Goal: Task Accomplishment & Management: Manage account settings

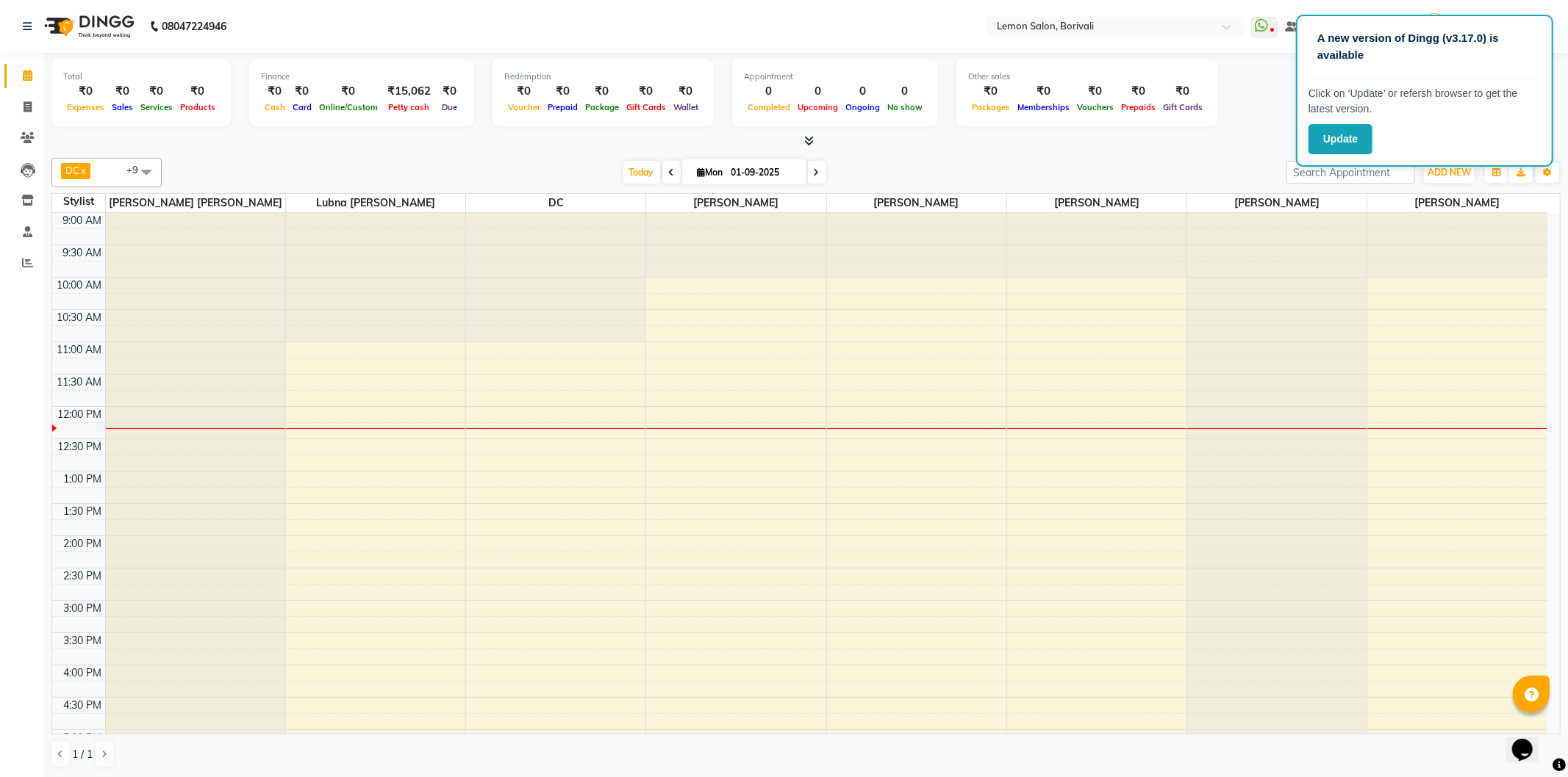
scroll to position [82, 0]
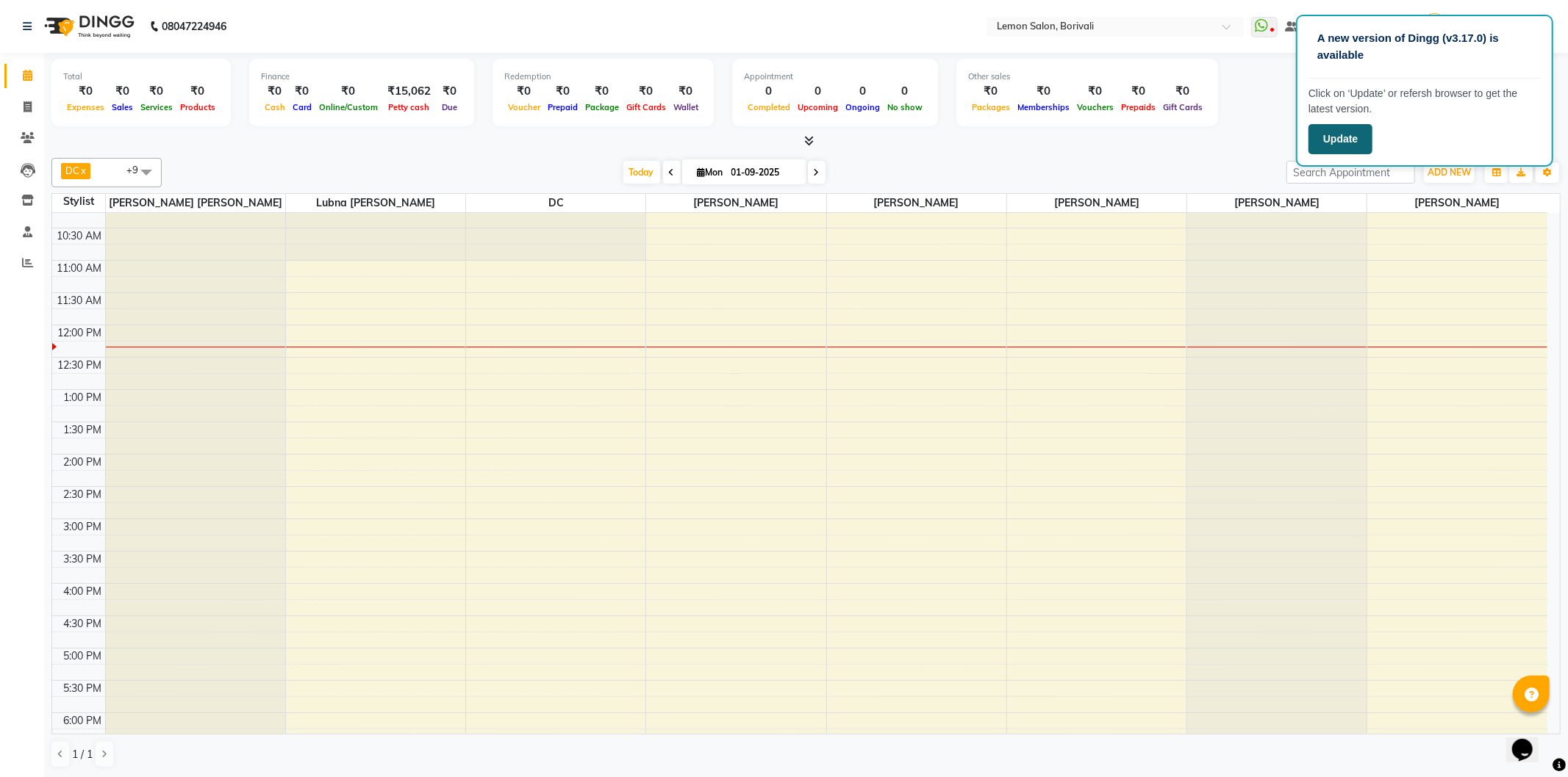
click at [1355, 140] on button "Update" at bounding box center [1341, 139] width 64 height 30
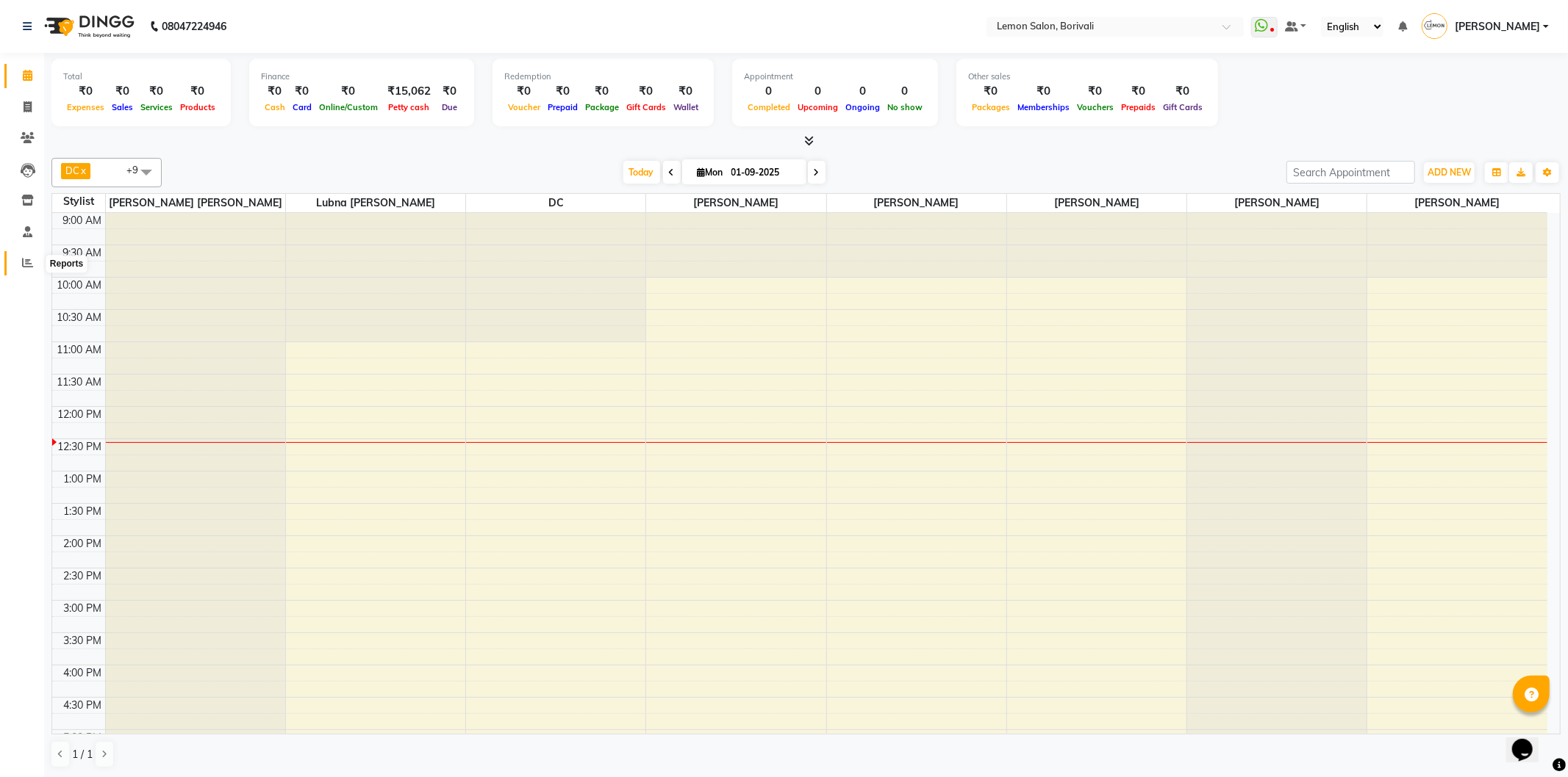
click at [33, 269] on span at bounding box center [27, 263] width 26 height 17
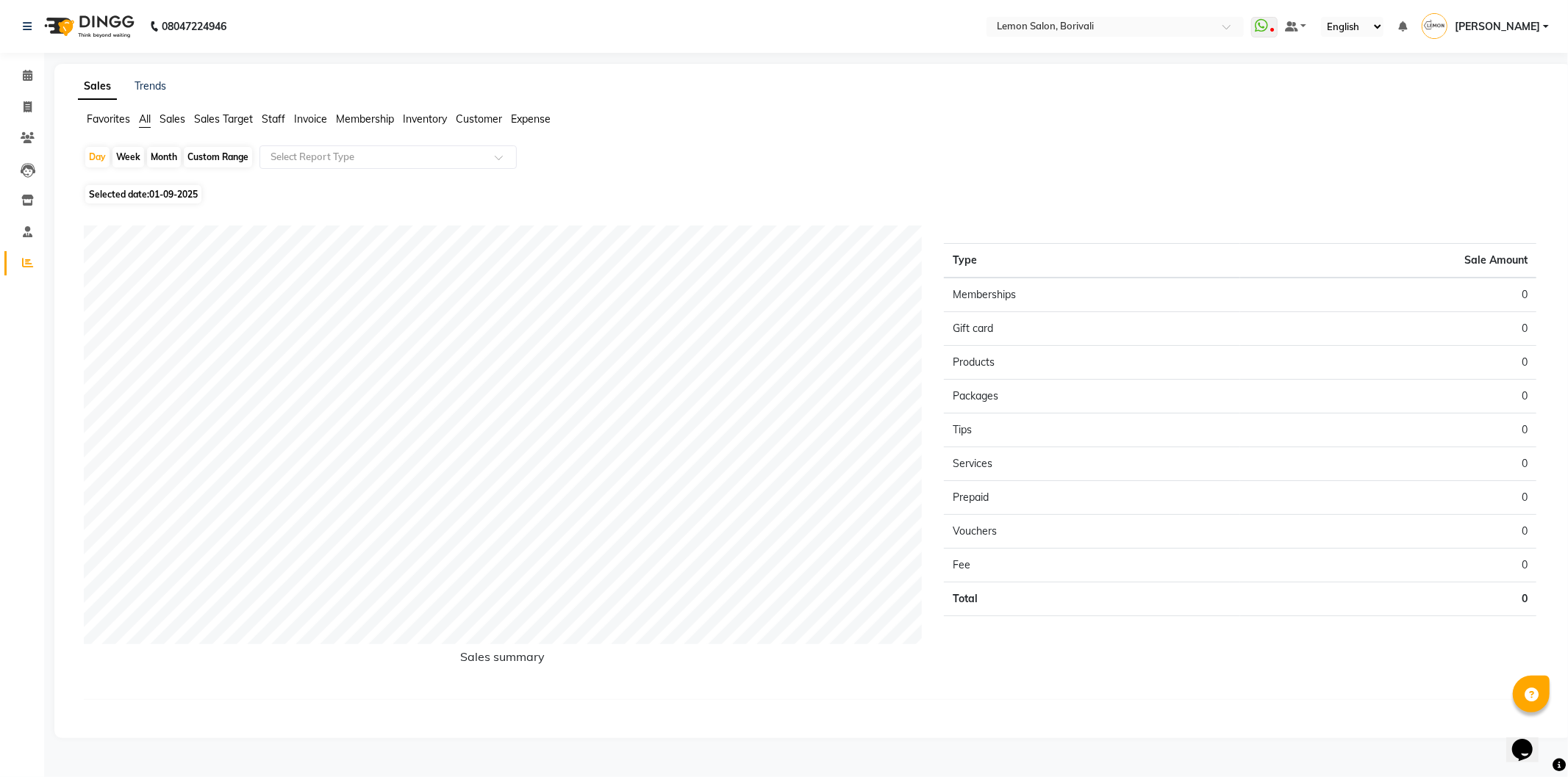
click at [270, 115] on span "Staff" at bounding box center [273, 118] width 23 height 13
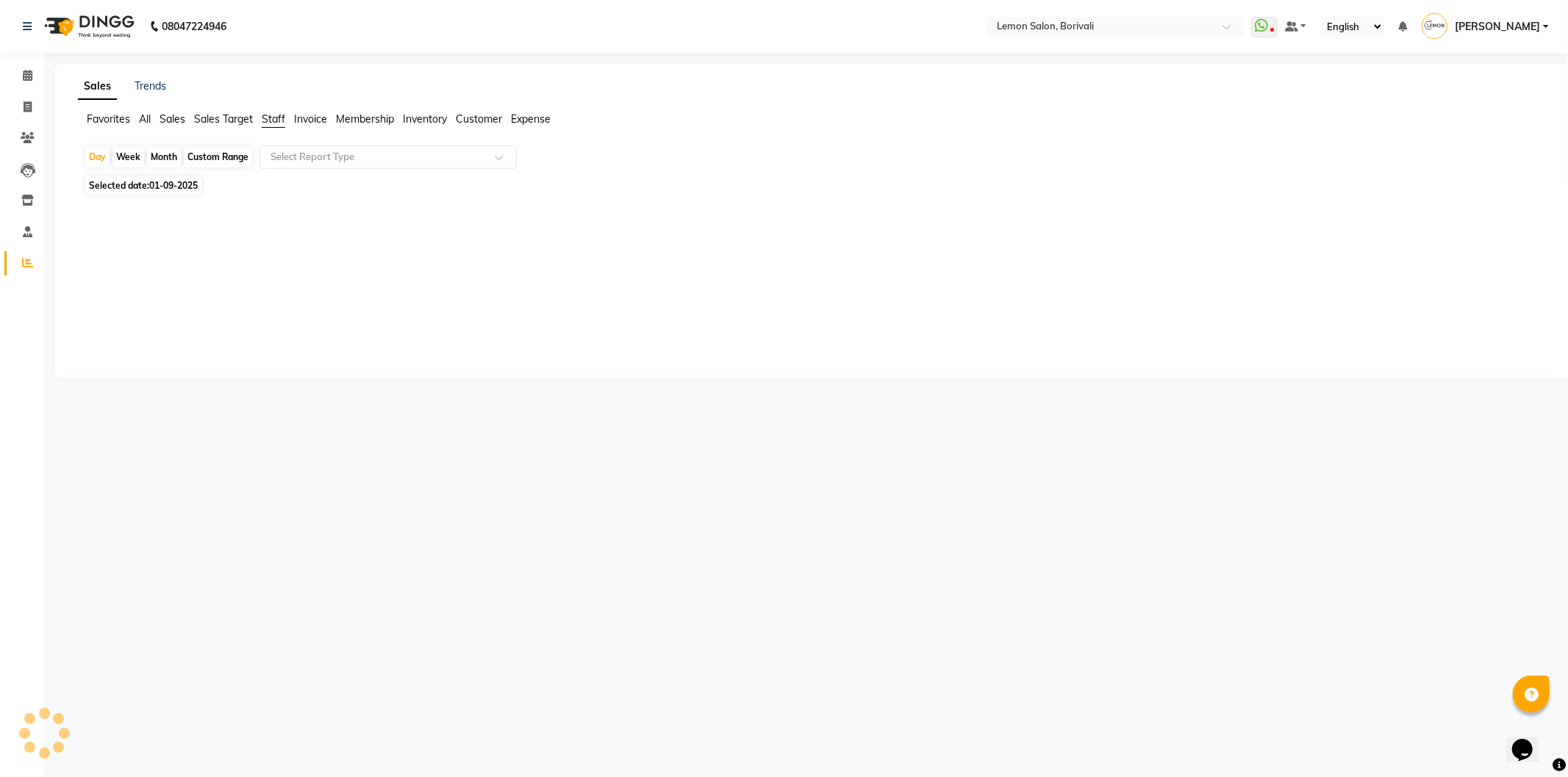
click at [179, 156] on div "Month" at bounding box center [164, 157] width 33 height 20
select select "9"
select select "2025"
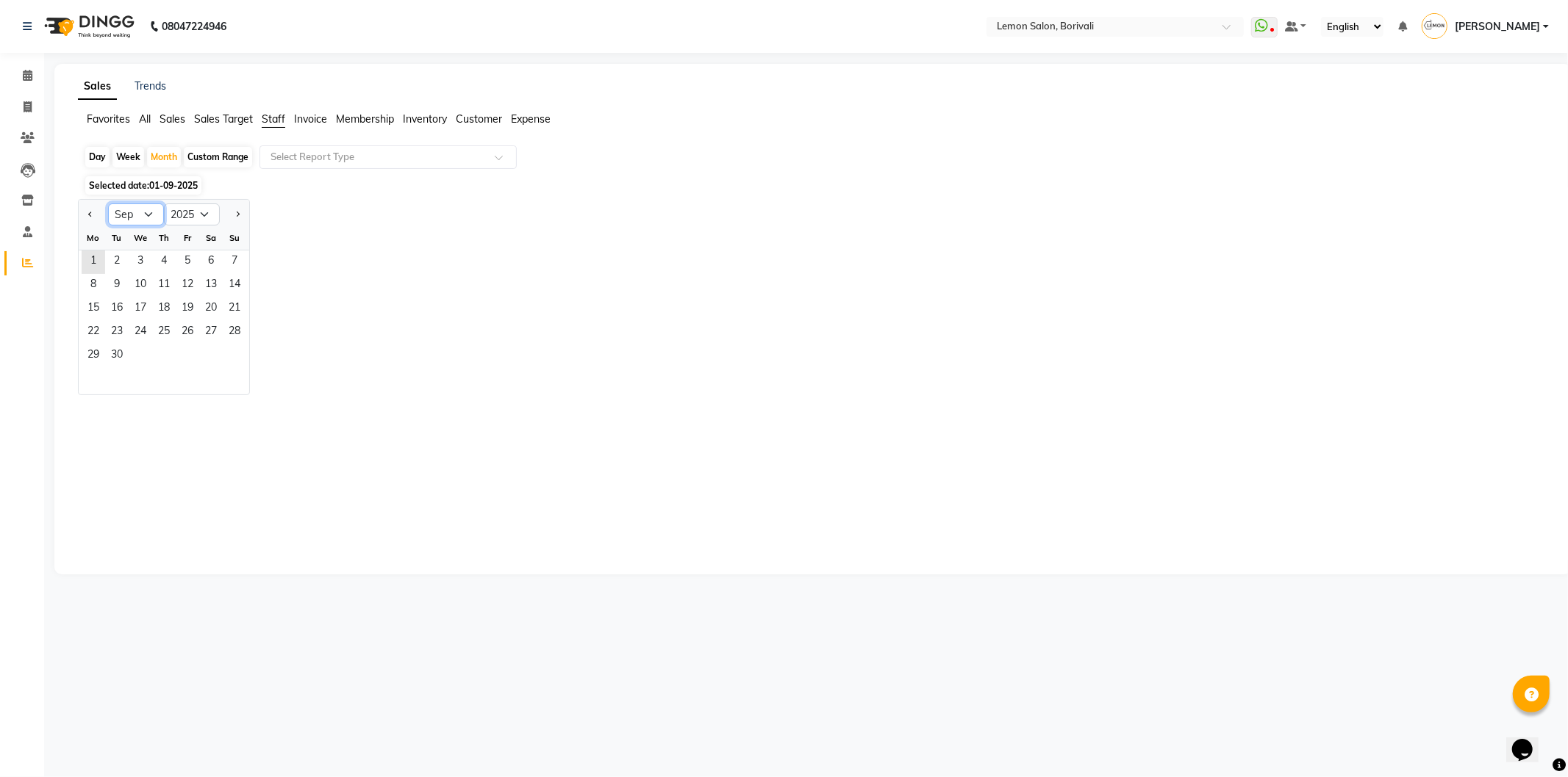
drag, startPoint x: 134, startPoint y: 203, endPoint x: 135, endPoint y: 213, distance: 10.0
click at [134, 206] on select "Jan Feb Mar Apr May Jun Jul Aug Sep Oct Nov Dec" at bounding box center [136, 214] width 56 height 22
select select "8"
click at [108, 203] on select "Jan Feb Mar Apr May Jun Jul Aug Sep Oct Nov Dec" at bounding box center [136, 214] width 56 height 22
click at [185, 262] on span "1" at bounding box center [188, 262] width 23 height 23
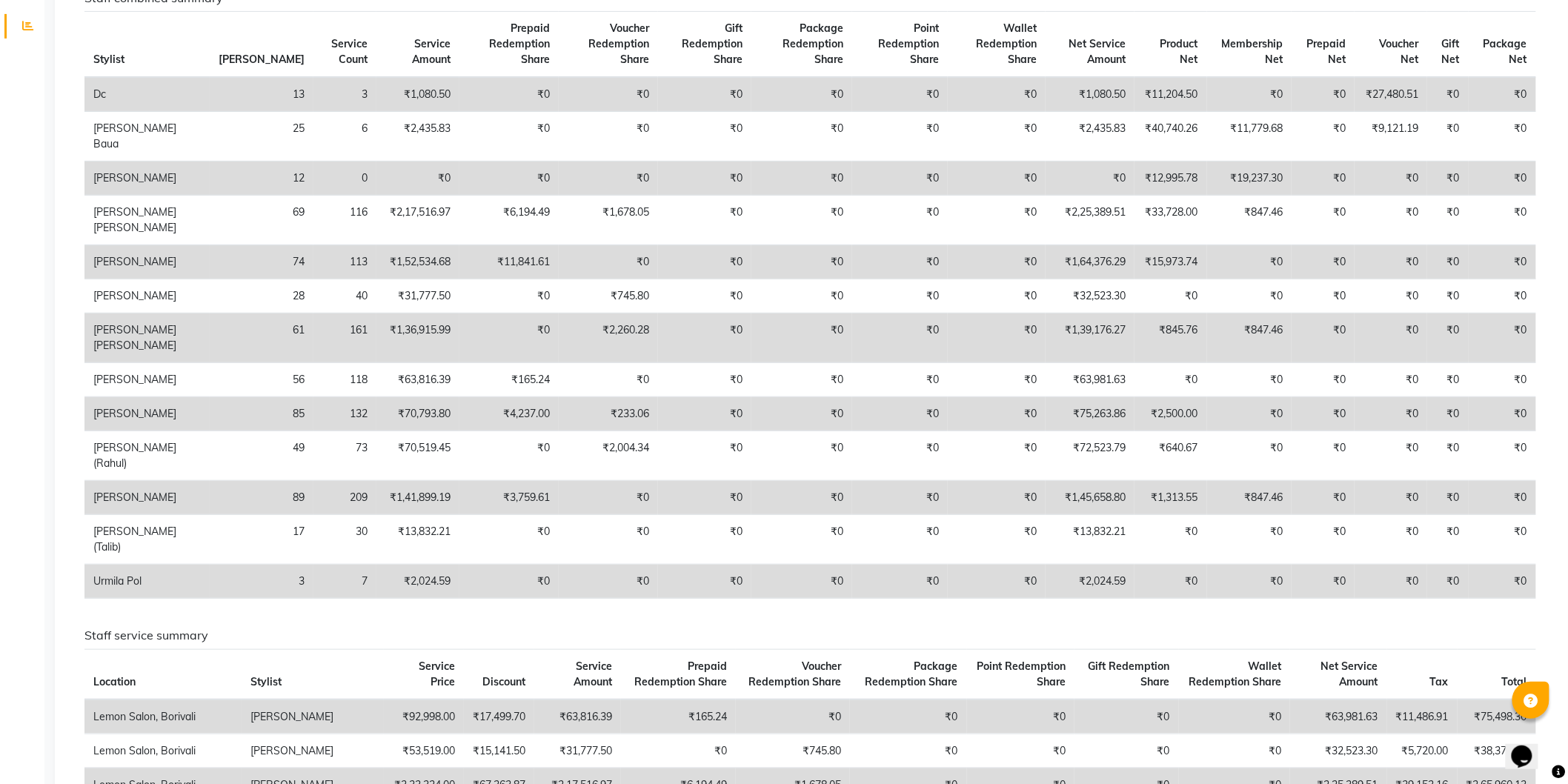
scroll to position [247, 0]
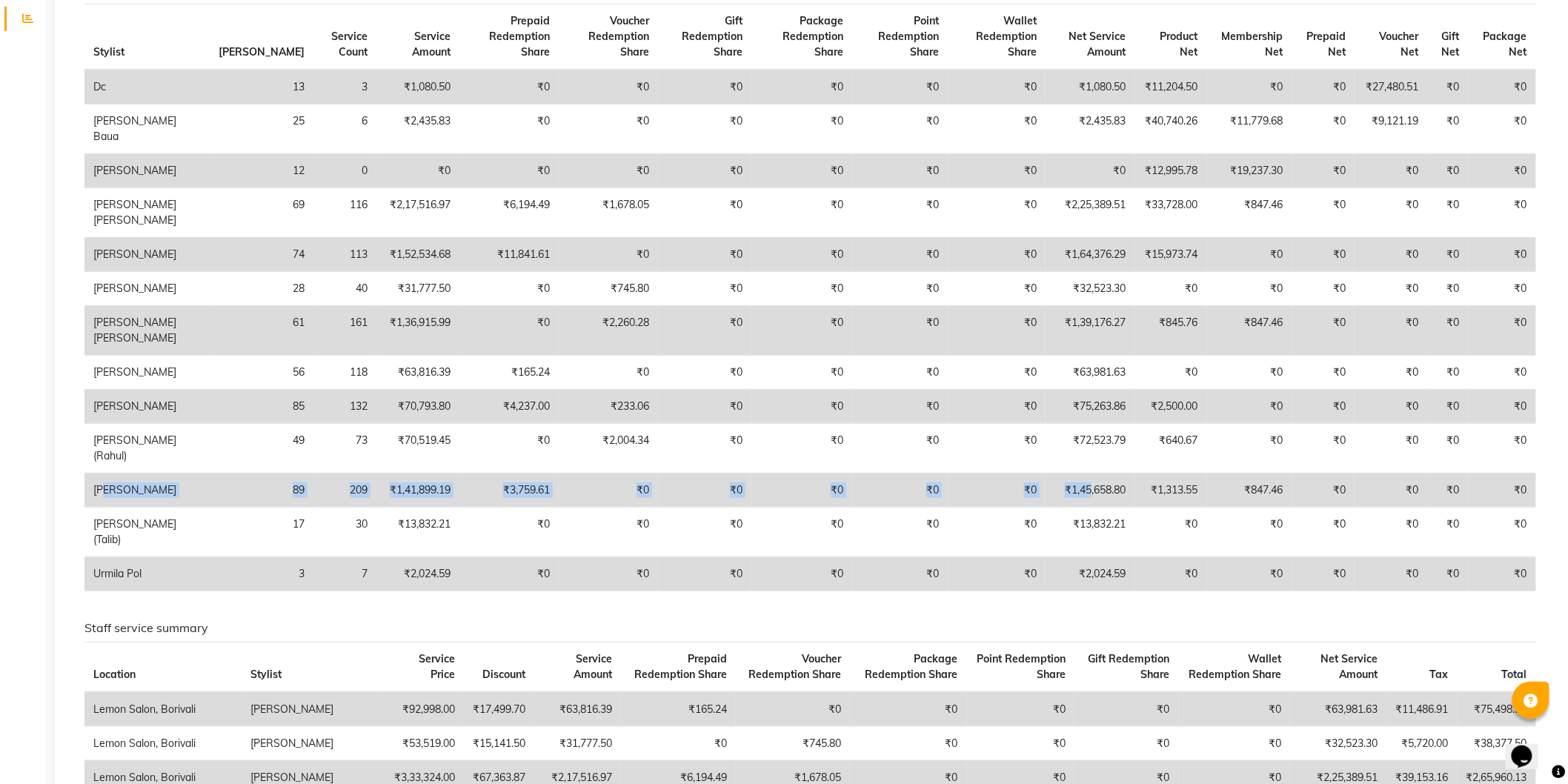
drag, startPoint x: 99, startPoint y: 503, endPoint x: 1086, endPoint y: 514, distance: 987.1
click at [1079, 507] on tr "Rupa Singh 89 209 ₹1,41,899.19 ₹3,759.61 ₹0 ₹0 ₹0 ₹0 ₹0 ₹1,45,658.80 ₹1,313.55 …" at bounding box center [810, 490] width 1452 height 34
click at [1086, 507] on td "₹1,45,658.80" at bounding box center [1089, 490] width 89 height 34
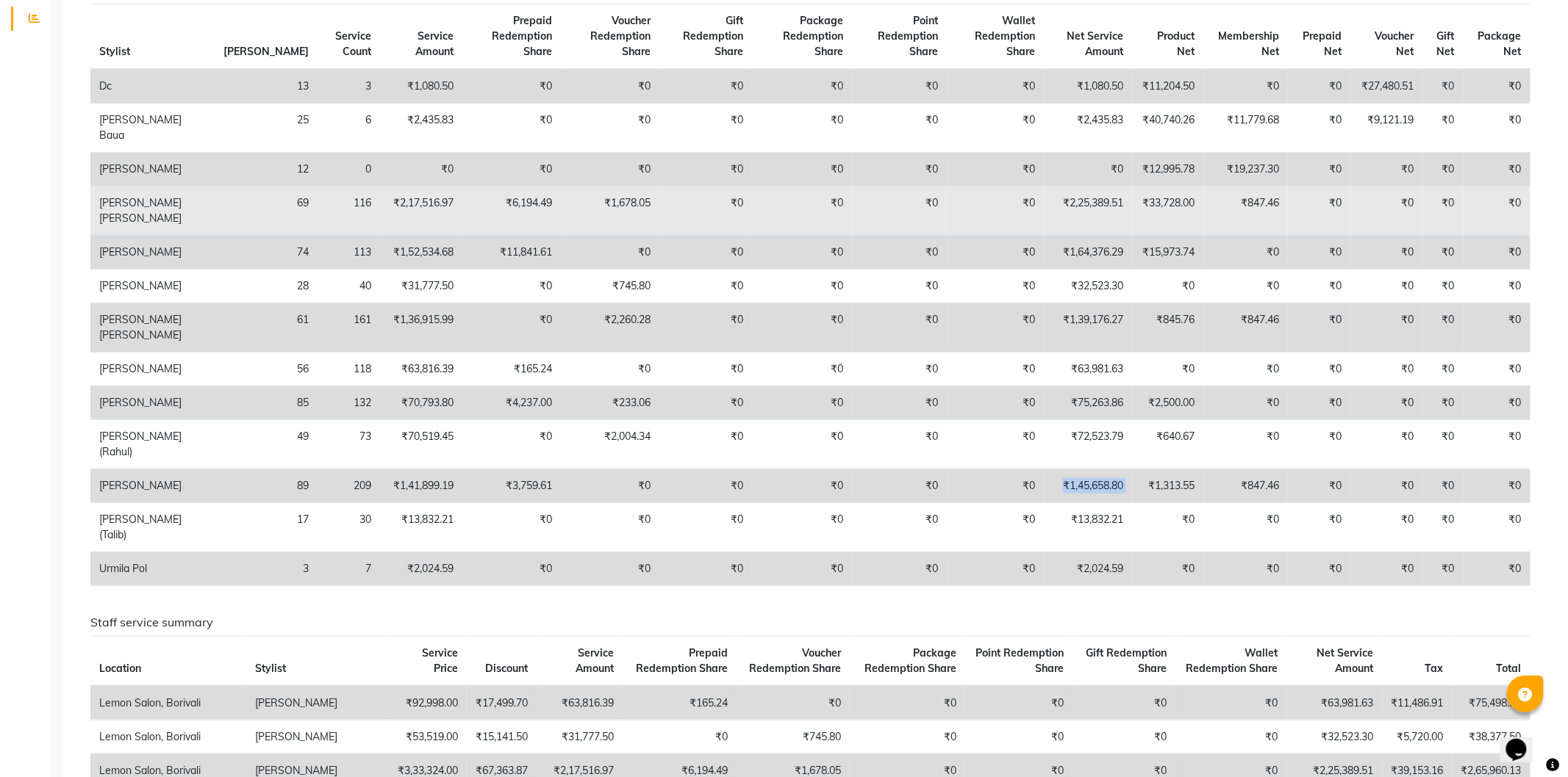
scroll to position [0, 0]
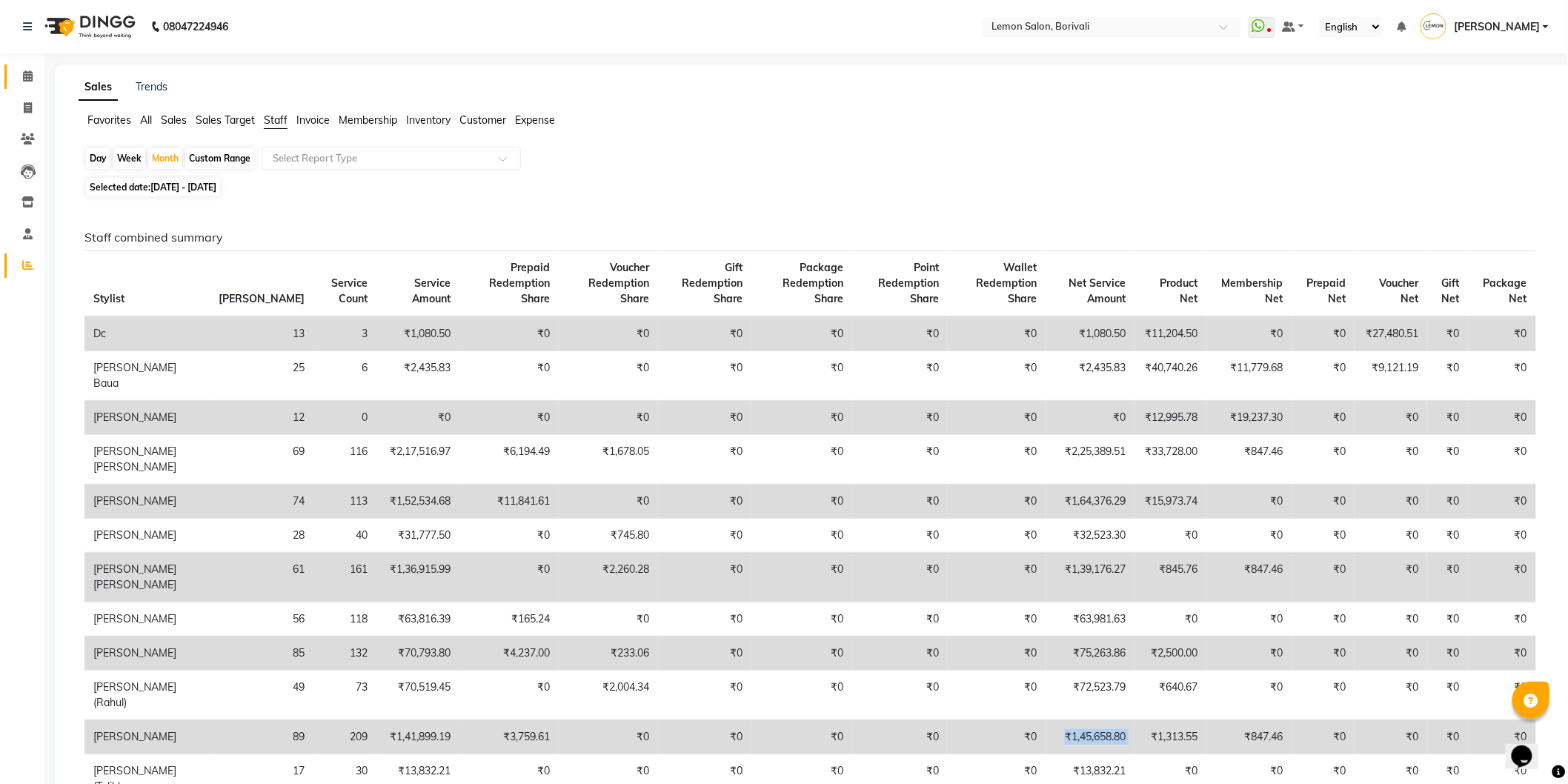
click at [27, 64] on link "Calendar" at bounding box center [22, 76] width 35 height 24
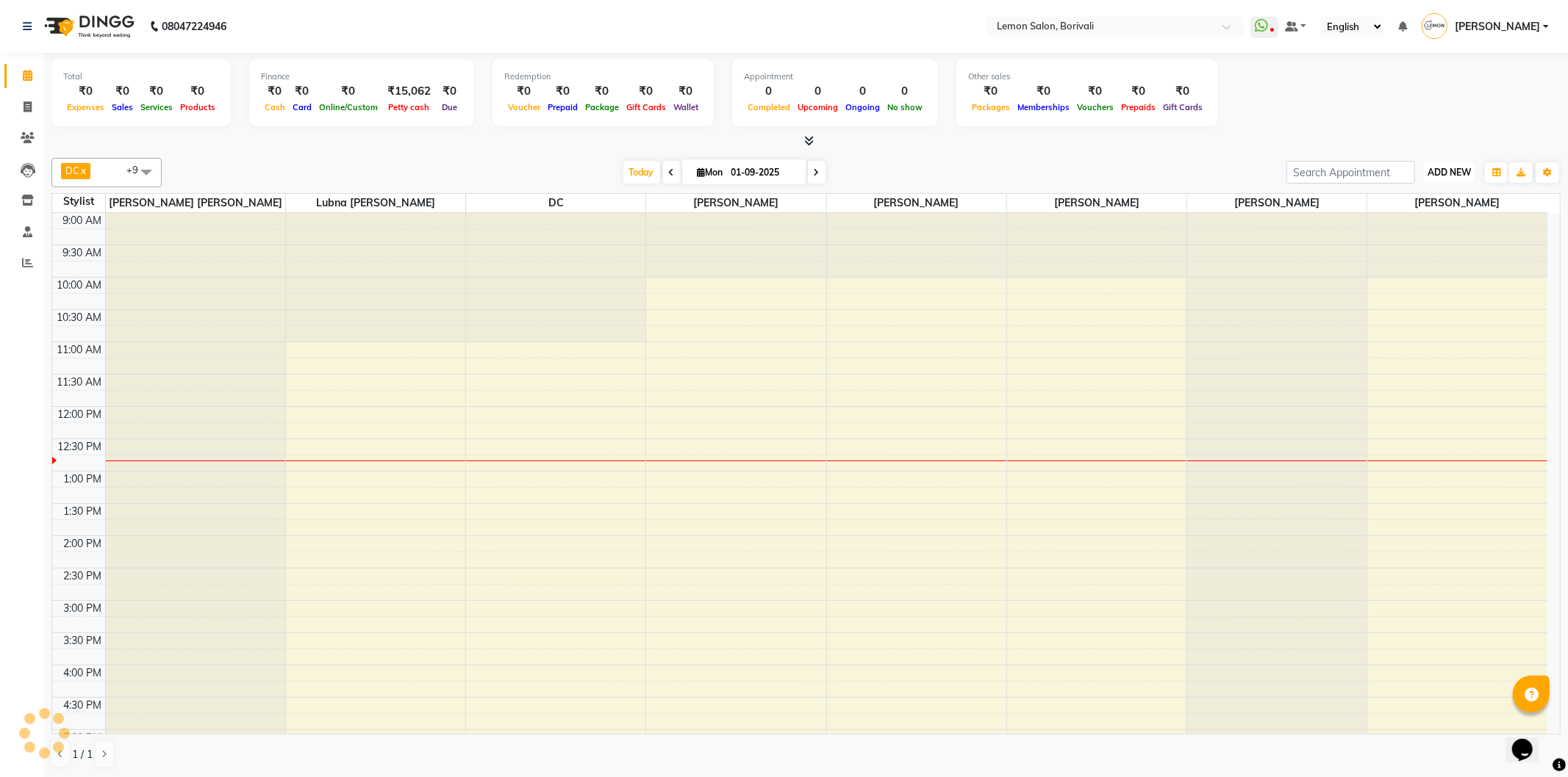
click at [1455, 174] on span "ADD NEW" at bounding box center [1450, 172] width 44 height 11
click at [1450, 258] on link "Add Attendance" at bounding box center [1415, 257] width 116 height 19
select select "A"
select select "W"
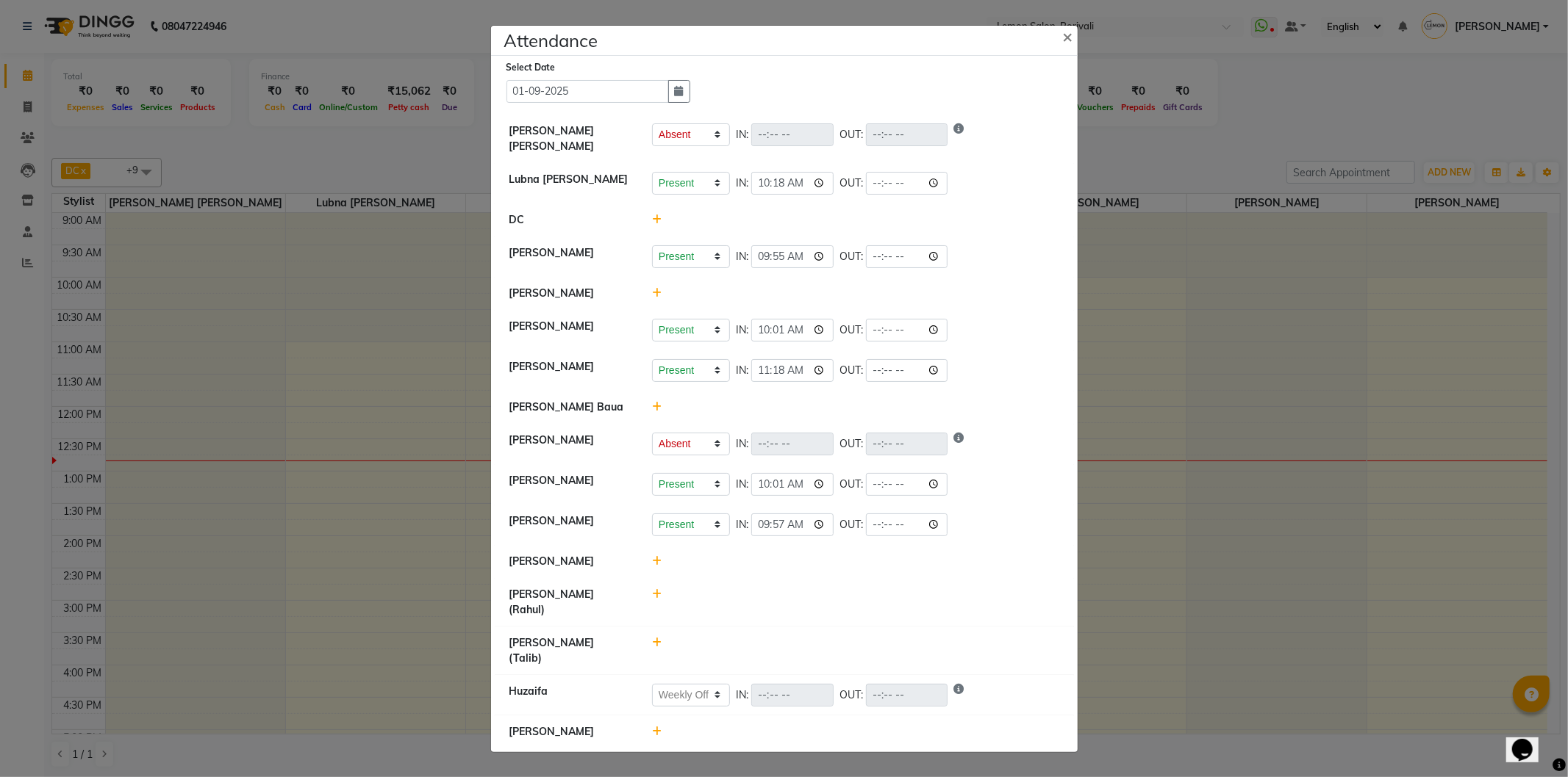
click at [656, 567] on icon at bounding box center [657, 561] width 9 height 10
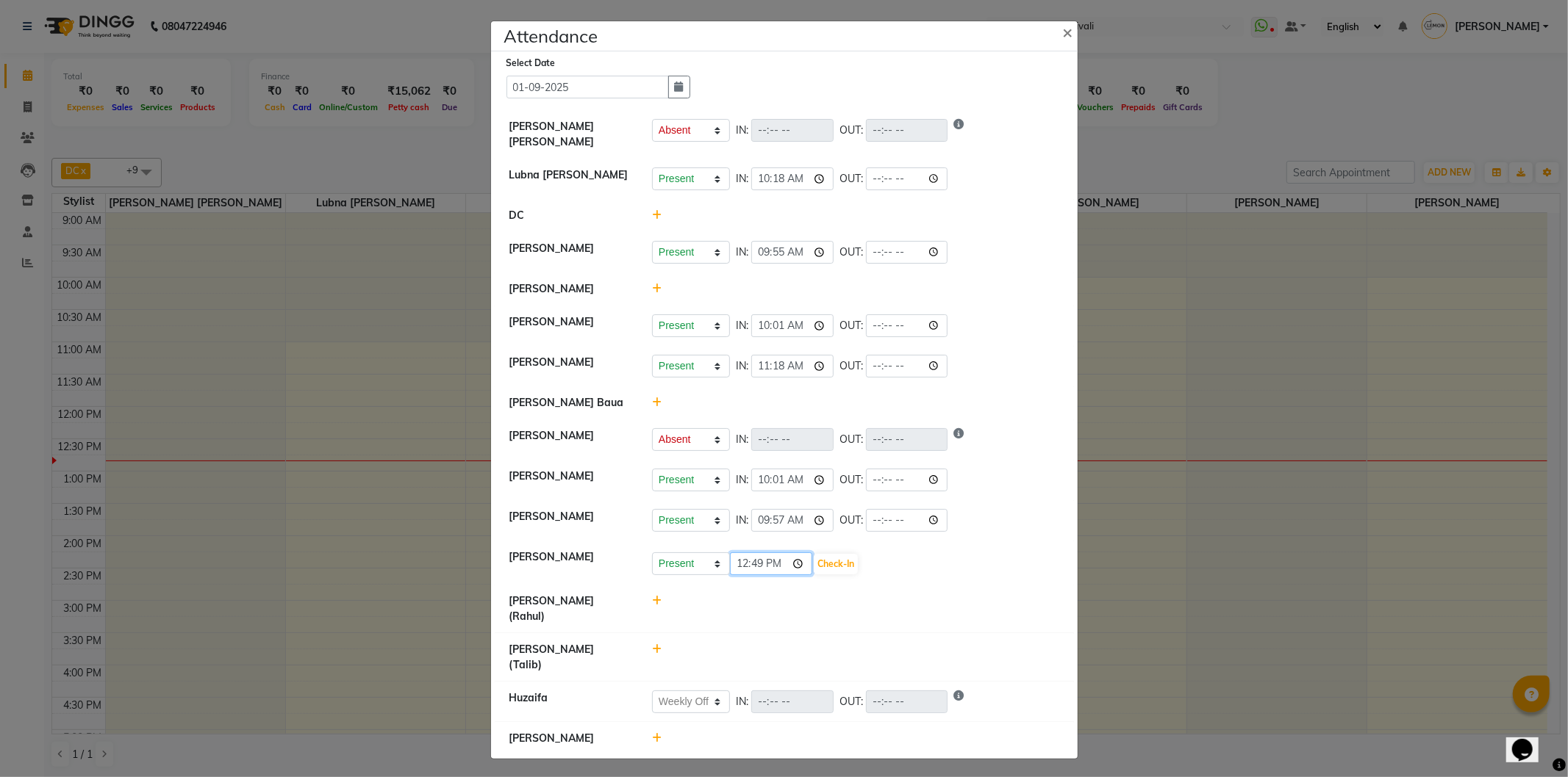
click at [807, 575] on input "12:49" at bounding box center [771, 564] width 83 height 23
type input "12:07"
click at [885, 610] on div at bounding box center [855, 609] width 429 height 31
click at [657, 294] on icon at bounding box center [657, 288] width 9 height 10
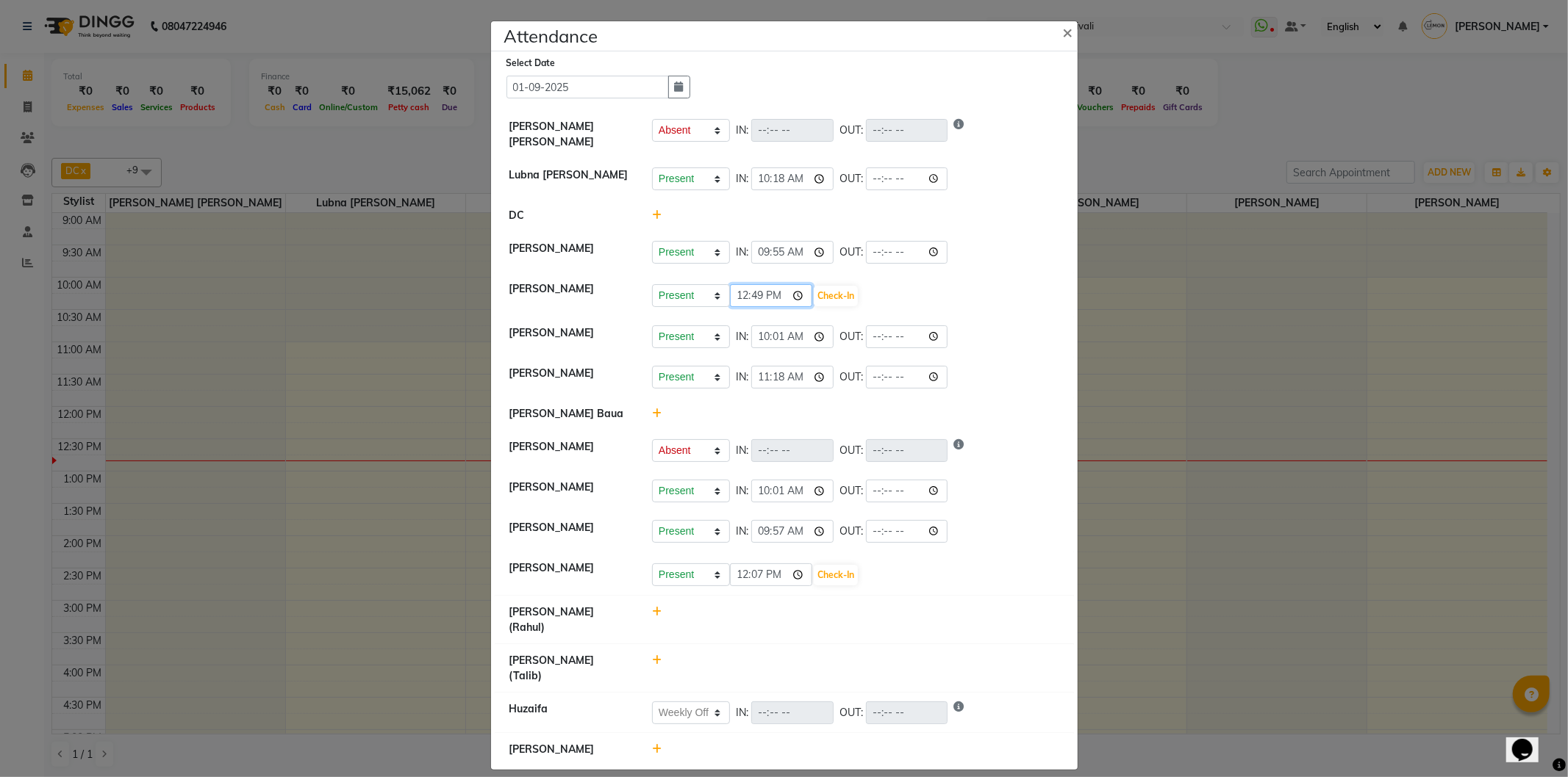
click at [804, 303] on input "12:49" at bounding box center [771, 295] width 83 height 23
type input "12:21"
click at [847, 304] on button "Check-In" at bounding box center [836, 296] width 44 height 20
select select "A"
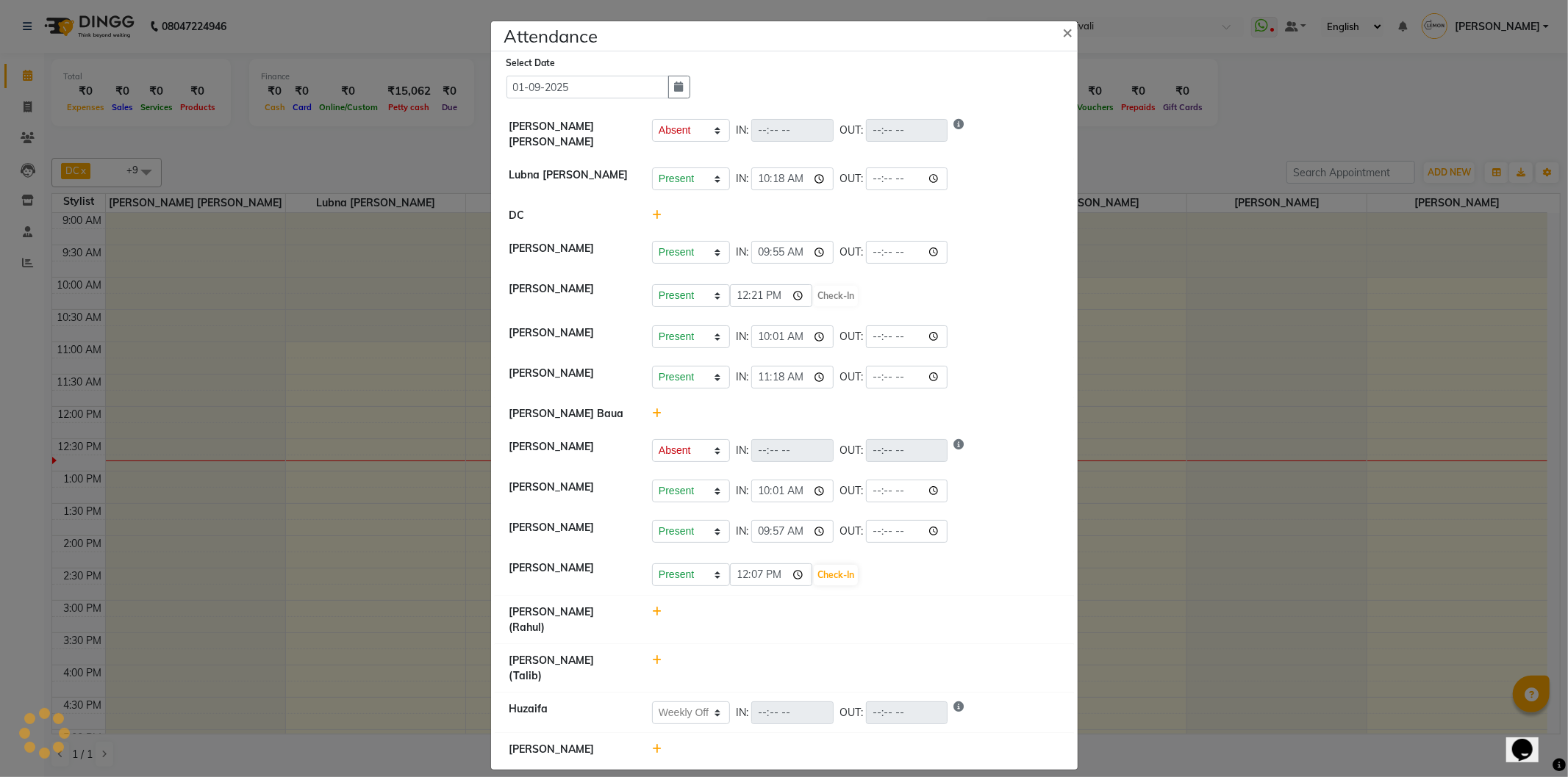
select select "W"
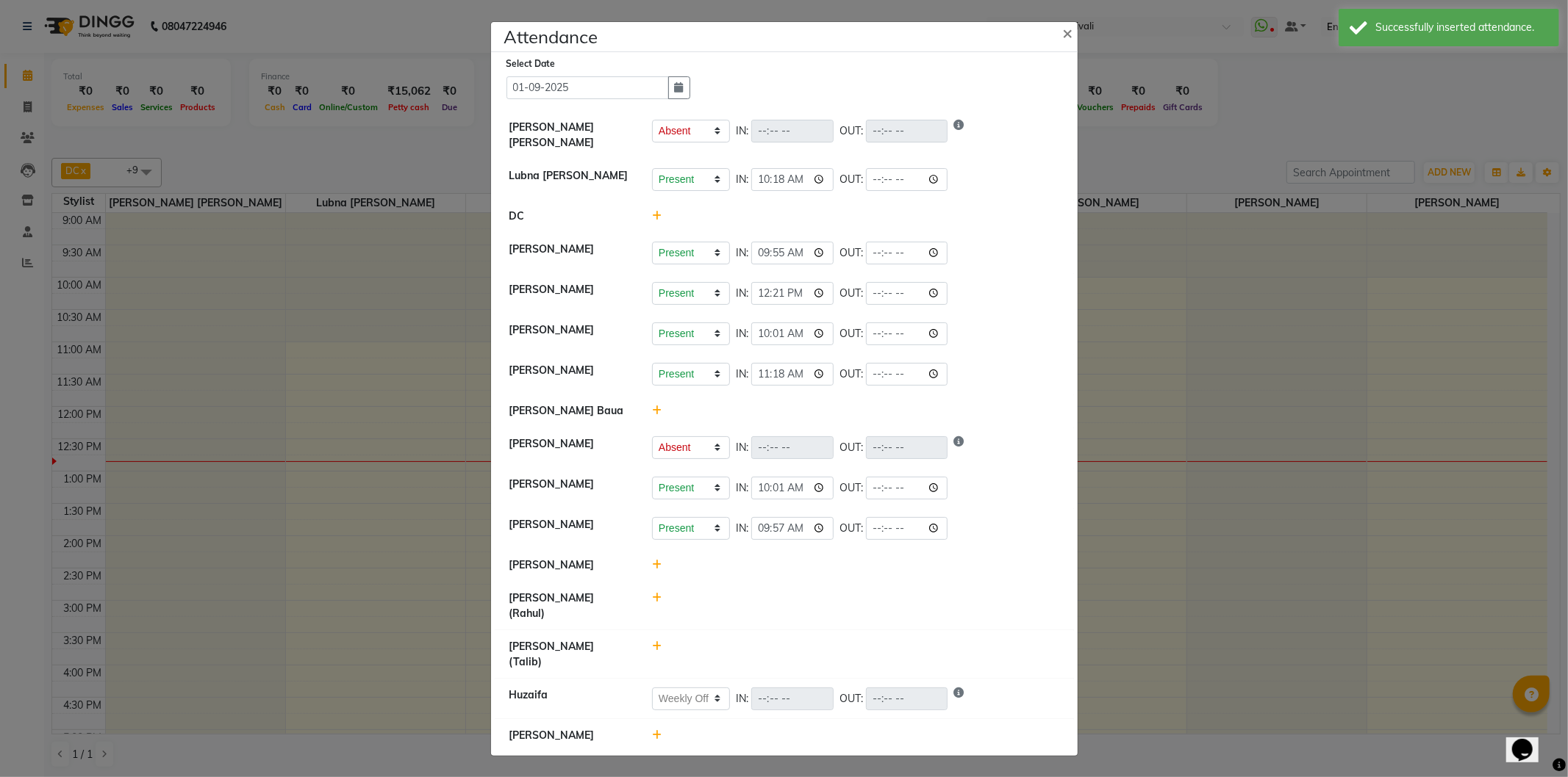
click at [655, 570] on icon at bounding box center [657, 564] width 9 height 10
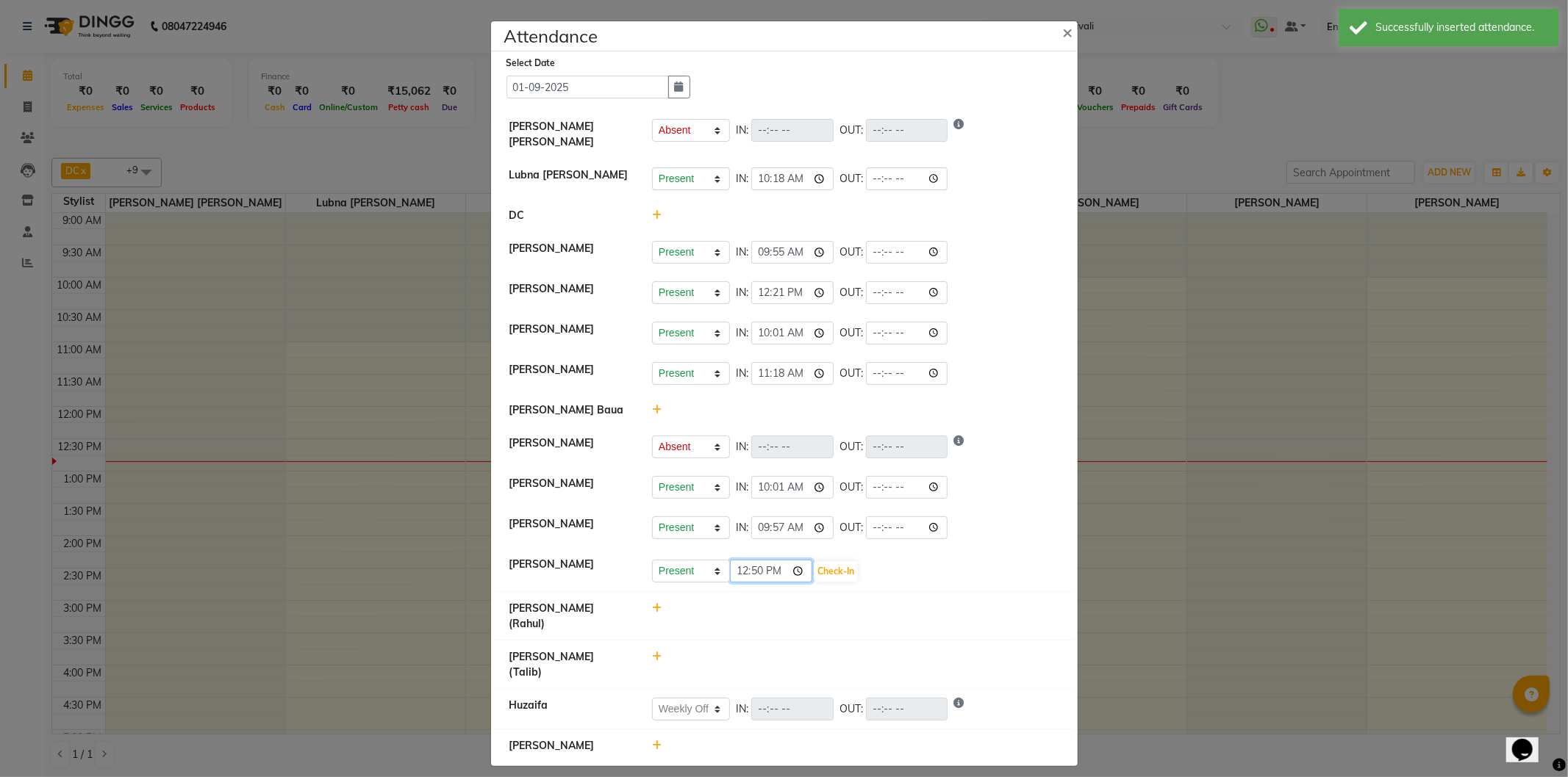
click at [799, 579] on input "12:50" at bounding box center [771, 571] width 83 height 23
type input "12:06"
click at [842, 582] on button "Check-In" at bounding box center [836, 571] width 44 height 20
select select "A"
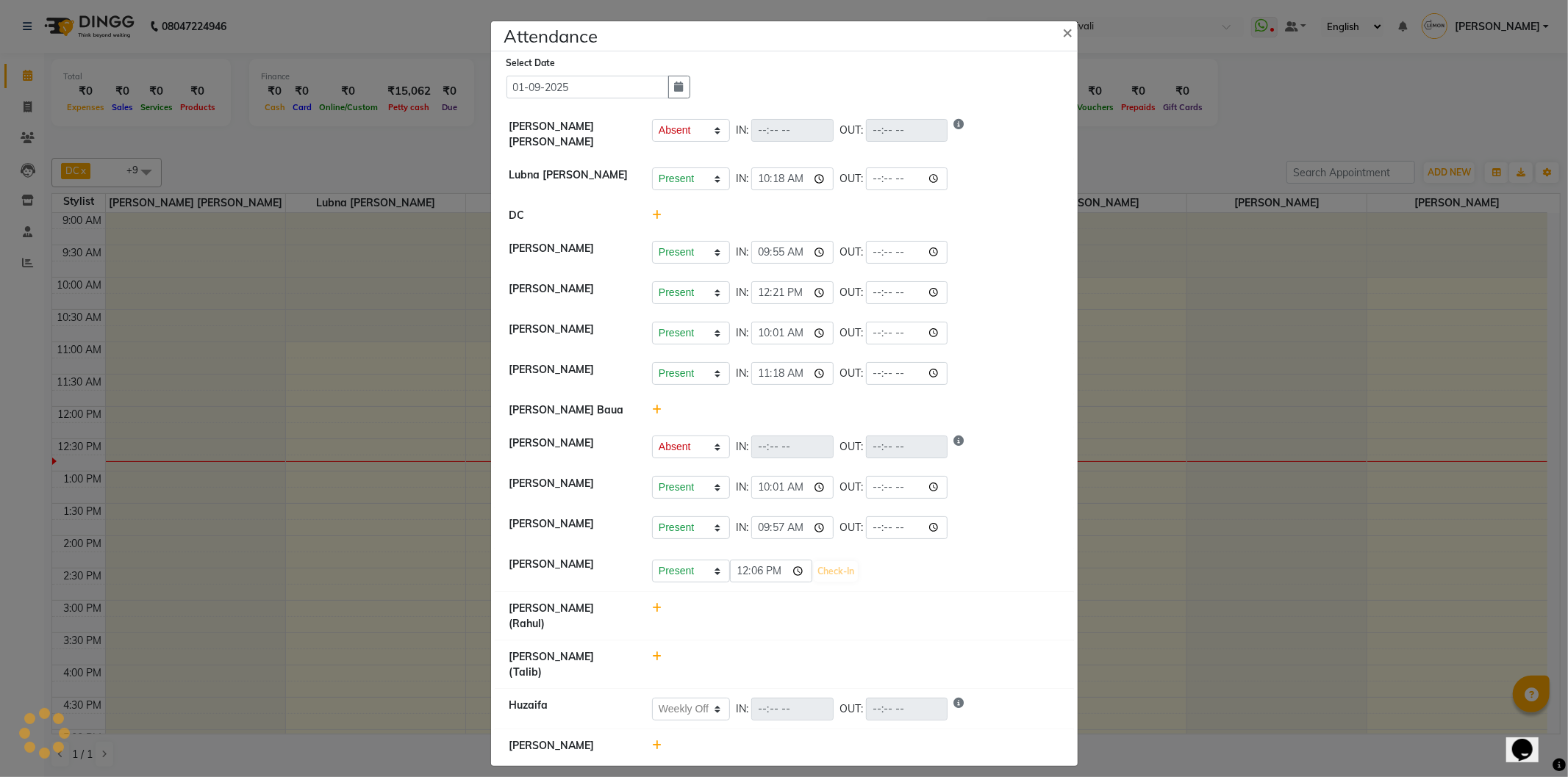
select select "W"
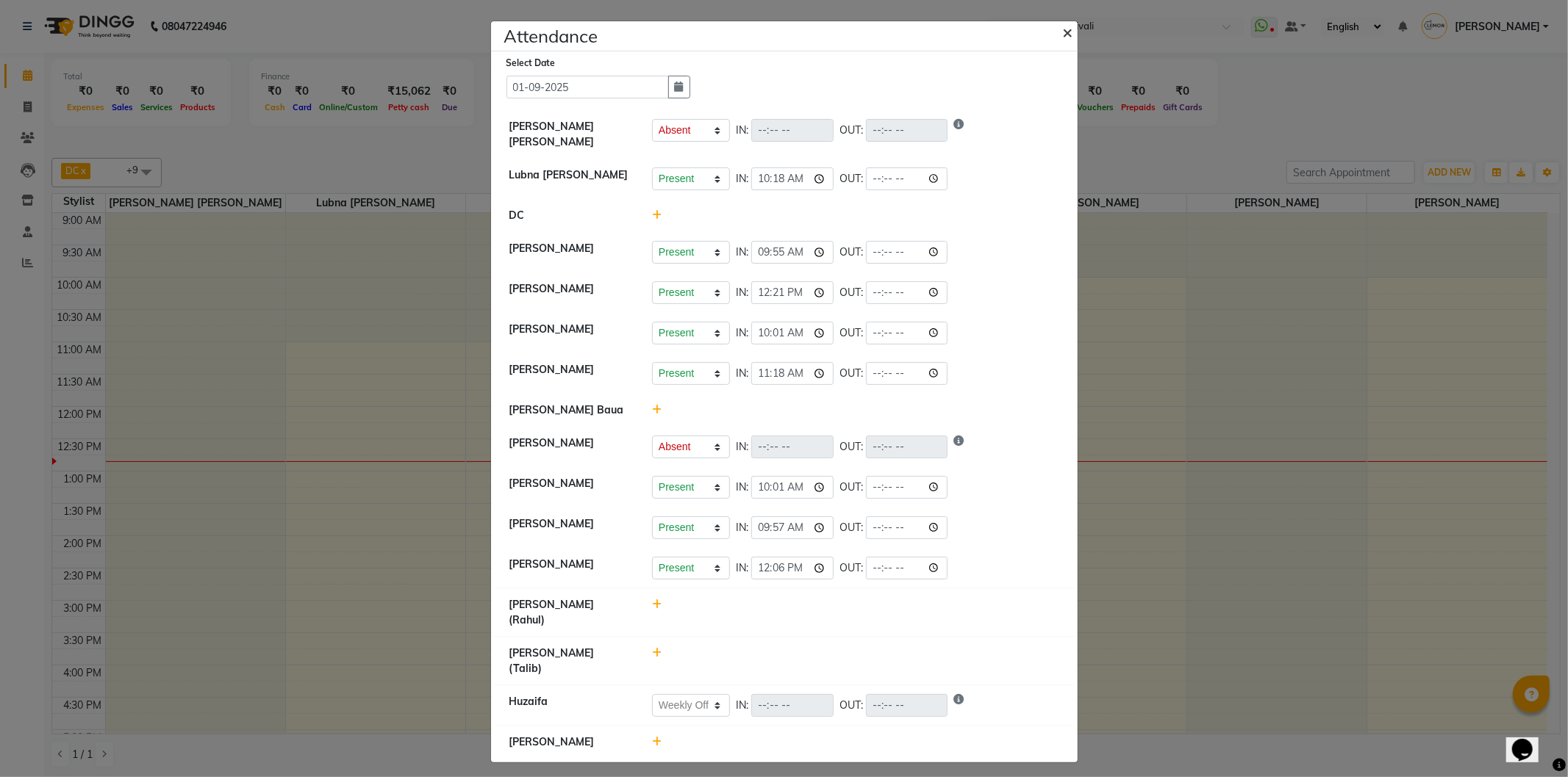
click at [1066, 43] on span "×" at bounding box center [1068, 31] width 10 height 22
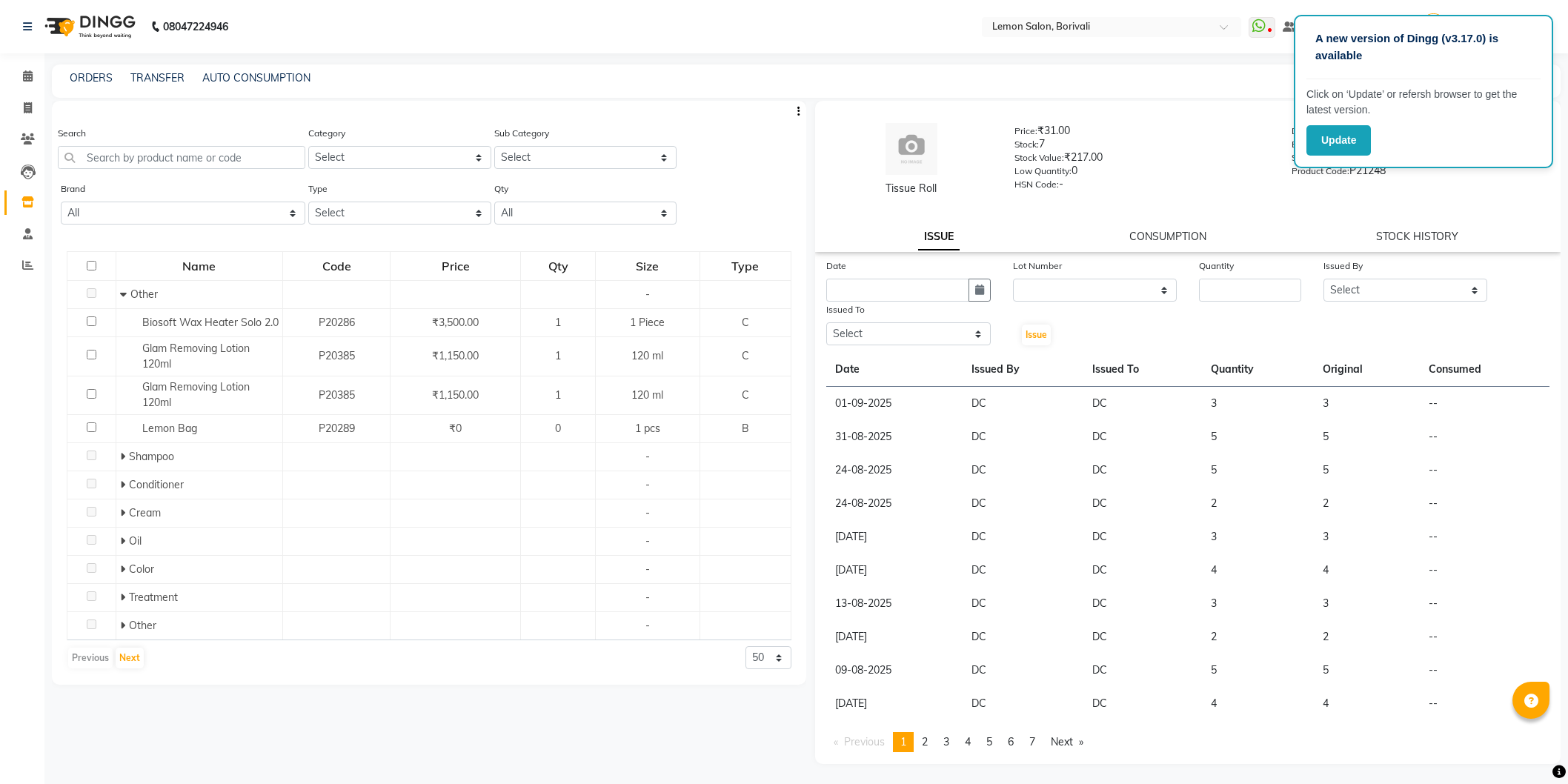
select select
click at [1329, 145] on button "Update" at bounding box center [1339, 140] width 64 height 31
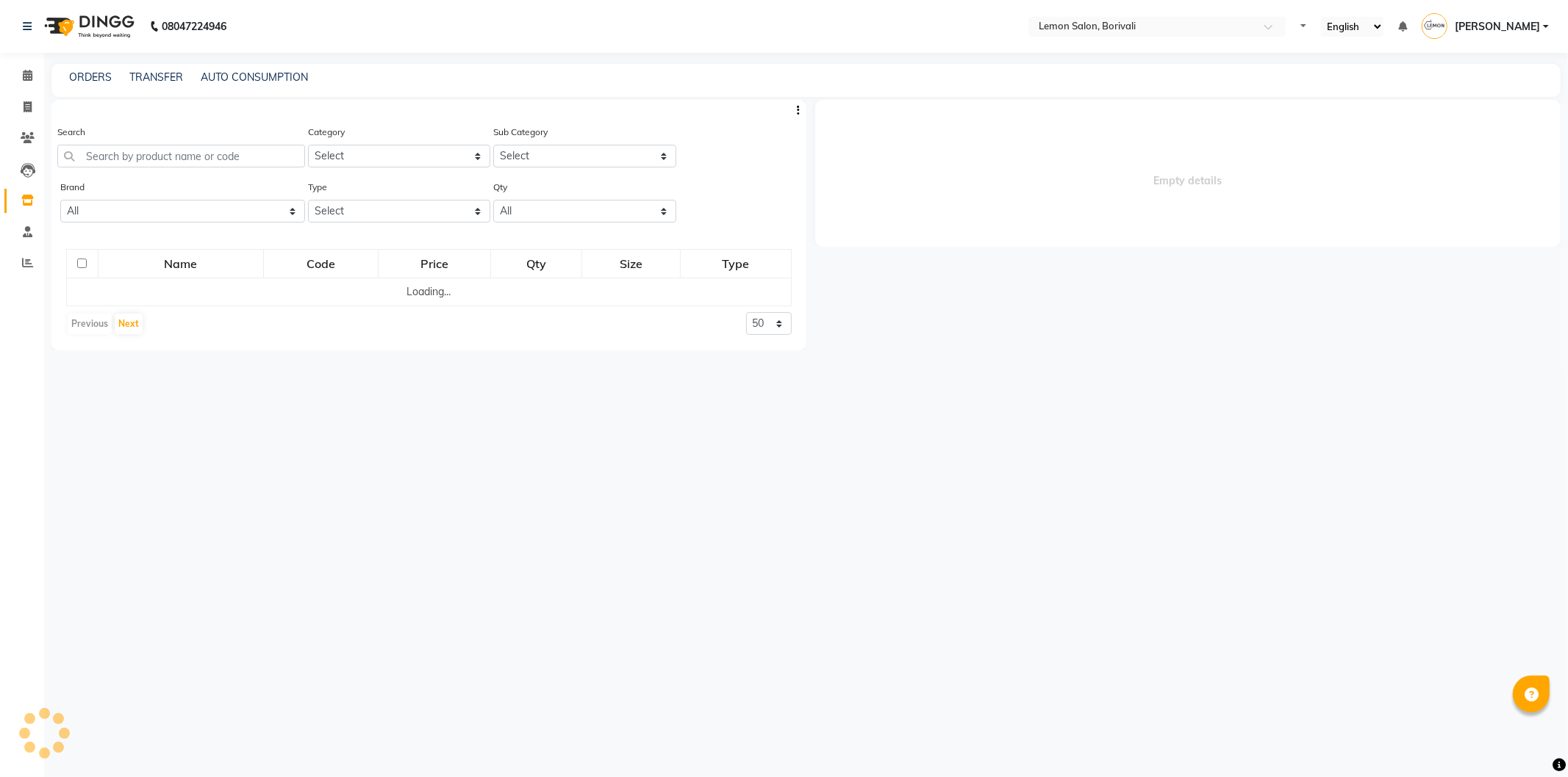
select select
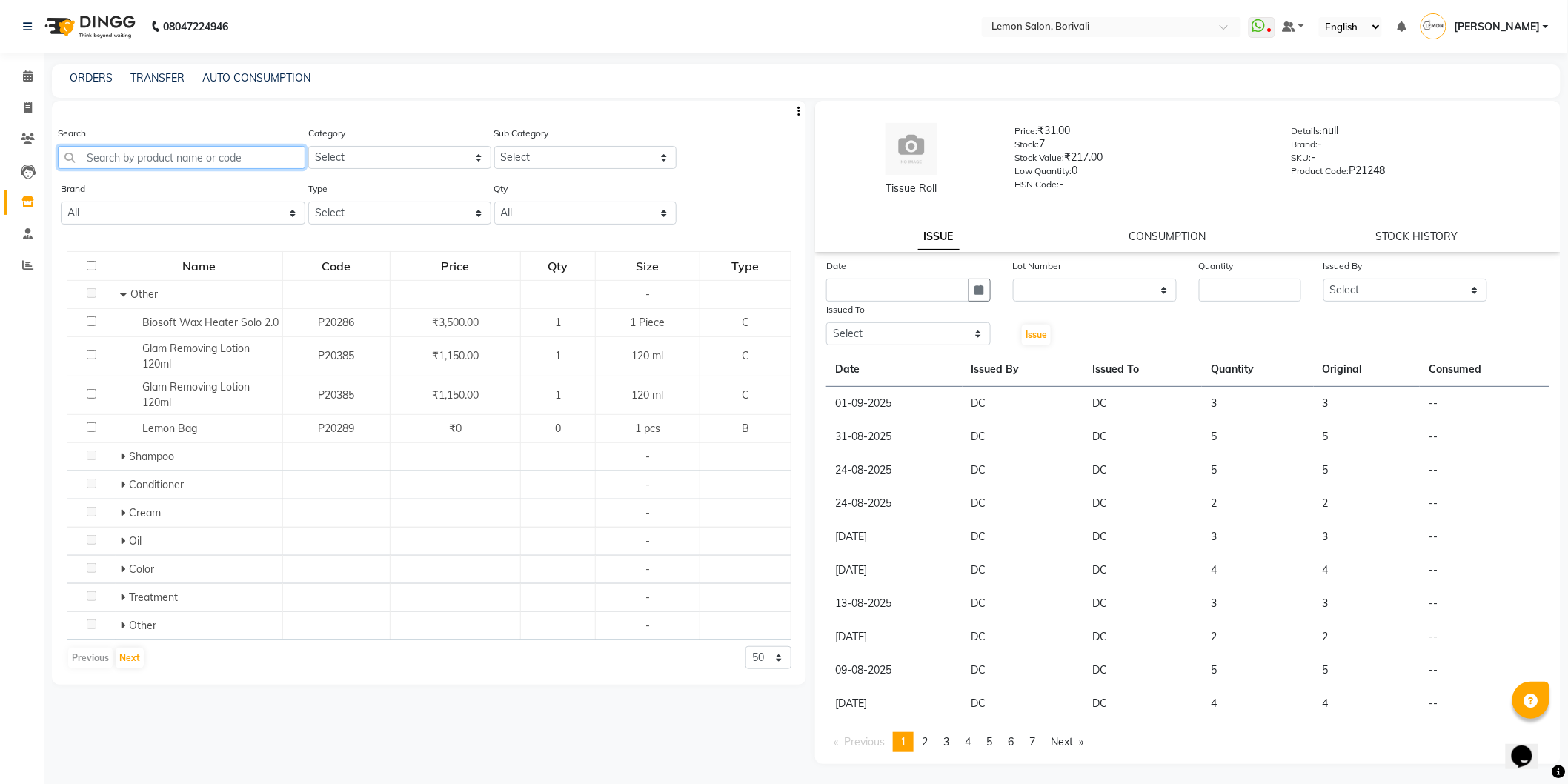
click at [141, 159] on input "text" at bounding box center [181, 157] width 247 height 23
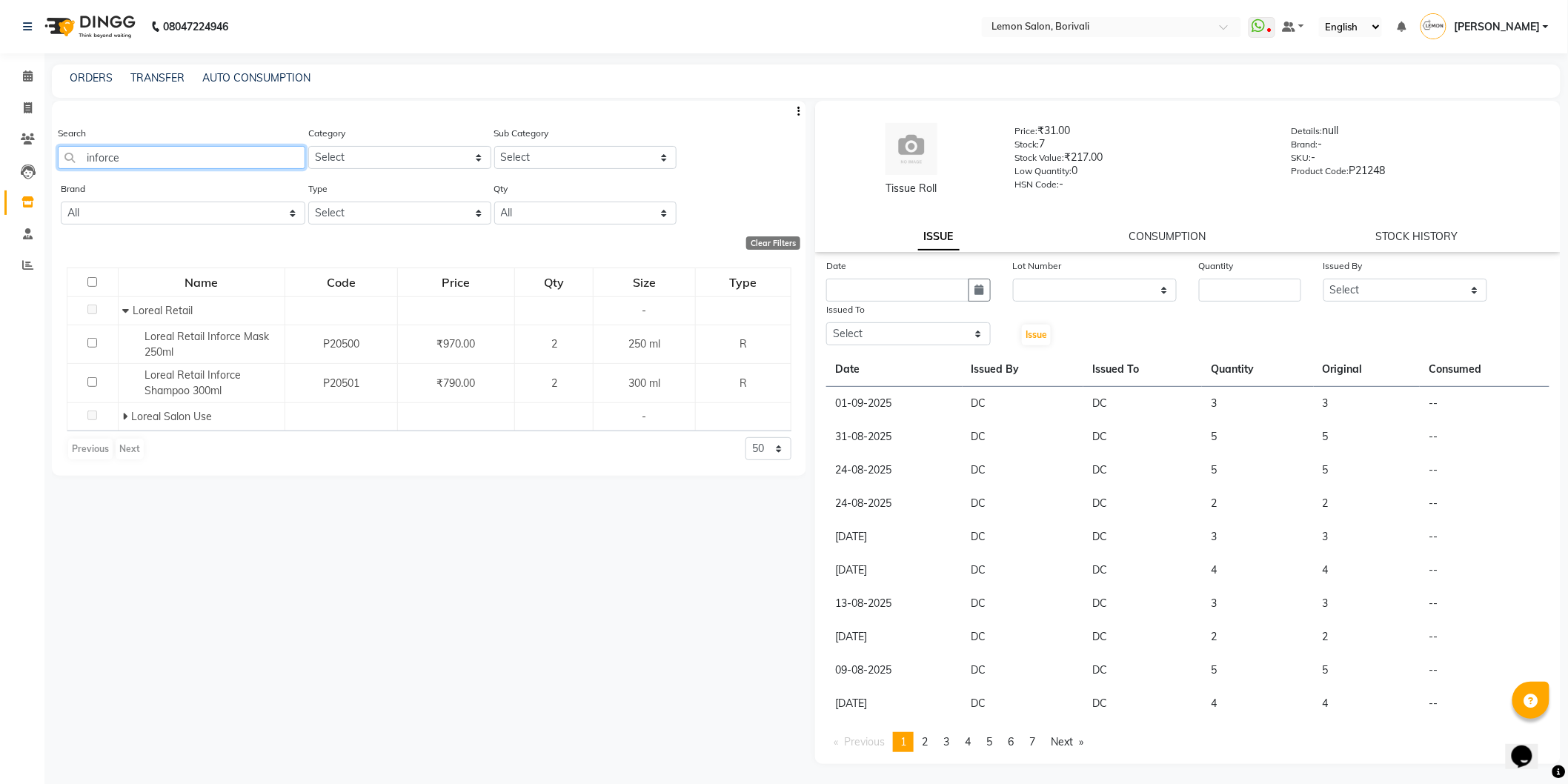
drag, startPoint x: 210, startPoint y: 152, endPoint x: 2, endPoint y: 136, distance: 208.6
click at [0, 137] on app-home "08047224946 Select Location × Lemon Salon, Borivali WhatsApp Status ✕ Status: D…" at bounding box center [784, 397] width 1568 height 794
drag, startPoint x: 188, startPoint y: 164, endPoint x: 3, endPoint y: 162, distance: 185.0
click at [0, 159] on app-home "08047224946 Select Location × Lemon Salon, Borivali WhatsApp Status ✕ Status: D…" at bounding box center [784, 397] width 1568 height 794
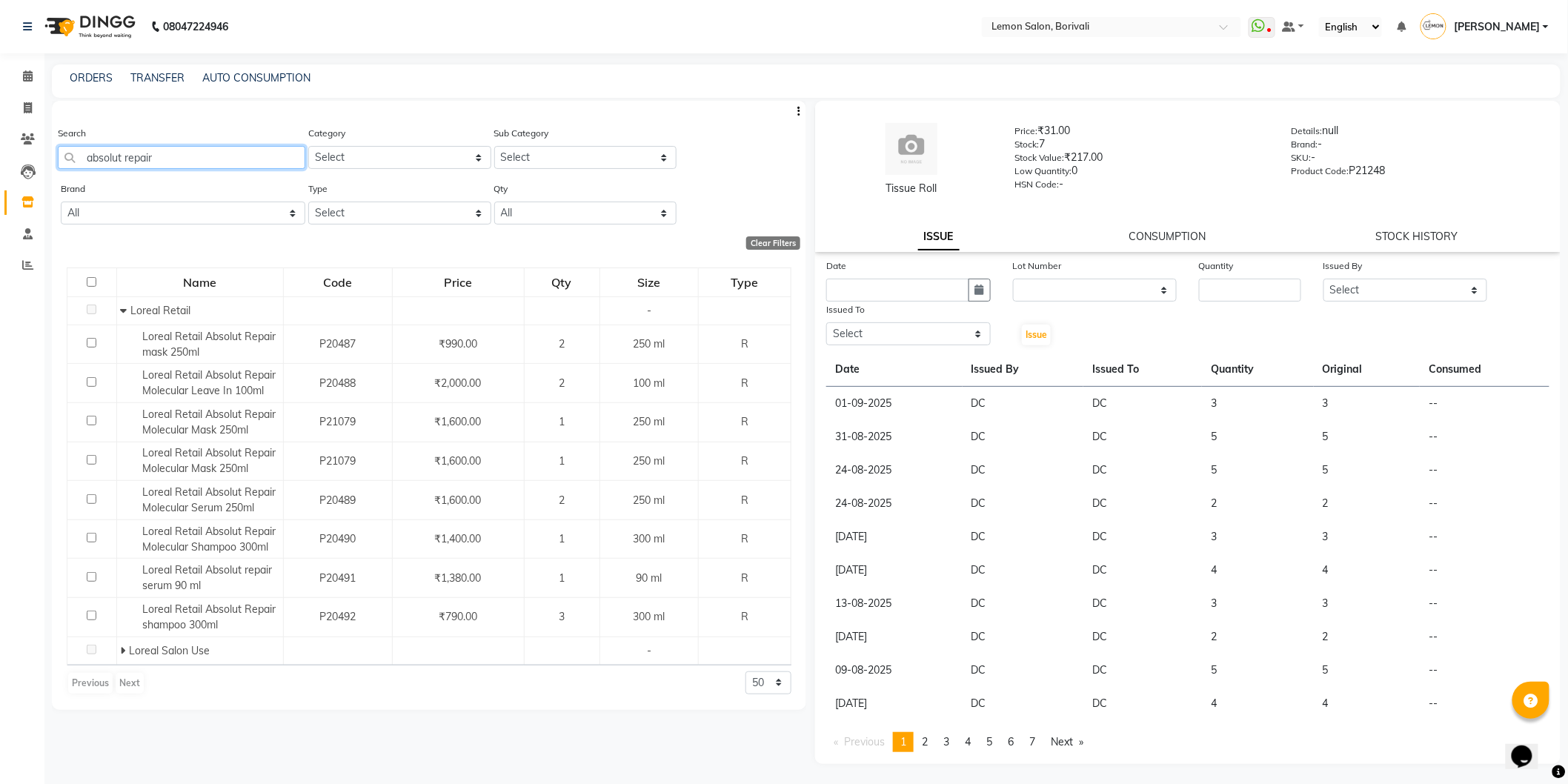
drag, startPoint x: 0, startPoint y: 149, endPoint x: 0, endPoint y: 120, distance: 29.0
click at [0, 130] on app-home "08047224946 Select Location × Lemon Salon, Borivali WhatsApp Status ✕ Status: D…" at bounding box center [784, 397] width 1568 height 794
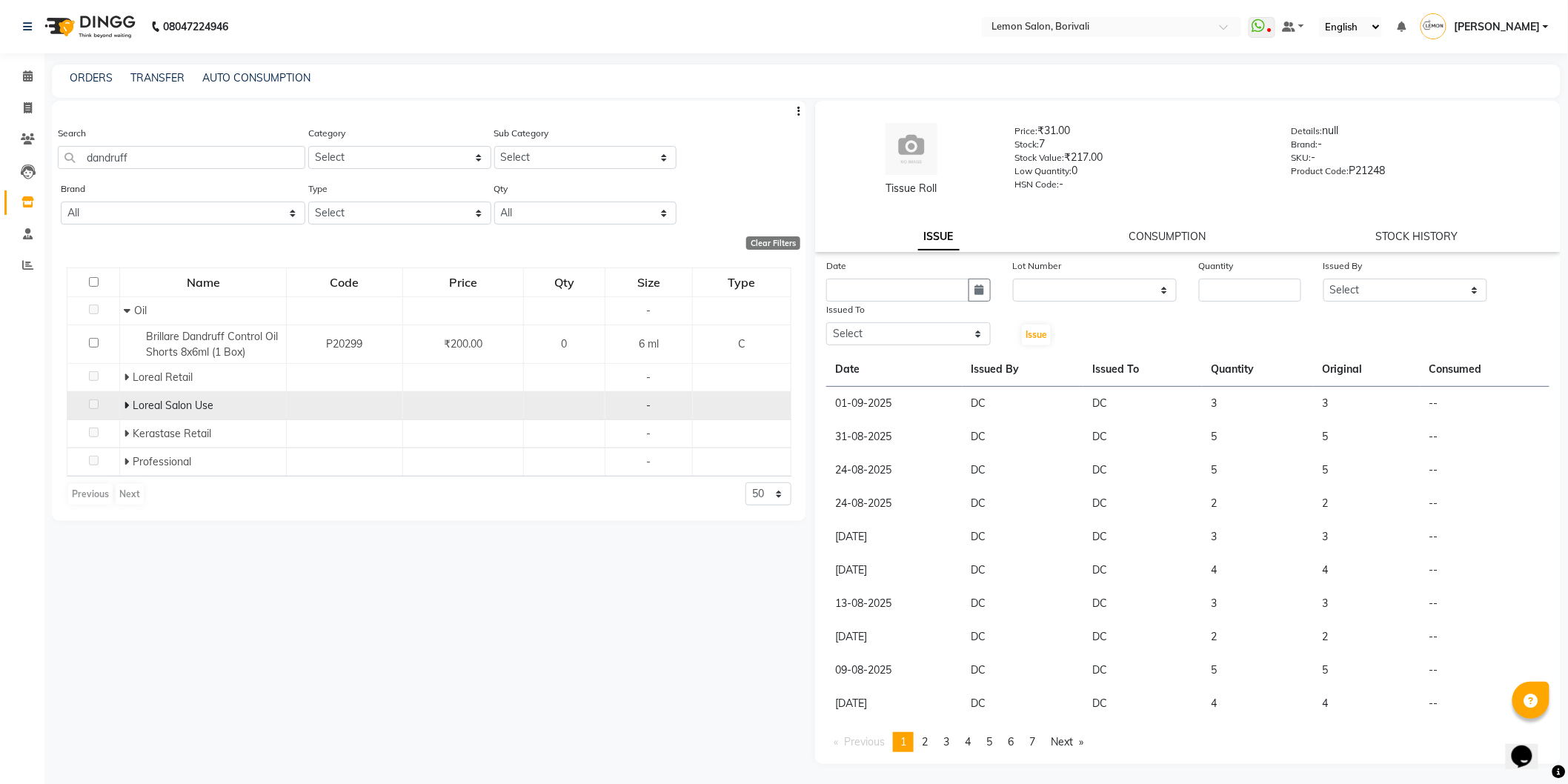
click at [126, 404] on icon at bounding box center [126, 405] width 5 height 10
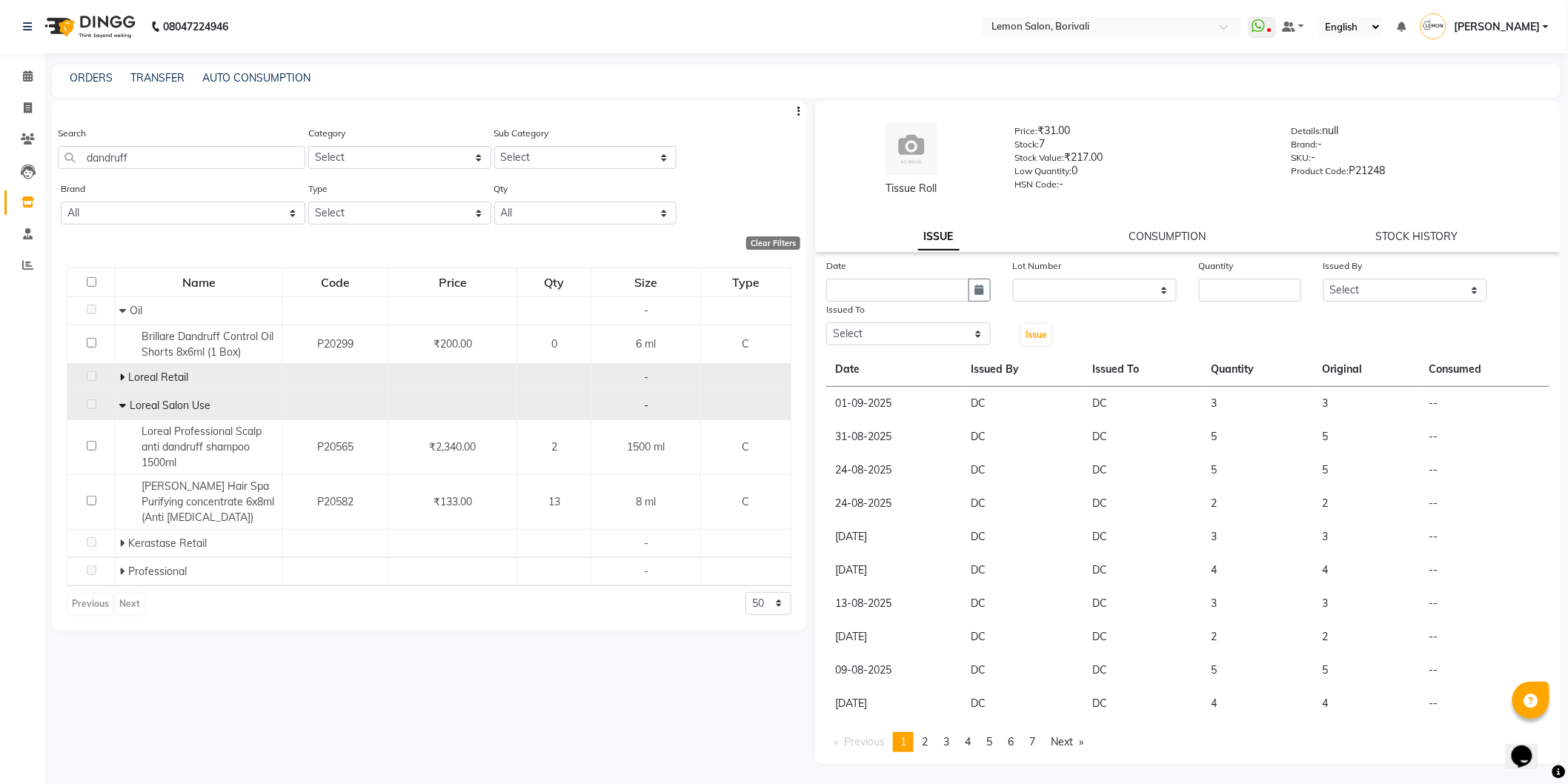
click at [124, 376] on span at bounding box center [123, 377] width 9 height 13
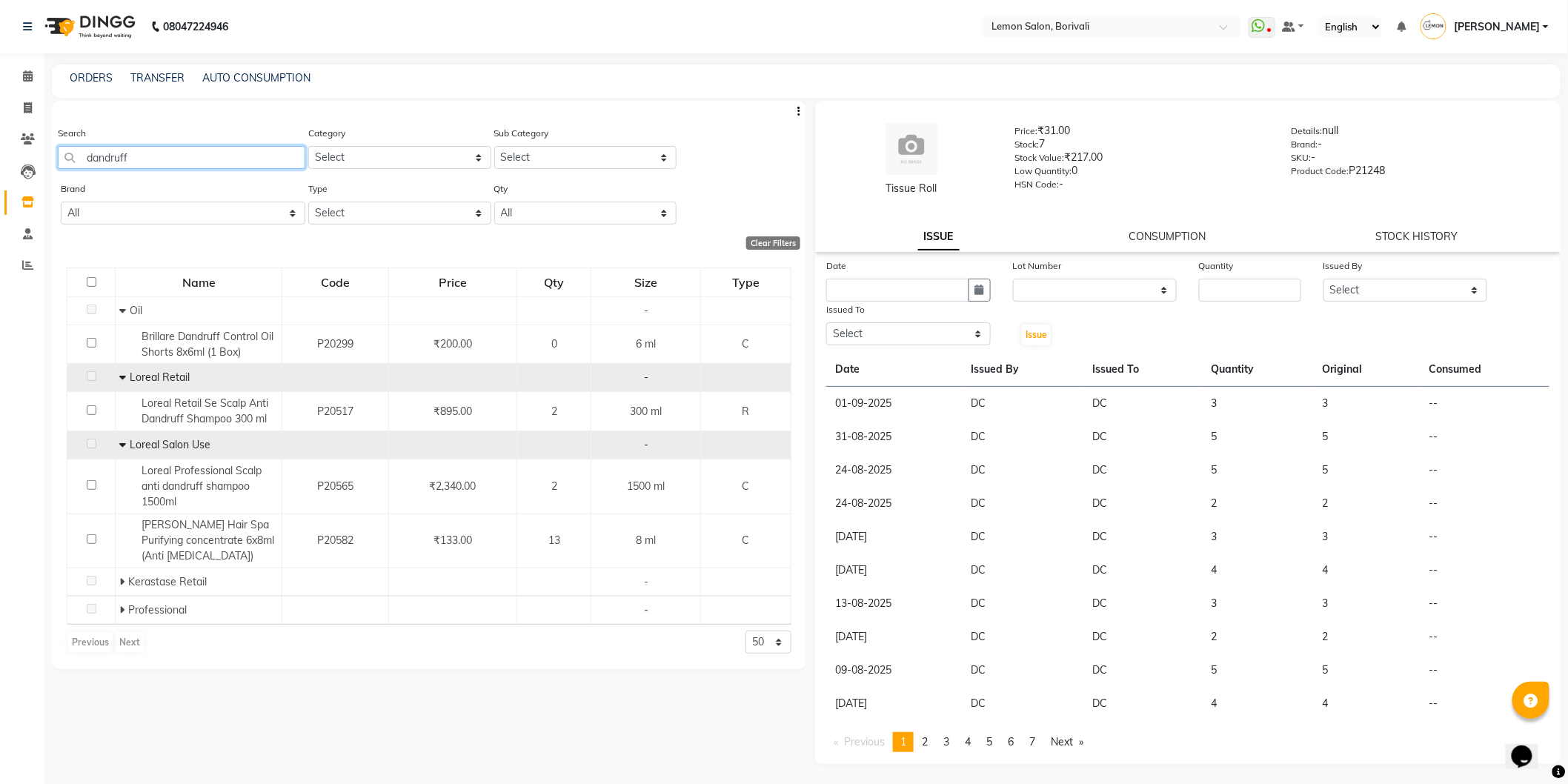
drag, startPoint x: 152, startPoint y: 151, endPoint x: 0, endPoint y: 141, distance: 152.3
click at [0, 143] on app-home "08047224946 Select Location × Lemon Salon, Borivali WhatsApp Status ✕ Status: D…" at bounding box center [784, 397] width 1568 height 794
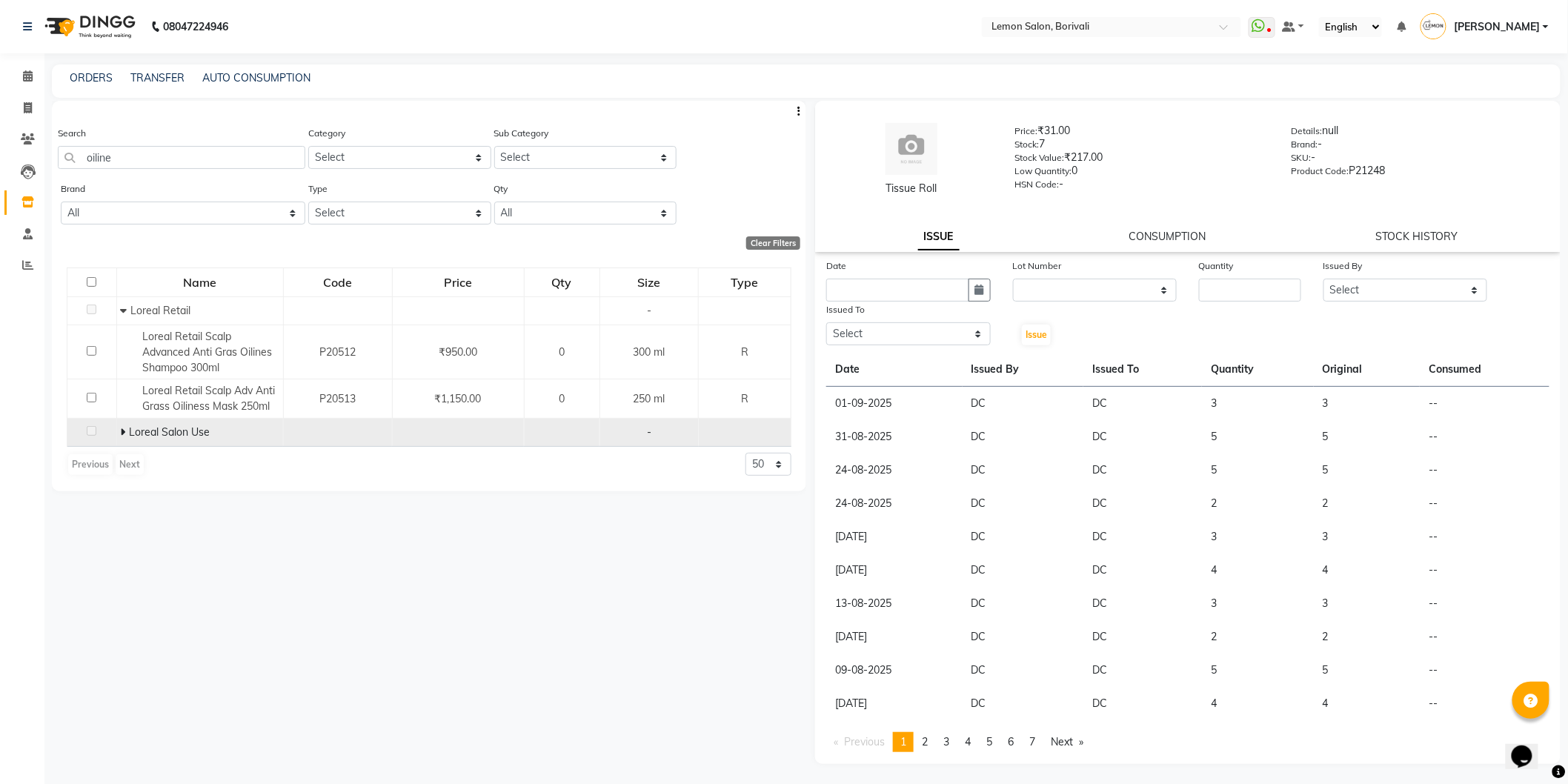
click at [127, 434] on span at bounding box center [125, 432] width 9 height 13
drag, startPoint x: 186, startPoint y: 162, endPoint x: 0, endPoint y: 71, distance: 207.1
click at [0, 71] on app-home "08047224946 Select Location × Lemon Salon, Borivali WhatsApp Status ✕ Status: D…" at bounding box center [784, 397] width 1568 height 794
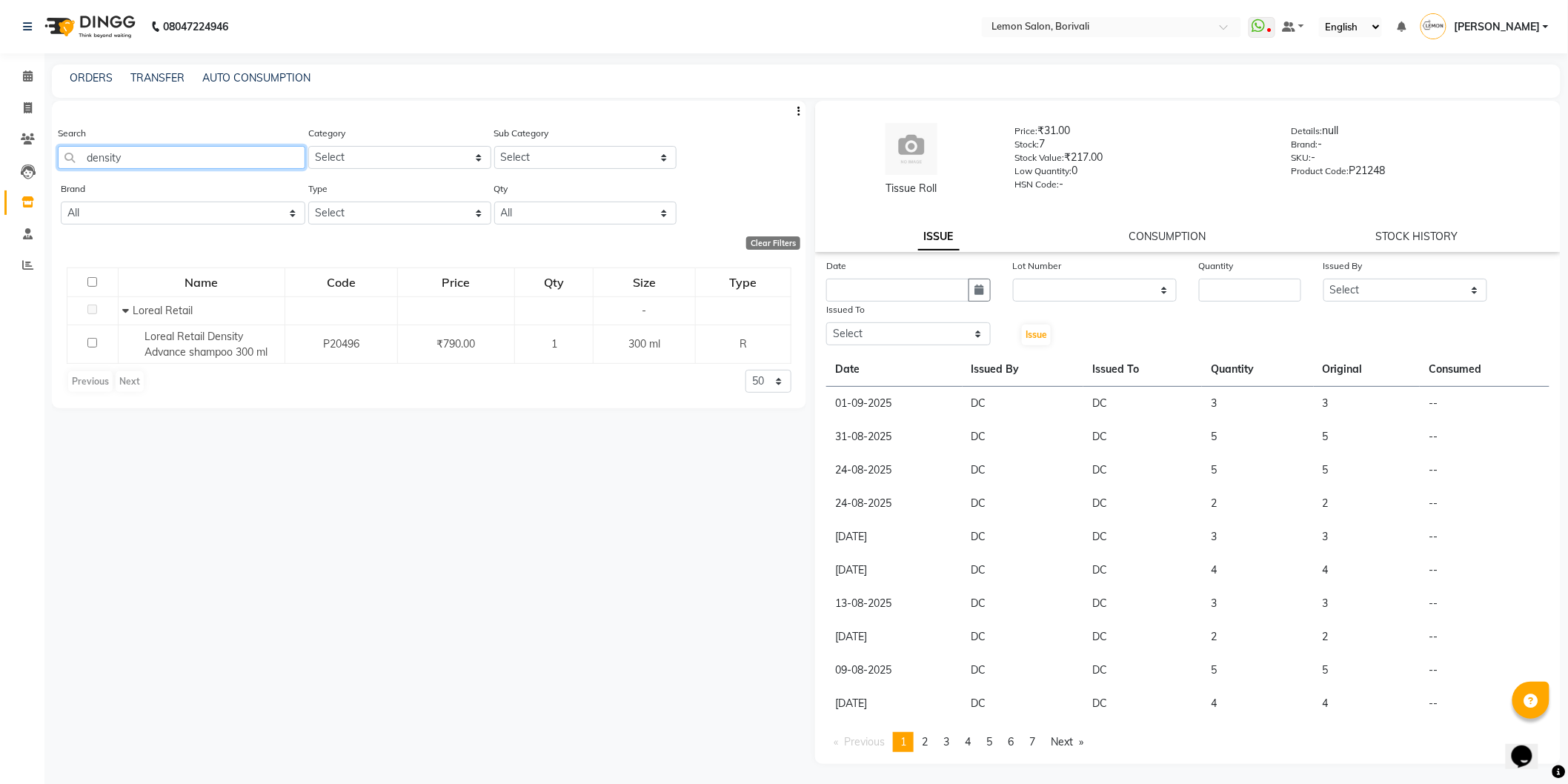
drag, startPoint x: 161, startPoint y: 153, endPoint x: 86, endPoint y: 87, distance: 99.9
click at [0, 126] on app-home "08047224946 Select Location × Lemon Salon, Borivali WhatsApp Status ✕ Status: D…" at bounding box center [784, 397] width 1568 height 794
type input "i"
drag, startPoint x: 184, startPoint y: 154, endPoint x: 0, endPoint y: 227, distance: 198.0
click at [0, 221] on app-home "08047224946 Select Location × Lemon Salon, Borivali WhatsApp Status ✕ Status: D…" at bounding box center [784, 397] width 1568 height 794
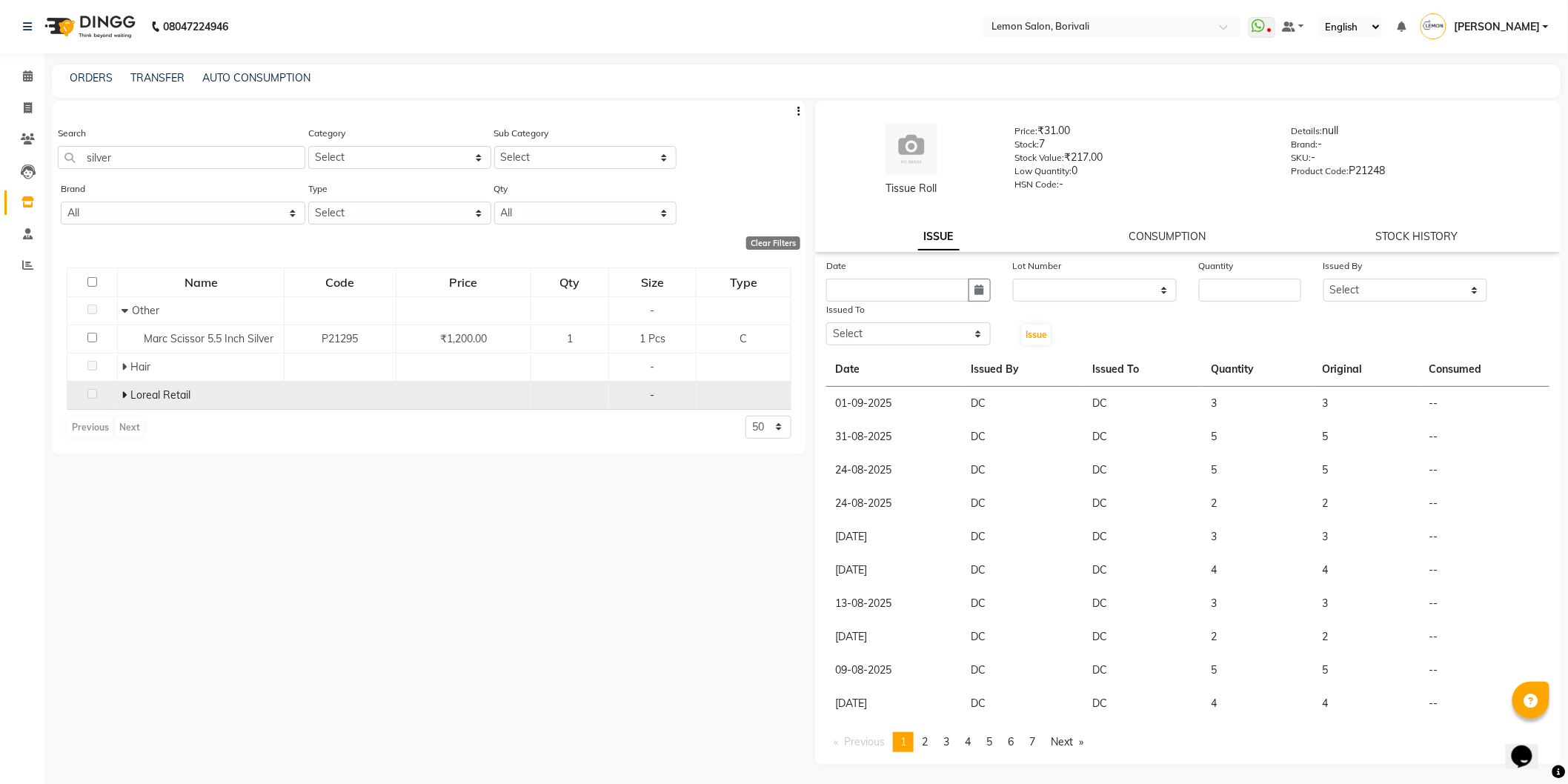
click at [125, 394] on icon at bounding box center [124, 394] width 5 height 10
click at [0, 144] on app-home "08047224946 Select Location × Lemon Salon, Borivali WhatsApp Status ✕ Status: D…" at bounding box center [784, 397] width 1568 height 794
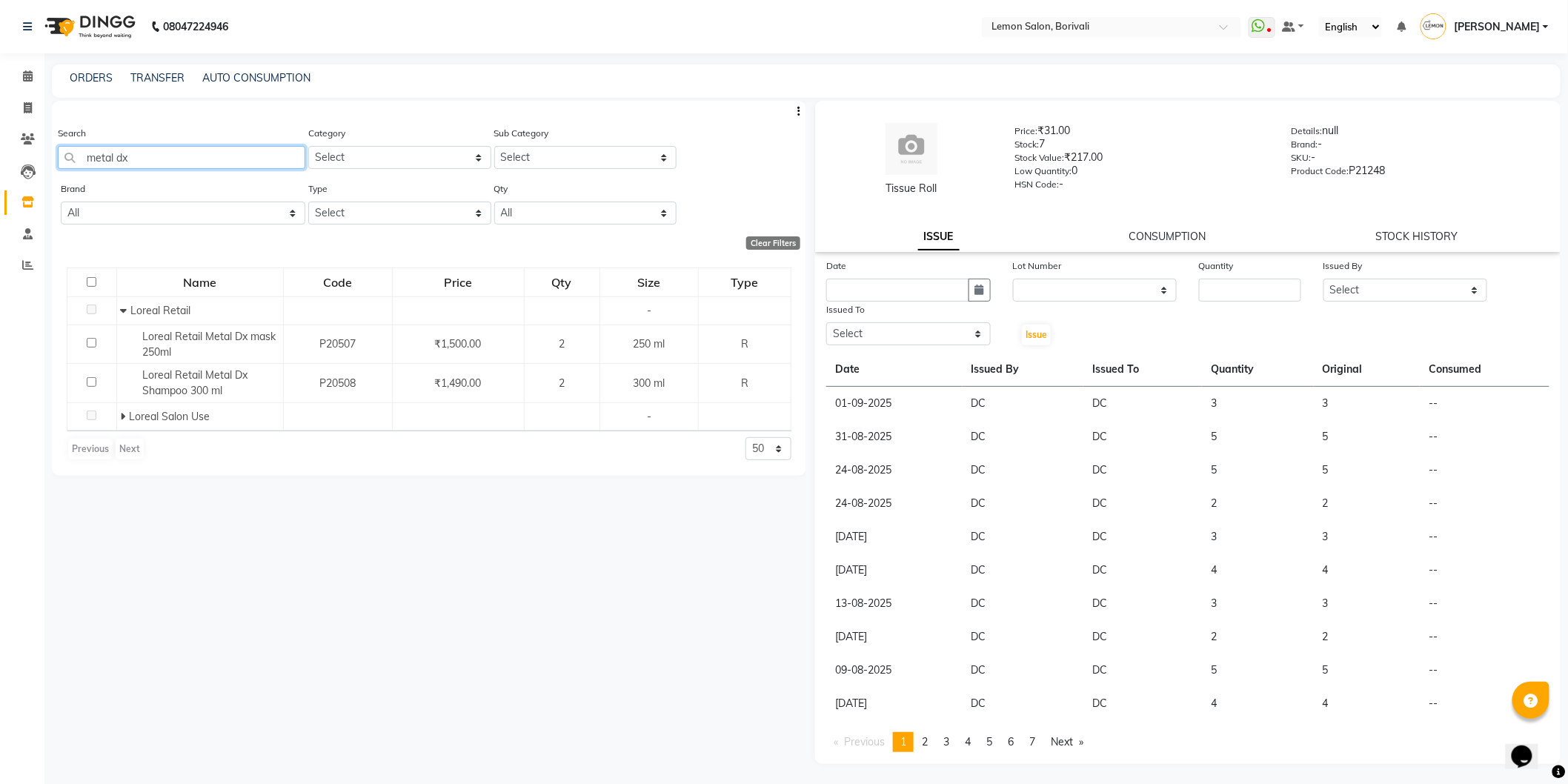
click at [199, 166] on input "metal dx" at bounding box center [181, 157] width 247 height 23
click at [493, 551] on div "Search metal dx Category Select Hair Skin Makeup Personal Care Appliances Beard…" at bounding box center [429, 436] width 755 height 671
click at [799, 249] on div "Clear Filters" at bounding box center [426, 243] width 748 height 13
click at [203, 152] on input "metal dx" at bounding box center [181, 157] width 247 height 23
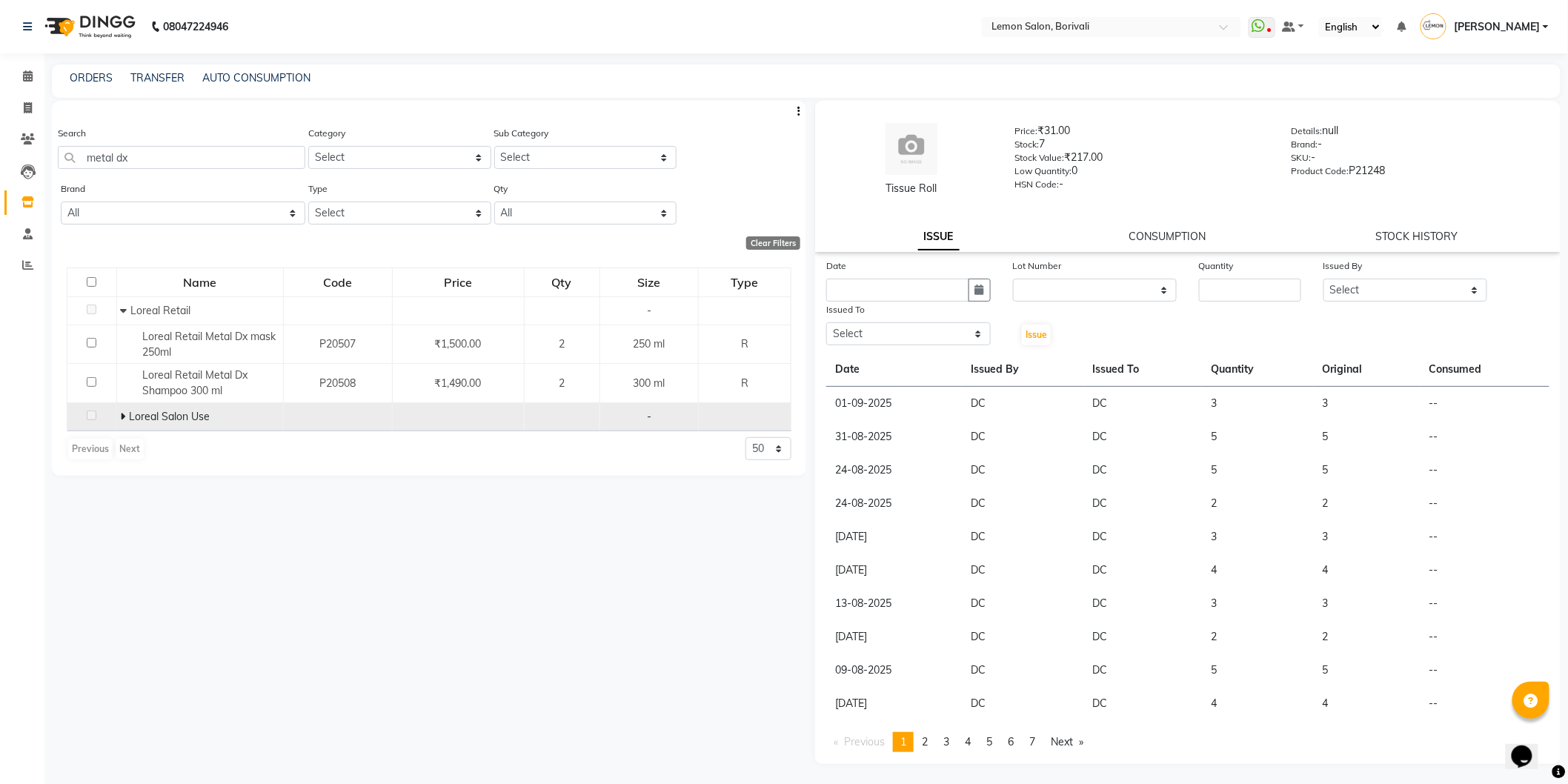
click at [122, 415] on icon at bounding box center [123, 416] width 5 height 10
click at [153, 166] on div "Search metal dx" at bounding box center [181, 152] width 247 height 56
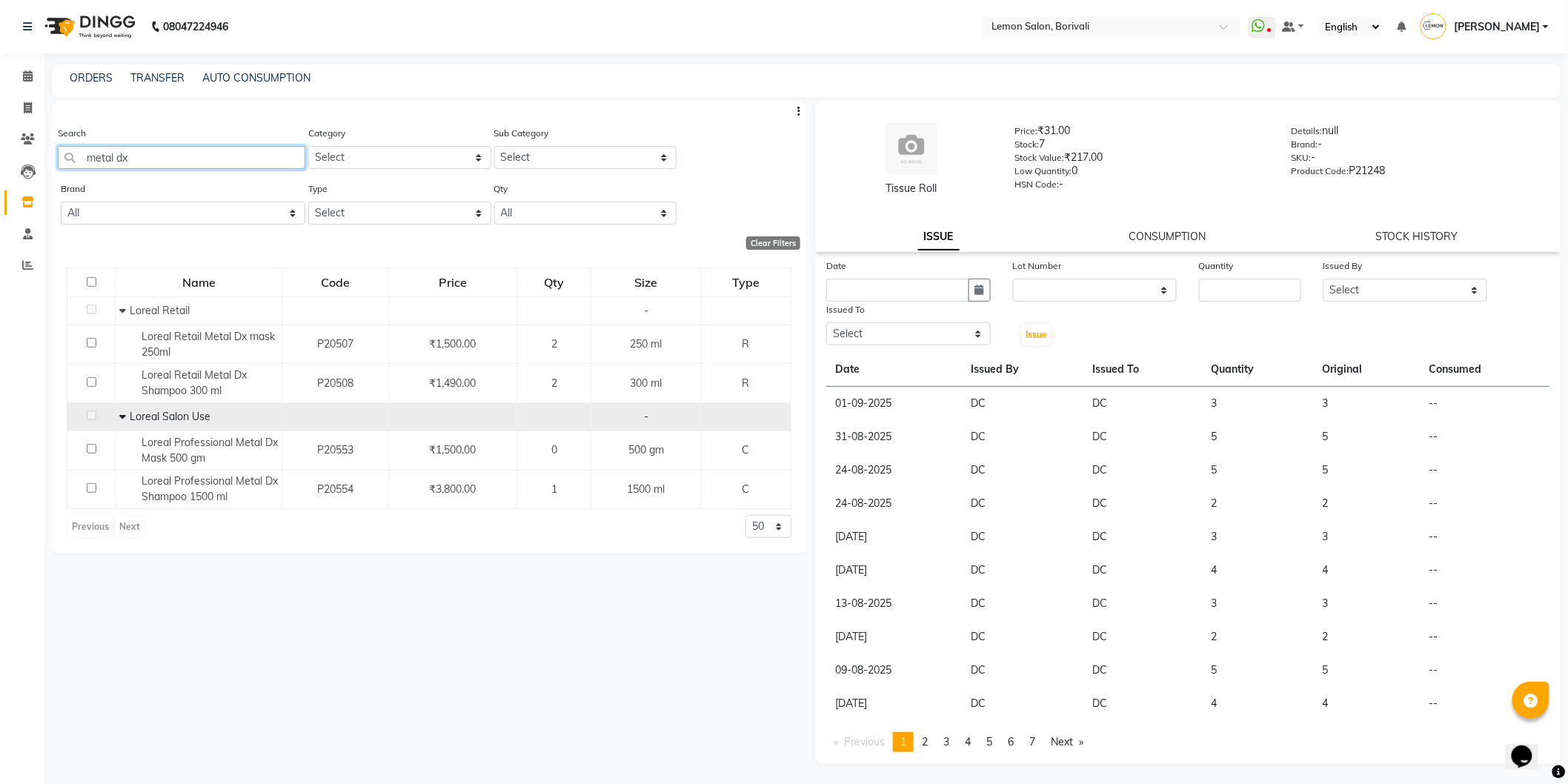
click at [0, 148] on app-home "08047224946 Select Location × Lemon Salon, Borivali WhatsApp Status ✕ Status: D…" at bounding box center [784, 397] width 1568 height 794
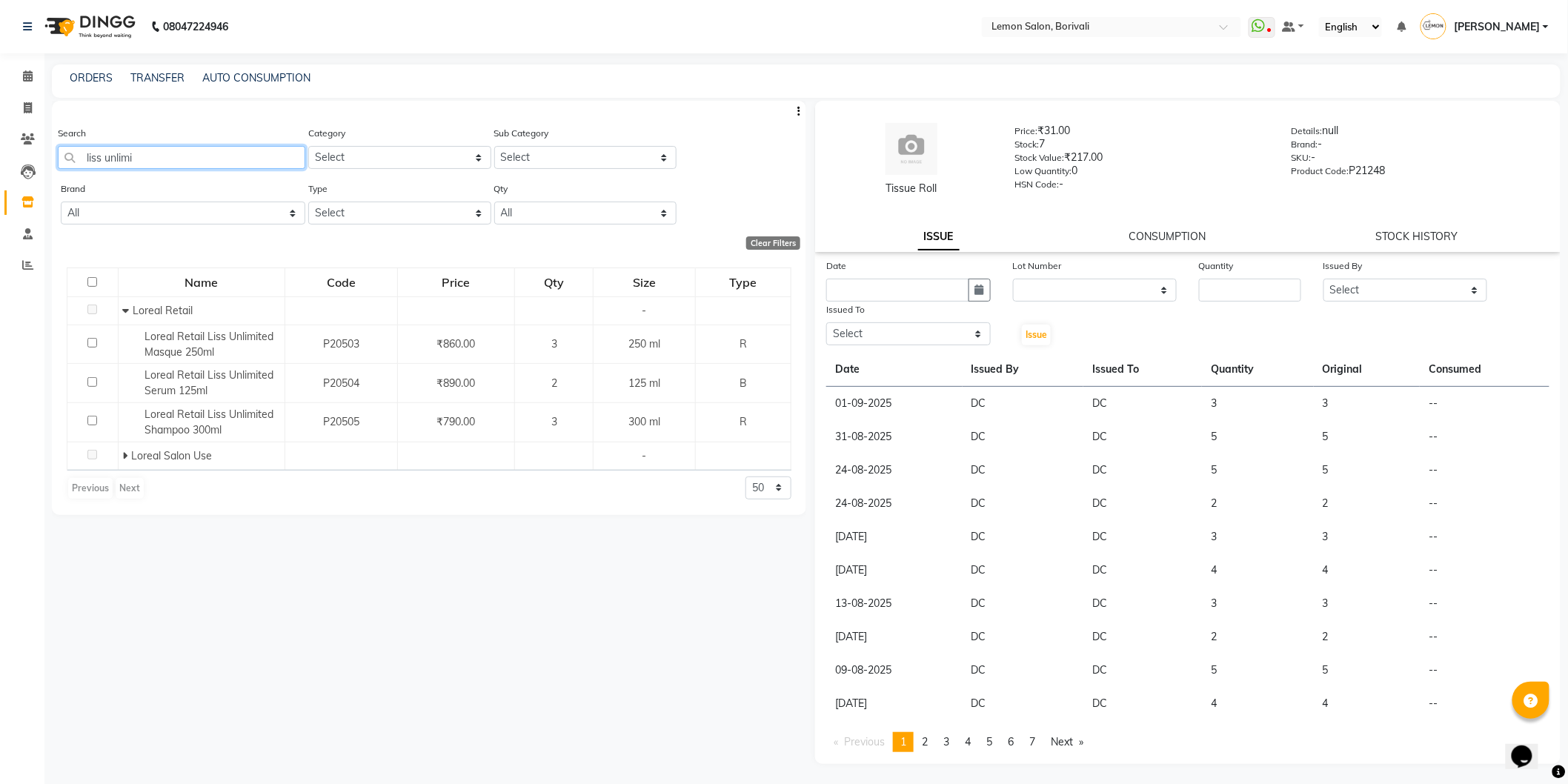
drag, startPoint x: 0, startPoint y: 134, endPoint x: 0, endPoint y: 119, distance: 15.0
click at [0, 119] on app-home "08047224946 Select Location × Lemon Salon, Borivali WhatsApp Status ✕ Status: D…" at bounding box center [784, 397] width 1568 height 794
drag, startPoint x: 168, startPoint y: 162, endPoint x: 109, endPoint y: 129, distance: 67.6
click at [0, 139] on app-home "08047224946 Select Location × Lemon Salon, Borivali WhatsApp Status ✕ Status: D…" at bounding box center [784, 397] width 1568 height 794
drag, startPoint x: 152, startPoint y: 159, endPoint x: 383, endPoint y: 143, distance: 231.6
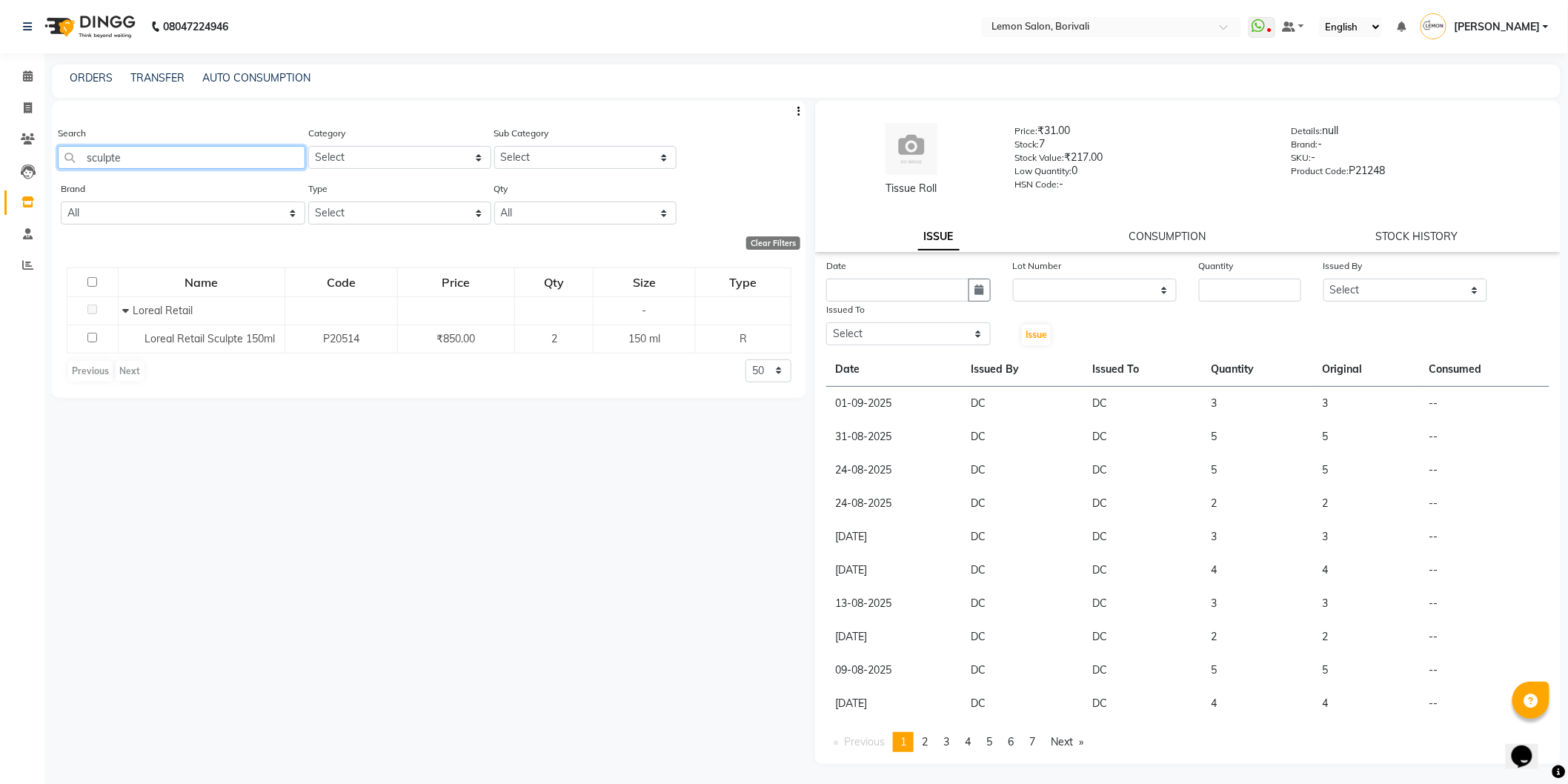
click at [0, 151] on app-home "08047224946 Select Location × Lemon Salon, Borivali WhatsApp Status ✕ Status: D…" at bounding box center [784, 397] width 1568 height 794
drag, startPoint x: 176, startPoint y: 156, endPoint x: 22, endPoint y: 127, distance: 156.7
click at [0, 126] on app-home "08047224946 Select Location × Lemon Salon, Borivali WhatsApp Status ✕ Status: D…" at bounding box center [784, 397] width 1568 height 794
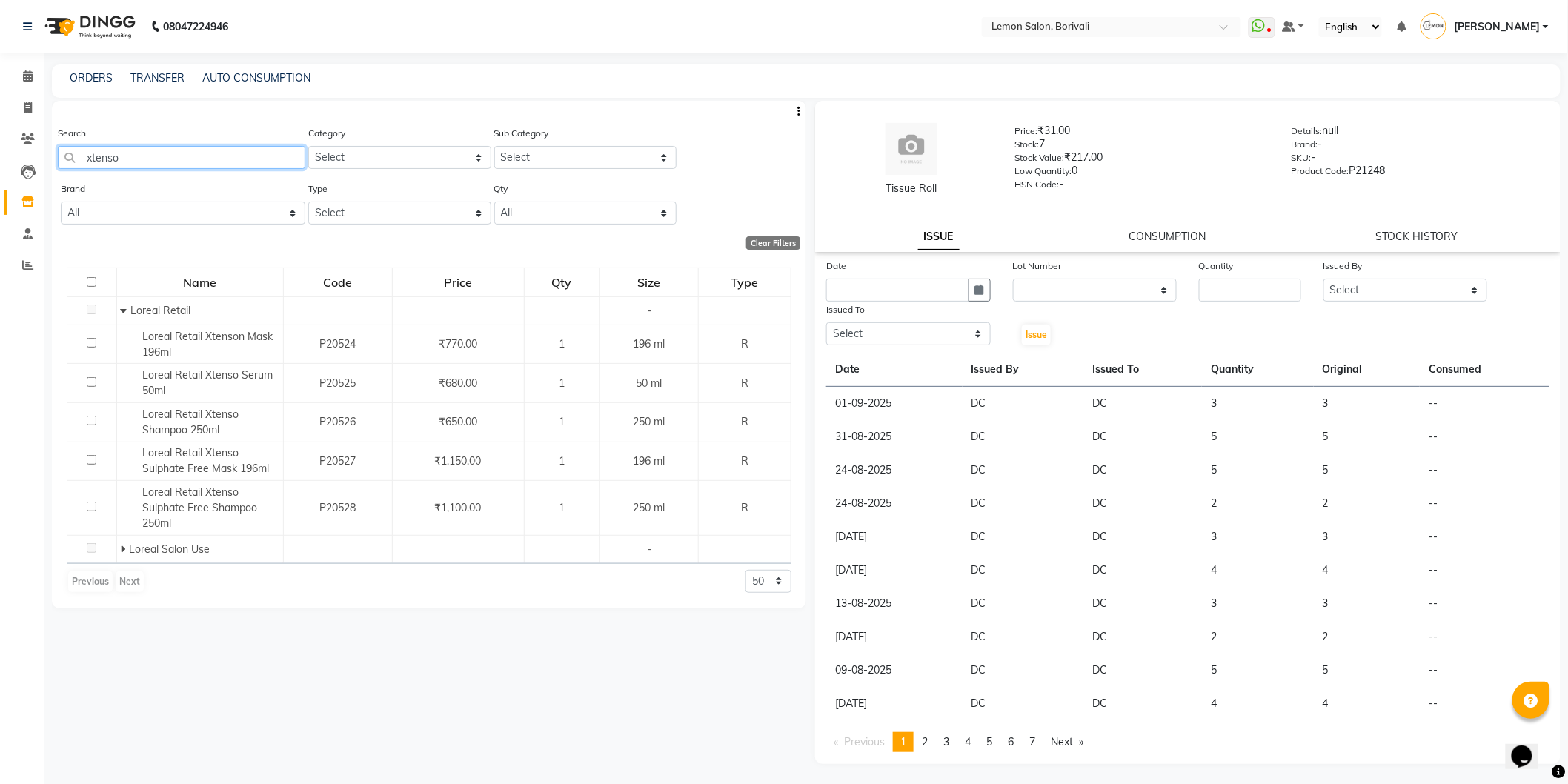
drag, startPoint x: 156, startPoint y: 159, endPoint x: 239, endPoint y: 101, distance: 101.3
click at [0, 114] on app-home "08047224946 Select Location × Lemon Salon, Borivali WhatsApp Status ✕ Status: D…" at bounding box center [784, 397] width 1568 height 794
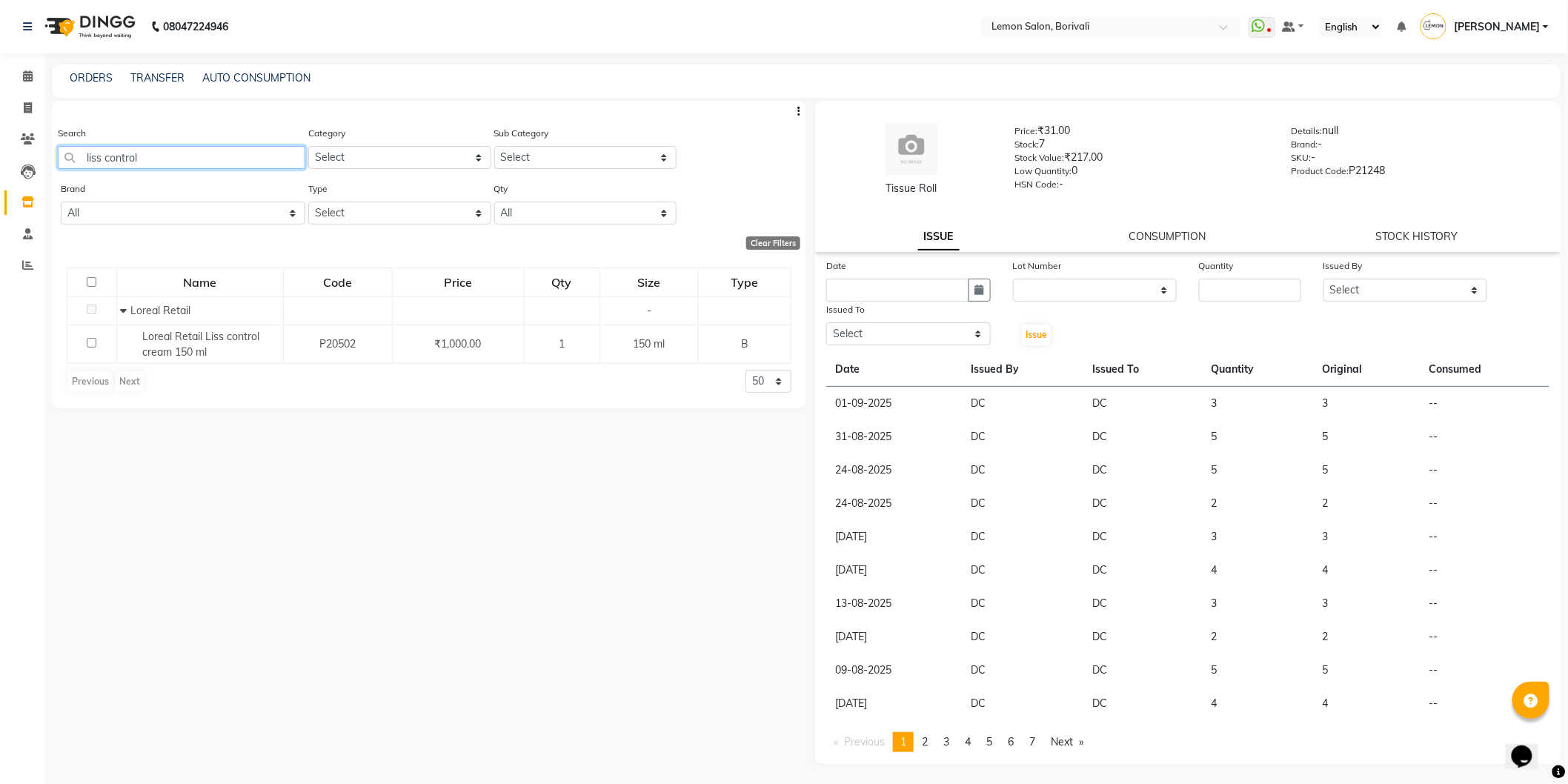
drag, startPoint x: 191, startPoint y: 156, endPoint x: 0, endPoint y: 52, distance: 217.5
click at [0, 53] on app-home "08047224946 Select Location × Lemon Salon, Borivali WhatsApp Status ✕ Status: D…" at bounding box center [784, 397] width 1568 height 794
click at [0, 160] on app-home "08047224946 Select Location × Lemon Salon, Borivali WhatsApp Status ✕ Status: D…" at bounding box center [784, 397] width 1568 height 794
drag, startPoint x: 0, startPoint y: 126, endPoint x: 0, endPoint y: 112, distance: 14.0
click at [0, 112] on app-home "08047224946 Select Location × Lemon Salon, Borivali WhatsApp Status ✕ Status: D…" at bounding box center [784, 397] width 1568 height 794
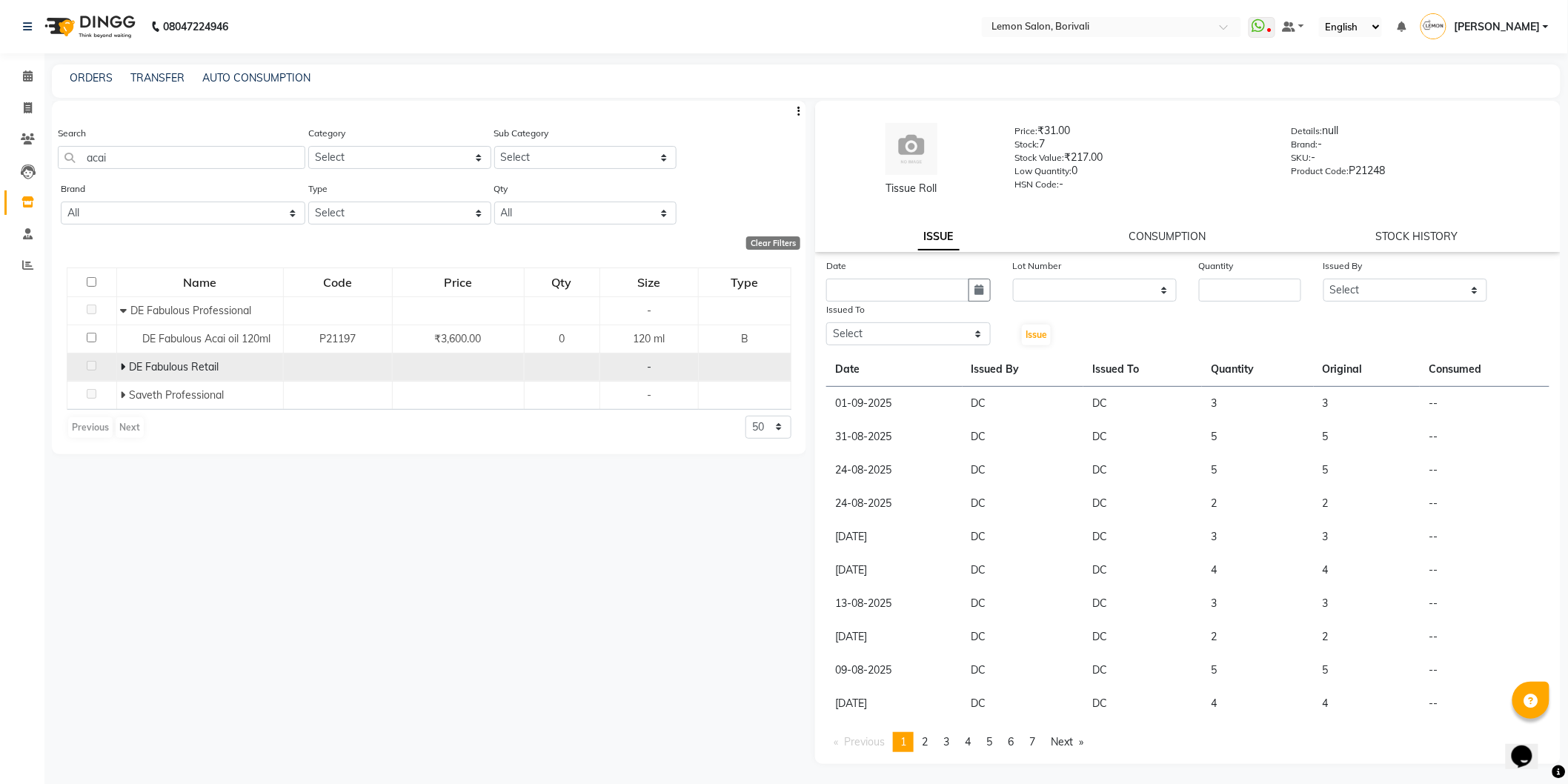
click at [123, 365] on icon at bounding box center [123, 367] width 5 height 10
drag, startPoint x: 155, startPoint y: 161, endPoint x: 197, endPoint y: 72, distance: 98.4
click at [15, 123] on app-home "08047224946 Select Location × Lemon Salon, Borivali WhatsApp Status ✕ Status: D…" at bounding box center [784, 397] width 1568 height 794
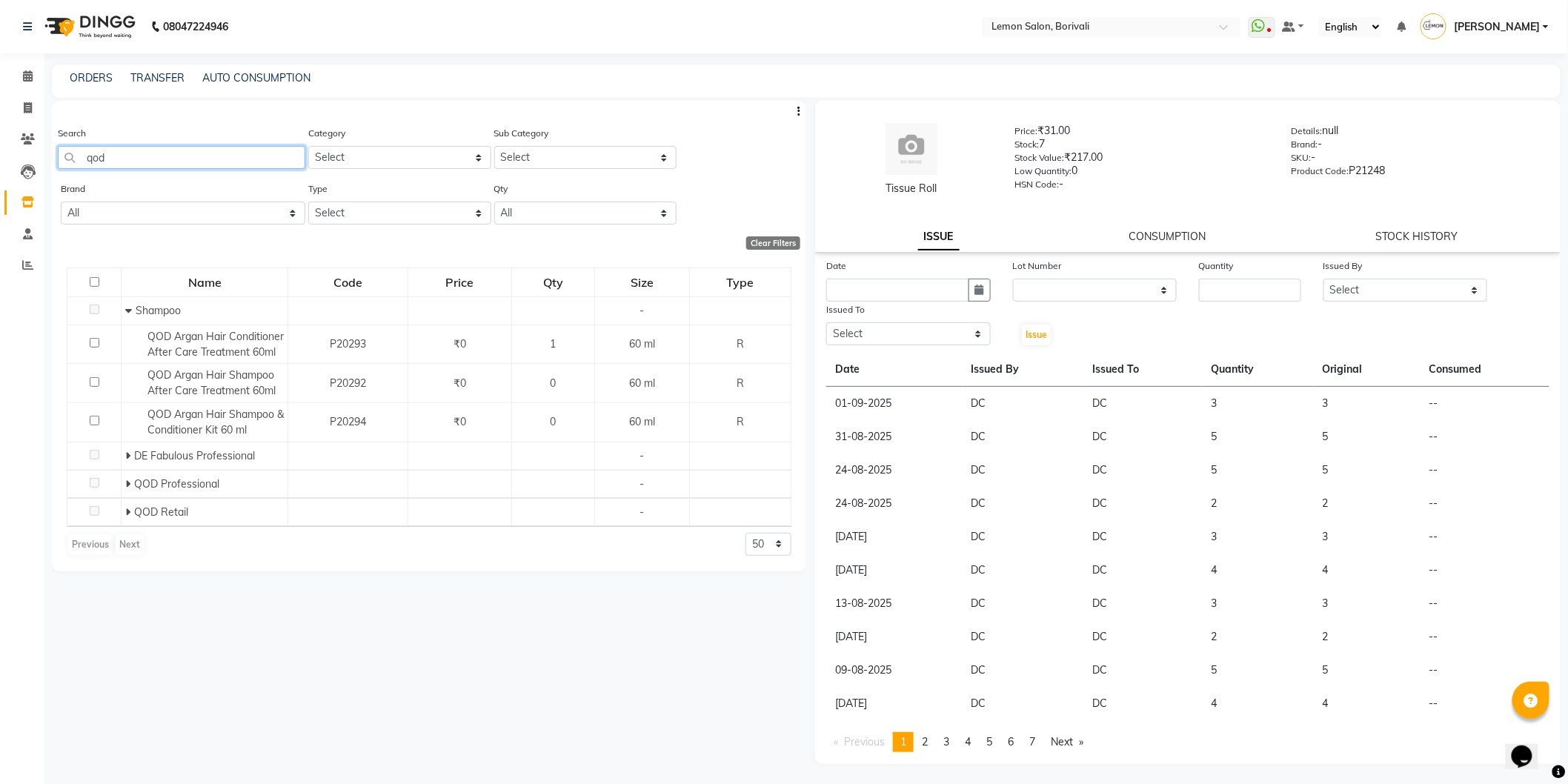
click at [191, 159] on input "qod" at bounding box center [181, 157] width 247 height 23
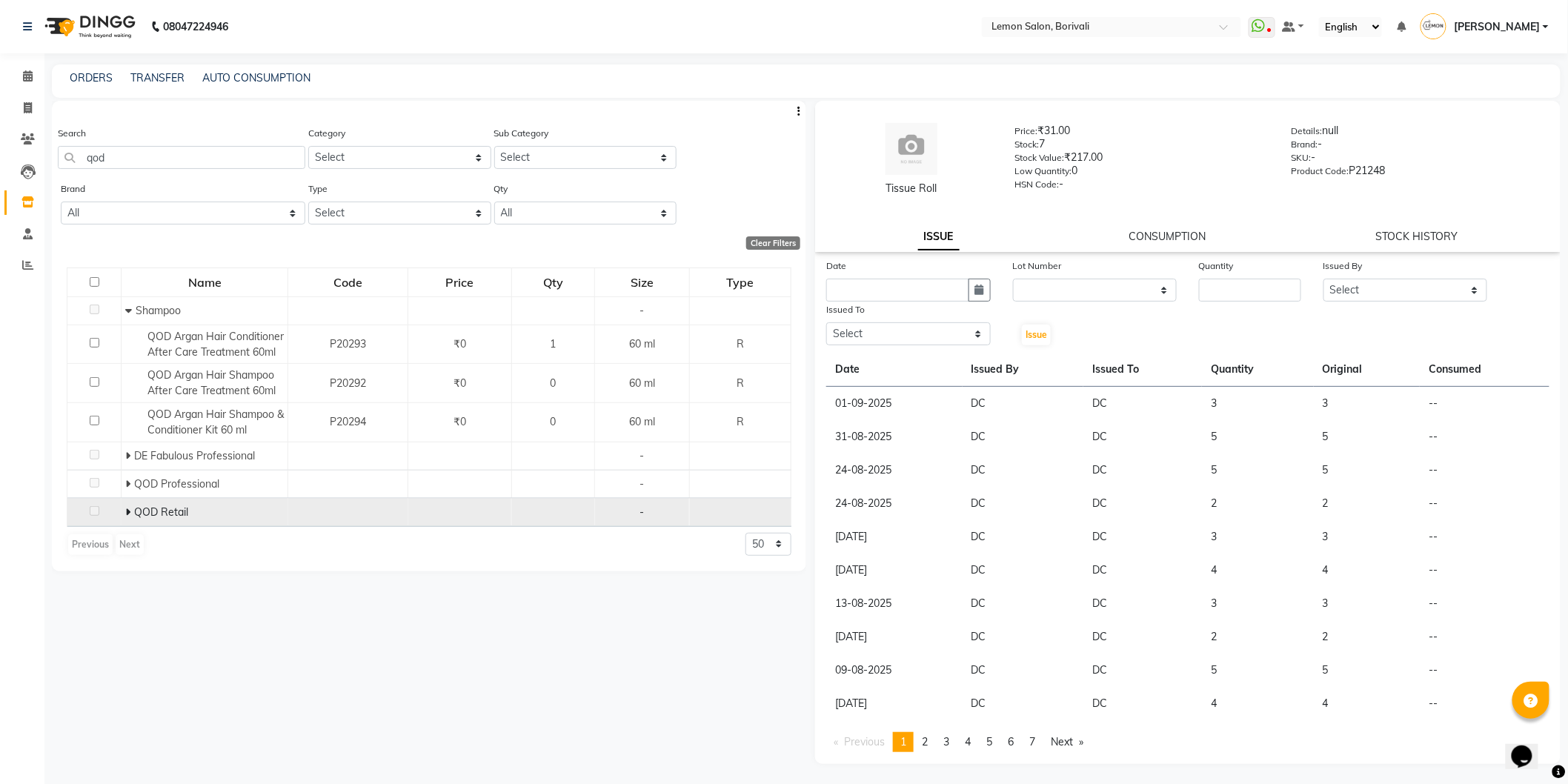
click at [126, 524] on td "QOD Retail" at bounding box center [205, 512] width 166 height 28
click at [126, 518] on icon at bounding box center [127, 511] width 5 height 10
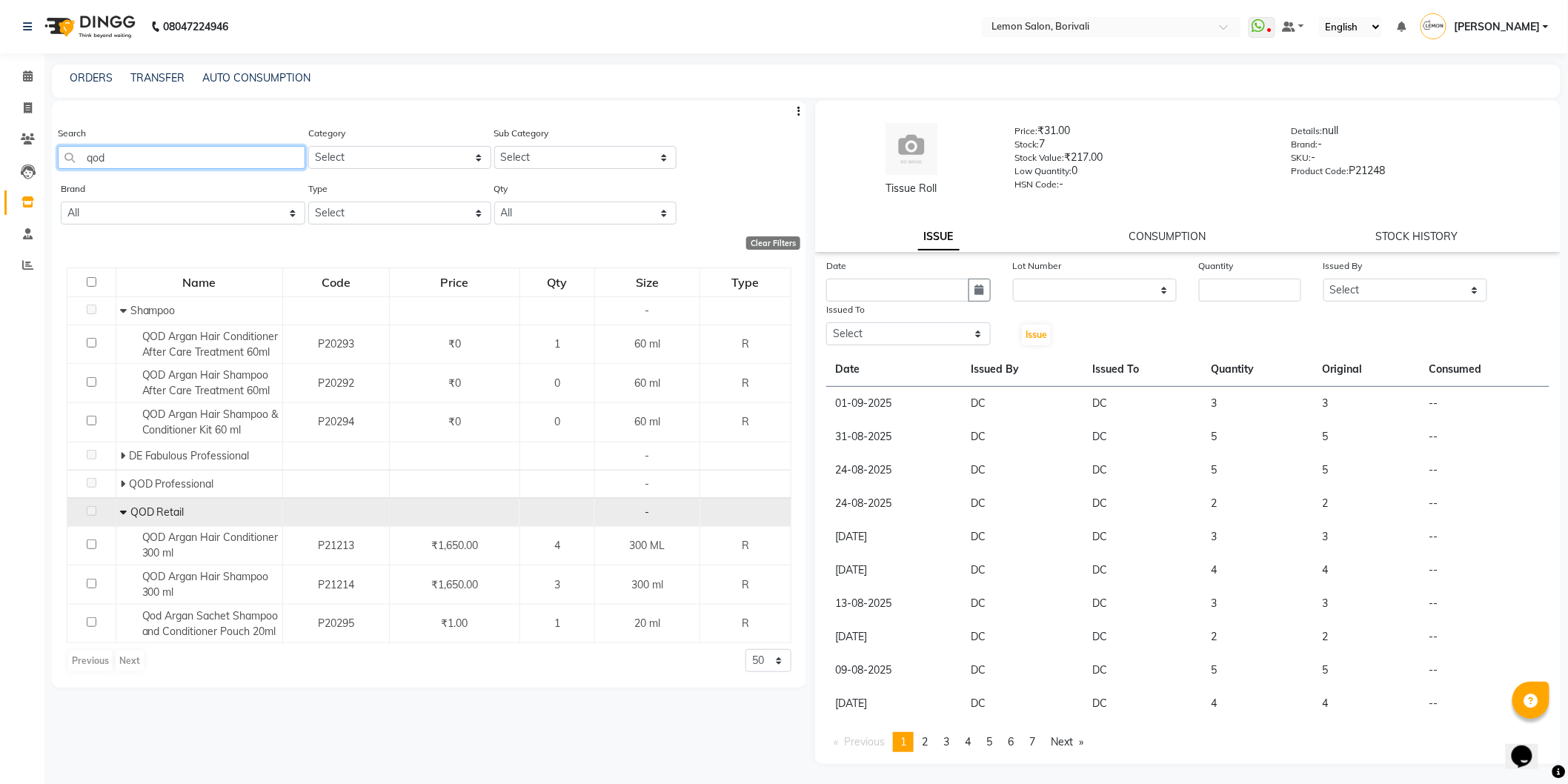
click at [0, 145] on app-home "08047224946 Select Location × Lemon Salon, Borivali WhatsApp Status ✕ Status: D…" at bounding box center [784, 397] width 1568 height 794
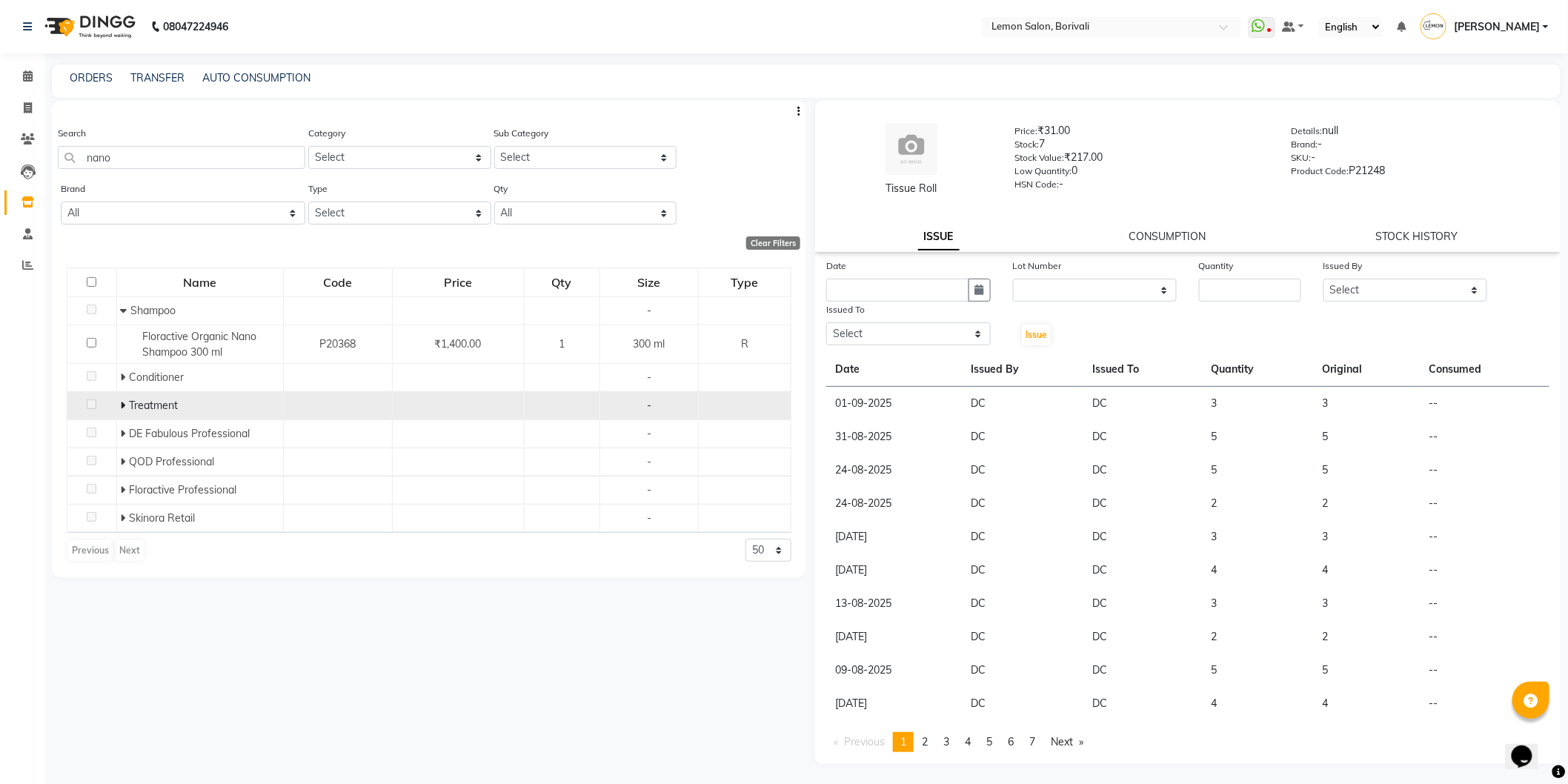
click at [122, 405] on icon at bounding box center [123, 405] width 5 height 10
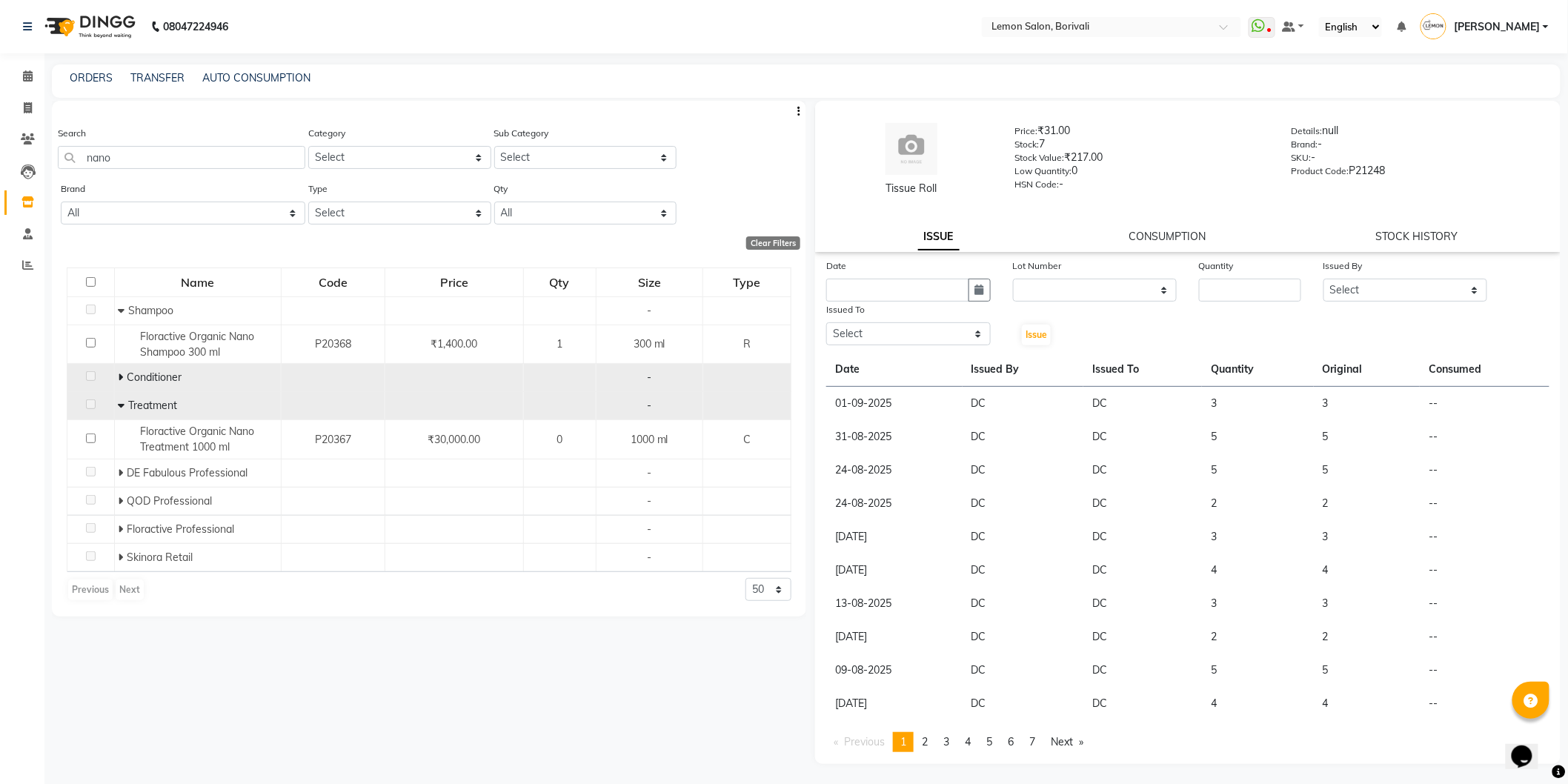
click at [121, 384] on div "Conditioner" at bounding box center [198, 378] width 159 height 16
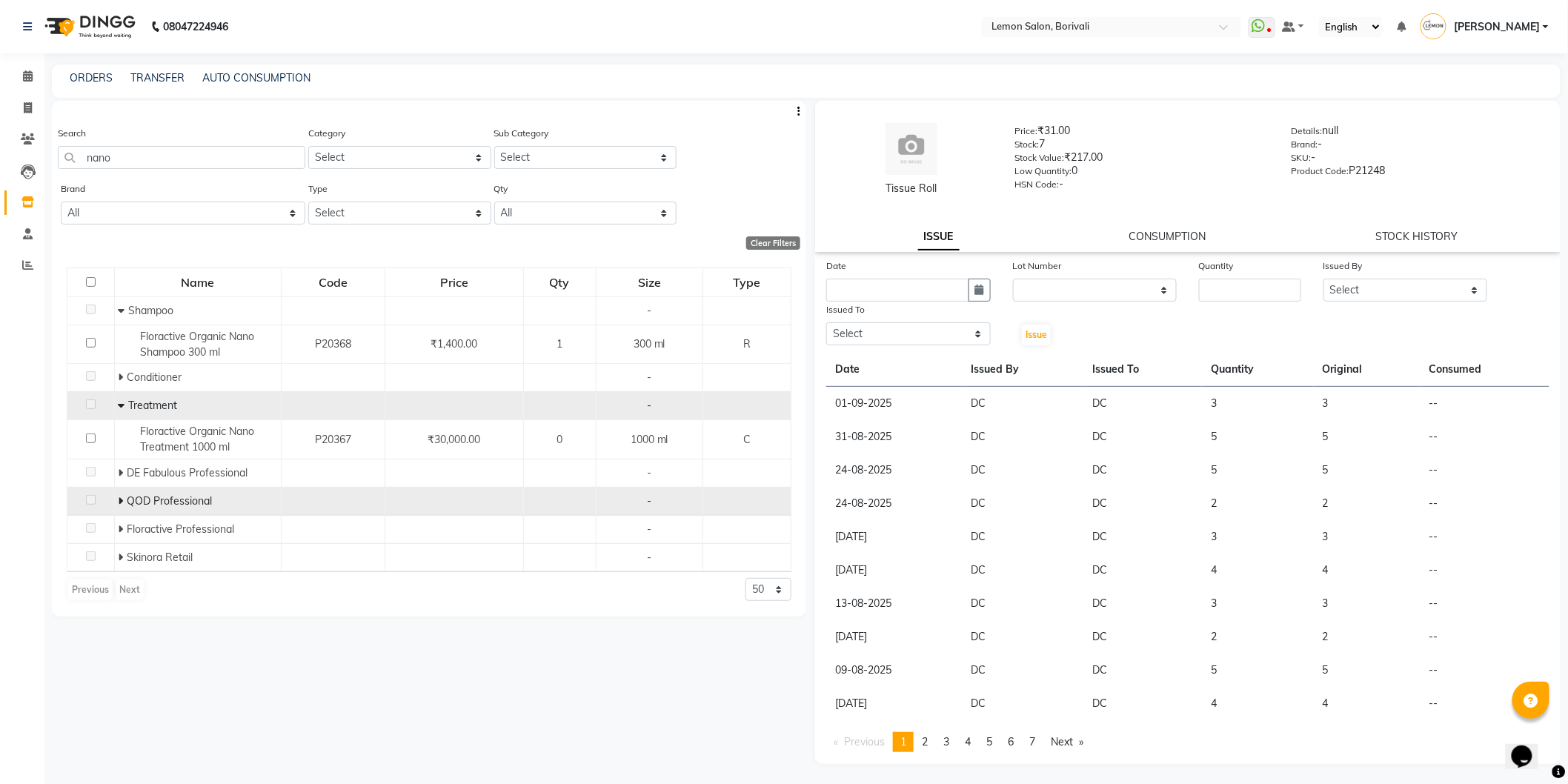
click at [120, 502] on icon at bounding box center [121, 500] width 5 height 10
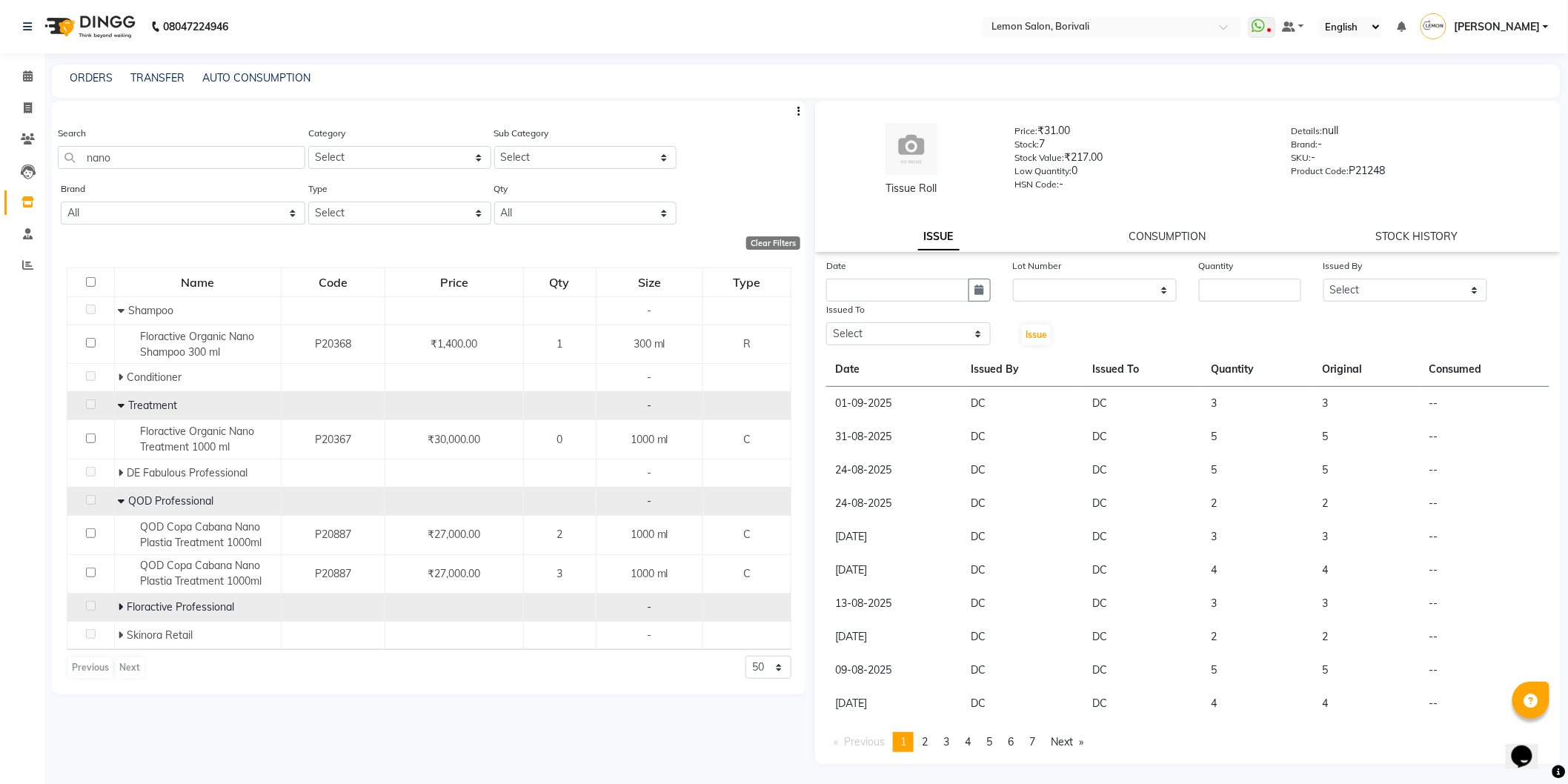
click at [120, 608] on icon at bounding box center [121, 606] width 5 height 10
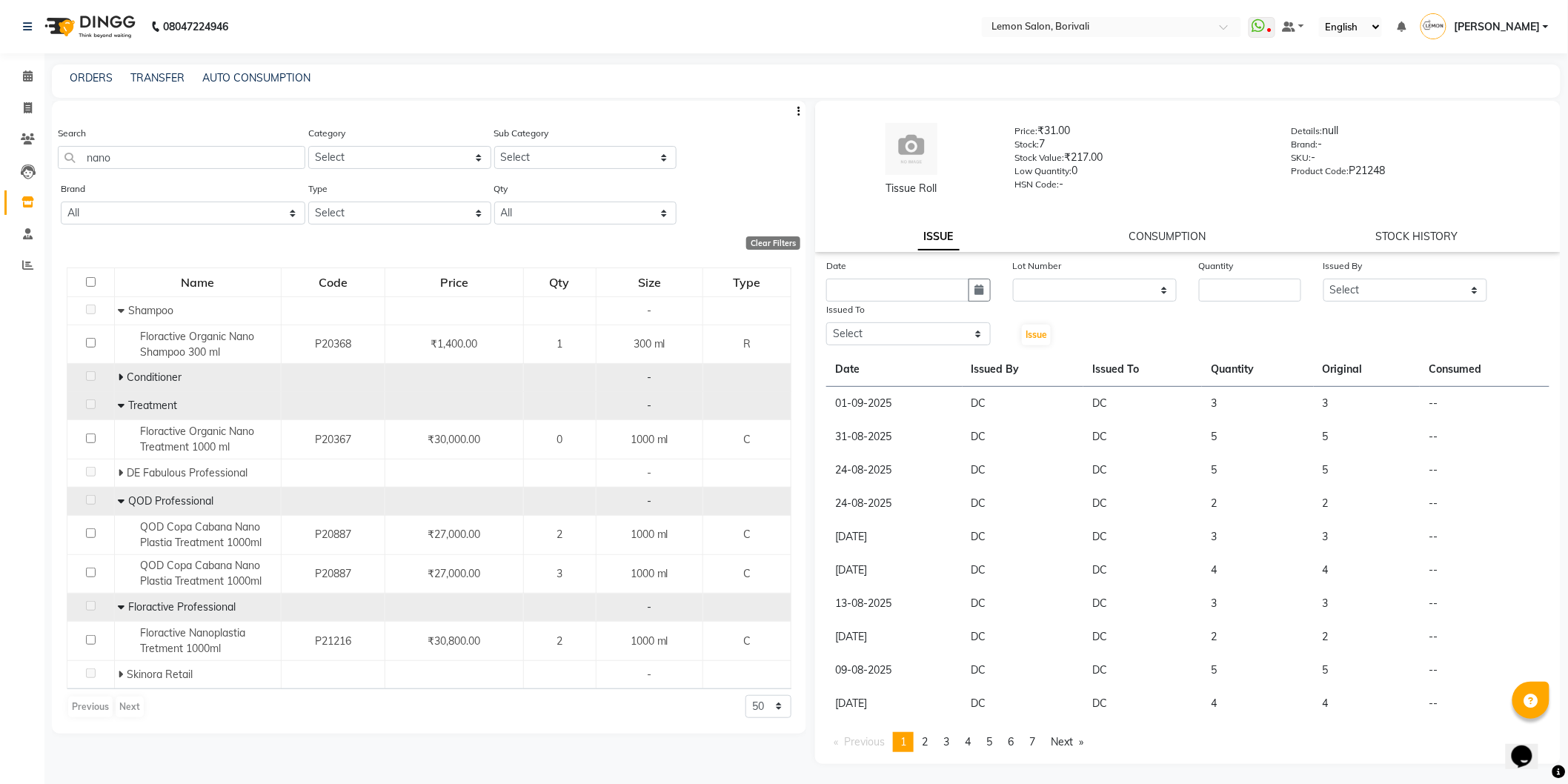
click at [119, 379] on icon at bounding box center [121, 377] width 5 height 10
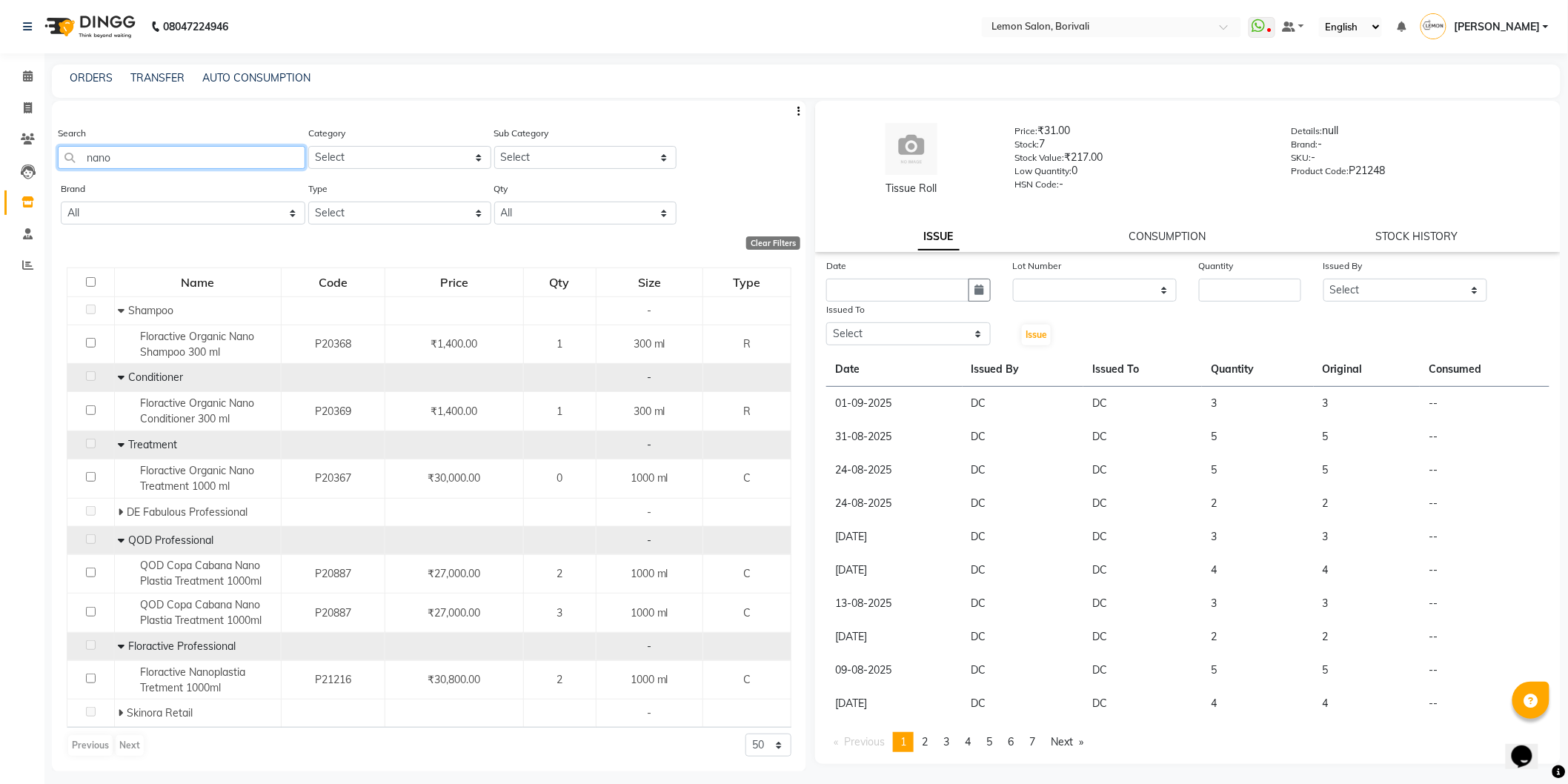
drag, startPoint x: 183, startPoint y: 164, endPoint x: 0, endPoint y: 158, distance: 183.1
click at [0, 158] on app-home "08047224946 Select Location × Lemon Salon, Borivali WhatsApp Status ✕ Status: D…" at bounding box center [784, 397] width 1568 height 794
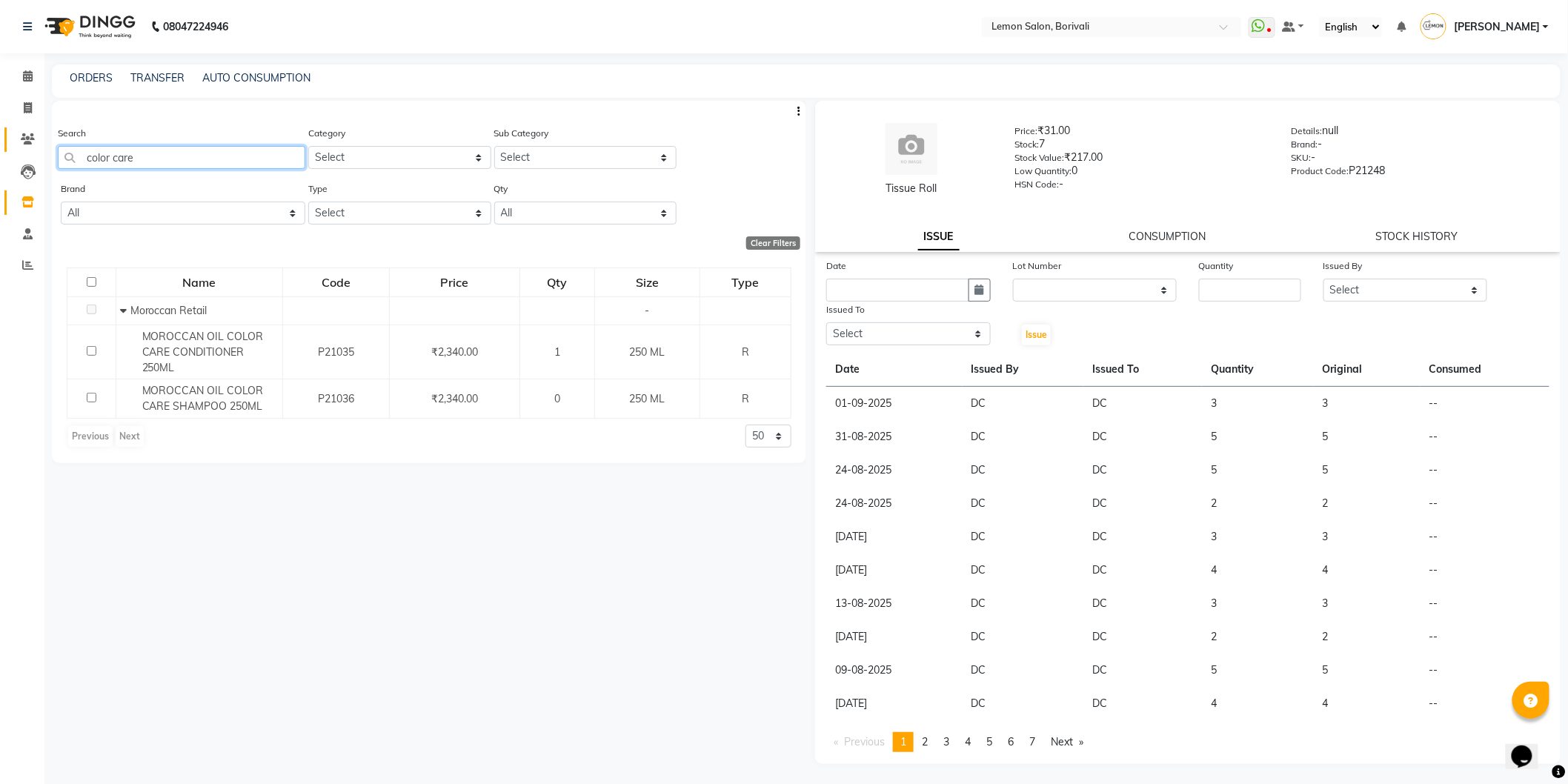
drag, startPoint x: 142, startPoint y: 153, endPoint x: 8, endPoint y: 132, distance: 135.6
click at [2, 134] on app-home "08047224946 Select Location × Lemon Salon, Borivali WhatsApp Status ✕ Status: D…" at bounding box center [784, 397] width 1568 height 794
drag, startPoint x: 165, startPoint y: 149, endPoint x: 0, endPoint y: 137, distance: 165.4
click at [0, 137] on app-home "08047224946 Select Location × Lemon Salon, Borivali WhatsApp Status ✕ Status: D…" at bounding box center [784, 397] width 1568 height 794
drag, startPoint x: 186, startPoint y: 152, endPoint x: 1, endPoint y: 135, distance: 185.8
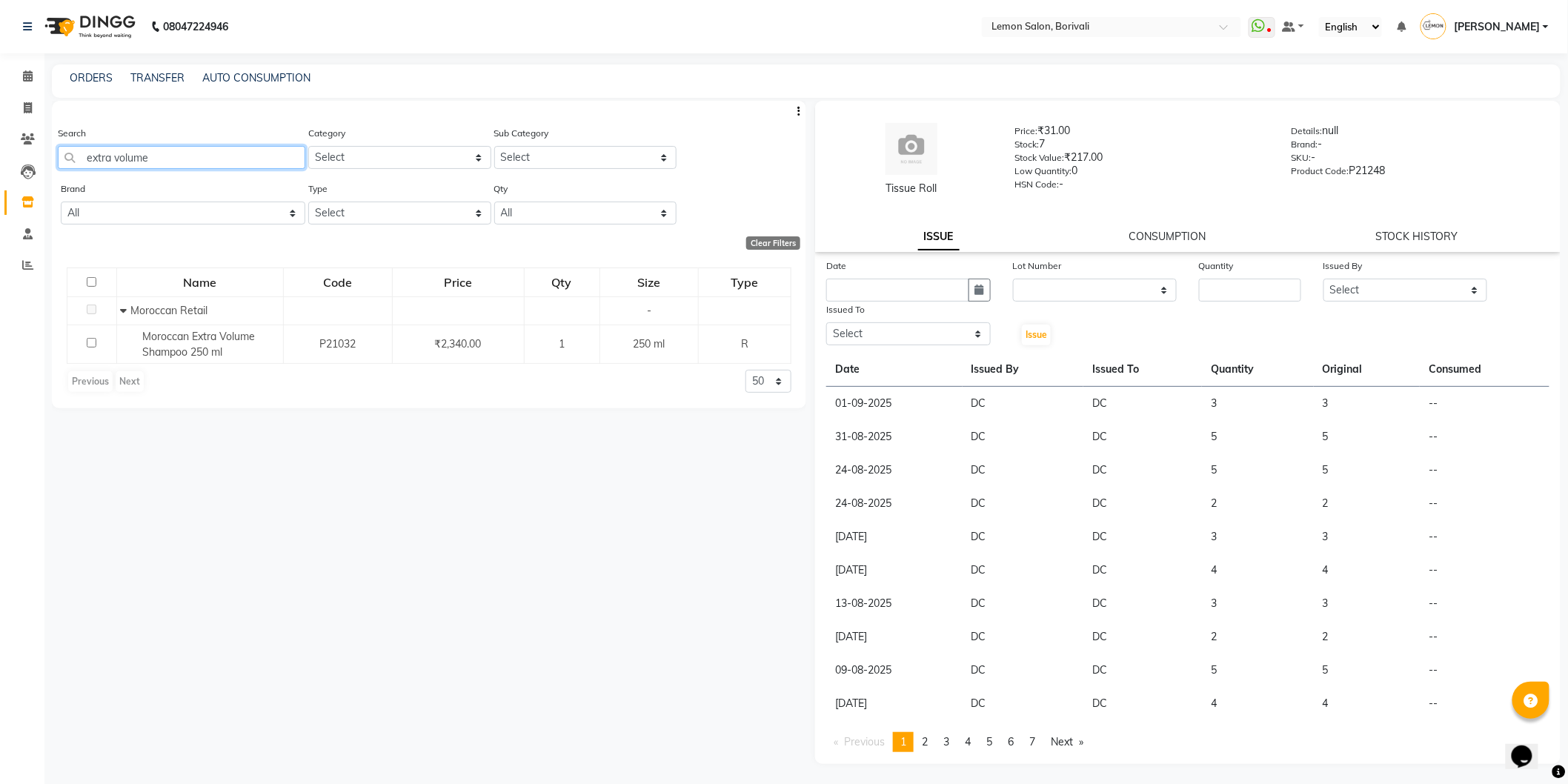
click at [0, 135] on app-home "08047224946 Select Location × Lemon Salon, Borivali WhatsApp Status ✕ Status: D…" at bounding box center [784, 397] width 1568 height 794
click at [144, 156] on input "hydrating sham" at bounding box center [181, 157] width 247 height 23
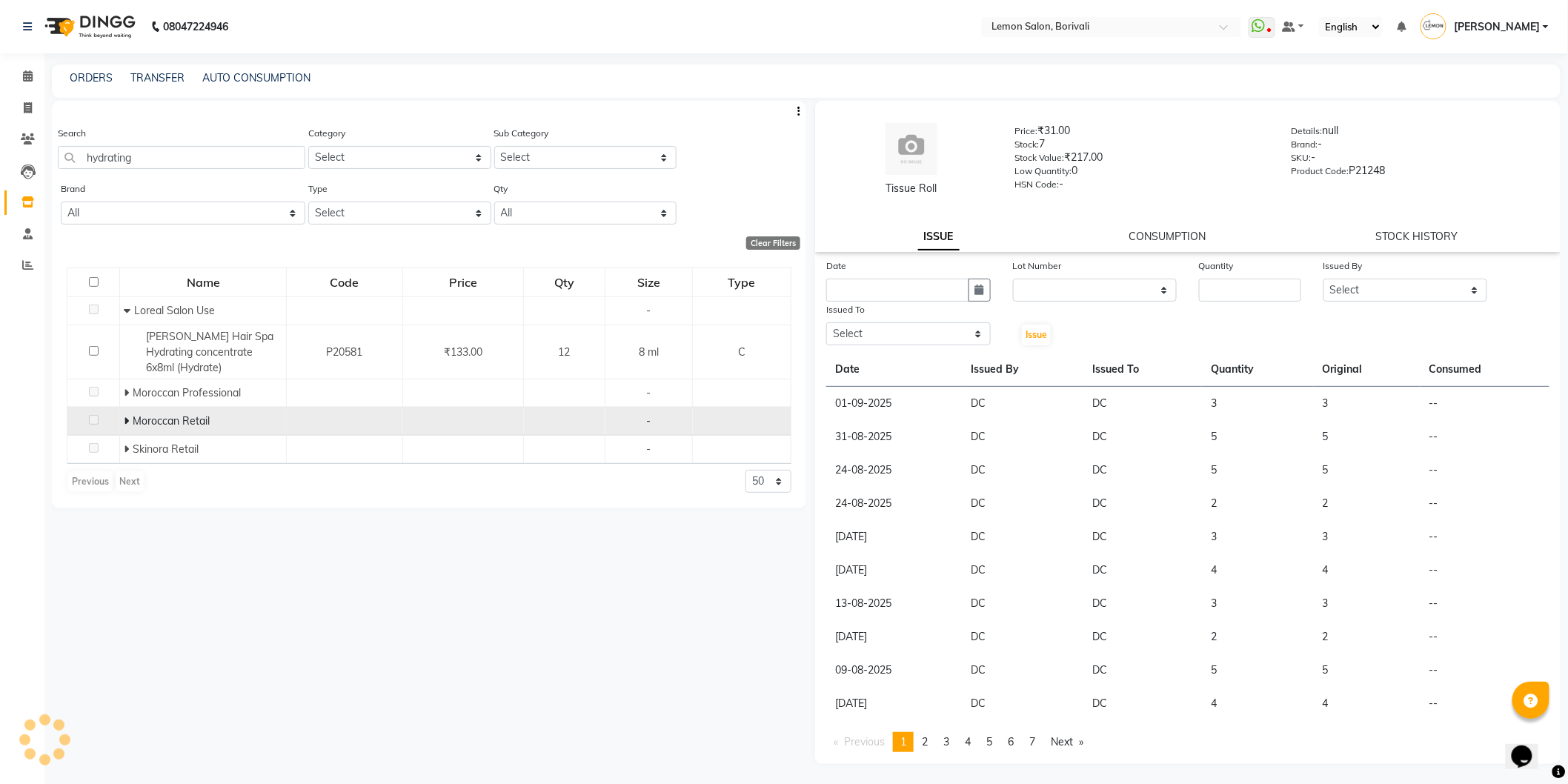
click at [127, 421] on icon at bounding box center [126, 420] width 5 height 10
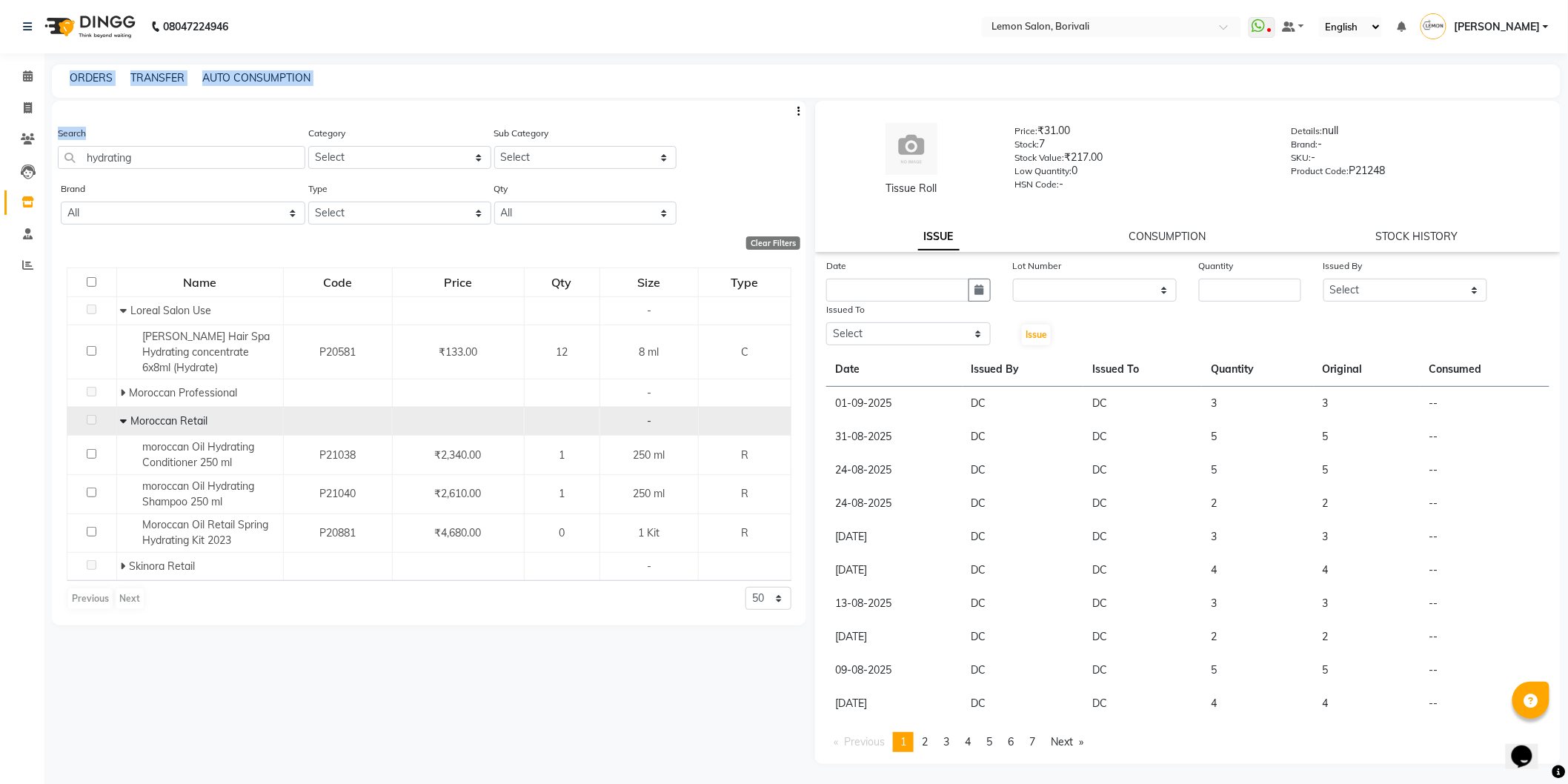
drag, startPoint x: 0, startPoint y: 113, endPoint x: 243, endPoint y: 132, distance: 243.7
click at [6, 113] on app-home "08047224946 Select Location × Lemon Salon, Borivali WhatsApp Status ✕ Status: D…" at bounding box center [784, 397] width 1568 height 794
click at [239, 171] on div "Search hydrating" at bounding box center [181, 152] width 247 height 56
click at [236, 160] on input "hydrating" at bounding box center [181, 157] width 247 height 23
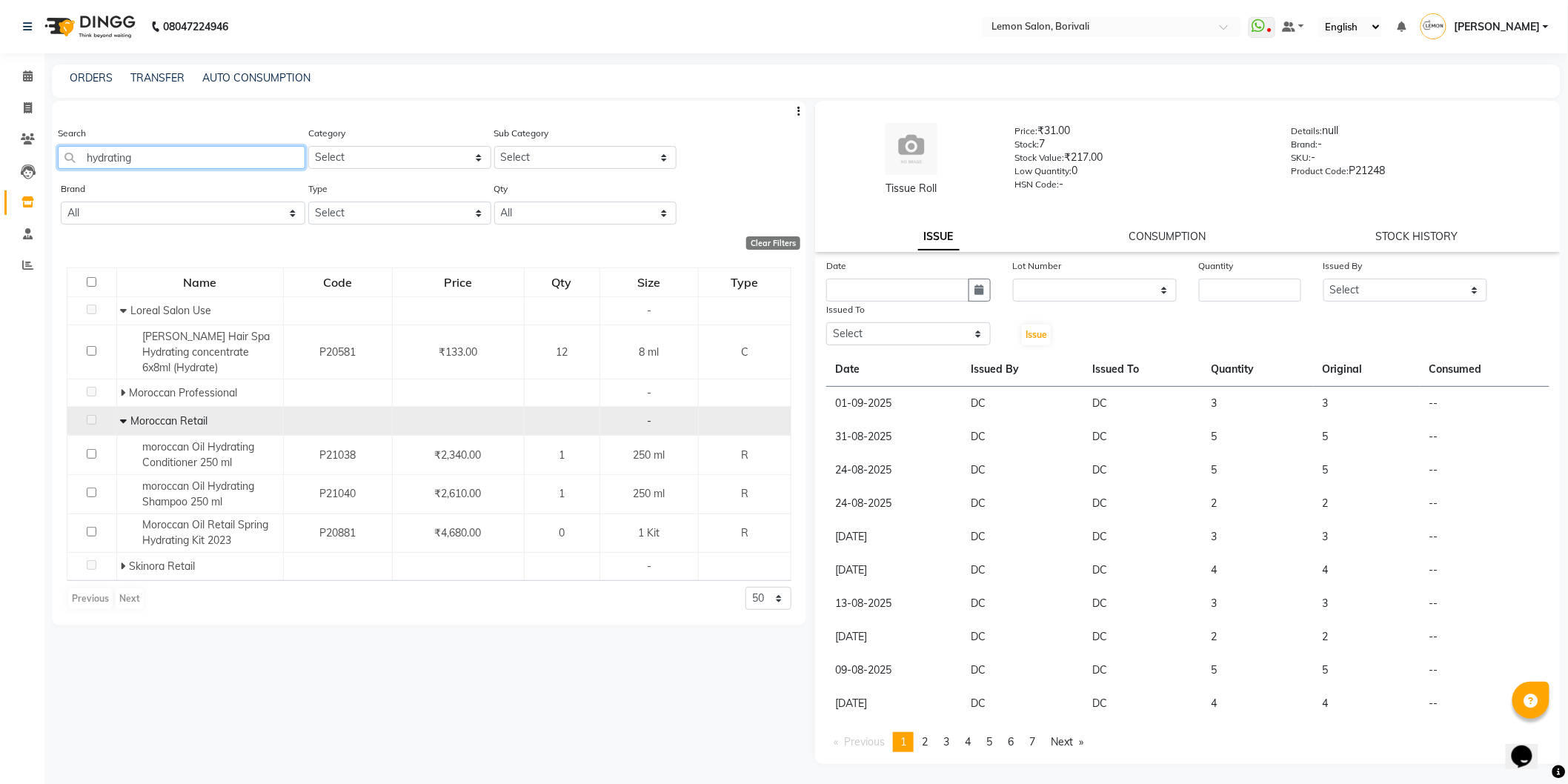
click at [236, 160] on input "hydrating" at bounding box center [181, 157] width 247 height 23
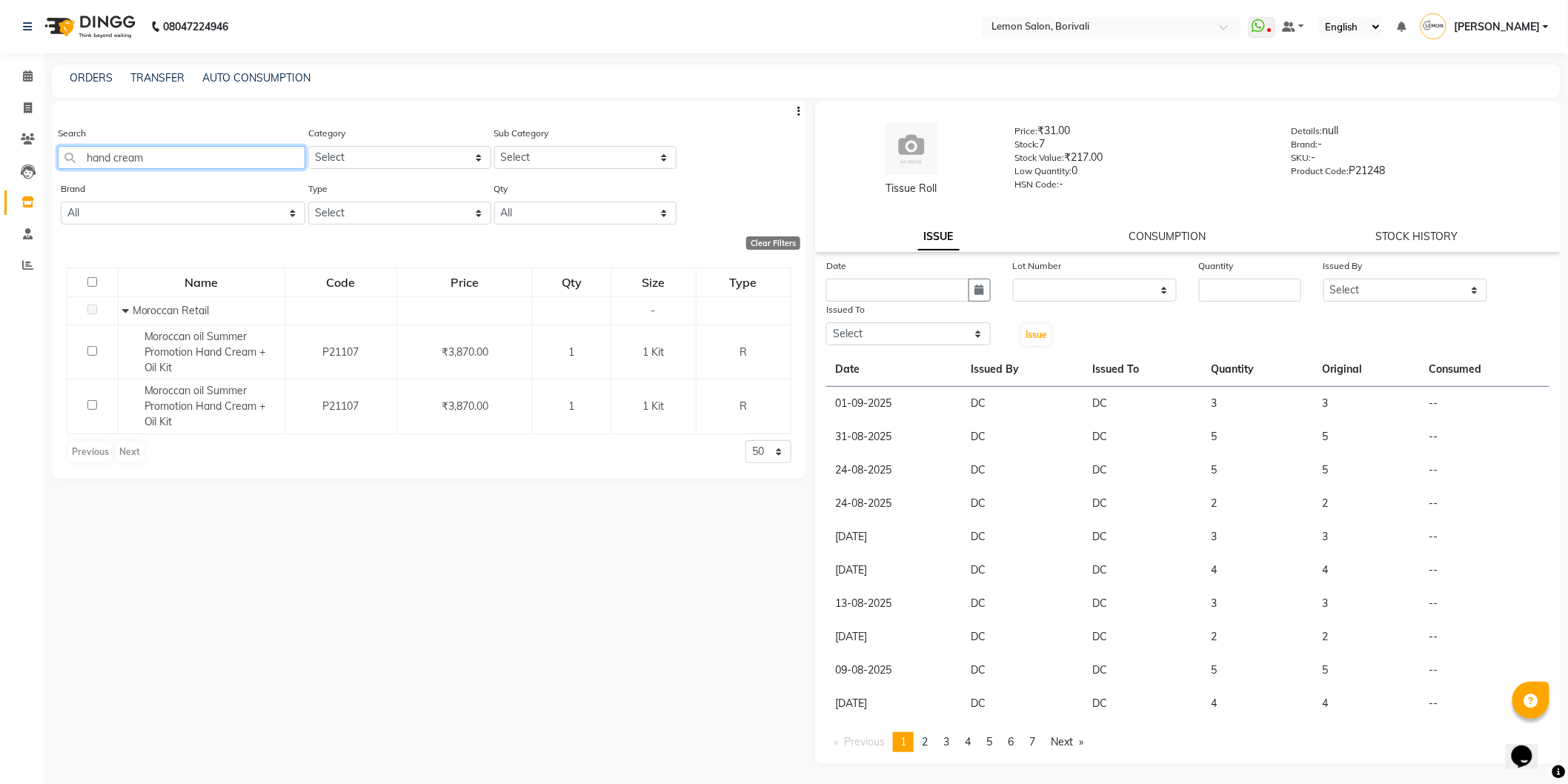
drag, startPoint x: 202, startPoint y: 151, endPoint x: 0, endPoint y: 110, distance: 206.1
click at [0, 110] on app-home "08047224946 Select Location × Lemon Salon, Borivali WhatsApp Status ✕ Status: D…" at bounding box center [784, 397] width 1568 height 794
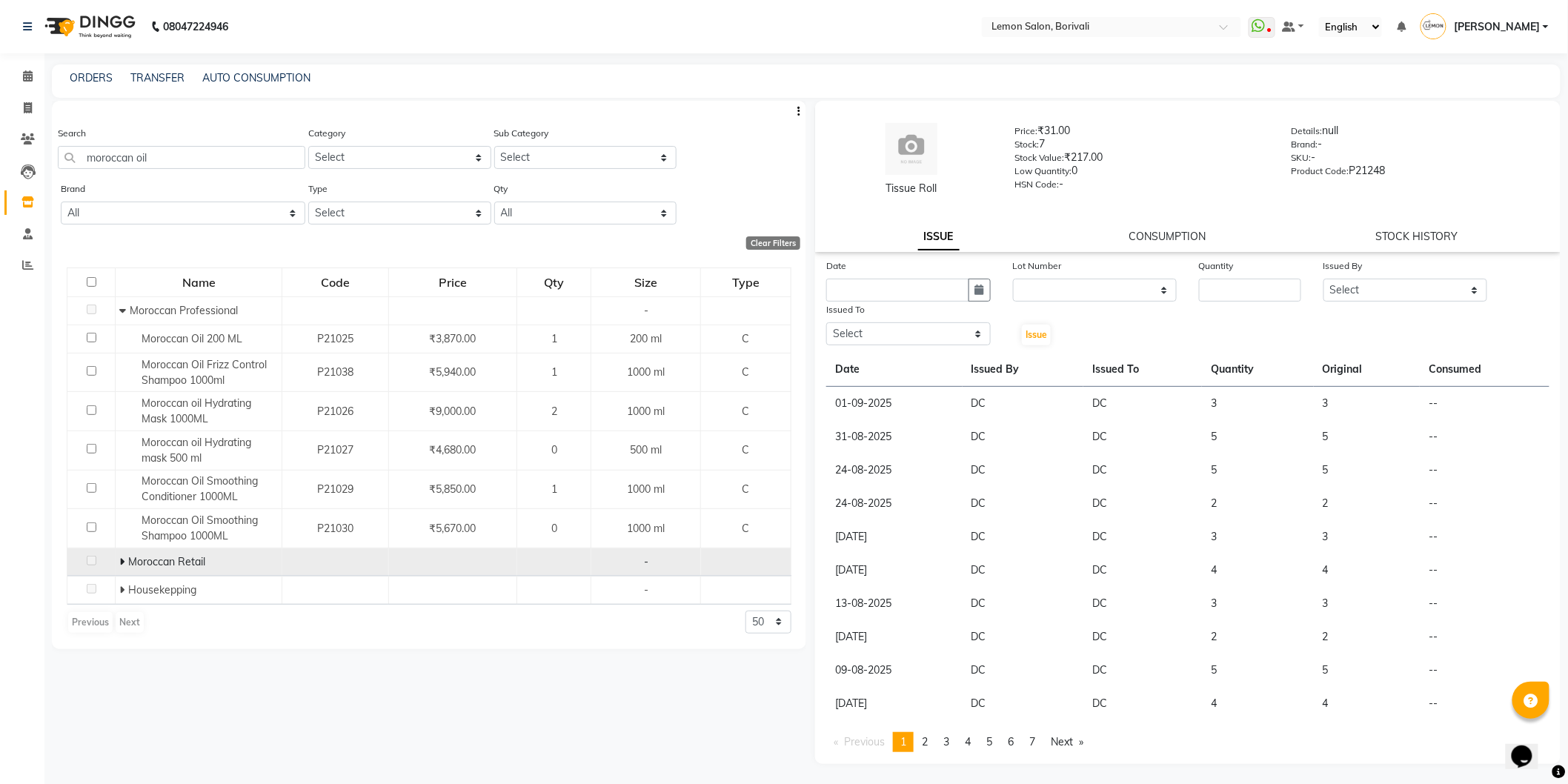
click at [122, 564] on icon at bounding box center [122, 562] width 5 height 10
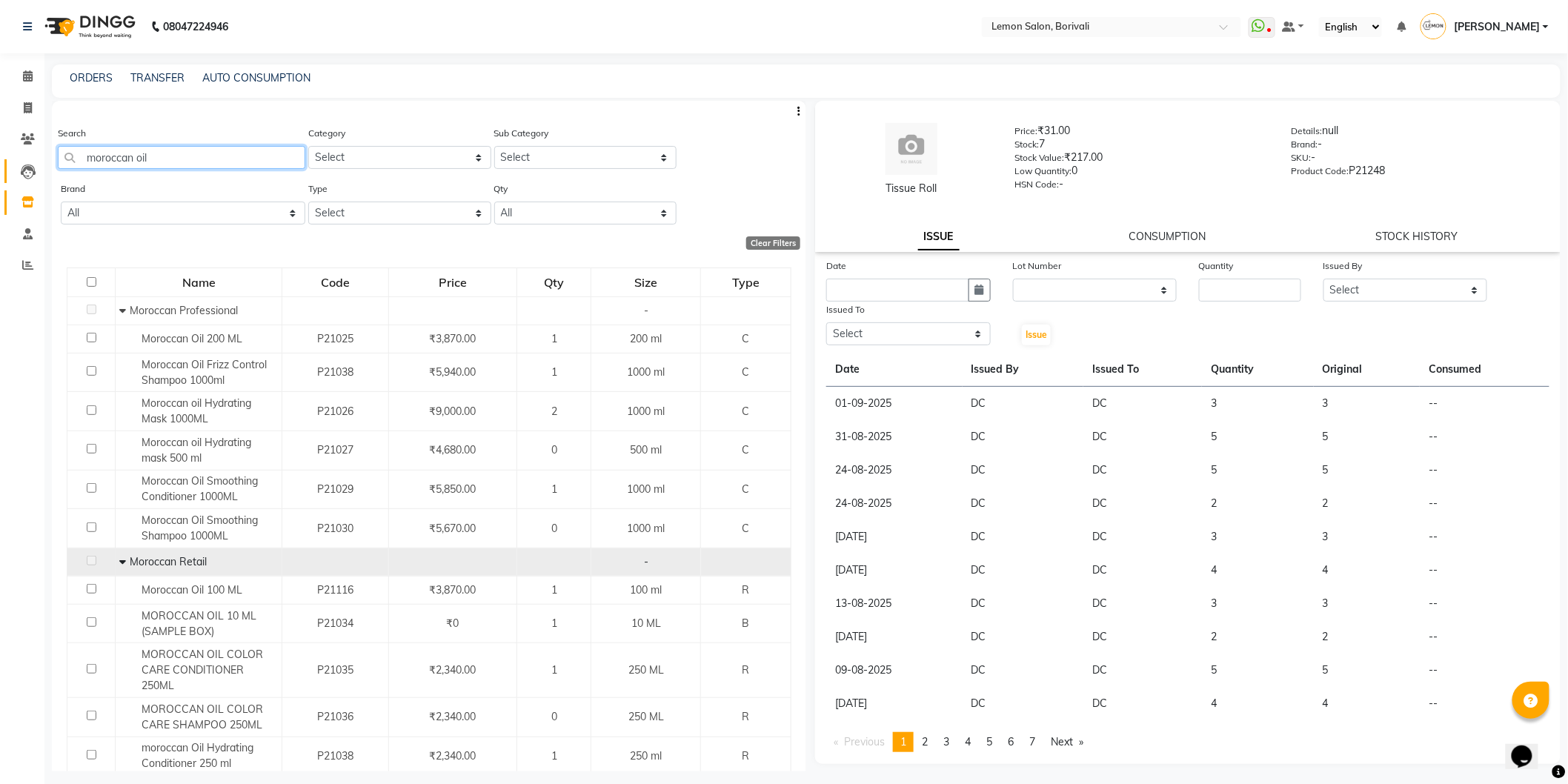
drag, startPoint x: 217, startPoint y: 151, endPoint x: 27, endPoint y: 161, distance: 190.3
click at [0, 164] on app-home "08047224946 Select Location × Lemon Salon, Borivali WhatsApp Status ✕ Status: D…" at bounding box center [784, 397] width 1568 height 794
type input "m"
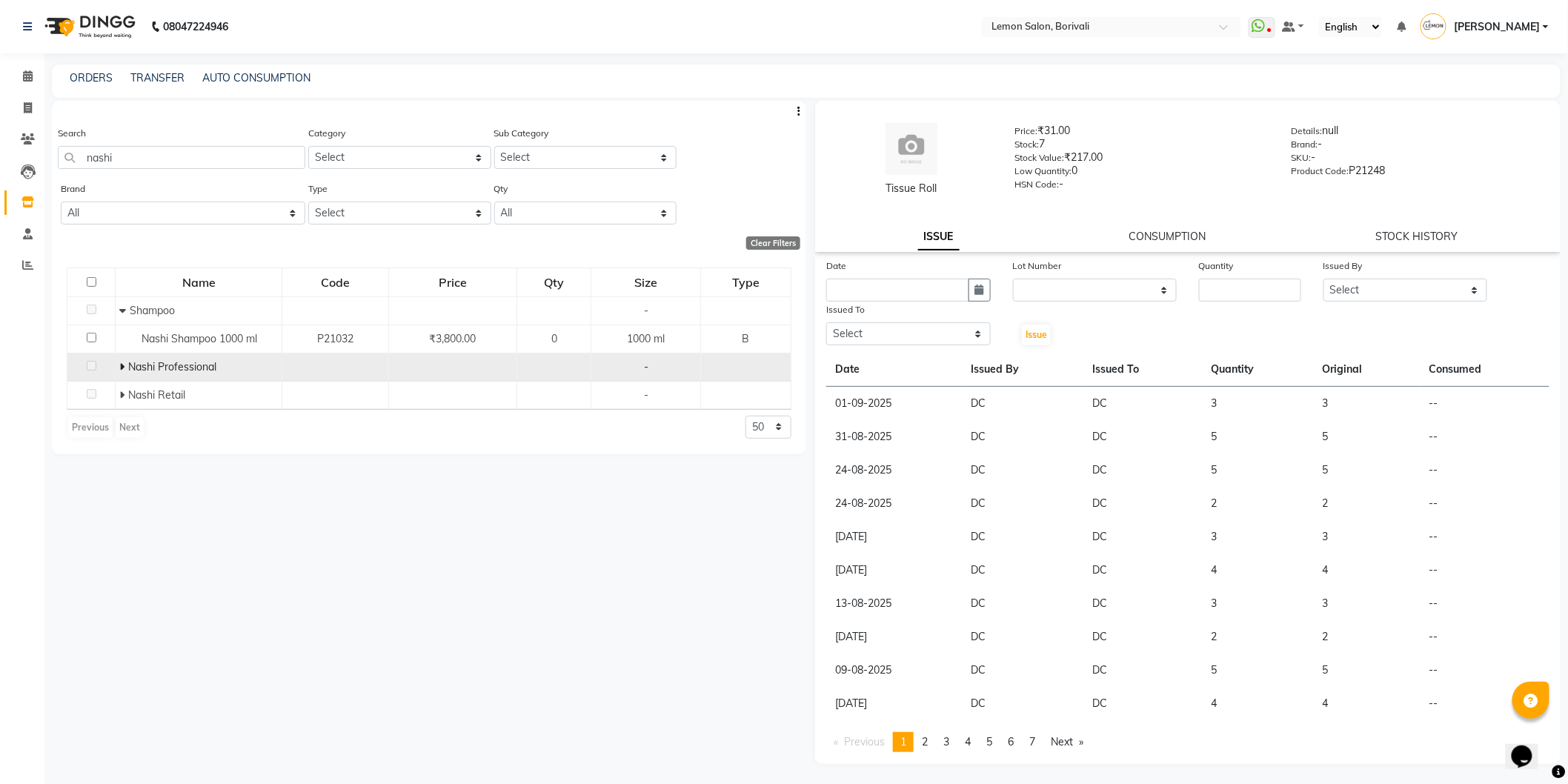
click at [122, 365] on icon at bounding box center [122, 367] width 5 height 10
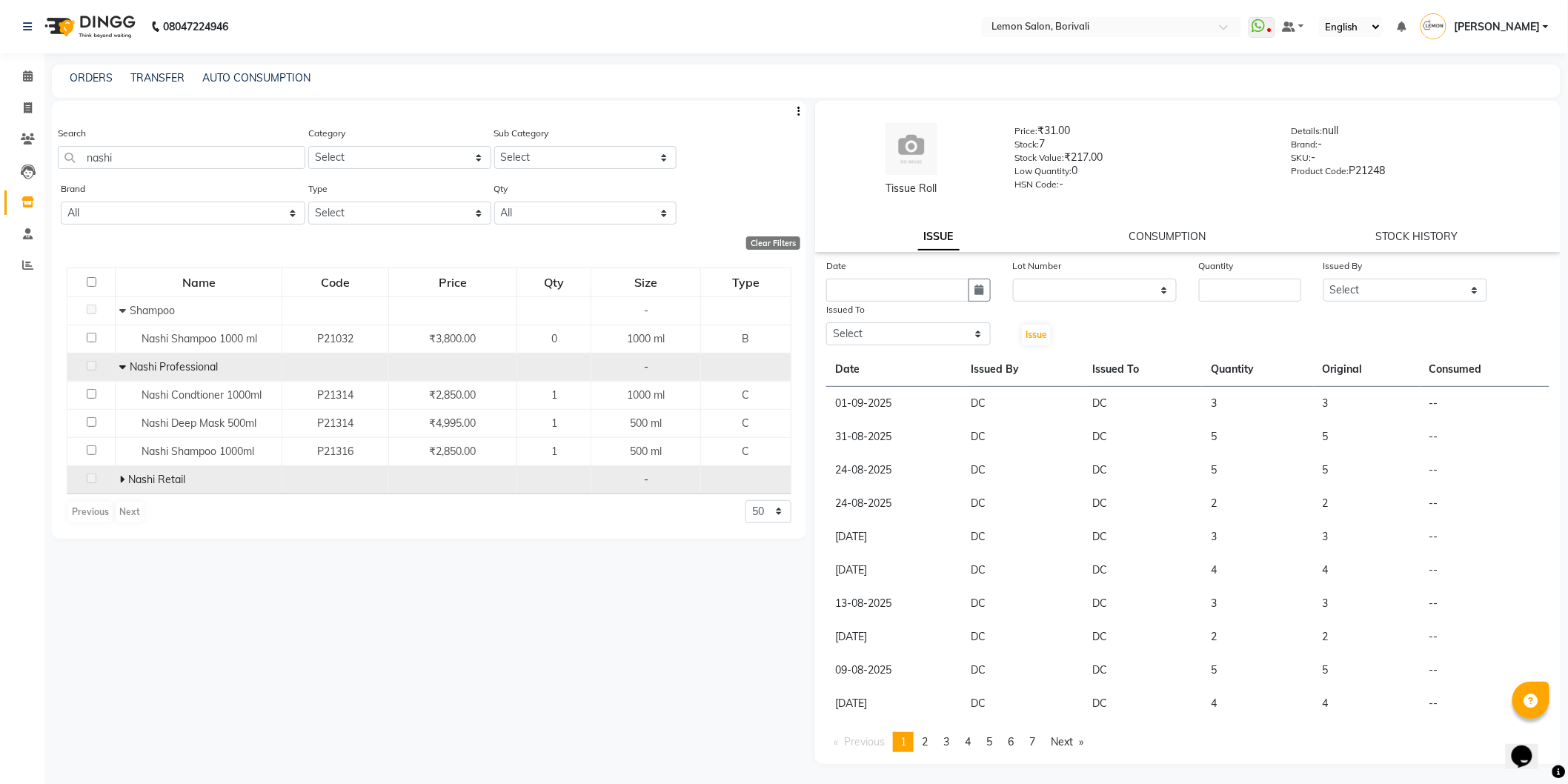
click at [122, 480] on icon at bounding box center [122, 479] width 5 height 10
drag, startPoint x: 208, startPoint y: 164, endPoint x: 76, endPoint y: 143, distance: 133.7
click at [7, 144] on app-home "08047224946 Select Location × Lemon Salon, Borivali WhatsApp Status ✕ Status: D…" at bounding box center [784, 397] width 1568 height 794
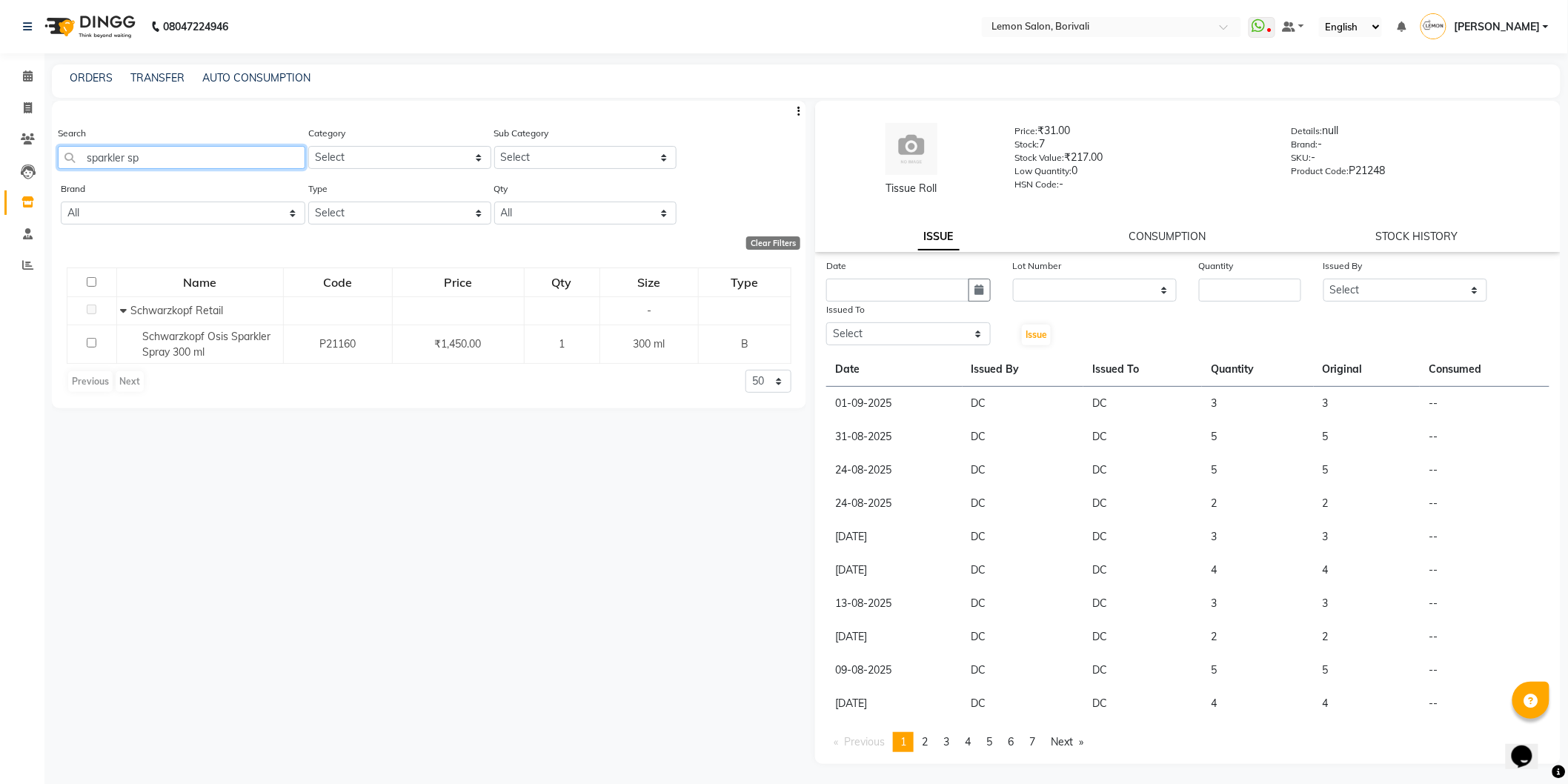
drag, startPoint x: 200, startPoint y: 156, endPoint x: 127, endPoint y: 113, distance: 84.7
click at [0, 124] on app-home "08047224946 Select Location × Lemon Salon, Borivali WhatsApp Status ✕ Status: D…" at bounding box center [784, 397] width 1568 height 794
drag, startPoint x: 156, startPoint y: 154, endPoint x: 418, endPoint y: 132, distance: 262.9
click at [0, 147] on app-home "08047224946 Select Location × Lemon Salon, Borivali WhatsApp Status ✕ Status: D…" at bounding box center [784, 397] width 1568 height 794
drag, startPoint x: 241, startPoint y: 163, endPoint x: 1295, endPoint y: 138, distance: 1054.3
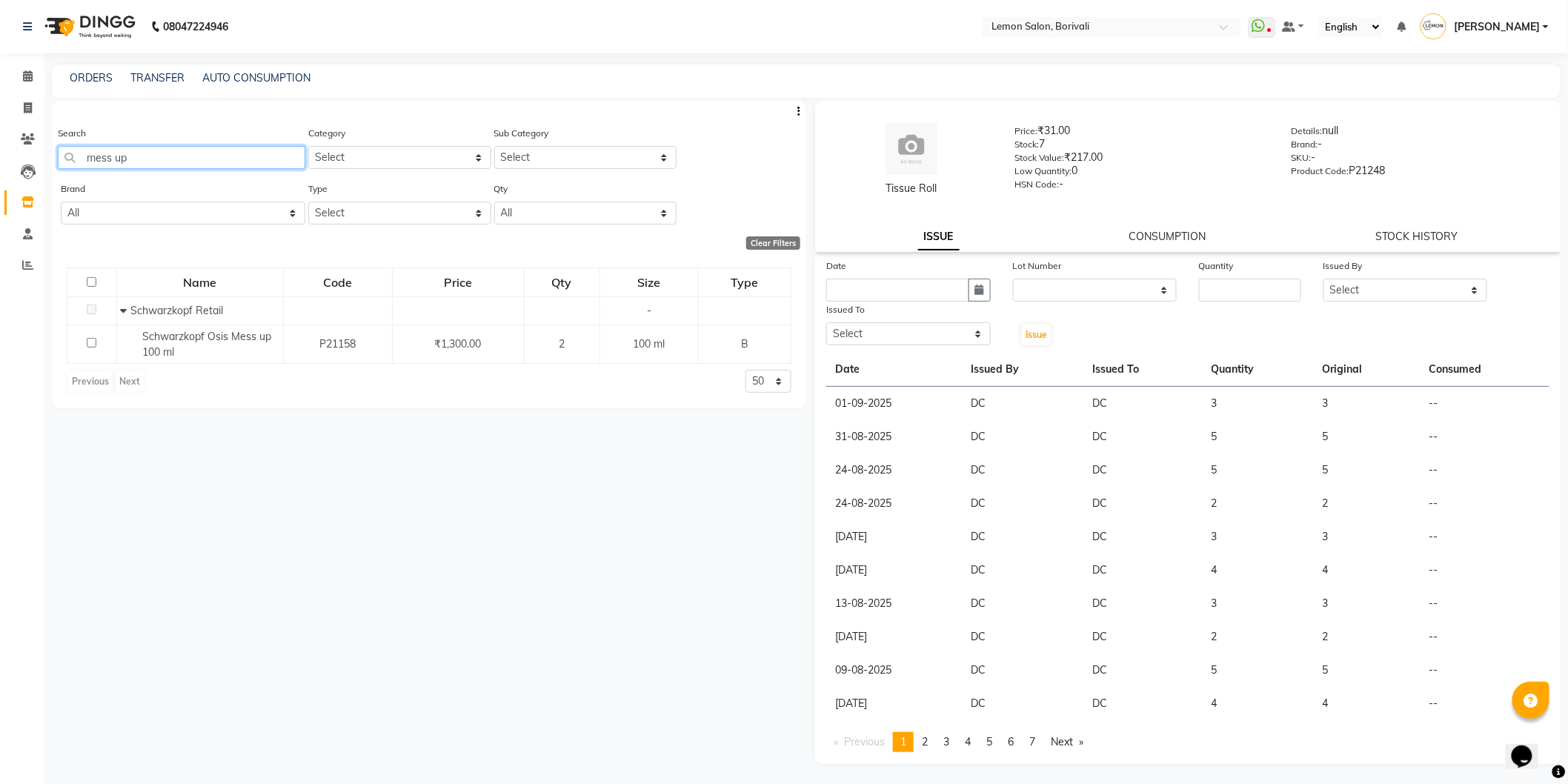
click at [4, 106] on app-home "08047224946 Select Location × Lemon Salon, Borivali WhatsApp Status ✕ Status: D…" at bounding box center [784, 397] width 1568 height 794
drag, startPoint x: 173, startPoint y: 177, endPoint x: 111, endPoint y: 163, distance: 63.6
click at [112, 164] on div "Search dust it" at bounding box center [181, 152] width 247 height 56
drag, startPoint x: 134, startPoint y: 152, endPoint x: 0, endPoint y: 123, distance: 137.1
click at [0, 121] on app-home "08047224946 Select Location × Lemon Salon, Borivali WhatsApp Status ✕ Status: D…" at bounding box center [784, 397] width 1568 height 794
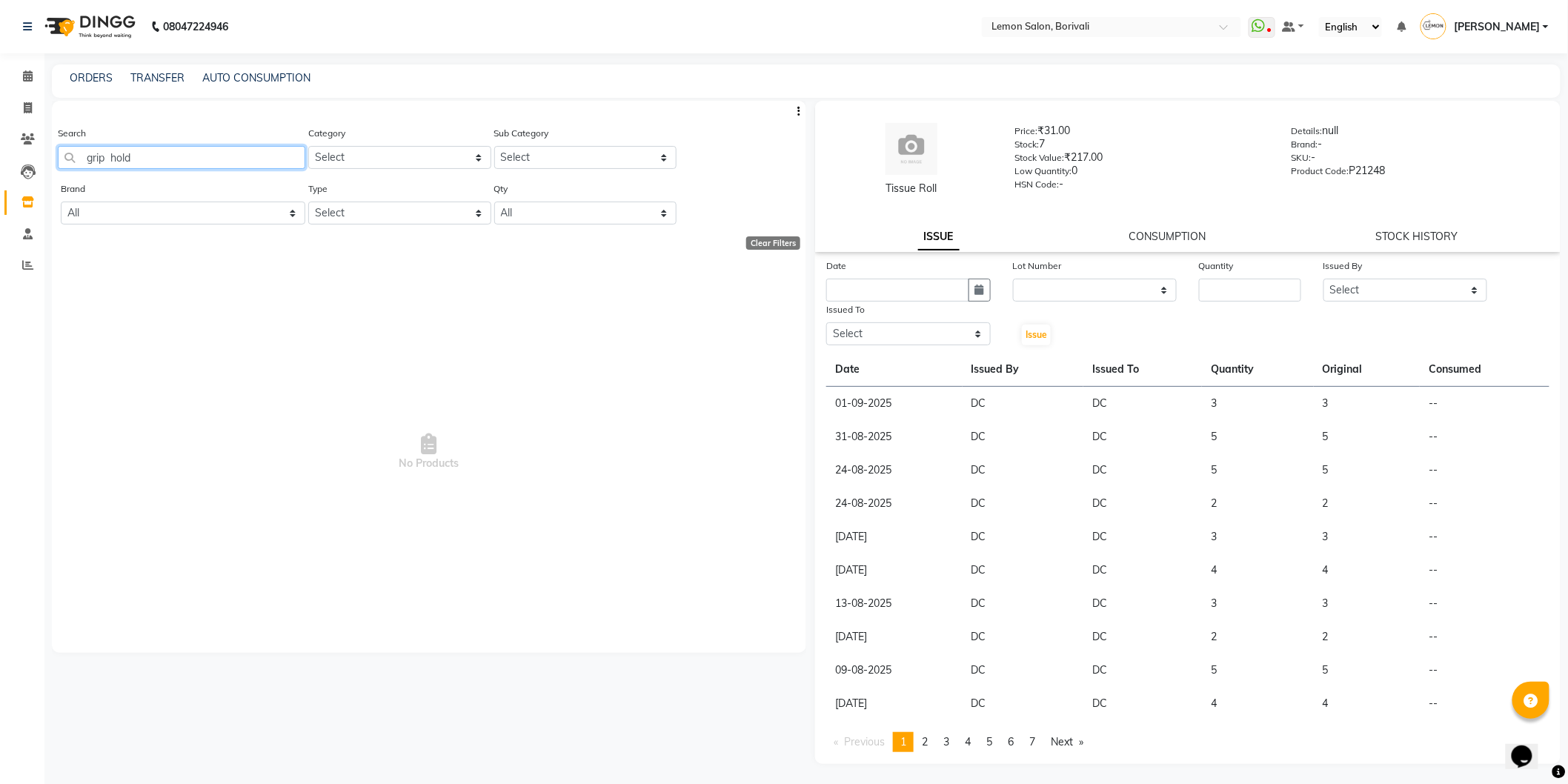
click at [111, 157] on input "grip hold" at bounding box center [181, 157] width 247 height 23
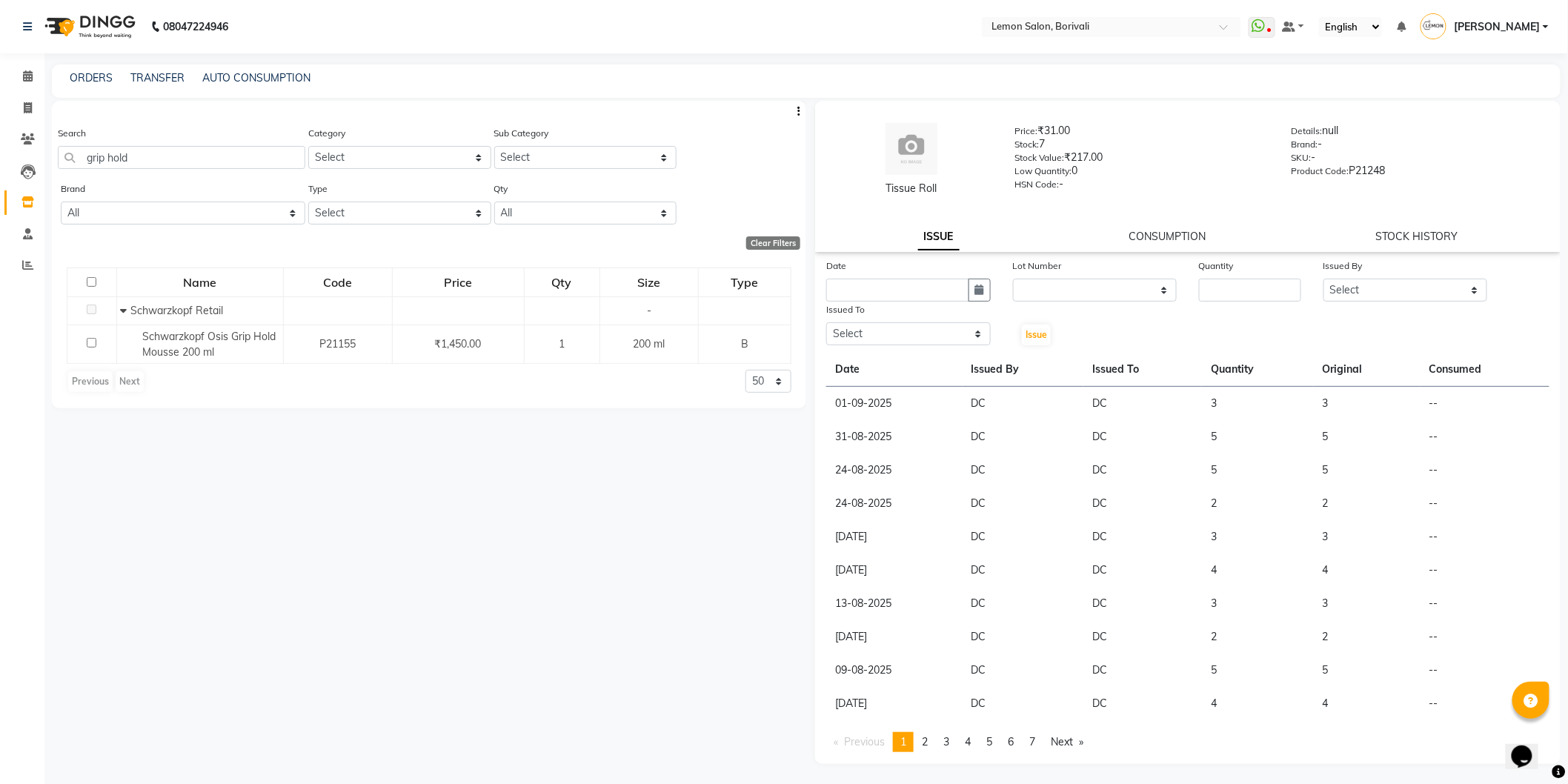
click at [188, 142] on div "Search grip hold" at bounding box center [181, 147] width 247 height 44
drag, startPoint x: 165, startPoint y: 151, endPoint x: 311, endPoint y: 115, distance: 150.4
click at [7, 92] on app-home "08047224946 Select Location × Lemon Salon, Borivali WhatsApp Status ✕ Status: D…" at bounding box center [784, 397] width 1568 height 794
drag, startPoint x: 179, startPoint y: 163, endPoint x: 209, endPoint y: 104, distance: 66.2
click at [0, 100] on app-home "08047224946 Select Location × Lemon Salon, Borivali WhatsApp Status ✕ Status: D…" at bounding box center [784, 397] width 1568 height 794
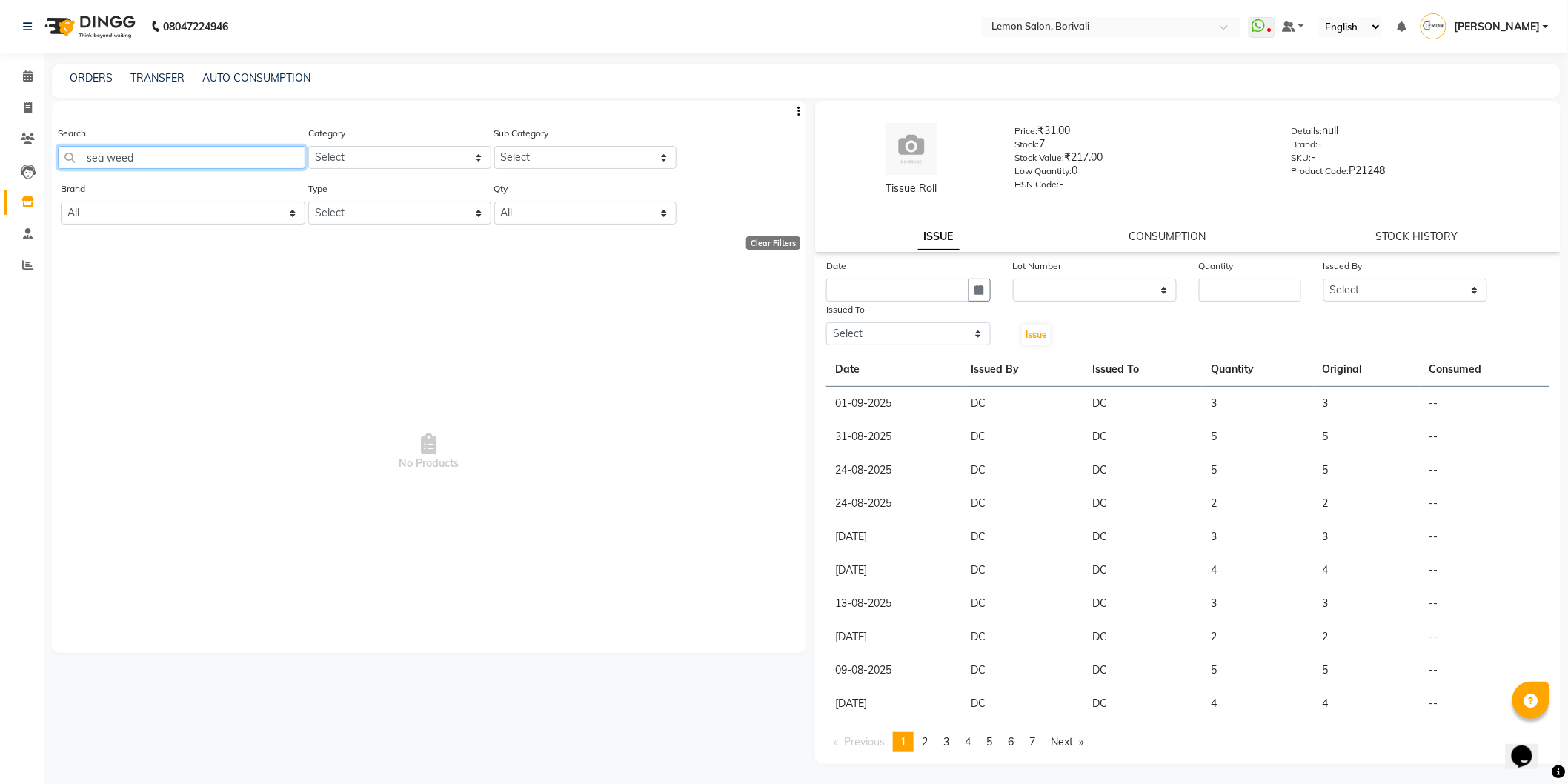
click at [114, 152] on input "sea weed" at bounding box center [181, 157] width 247 height 23
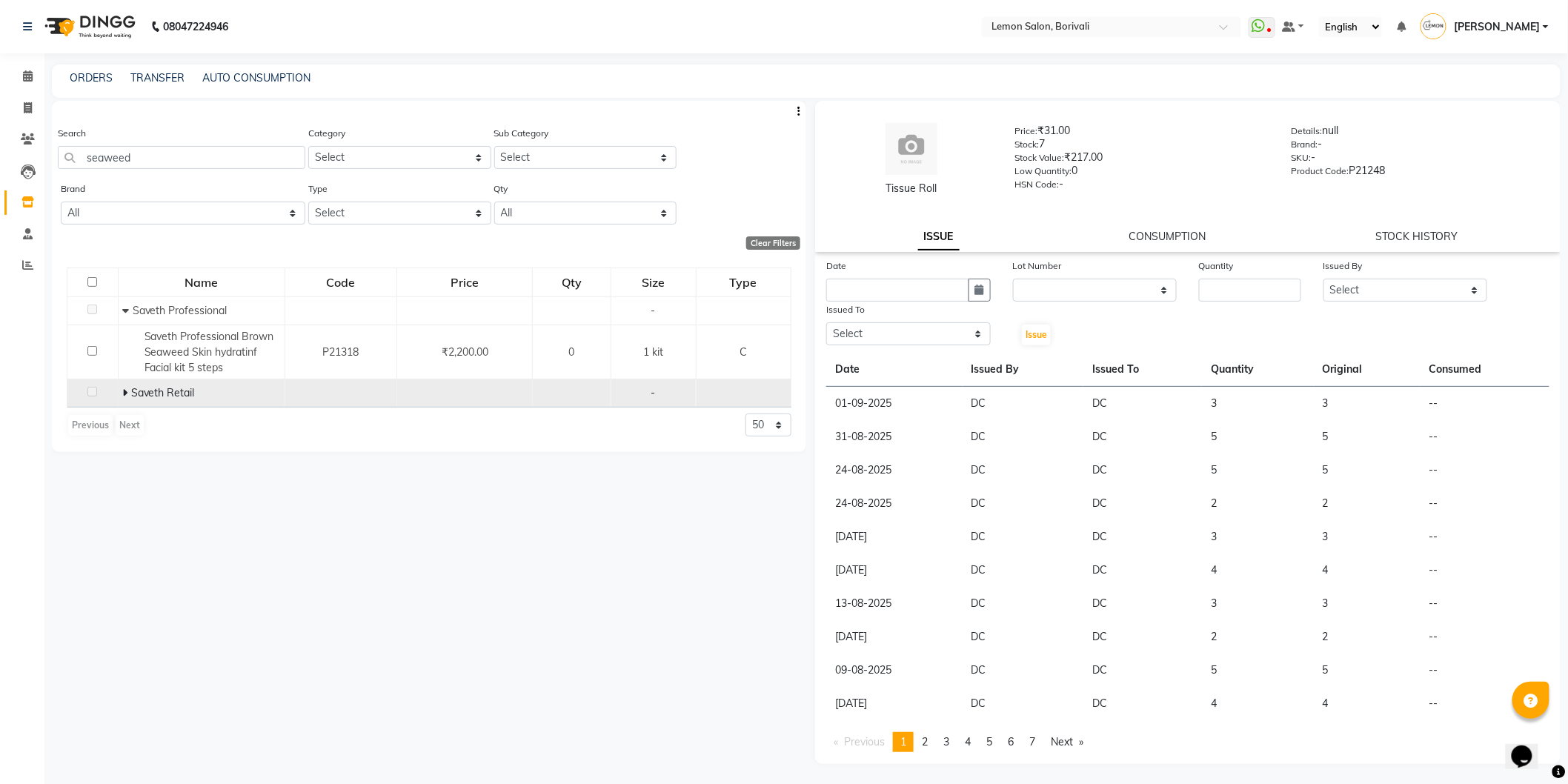
click at [122, 390] on icon at bounding box center [125, 393] width 5 height 10
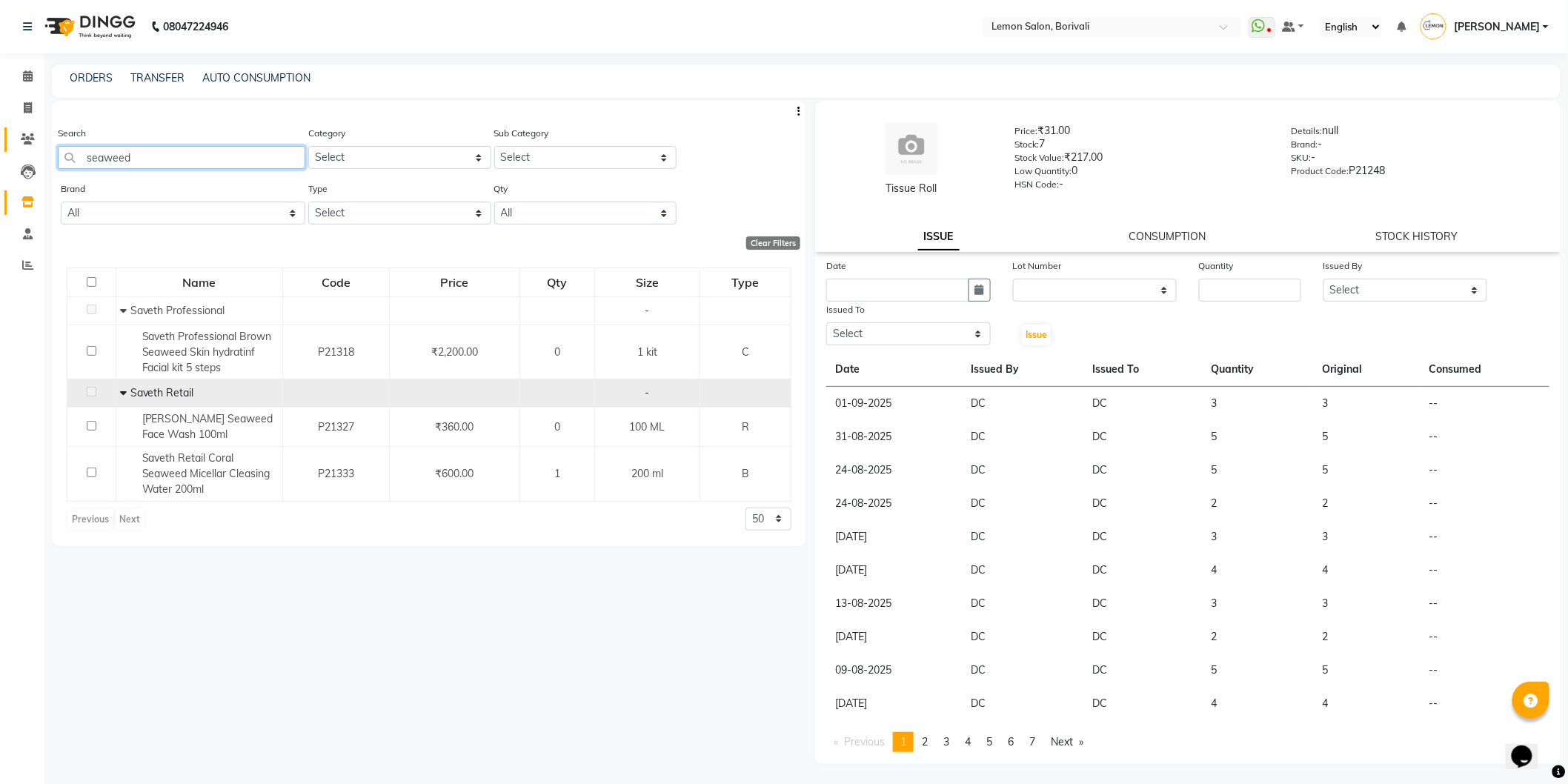
drag, startPoint x: 0, startPoint y: 149, endPoint x: 16, endPoint y: 132, distance: 23.3
click at [3, 127] on app-home "08047224946 Select Location × Lemon Salon, Borivali WhatsApp Status ✕ Status: D…" at bounding box center [784, 397] width 1568 height 794
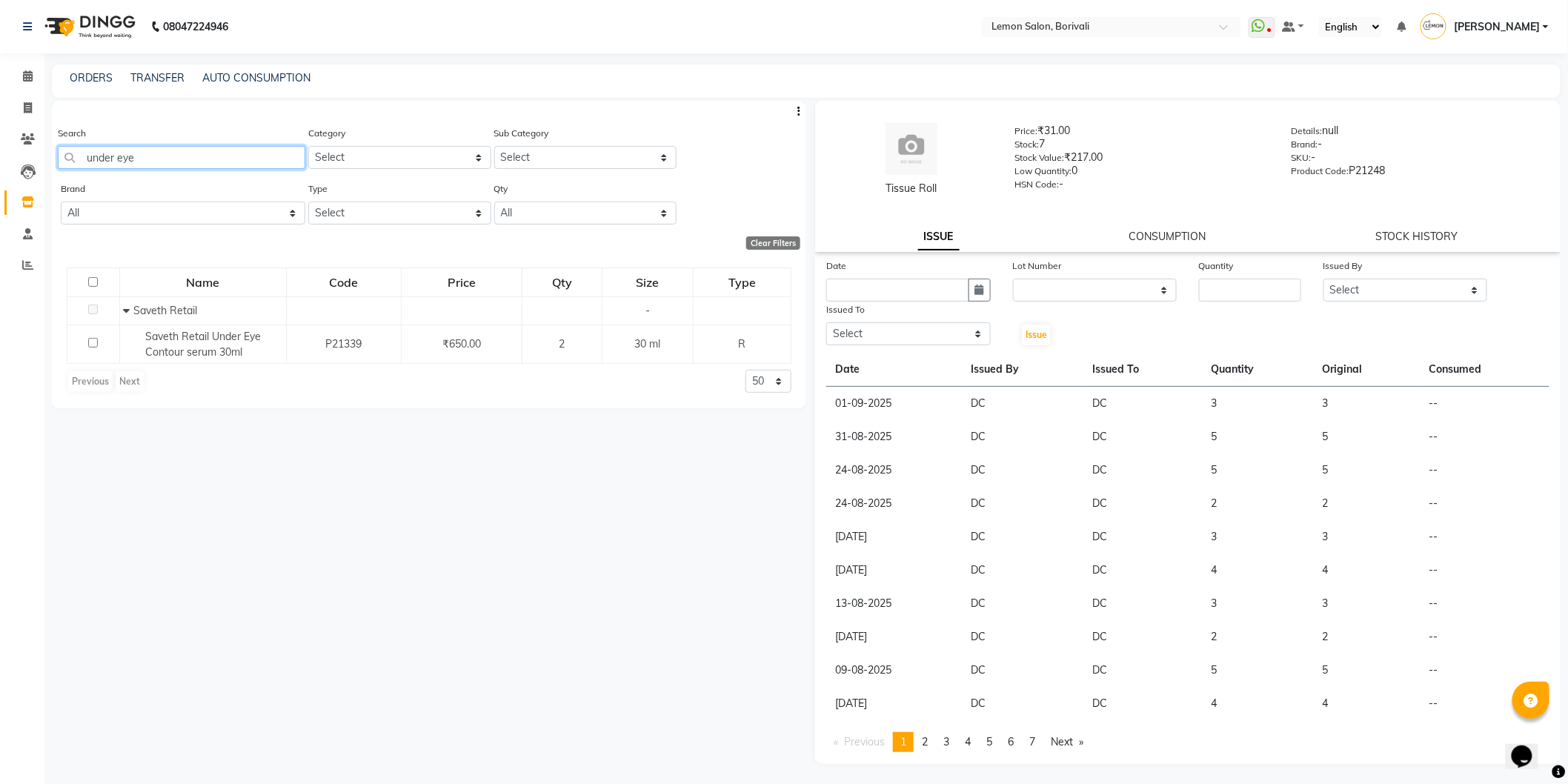
drag, startPoint x: 172, startPoint y: 146, endPoint x: 0, endPoint y: 136, distance: 172.3
click at [0, 136] on app-home "08047224946 Select Location × Lemon Salon, Borivali WhatsApp Status ✕ Status: D…" at bounding box center [784, 397] width 1568 height 794
click at [0, 149] on app-home "08047224946 Select Location × Lemon Salon, Borivali WhatsApp Status ✕ Status: D…" at bounding box center [784, 397] width 1568 height 794
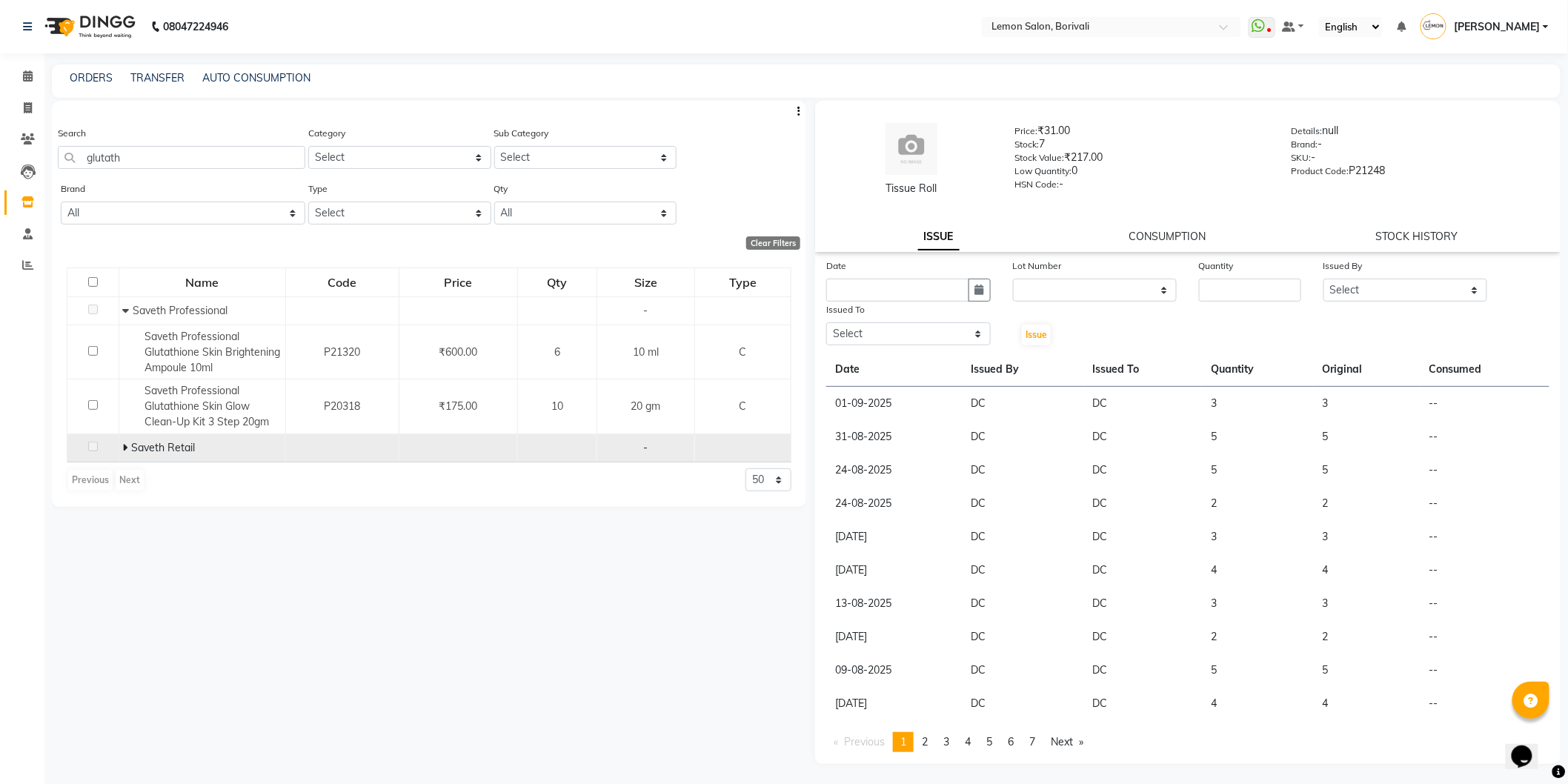
click at [122, 449] on icon at bounding box center [125, 447] width 5 height 10
drag, startPoint x: 119, startPoint y: 152, endPoint x: 0, endPoint y: 145, distance: 119.2
click at [0, 145] on app-home "08047224946 Select Location × Lemon Salon, Borivali WhatsApp Status ✕ Status: D…" at bounding box center [784, 397] width 1568 height 794
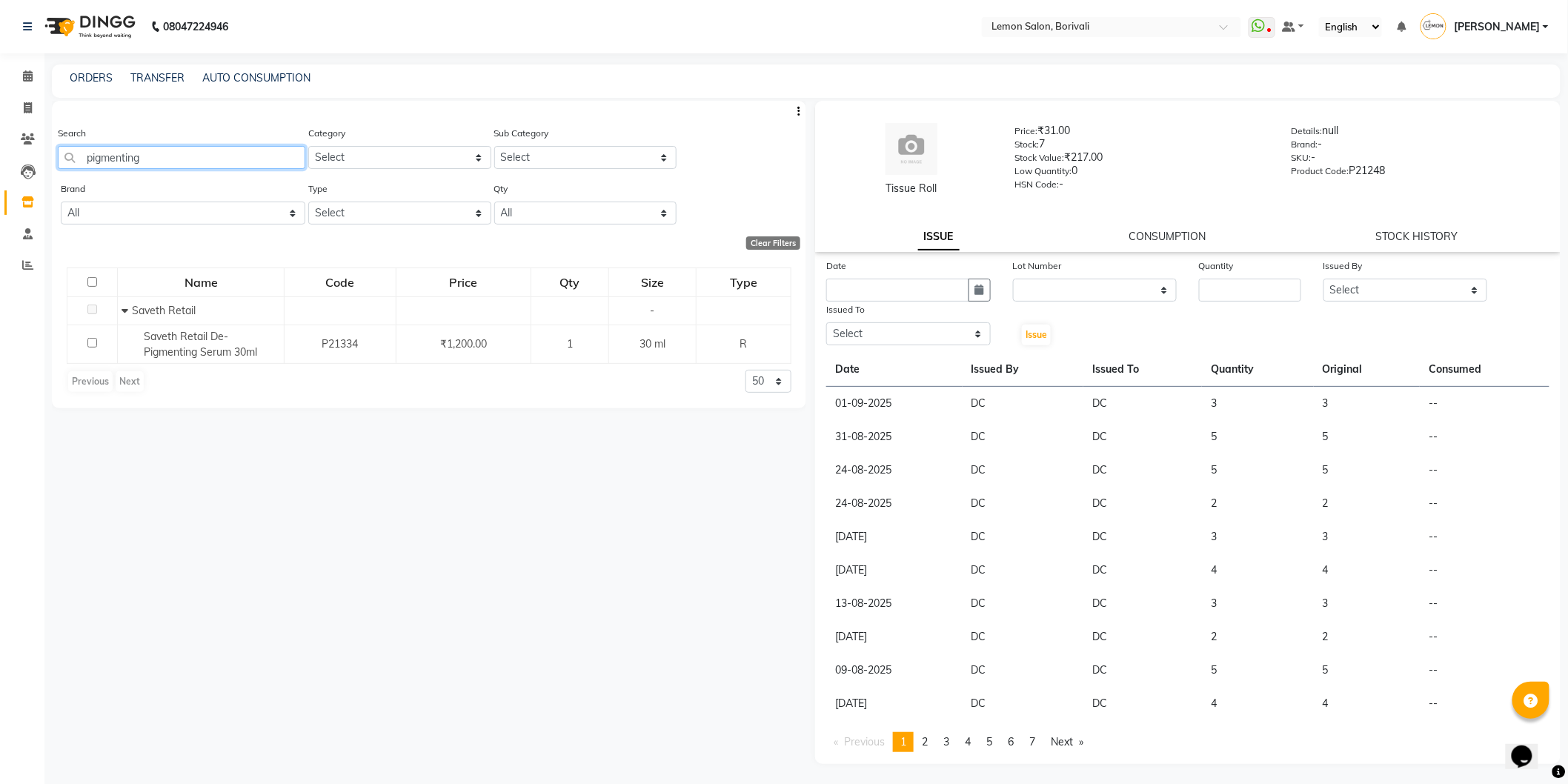
drag, startPoint x: 211, startPoint y: 150, endPoint x: 157, endPoint y: 117, distance: 63.3
click at [0, 123] on app-home "08047224946 Select Location × Lemon Salon, Borivali WhatsApp Status ✕ Status: D…" at bounding box center [784, 397] width 1568 height 794
drag, startPoint x: 230, startPoint y: 148, endPoint x: 582, endPoint y: 141, distance: 352.1
click at [2, 112] on app-home "08047224946 Select Location × Lemon Salon, Borivali WhatsApp Status ✕ Status: D…" at bounding box center [784, 397] width 1568 height 794
drag, startPoint x: 217, startPoint y: 162, endPoint x: 5, endPoint y: 156, distance: 212.1
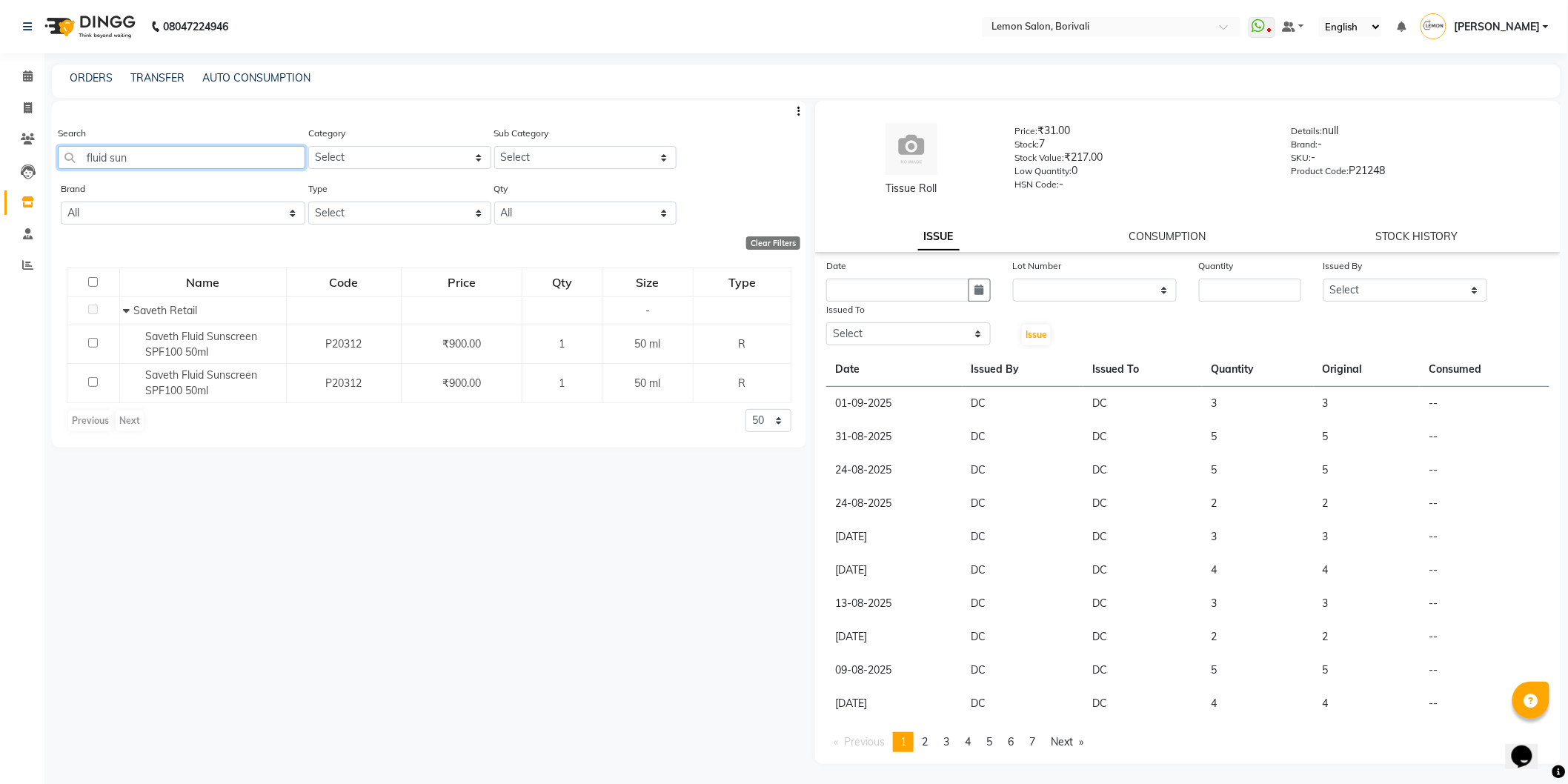
click at [0, 151] on app-home "08047224946 Select Location × Lemon Salon, Borivali WhatsApp Status ✕ Status: D…" at bounding box center [784, 397] width 1568 height 794
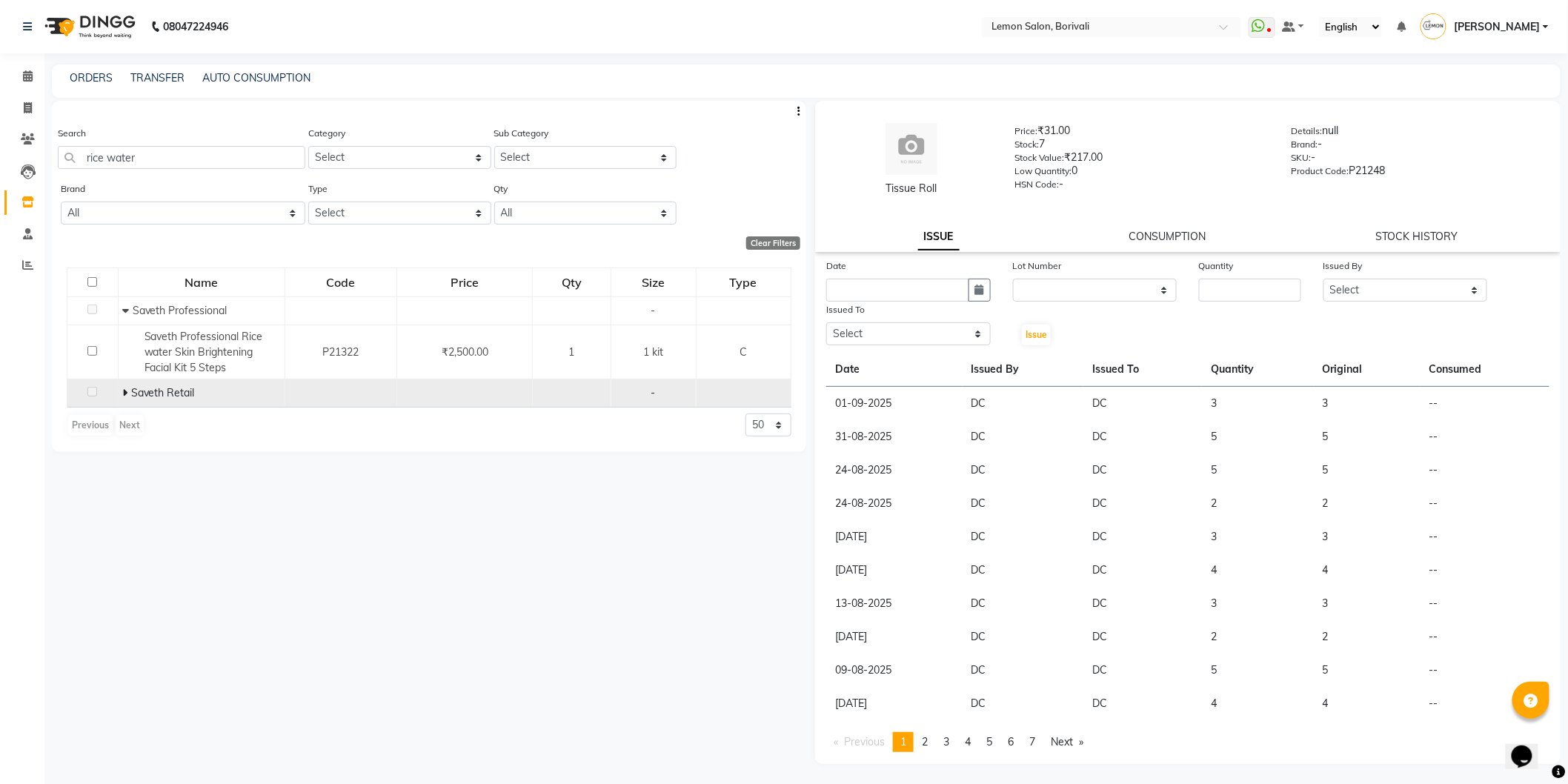
click at [124, 390] on icon at bounding box center [125, 393] width 5 height 10
drag, startPoint x: 144, startPoint y: 161, endPoint x: 7, endPoint y: 142, distance: 138.3
click at [0, 139] on app-home "08047224946 Select Location × Lemon Salon, Borivali WhatsApp Status ✕ Status: D…" at bounding box center [784, 397] width 1568 height 794
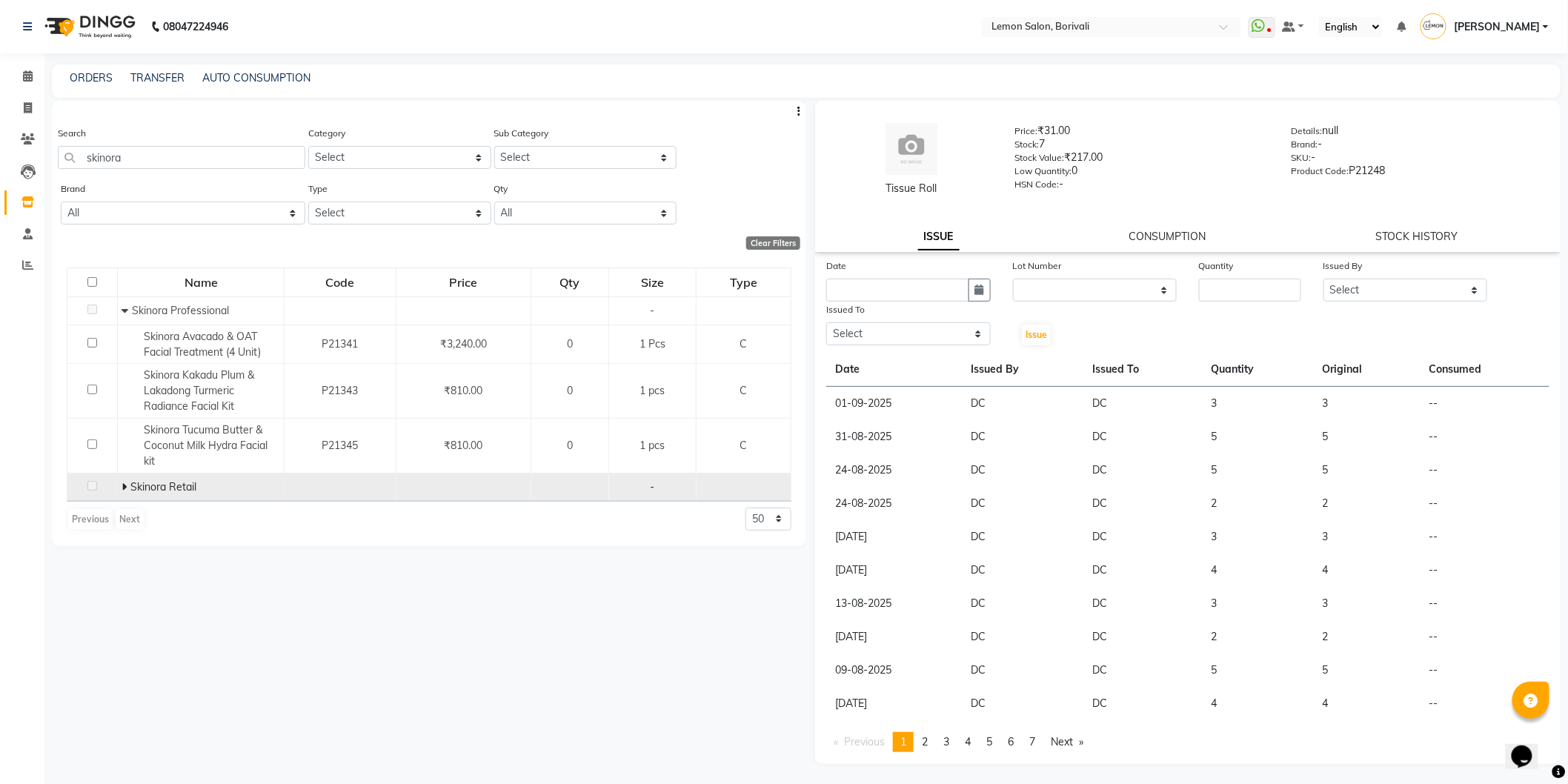
click at [125, 483] on icon at bounding box center [124, 486] width 5 height 10
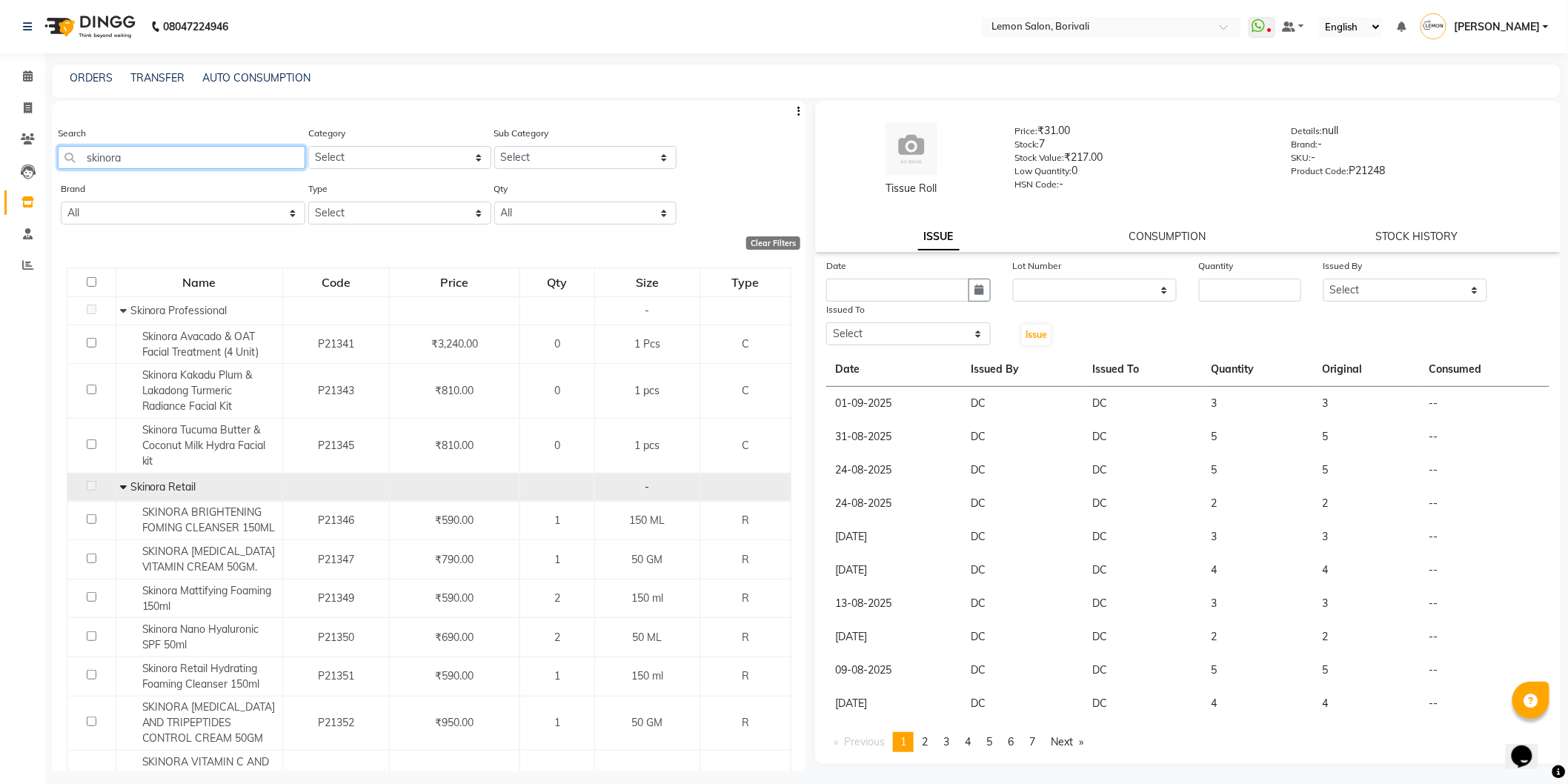
drag, startPoint x: 181, startPoint y: 162, endPoint x: 334, endPoint y: 166, distance: 153.1
click at [9, 152] on app-home "08047224946 Select Location × Lemon Salon, Borivali WhatsApp Status ✕ Status: D…" at bounding box center [784, 397] width 1568 height 794
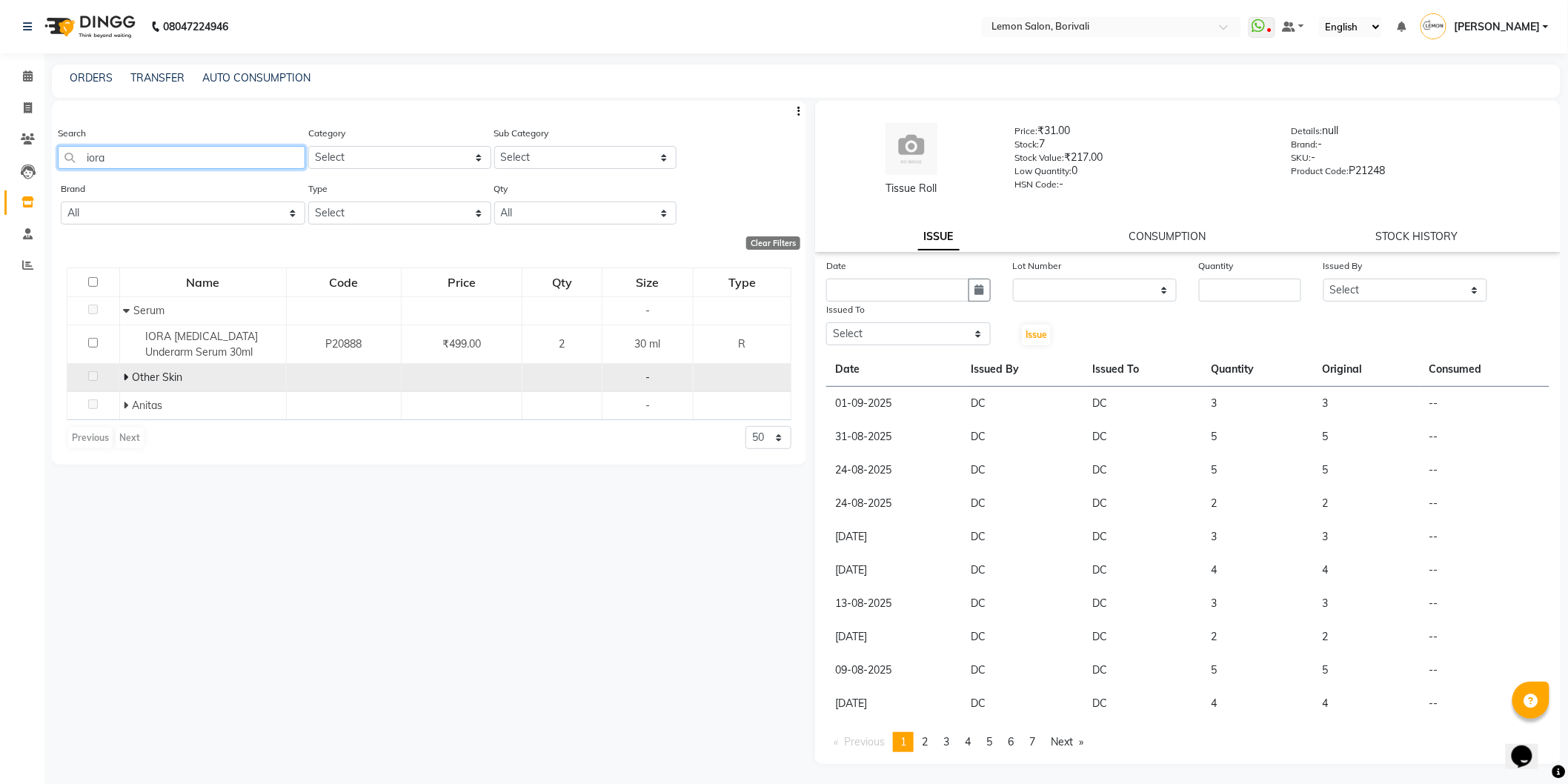
type input "iora"
click at [128, 379] on span at bounding box center [128, 377] width 9 height 13
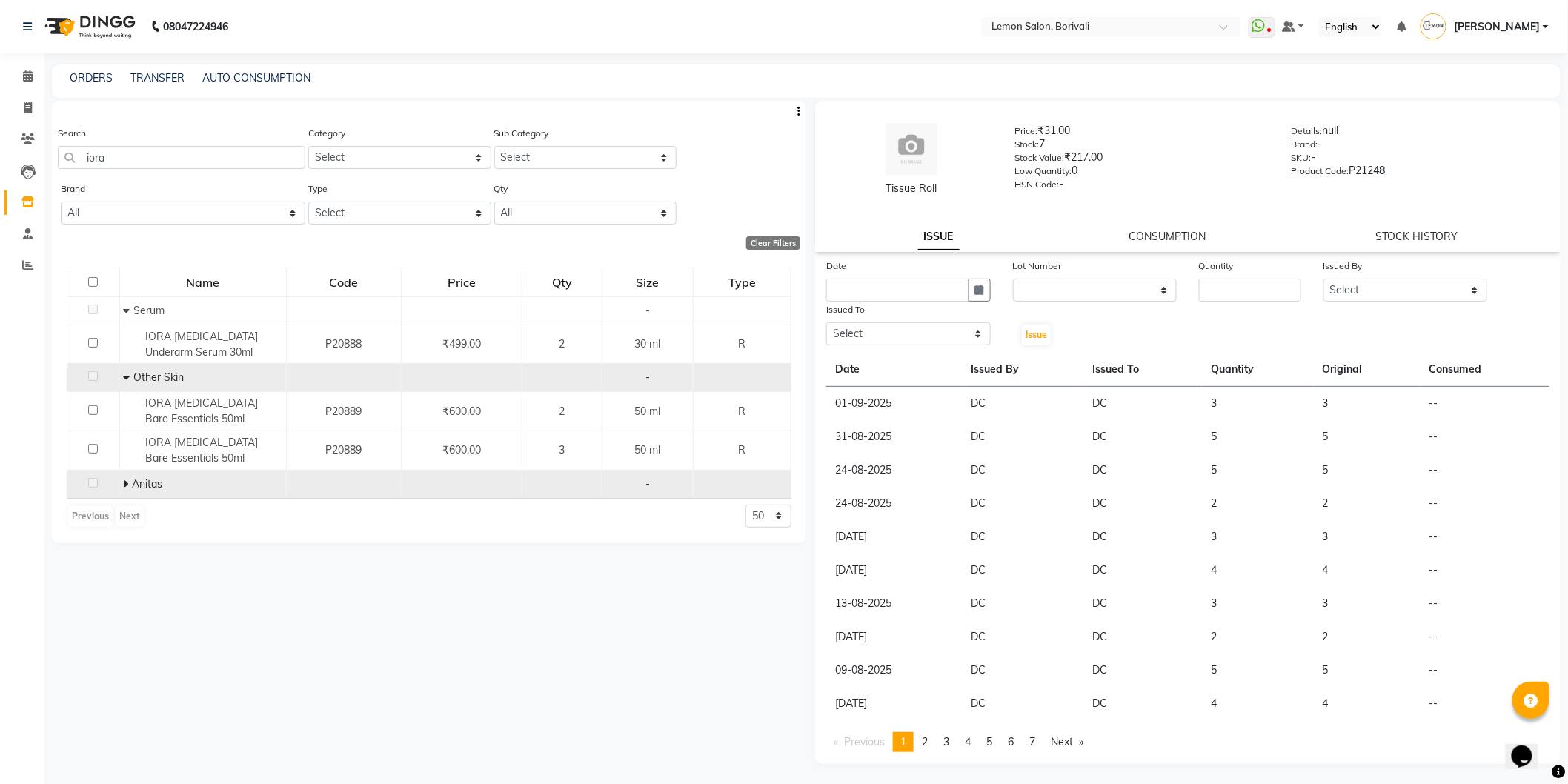
click at [124, 483] on icon at bounding box center [126, 484] width 5 height 10
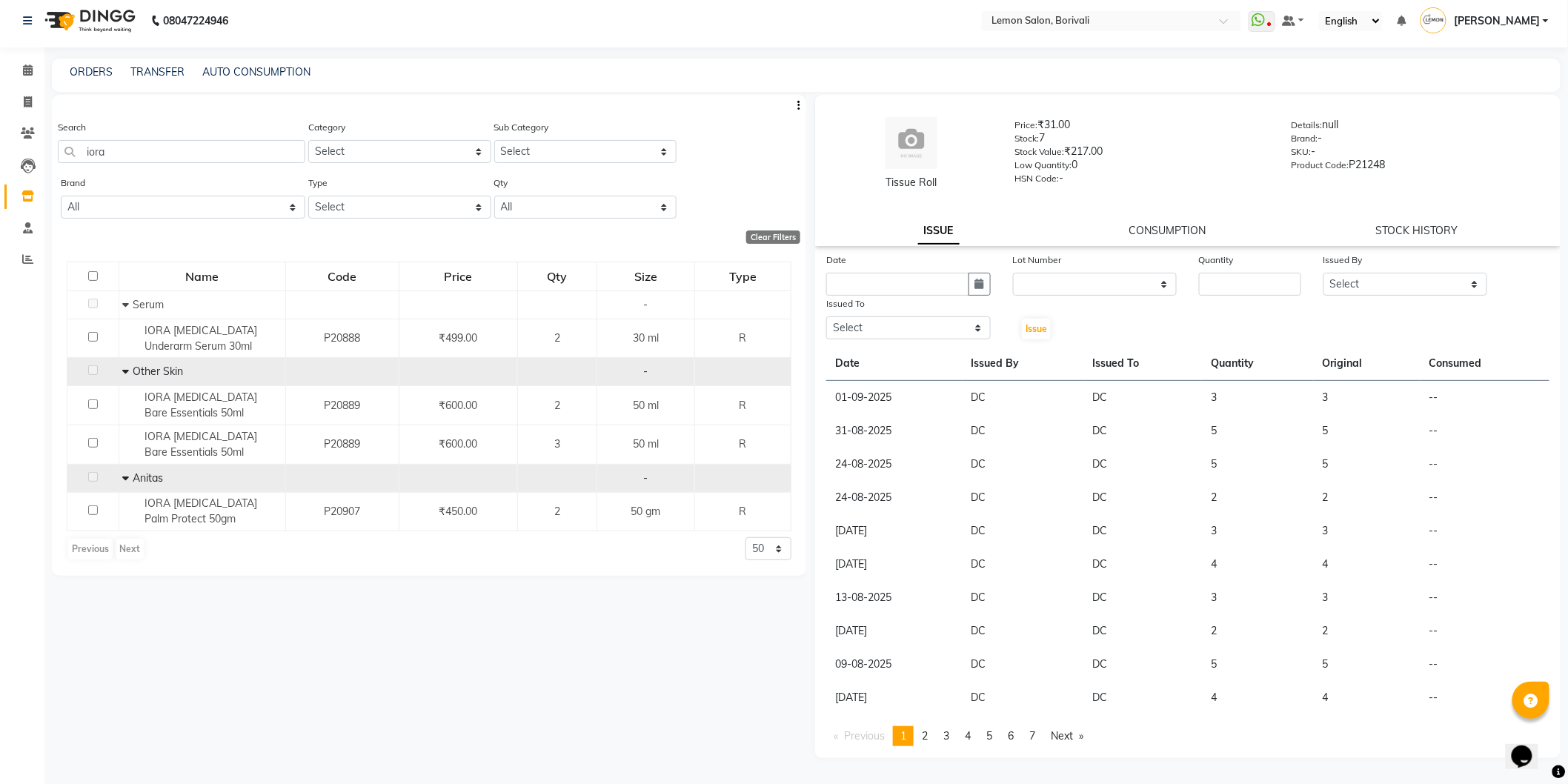
scroll to position [9, 0]
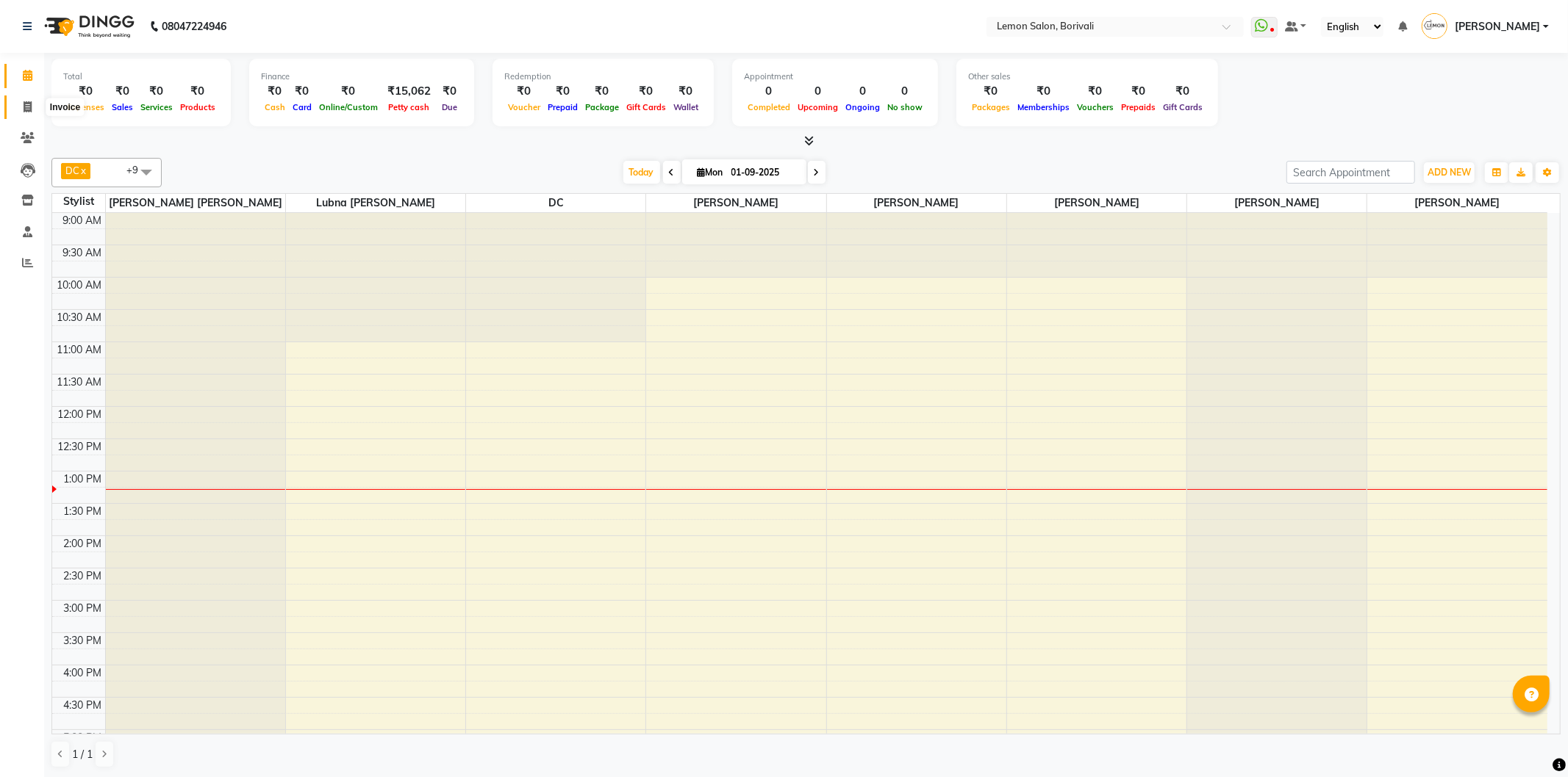
click at [30, 107] on icon at bounding box center [27, 107] width 8 height 11
select select "service"
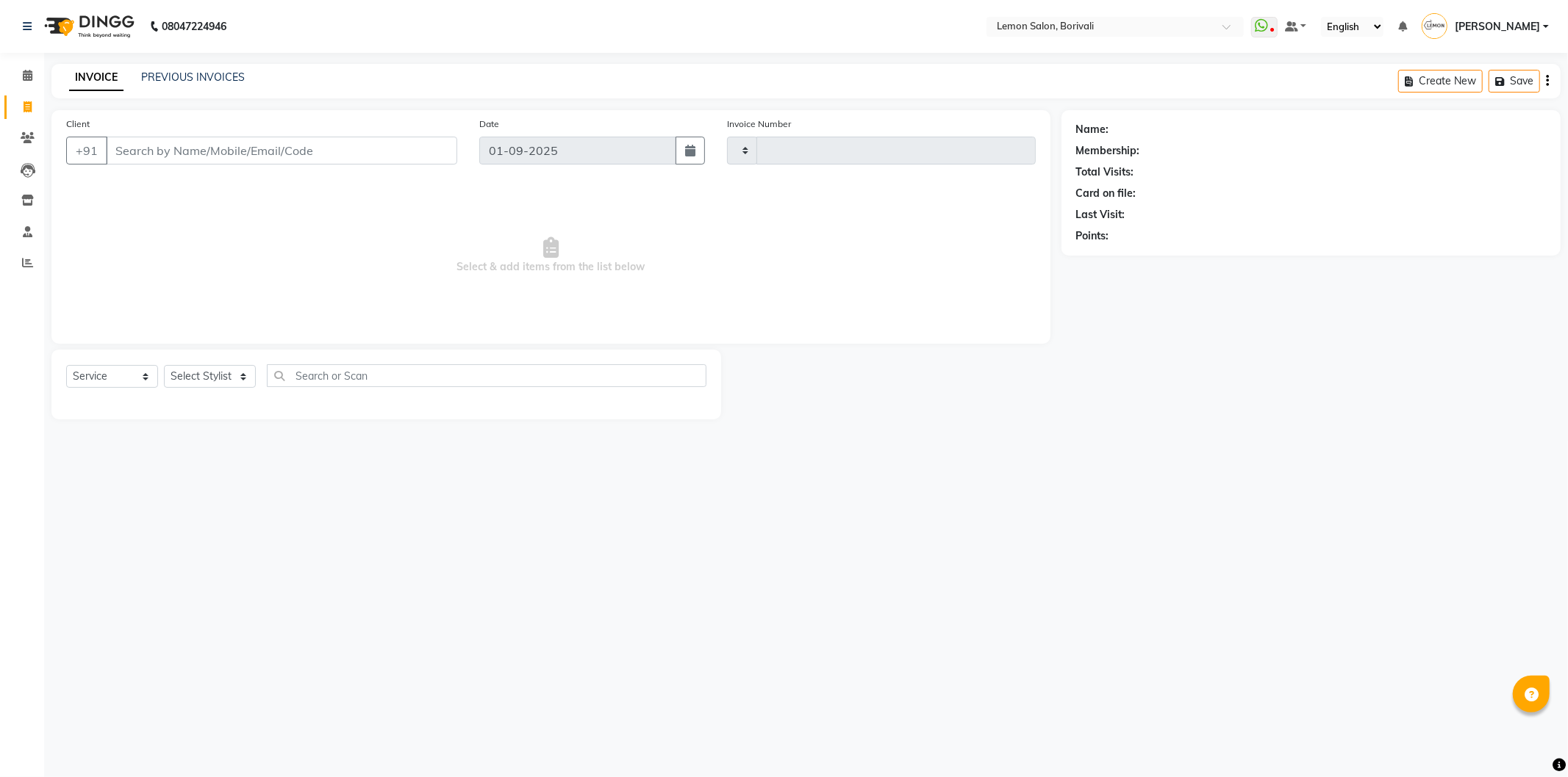
type input "2545"
select select "567"
click at [215, 377] on select "Select Stylist DC [PERSON_NAME] [PERSON_NAME] [PERSON_NAME] [PERSON_NAME] Mo [P…" at bounding box center [225, 376] width 124 height 23
click at [164, 366] on select "Select Stylist DC [PERSON_NAME] [PERSON_NAME] [PERSON_NAME] [PERSON_NAME] Mo [P…" at bounding box center [225, 376] width 124 height 23
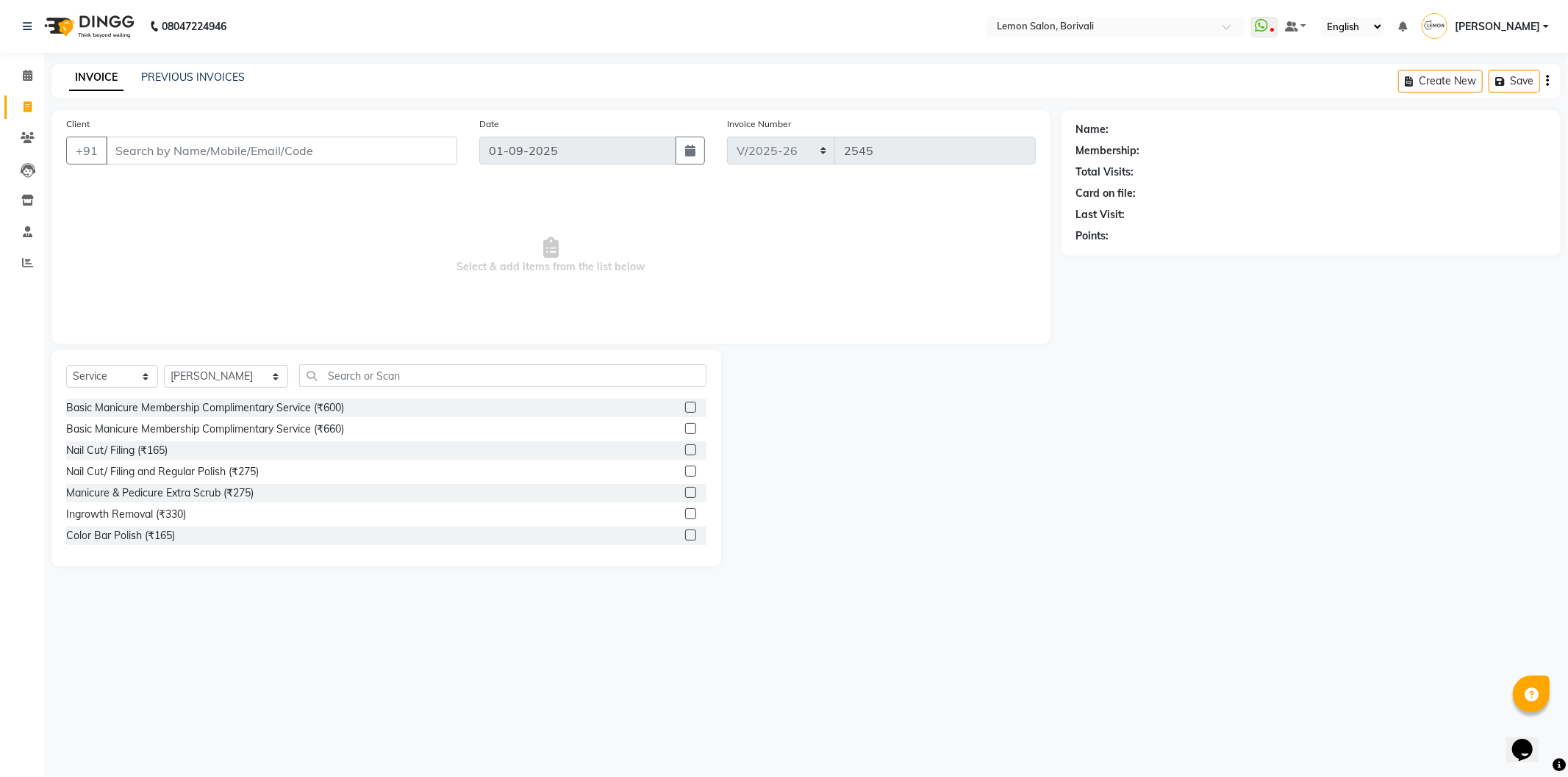
drag, startPoint x: 224, startPoint y: 364, endPoint x: 232, endPoint y: 539, distance: 175.2
click at [224, 365] on div "Select Service Product Membership Package Voucher Prepaid Gift Card Select Styl…" at bounding box center [386, 381] width 640 height 34
click at [216, 382] on select "Select Stylist DC [PERSON_NAME] [PERSON_NAME] [PERSON_NAME] [PERSON_NAME] Mo [P…" at bounding box center [225, 376] width 124 height 23
select select "79286"
click at [164, 366] on select "Select Stylist DC Faiz Khan Huzaifa Jiral Baua Jyoti Vyas Lubna mushahid siddiq…" at bounding box center [225, 376] width 124 height 23
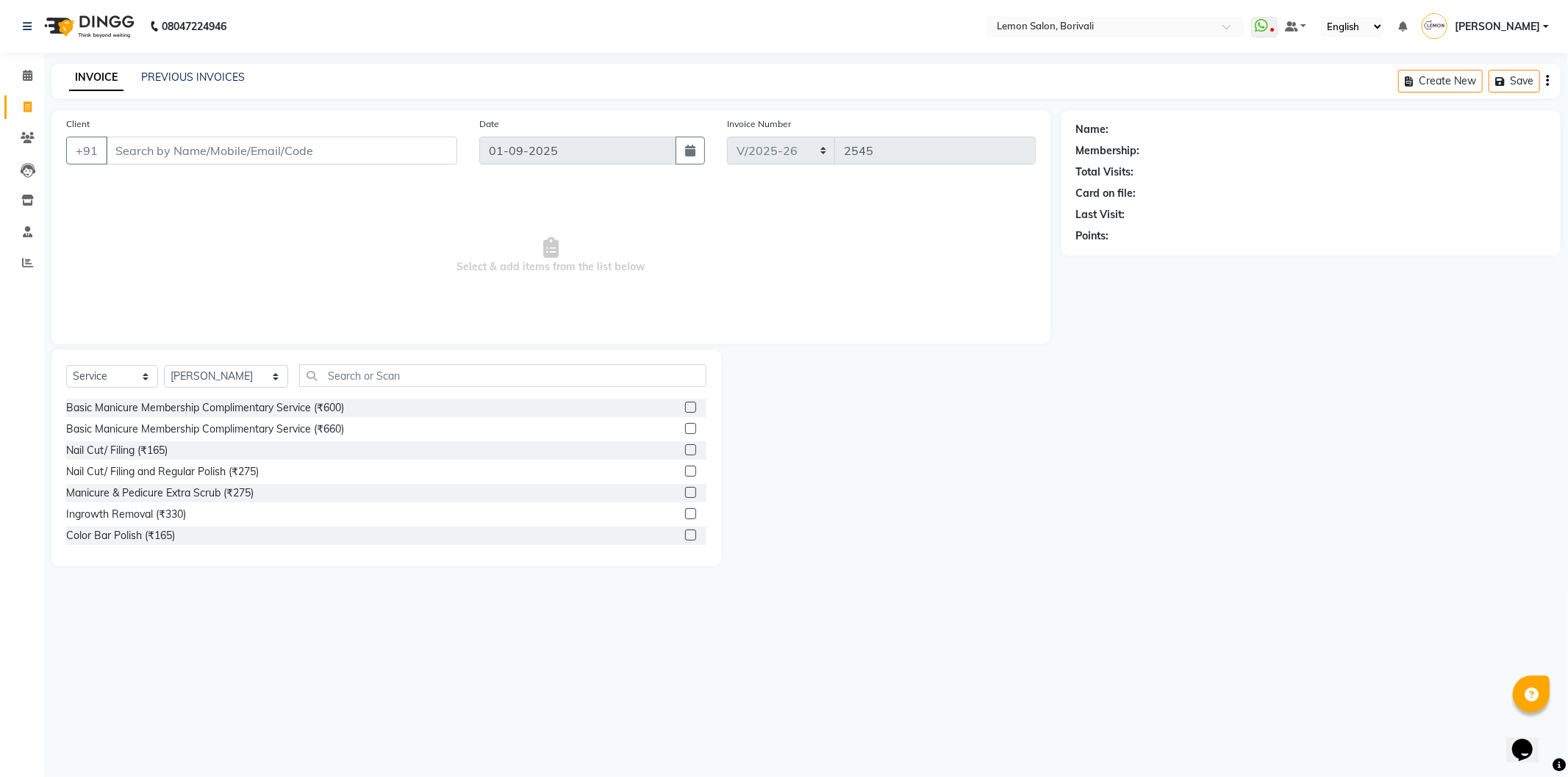
click at [354, 360] on div "Select Service Product Membership Package Voucher Prepaid Gift Card Select Styl…" at bounding box center [386, 458] width 670 height 216
click at [350, 386] on input "text" at bounding box center [502, 375] width 407 height 23
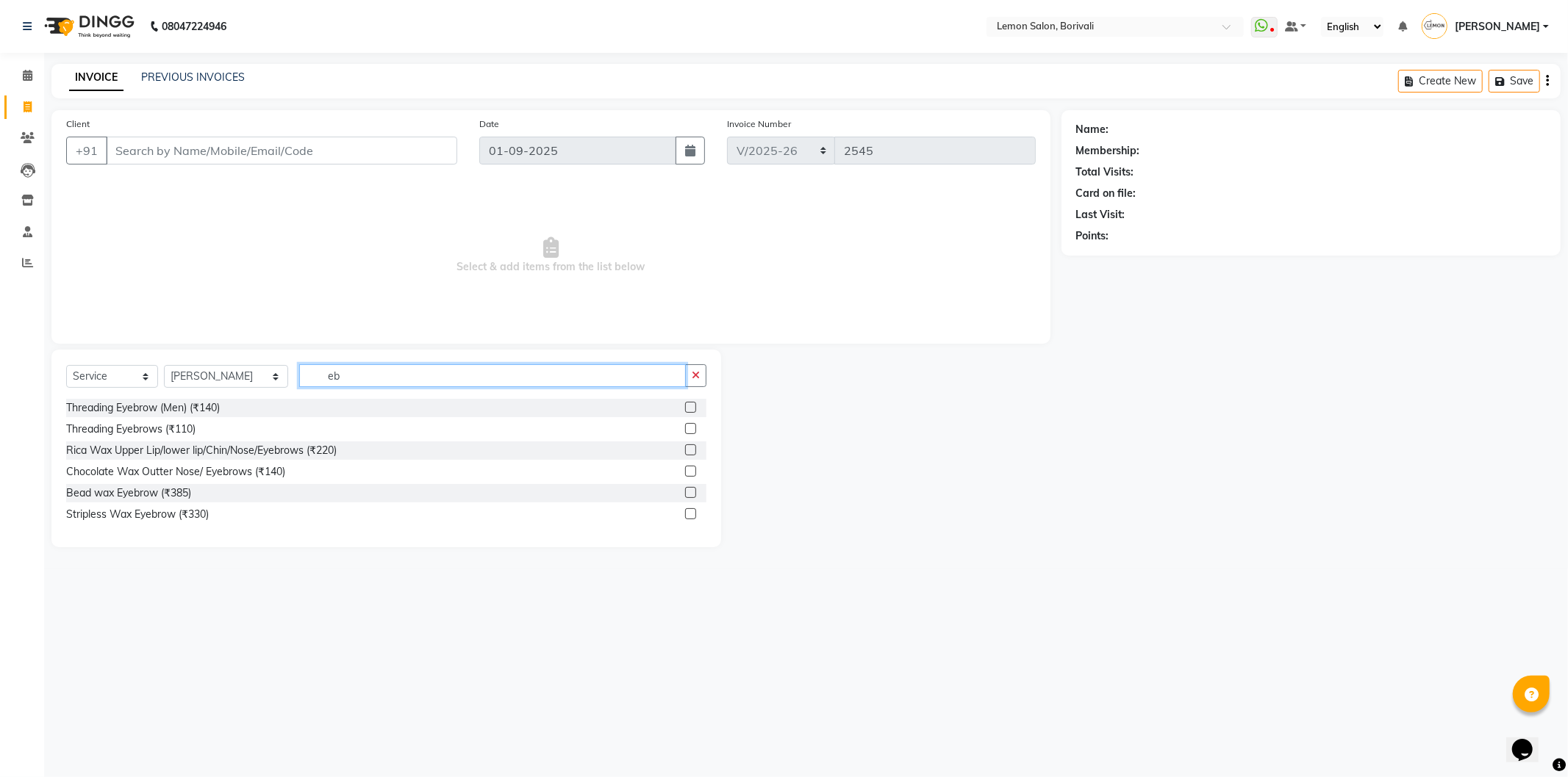
type input "eb"
click at [687, 427] on label at bounding box center [690, 429] width 11 height 11
click at [687, 427] on input "checkbox" at bounding box center [689, 429] width 9 height 9
checkbox input "true"
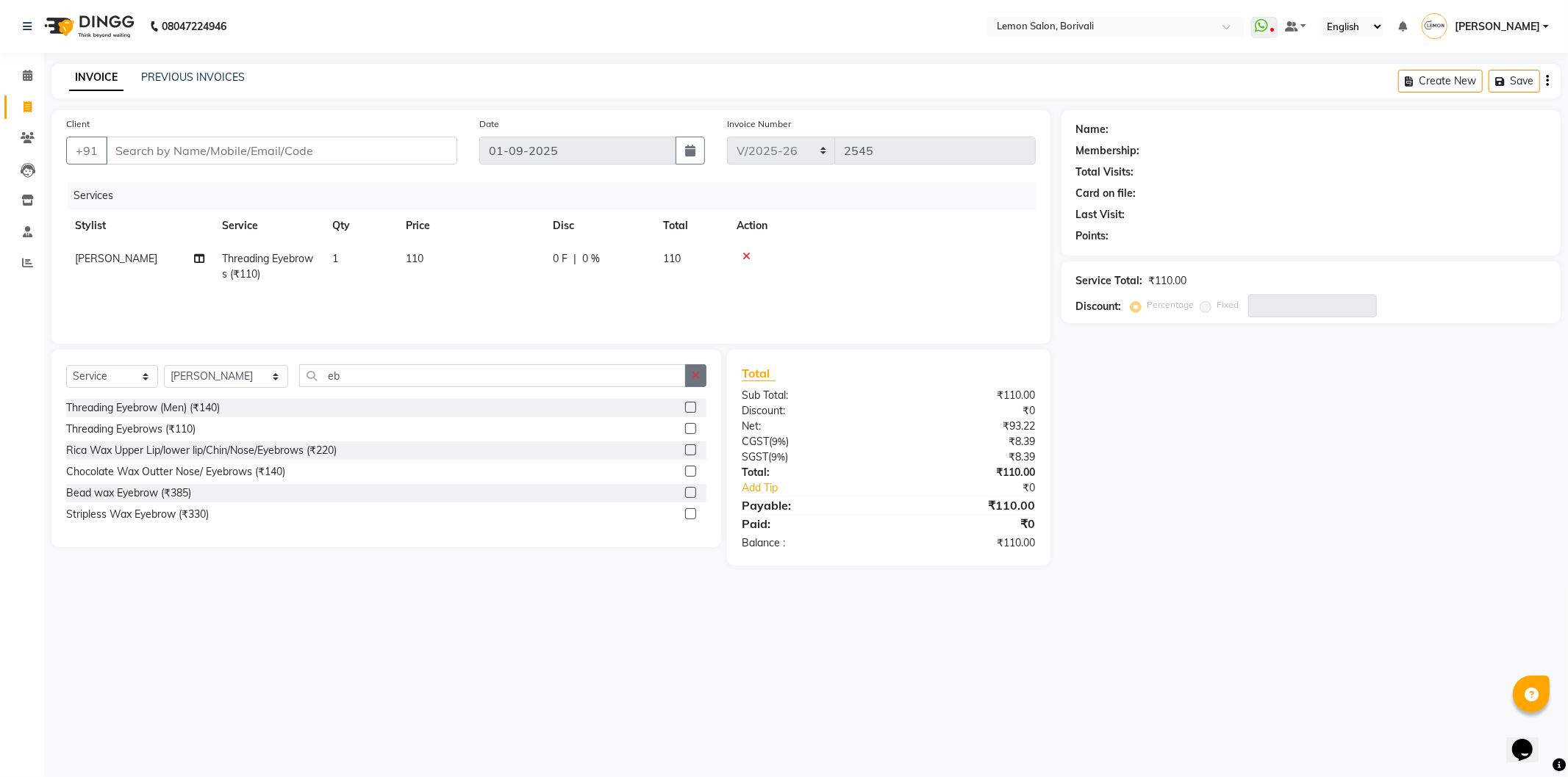
click at [696, 371] on icon "button" at bounding box center [696, 375] width 8 height 10
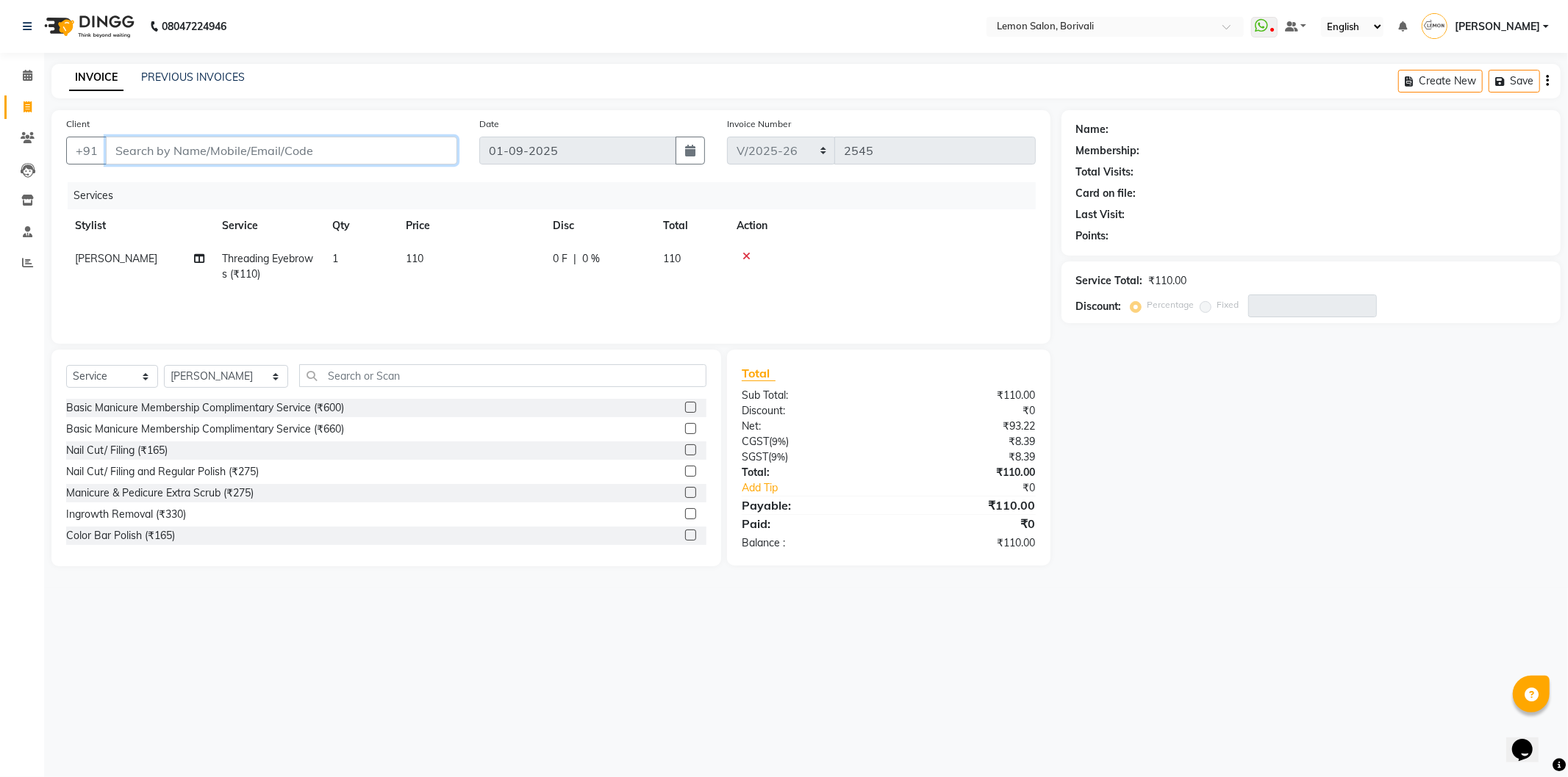
click at [170, 138] on input "Client" at bounding box center [281, 151] width 351 height 28
click at [386, 390] on div "Select Service Product Membership Package Voucher Prepaid Gift Card Select Styl…" at bounding box center [386, 381] width 640 height 34
click at [385, 378] on input "text" at bounding box center [502, 375] width 407 height 23
type input "upper"
click at [685, 467] on label at bounding box center [690, 471] width 11 height 11
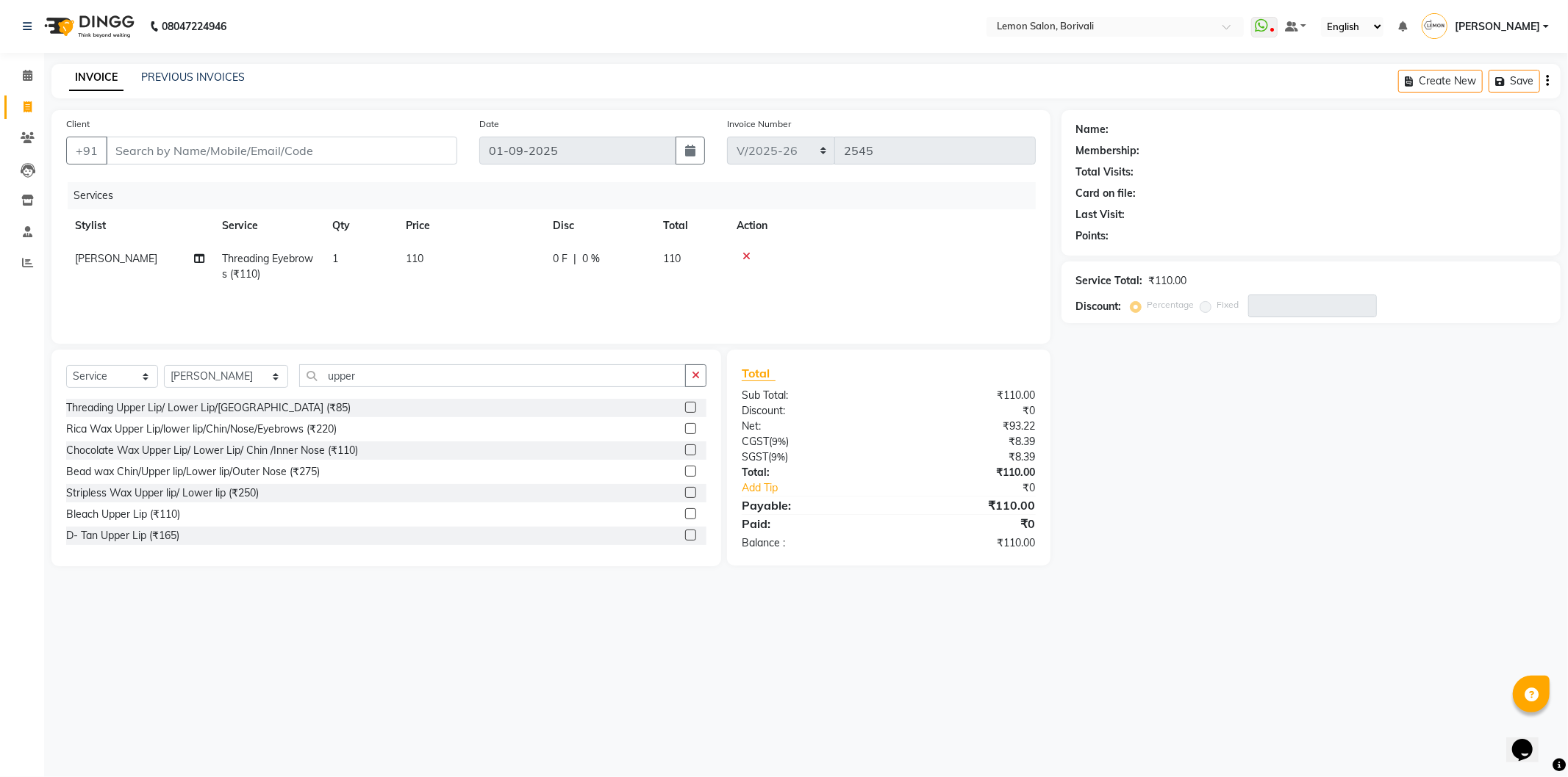
click at [685, 467] on input "checkbox" at bounding box center [689, 472] width 9 height 9
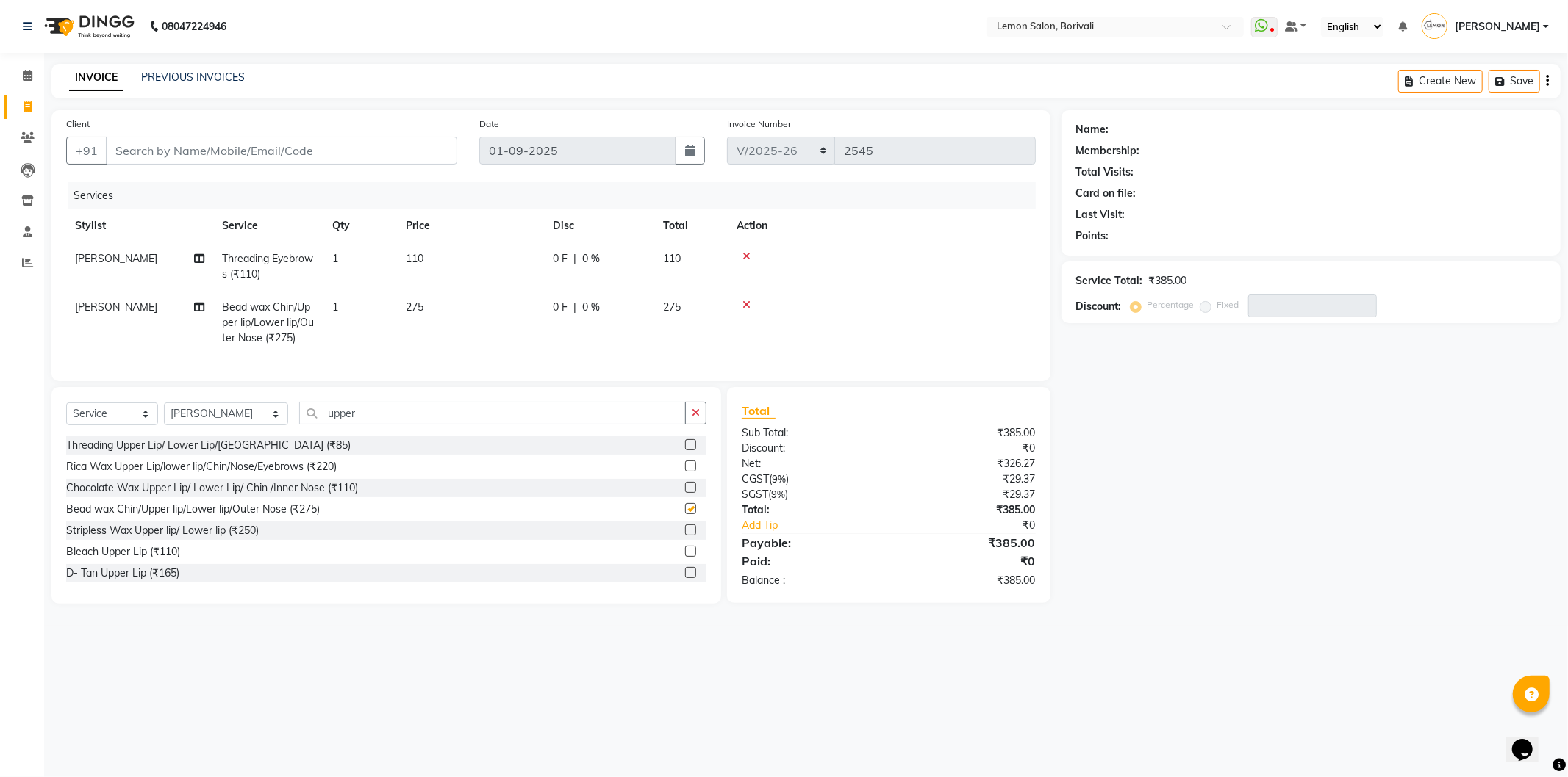
checkbox input "false"
drag, startPoint x: 696, startPoint y: 421, endPoint x: 332, endPoint y: 179, distance: 437.1
click at [696, 419] on button "button" at bounding box center [695, 413] width 21 height 23
click at [289, 156] on input "Client" at bounding box center [281, 151] width 351 height 28
click at [280, 150] on input "Client" at bounding box center [281, 151] width 351 height 28
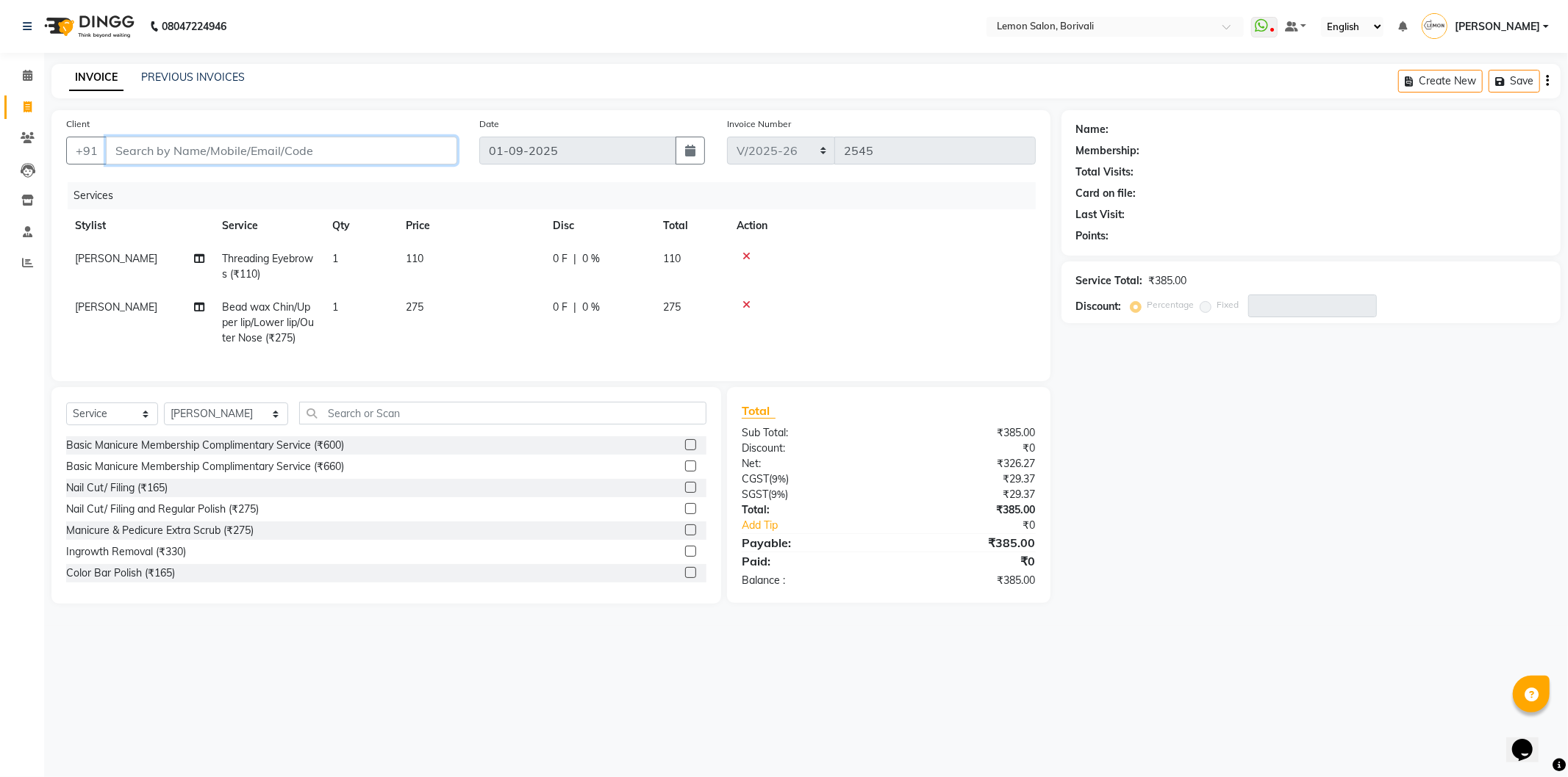
type input "0"
click at [171, 146] on input "Client" at bounding box center [281, 151] width 351 height 28
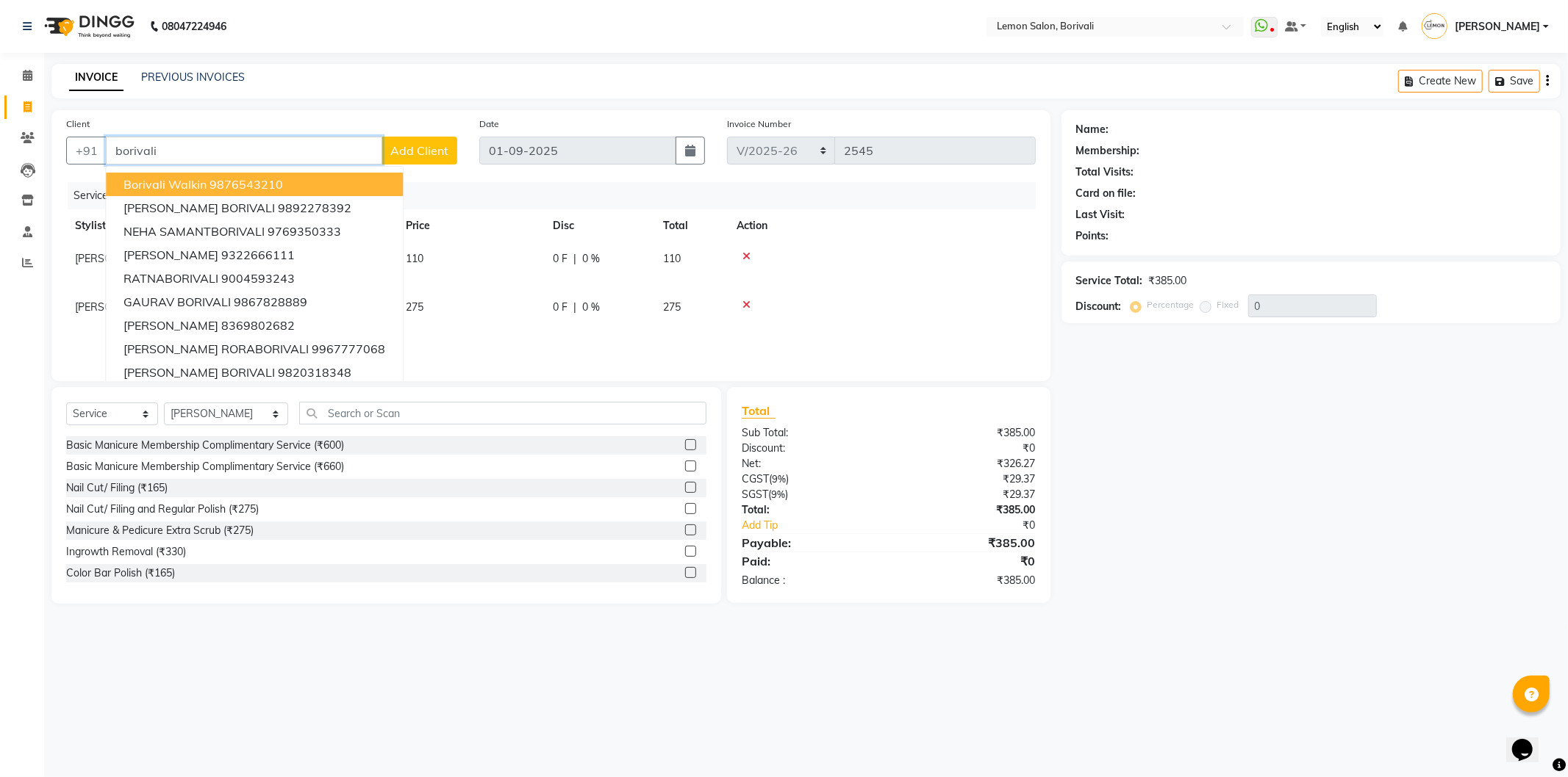
click at [274, 169] on ngb-typeahead-window "Borivali Walkin 9876543210 SHRIKANT BORIVALI 9892278392 NEHA SAMANTBORIVALI 976…" at bounding box center [254, 290] width 298 height 248
click at [267, 185] on ngb-highlight "9876543210" at bounding box center [246, 184] width 73 height 15
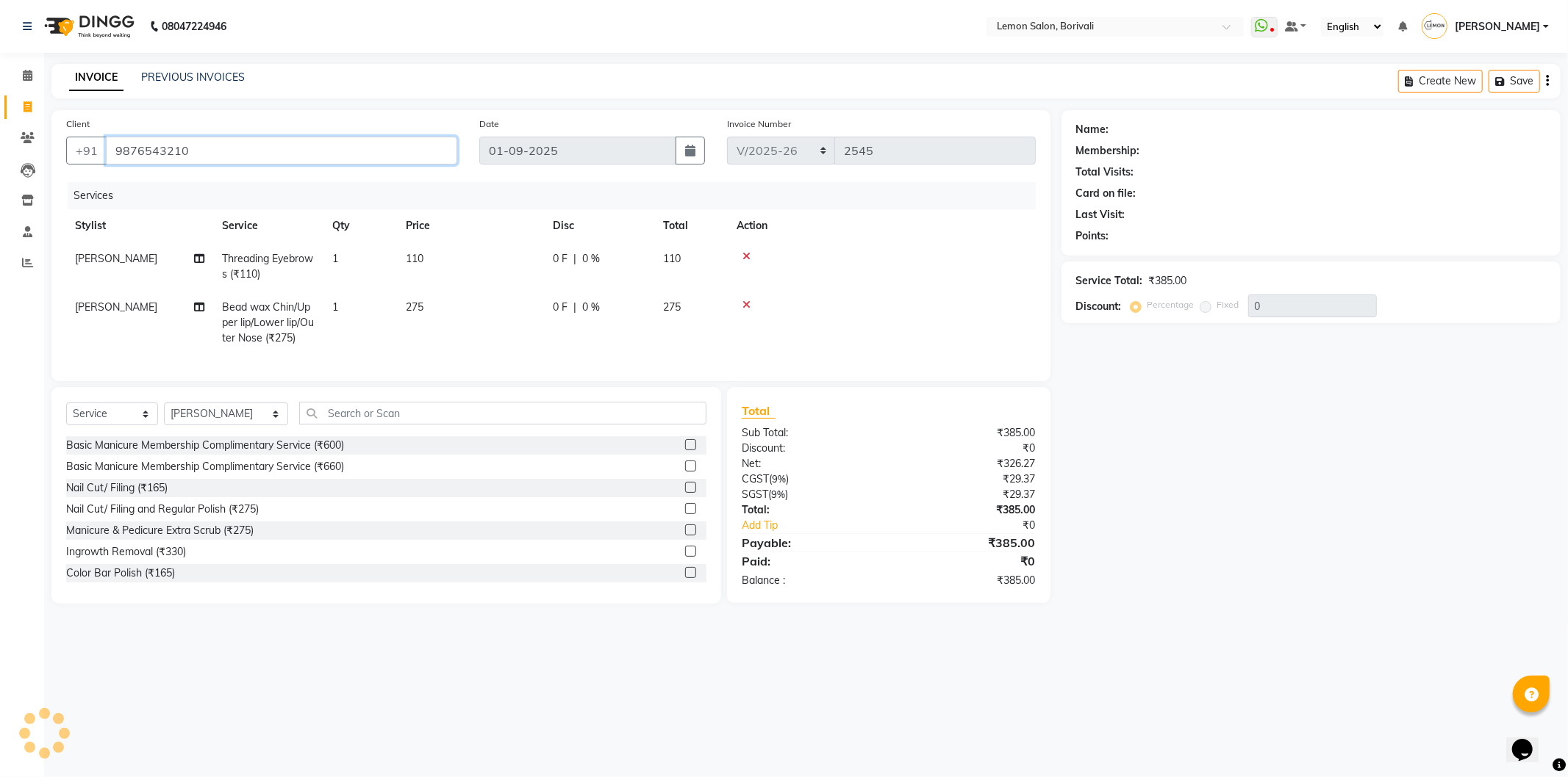
type input "9876543210"
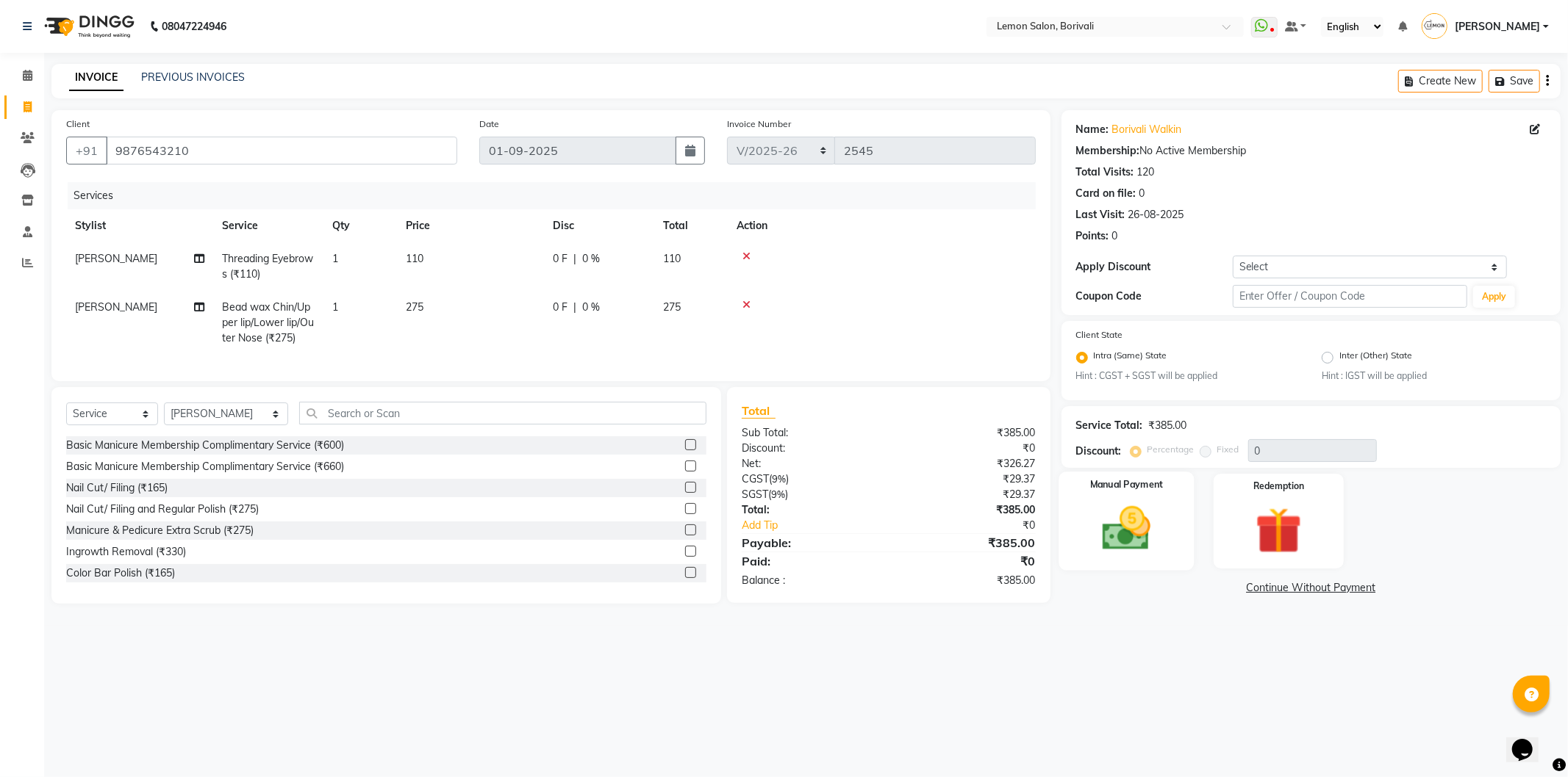
click at [1141, 501] on div "Manual Payment" at bounding box center [1126, 522] width 136 height 98
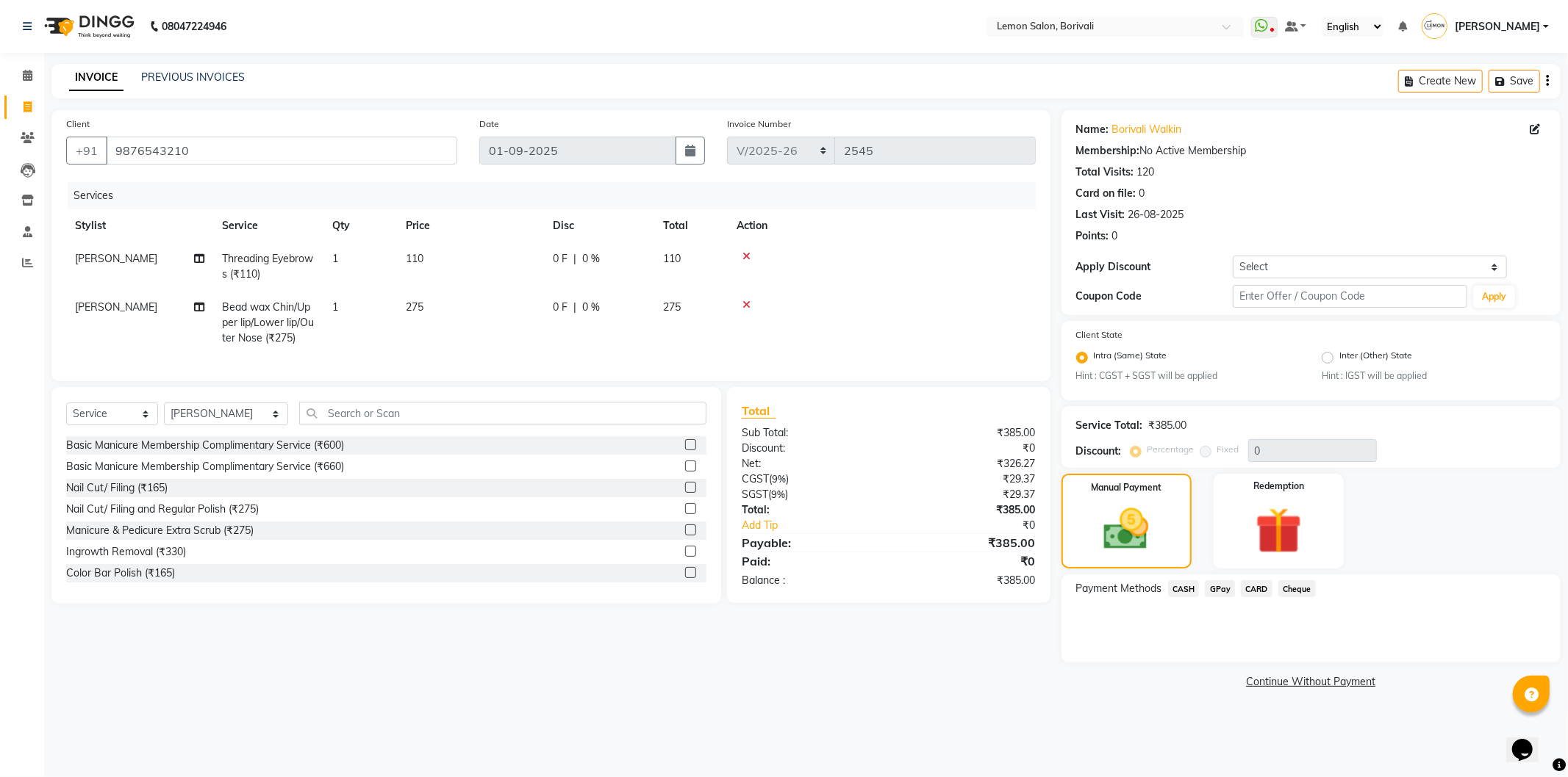
click at [1209, 592] on span "GPay" at bounding box center [1220, 589] width 30 height 17
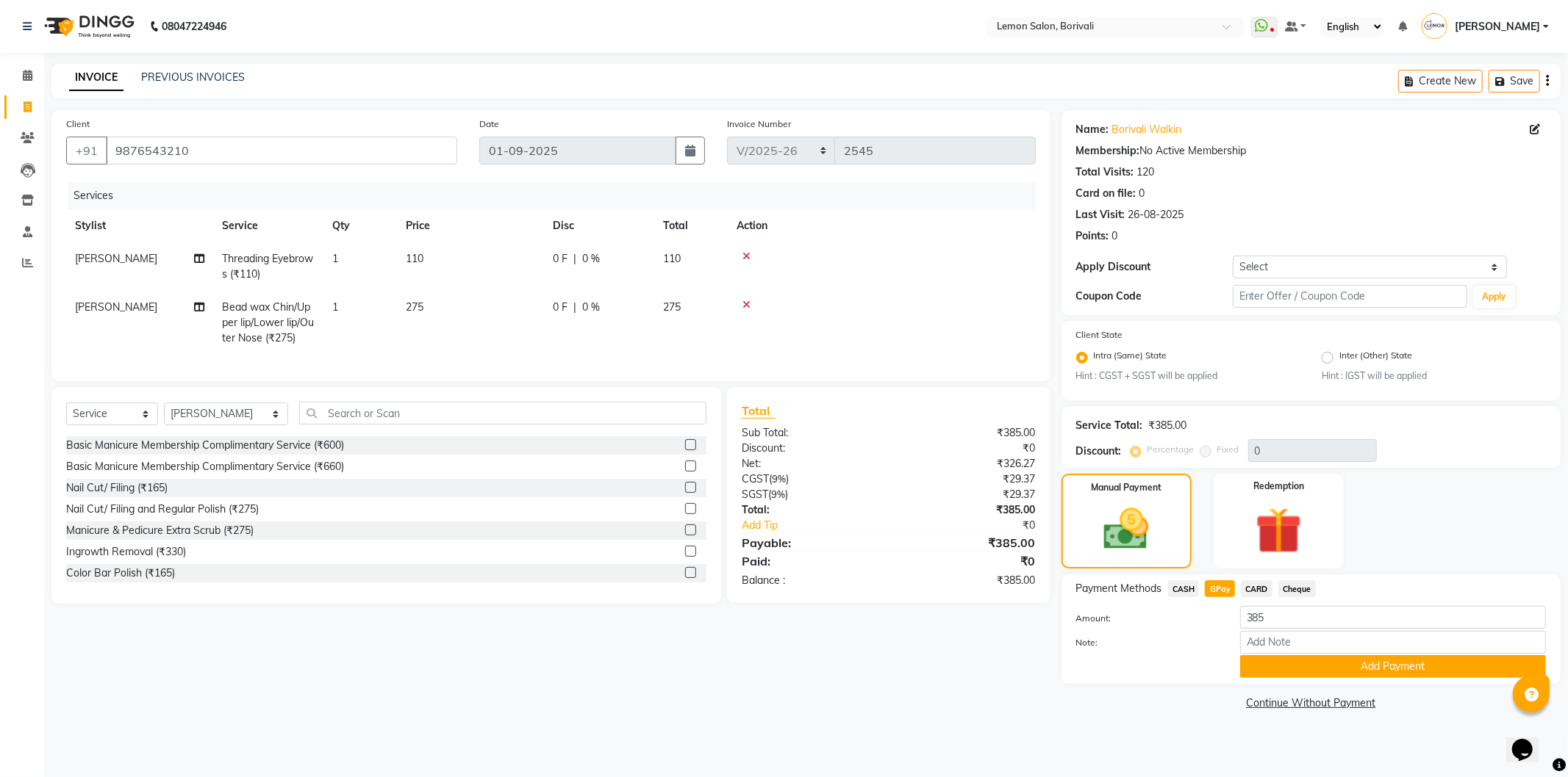
drag, startPoint x: 1372, startPoint y: 659, endPoint x: 1415, endPoint y: 530, distance: 136.0
click at [1372, 659] on button "Add Payment" at bounding box center [1393, 666] width 306 height 23
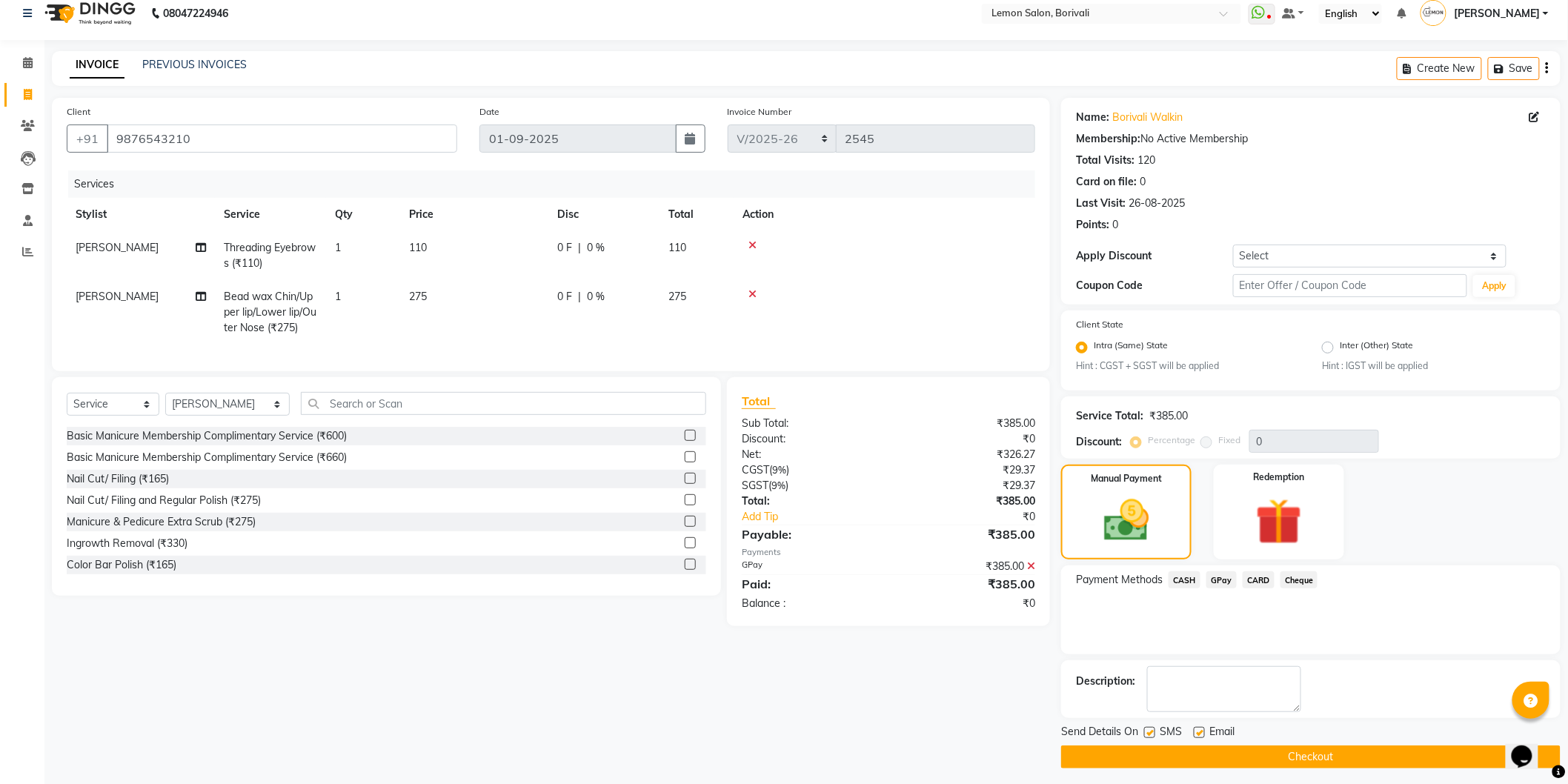
scroll to position [20, 0]
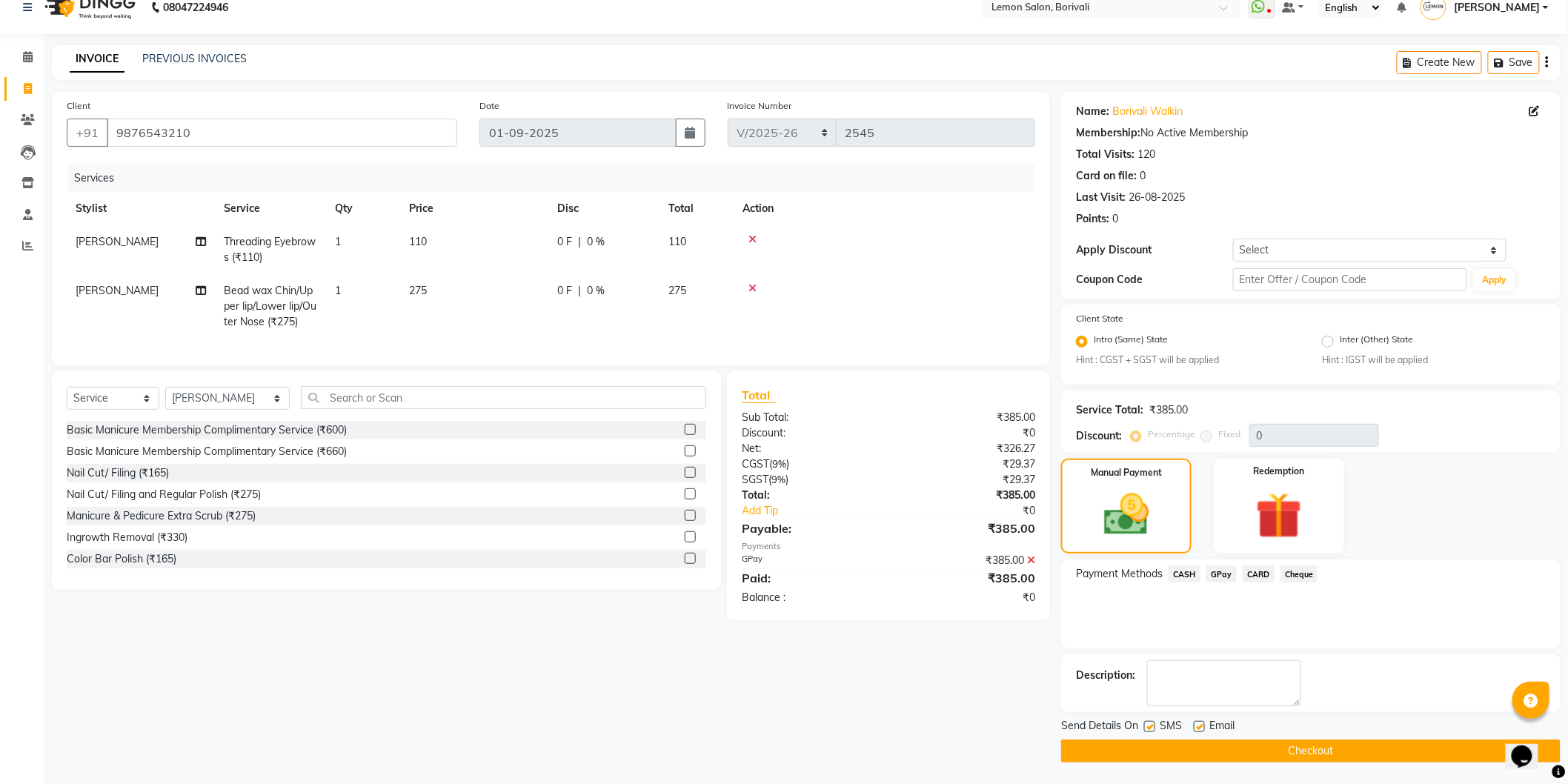
click at [1204, 724] on label at bounding box center [1199, 727] width 11 height 11
click at [1203, 724] on input "checkbox" at bounding box center [1198, 727] width 9 height 9
checkbox input "false"
click at [1146, 727] on label at bounding box center [1150, 727] width 11 height 11
click at [1146, 727] on input "checkbox" at bounding box center [1149, 727] width 9 height 9
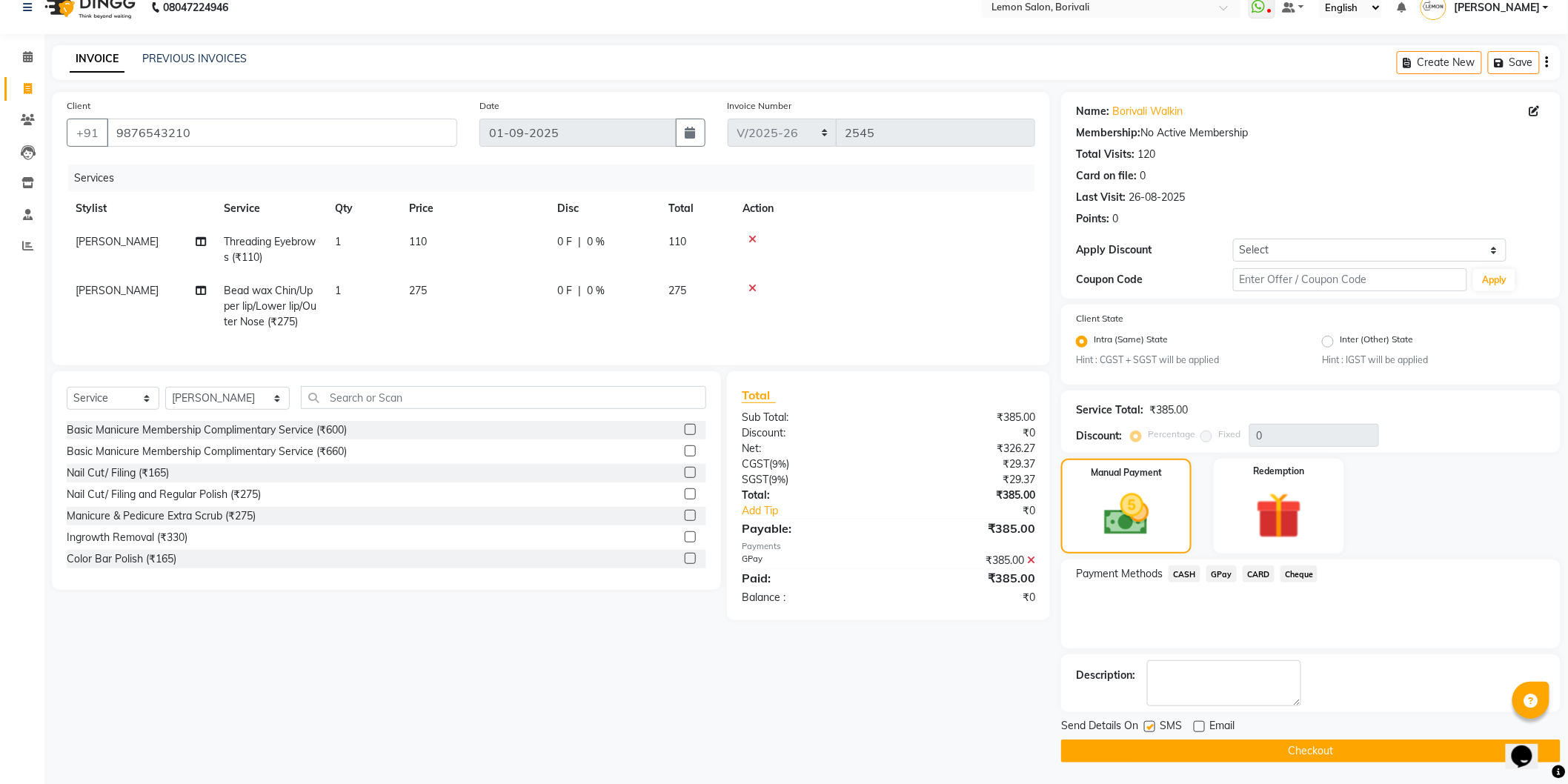
checkbox input "false"
click at [1189, 745] on button "Checkout" at bounding box center [1310, 751] width 499 height 23
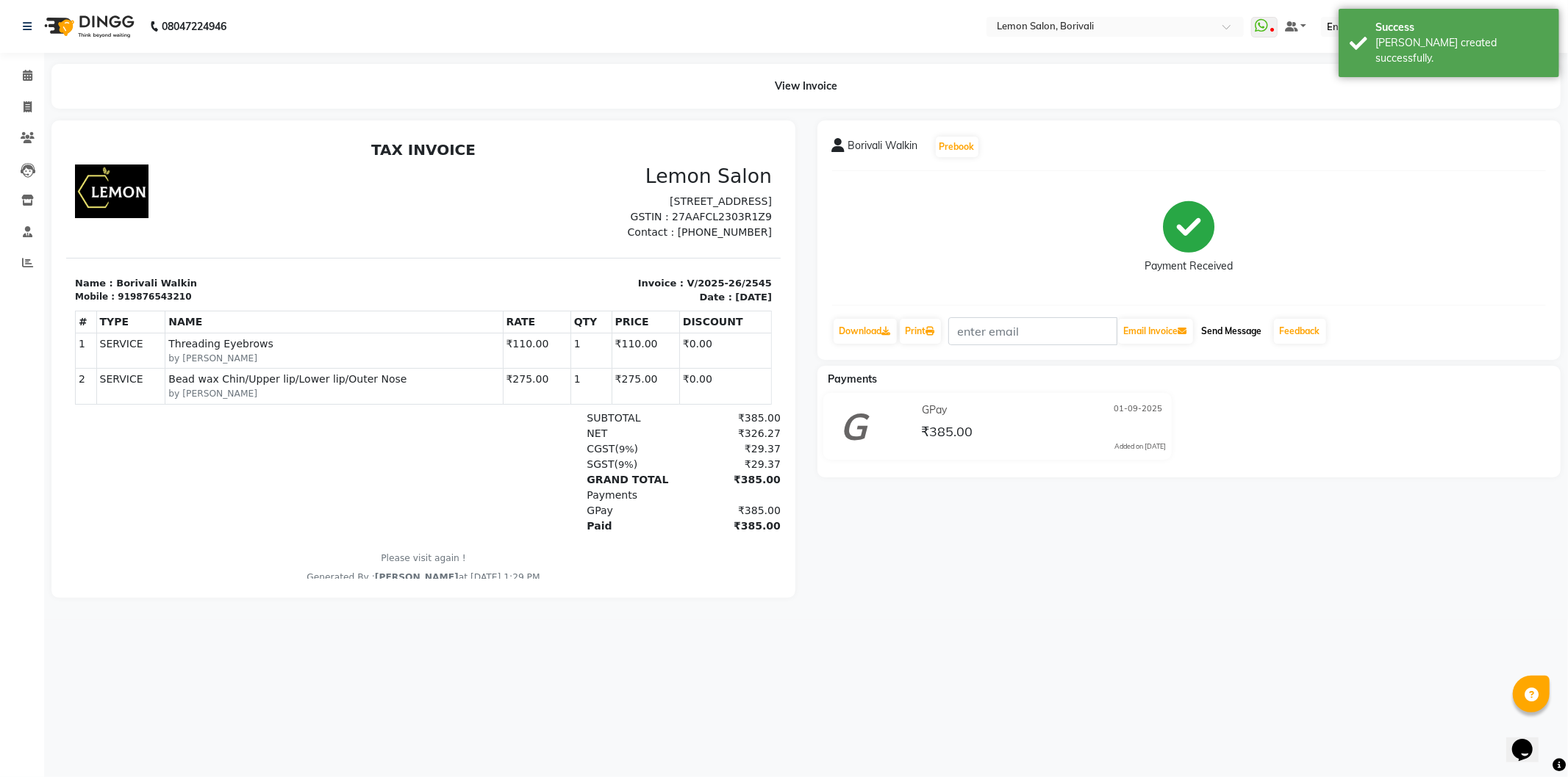
click at [1232, 339] on button "Send Message" at bounding box center [1231, 332] width 72 height 25
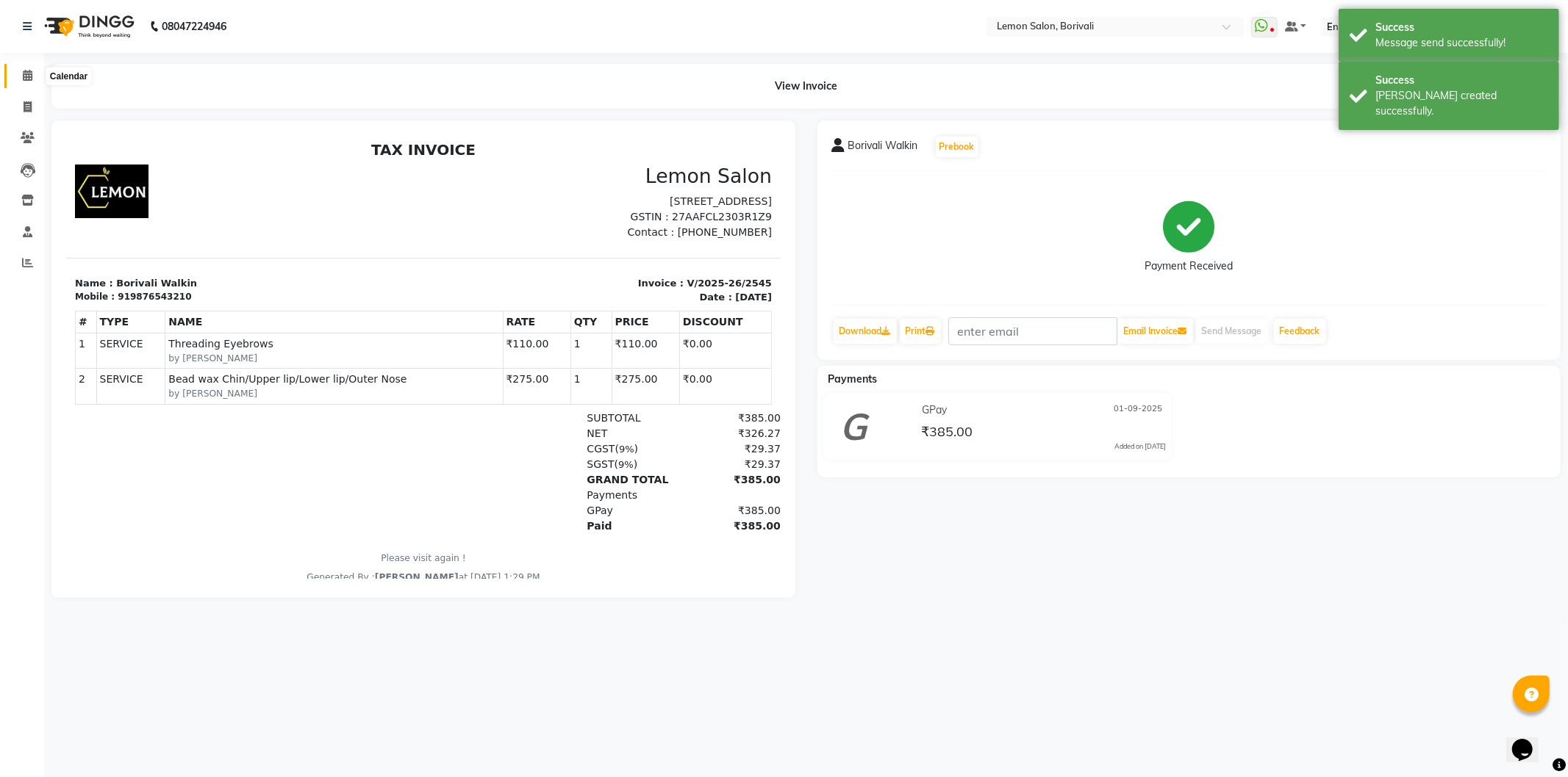
drag, startPoint x: 27, startPoint y: 81, endPoint x: 18, endPoint y: 83, distance: 9.2
click at [25, 81] on icon at bounding box center [27, 76] width 9 height 11
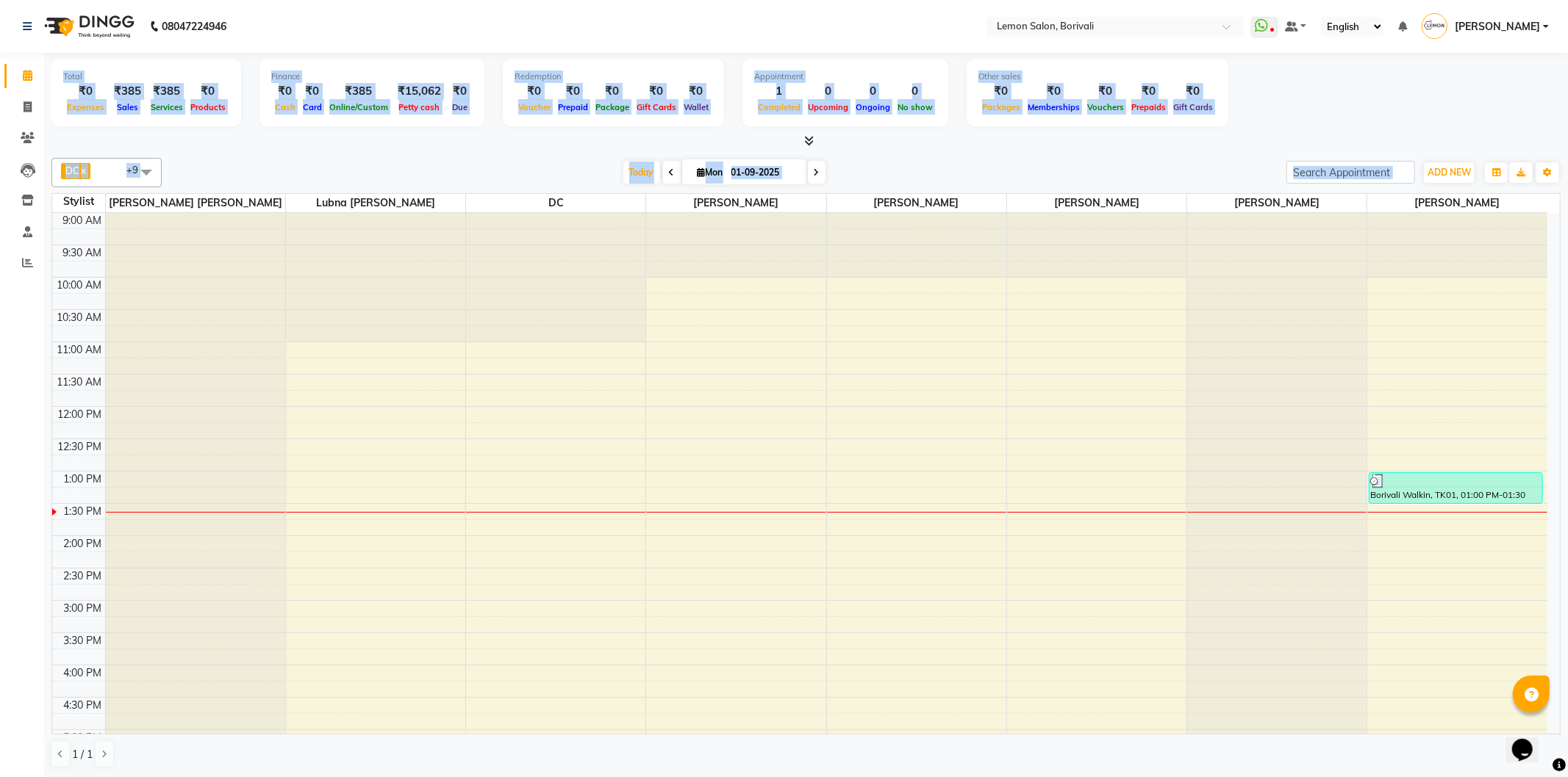
drag, startPoint x: 44, startPoint y: 541, endPoint x: 0, endPoint y: 104, distance: 439.2
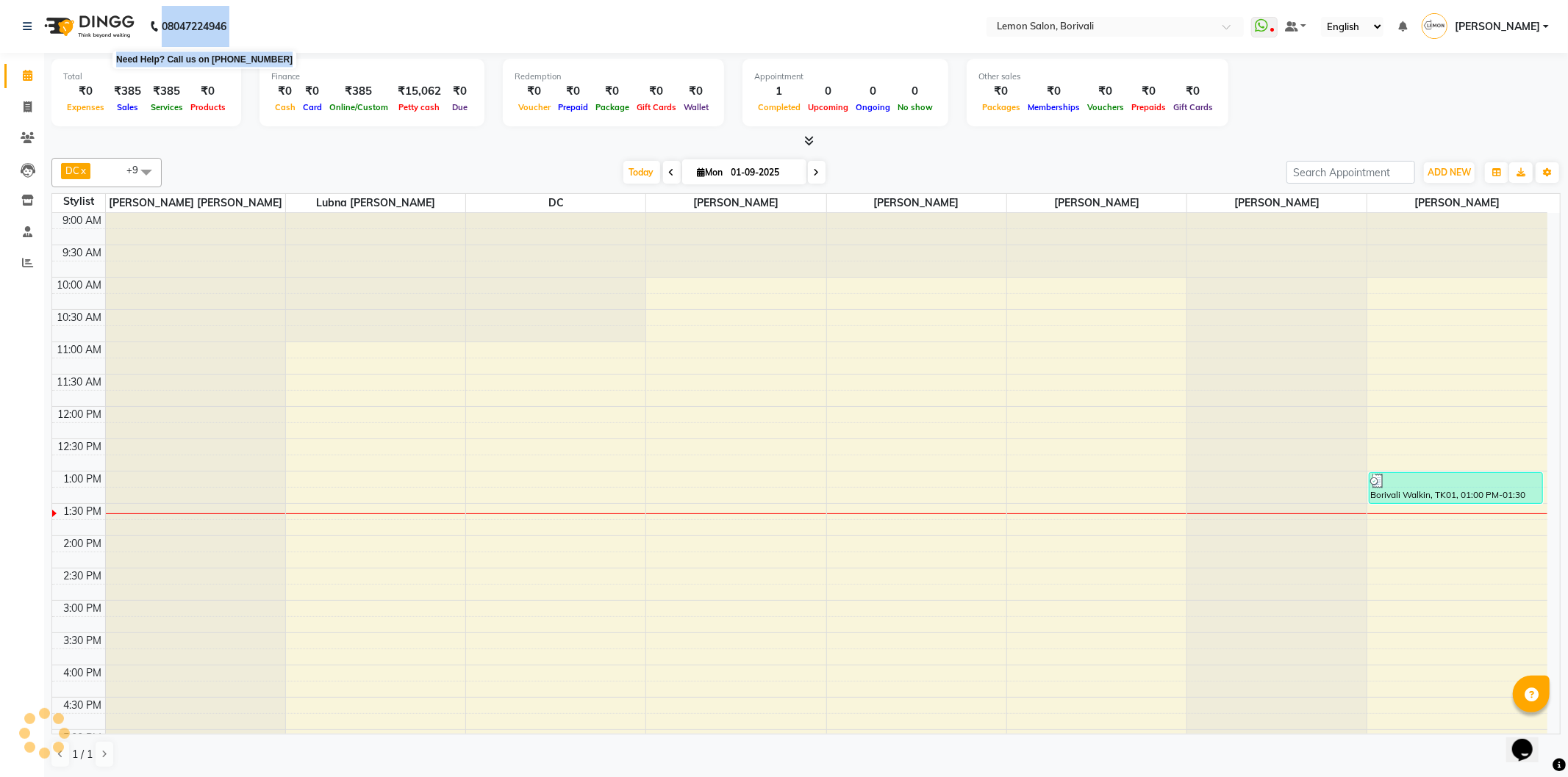
click at [854, 0] on html "08047224946 Need Help? Call us on 08047224946 Select Location × Lemon Salon, Bo…" at bounding box center [784, 388] width 1568 height 777
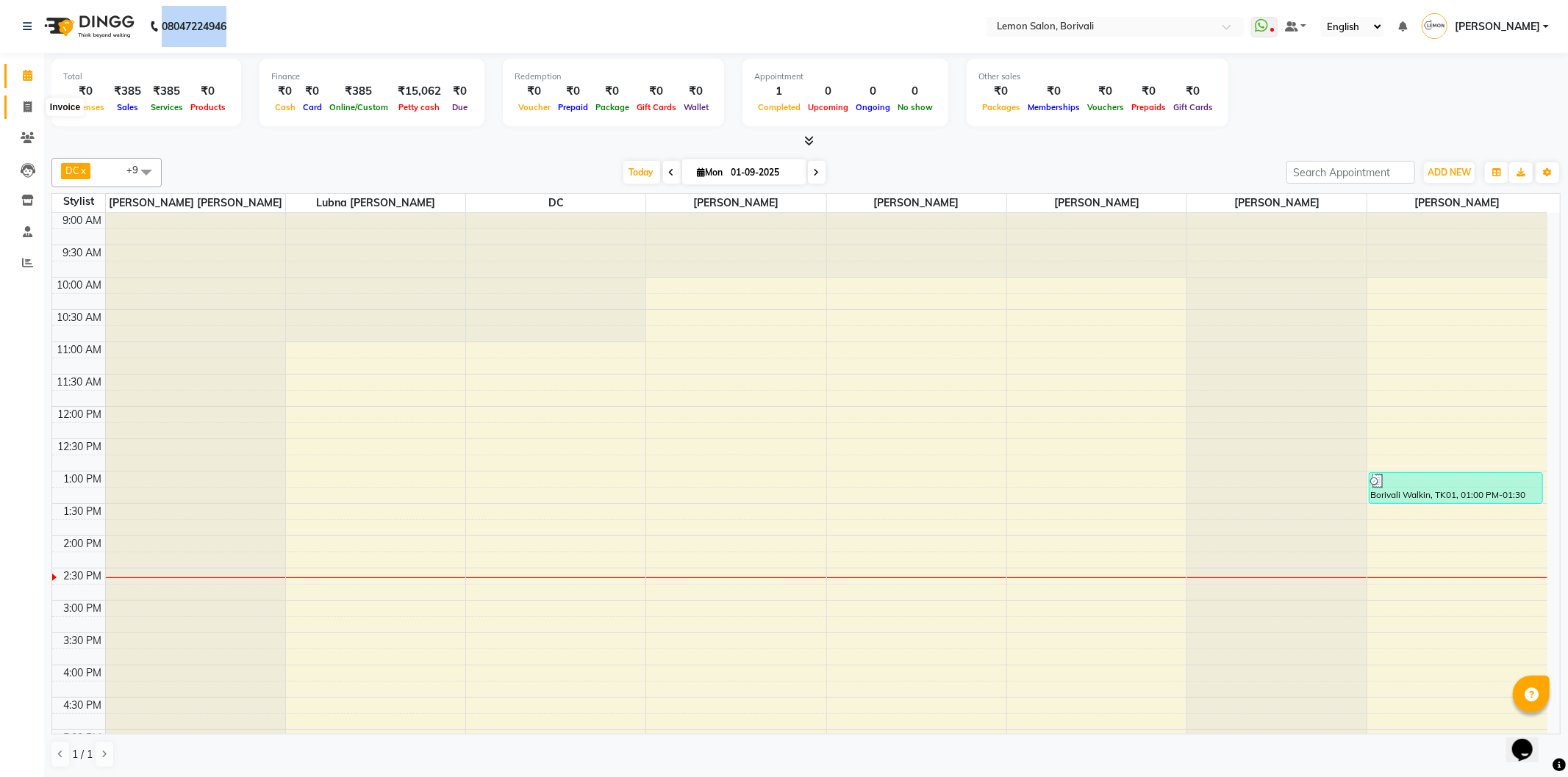
click at [30, 103] on icon at bounding box center [27, 107] width 8 height 11
select select "567"
select select "service"
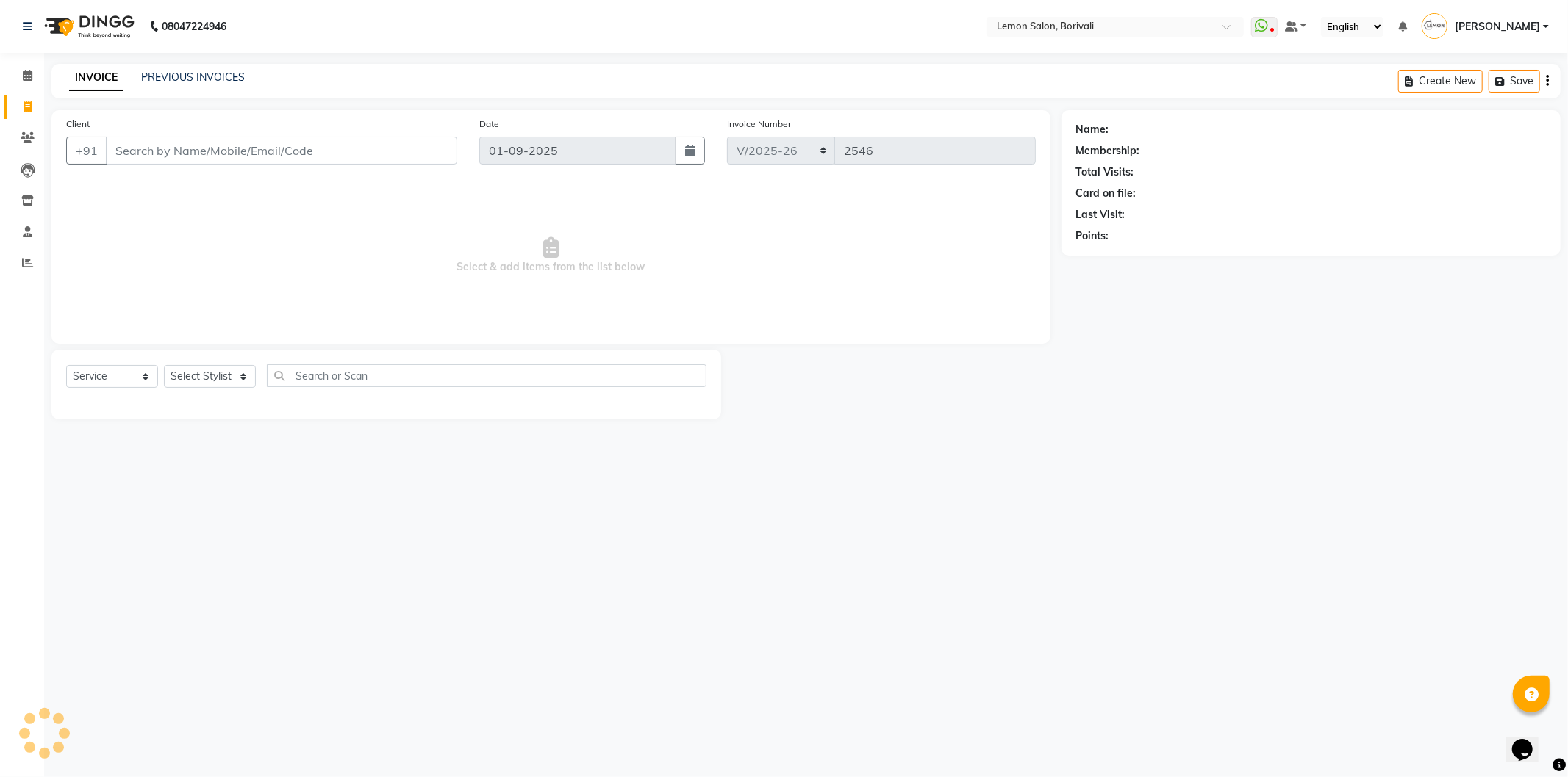
click at [242, 143] on input "Client" at bounding box center [281, 151] width 351 height 28
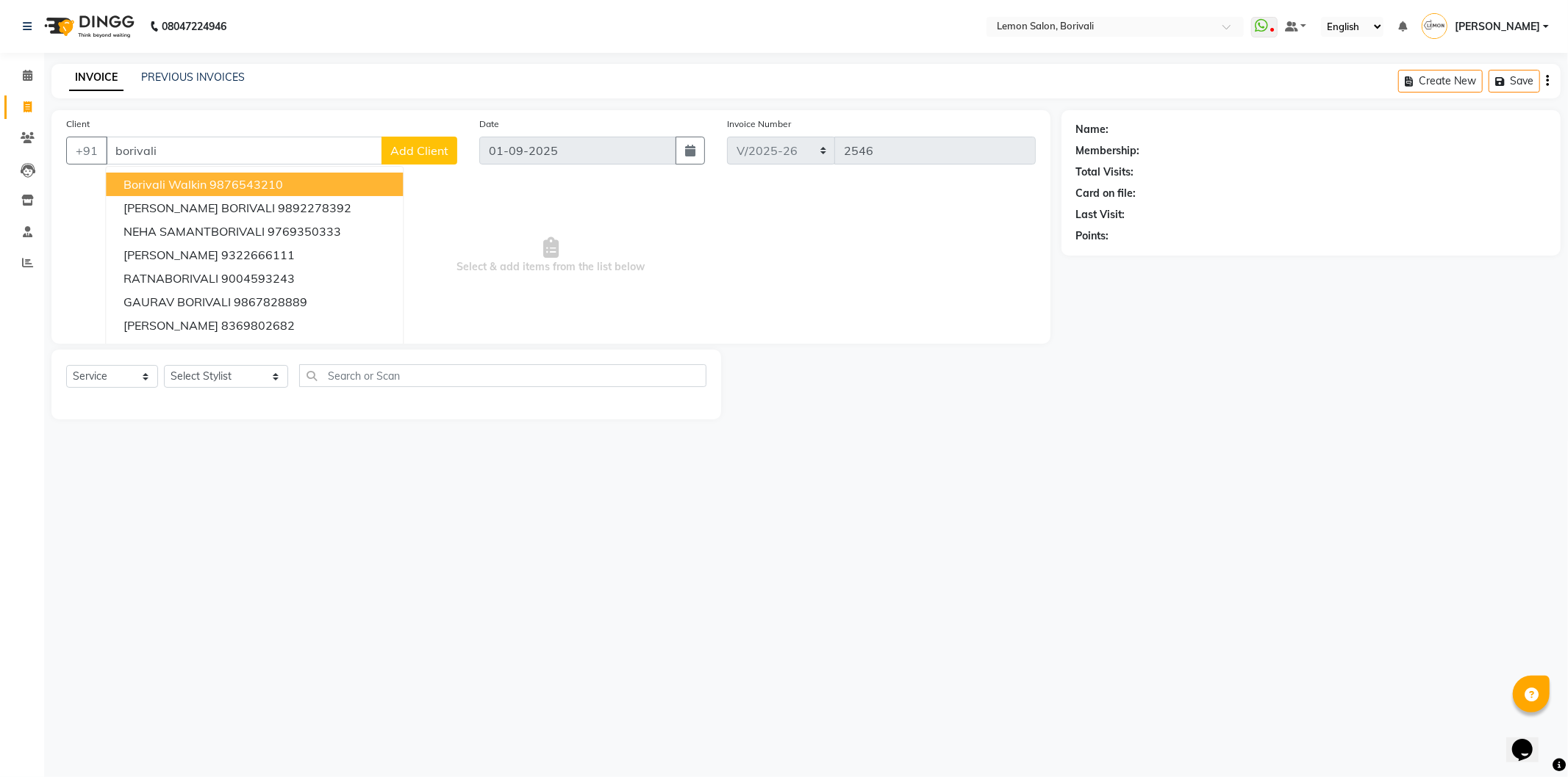
click at [185, 182] on span "Borivali Walkin" at bounding box center [165, 184] width 83 height 15
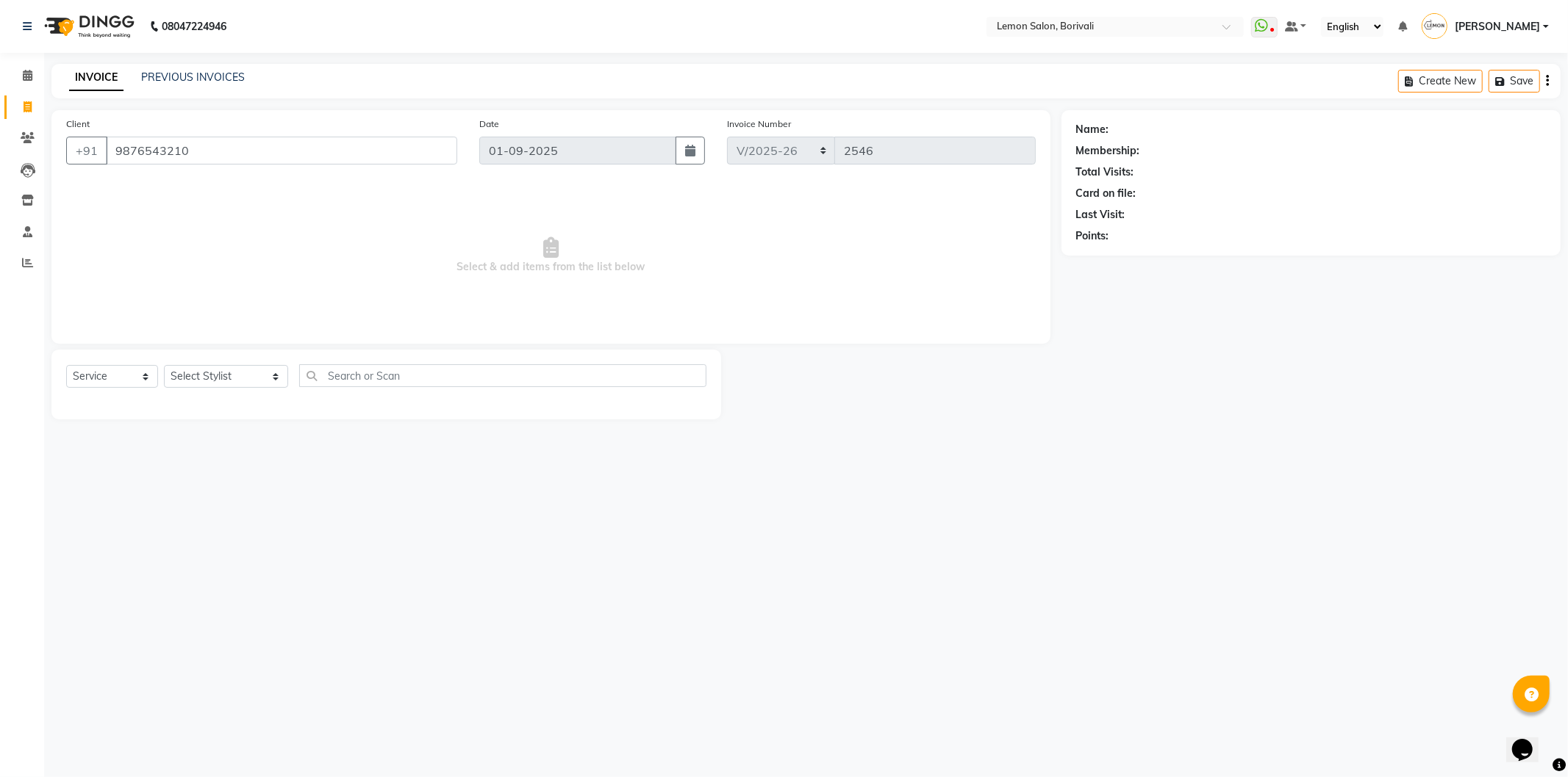
type input "9876543210"
click at [223, 382] on select "Select Stylist DC Faiz Khan Huzaifa Jiral Baua Jyoti Vyas Lubna mushahid siddiq…" at bounding box center [225, 376] width 124 height 23
select select "16941"
click at [164, 366] on select "Select Stylist DC Faiz Khan Huzaifa Jiral Baua Jyoti Vyas Lubna mushahid siddiq…" at bounding box center [225, 376] width 124 height 23
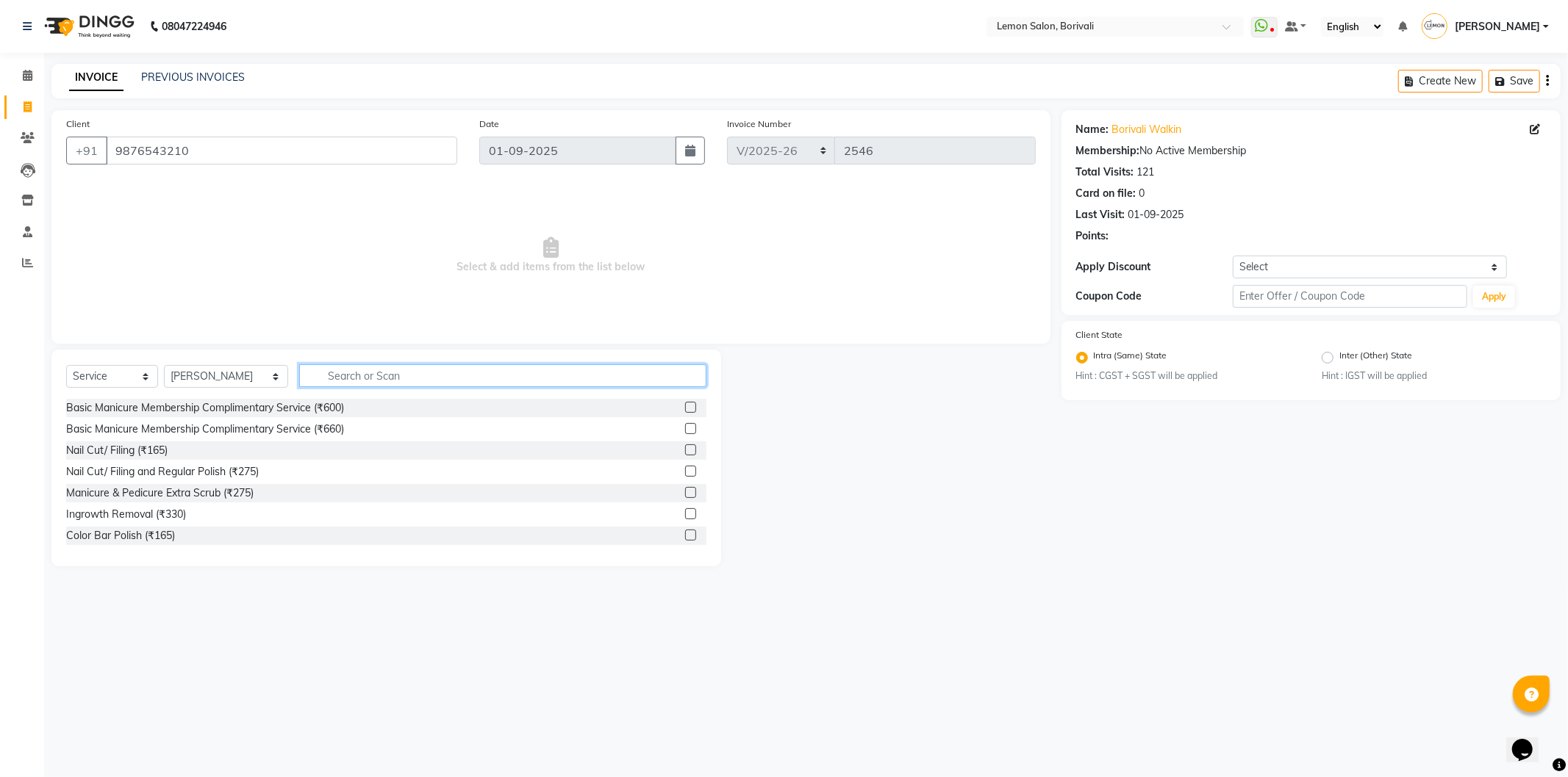
click at [354, 374] on input "text" at bounding box center [502, 375] width 407 height 23
type input "hair cut"
click at [685, 451] on label at bounding box center [690, 450] width 11 height 11
click at [685, 451] on input "checkbox" at bounding box center [689, 451] width 9 height 9
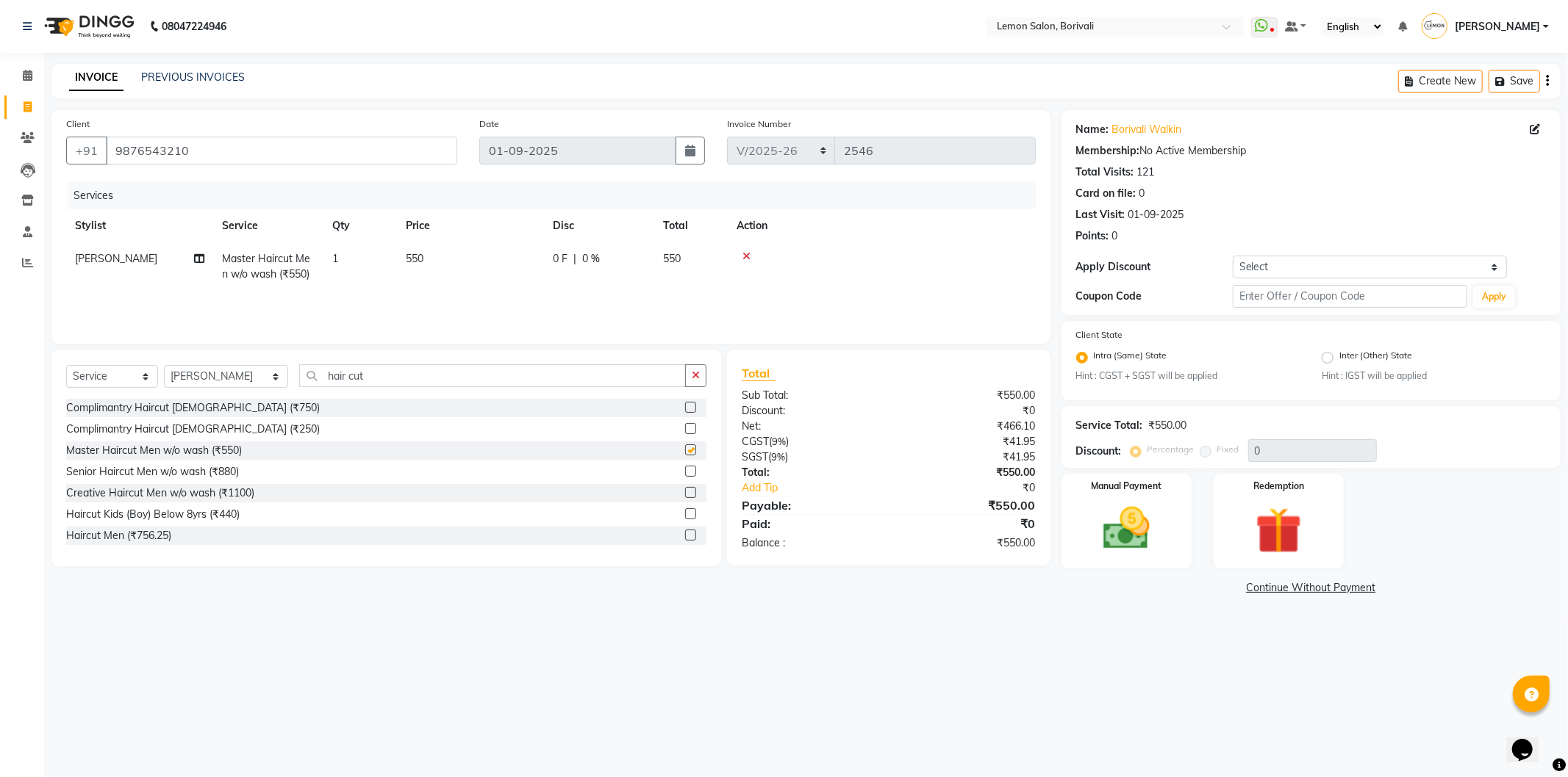
checkbox input "false"
click at [1334, 267] on select "Select Coupon → Abc" at bounding box center [1370, 266] width 274 height 23
select select "1: Object"
click at [1233, 255] on select "Select Coupon → Abc" at bounding box center [1370, 266] width 274 height 23
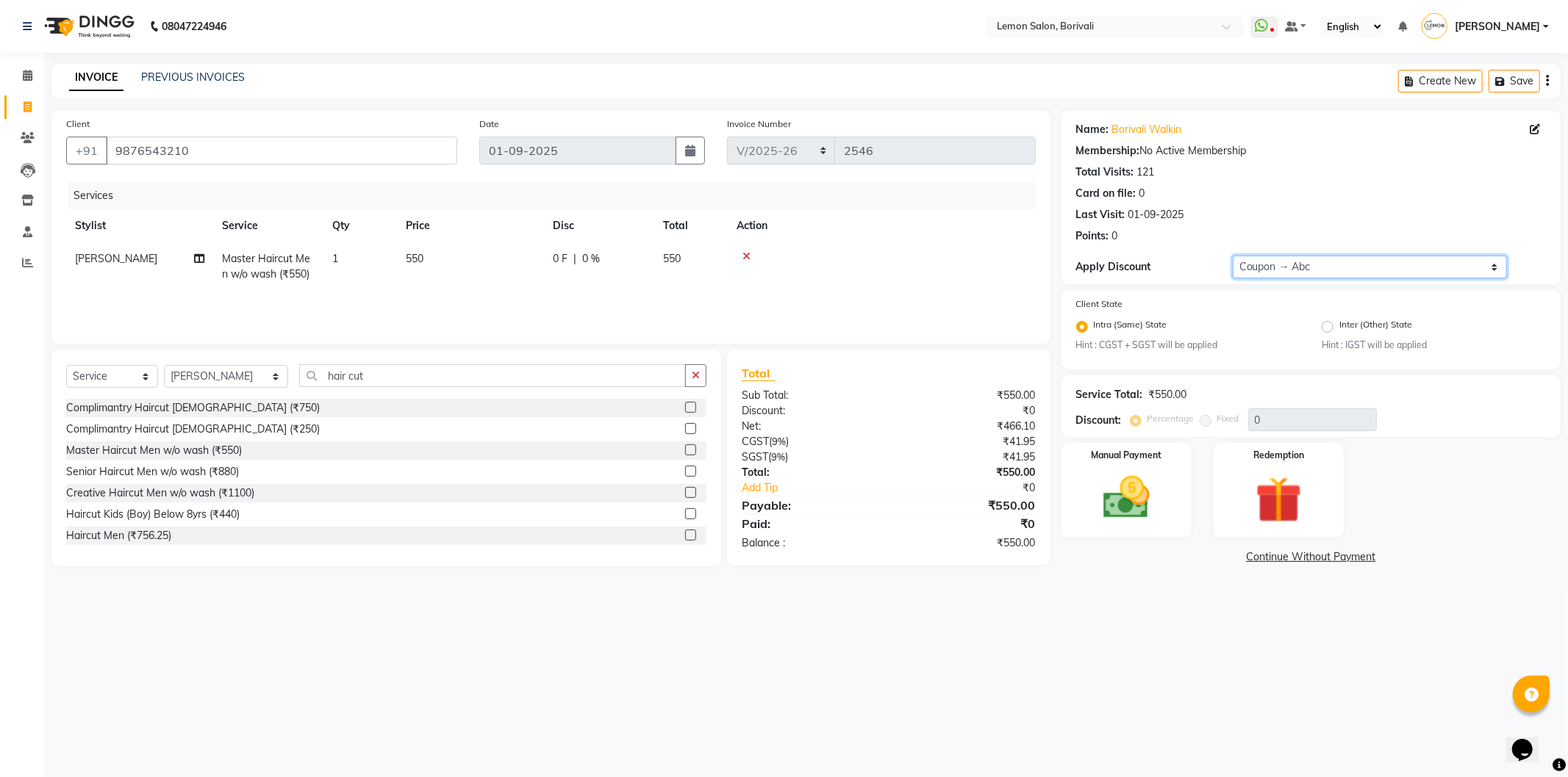
type input "20"
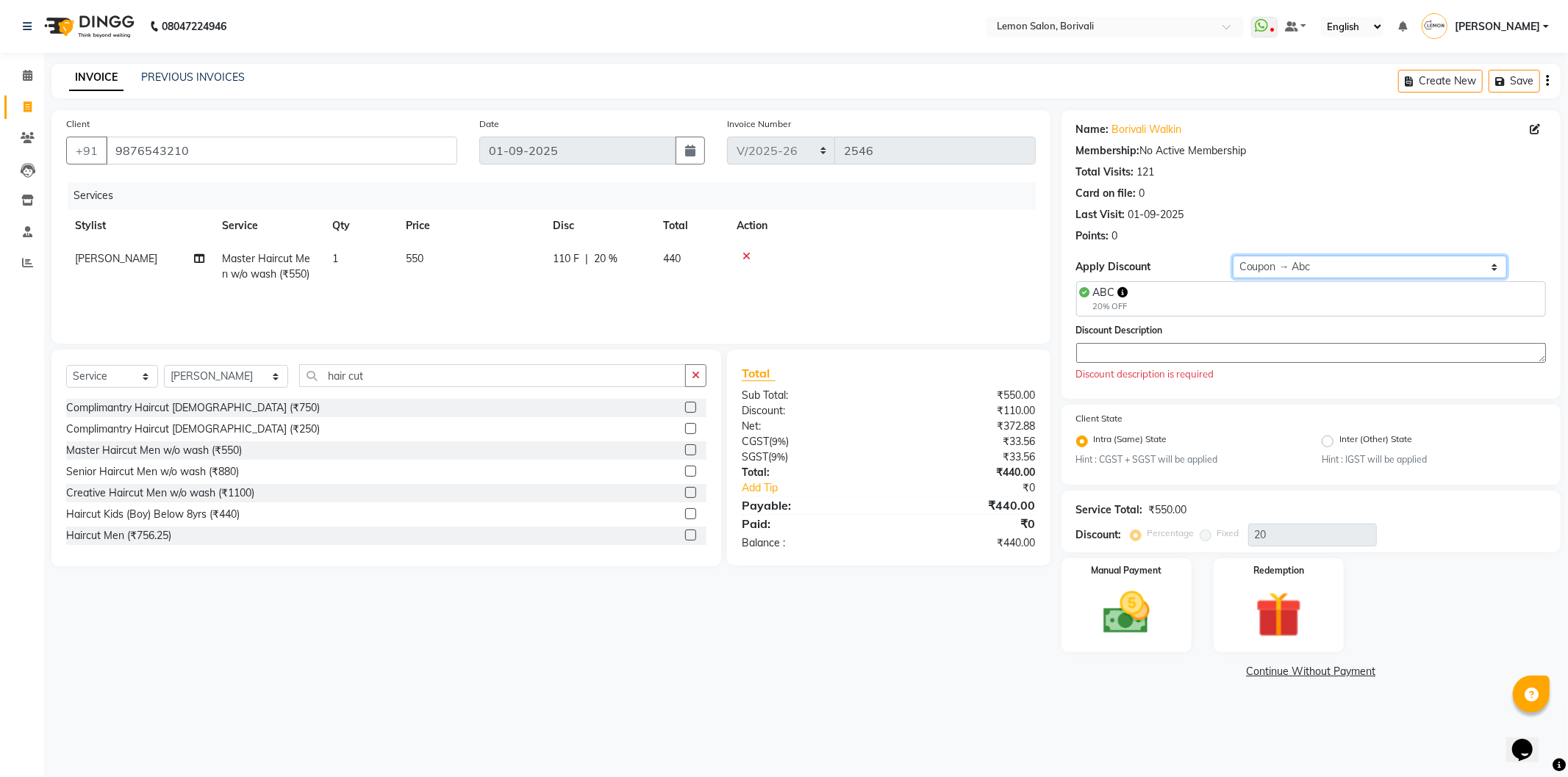
click at [1325, 262] on select "Select Coupon → Abc" at bounding box center [1370, 266] width 274 height 23
select select "0:"
click at [1233, 255] on select "Select Coupon → Abc" at bounding box center [1370, 266] width 274 height 23
type input "0"
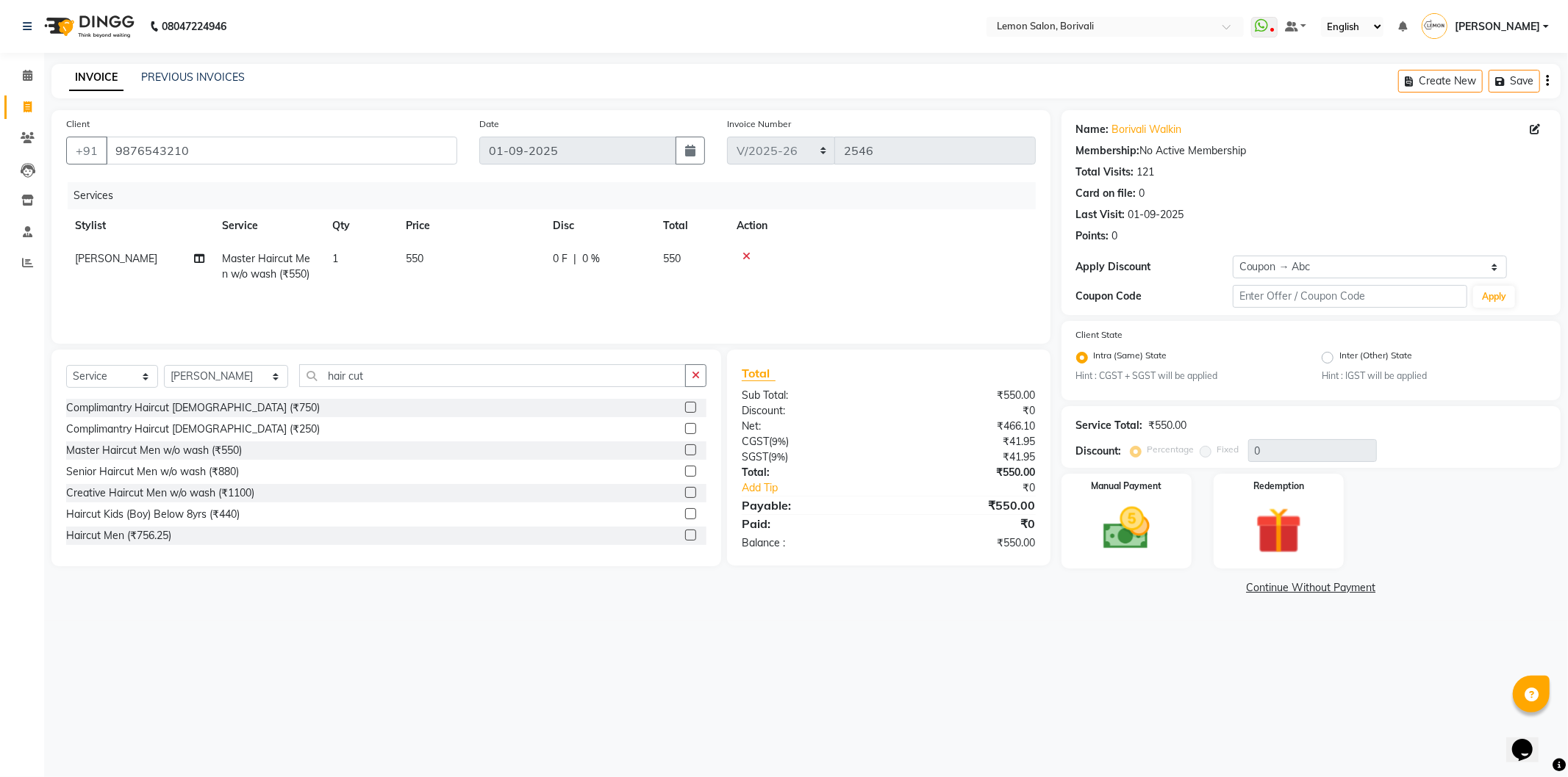
click at [309, 266] on td "Master Haircut Men w/o wash (₹550)" at bounding box center [269, 266] width 111 height 48
select select "16941"
click at [354, 265] on span at bounding box center [368, 265] width 30 height 28
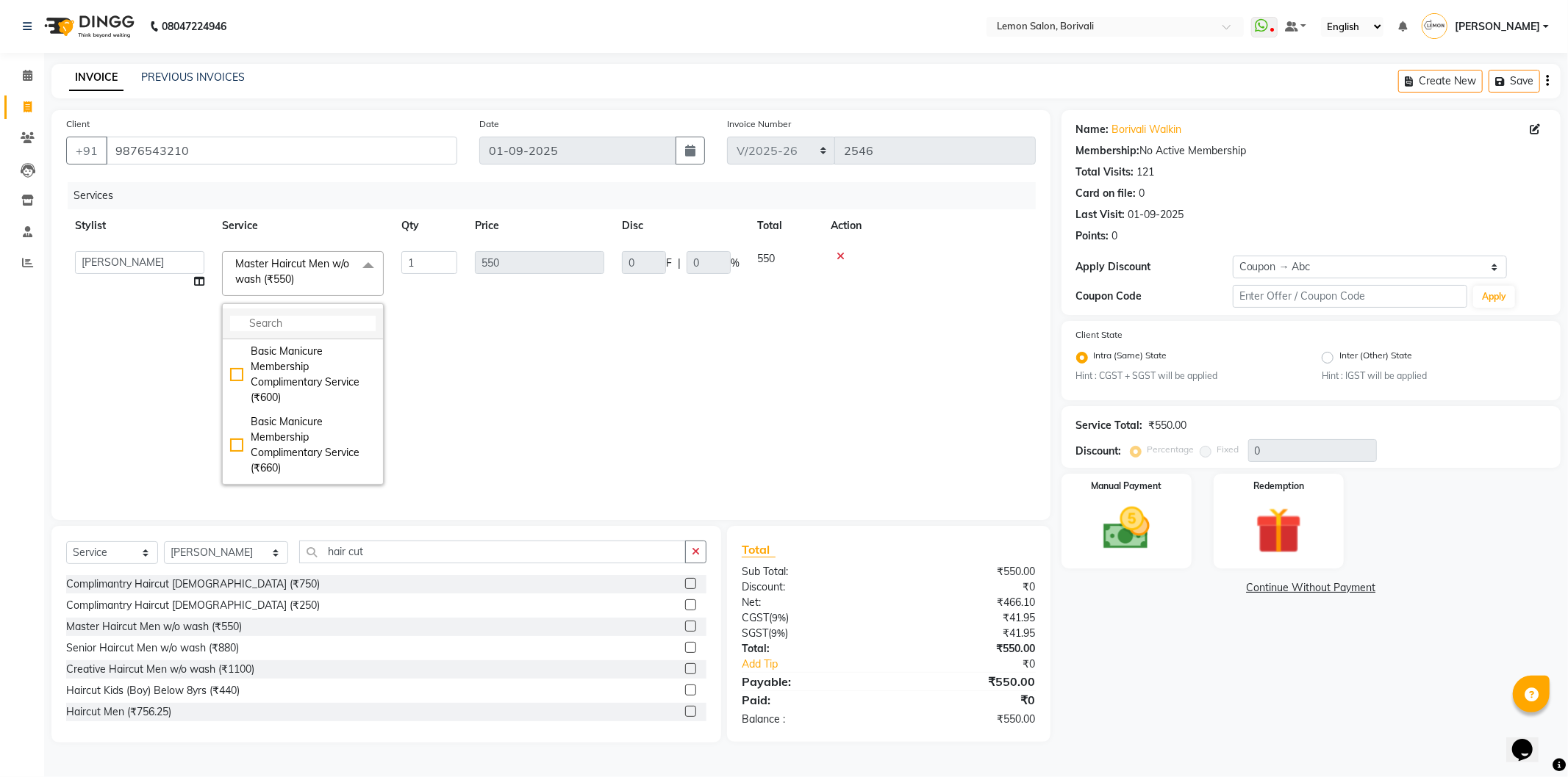
drag, startPoint x: 319, startPoint y: 325, endPoint x: 301, endPoint y: 319, distance: 19.0
click at [312, 324] on input "multiselect-search" at bounding box center [302, 324] width 146 height 16
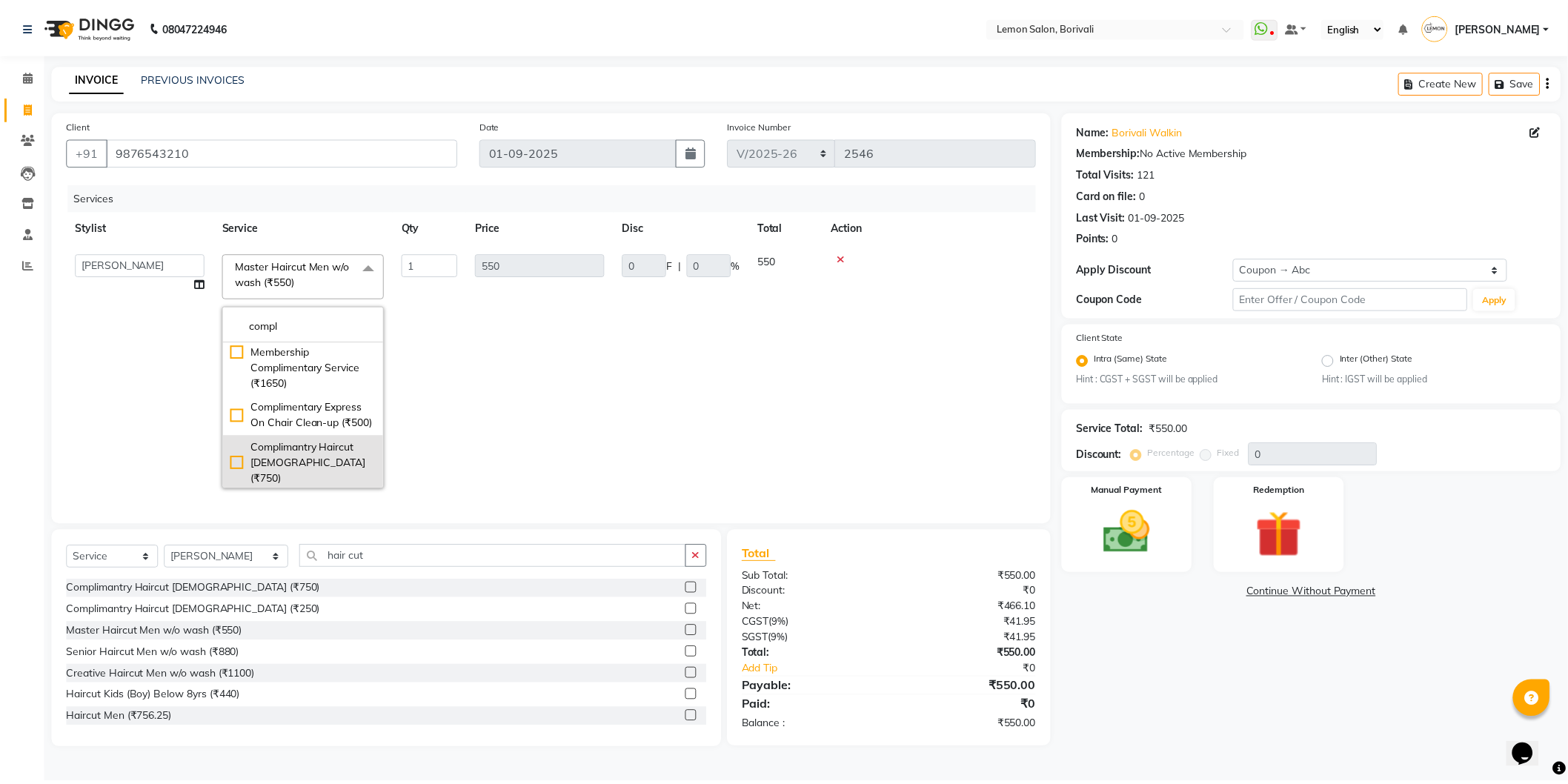
scroll to position [274, 0]
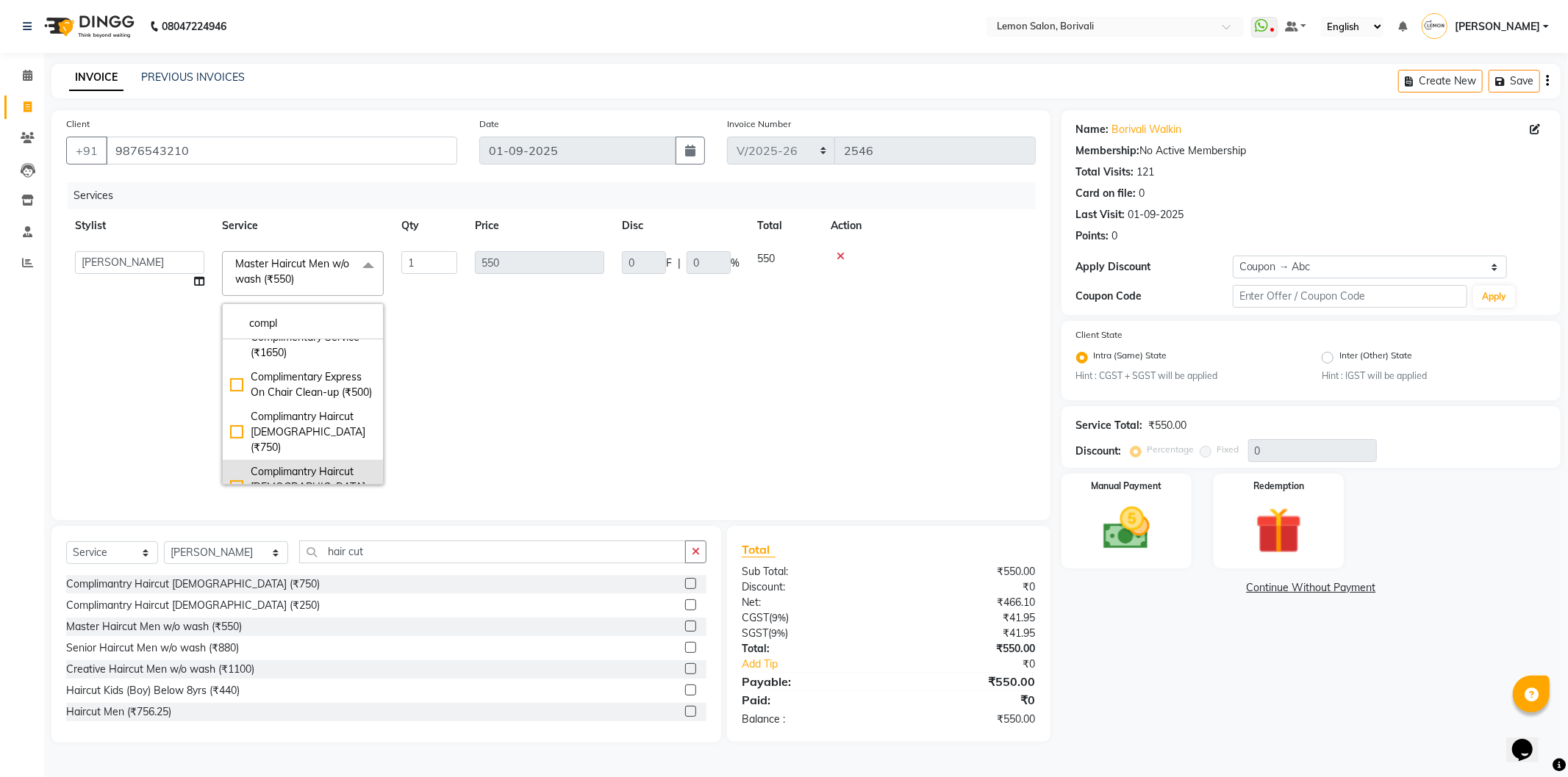
type input "compl"
click at [331, 464] on div "Complimantry Haircut [DEMOGRAPHIC_DATA] (₹250)" at bounding box center [302, 487] width 146 height 46
checkbox input "true"
type input "250"
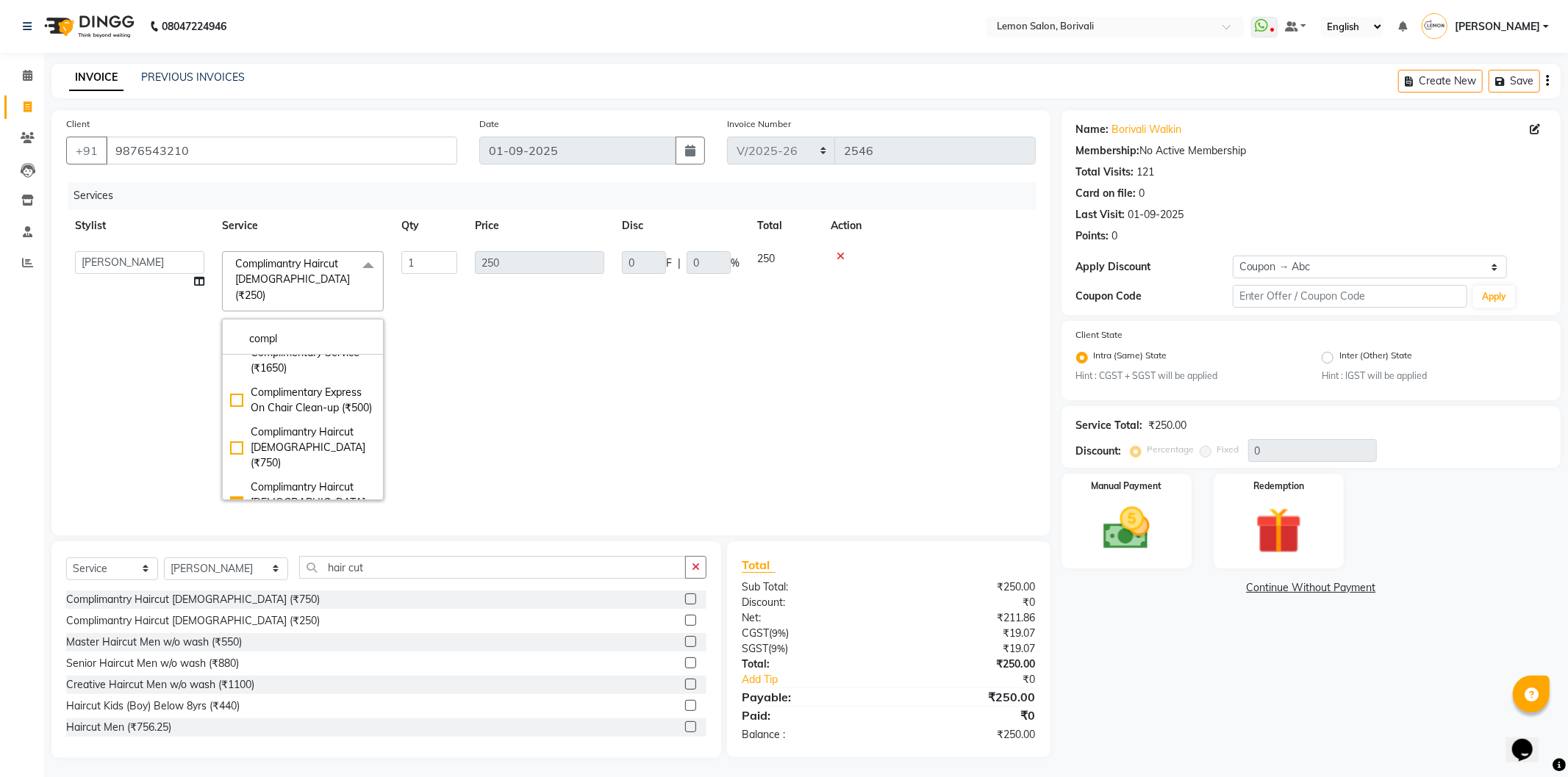
click at [489, 192] on div "Services" at bounding box center [557, 195] width 979 height 27
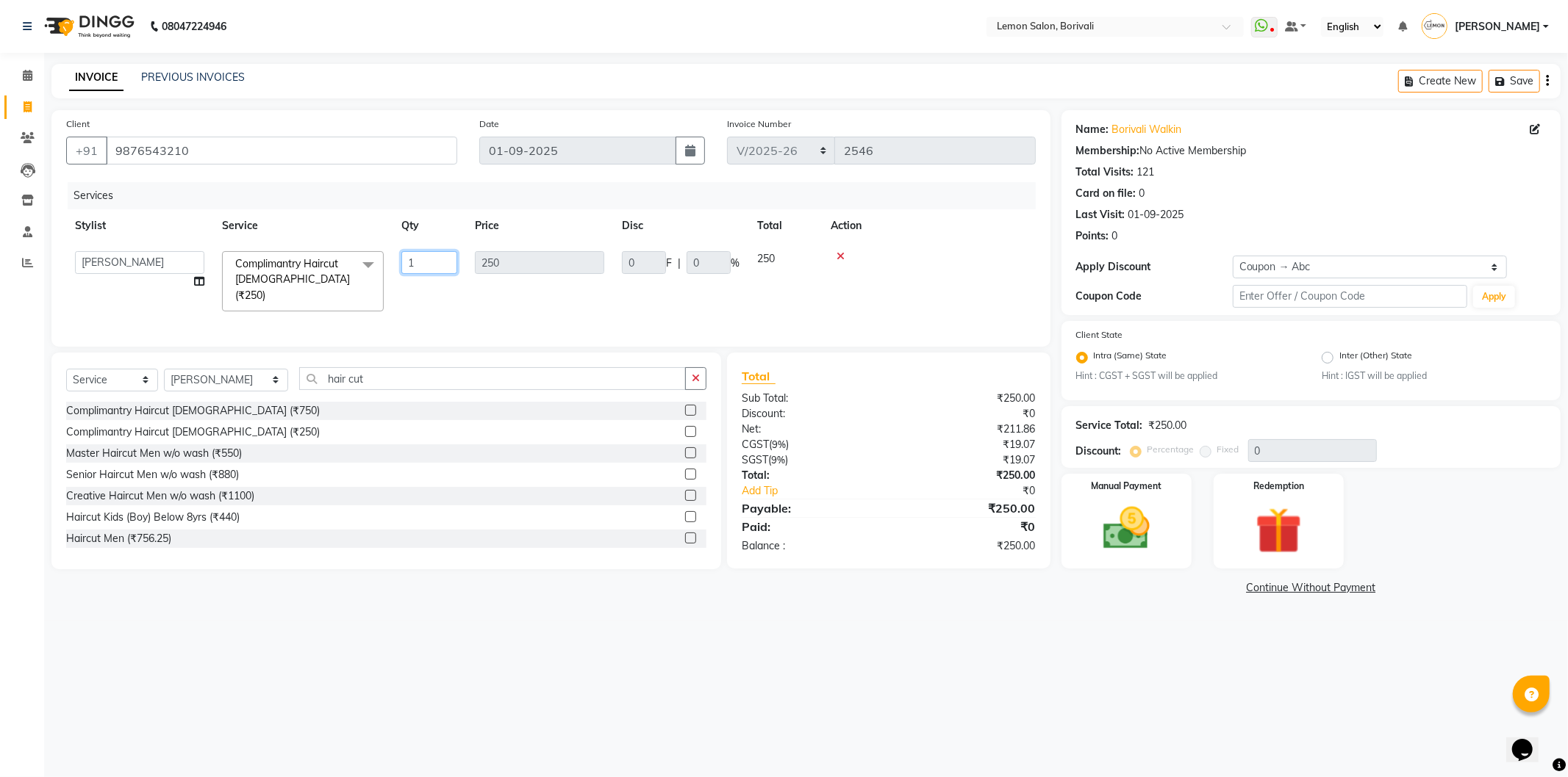
drag, startPoint x: 439, startPoint y: 260, endPoint x: 331, endPoint y: 260, distance: 108.0
click at [331, 260] on tr "DC Faiz Khan Huzaifa Jiral Baua Jyoti Vyas Lubna mushahid siddique Mo Adnan Mun…" at bounding box center [551, 281] width 970 height 78
type input "2"
click at [696, 373] on icon "button" at bounding box center [696, 378] width 8 height 10
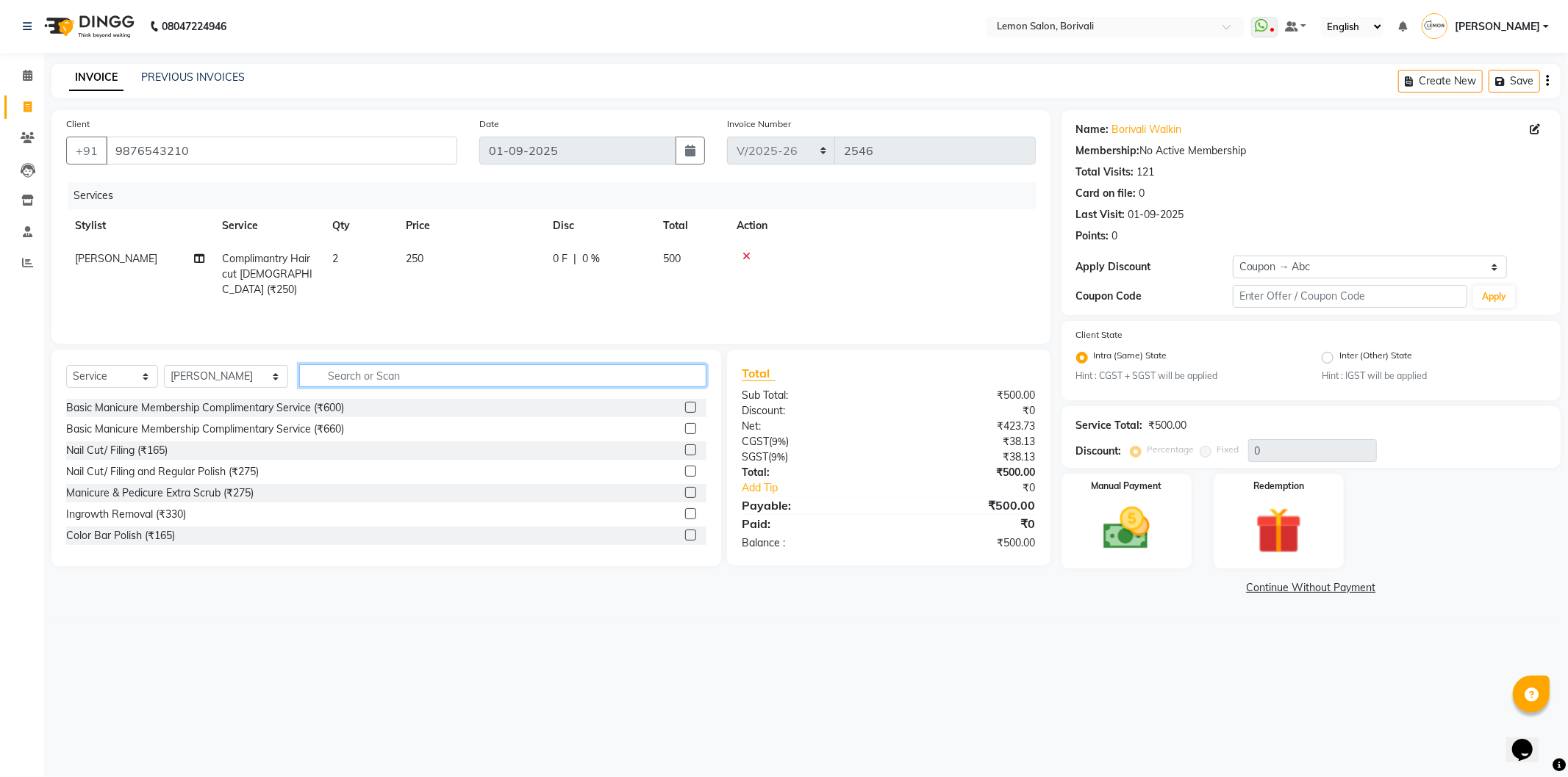
click at [469, 371] on input "text" at bounding box center [502, 375] width 407 height 23
click at [1066, 538] on div "Manual Payment" at bounding box center [1126, 522] width 136 height 98
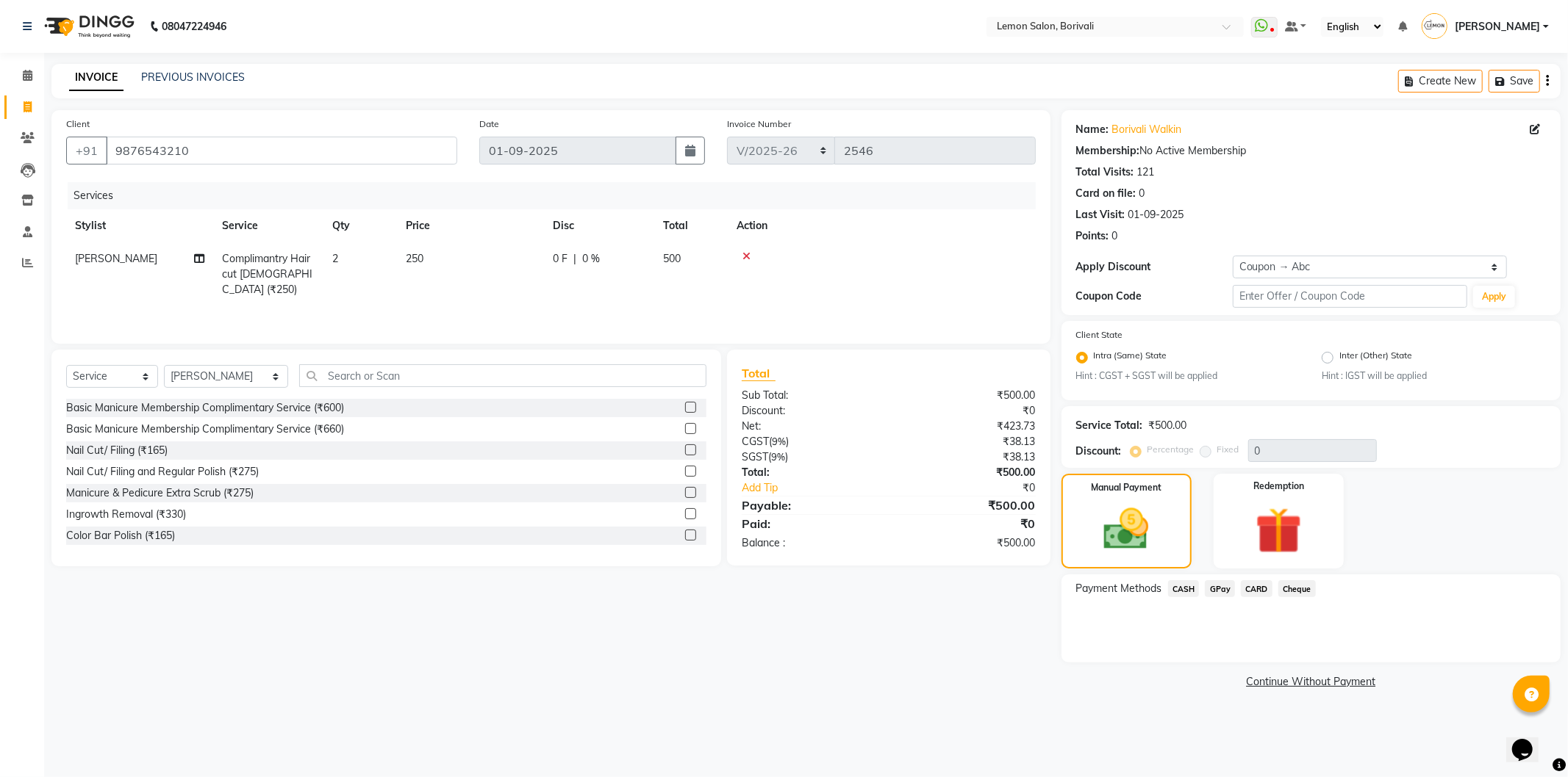
click at [1191, 586] on span "CASH" at bounding box center [1183, 589] width 32 height 17
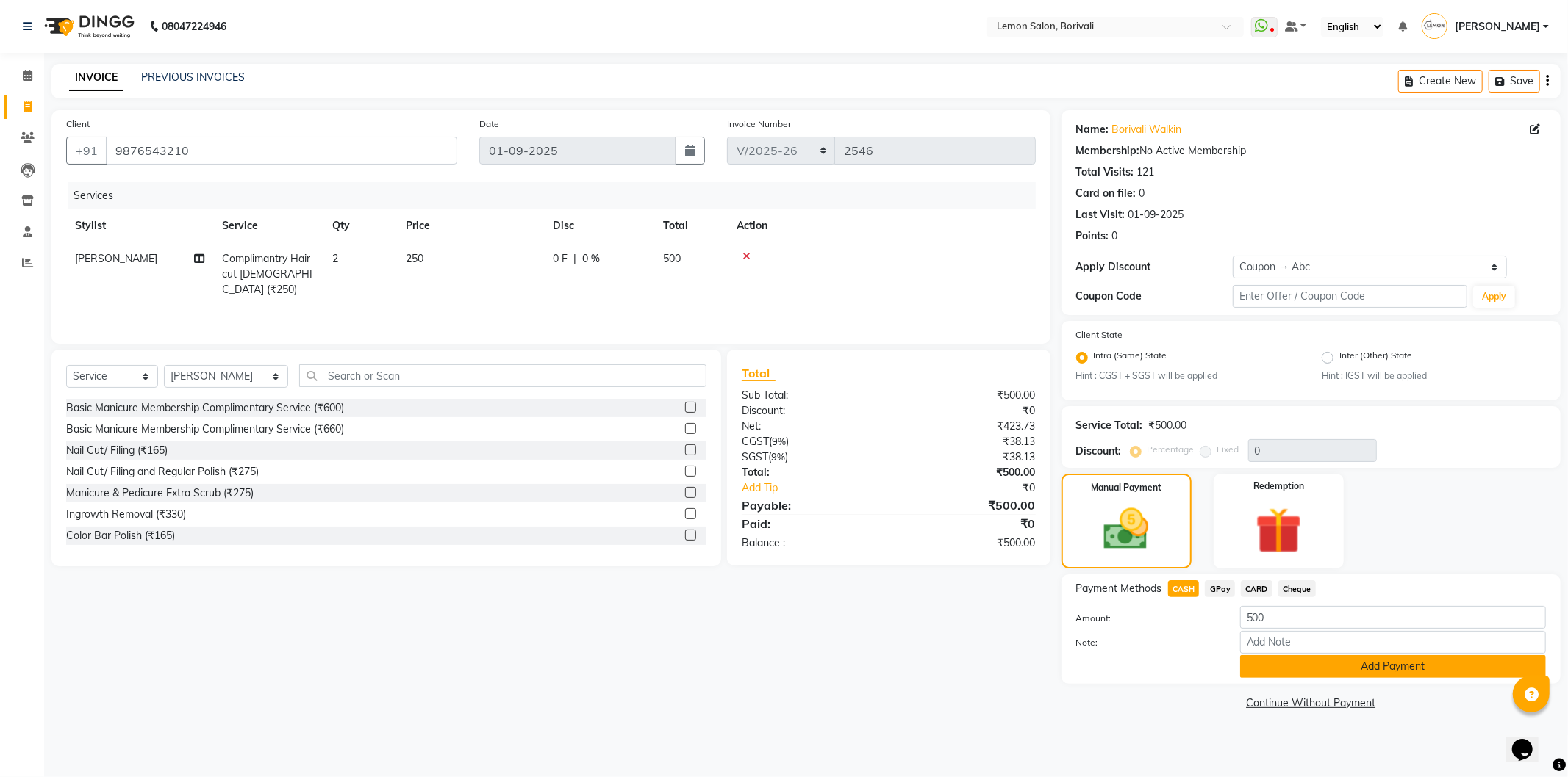
click at [1400, 661] on button "Add Payment" at bounding box center [1393, 666] width 306 height 23
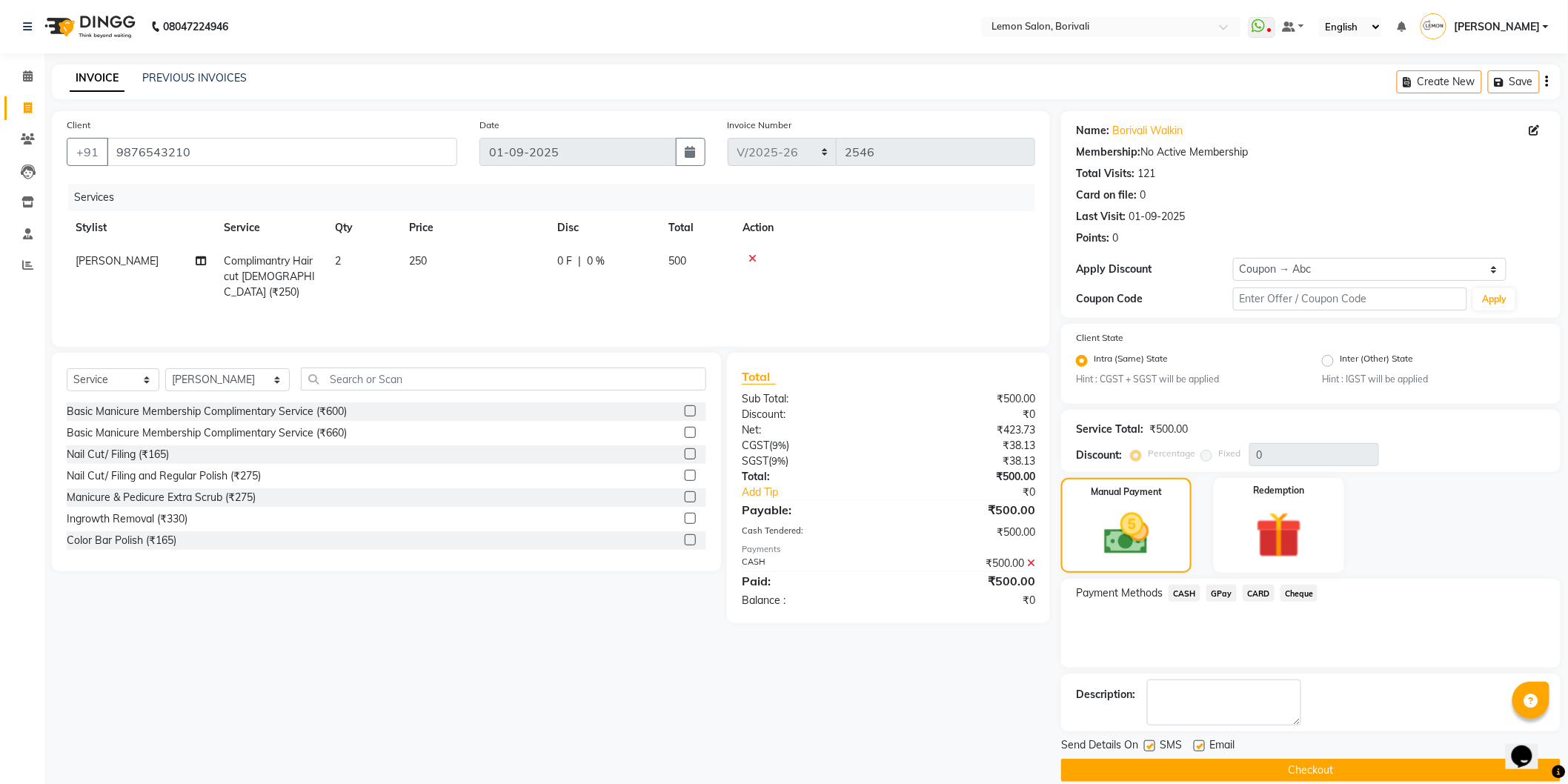
scroll to position [20, 0]
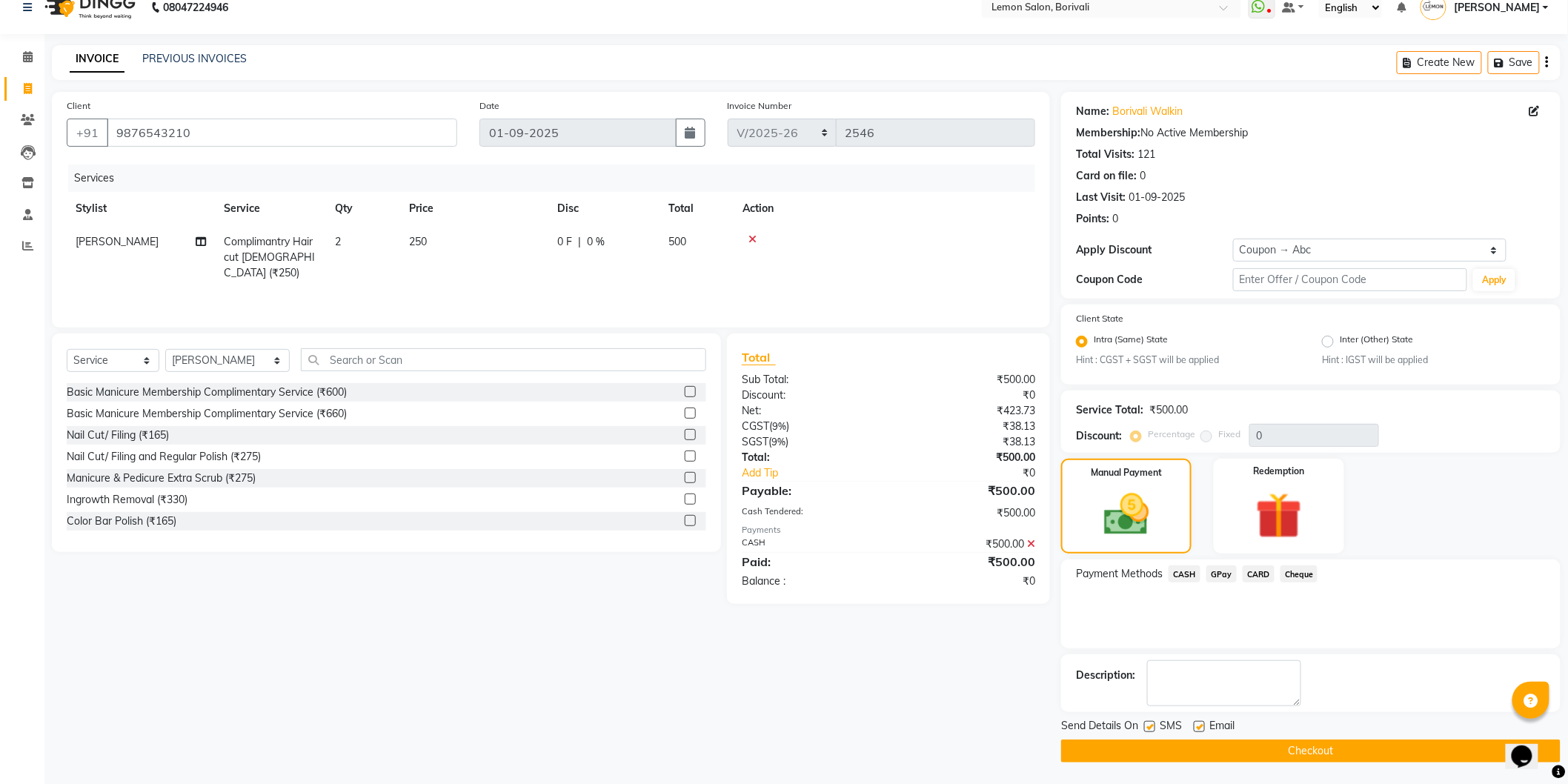
drag, startPoint x: 1201, startPoint y: 725, endPoint x: 1132, endPoint y: 722, distance: 69.1
click at [1199, 725] on label at bounding box center [1199, 727] width 11 height 11
click at [1199, 725] on input "checkbox" at bounding box center [1198, 727] width 9 height 9
checkbox input "false"
click at [1153, 728] on label at bounding box center [1150, 727] width 11 height 11
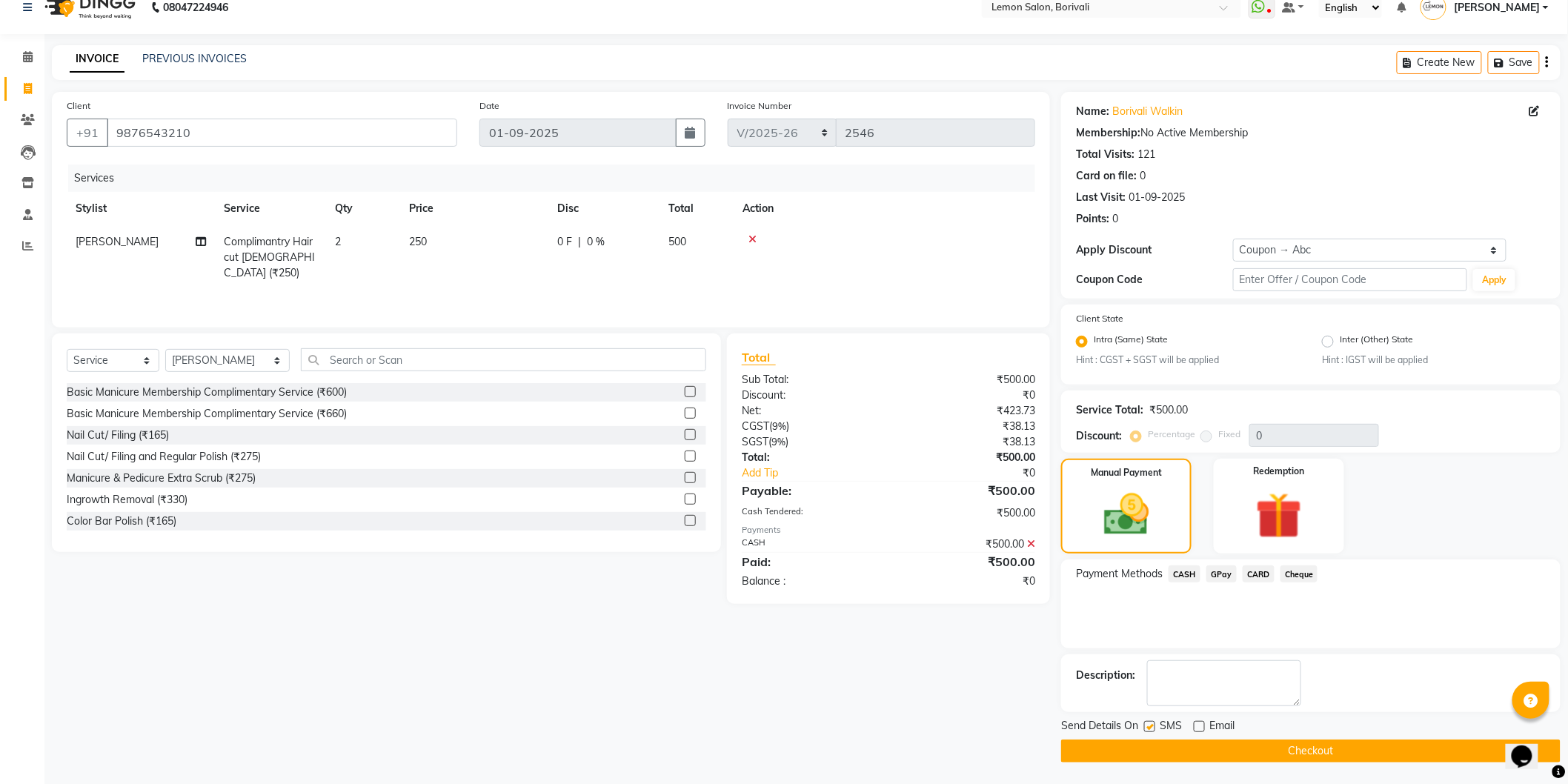
click at [1153, 728] on input "checkbox" at bounding box center [1149, 727] width 9 height 9
checkbox input "false"
click at [1131, 752] on button "Checkout" at bounding box center [1310, 751] width 499 height 23
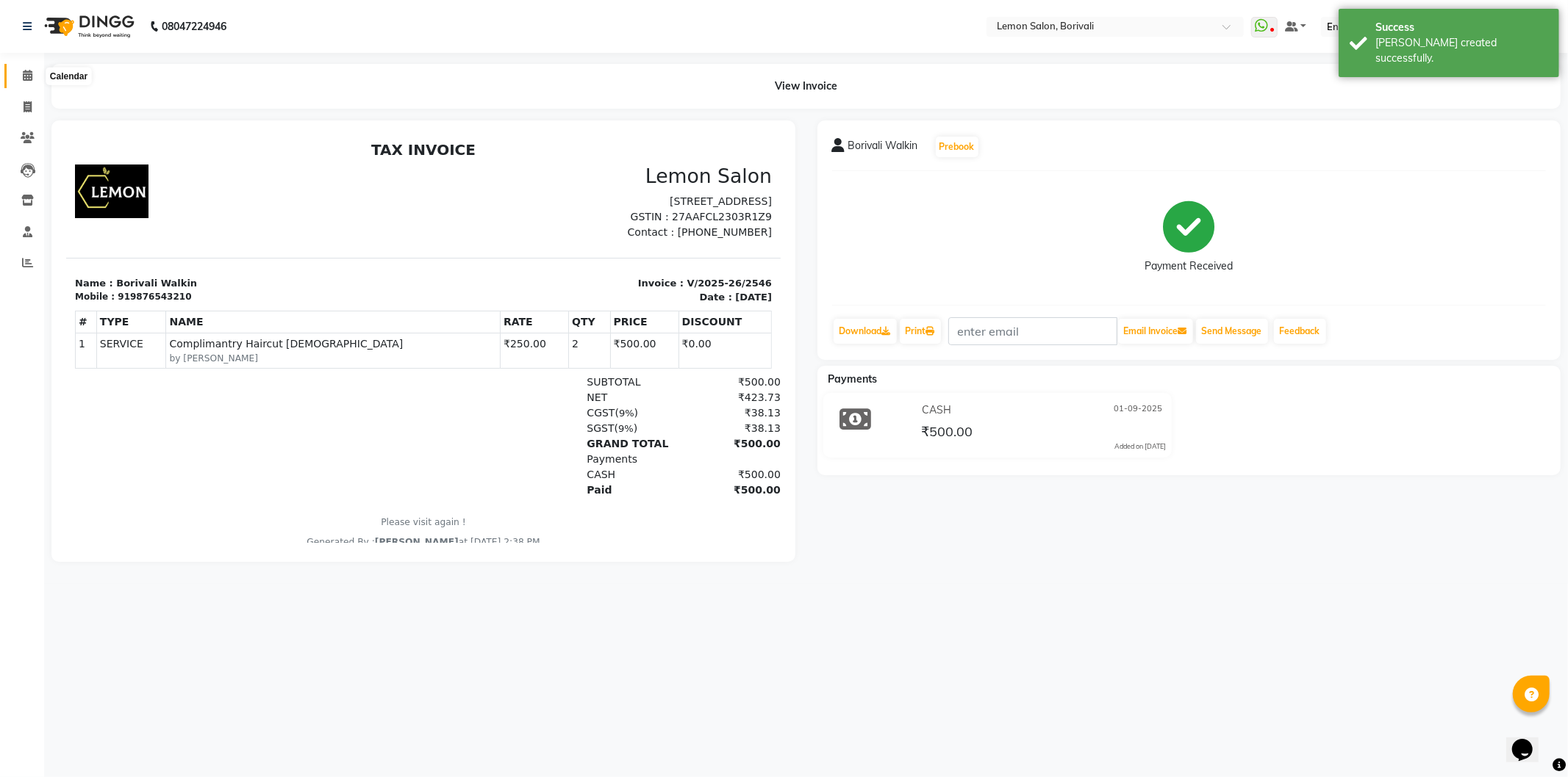
drag, startPoint x: 33, startPoint y: 72, endPoint x: 0, endPoint y: 765, distance: 693.8
click at [33, 72] on span at bounding box center [27, 76] width 26 height 17
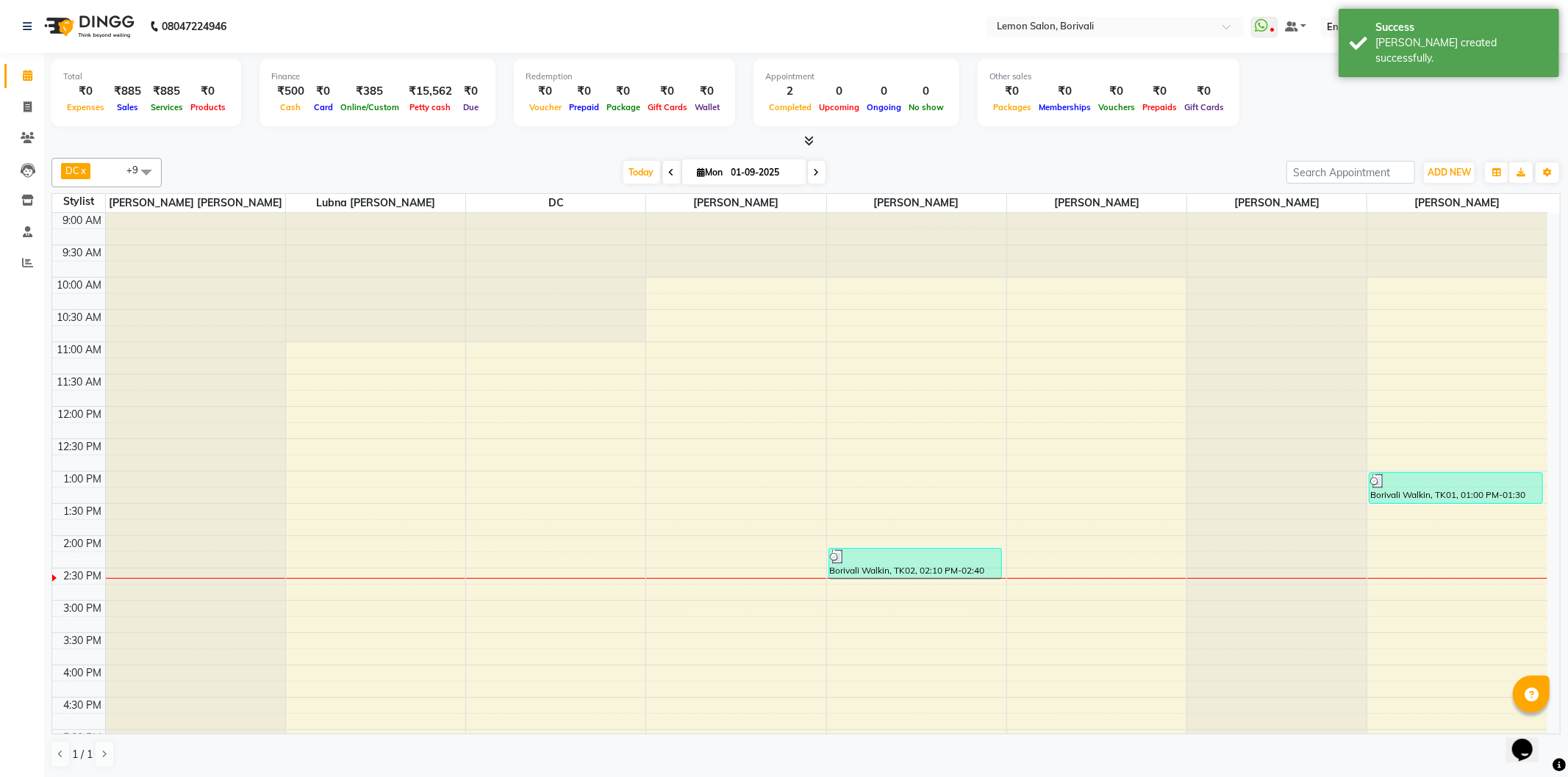
scroll to position [82, 0]
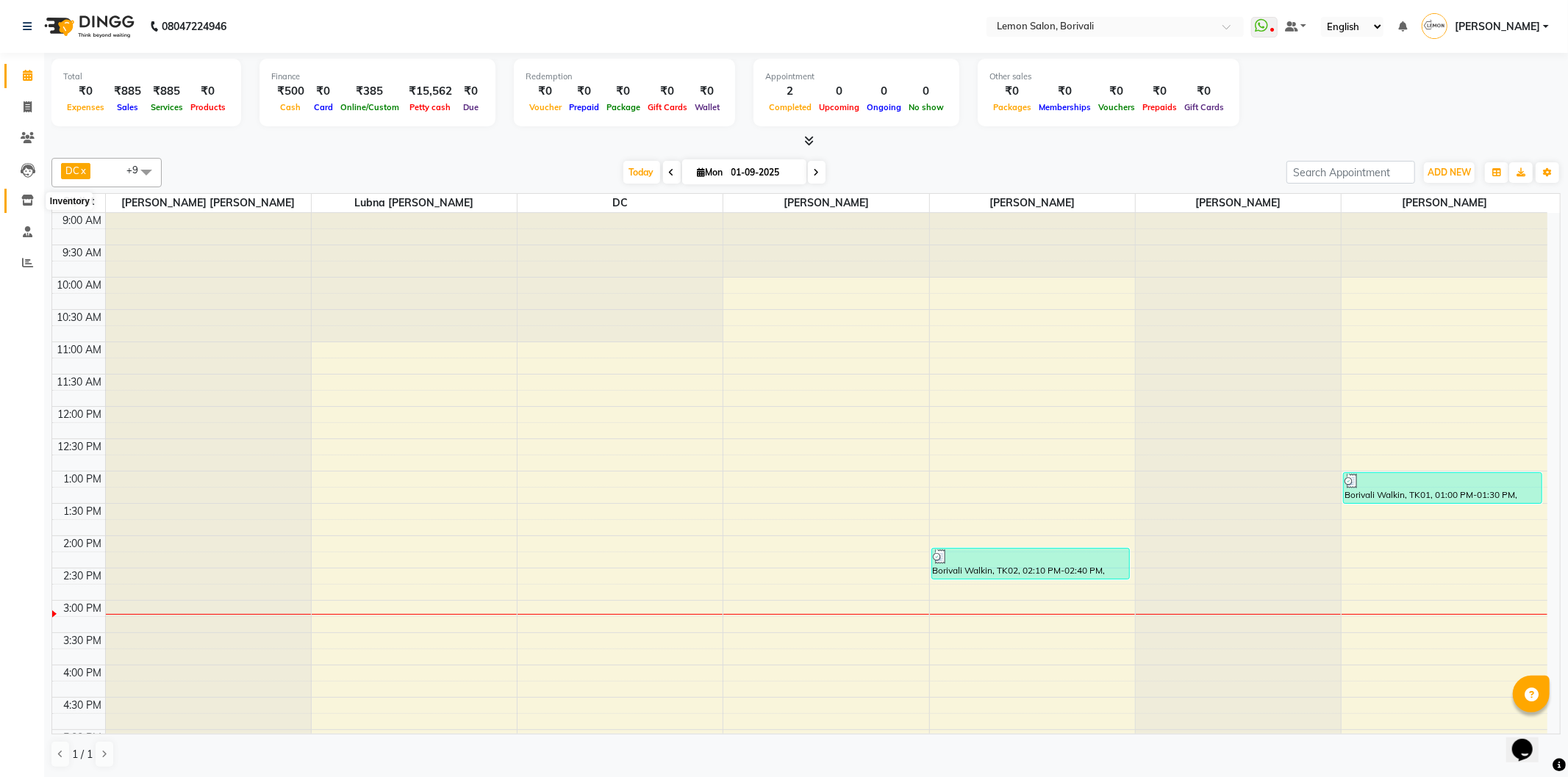
click at [27, 194] on span at bounding box center [27, 201] width 26 height 17
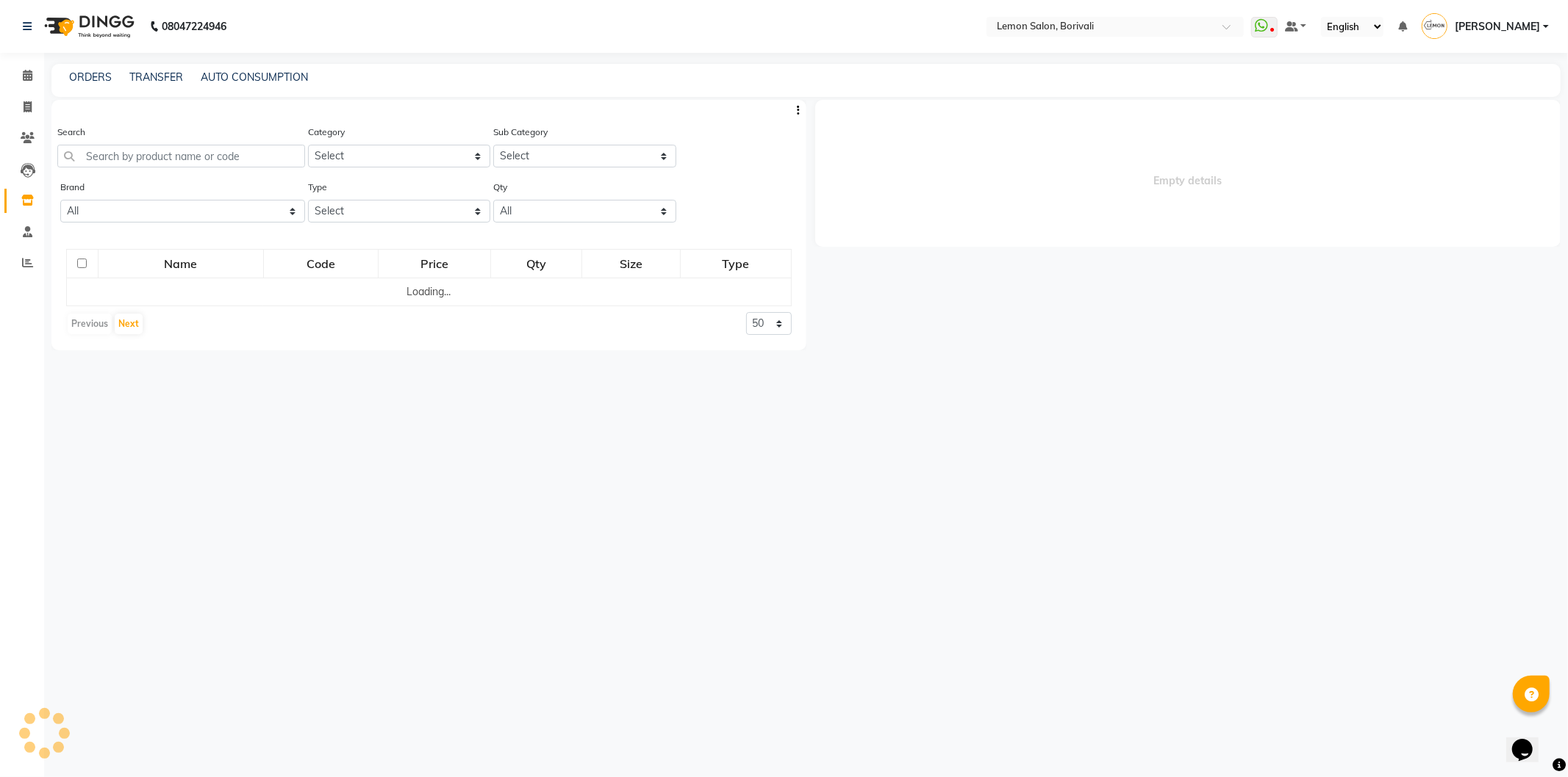
select select
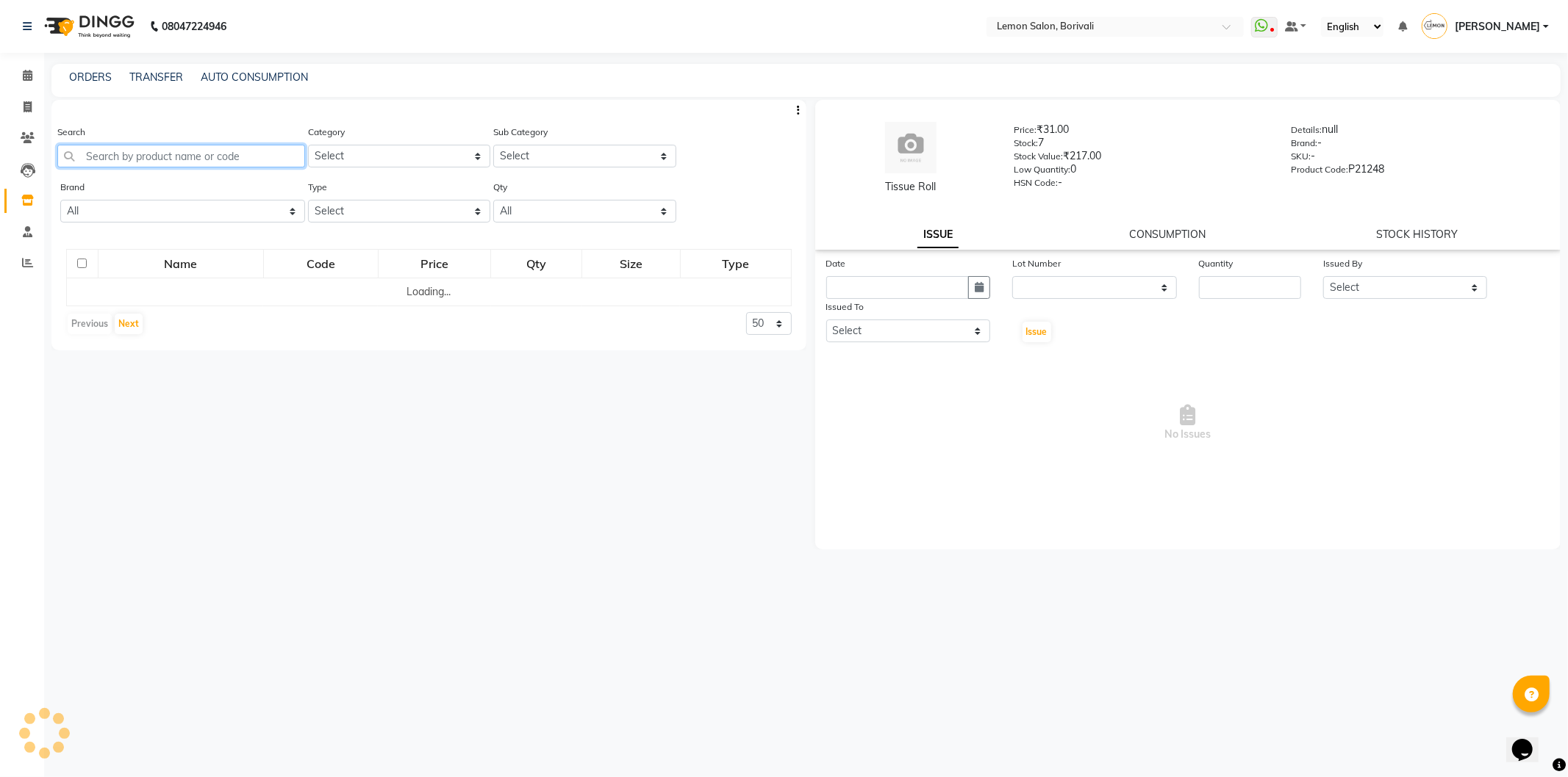
click at [178, 154] on input "text" at bounding box center [181, 156] width 248 height 23
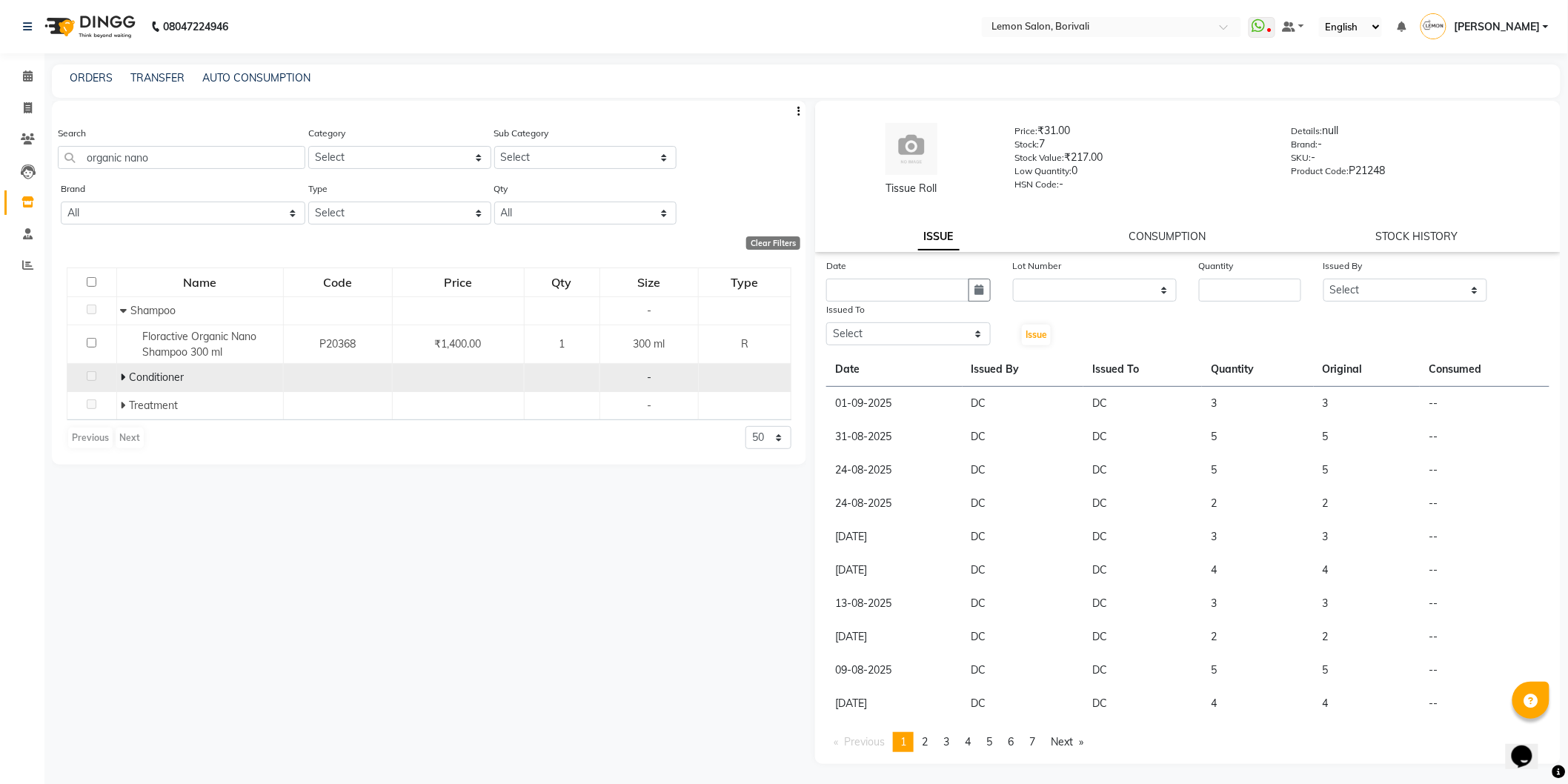
click at [116, 379] on td "Conditioner" at bounding box center [199, 378] width 166 height 28
click at [123, 374] on icon at bounding box center [123, 377] width 5 height 10
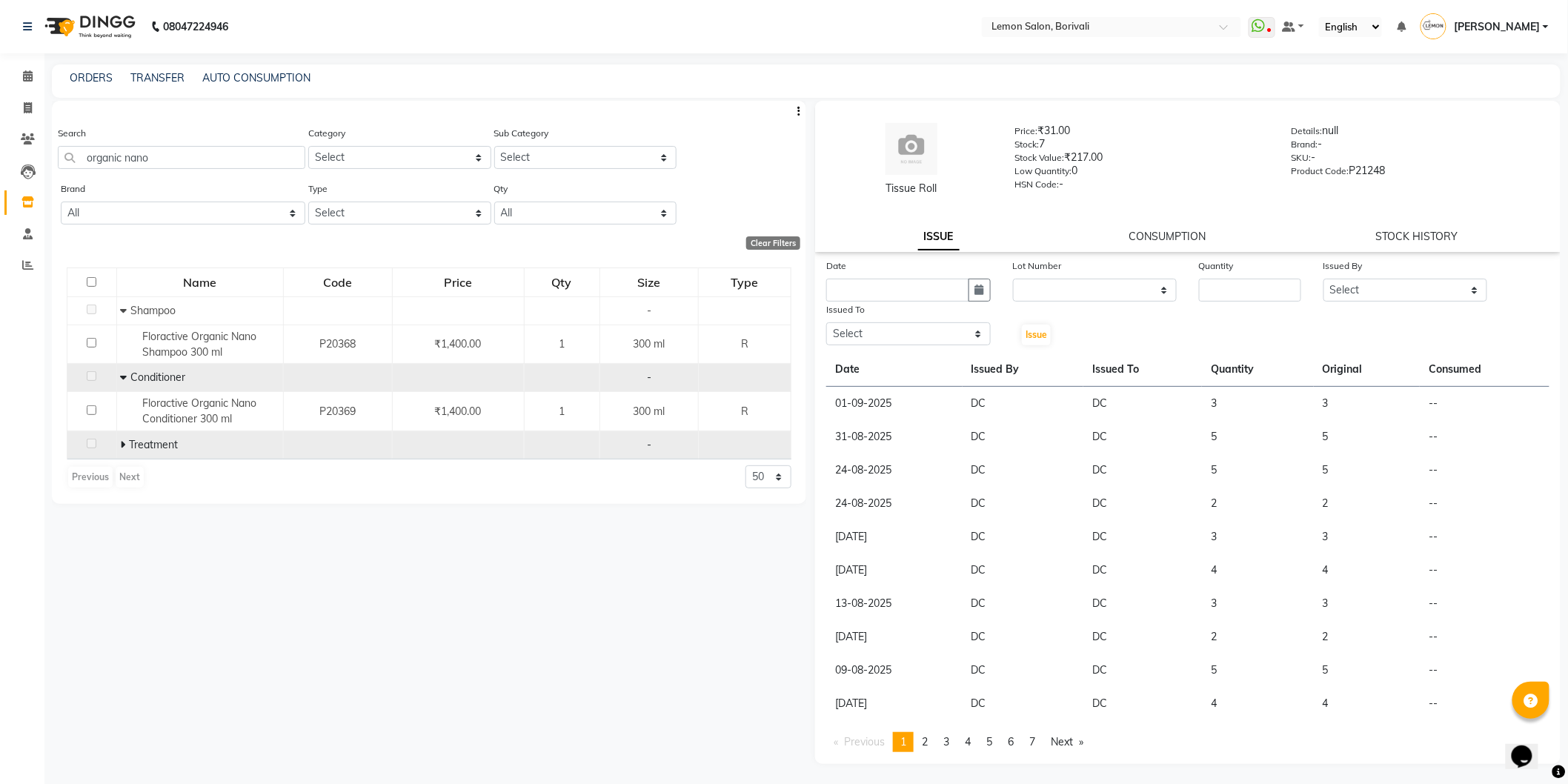
click at [123, 449] on icon at bounding box center [123, 445] width 5 height 10
drag, startPoint x: 193, startPoint y: 157, endPoint x: 886, endPoint y: 167, distance: 693.1
click at [10, 141] on app-home "08047224946 Select Location × Lemon Salon, Borivali WhatsApp Status ✕ Status: D…" at bounding box center [784, 397] width 1568 height 794
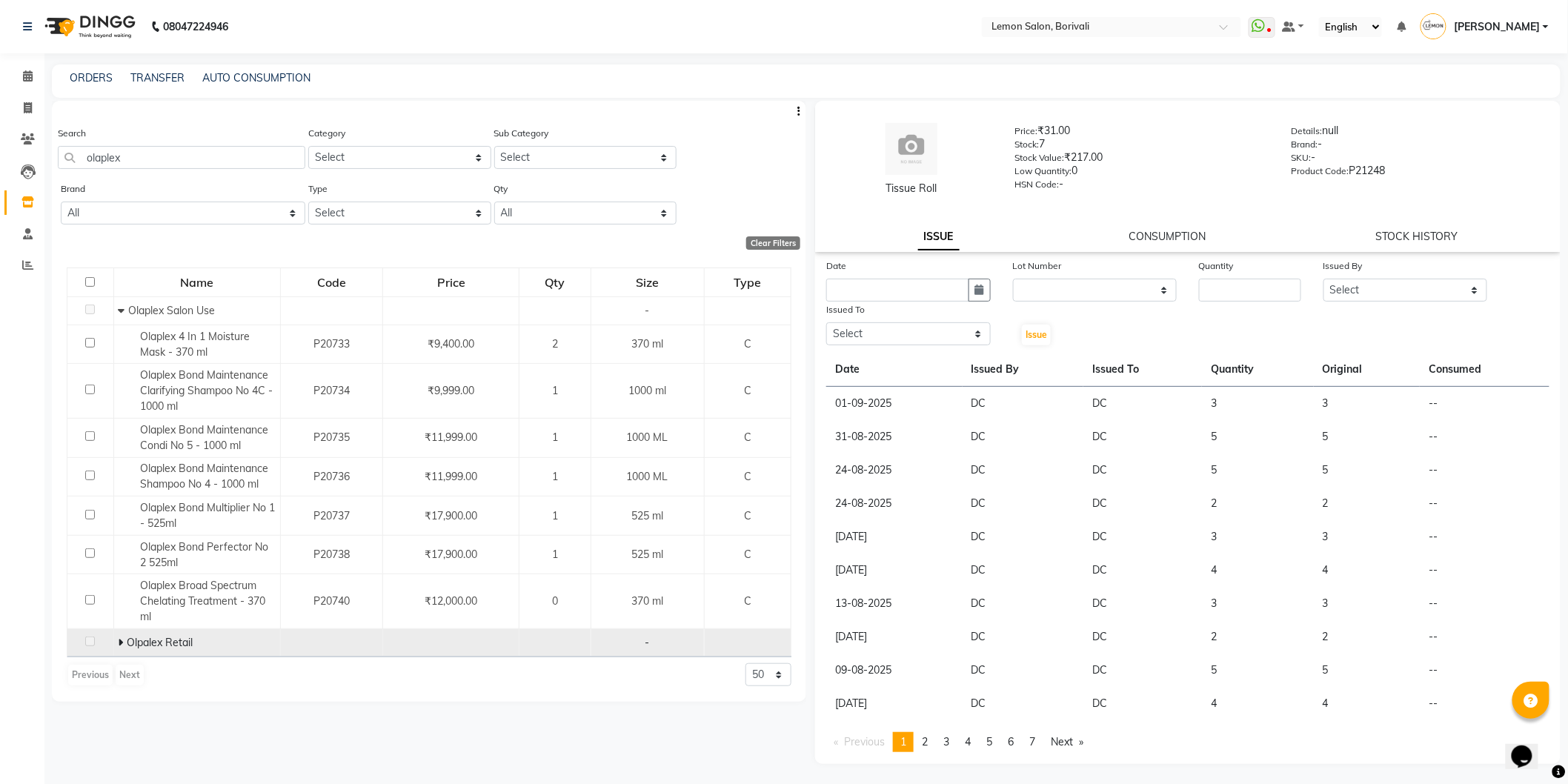
click at [119, 643] on icon at bounding box center [120, 643] width 5 height 10
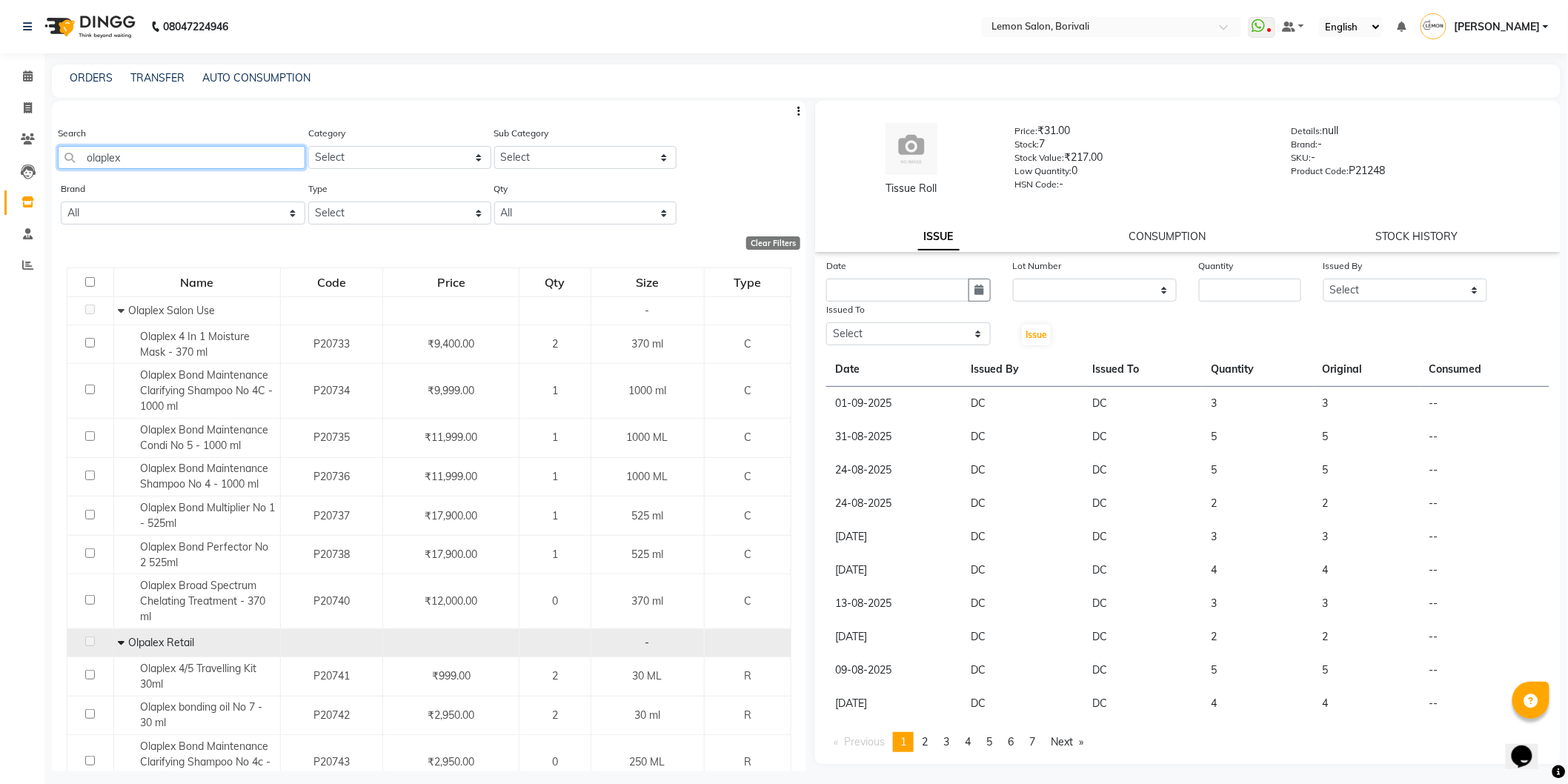
drag, startPoint x: 144, startPoint y: 161, endPoint x: 1, endPoint y: 129, distance: 146.5
click at [0, 136] on app-home "08047224946 Select Location × Lemon Salon, Borivali WhatsApp Status ✕ Status: D…" at bounding box center [784, 397] width 1568 height 794
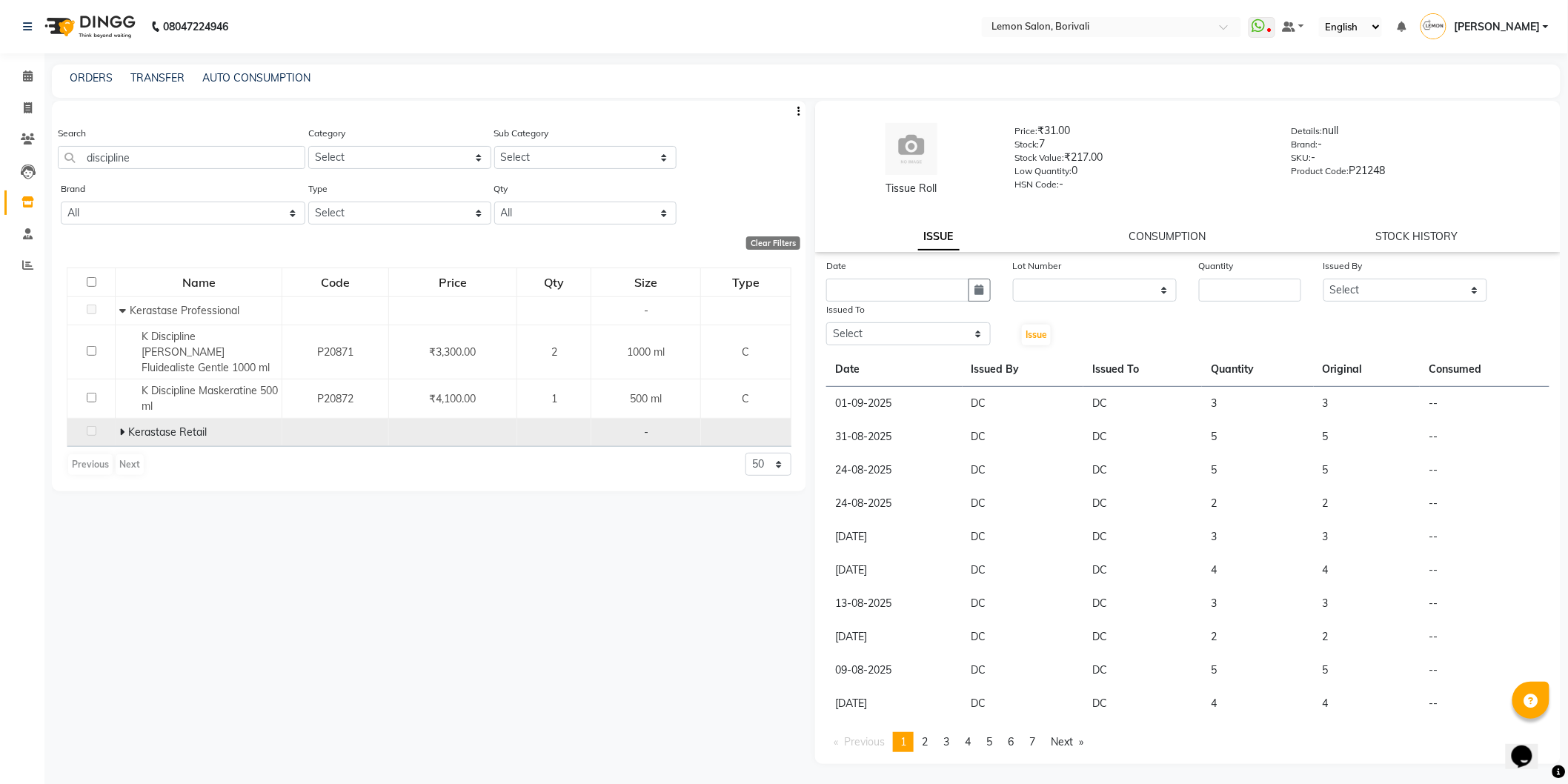
click at [119, 427] on icon at bounding box center [122, 432] width 5 height 10
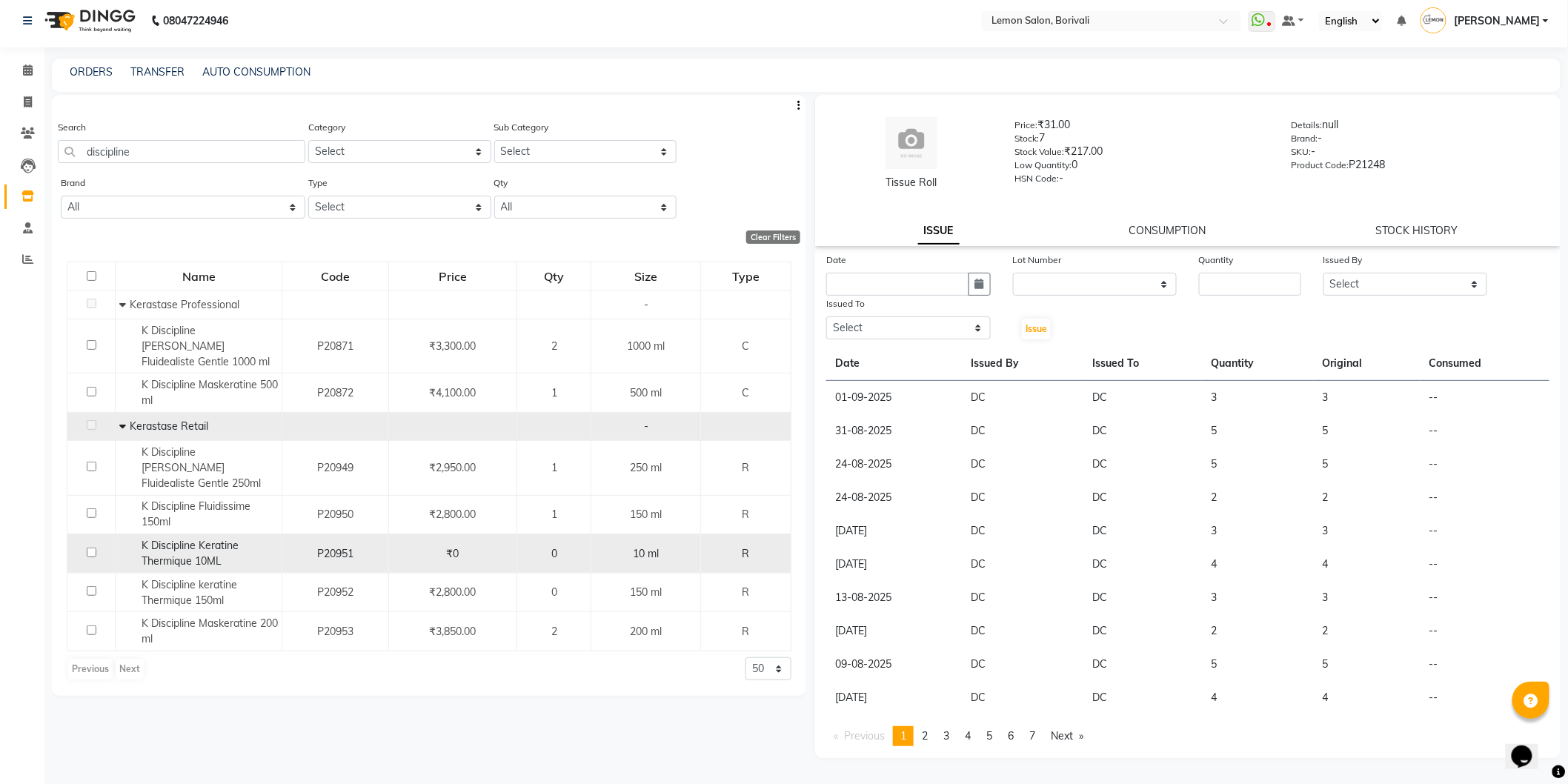
scroll to position [9, 0]
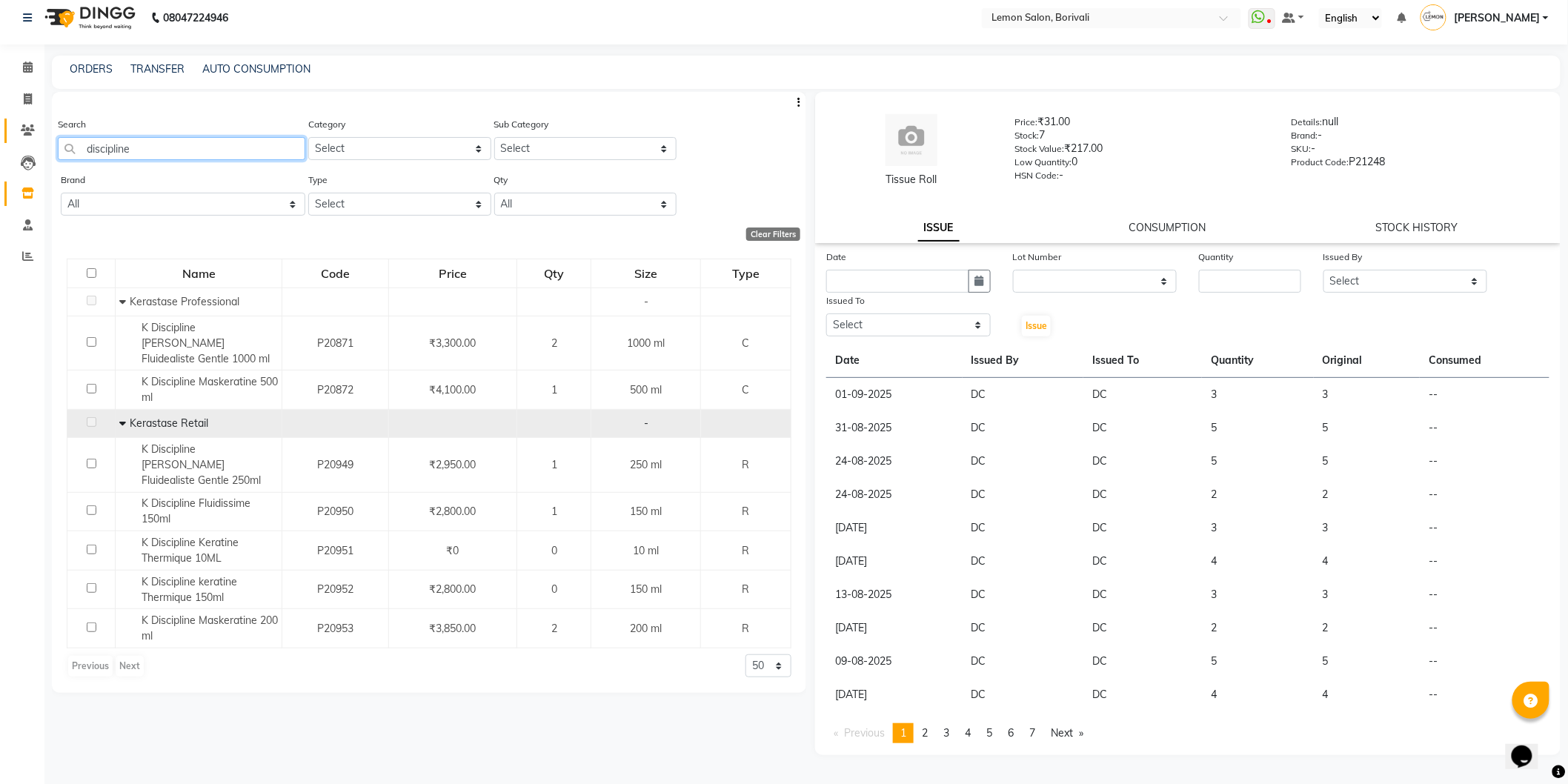
drag, startPoint x: 130, startPoint y: 145, endPoint x: 26, endPoint y: 119, distance: 107.2
click at [0, 115] on app-home "08047224946 Select Location × Lemon Salon, Borivali WhatsApp Status ✕ Status: D…" at bounding box center [784, 388] width 1568 height 794
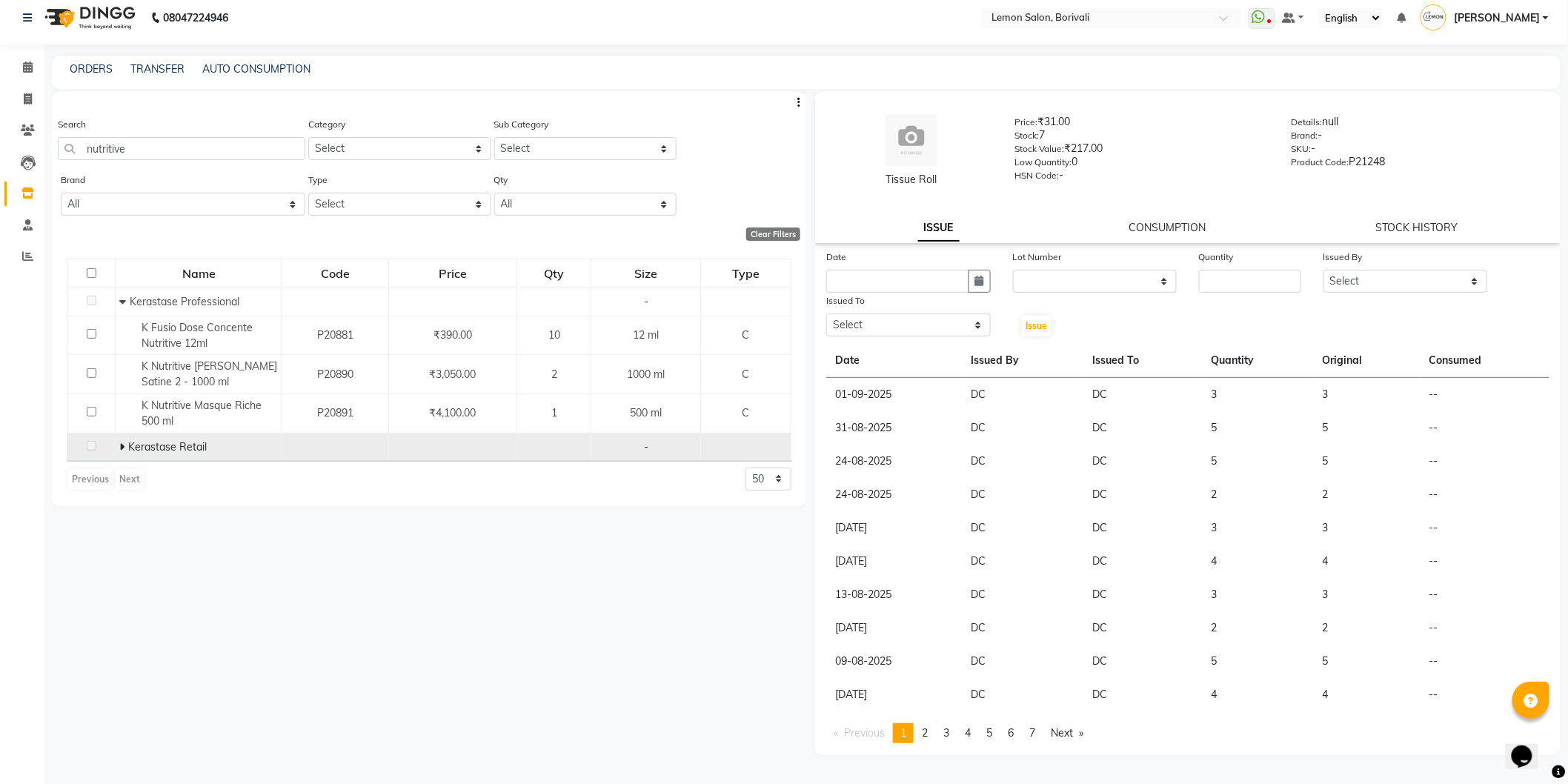
click at [119, 449] on icon at bounding box center [122, 446] width 5 height 10
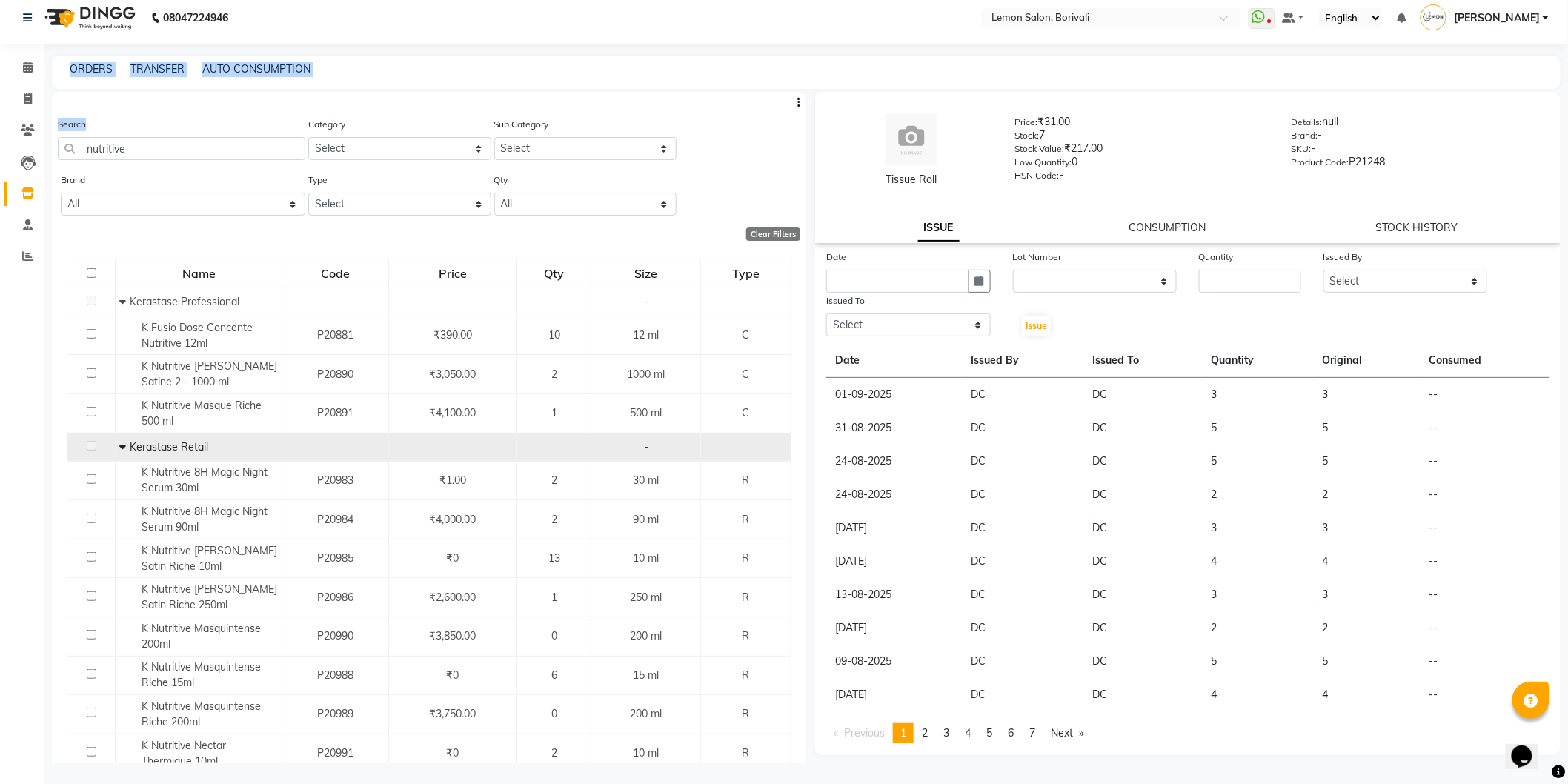
drag, startPoint x: 211, startPoint y: 162, endPoint x: 1326, endPoint y: 120, distance: 1115.8
click at [2, 127] on app-home "08047224946 Select Location × Lemon Salon, Borivali WhatsApp Status ✕ Status: D…" at bounding box center [784, 388] width 1568 height 794
click at [155, 146] on input "nutritive" at bounding box center [181, 148] width 247 height 23
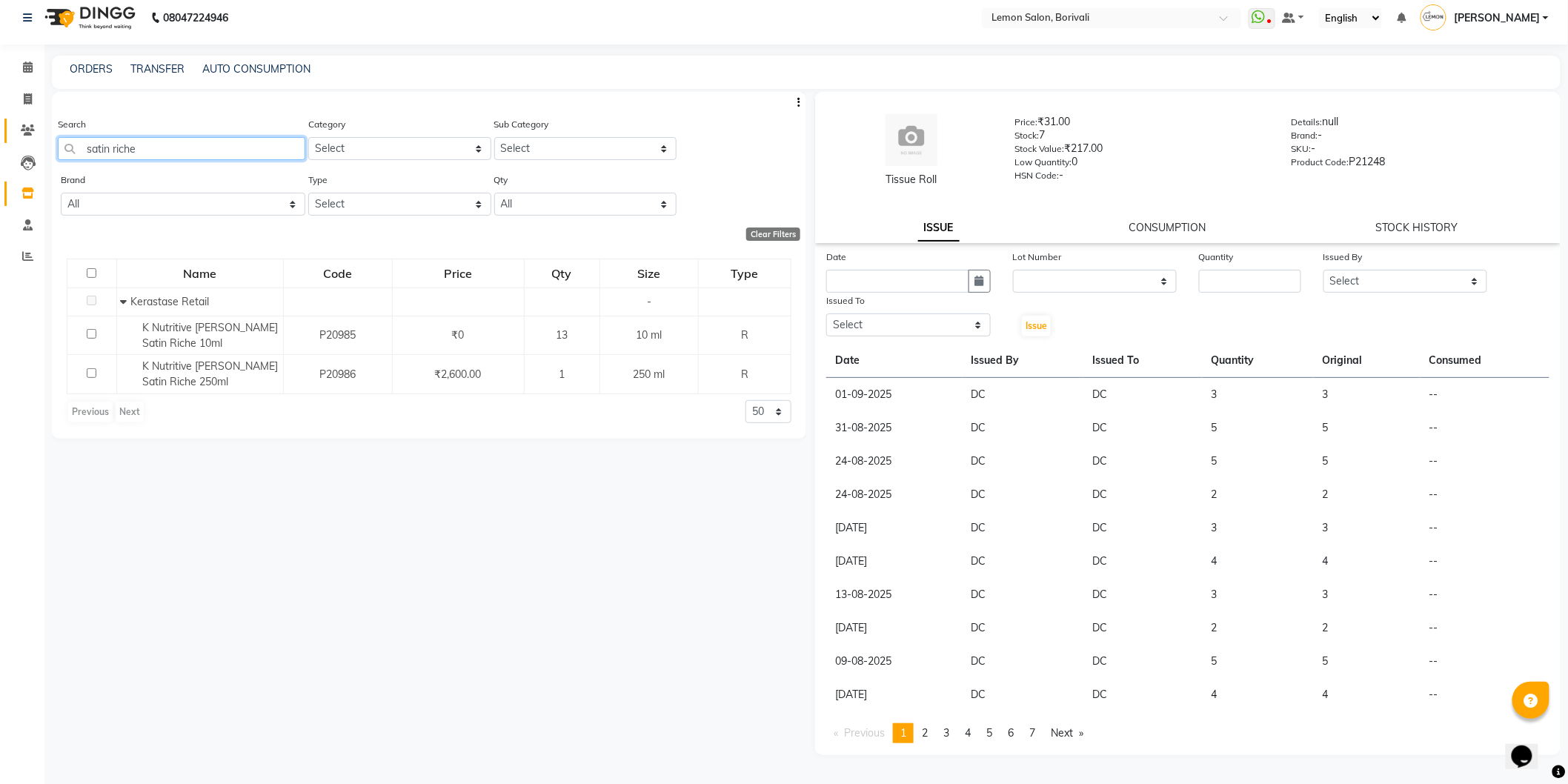
drag, startPoint x: 196, startPoint y: 144, endPoint x: 8, endPoint y: 137, distance: 188.1
click at [0, 136] on app-home "08047224946 Select Location × Lemon Salon, Borivali WhatsApp Status ✕ Status: D…" at bounding box center [784, 388] width 1568 height 794
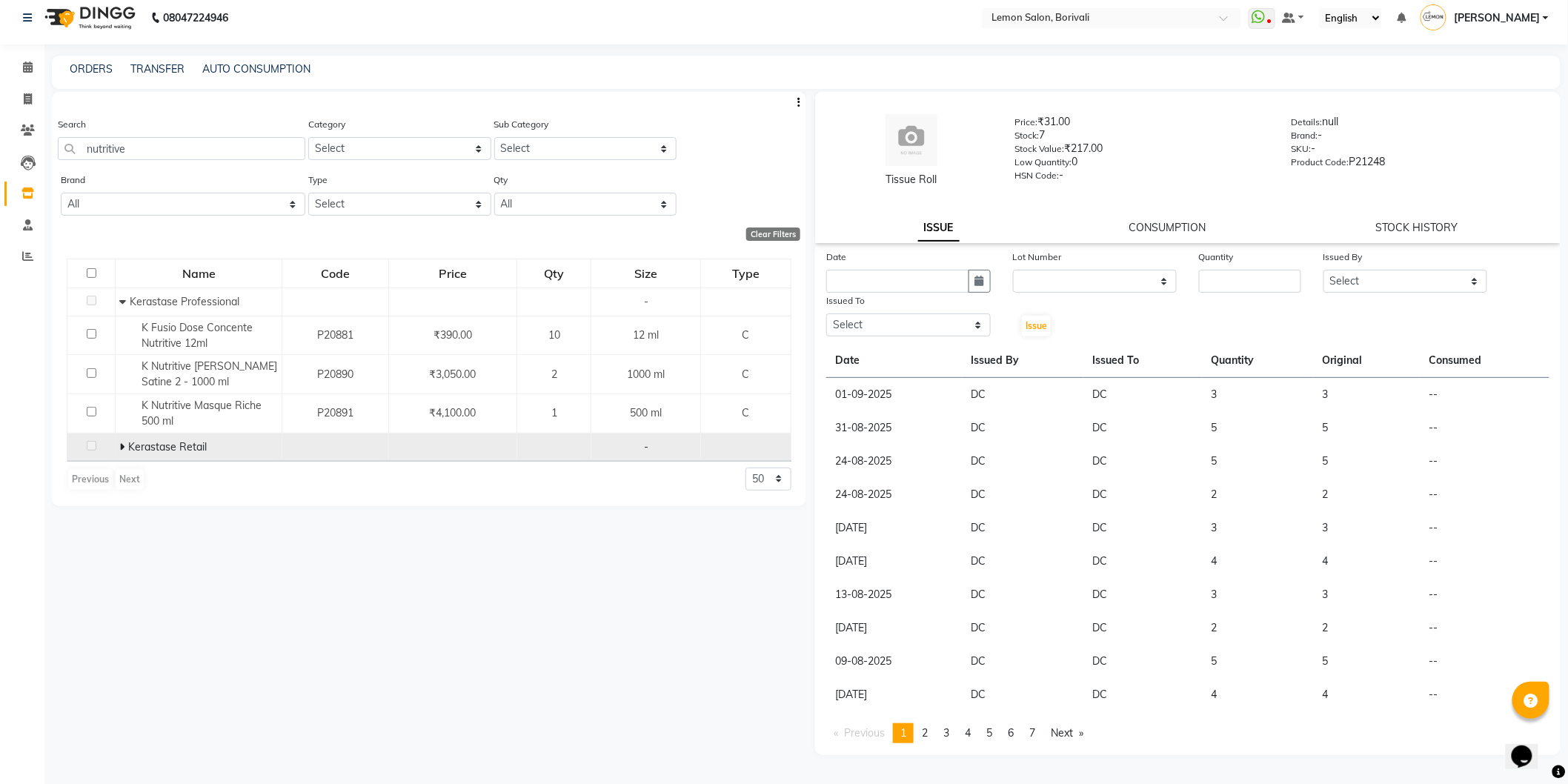
click at [122, 445] on icon at bounding box center [122, 446] width 5 height 10
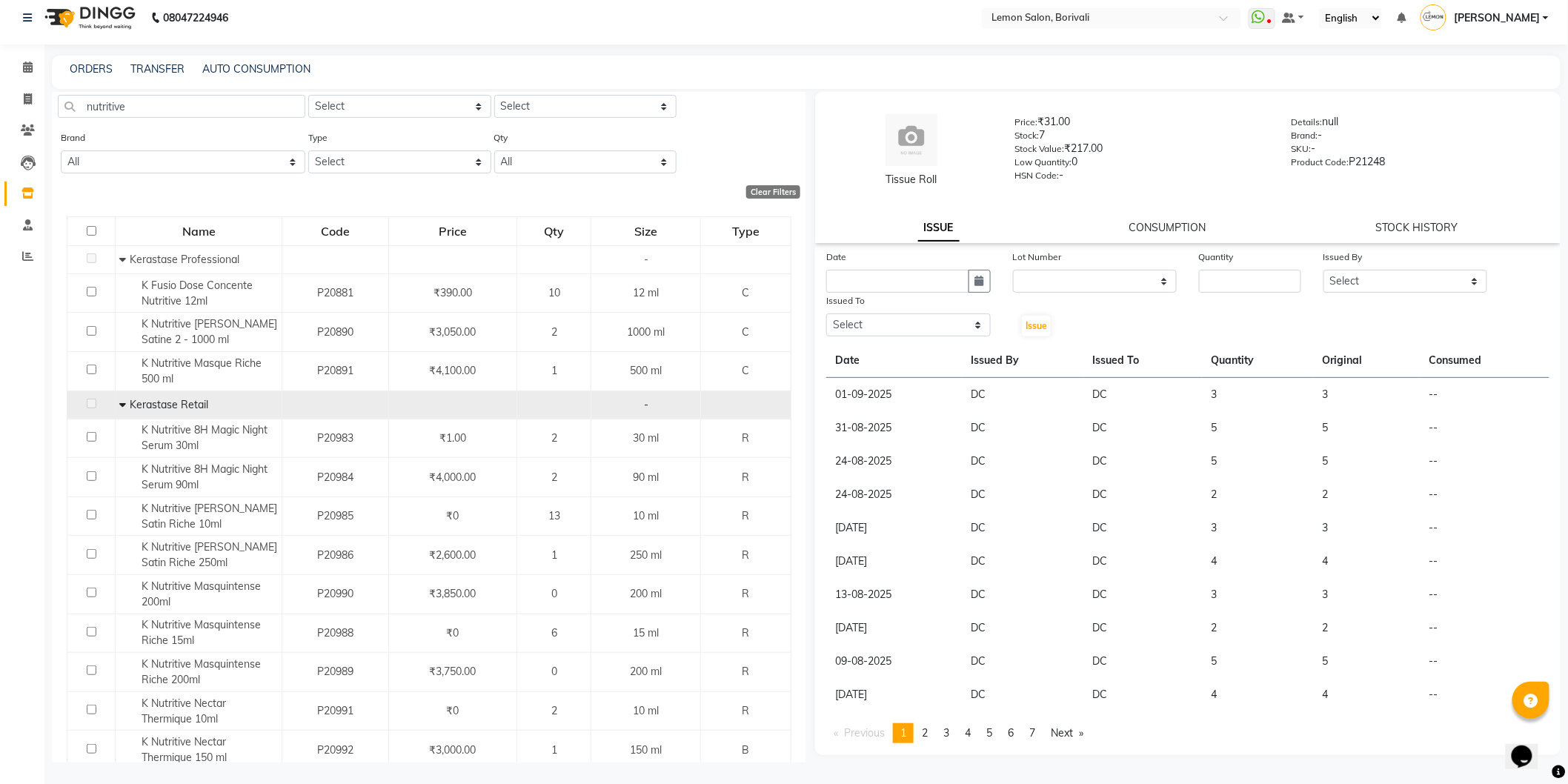
scroll to position [0, 0]
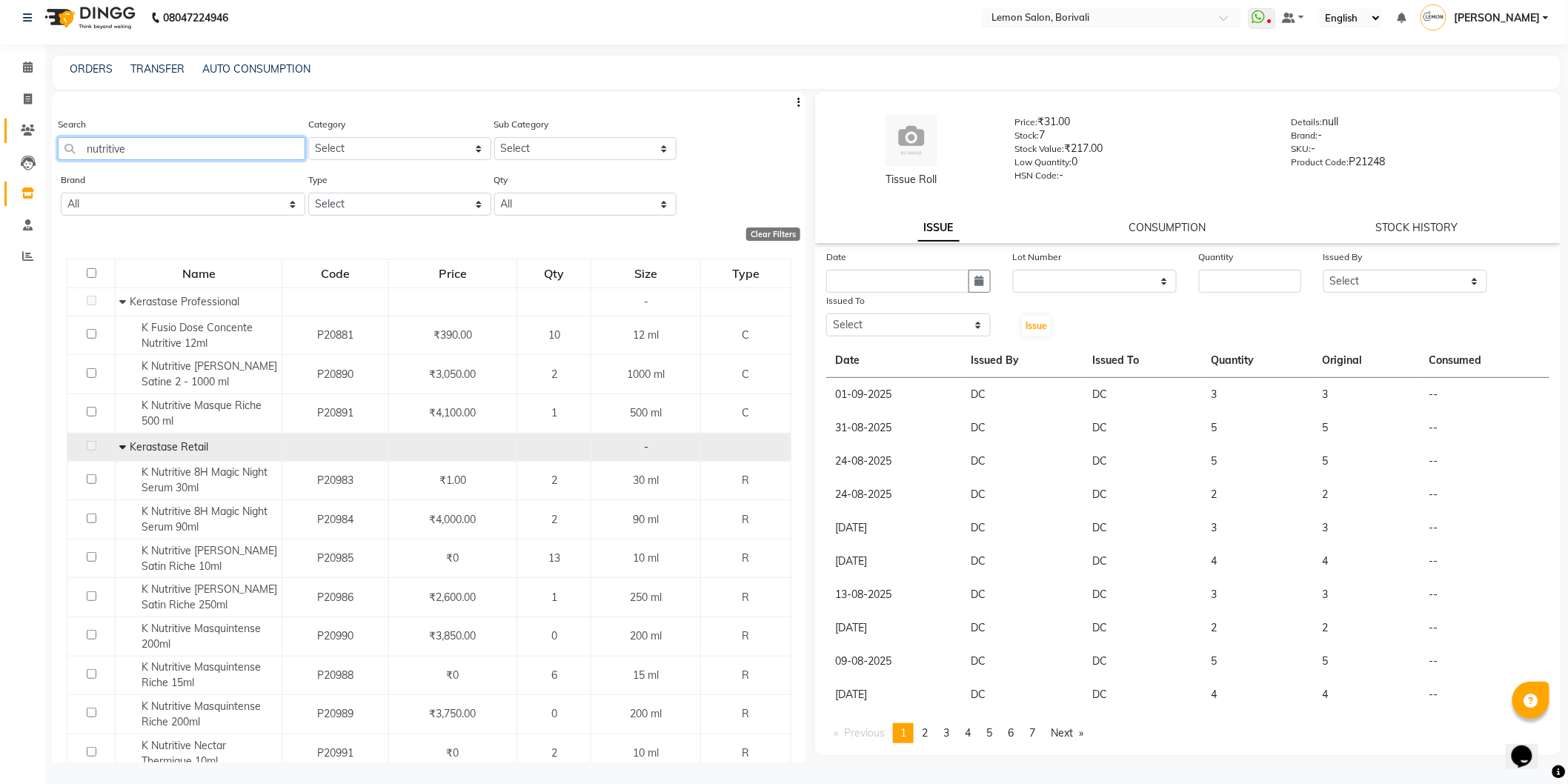
drag, startPoint x: 181, startPoint y: 156, endPoint x: 9, endPoint y: 141, distance: 172.7
click at [0, 142] on app-home "08047224946 Select Location × Lemon Salon, Borivali WhatsApp Status ✕ Status: D…" at bounding box center [784, 388] width 1568 height 794
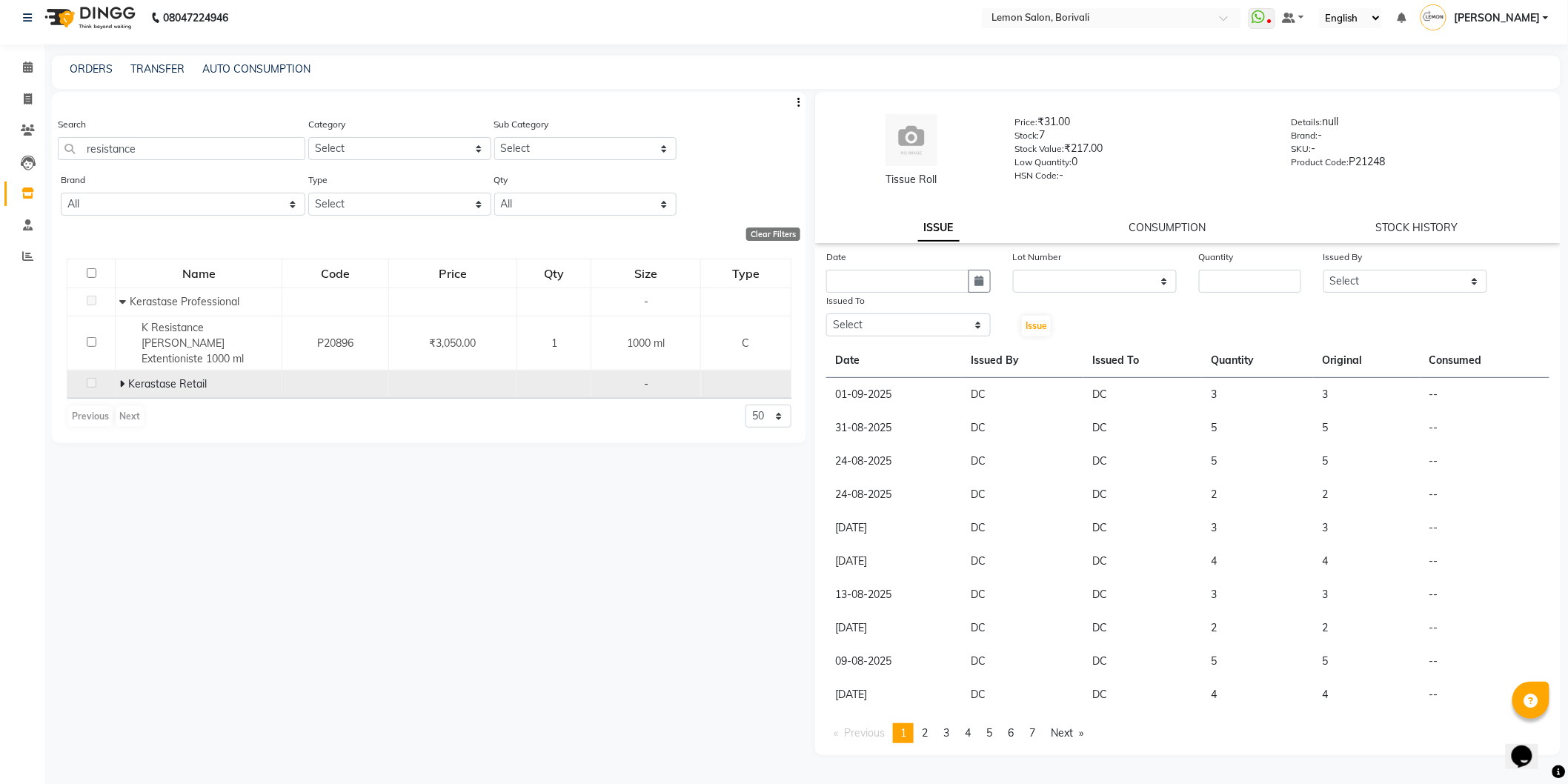
click at [124, 377] on span at bounding box center [123, 383] width 9 height 13
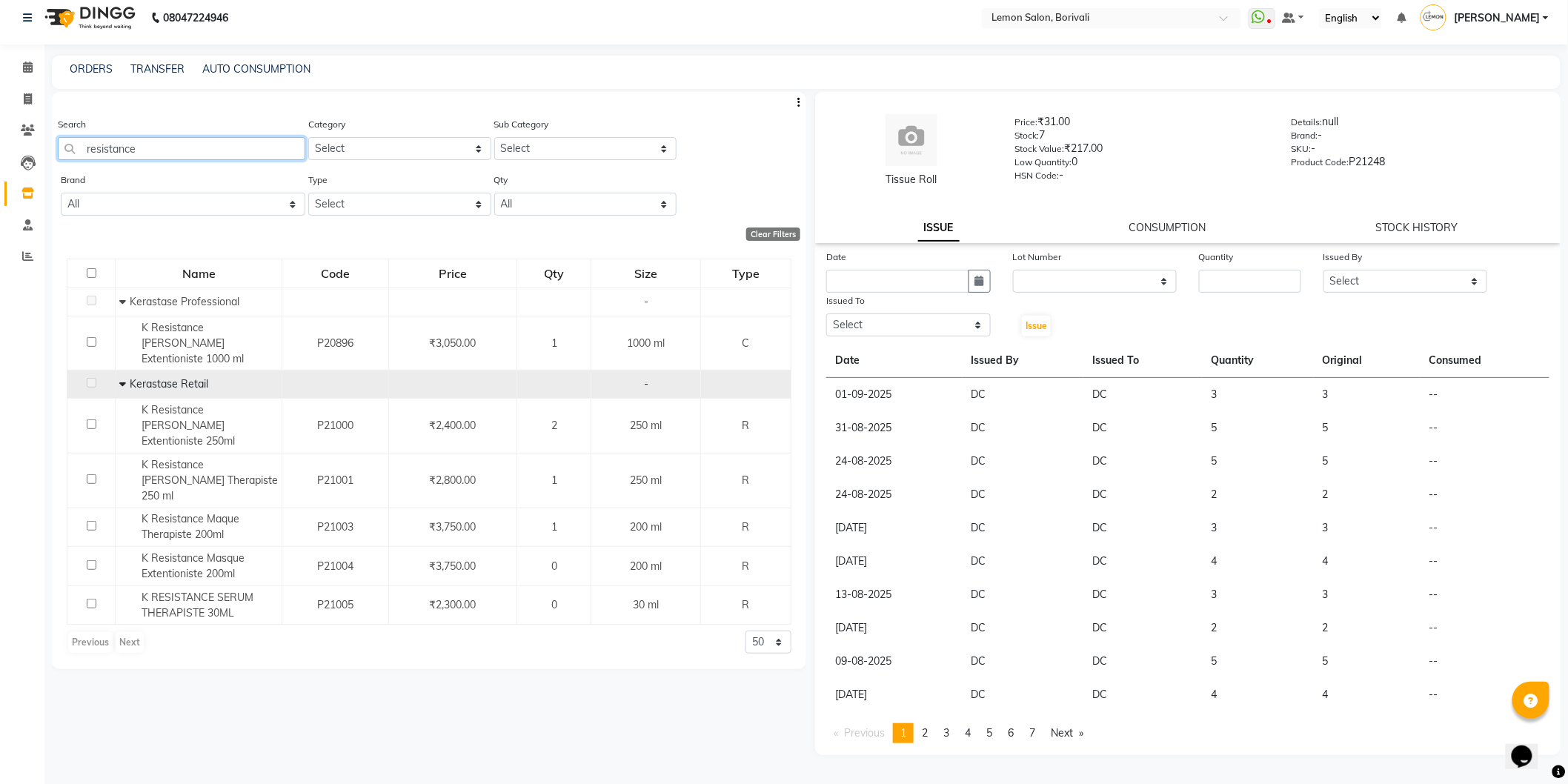
drag, startPoint x: 256, startPoint y: 151, endPoint x: 41, endPoint y: 112, distance: 218.5
click at [0, 115] on app-home "08047224946 Select Location × Lemon Salon, Borivali WhatsApp Status ✕ Status: D…" at bounding box center [784, 388] width 1568 height 794
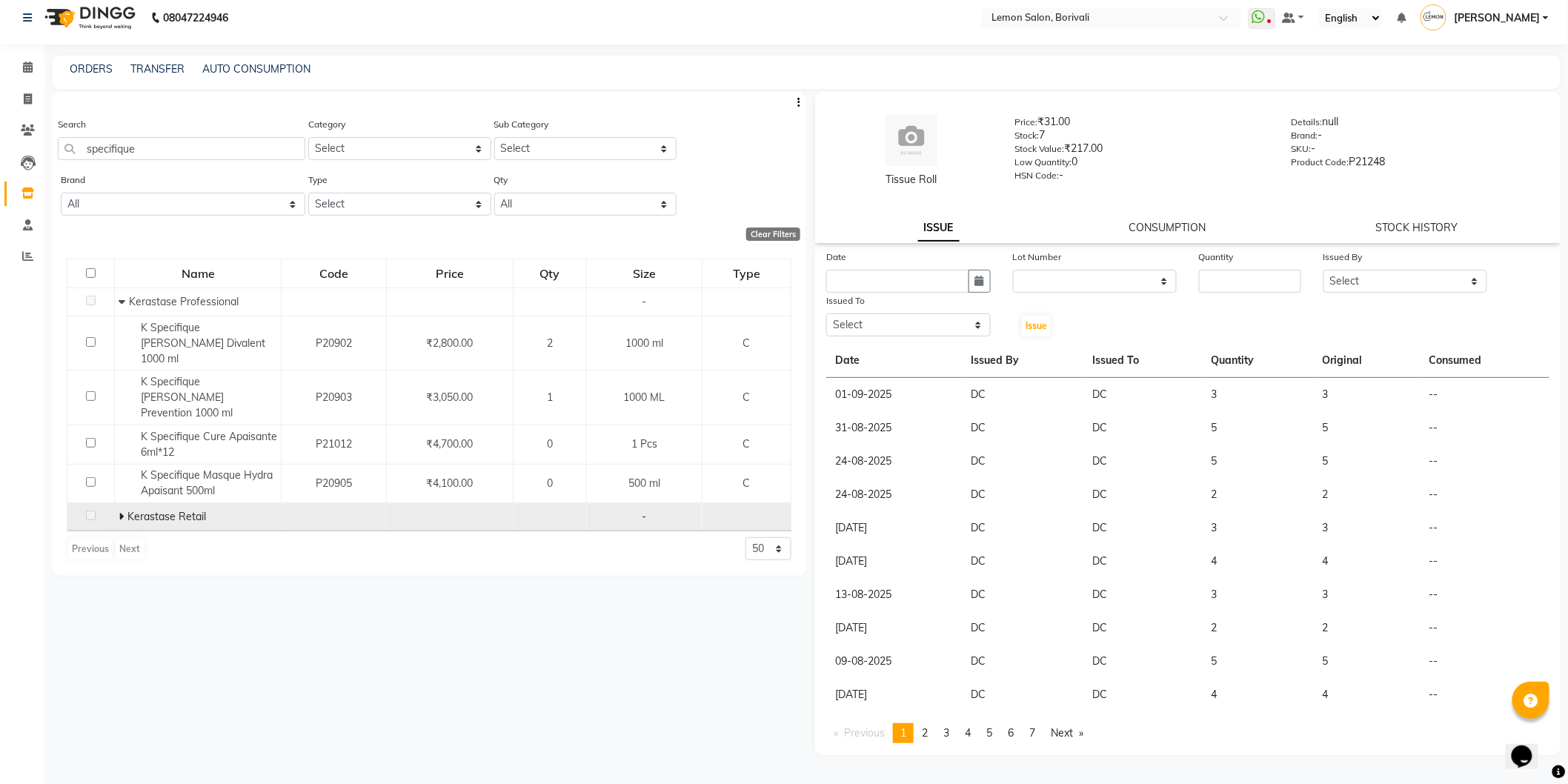
drag, startPoint x: 117, startPoint y: 487, endPoint x: 520, endPoint y: 489, distance: 403.0
click at [119, 511] on icon at bounding box center [121, 516] width 5 height 10
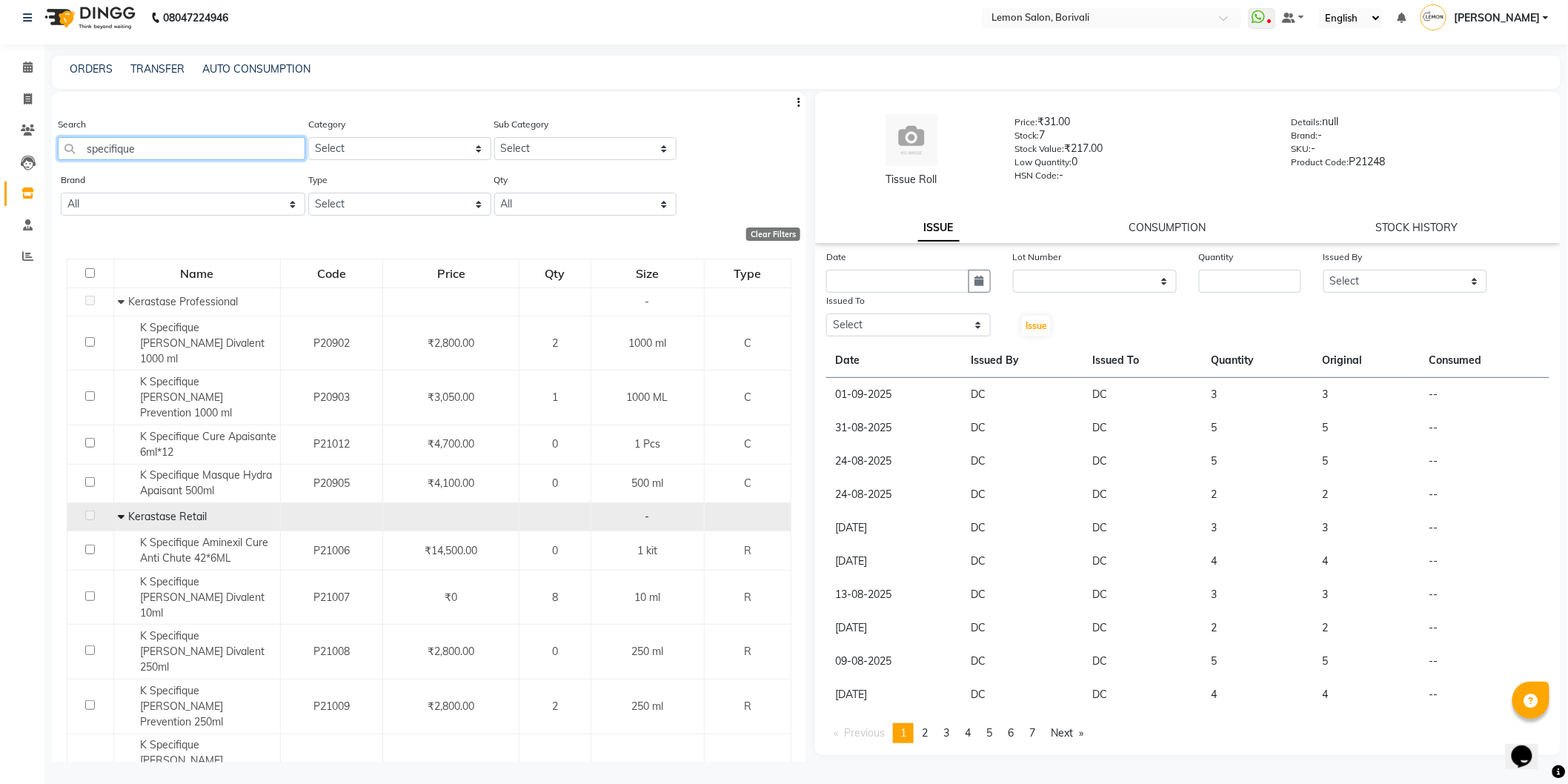
drag, startPoint x: 60, startPoint y: 139, endPoint x: 632, endPoint y: 45, distance: 579.7
click at [0, 106] on app-home "08047224946 Select Location × Lemon Salon, Borivali WhatsApp Status ✕ Status: D…" at bounding box center [784, 388] width 1568 height 794
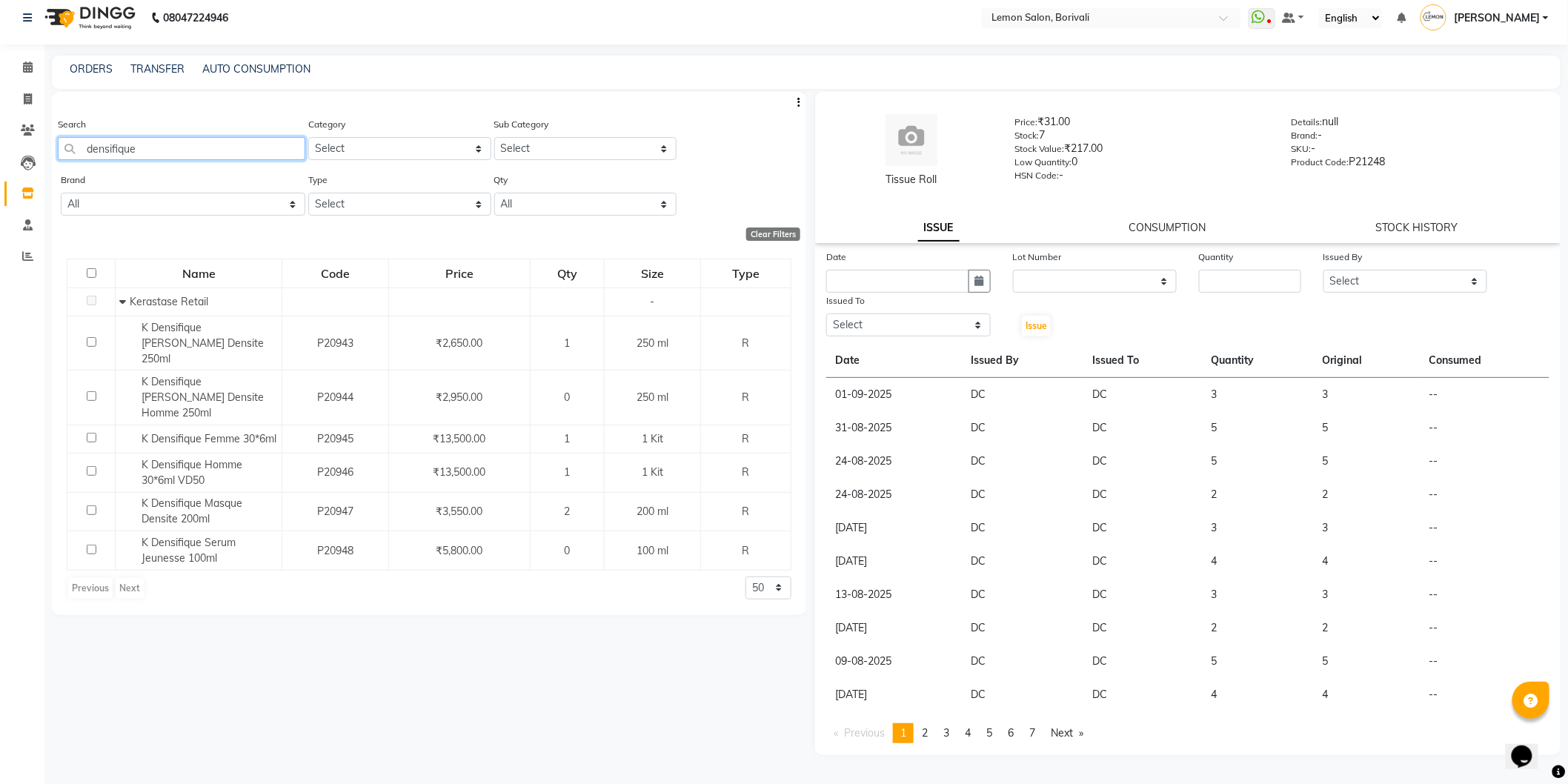
drag, startPoint x: 263, startPoint y: 152, endPoint x: 137, endPoint y: 196, distance: 133.5
click at [15, 174] on app-home "08047224946 Select Location × Lemon Salon, Borivali WhatsApp Status ✕ Status: D…" at bounding box center [784, 388] width 1568 height 794
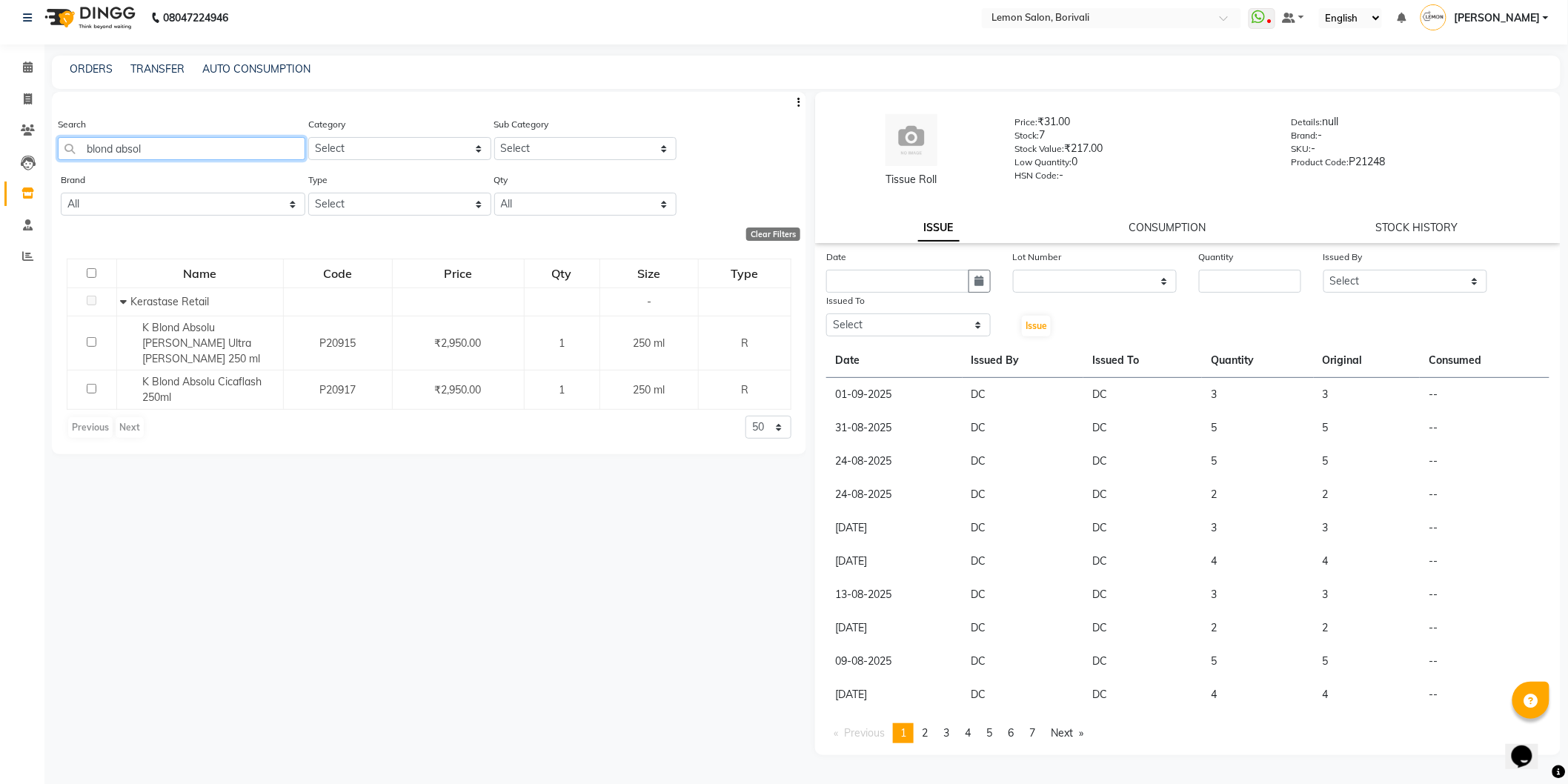
drag, startPoint x: 167, startPoint y: 145, endPoint x: 0, endPoint y: 145, distance: 167.0
click at [0, 144] on app-home "08047224946 Select Location × Lemon Salon, Borivali WhatsApp Status ✕ Status: D…" at bounding box center [784, 388] width 1568 height 794
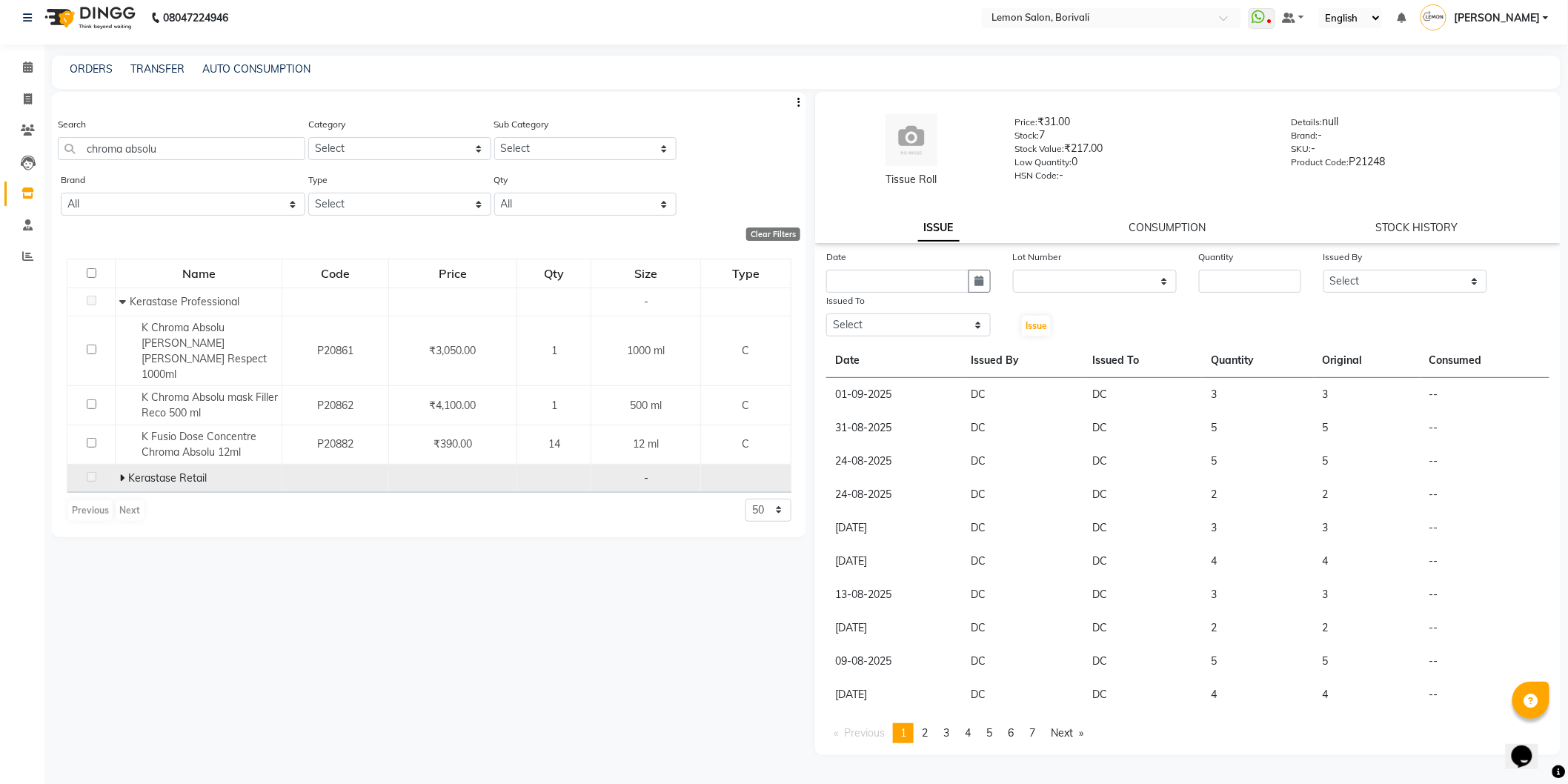
click at [122, 473] on icon at bounding box center [122, 478] width 5 height 10
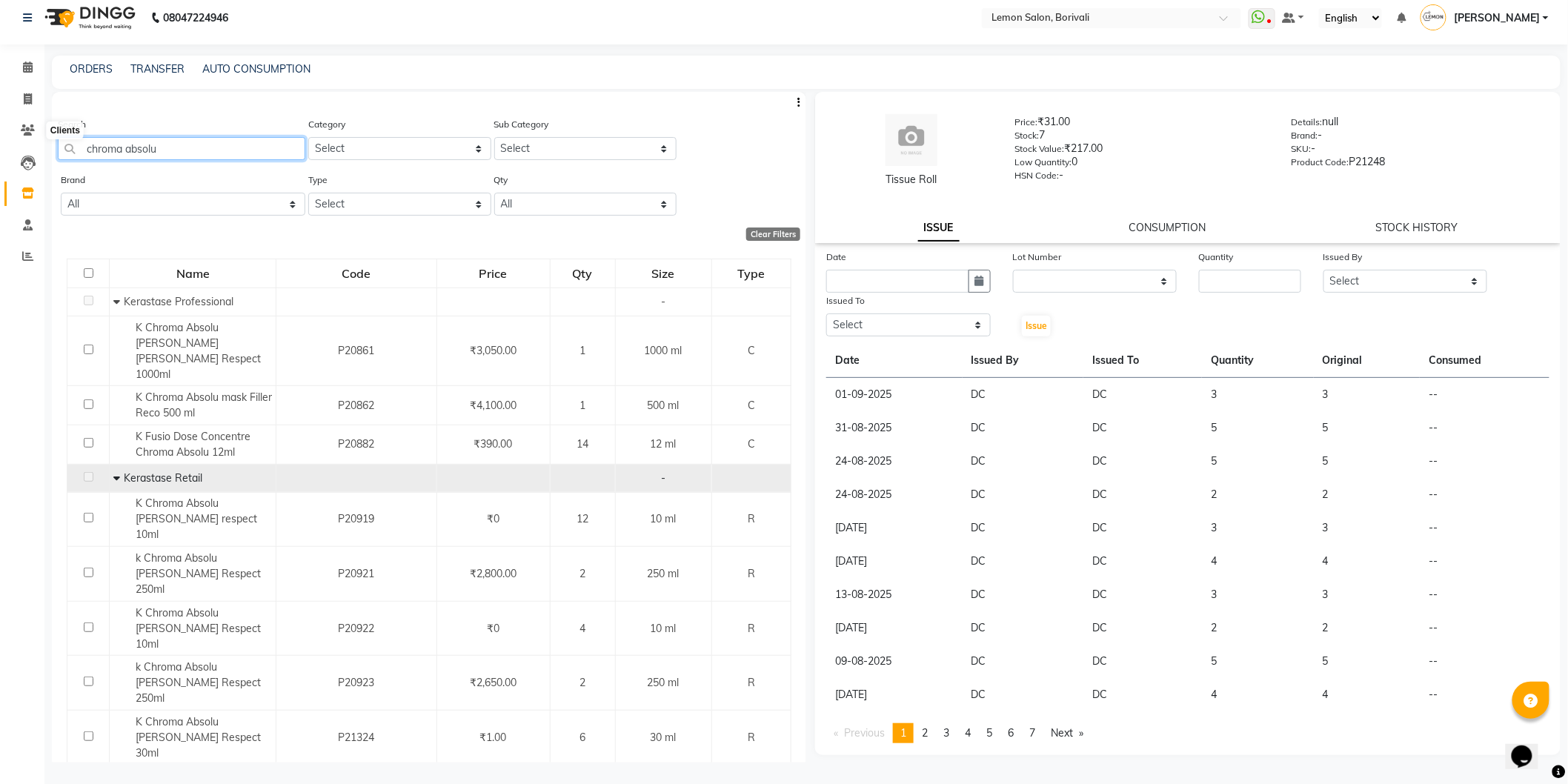
drag, startPoint x: 197, startPoint y: 139, endPoint x: 0, endPoint y: 130, distance: 197.2
click at [0, 130] on app-home "08047224946 Select Location × Lemon Salon, Borivali WhatsApp Status ✕ Status: D…" at bounding box center [784, 388] width 1568 height 794
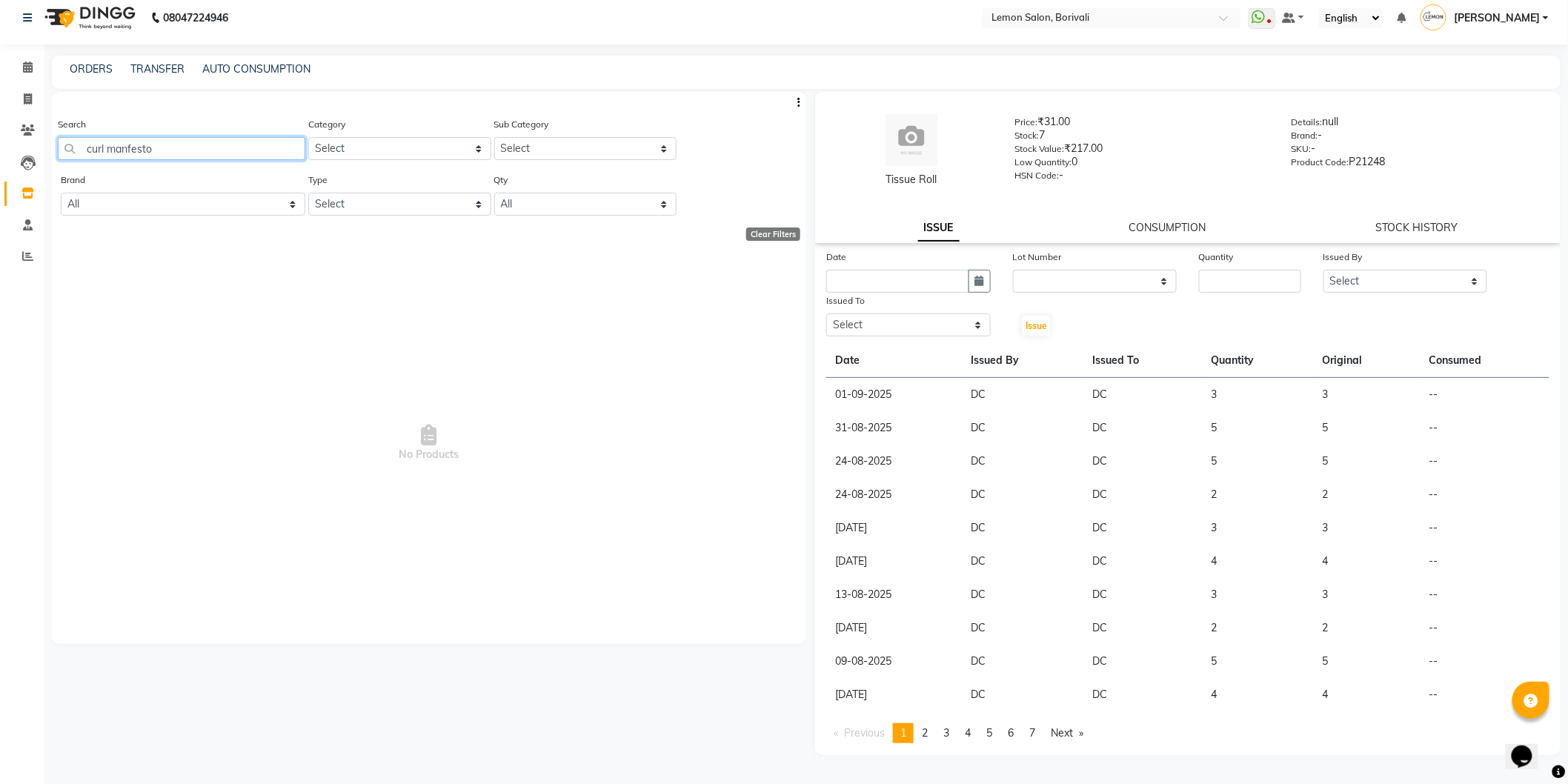
click at [131, 149] on input "curl manfesto" at bounding box center [181, 148] width 247 height 23
click at [138, 144] on input "curl manfesto" at bounding box center [181, 148] width 247 height 23
click at [130, 148] on input "curl manfesto" at bounding box center [181, 148] width 247 height 23
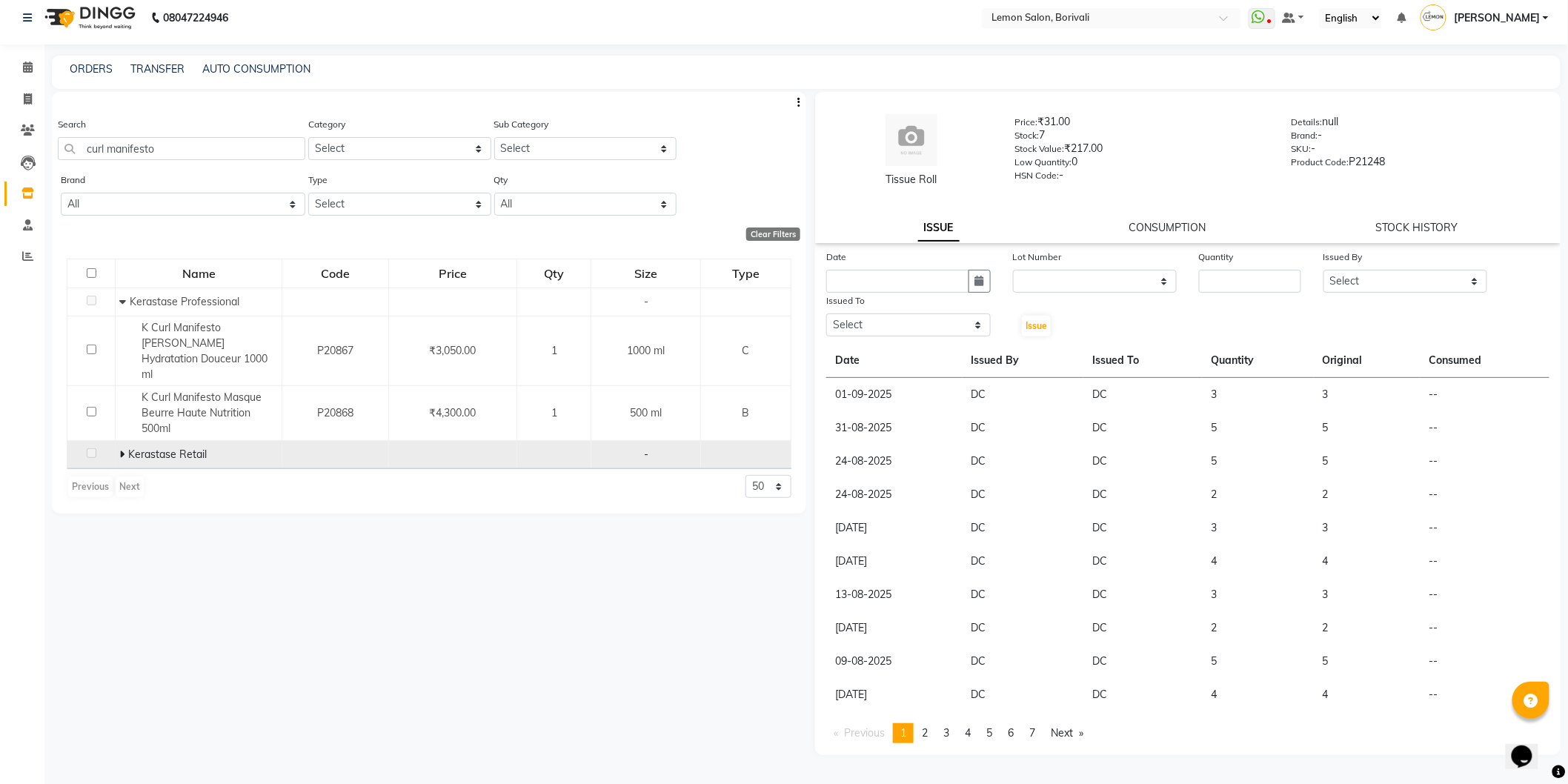
click at [121, 449] on icon at bounding box center [122, 454] width 5 height 10
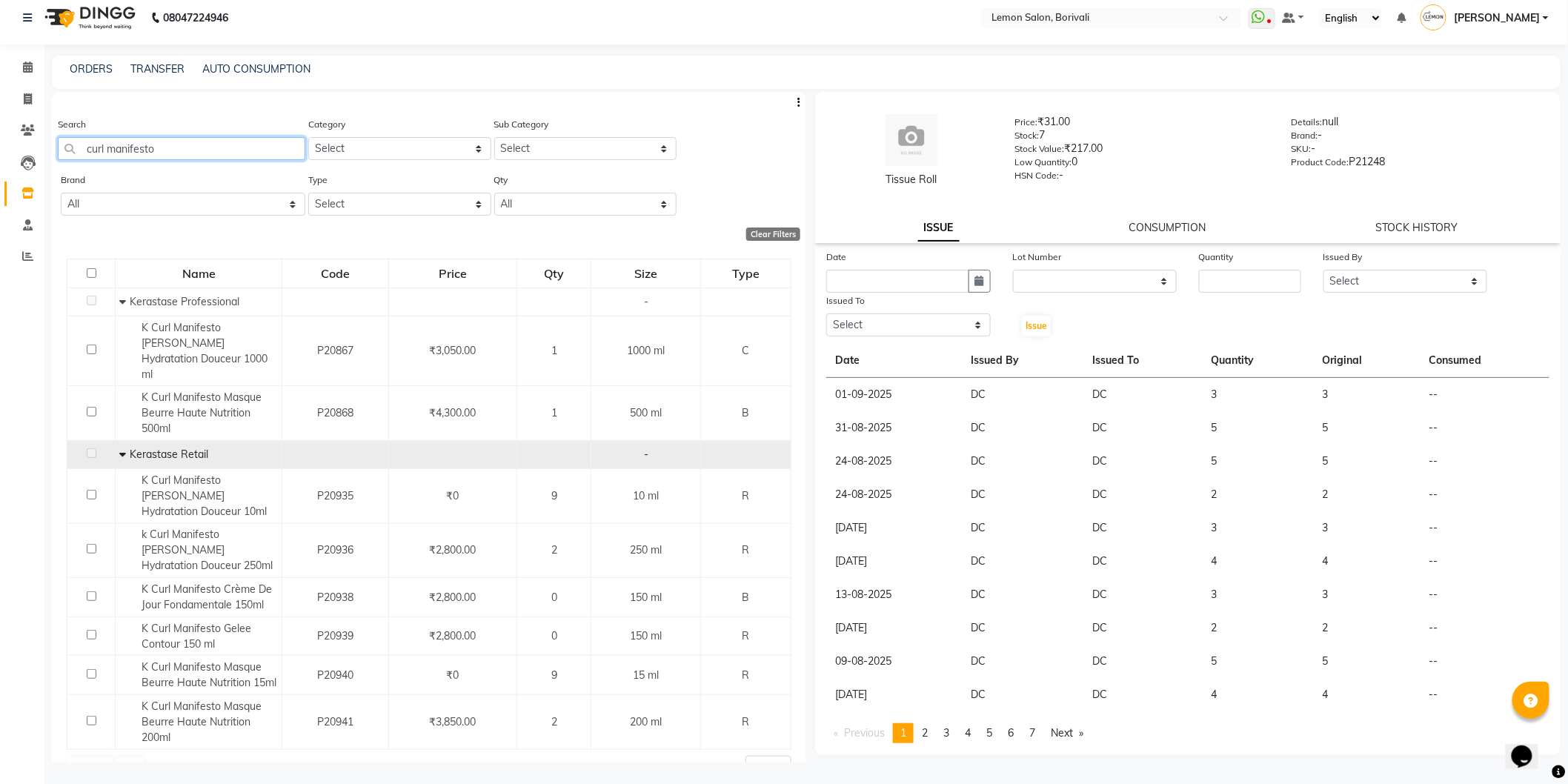
drag, startPoint x: 178, startPoint y: 152, endPoint x: 342, endPoint y: 106, distance: 170.3
click at [0, 97] on app-home "08047224946 Select Location × Lemon Salon, Borivali WhatsApp Status ✕ Status: D…" at bounding box center [784, 388] width 1568 height 794
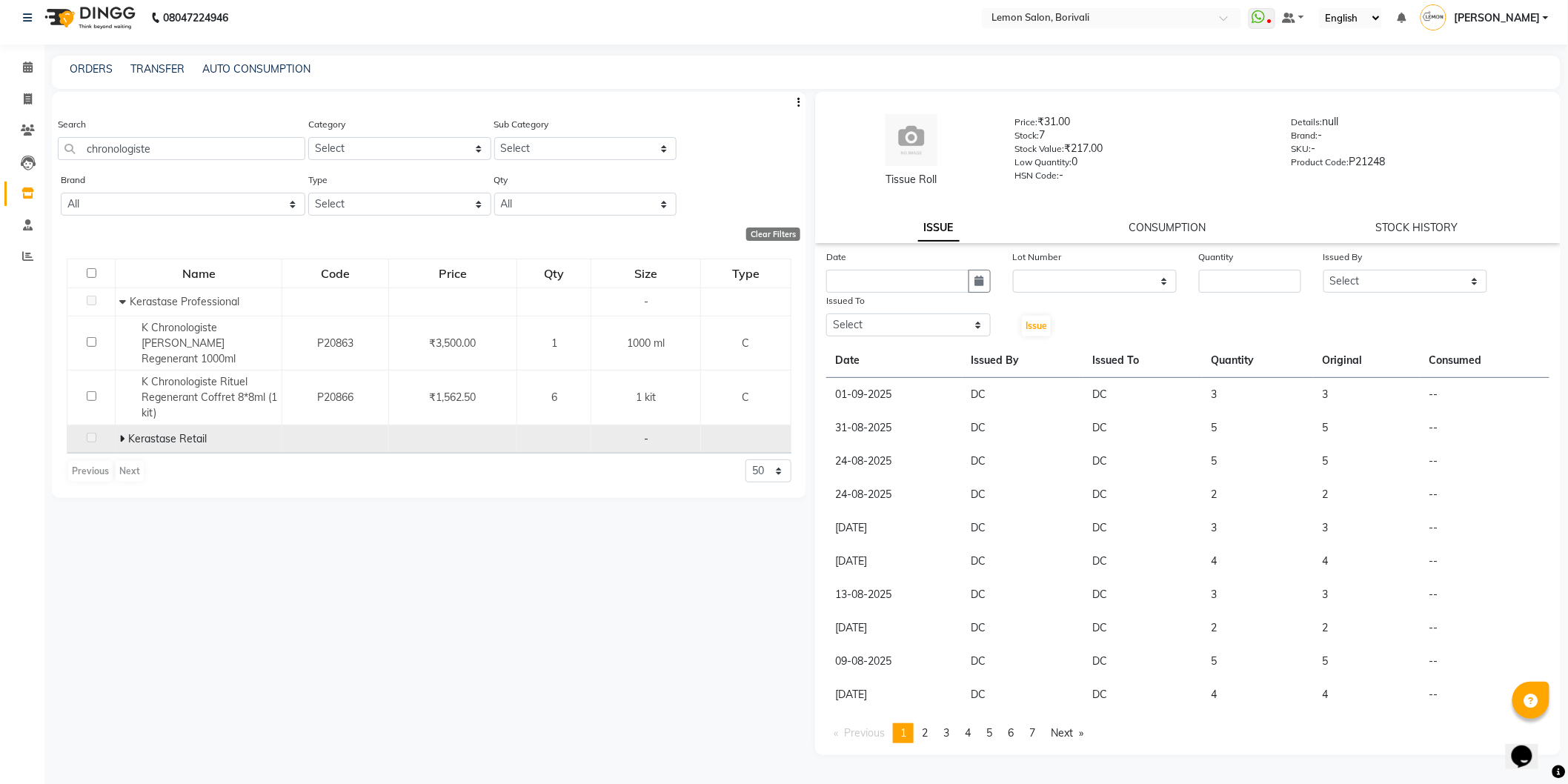
click at [120, 434] on icon at bounding box center [122, 438] width 5 height 10
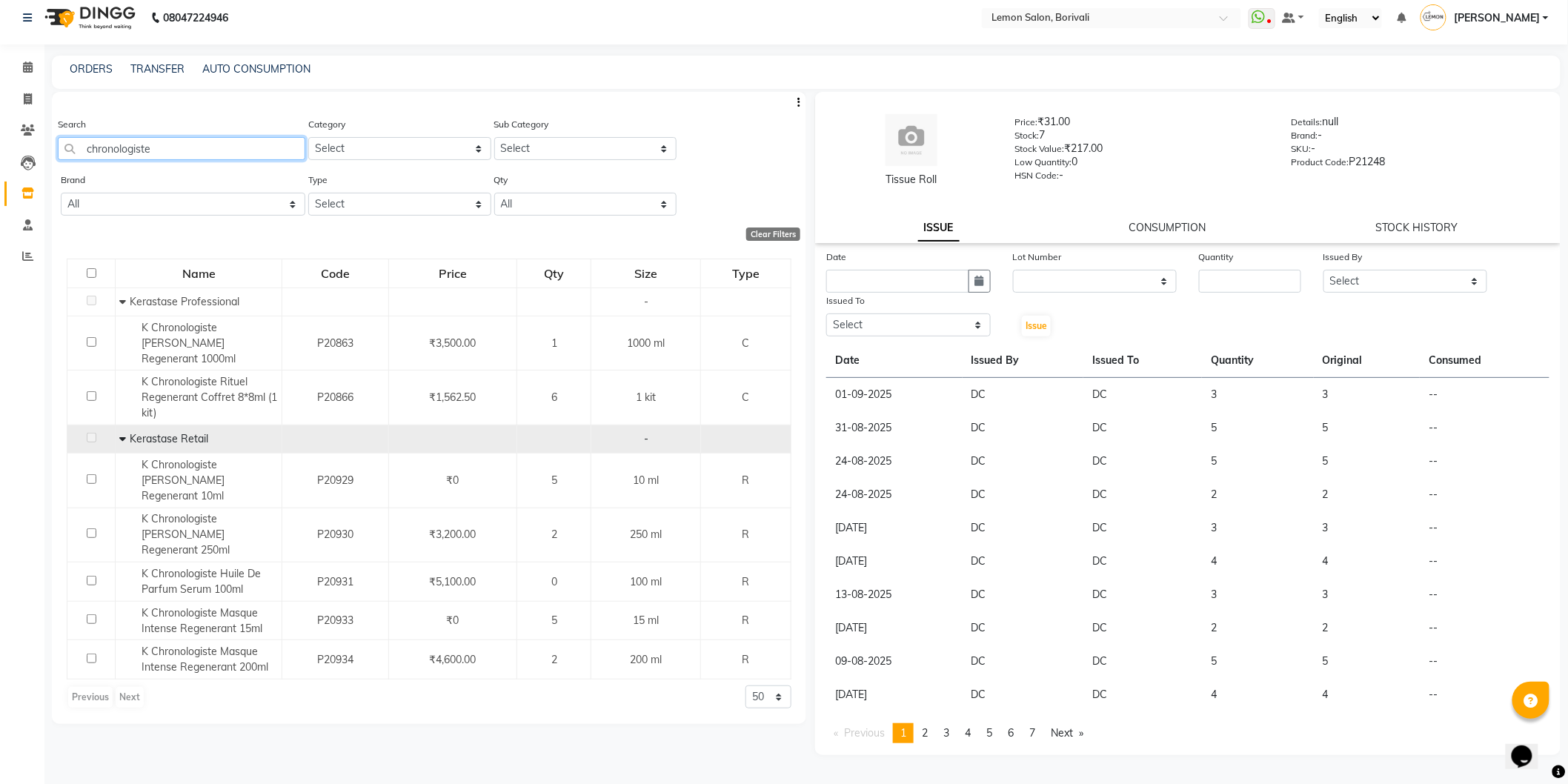
drag, startPoint x: 214, startPoint y: 139, endPoint x: 0, endPoint y: 90, distance: 219.5
click at [0, 106] on app-home "08047224946 Select Location × Lemon Salon, Borivali WhatsApp Status ✕ Status: D…" at bounding box center [784, 388] width 1568 height 794
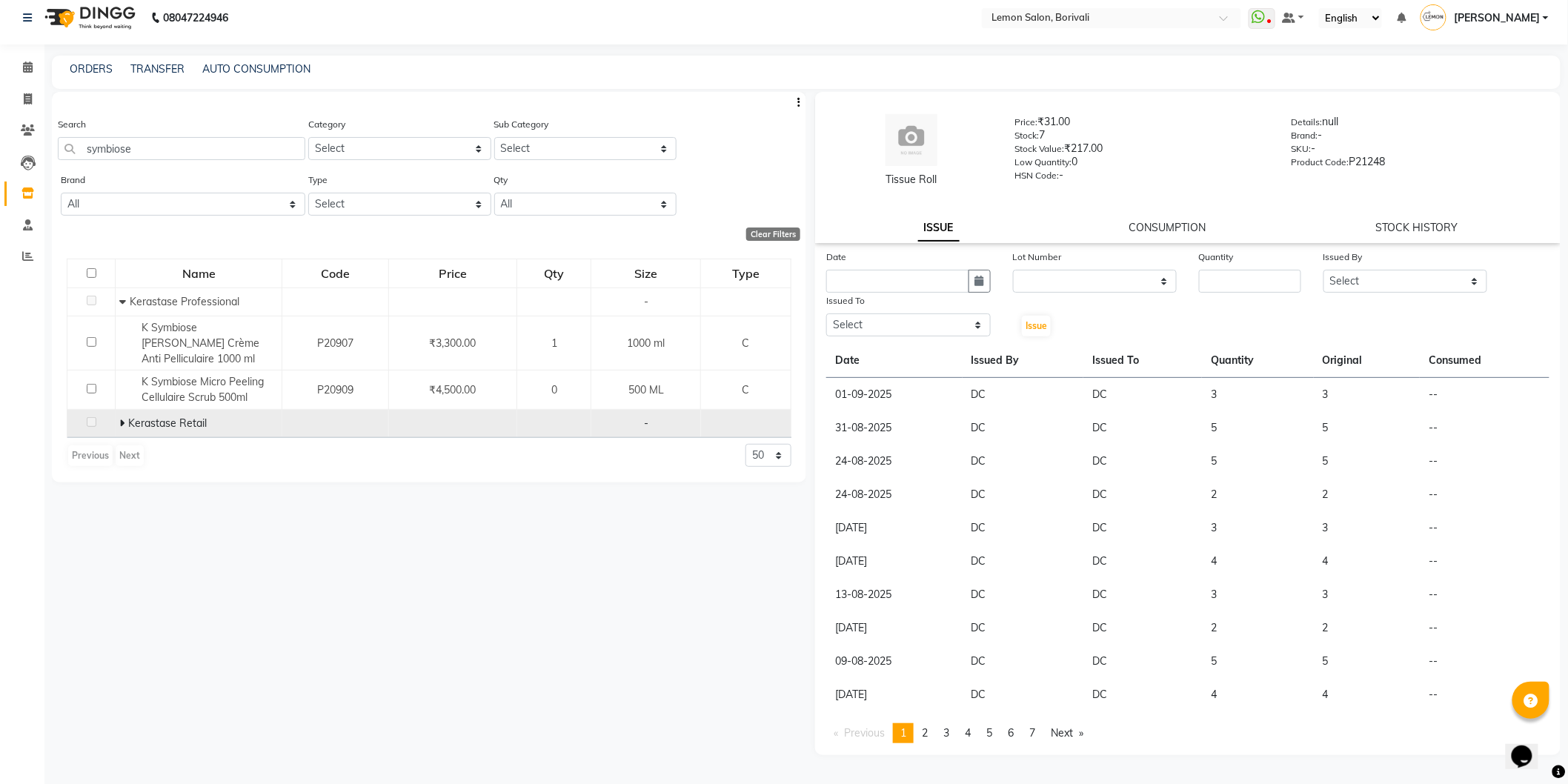
click at [117, 410] on td "Kerastase Retail" at bounding box center [199, 424] width 166 height 28
click at [123, 418] on icon at bounding box center [122, 423] width 5 height 10
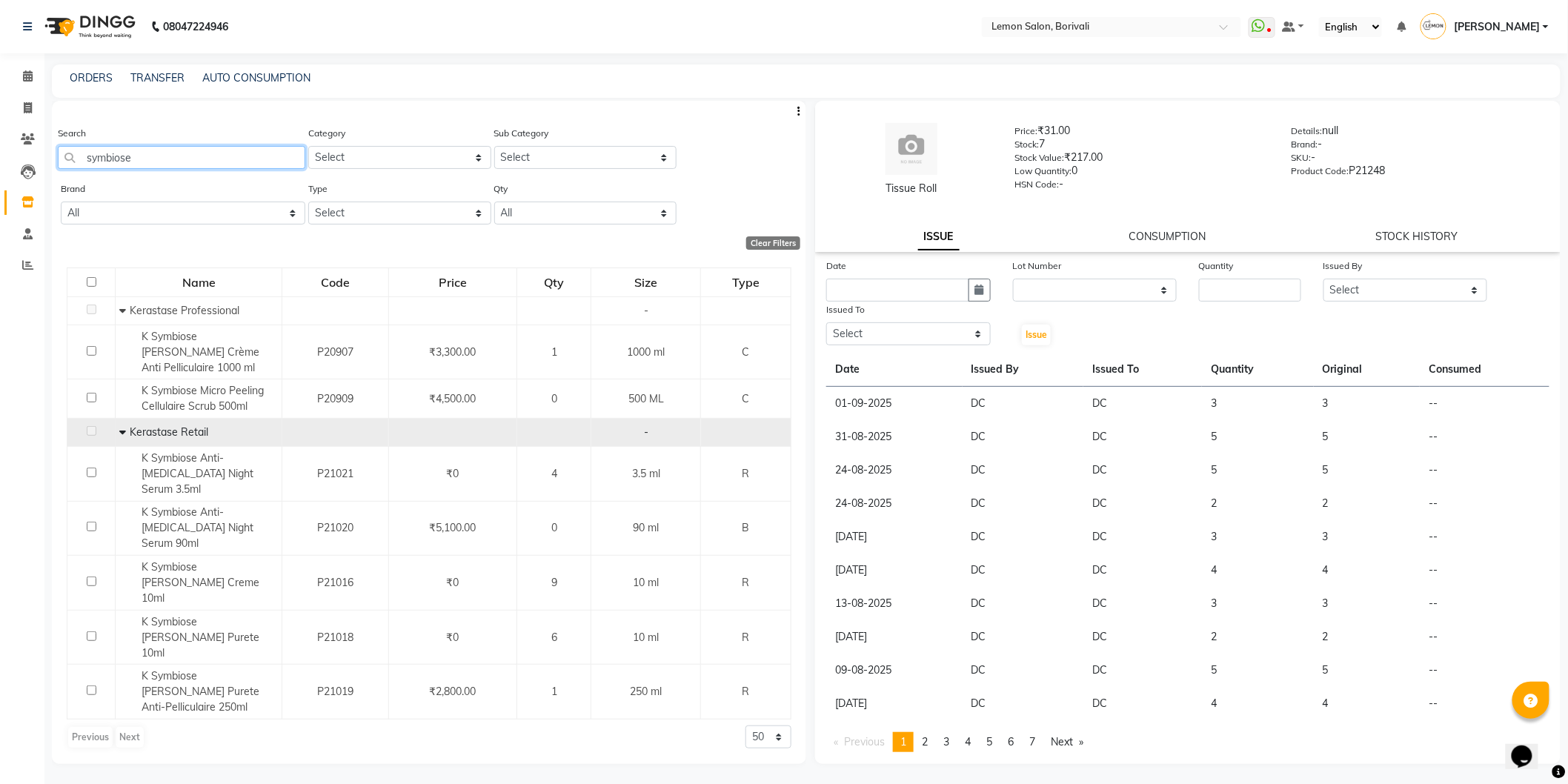
drag, startPoint x: 240, startPoint y: 164, endPoint x: 6, endPoint y: 158, distance: 234.1
click at [2, 153] on app-home "08047224946 Select Location × Lemon Salon, Borivali WhatsApp Status ✕ Status: D…" at bounding box center [784, 397] width 1568 height 794
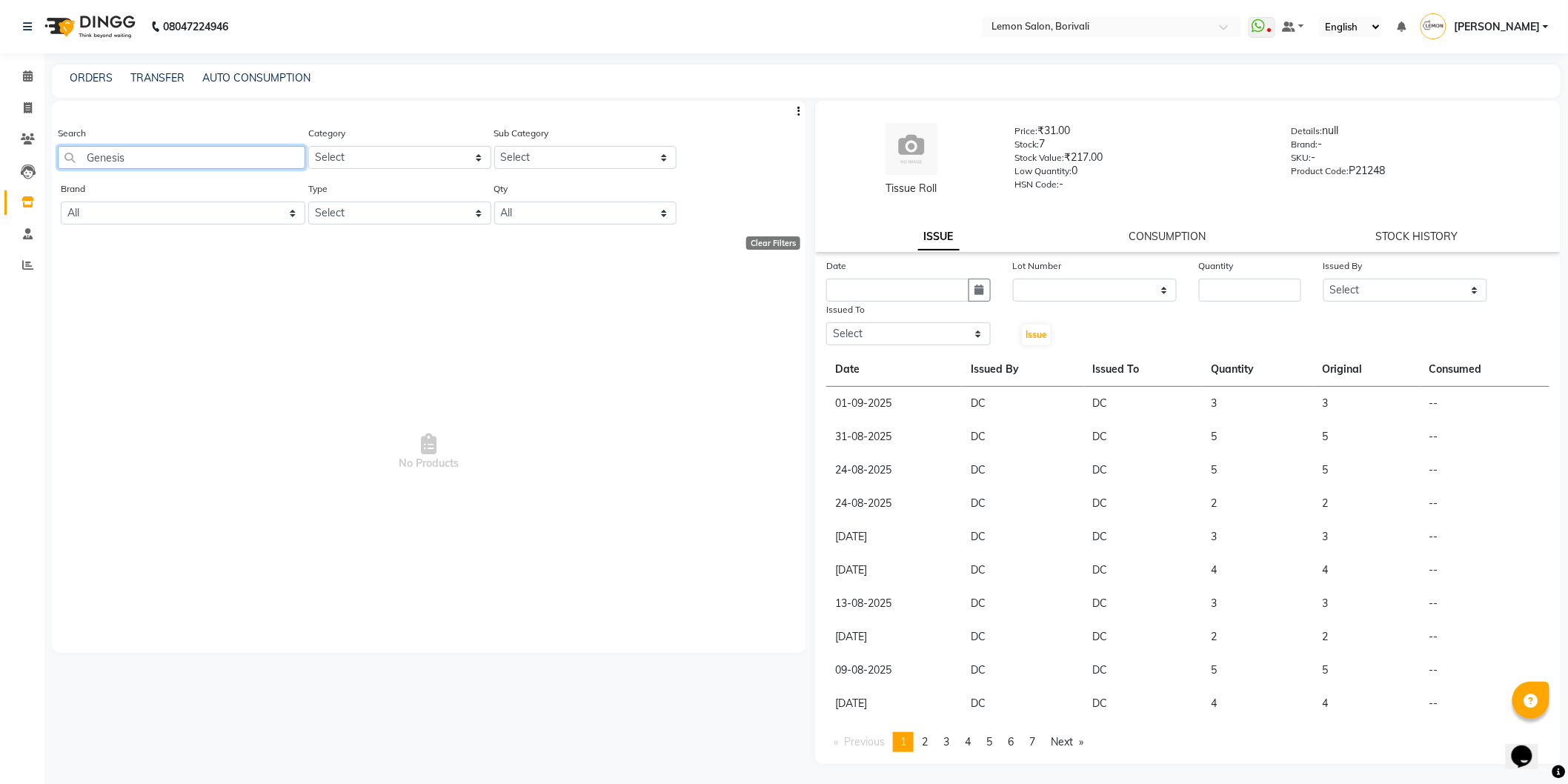
click at [146, 159] on input "Genesis" at bounding box center [181, 157] width 247 height 23
type input "Genesis"
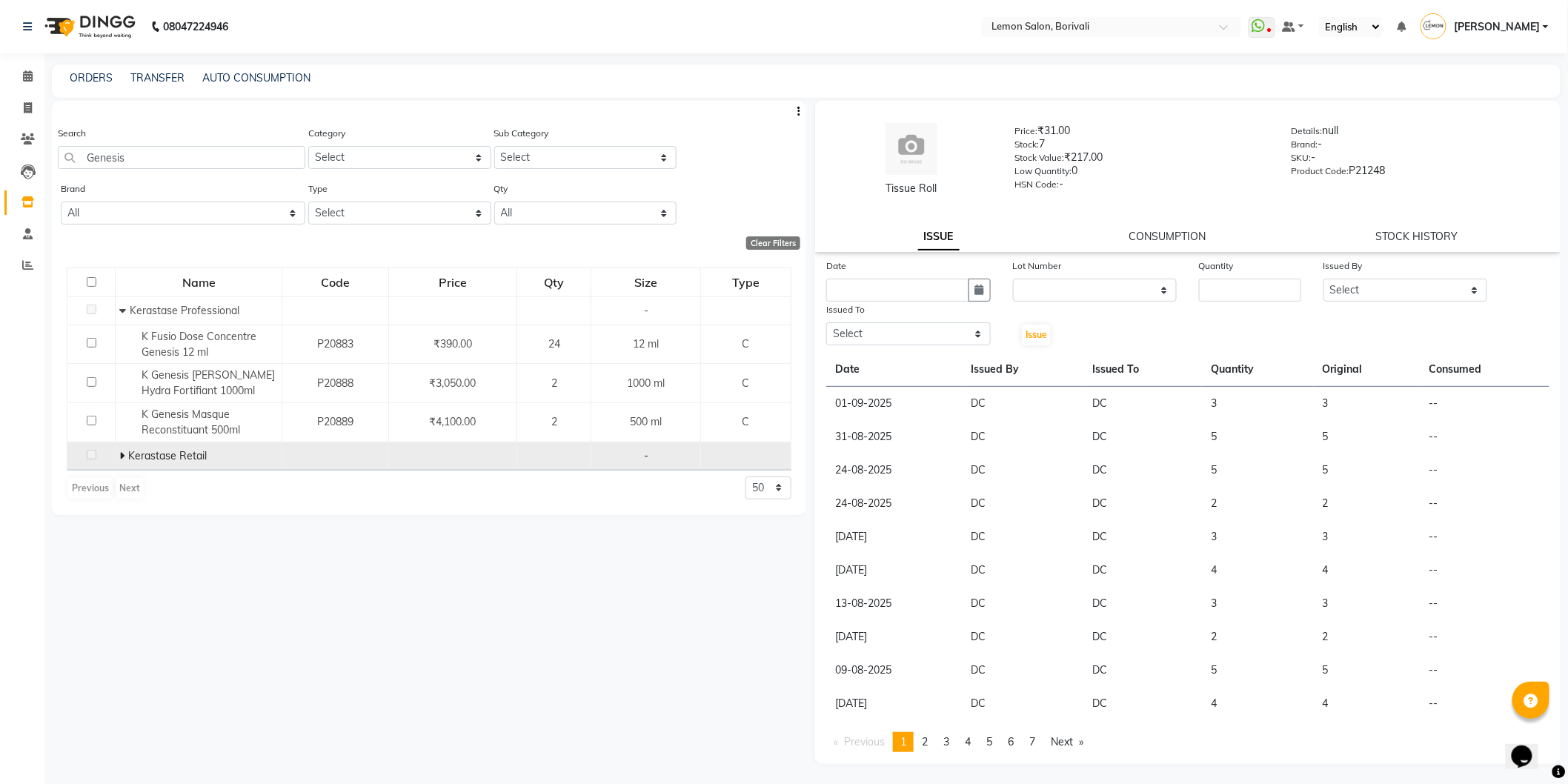
click at [119, 460] on icon at bounding box center [122, 456] width 5 height 10
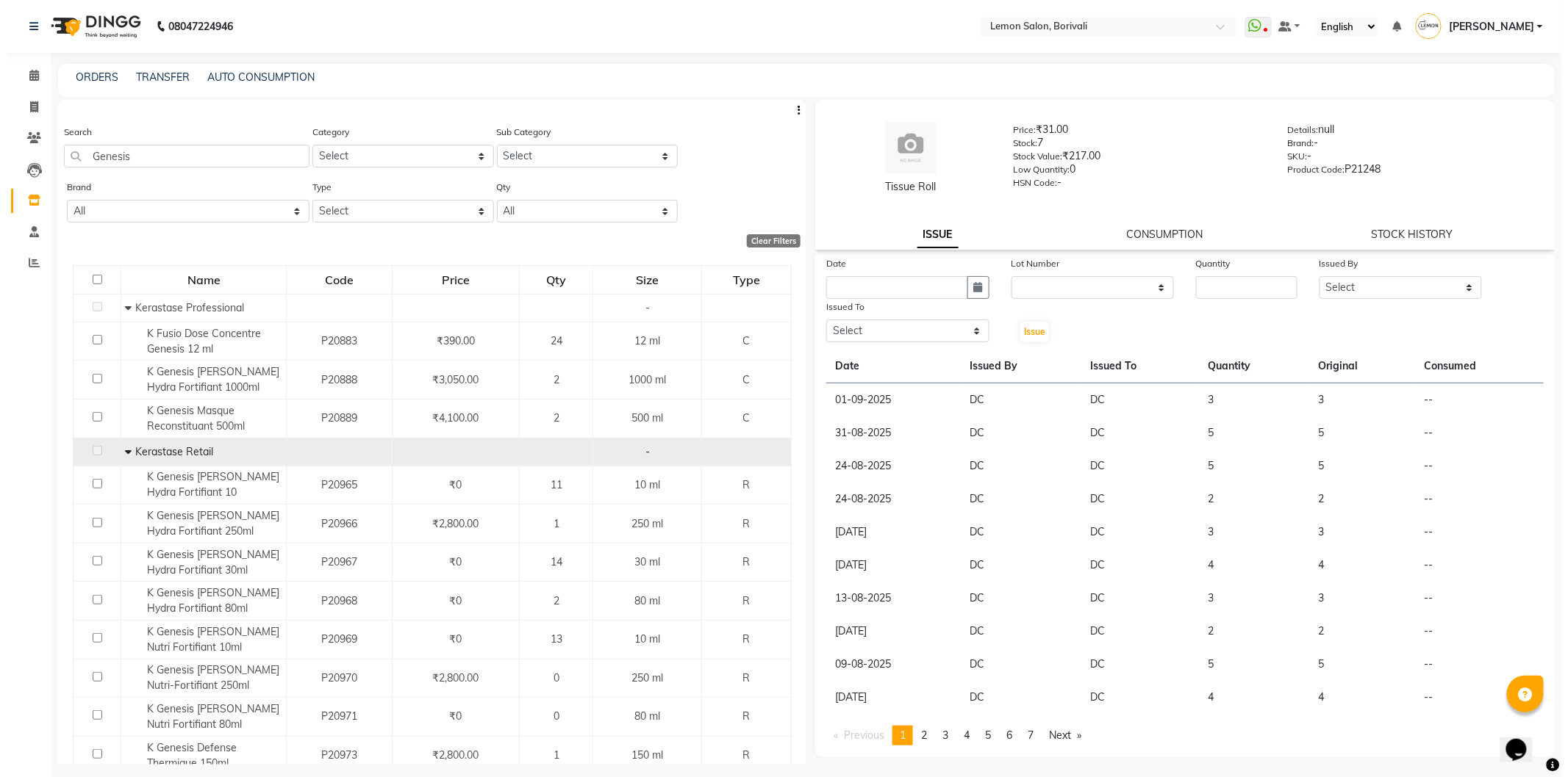
scroll to position [82, 0]
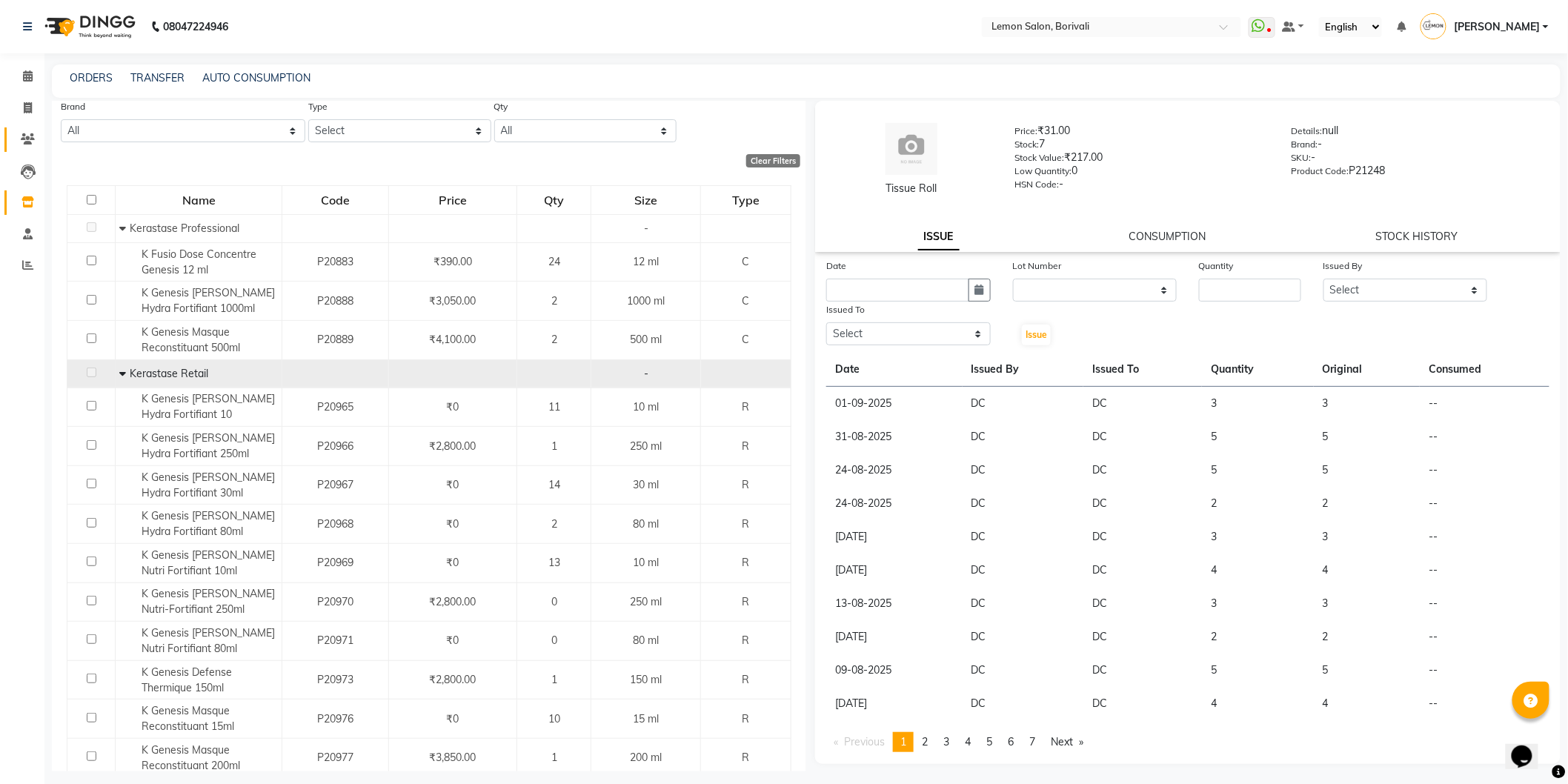
click at [11, 130] on link "Clients" at bounding box center [22, 139] width 35 height 24
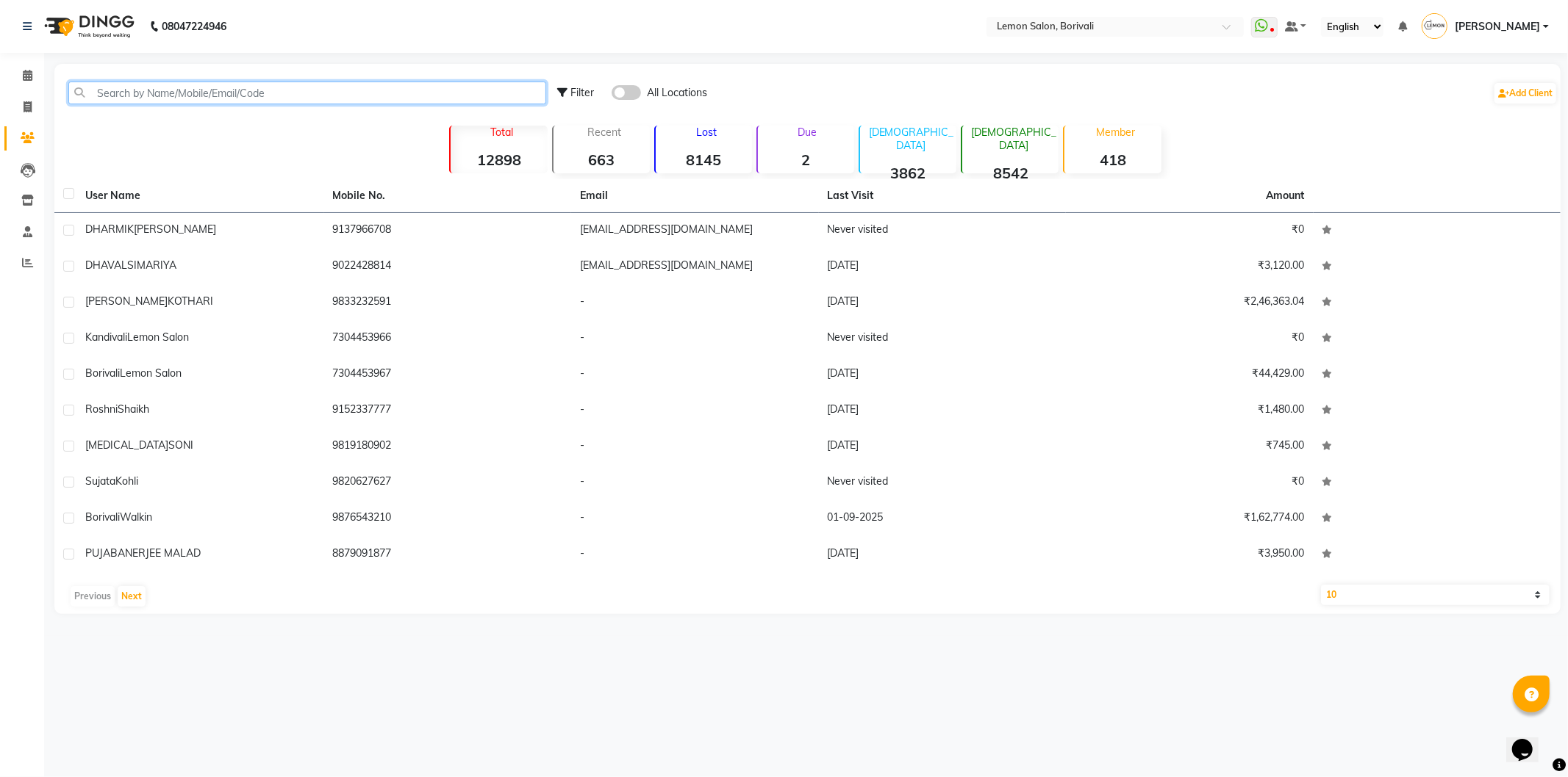
click at [209, 86] on input "text" at bounding box center [307, 93] width 477 height 23
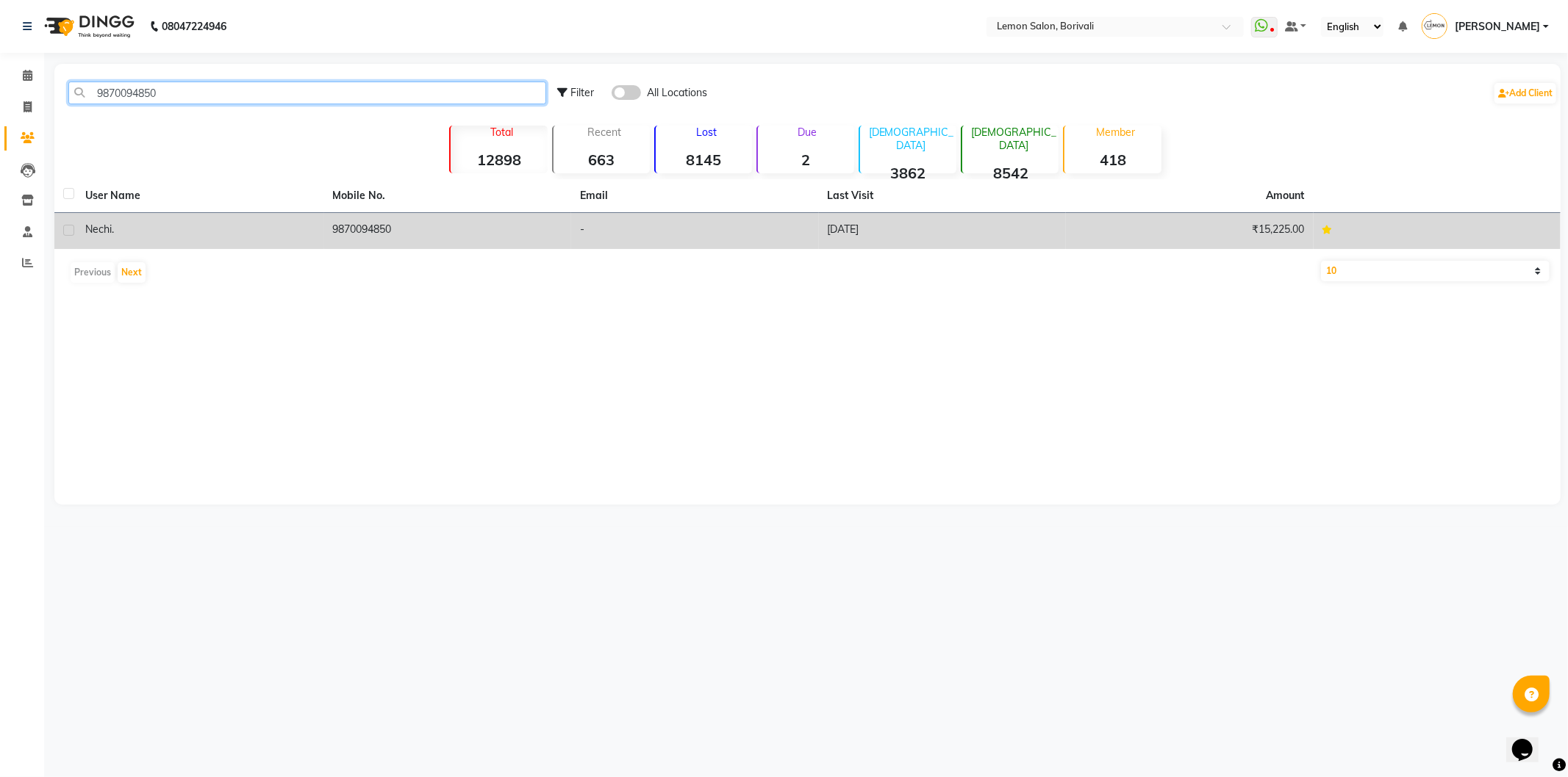
type input "9870094850"
click at [302, 237] on div "Nechi ." at bounding box center [199, 230] width 230 height 16
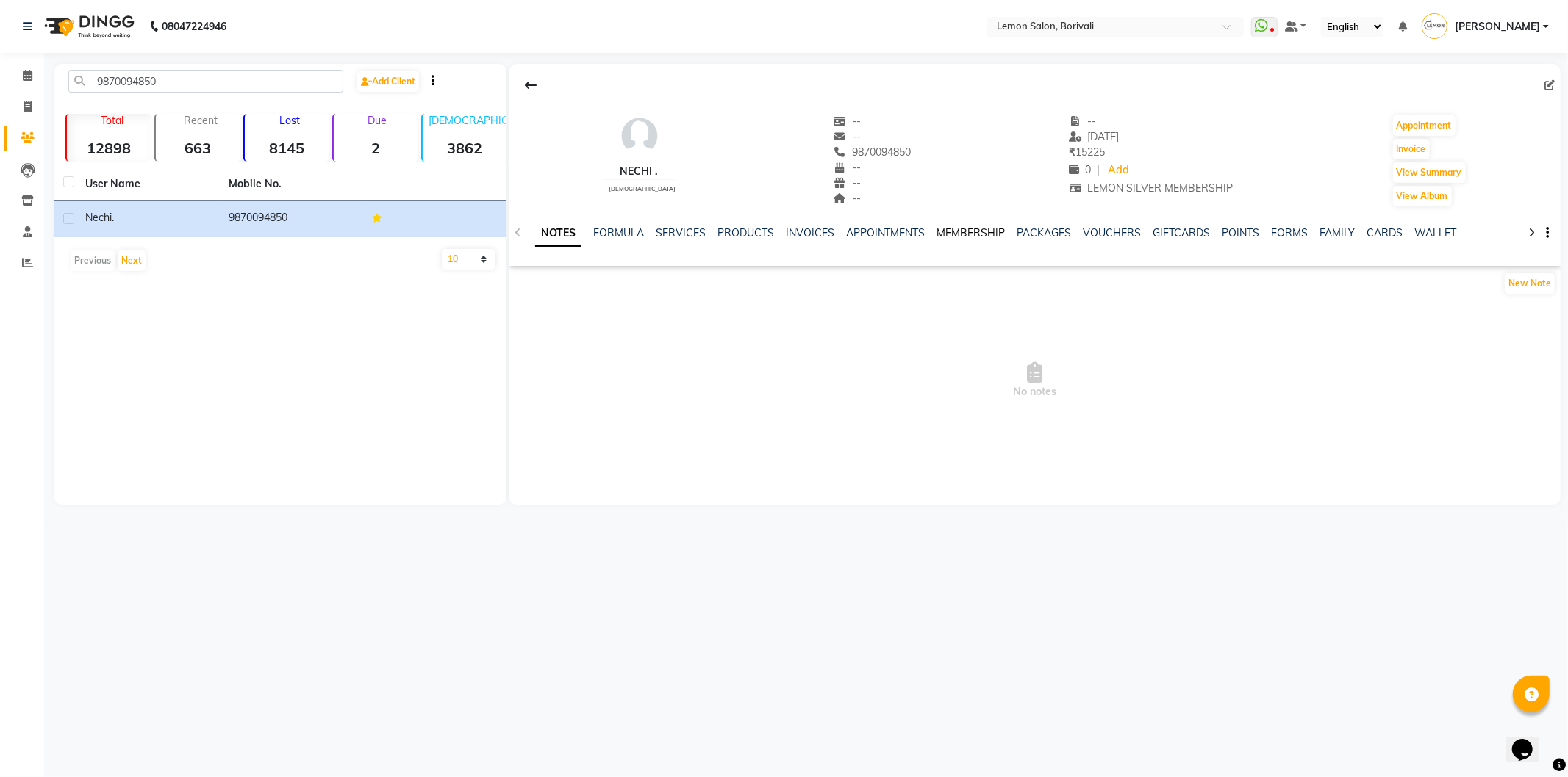
click at [958, 231] on link "MEMBERSHIP" at bounding box center [971, 233] width 69 height 13
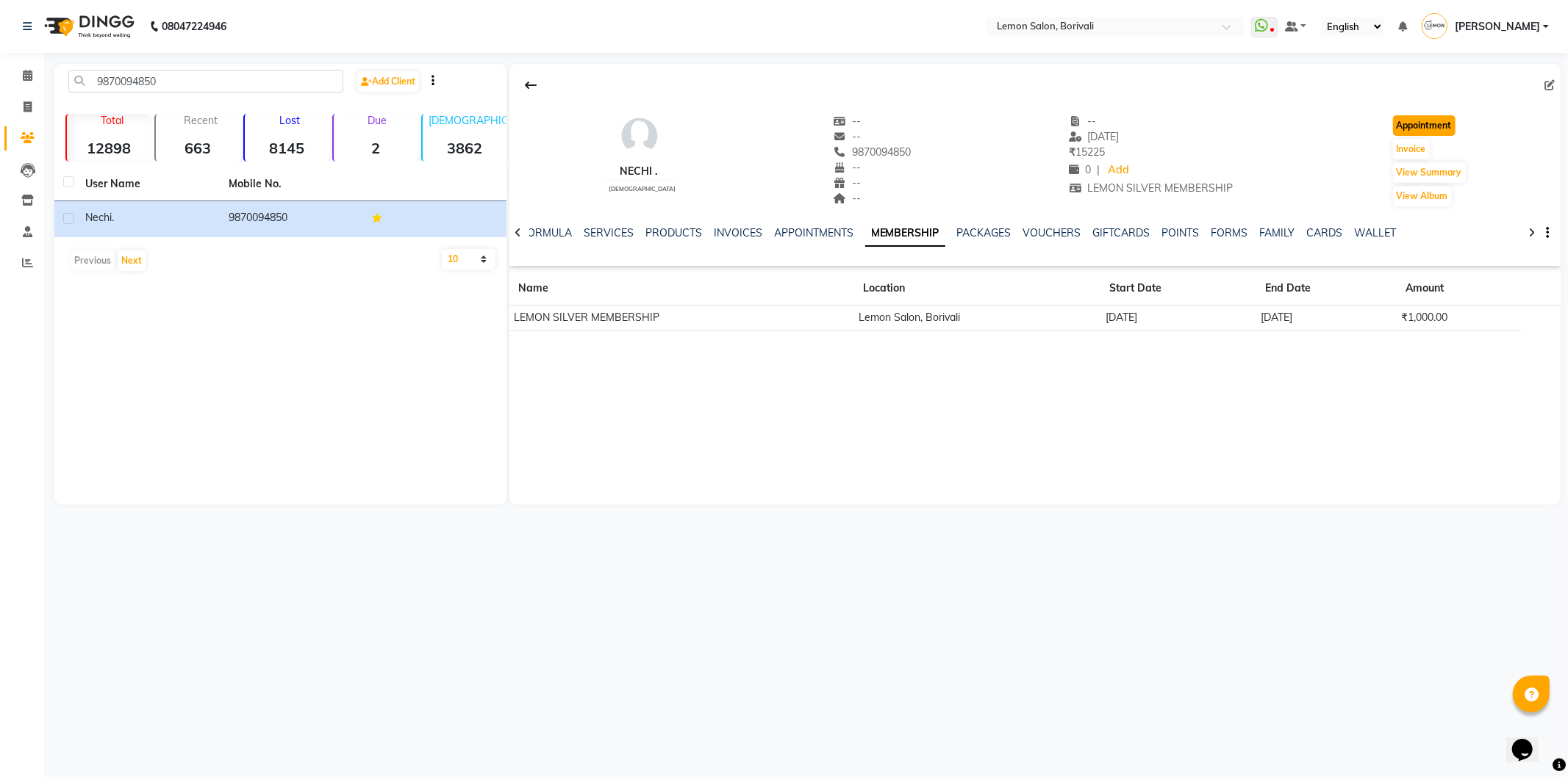
click at [1412, 128] on button "Appointment" at bounding box center [1424, 125] width 62 height 20
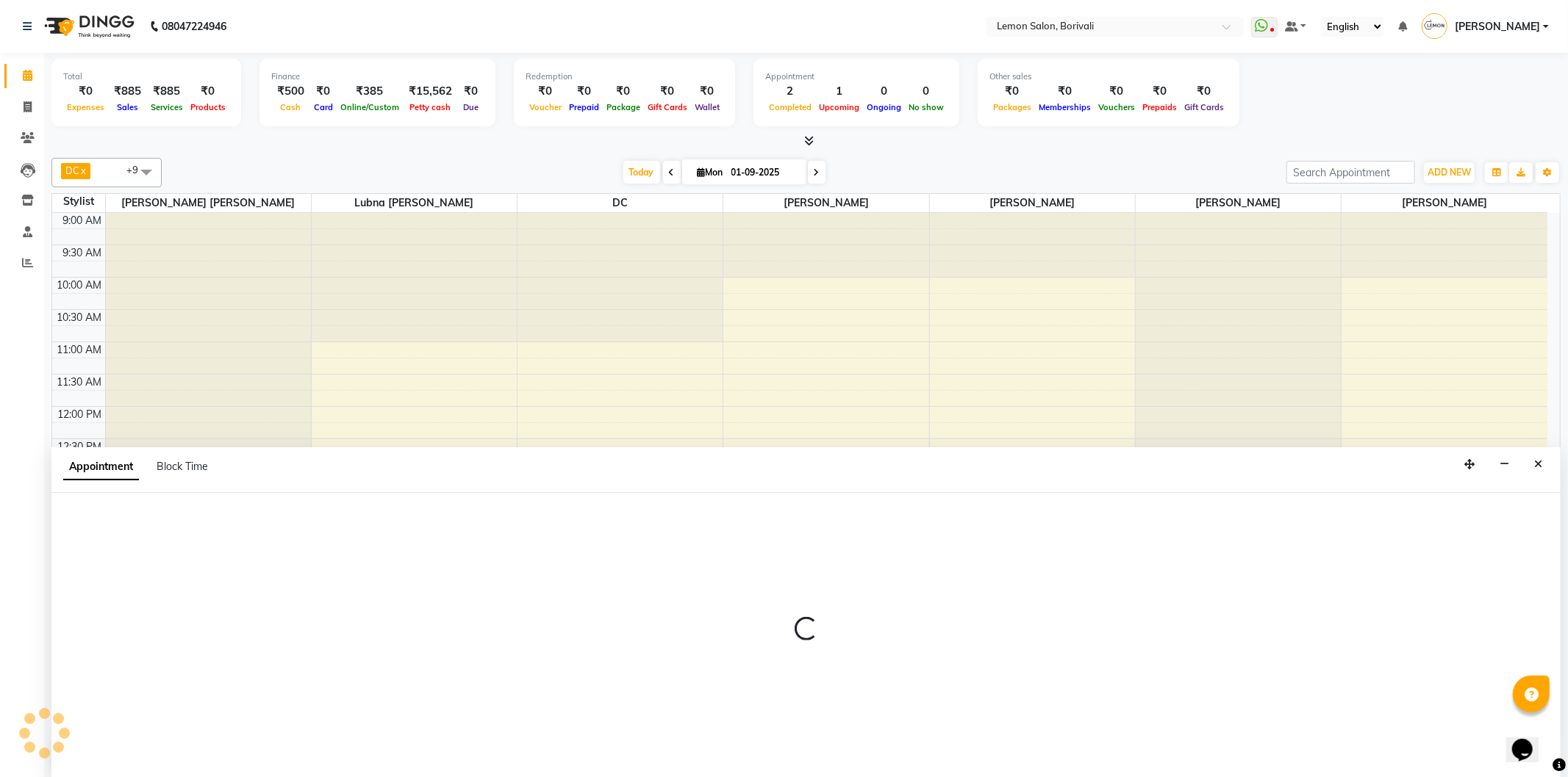
select select "600"
select select "tentative"
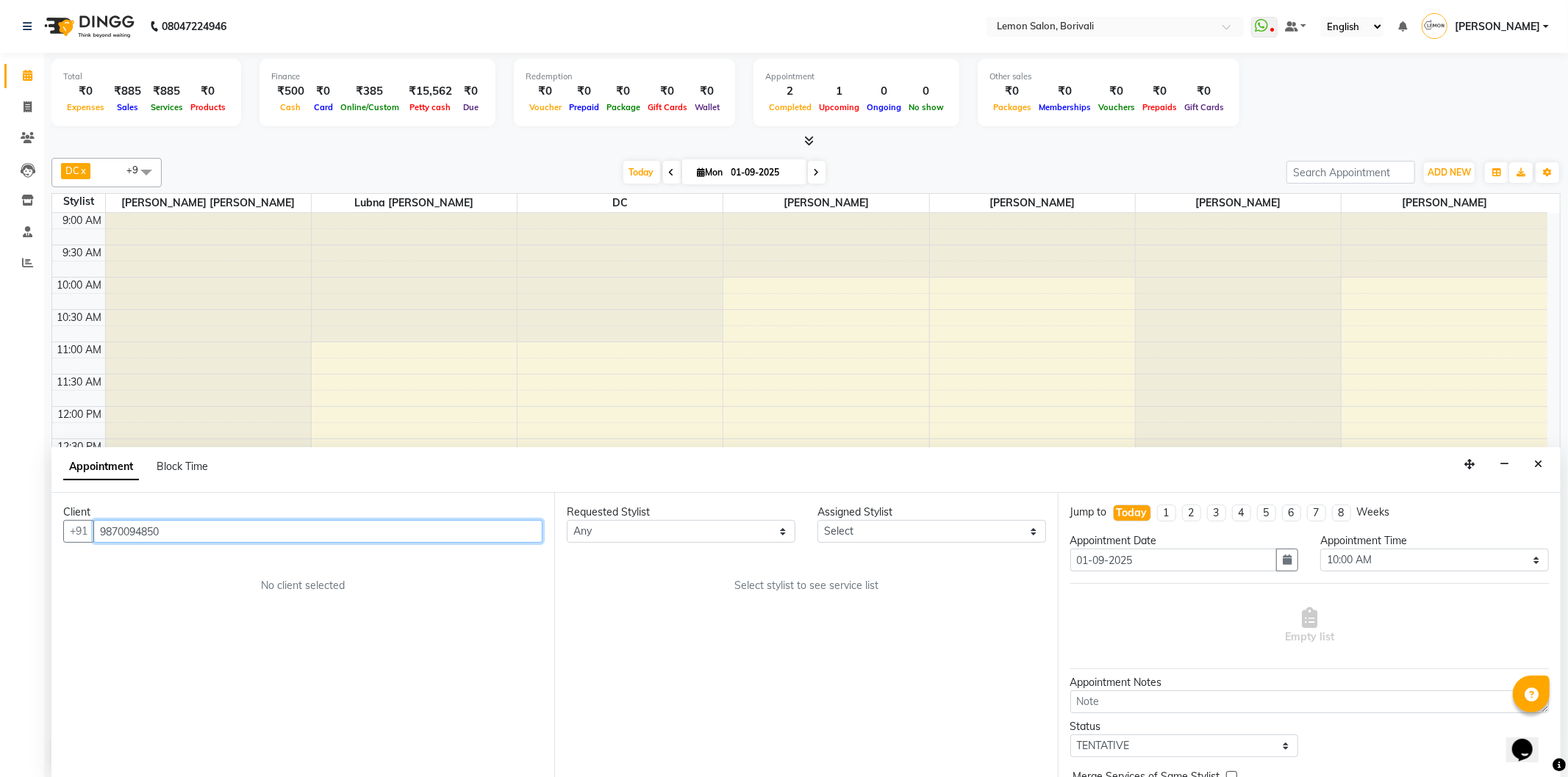
scroll to position [387, 0]
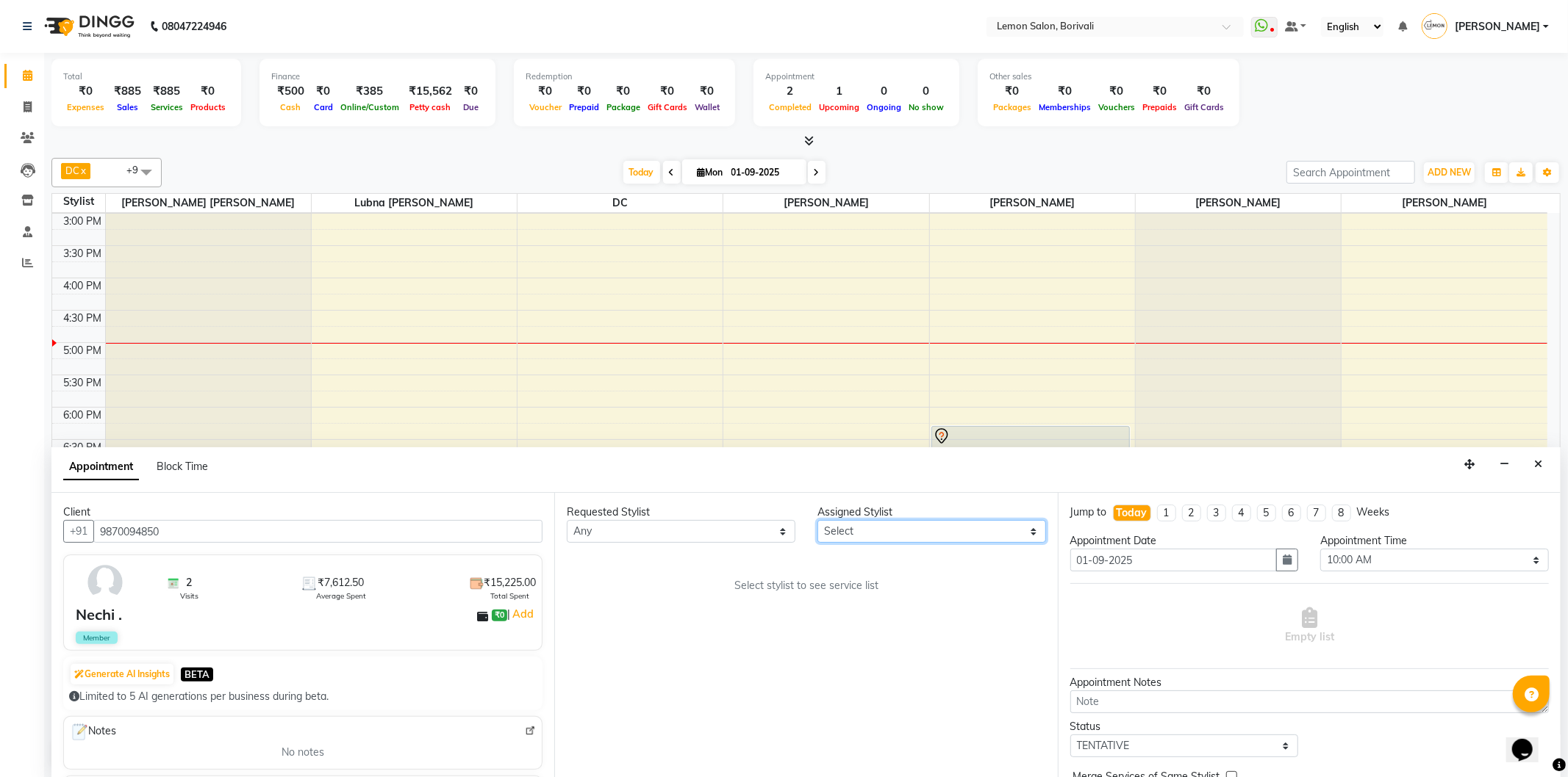
click at [972, 528] on select "Select DC Faiz Khan Jiral Baua Jyoti Vyas Lubna mushahid siddique Mo Adnan Nage…" at bounding box center [931, 531] width 228 height 23
select select "7885"
click at [817, 520] on select "Select DC Faiz Khan Jiral Baua Jyoti Vyas Lubna mushahid siddique Mo Adnan Nage…" at bounding box center [931, 531] width 228 height 23
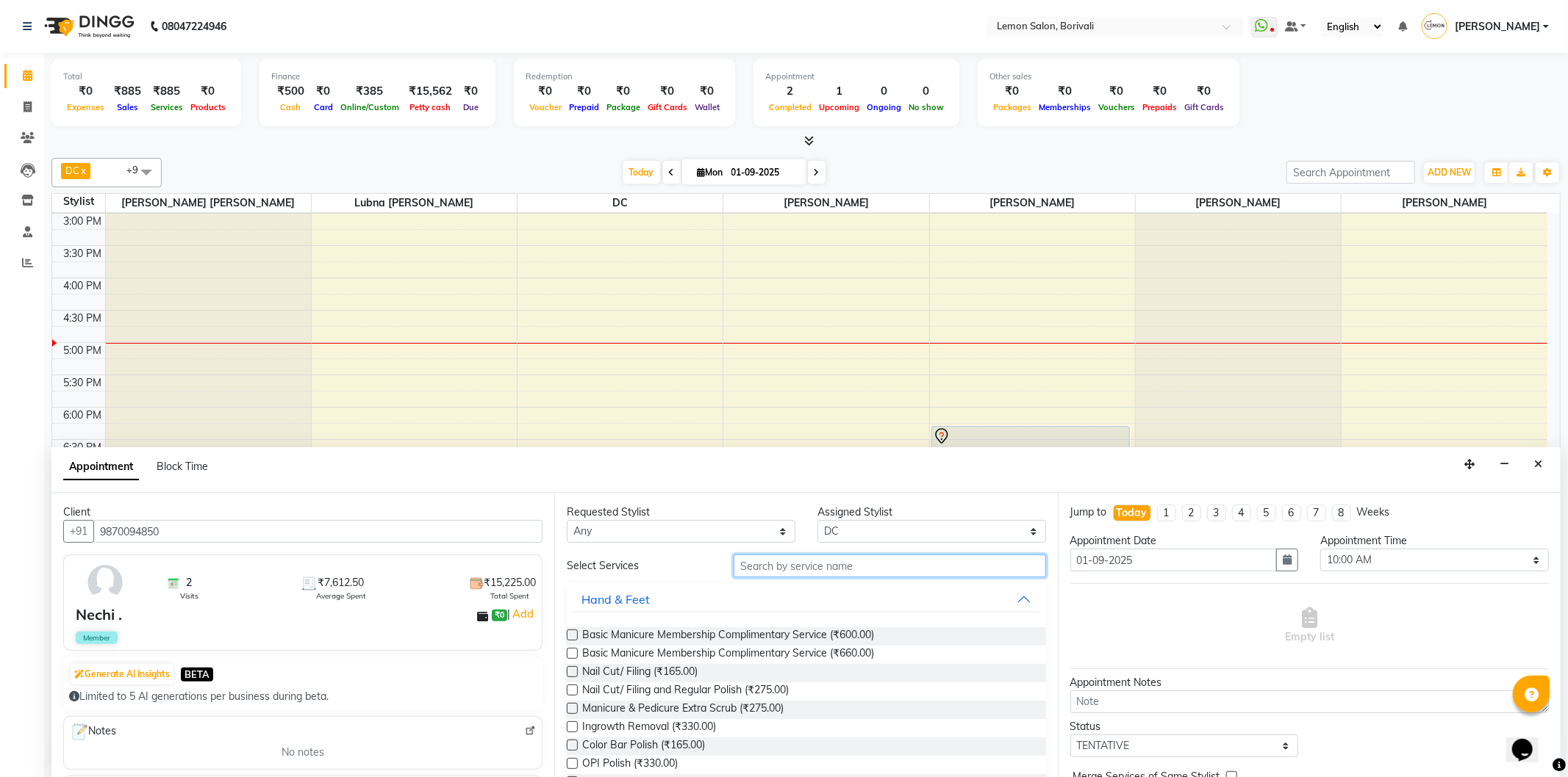
click at [800, 567] on input "text" at bounding box center [890, 565] width 312 height 23
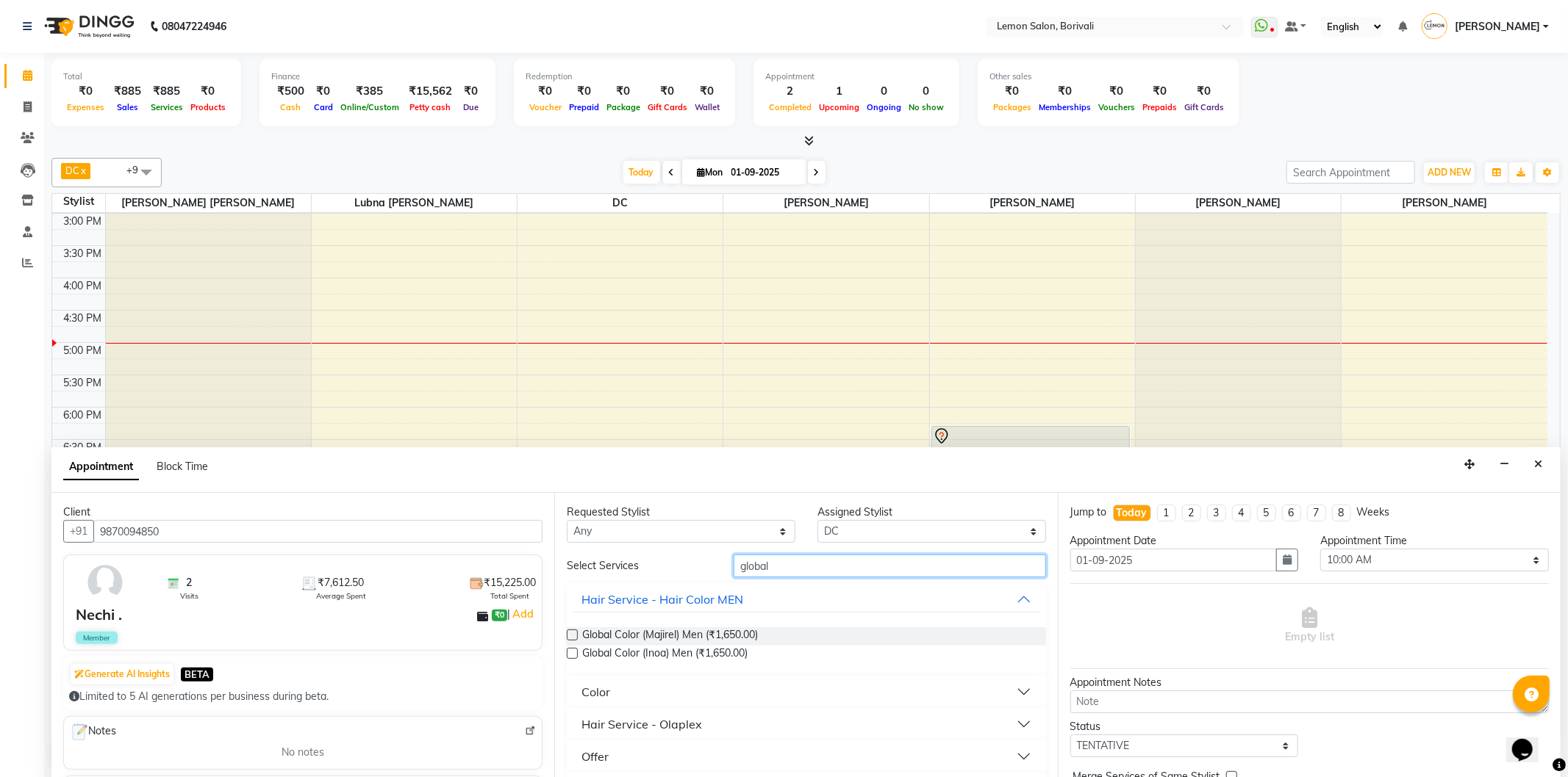
type input "global"
click at [1013, 698] on button "Color" at bounding box center [805, 692] width 467 height 26
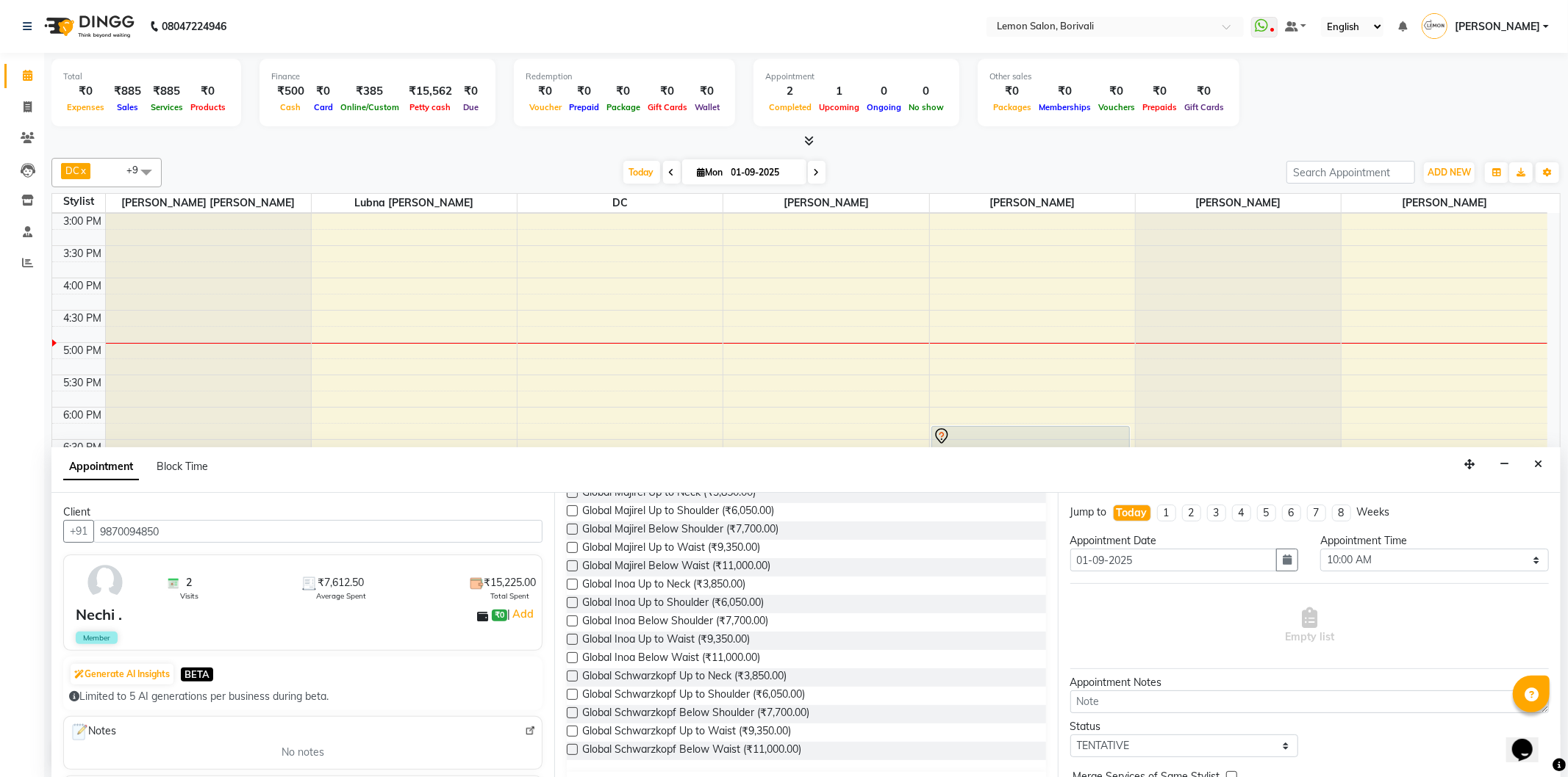
scroll to position [244, 0]
click at [569, 522] on label at bounding box center [573, 520] width 11 height 11
click at [569, 522] on input "checkbox" at bounding box center [572, 521] width 9 height 9
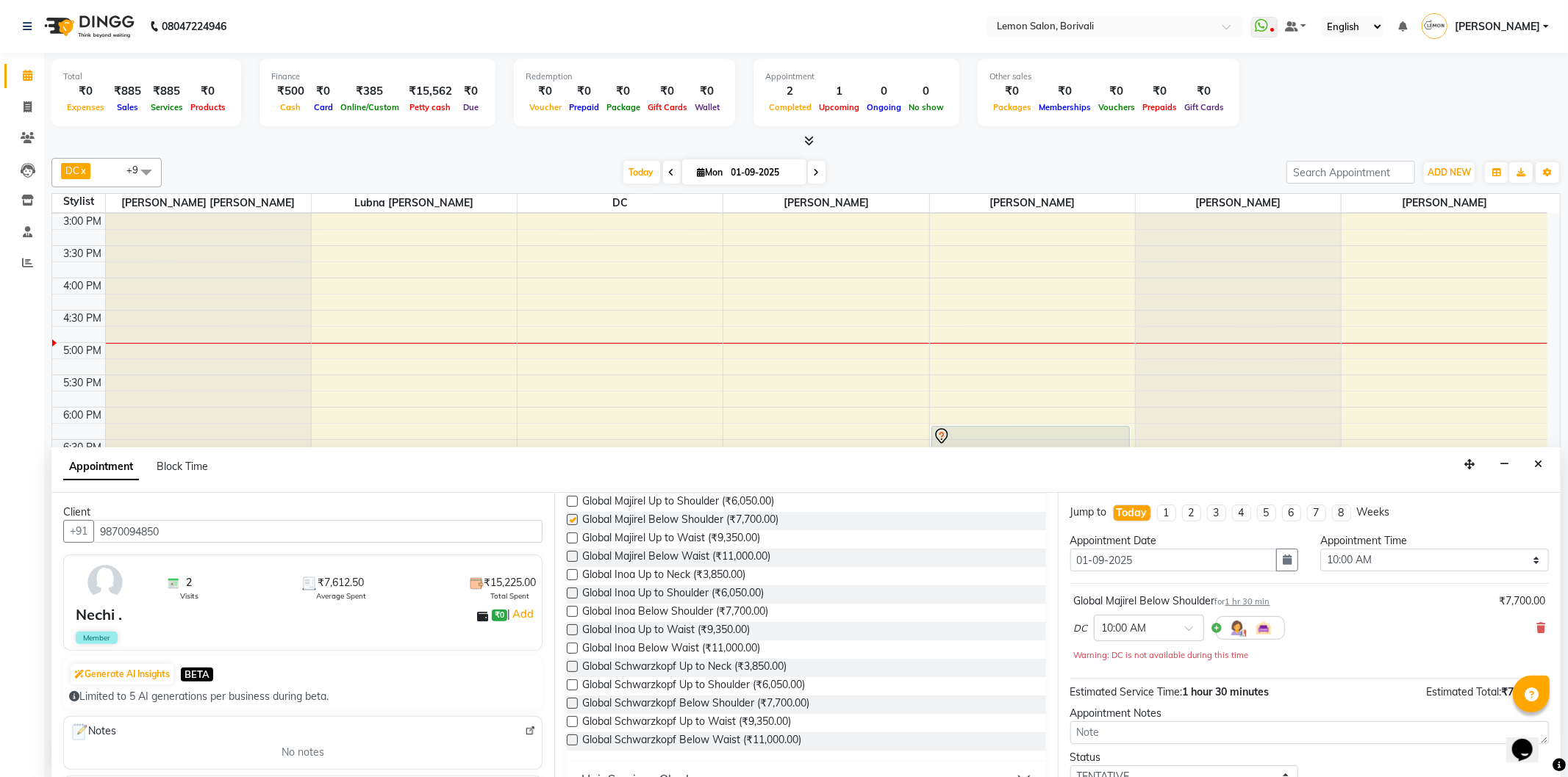
checkbox input "false"
click at [1392, 562] on select "Select 10:00 AM 10:15 AM 10:30 AM 10:45 AM 11:00 AM 11:15 AM 11:30 AM 11:45 AM …" at bounding box center [1434, 560] width 228 height 23
select select "630"
click at [1320, 549] on select "Select 10:00 AM 10:15 AM 10:30 AM 10:45 AM 11:00 AM 11:15 AM 11:30 AM 11:45 AM …" at bounding box center [1434, 560] width 228 height 23
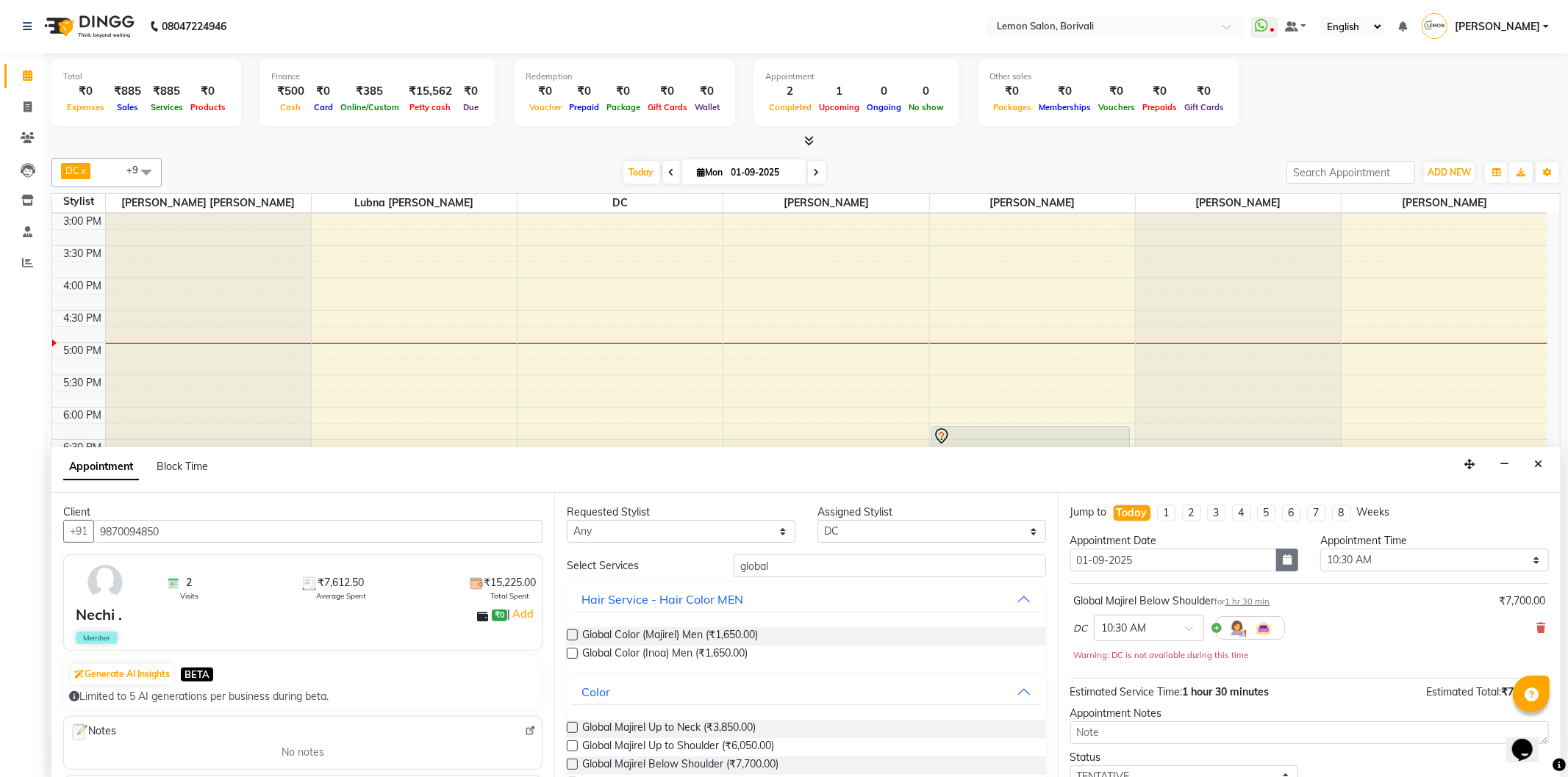
click at [1283, 558] on icon "button" at bounding box center [1287, 559] width 9 height 10
click at [1105, 635] on div "2" at bounding box center [1109, 637] width 23 height 23
type input "02-09-2025"
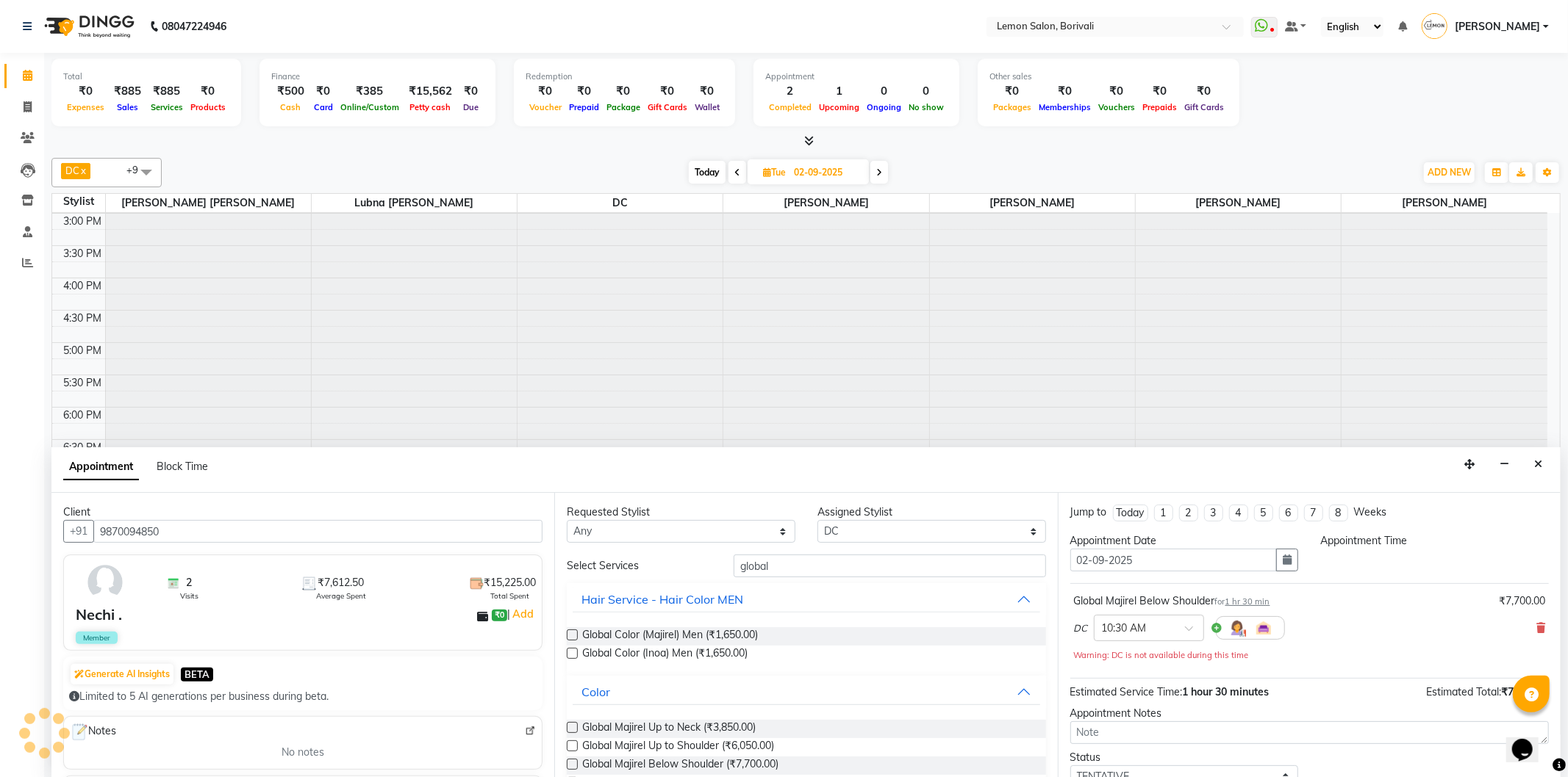
scroll to position [387, 0]
select select "630"
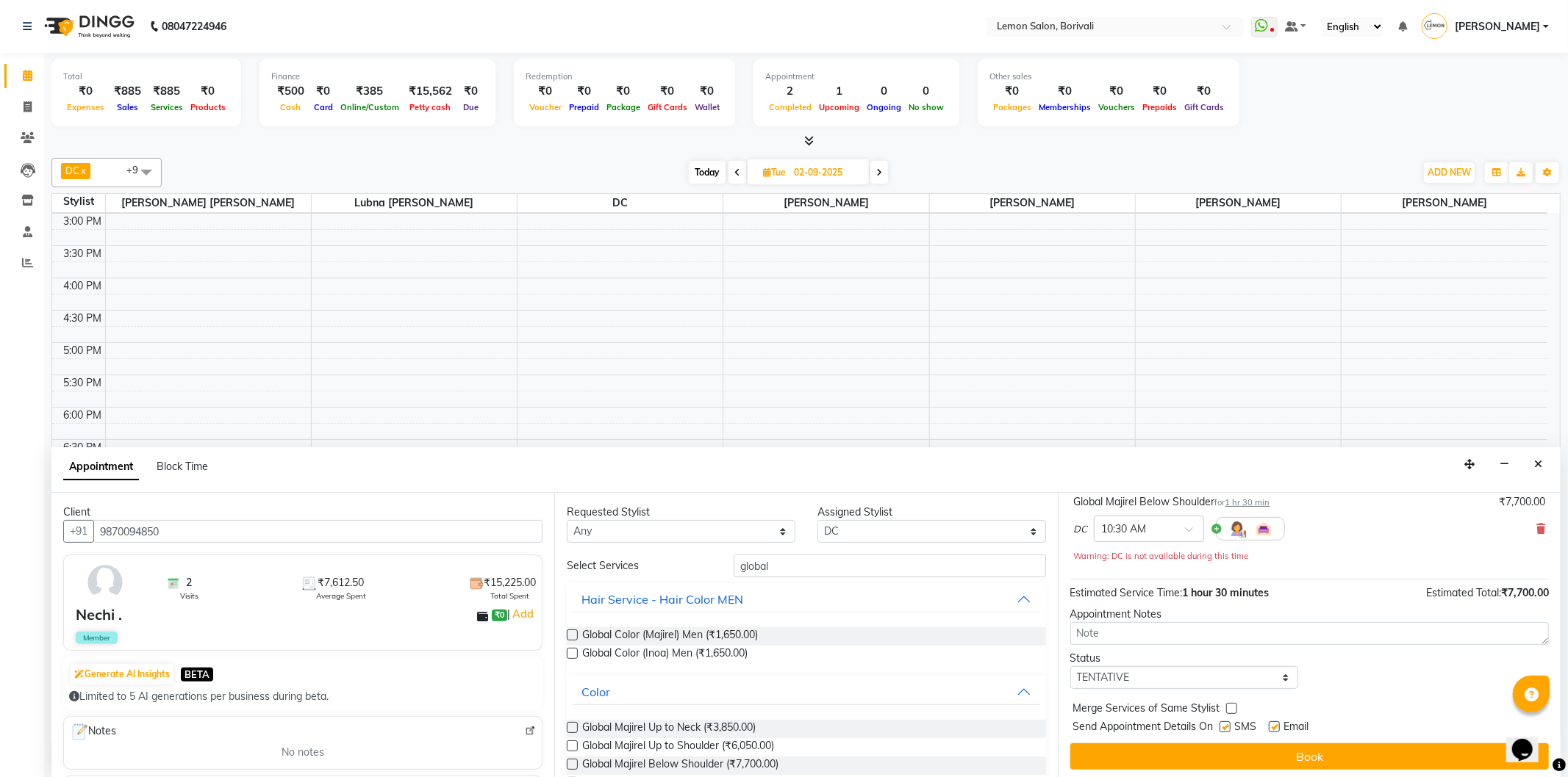
scroll to position [104, 0]
click at [1225, 723] on label at bounding box center [1225, 723] width 11 height 11
click at [1225, 723] on input "checkbox" at bounding box center [1224, 725] width 9 height 9
checkbox input "false"
click at [1274, 724] on label at bounding box center [1274, 723] width 11 height 11
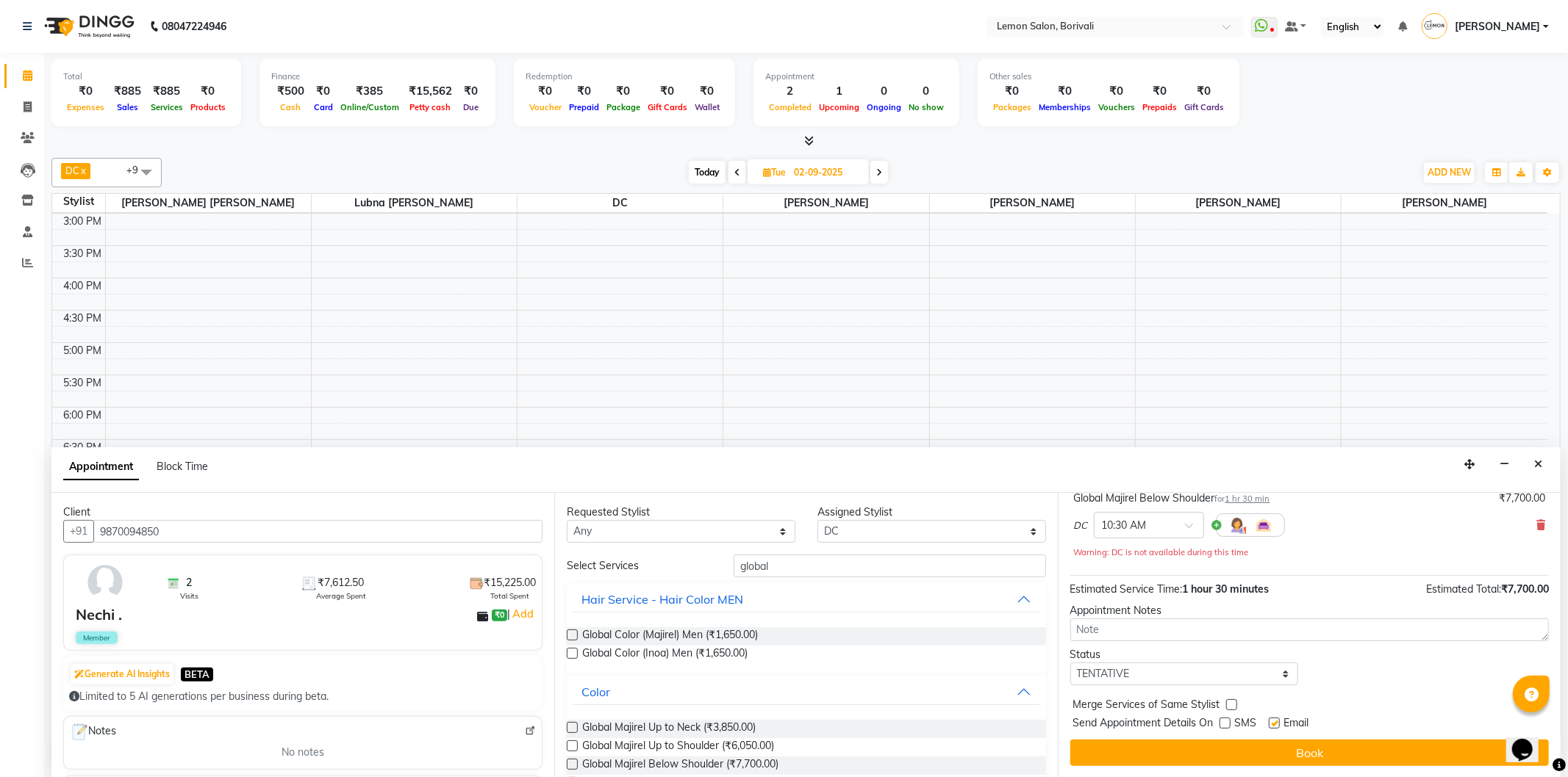
click at [1274, 724] on input "checkbox" at bounding box center [1274, 725] width 9 height 9
checkbox input "false"
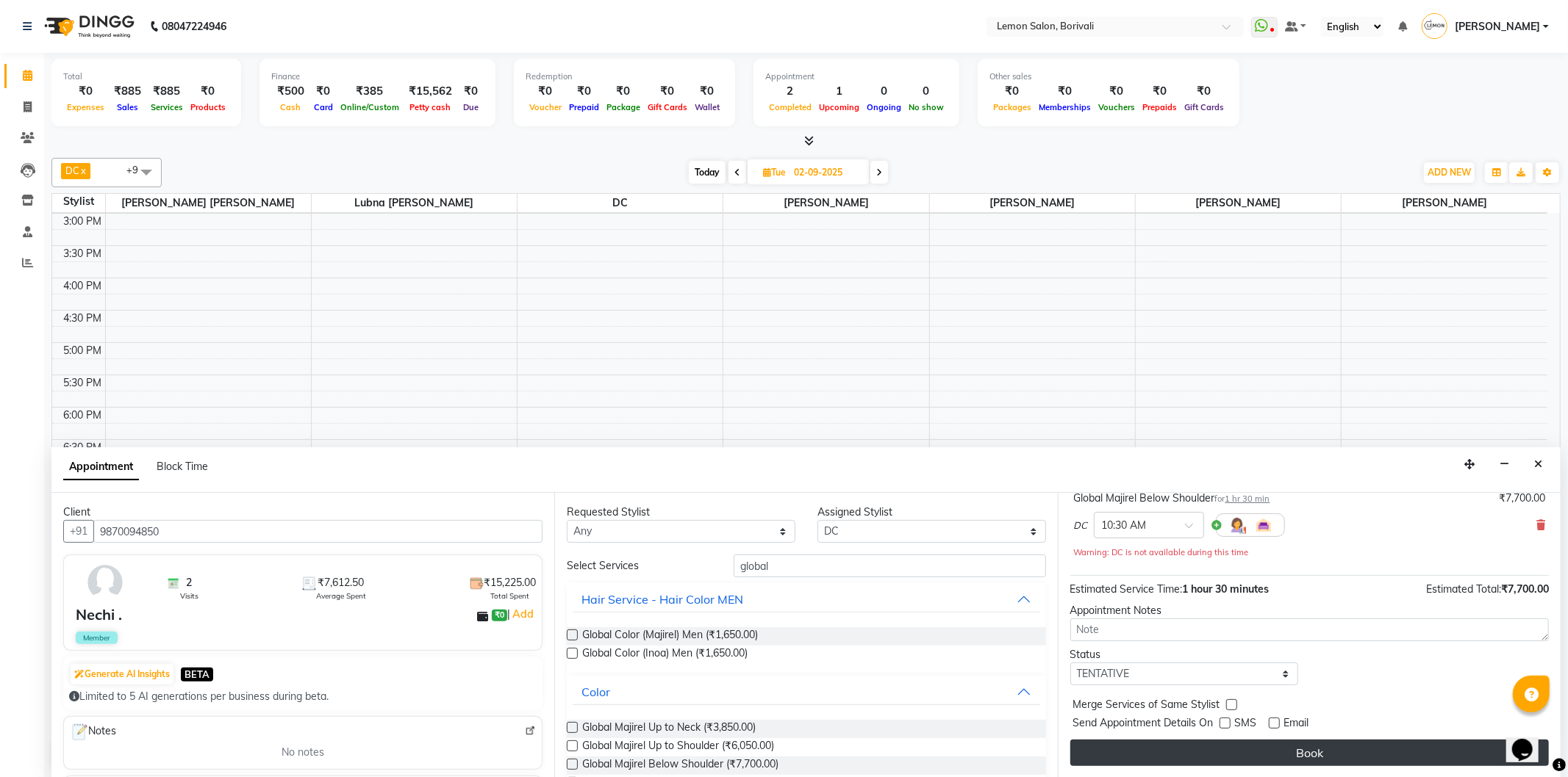
click at [1217, 764] on button "Book" at bounding box center [1309, 753] width 478 height 26
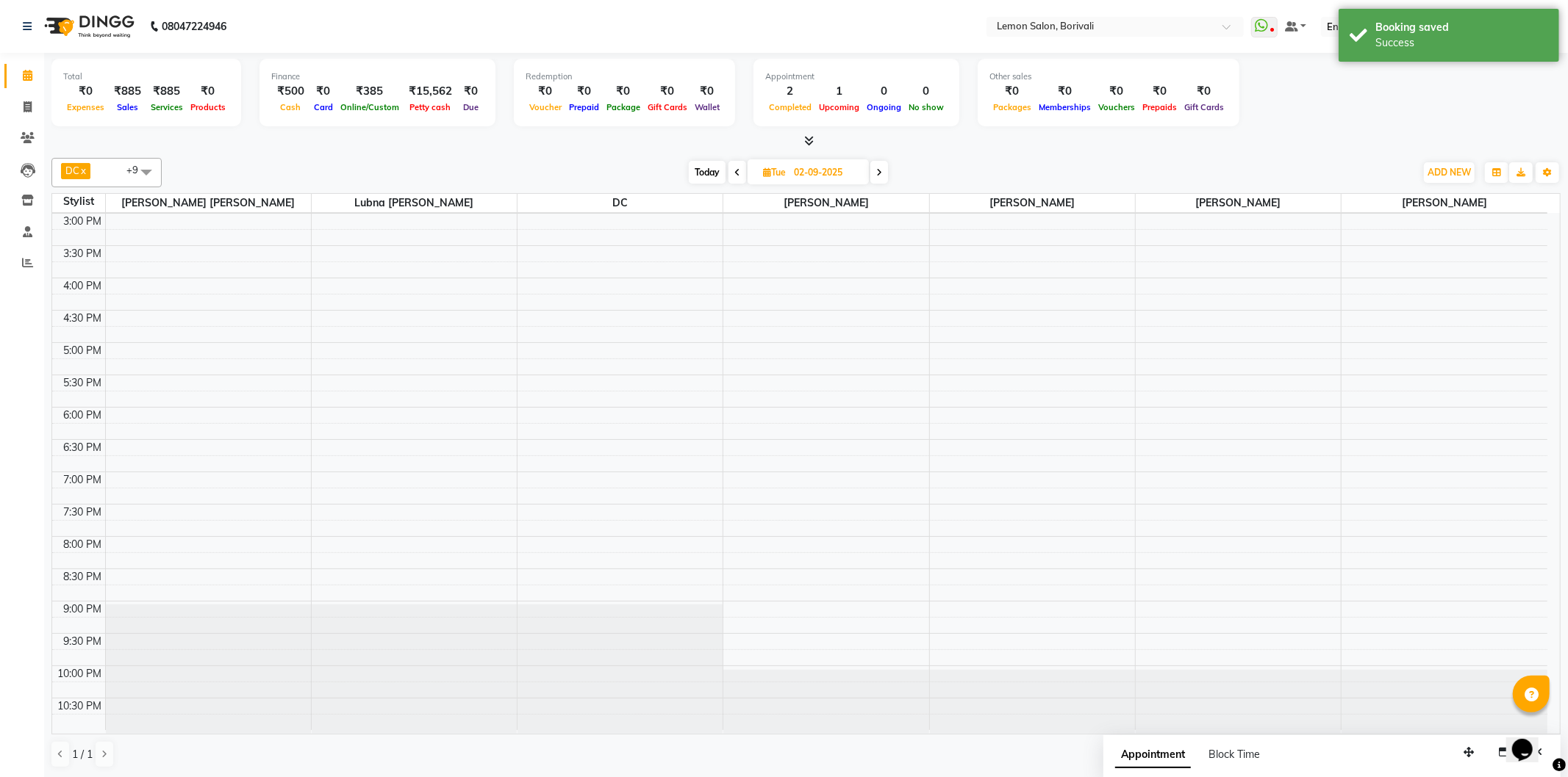
click at [1391, 135] on div at bounding box center [805, 142] width 1509 height 16
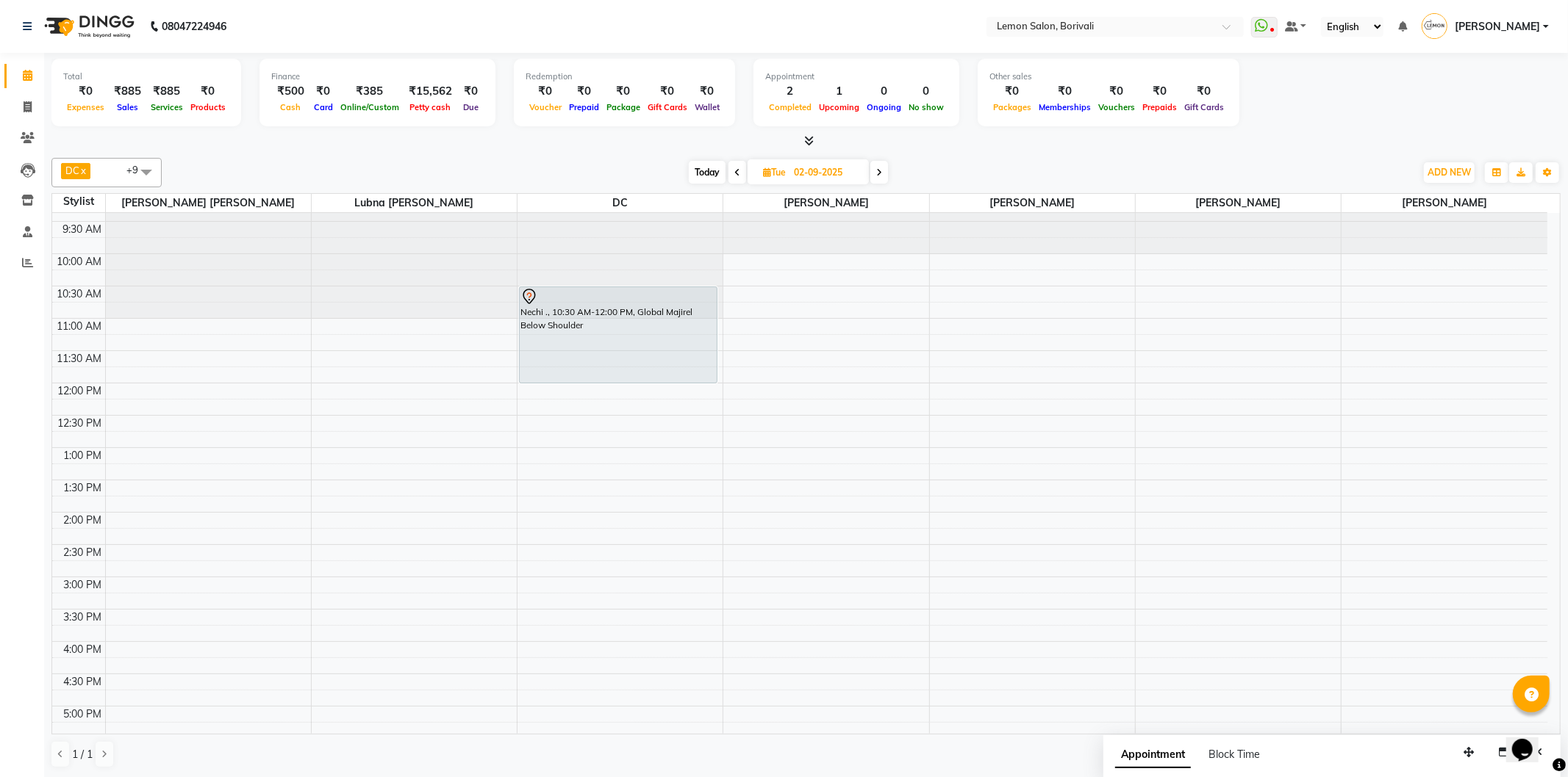
scroll to position [0, 0]
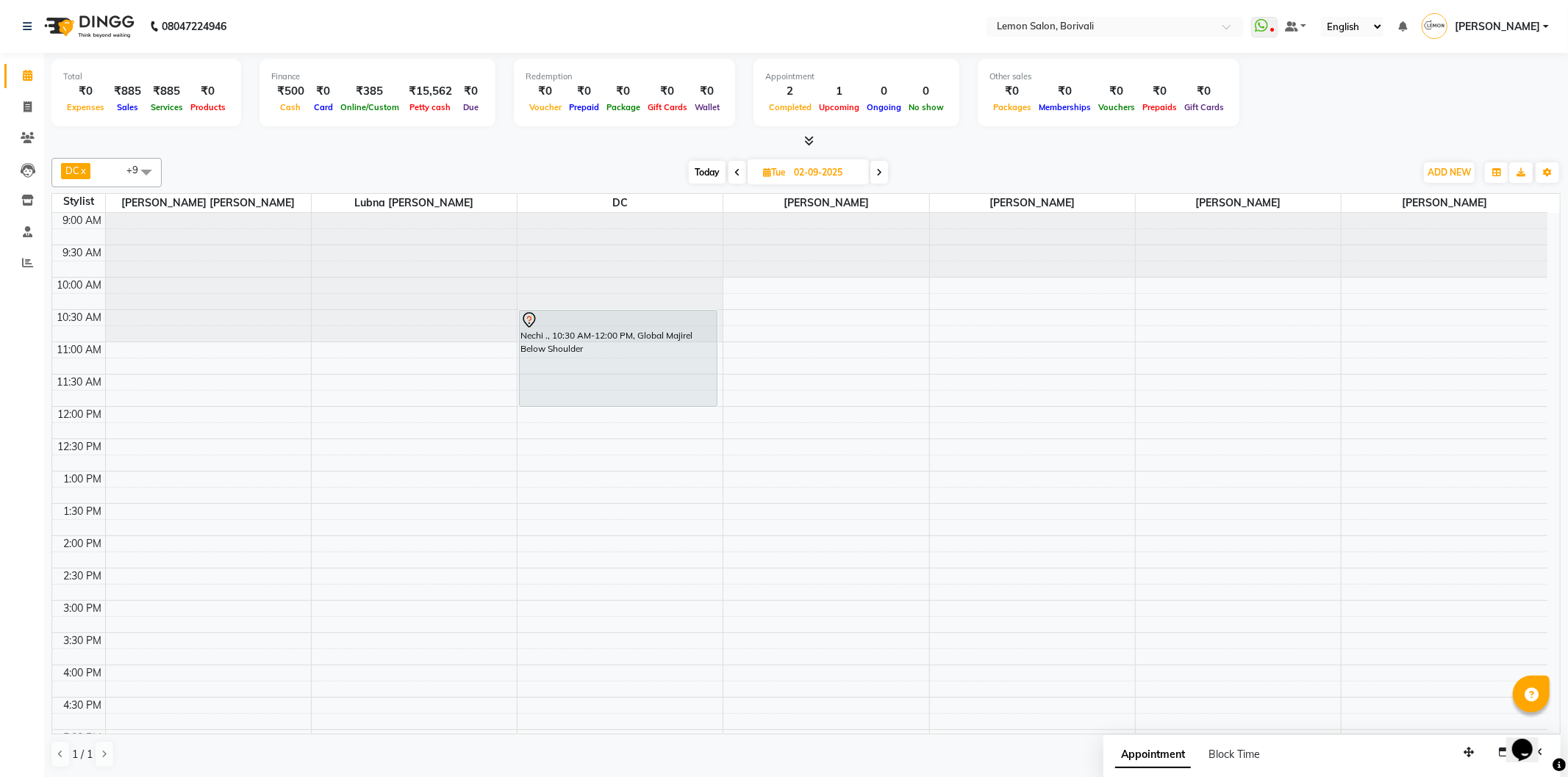
click at [696, 174] on span "Today" at bounding box center [706, 172] width 37 height 23
type input "01-09-2025"
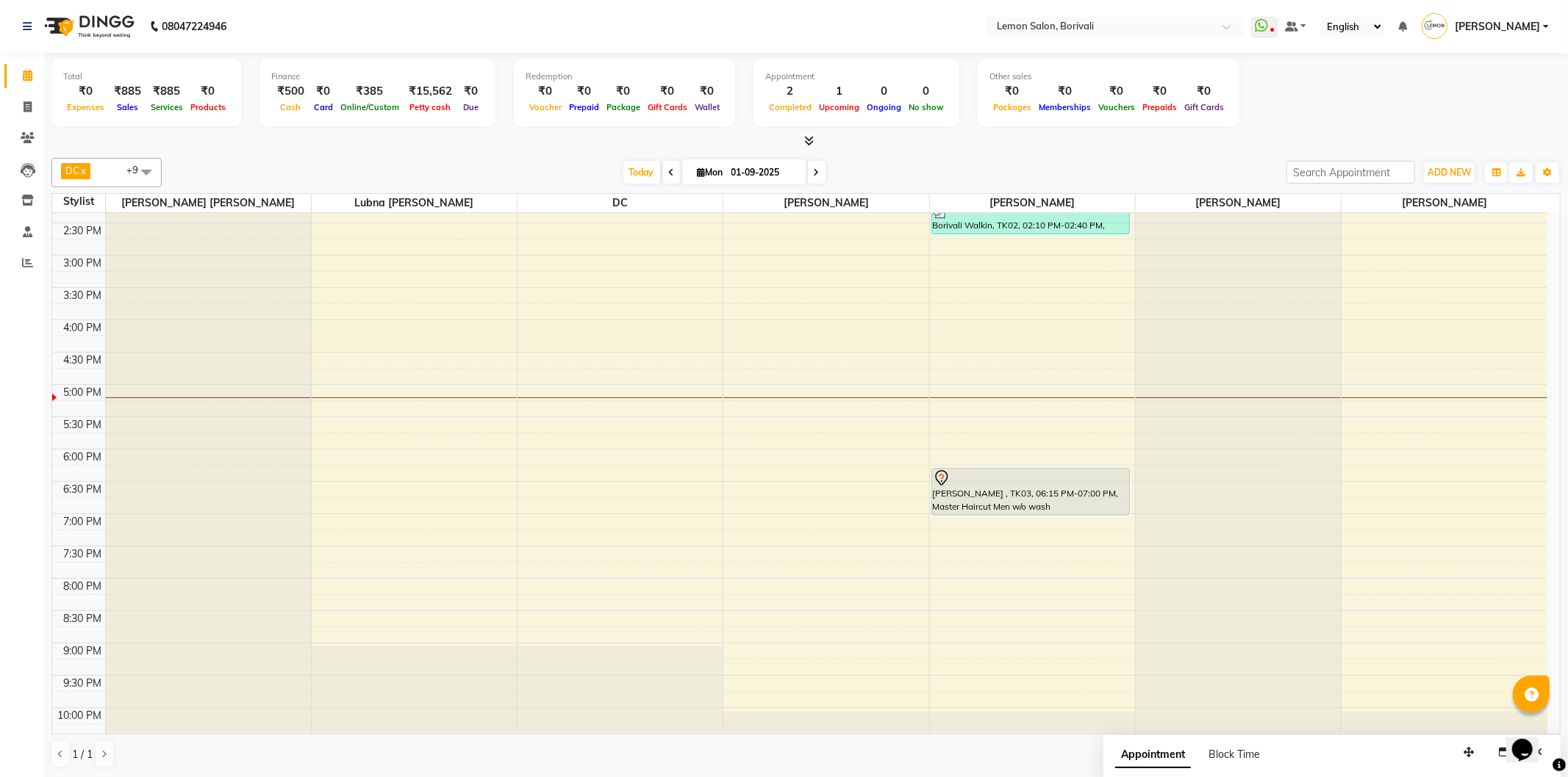
scroll to position [387, 0]
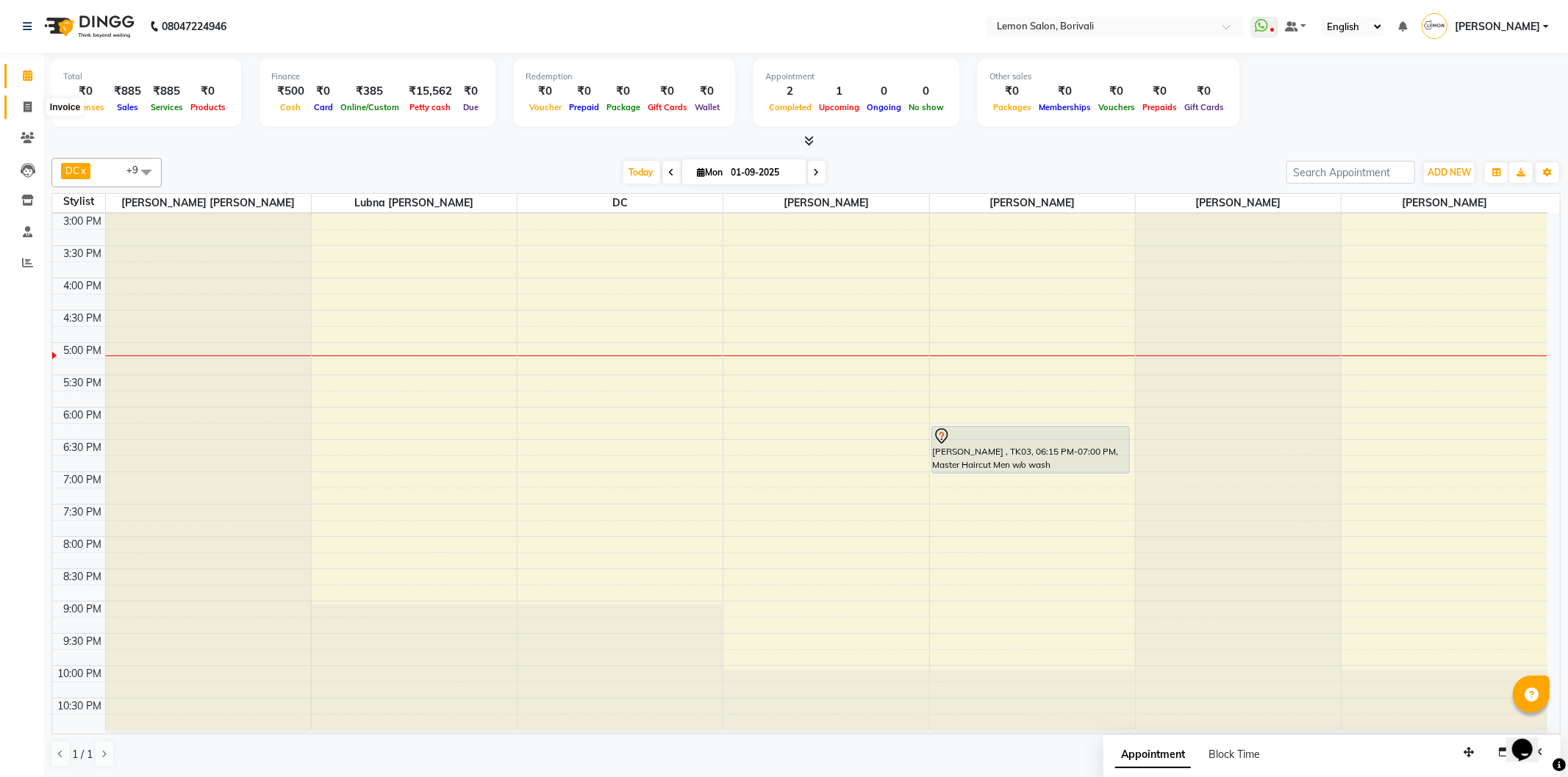
click at [28, 106] on icon at bounding box center [27, 107] width 8 height 11
select select "service"
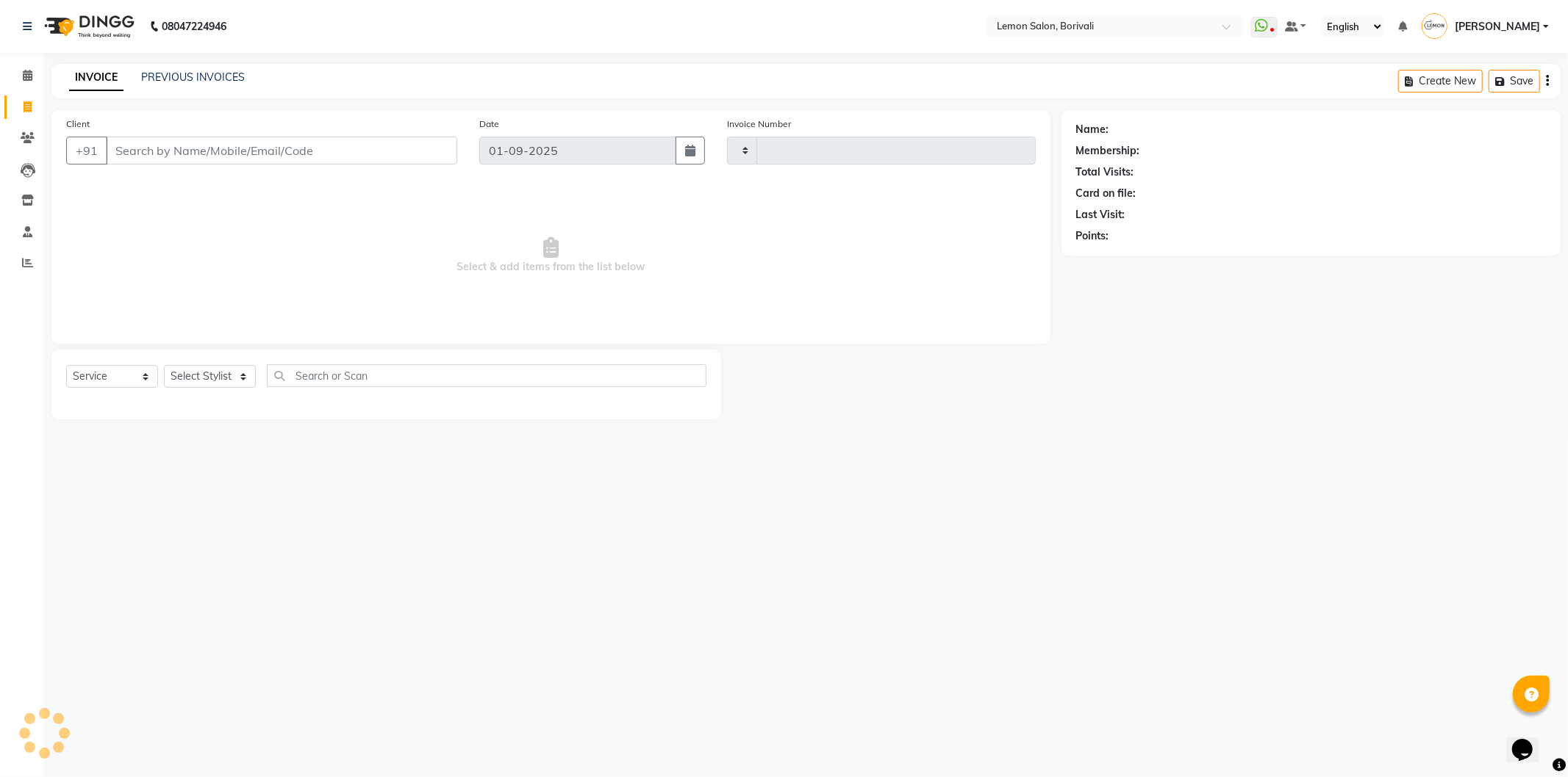
type input "2547"
select select "567"
click at [248, 159] on input "Client" at bounding box center [281, 151] width 351 height 28
click at [206, 155] on input "Client" at bounding box center [281, 151] width 351 height 28
click at [26, 75] on icon at bounding box center [27, 76] width 9 height 11
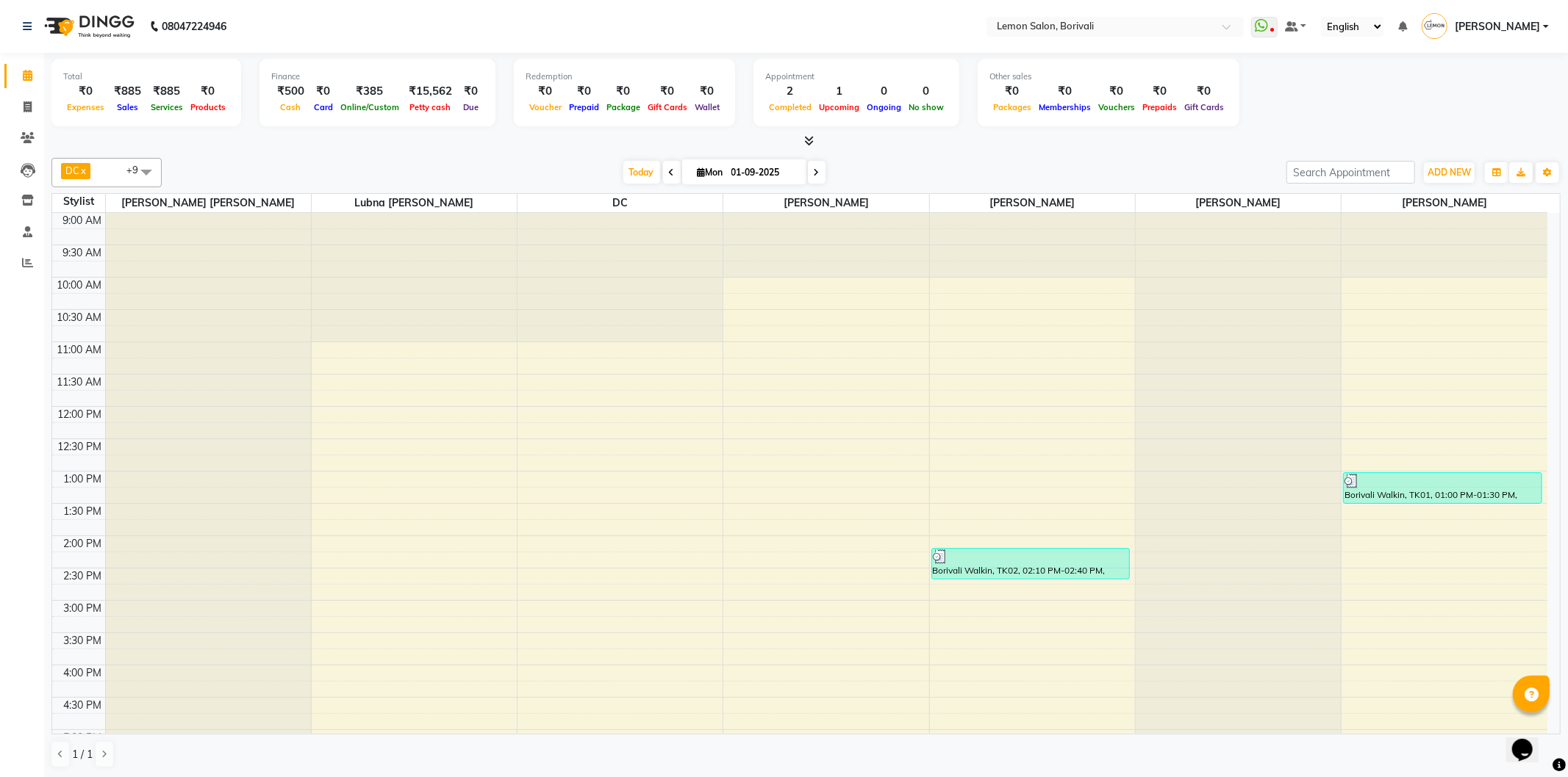
click at [765, 176] on input "01-09-2025" at bounding box center [763, 173] width 73 height 22
select select "9"
select select "2025"
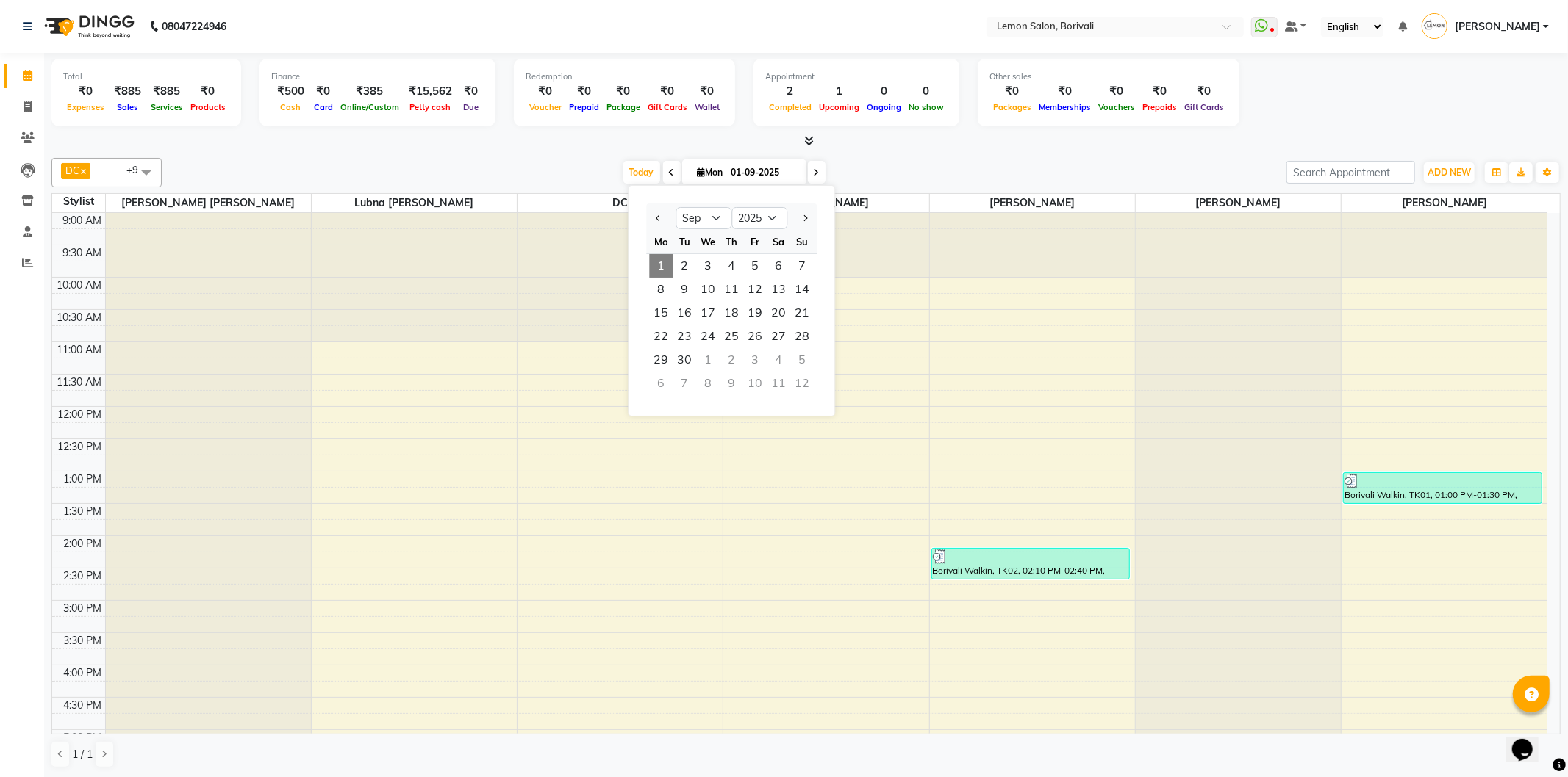
click at [985, 158] on div "DC x Prashant Chavan x Ayesha Khan x Danish Salmani x Mo Adnan x Lubna mushahid…" at bounding box center [805, 173] width 1509 height 30
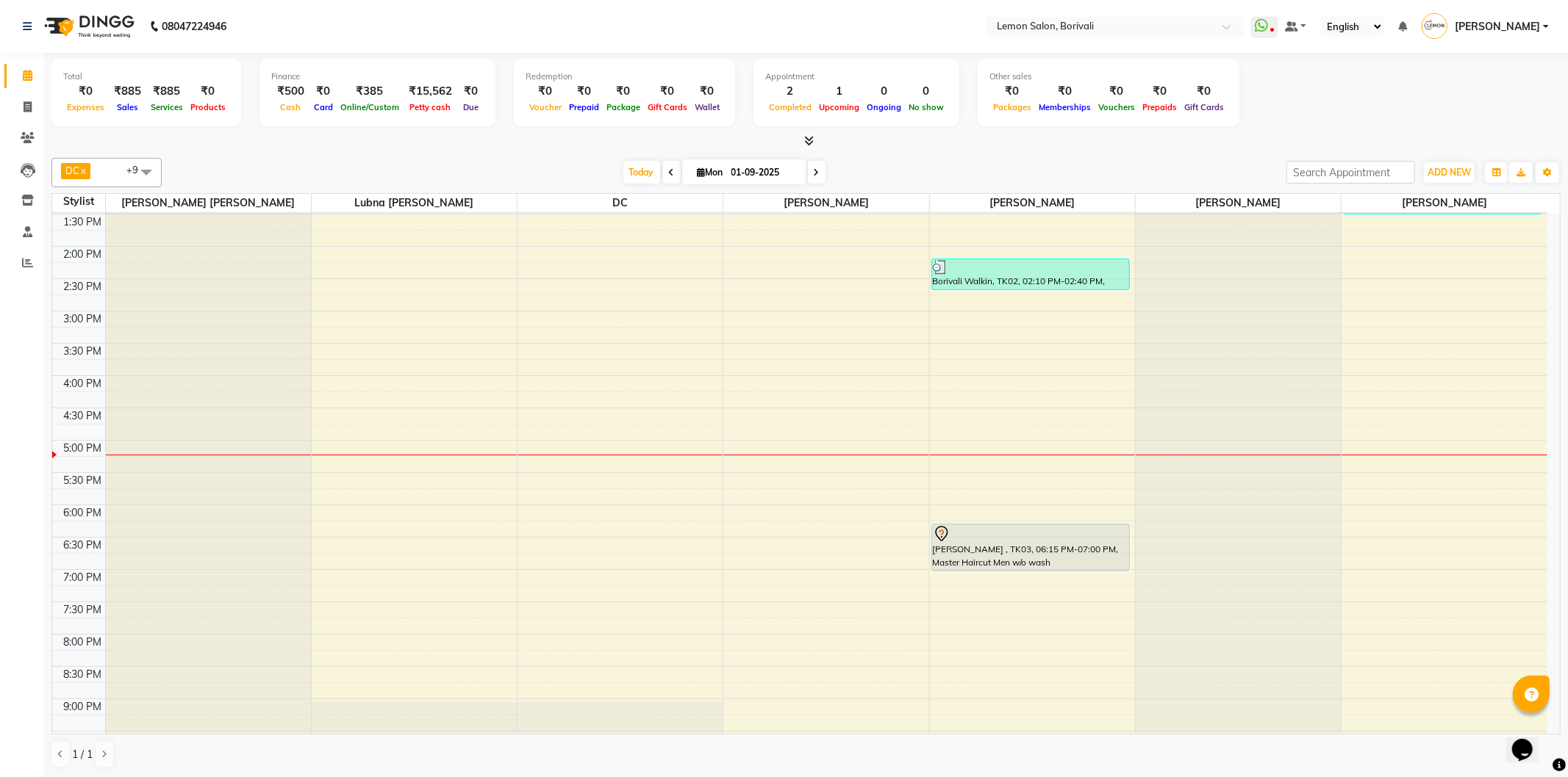
scroll to position [387, 0]
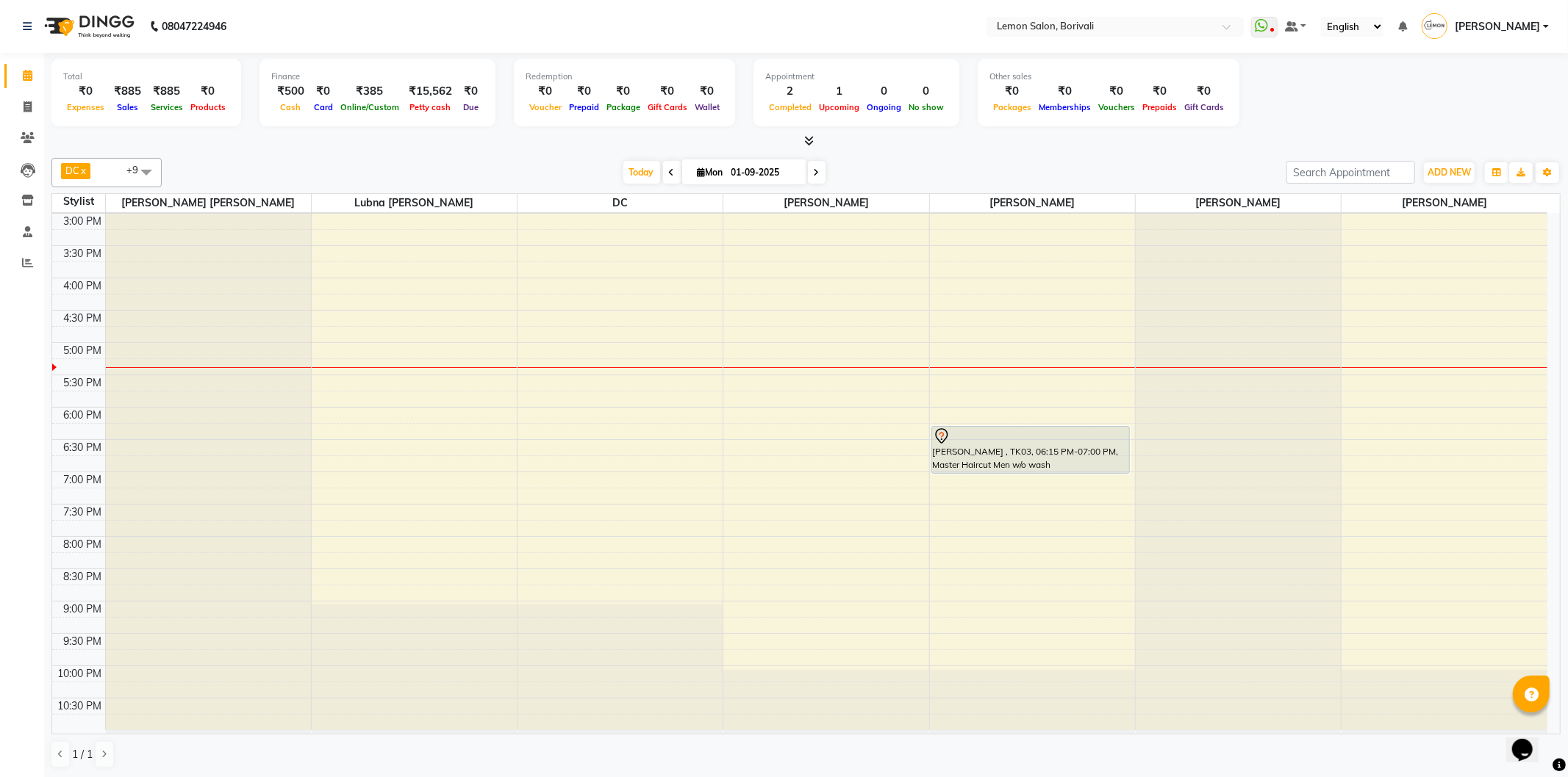
click at [816, 167] on span at bounding box center [816, 172] width 18 height 23
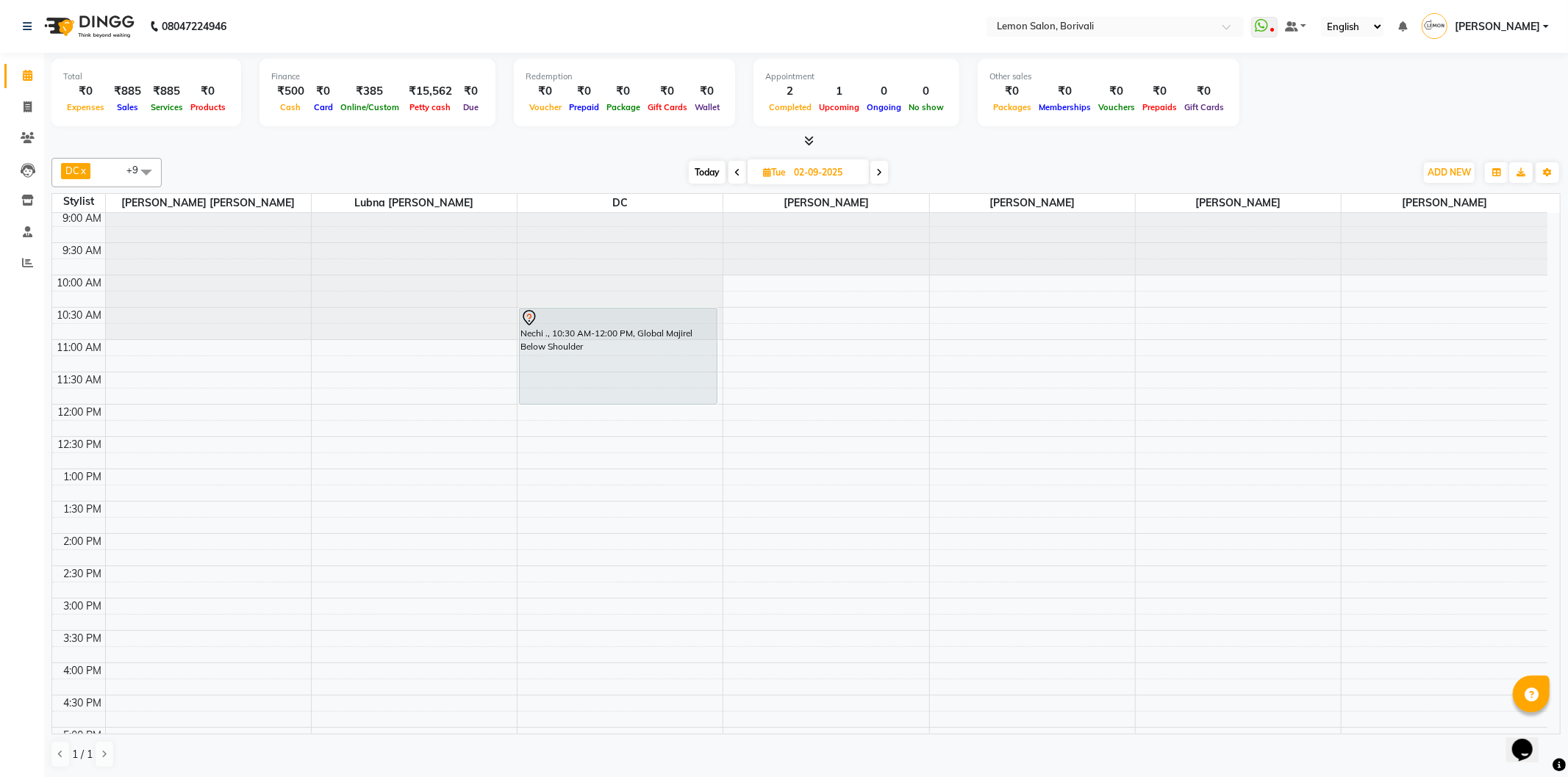
scroll to position [0, 0]
click at [711, 171] on span "Today" at bounding box center [706, 172] width 37 height 23
type input "01-09-2025"
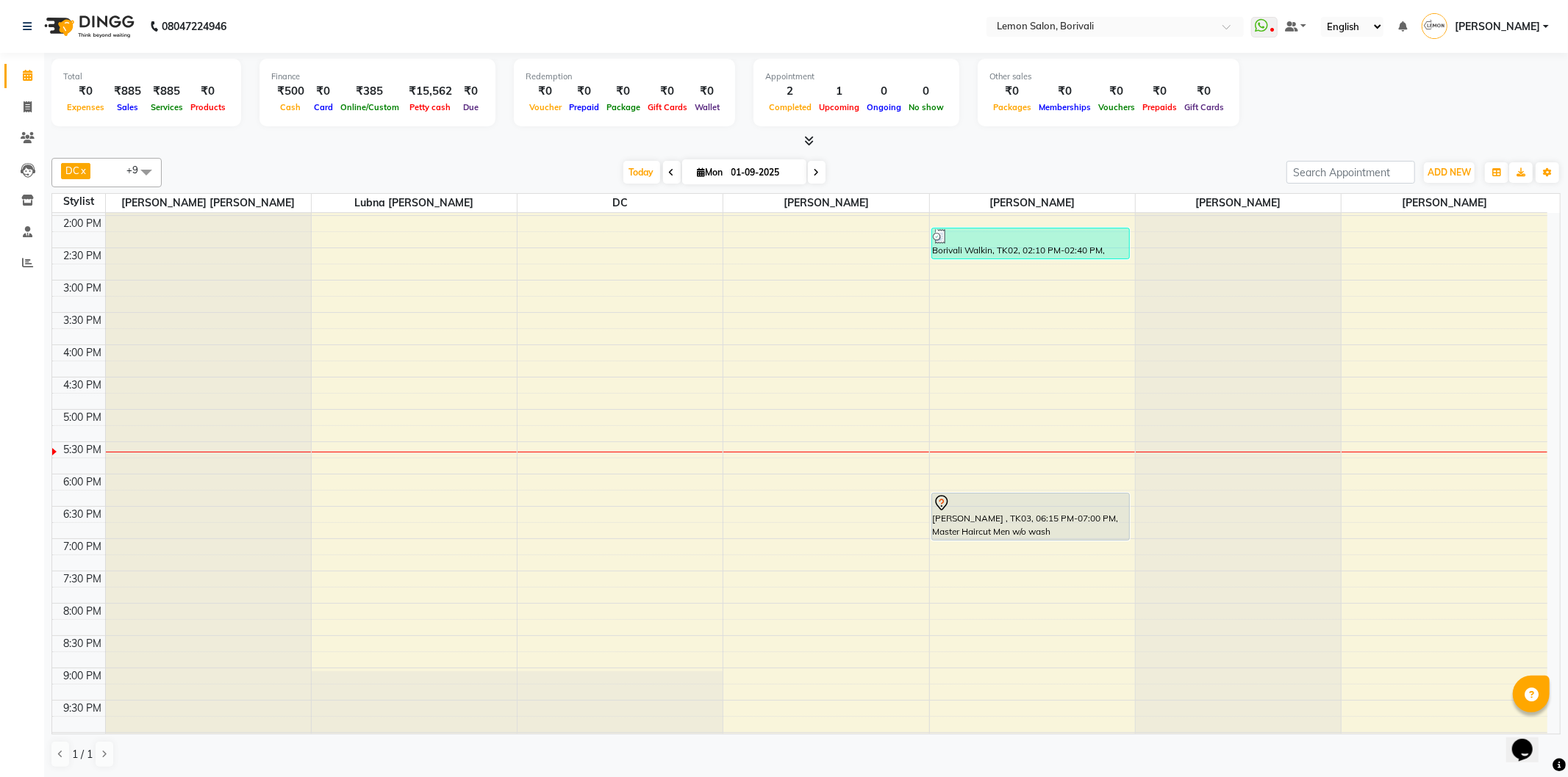
scroll to position [387, 0]
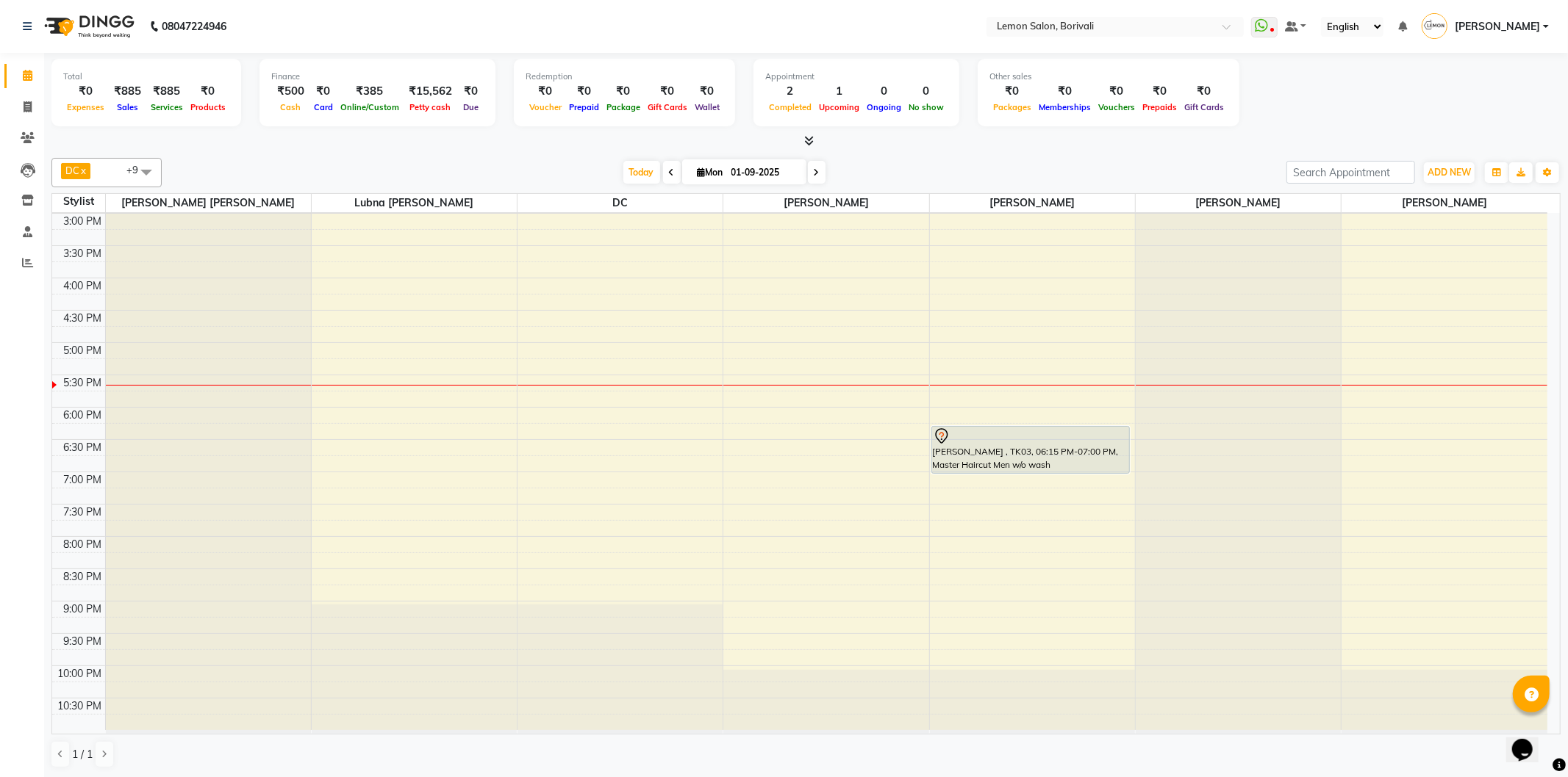
click at [805, 136] on icon at bounding box center [809, 141] width 9 height 11
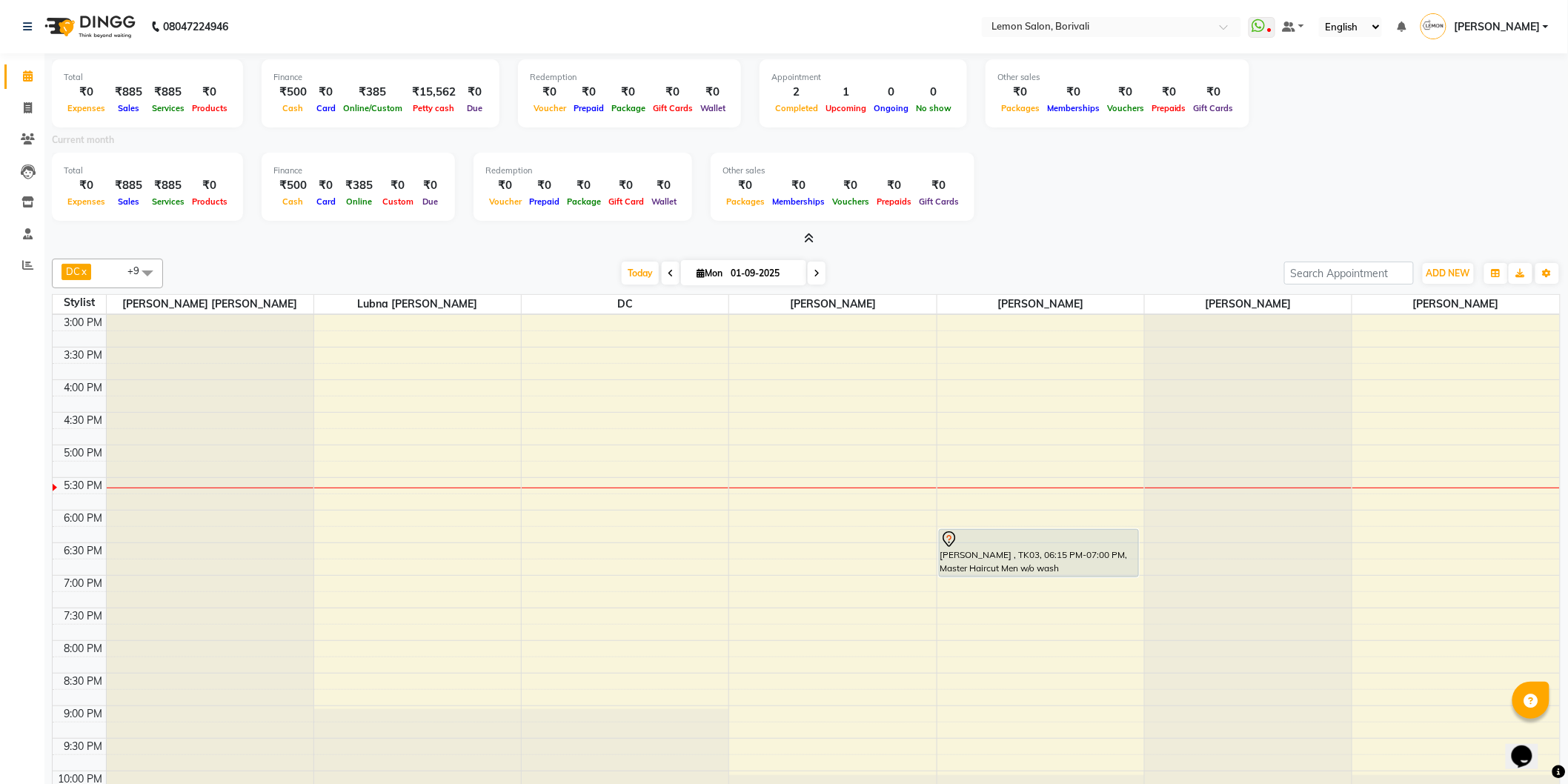
click at [810, 235] on icon at bounding box center [810, 238] width 9 height 11
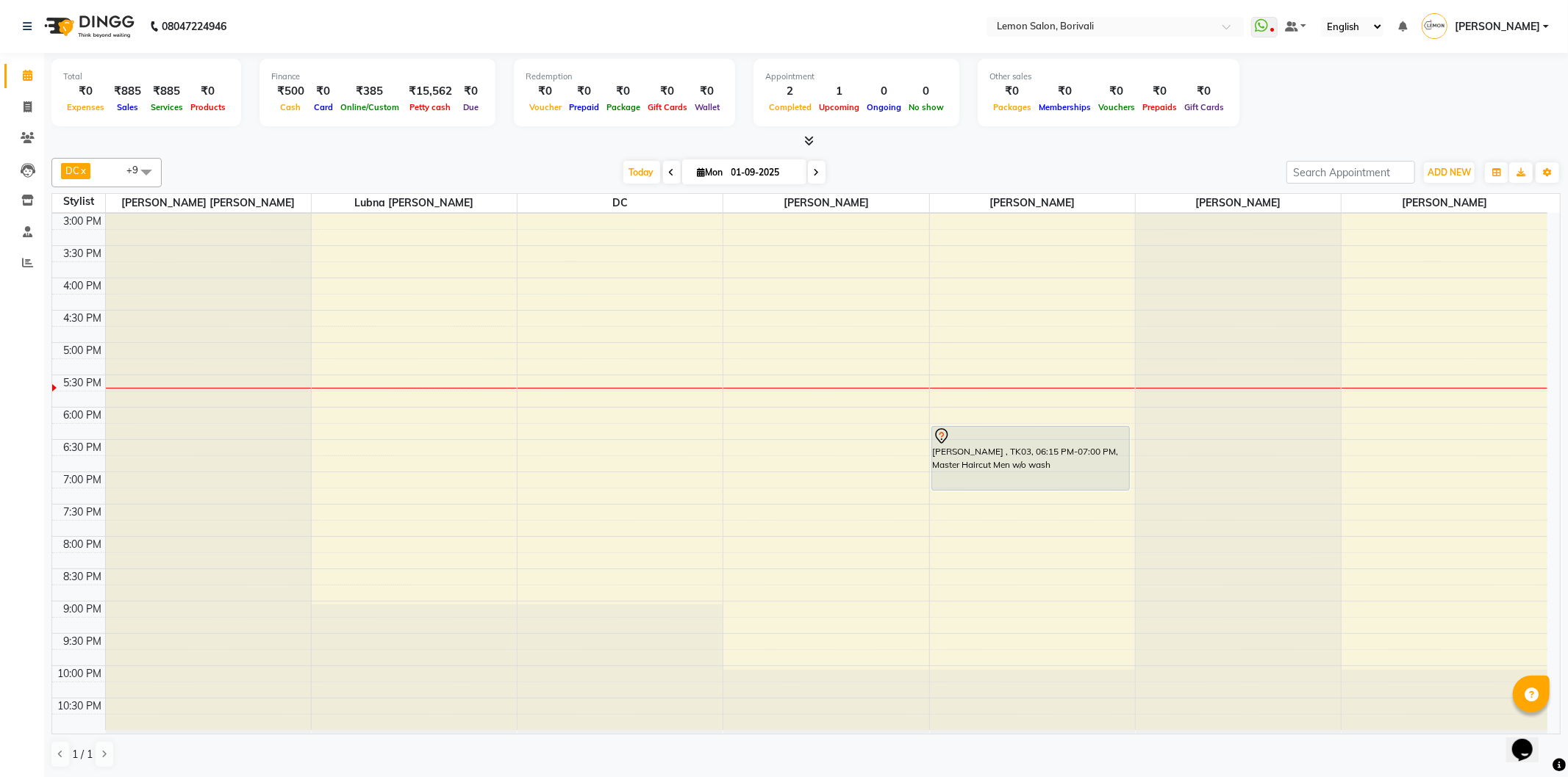
drag, startPoint x: 1050, startPoint y: 470, endPoint x: 1051, endPoint y: 477, distance: 7.1
click at [1053, 487] on div "Borivali Walkin, TK02, 02:10 PM-02:40 PM, Complimantry Haircut Male (₹250) DHAR…" at bounding box center [1032, 278] width 205 height 905
click at [1204, 163] on div "Today Mon 01-09-2025" at bounding box center [724, 173] width 1110 height 22
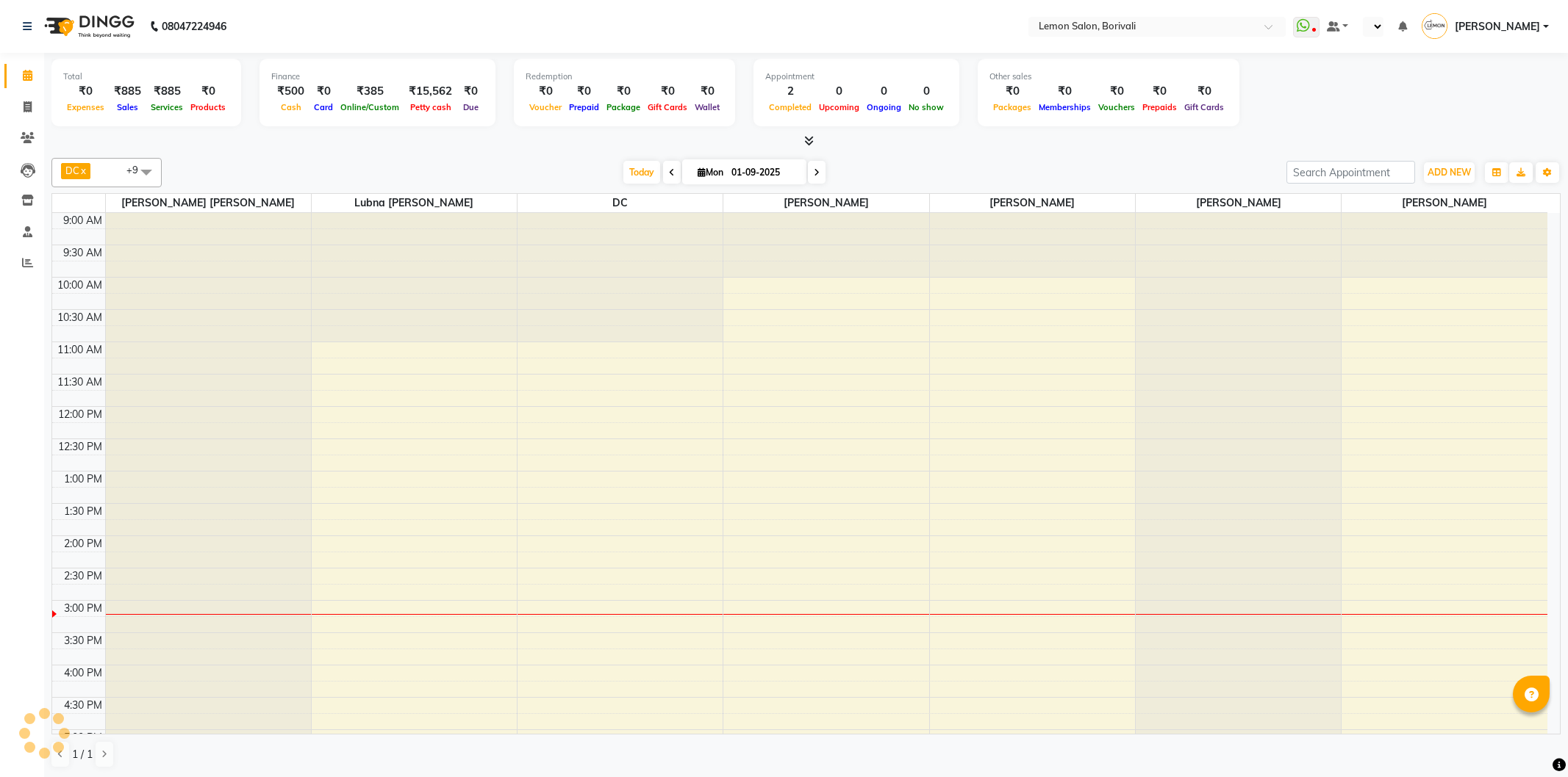
select select "en"
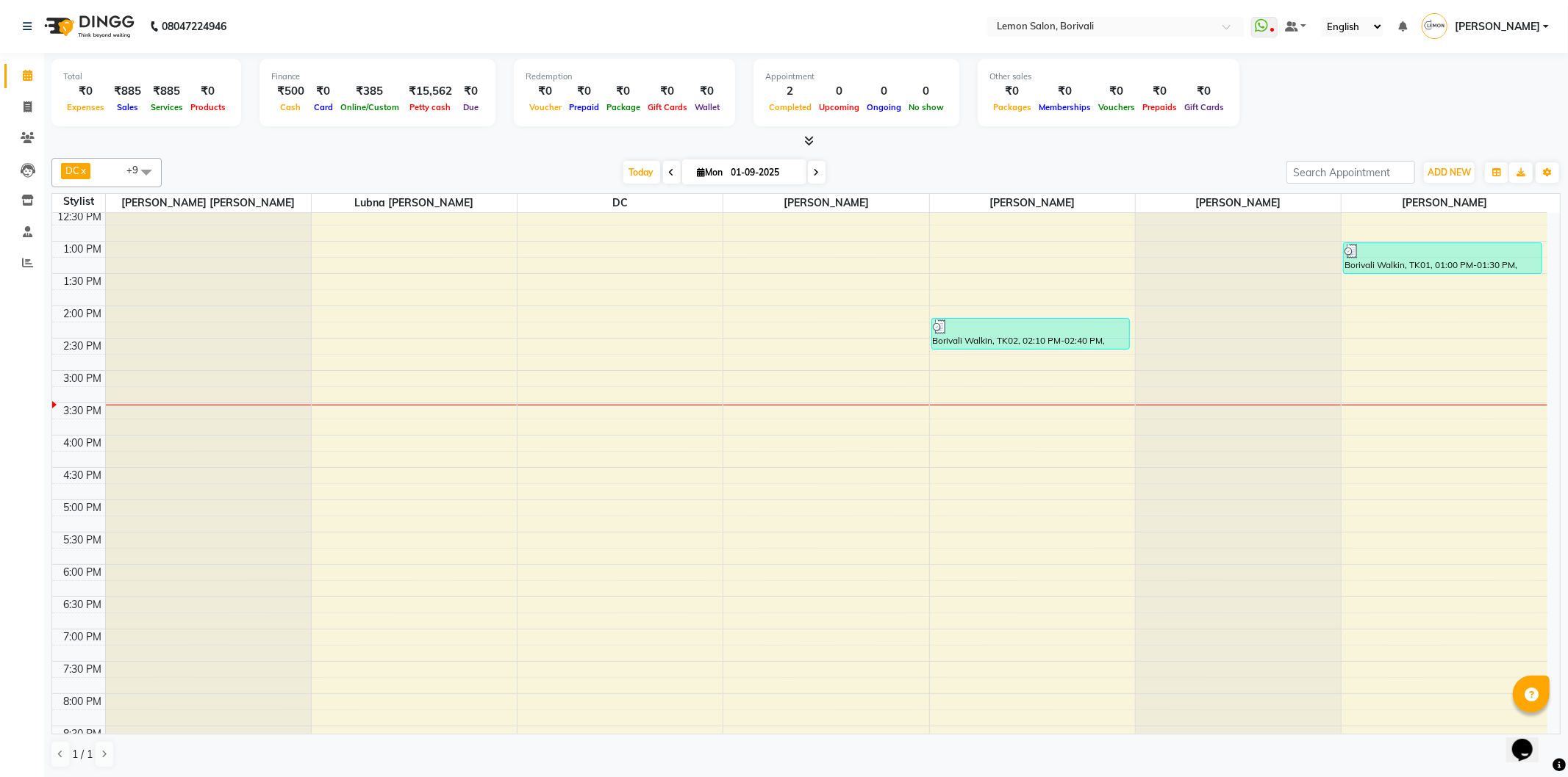
scroll to position [244, 0]
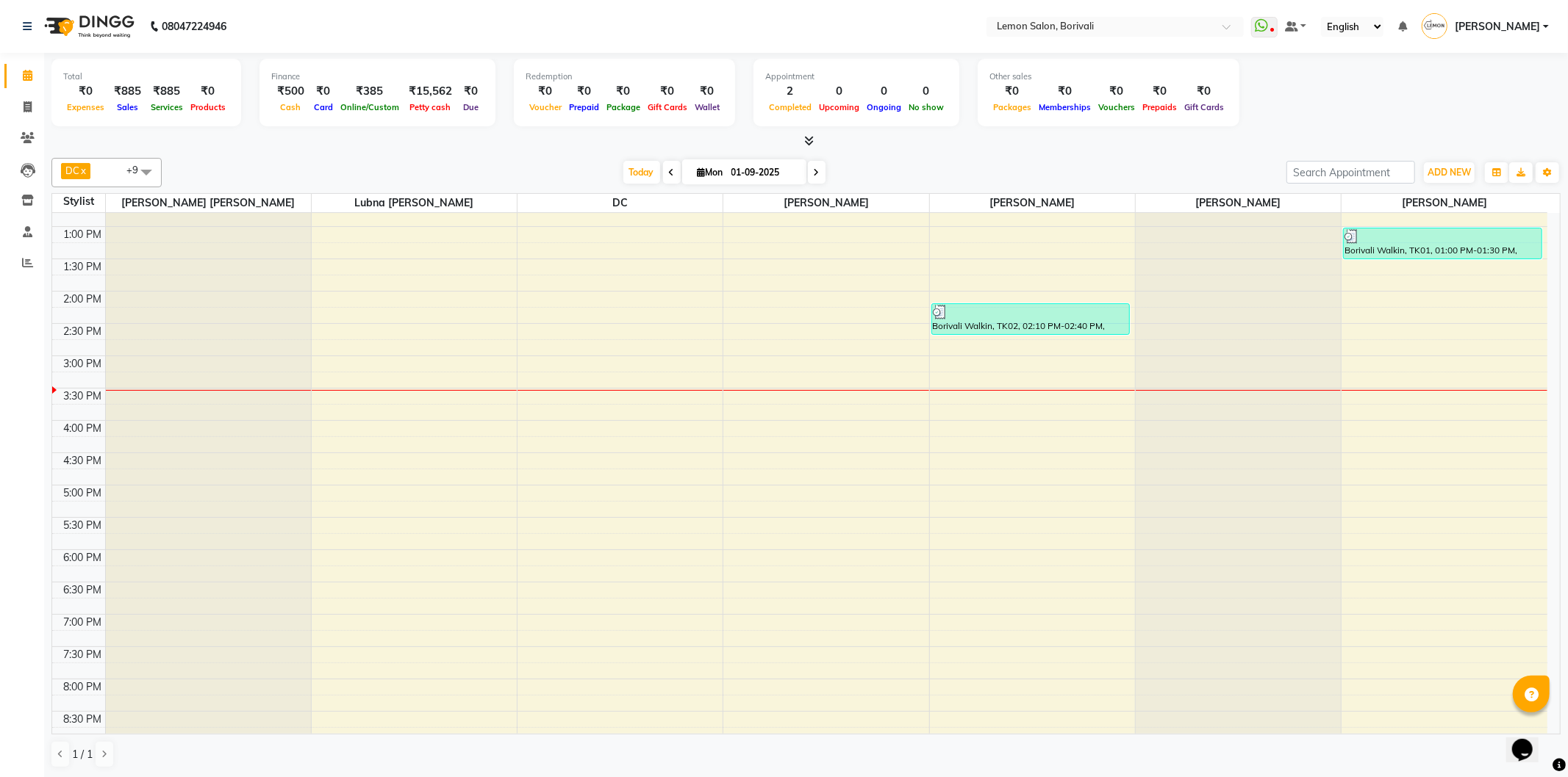
click at [814, 143] on div at bounding box center [805, 142] width 1509 height 16
click at [812, 142] on icon at bounding box center [809, 141] width 9 height 11
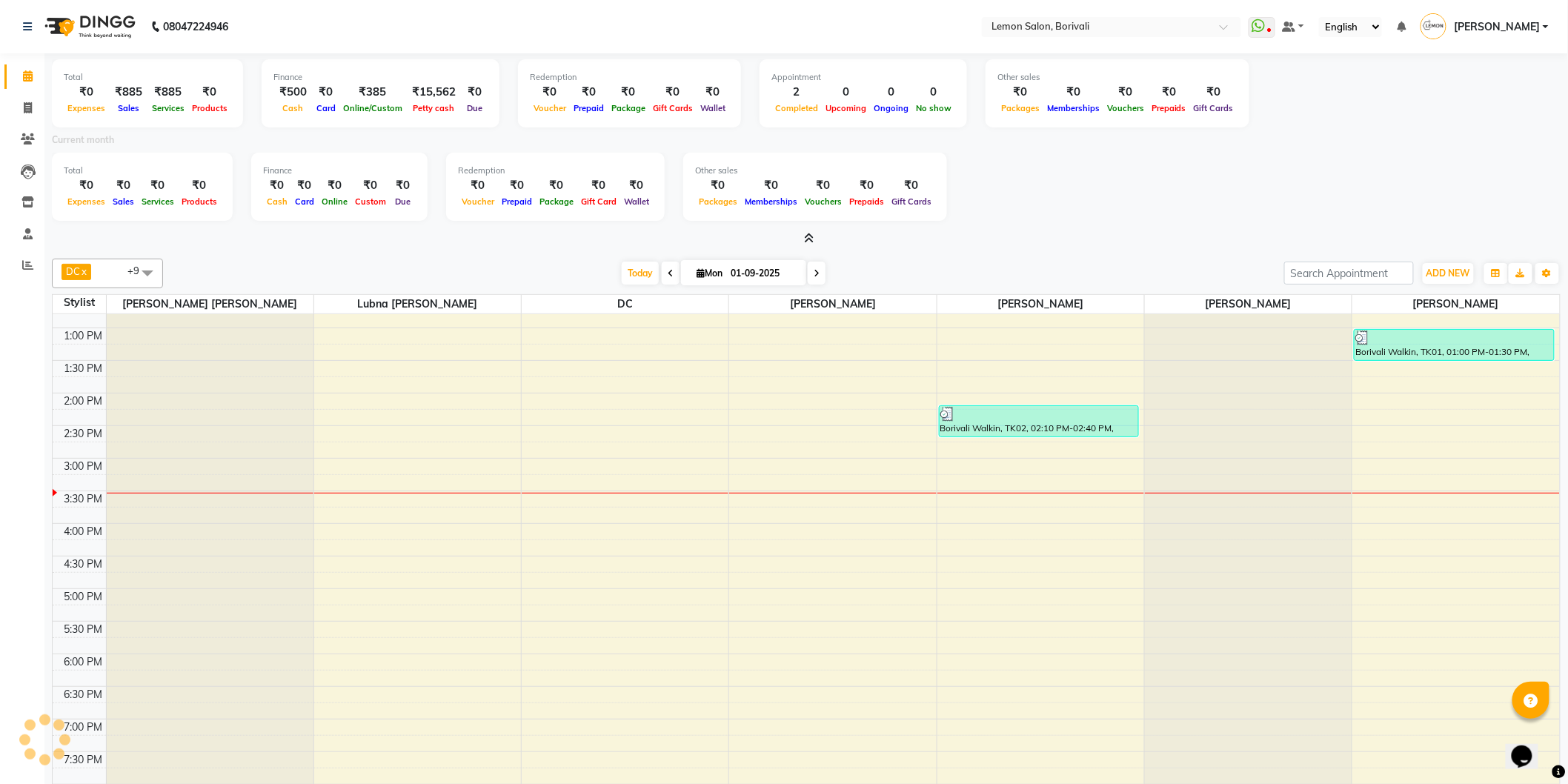
click at [809, 243] on icon at bounding box center [810, 238] width 9 height 11
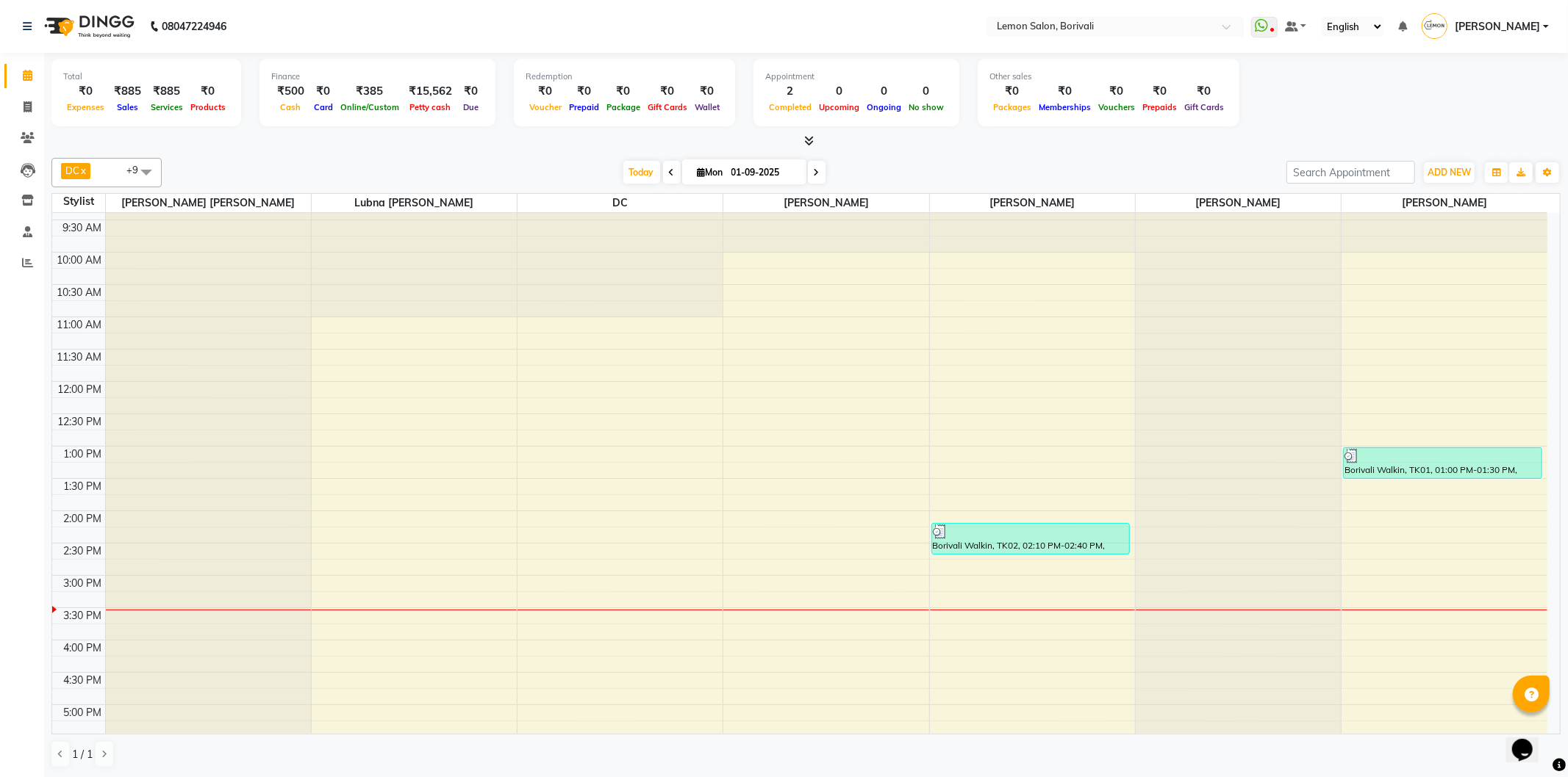
scroll to position [0, 0]
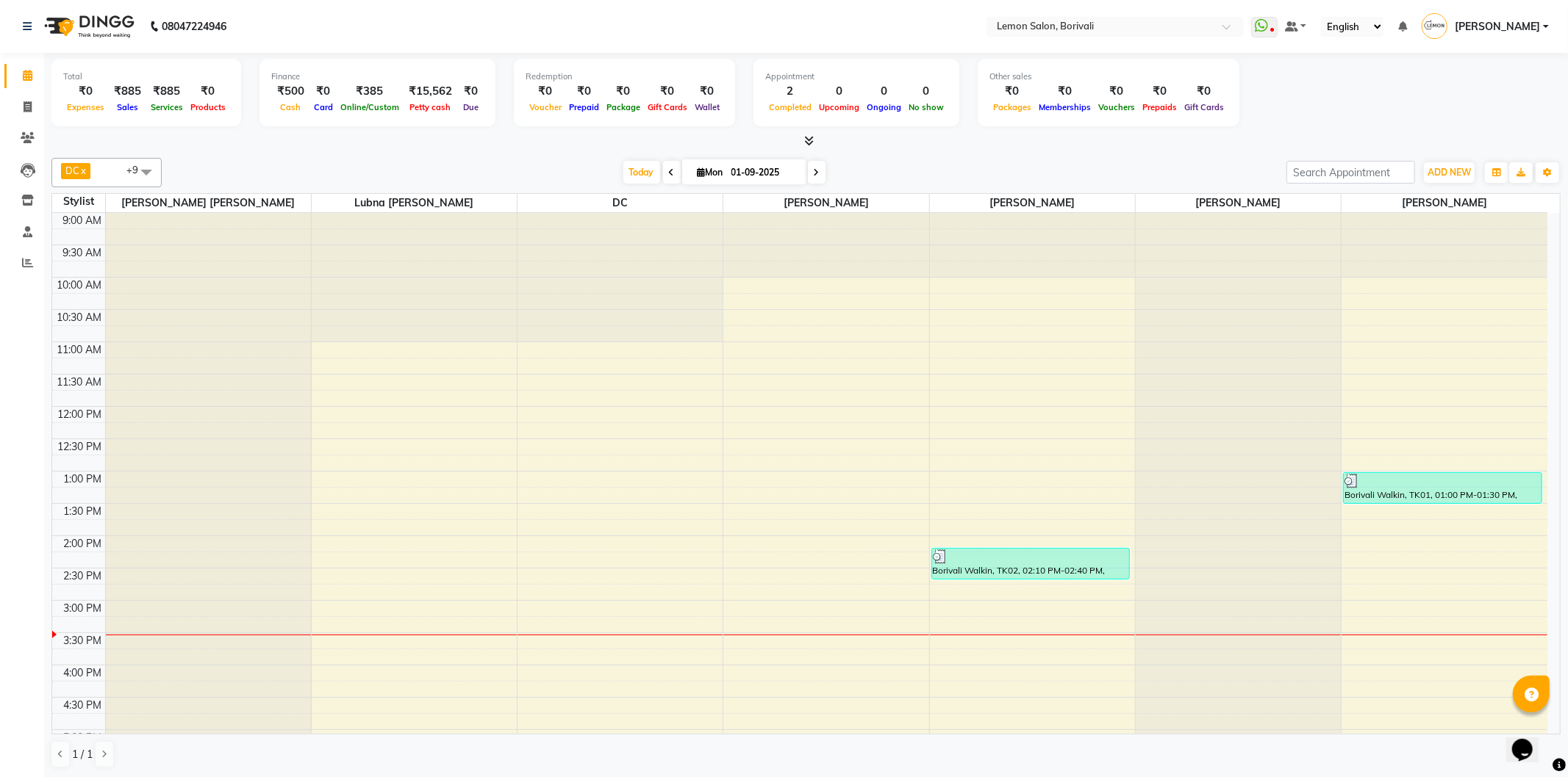
click at [149, 166] on span at bounding box center [146, 172] width 30 height 28
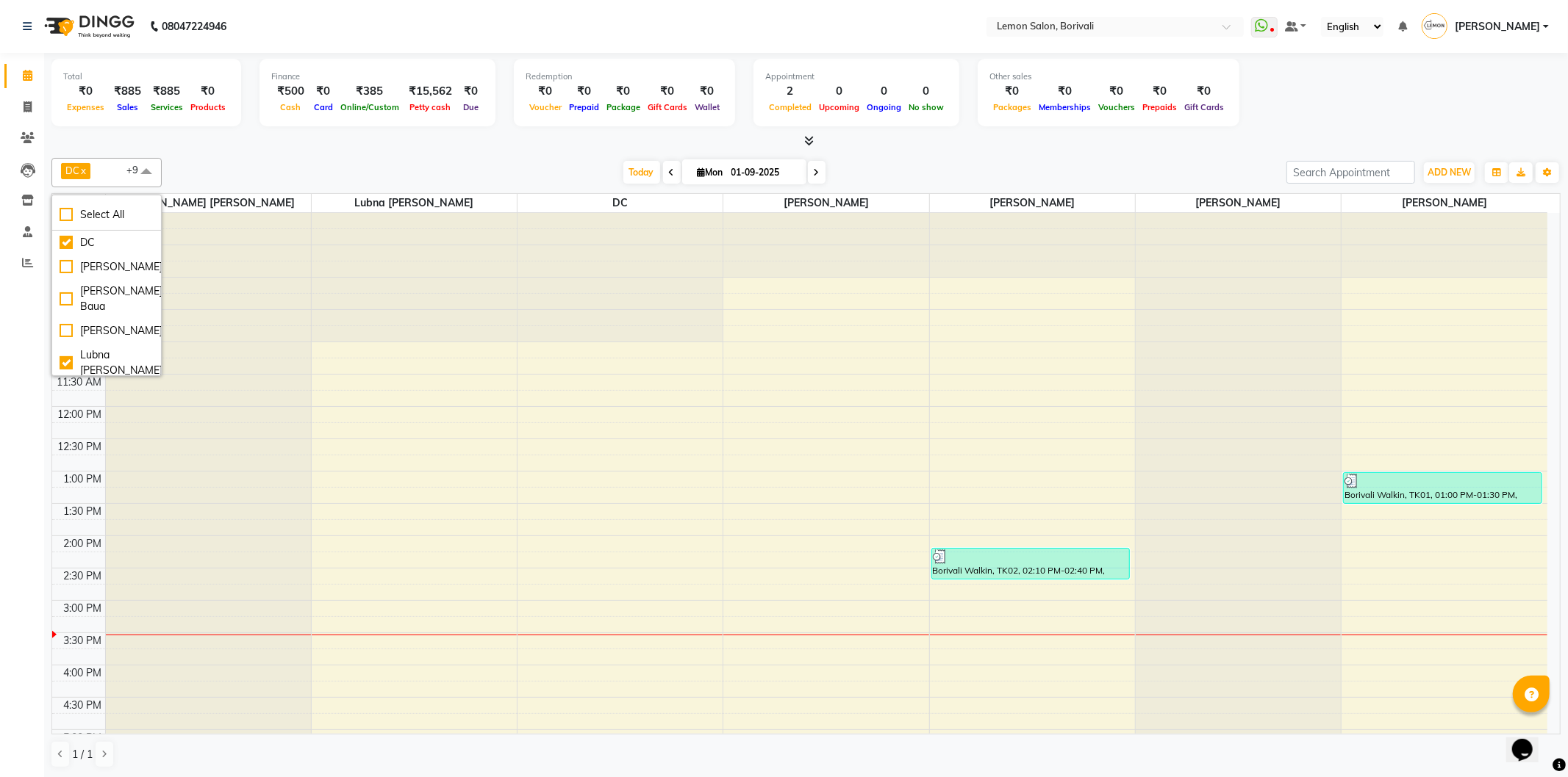
click at [232, 152] on div "DC x [PERSON_NAME] x [PERSON_NAME] x Danish Salmani x [PERSON_NAME] x [PERSON_N…" at bounding box center [805, 462] width 1509 height 622
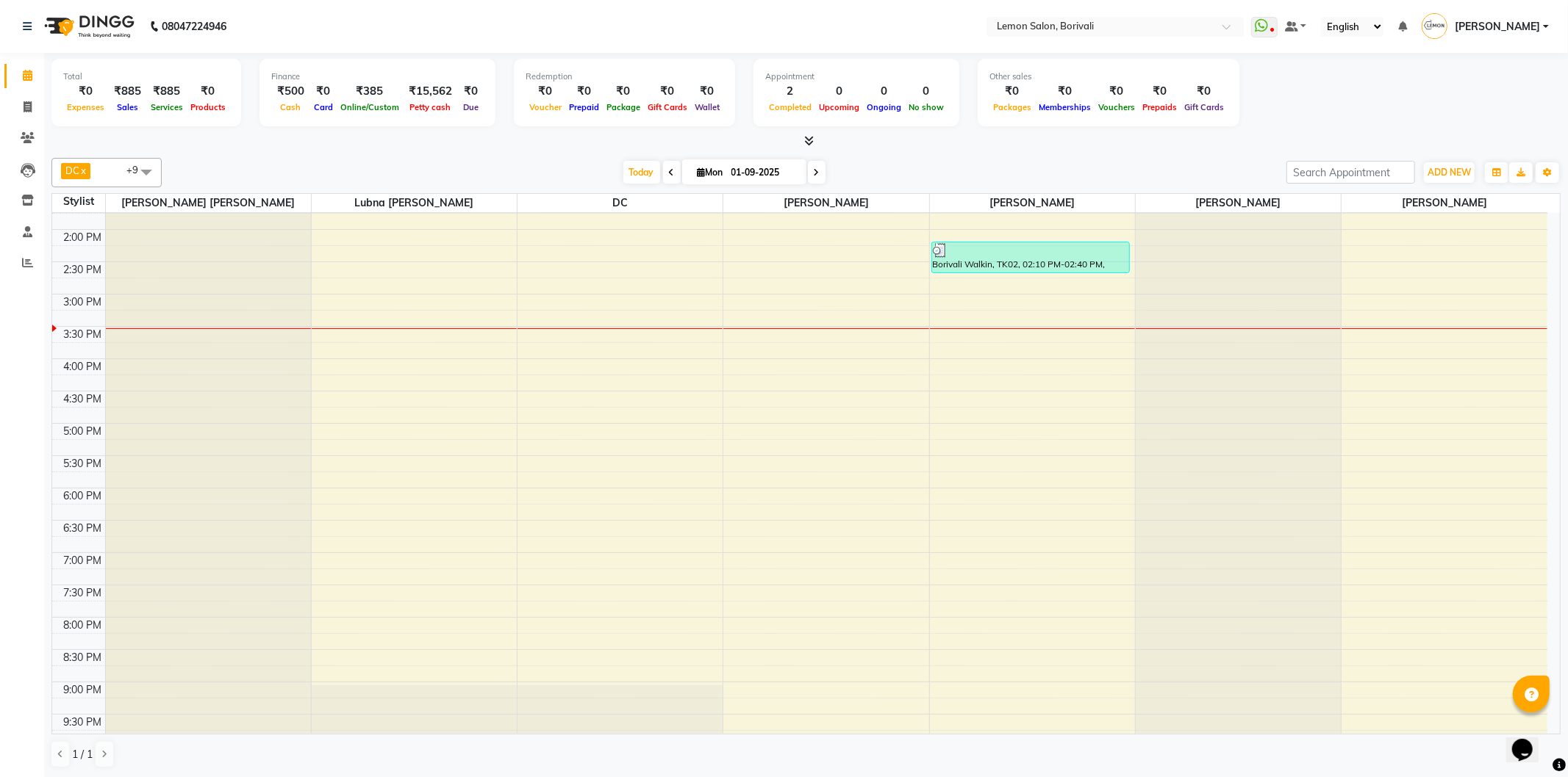
scroll to position [326, 0]
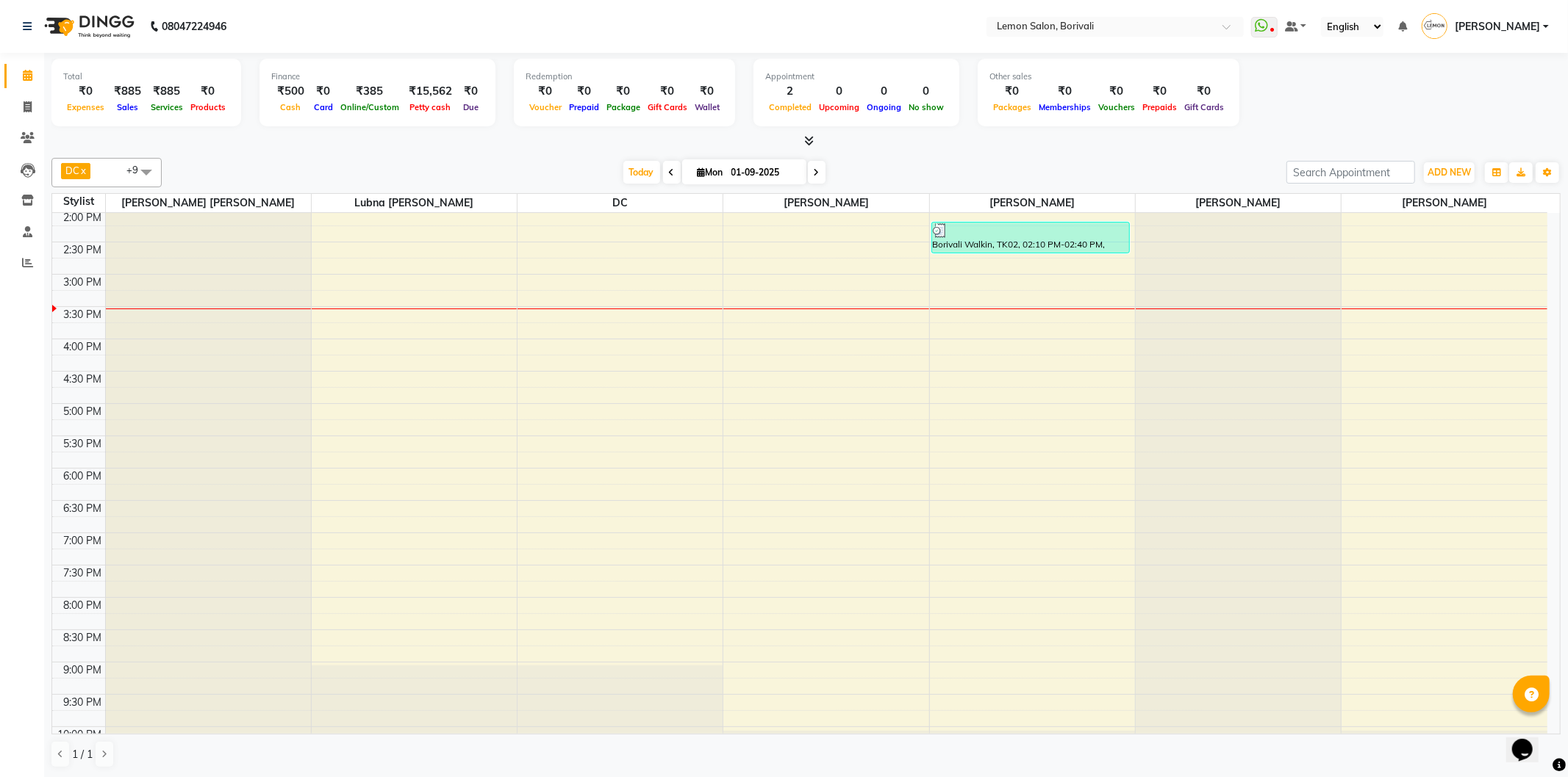
click at [1527, 745] on icon "Chat widget" at bounding box center [1521, 749] width 20 height 22
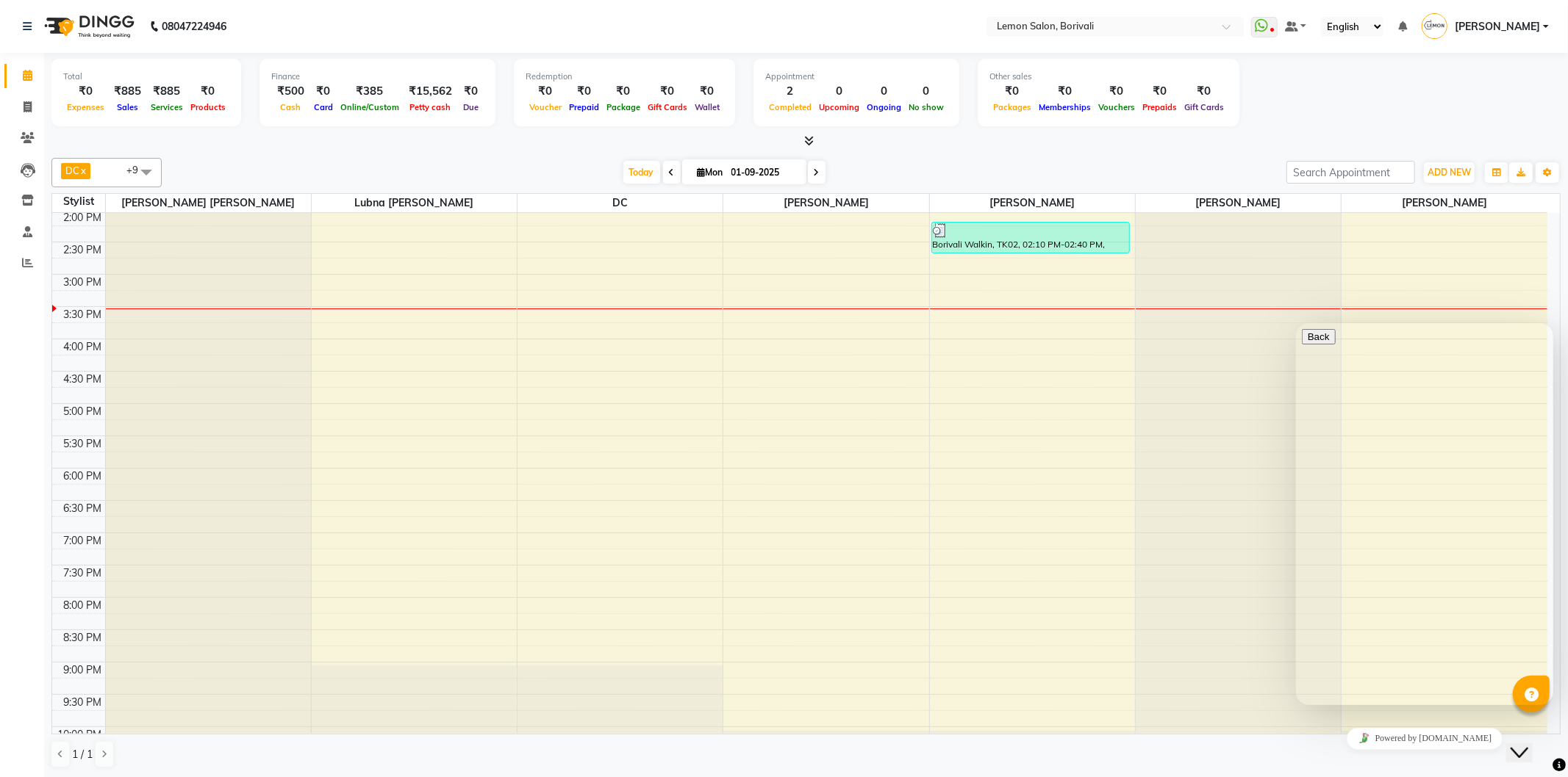
click at [1527, 744] on icon "Close Chat This icon closes the chat window." at bounding box center [1518, 752] width 18 height 18
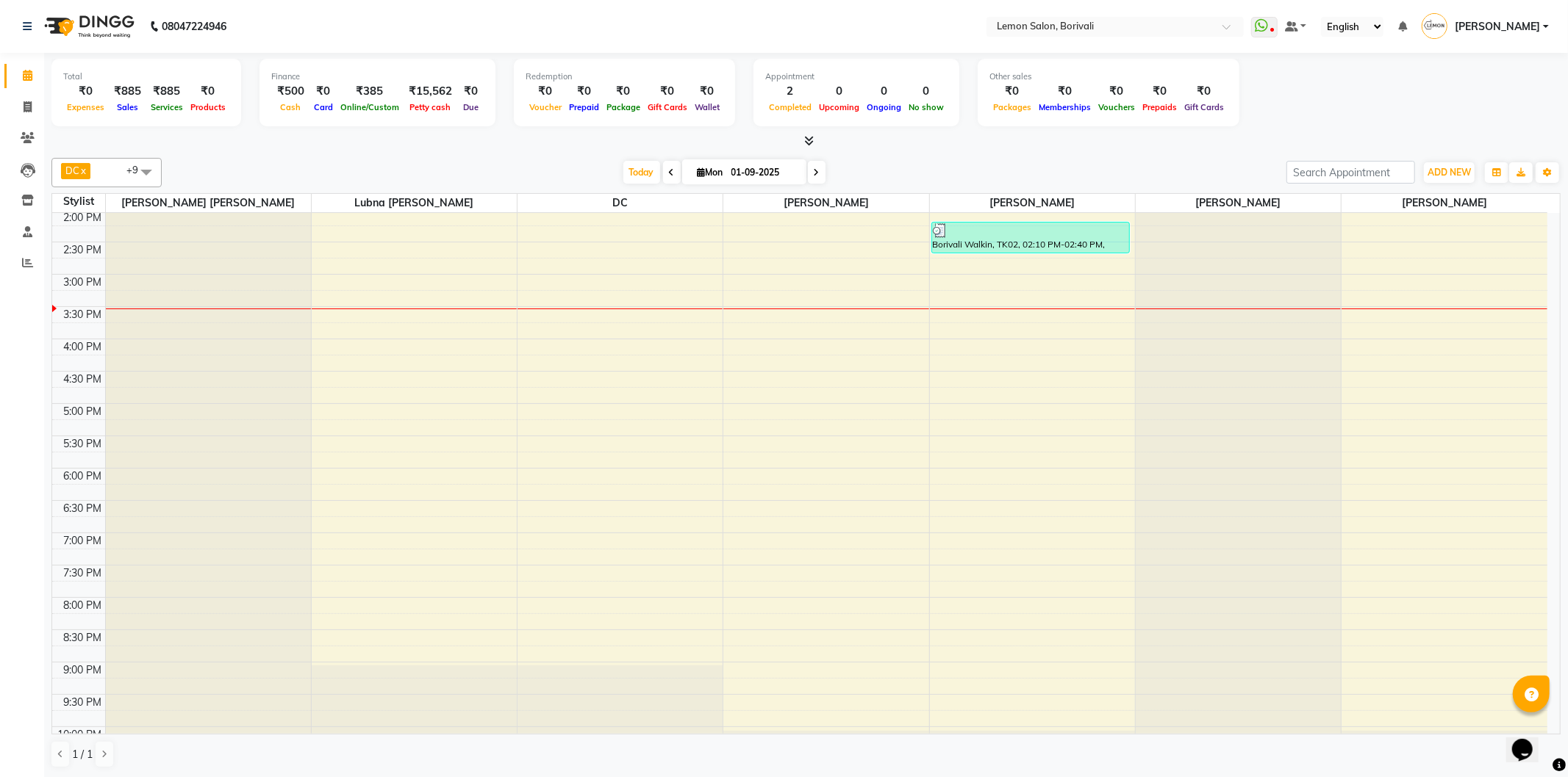
click at [1527, 704] on div at bounding box center [1531, 694] width 37 height 37
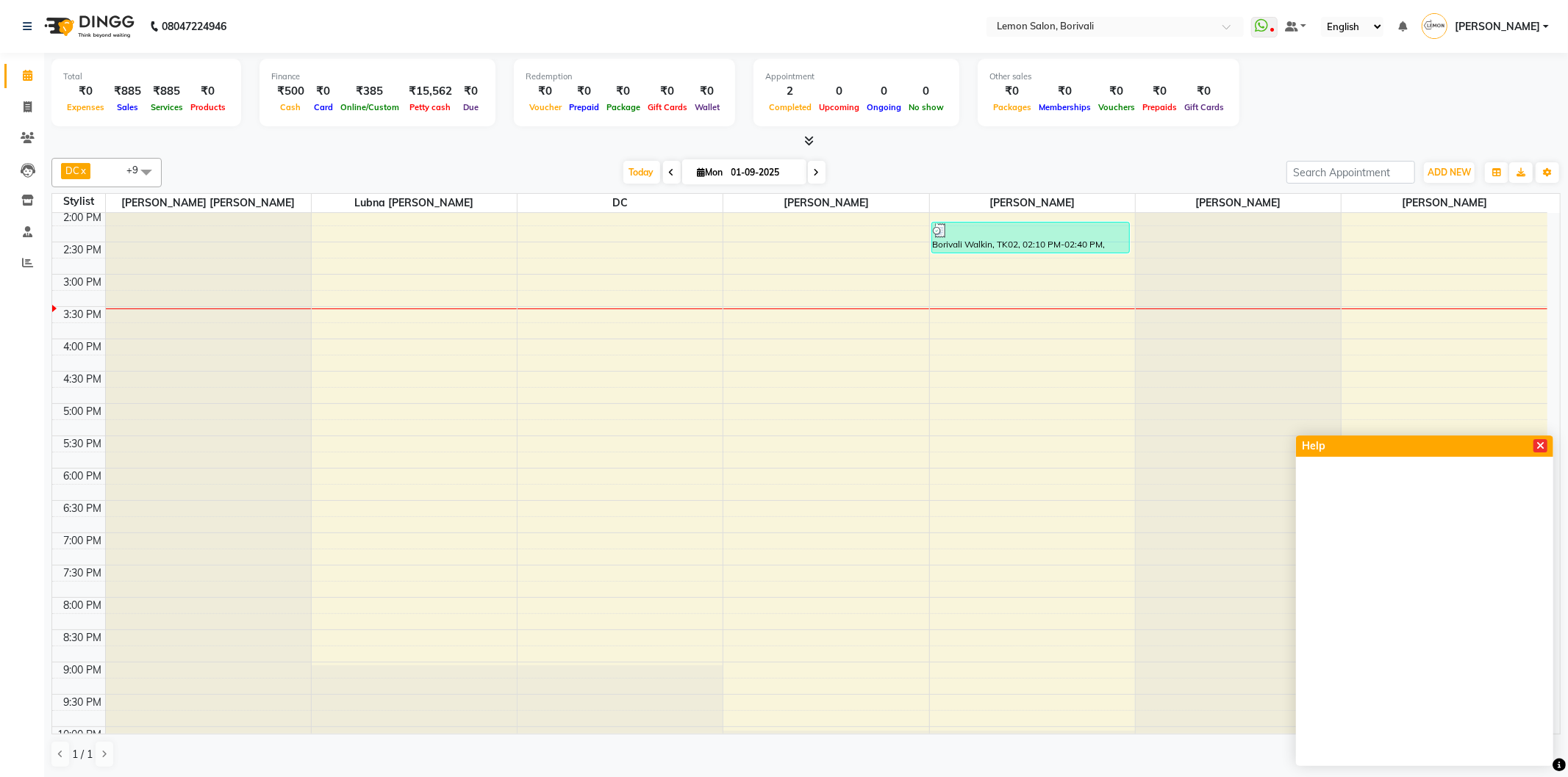
click at [1546, 442] on span at bounding box center [1540, 445] width 14 height 13
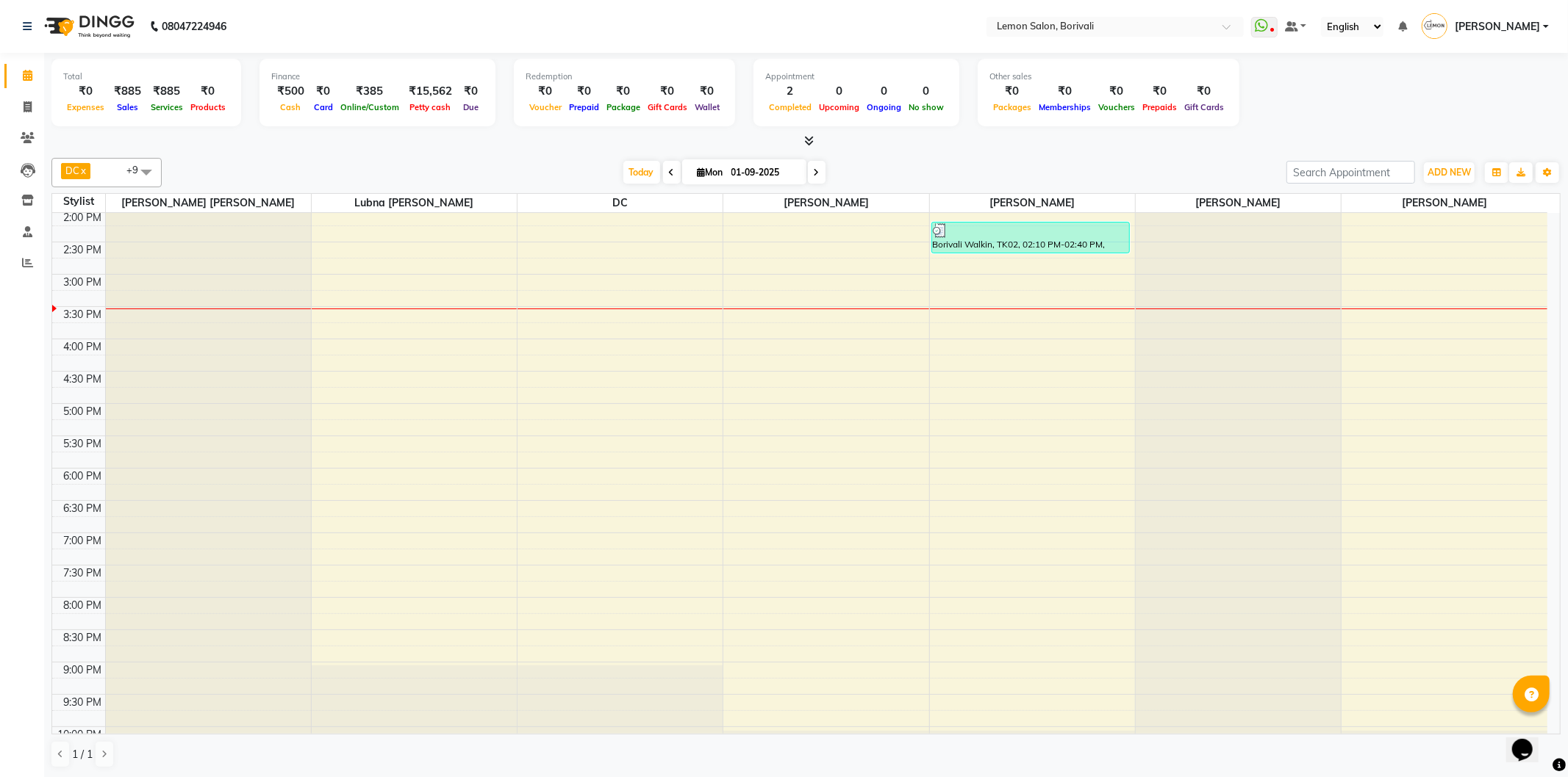
click at [1563, 761] on icon at bounding box center [1559, 765] width 13 height 13
click at [1561, 763] on icon at bounding box center [1559, 765] width 13 height 13
click at [1341, 178] on input "search" at bounding box center [1350, 172] width 129 height 23
type input "9167543130"
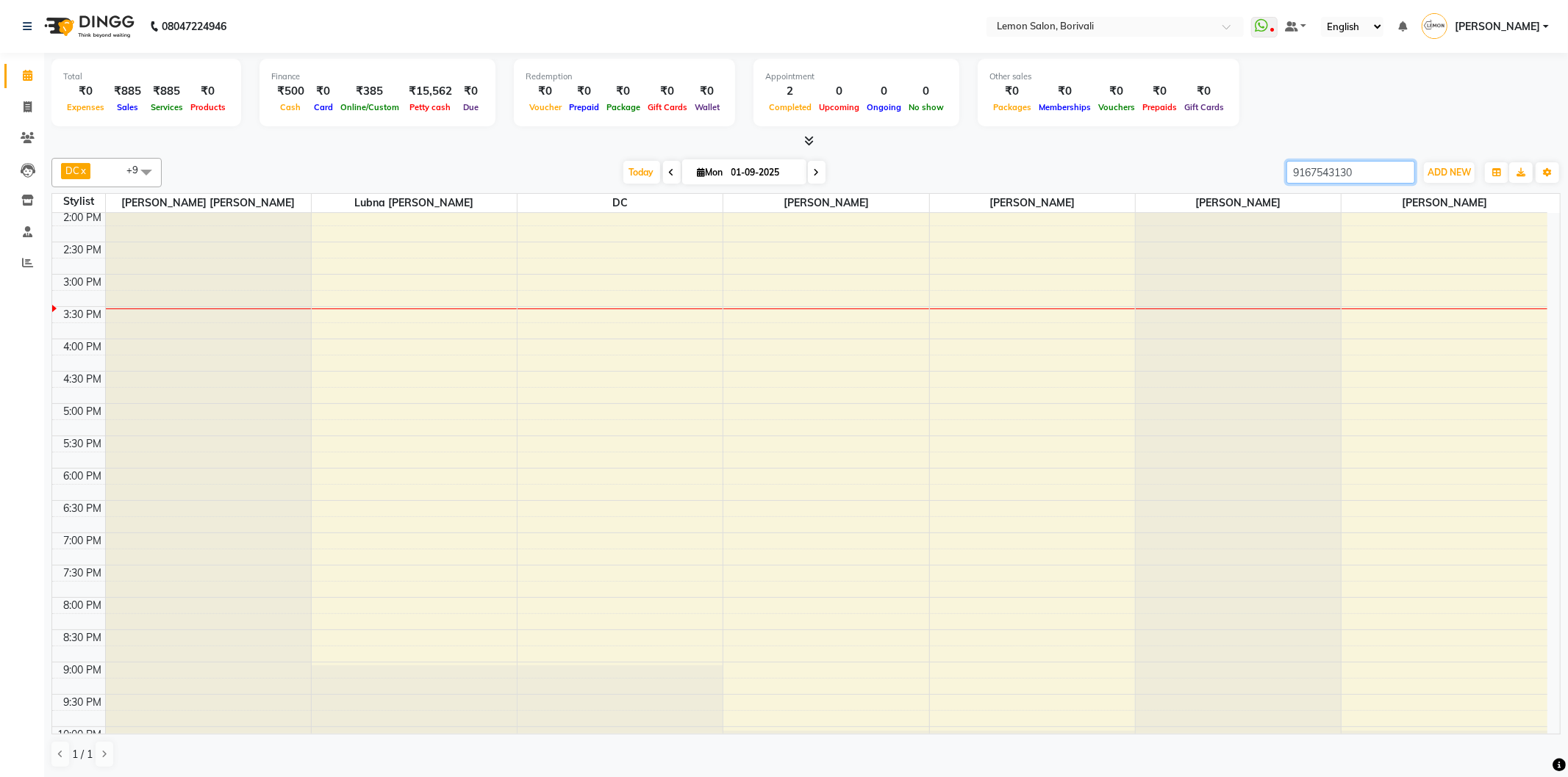
click at [1387, 171] on input "9167543130" at bounding box center [1350, 172] width 129 height 23
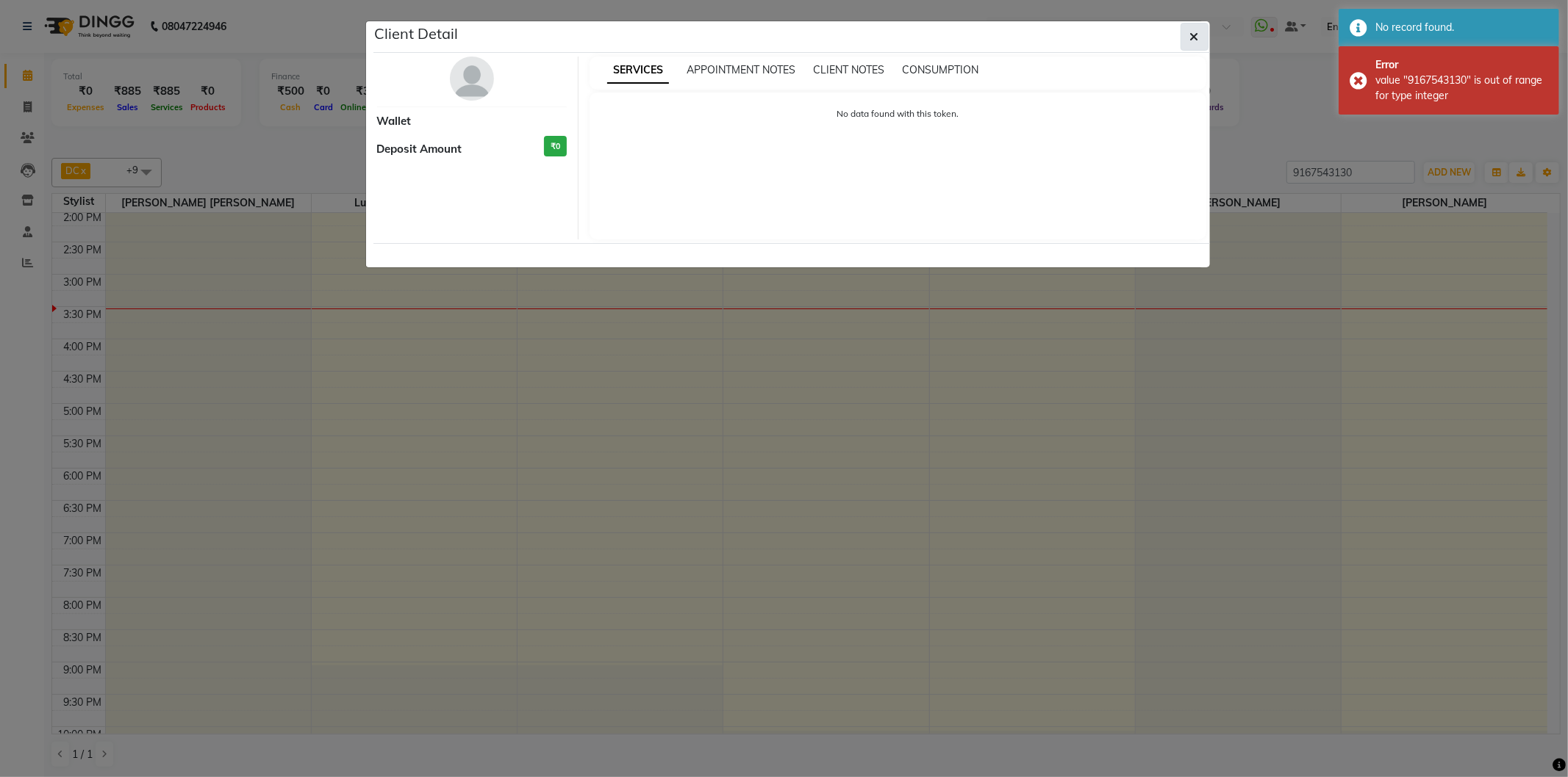
click at [1193, 40] on icon "button" at bounding box center [1194, 37] width 9 height 12
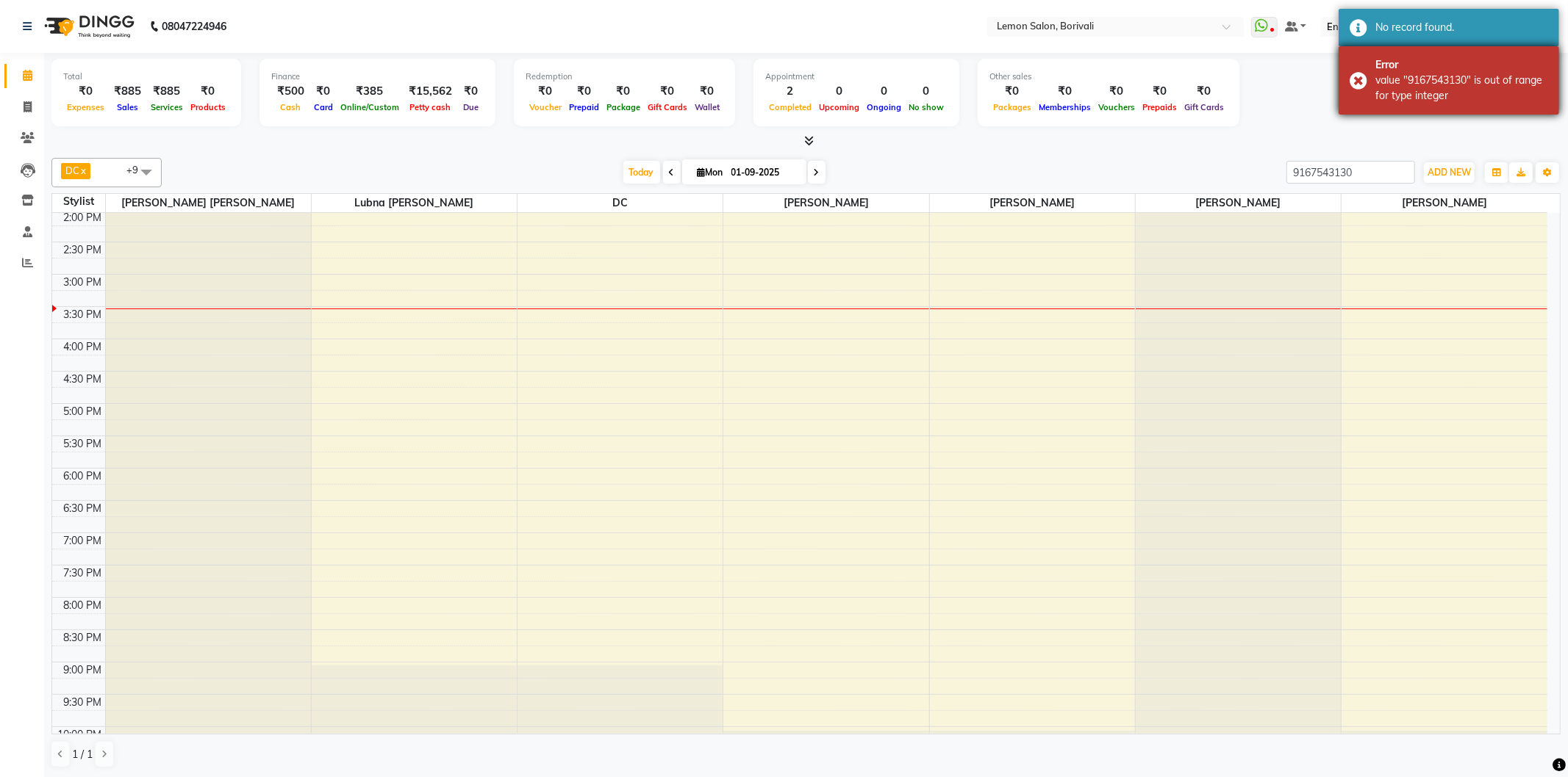
click at [1355, 85] on div "Error value "9167543130" is out of range for type integer" at bounding box center [1448, 80] width 220 height 69
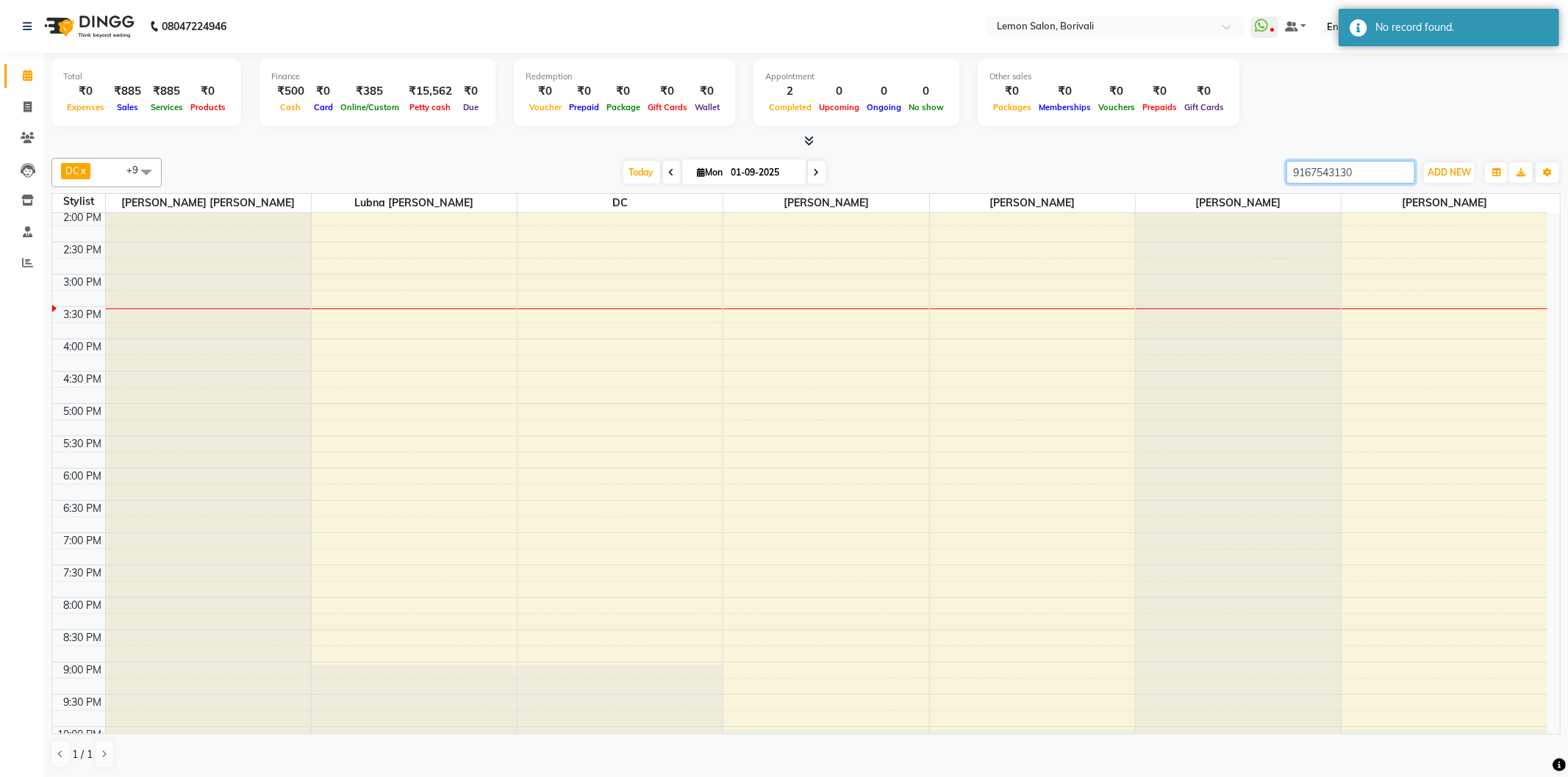
drag, startPoint x: 1202, startPoint y: 149, endPoint x: 1091, endPoint y: 143, distance: 111.2
click at [1091, 143] on div "Total ₹0 Expenses ₹885 Sales ₹885 Services ₹0 Products Finance ₹500 Cash ₹0 Car…" at bounding box center [806, 415] width 1524 height 725
click at [1397, 165] on input "9167543130" at bounding box center [1350, 172] width 129 height 23
click at [1402, 170] on input "9167543130" at bounding box center [1350, 172] width 129 height 23
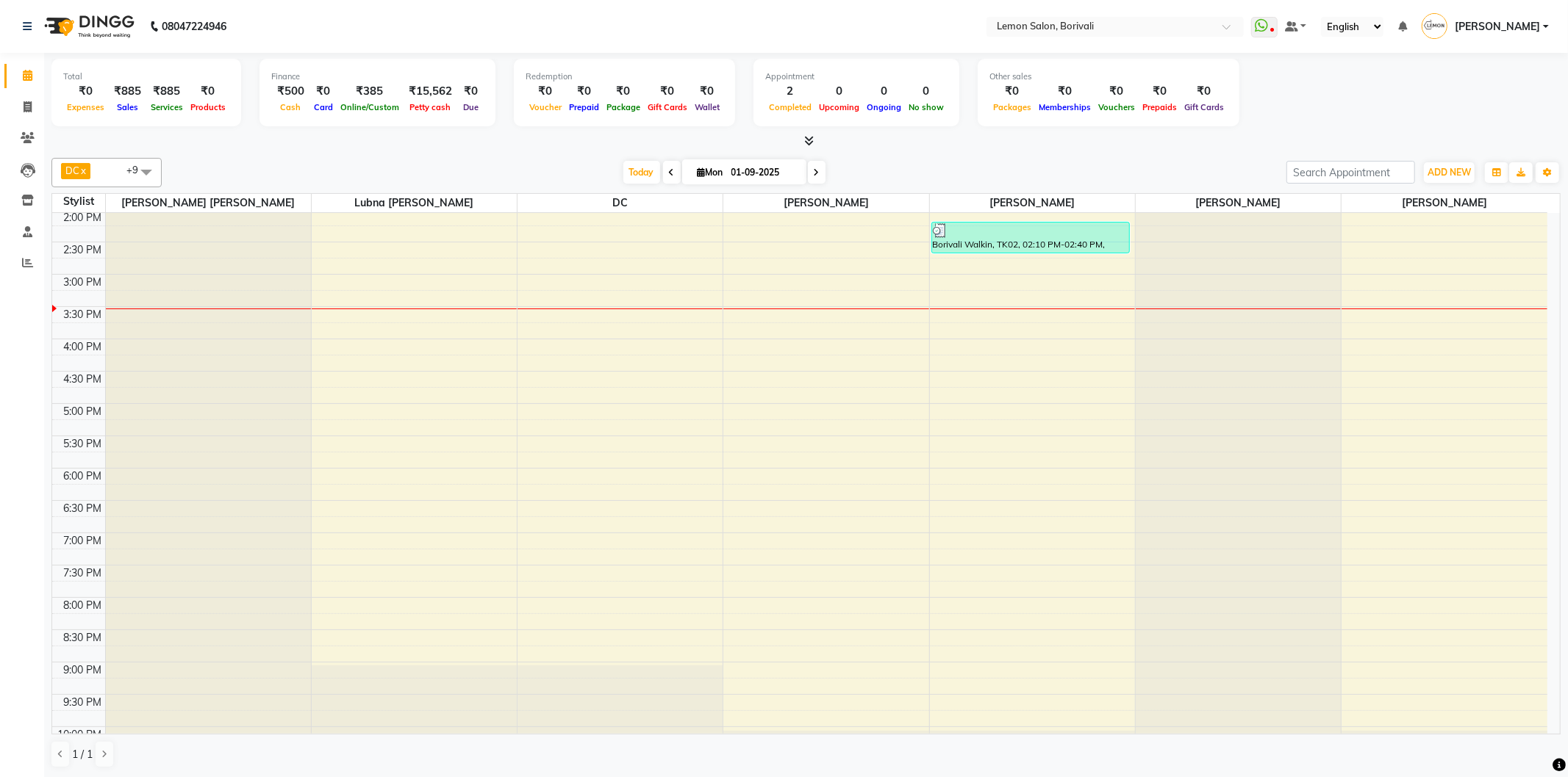
click at [1091, 150] on div "Total ₹0 Expenses ₹885 Sales ₹885 Services ₹0 Products Finance ₹500 Cash ₹0 Car…" at bounding box center [806, 415] width 1524 height 725
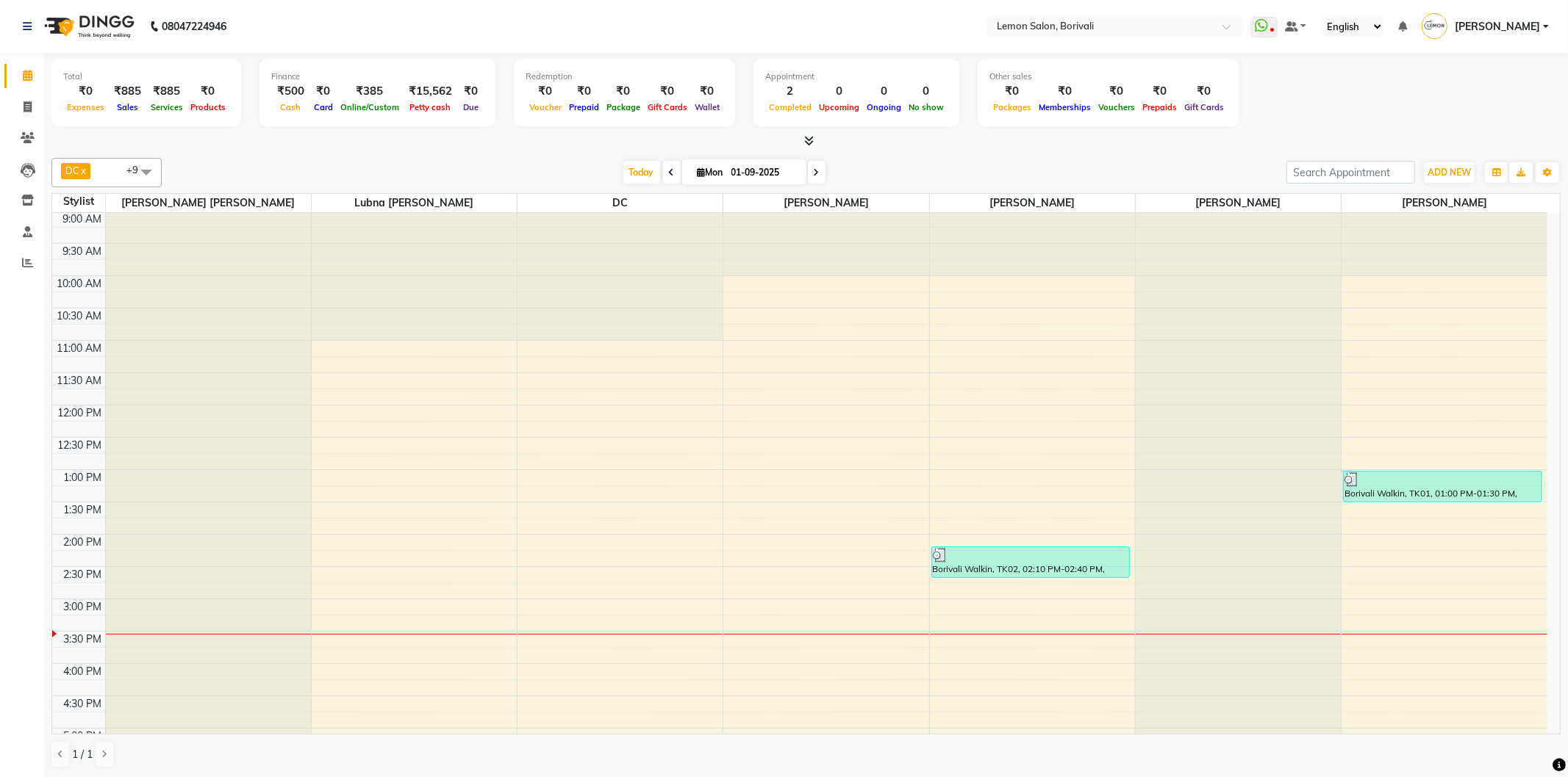
scroll to position [0, 0]
click at [18, 135] on span at bounding box center [27, 139] width 26 height 17
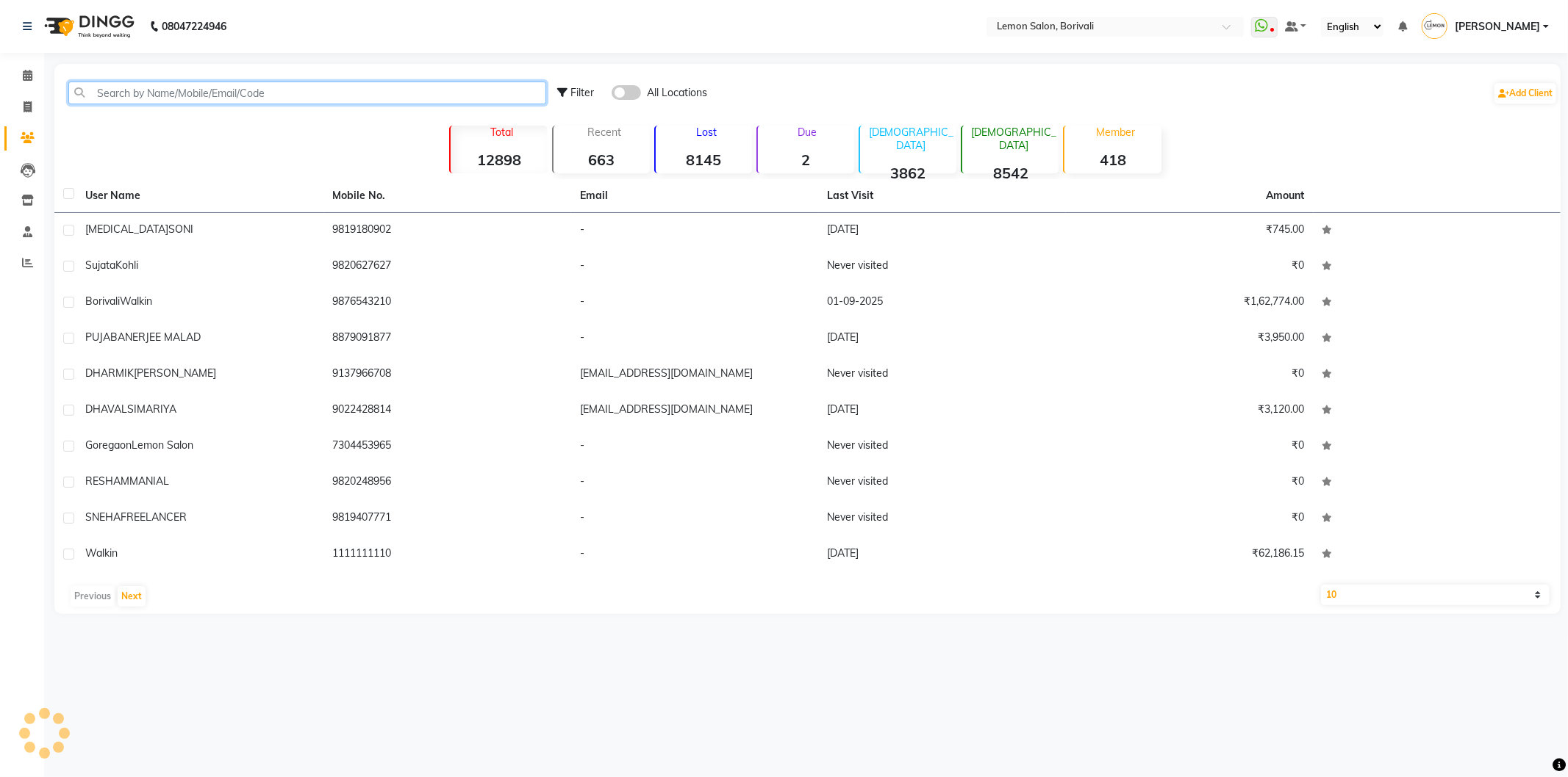
drag, startPoint x: 174, startPoint y: 86, endPoint x: 1371, endPoint y: 2, distance: 1199.9
click at [218, 85] on input "text" at bounding box center [307, 93] width 477 height 23
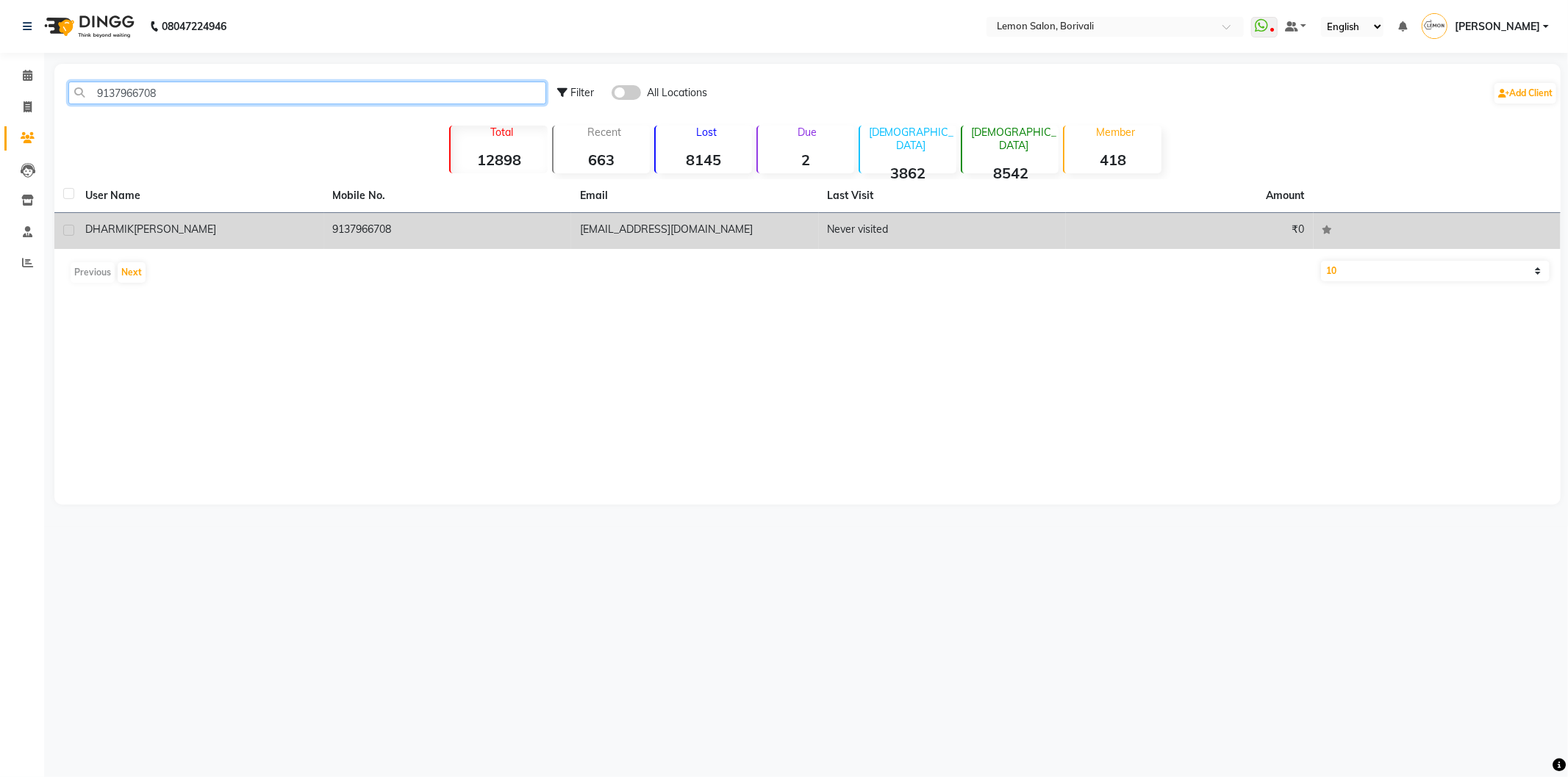
type input "9137966708"
click at [255, 232] on div "[PERSON_NAME]" at bounding box center [199, 230] width 230 height 16
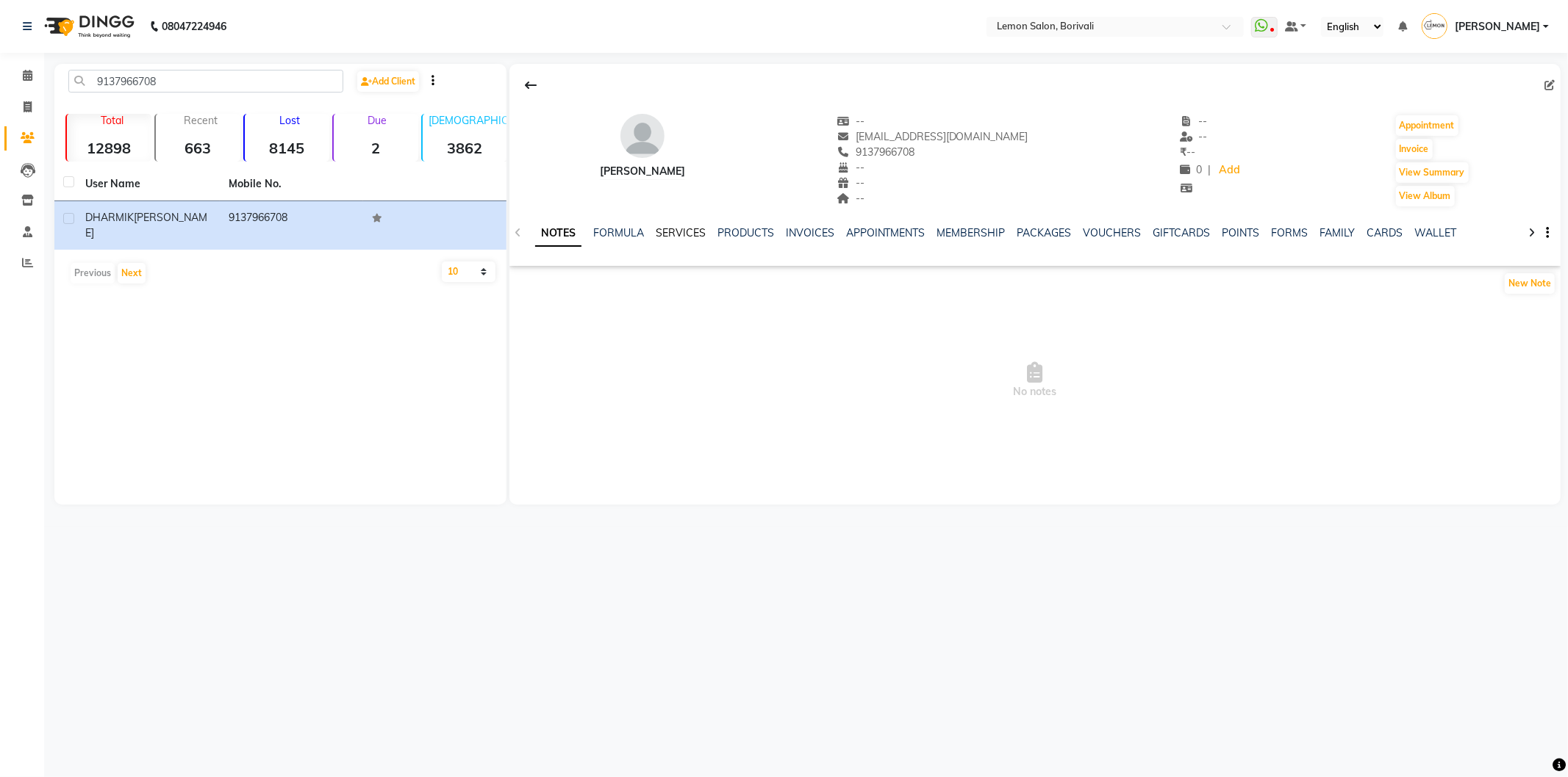
click at [696, 230] on link "SERVICES" at bounding box center [681, 233] width 50 height 13
click at [871, 235] on link "APPOINTMENTS" at bounding box center [872, 233] width 79 height 13
click at [924, 238] on link "MEMBERSHIP" at bounding box center [926, 233] width 69 height 13
click at [967, 229] on link "PACKAGES" at bounding box center [985, 233] width 55 height 13
click at [1018, 228] on link "VOUCHERS" at bounding box center [1040, 233] width 58 height 13
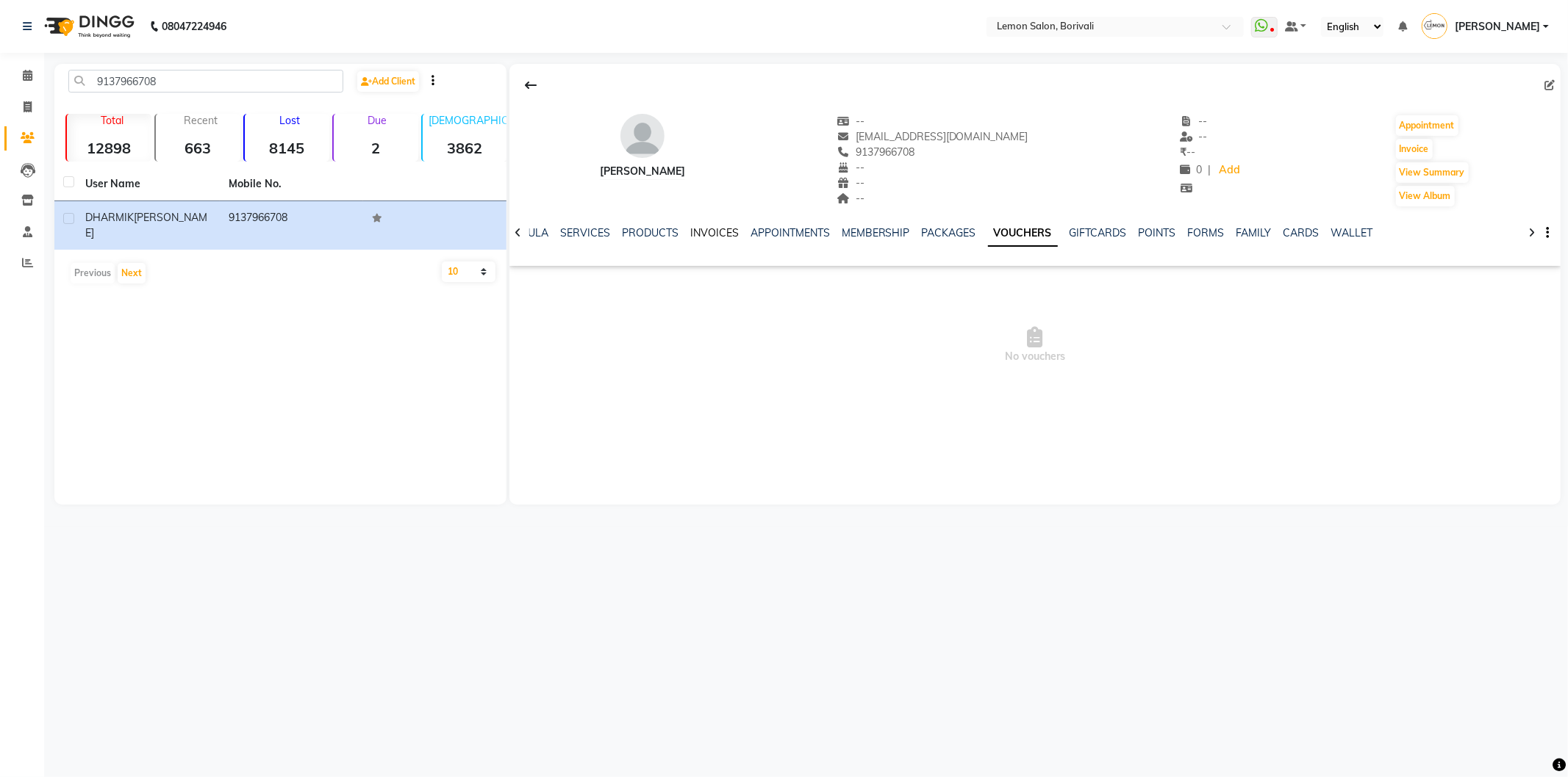
click at [717, 237] on link "INVOICES" at bounding box center [714, 233] width 48 height 13
click at [676, 236] on link "PRODUCTS" at bounding box center [697, 233] width 57 height 13
click at [640, 232] on link "SERVICES" at bounding box center [644, 233] width 50 height 13
click at [601, 233] on link "FORMULA" at bounding box center [593, 233] width 51 height 13
click at [555, 232] on link "NOTES" at bounding box center [551, 233] width 33 height 13
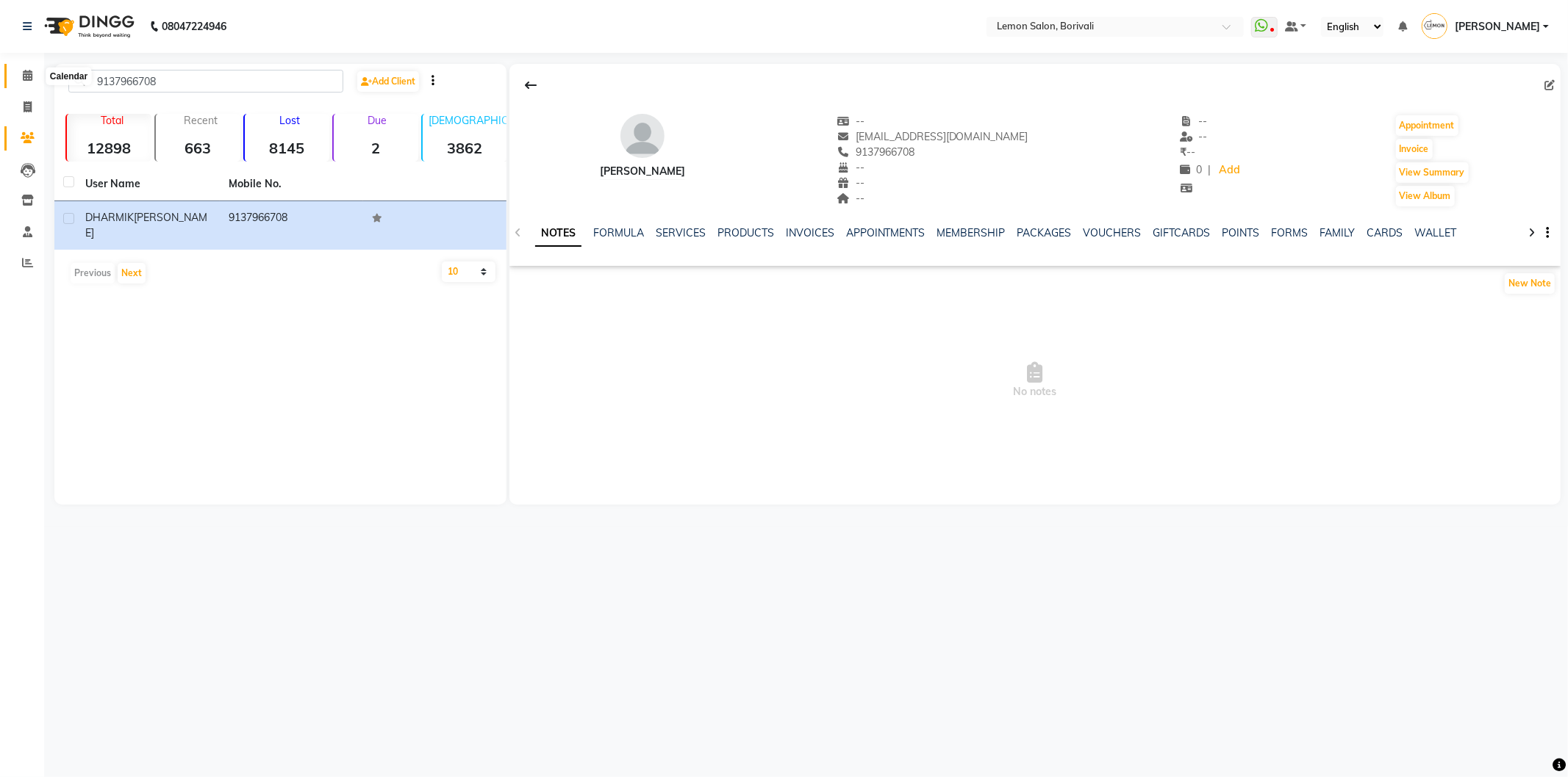
click at [31, 69] on span at bounding box center [27, 76] width 26 height 17
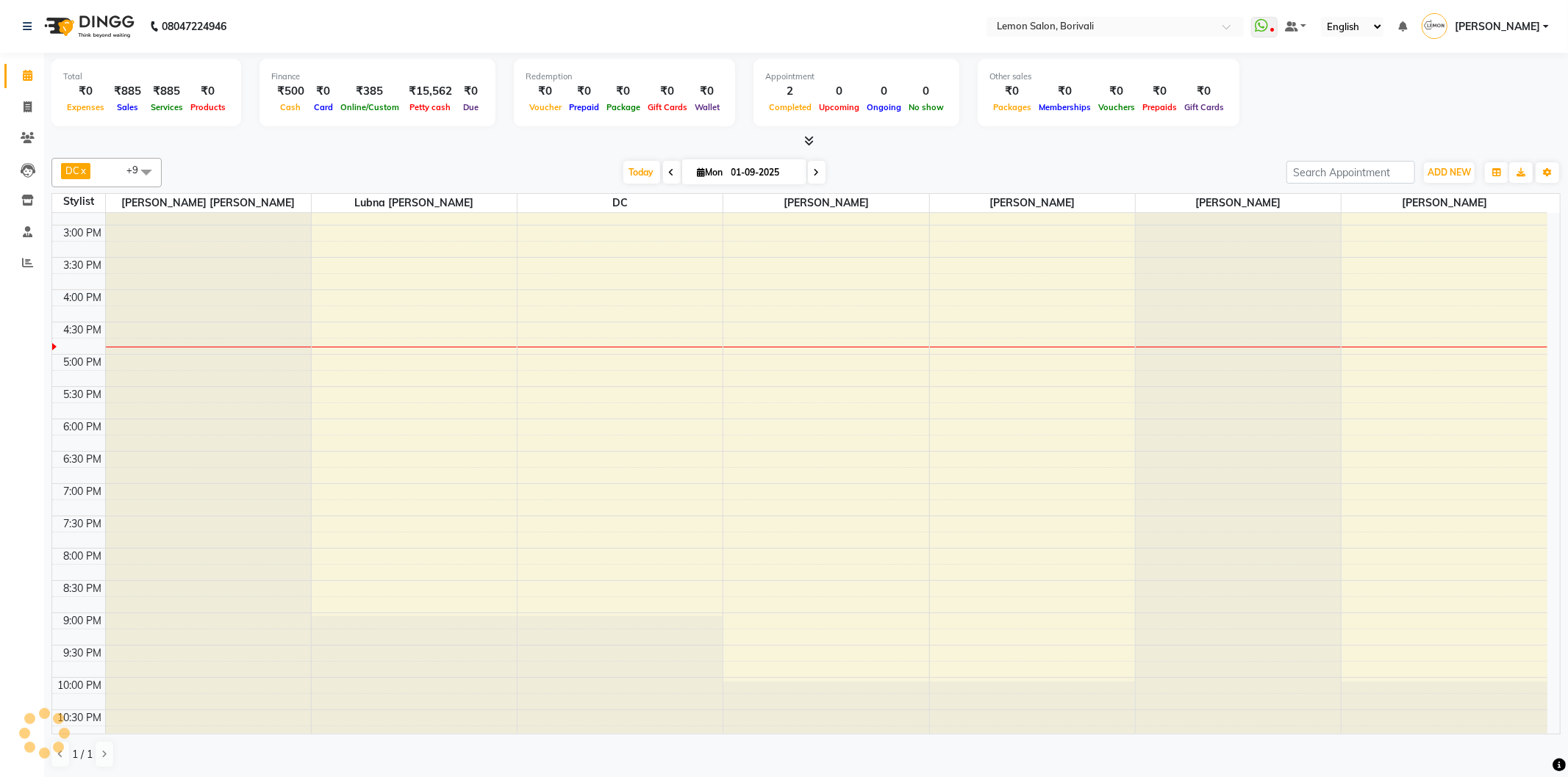
scroll to position [387, 0]
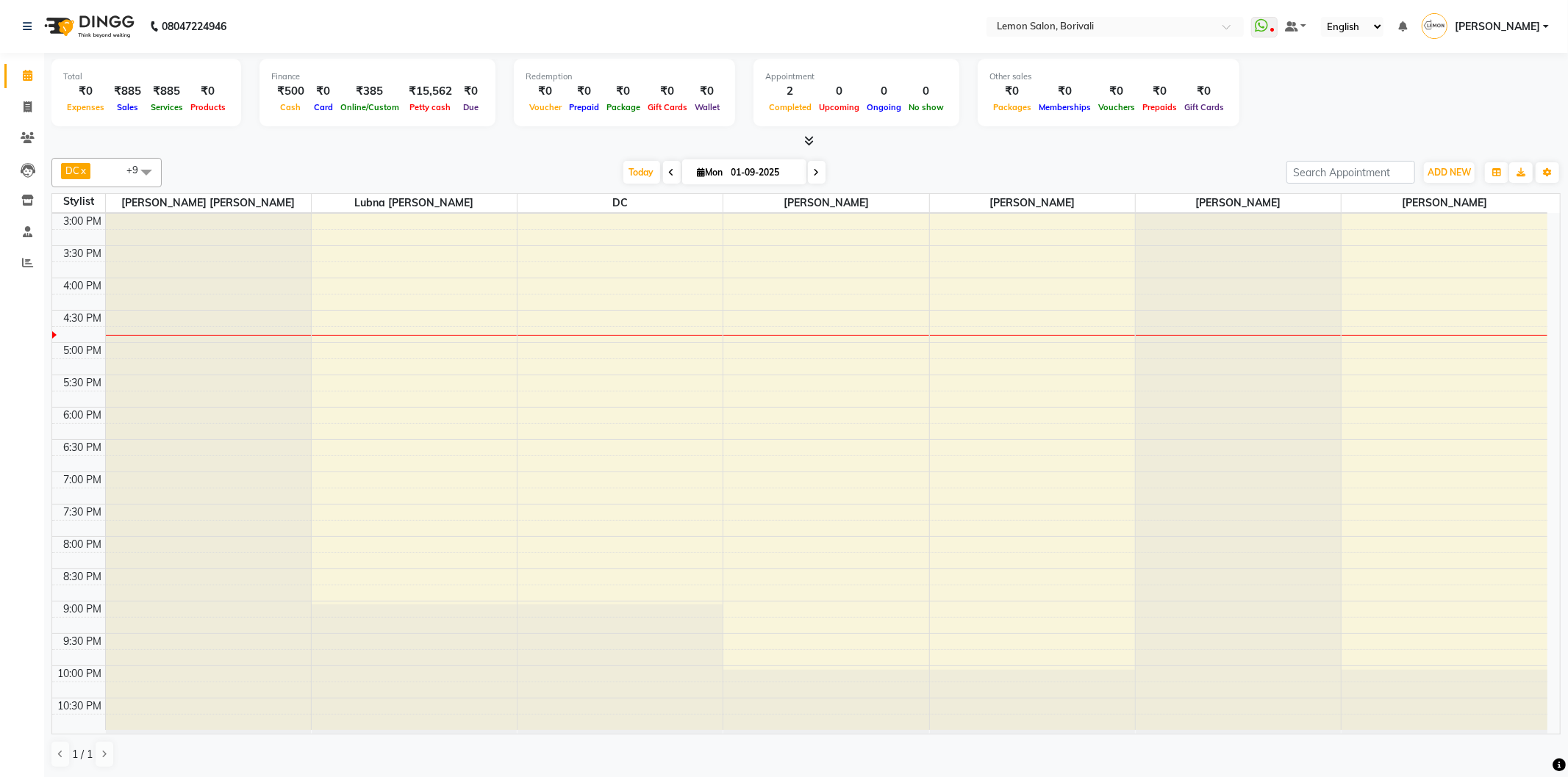
click at [1009, 454] on div "9:00 AM 9:30 AM 10:00 AM 10:30 AM 11:00 AM 11:30 AM 12:00 PM 12:30 PM 1:00 PM 1…" at bounding box center [799, 278] width 1495 height 905
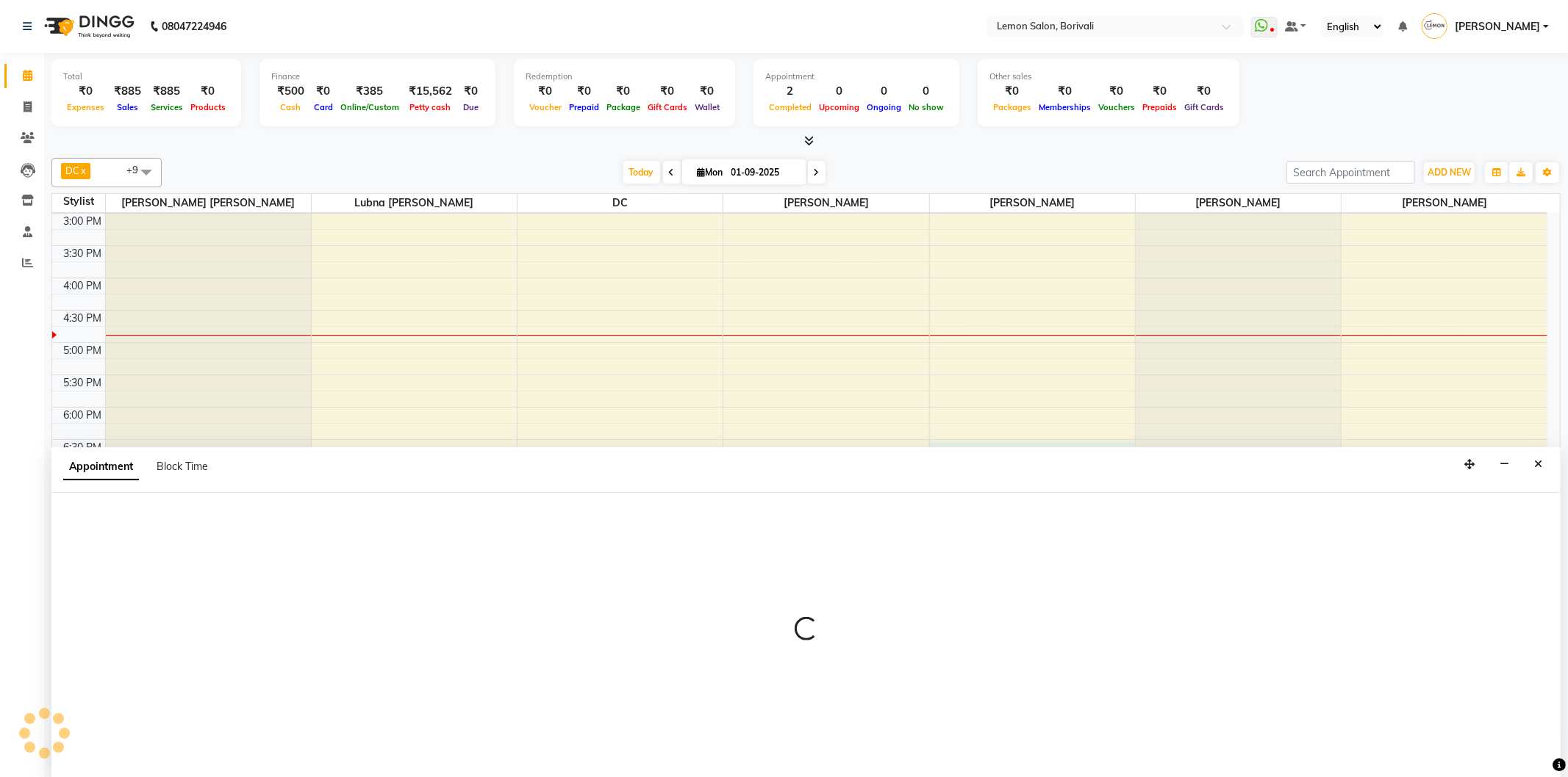
select select "16941"
select select "tentative"
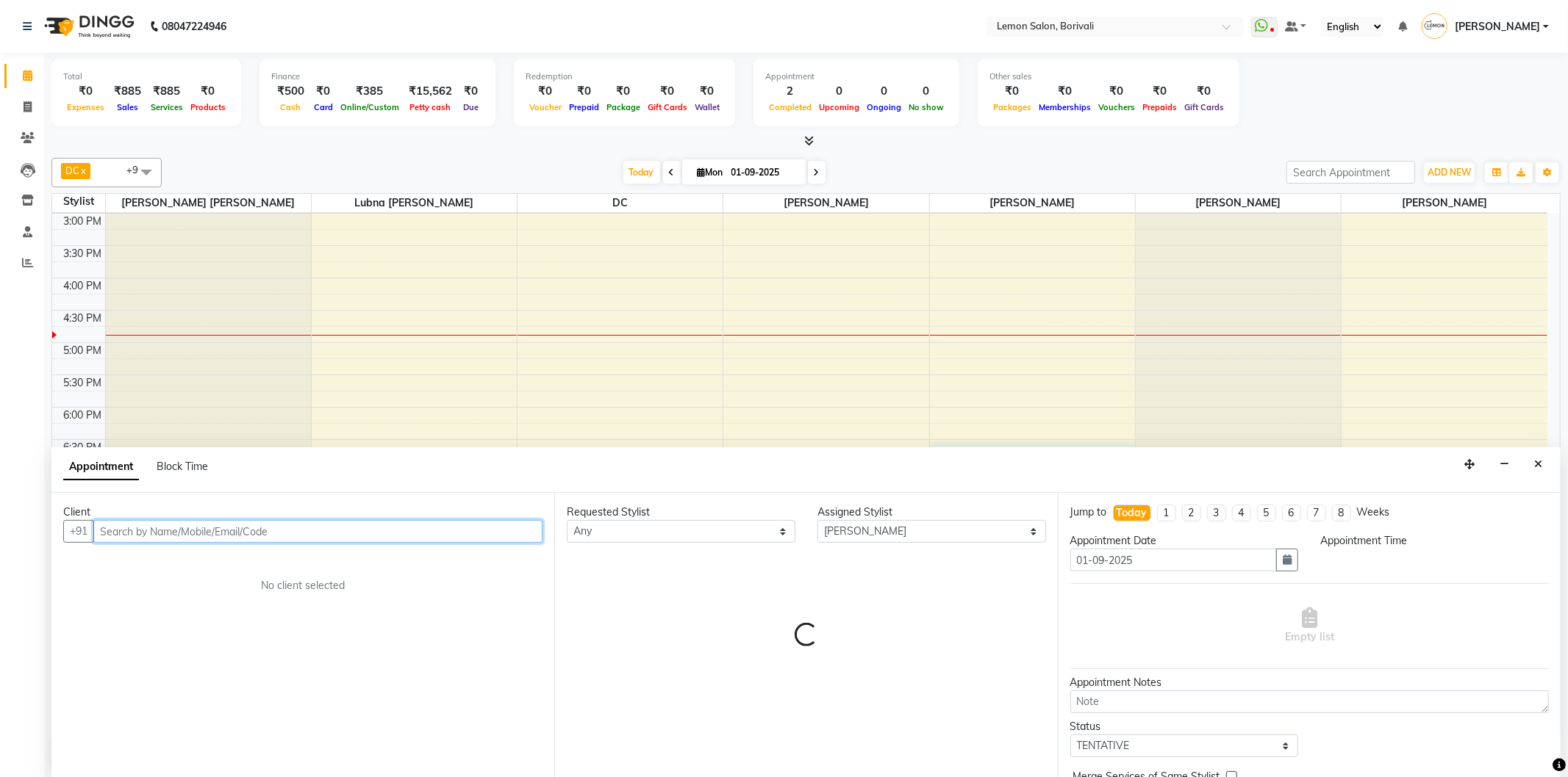
select select "1110"
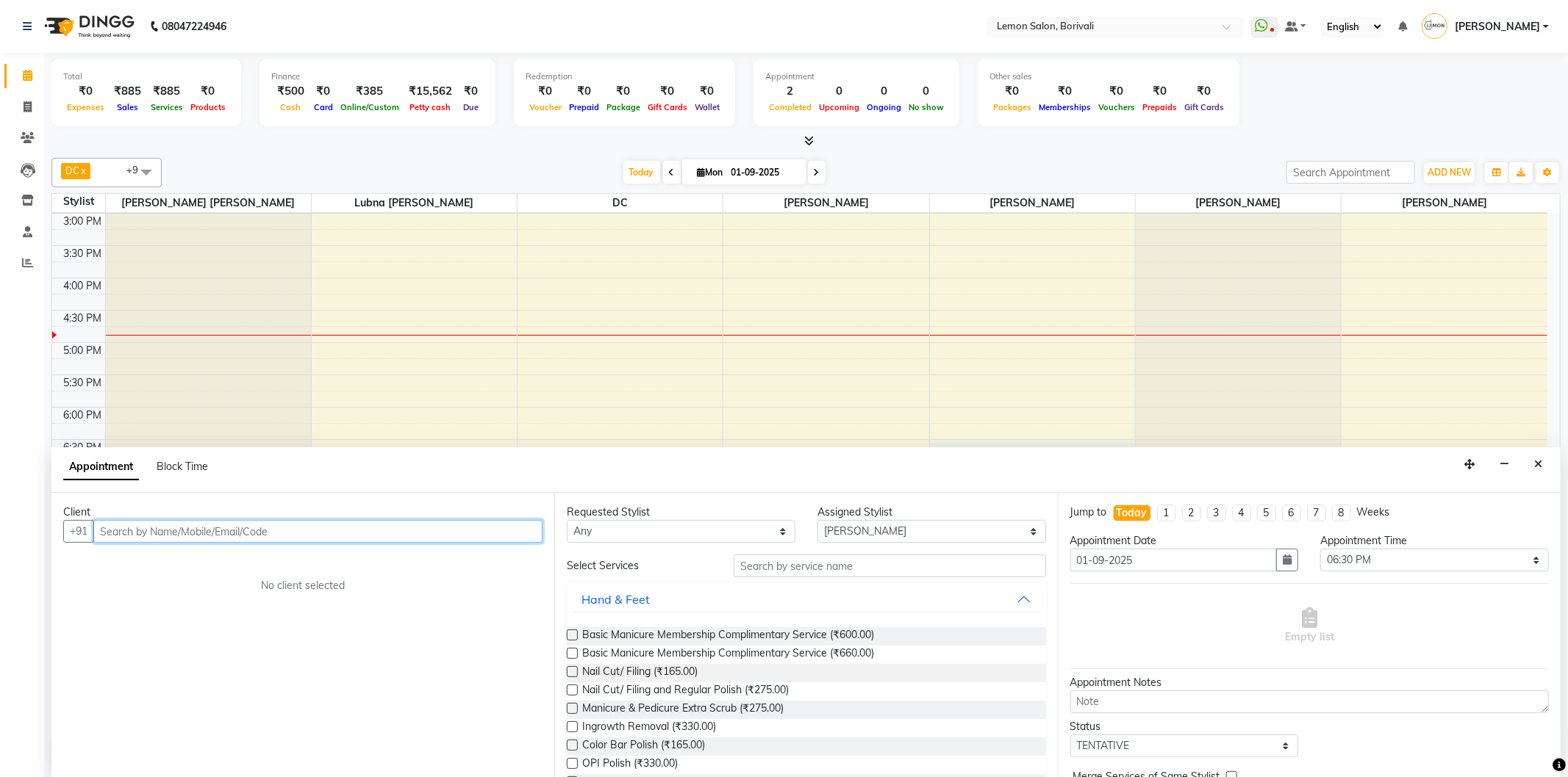
click at [236, 536] on input "text" at bounding box center [318, 531] width 449 height 23
click at [268, 539] on input "text" at bounding box center [318, 531] width 449 height 23
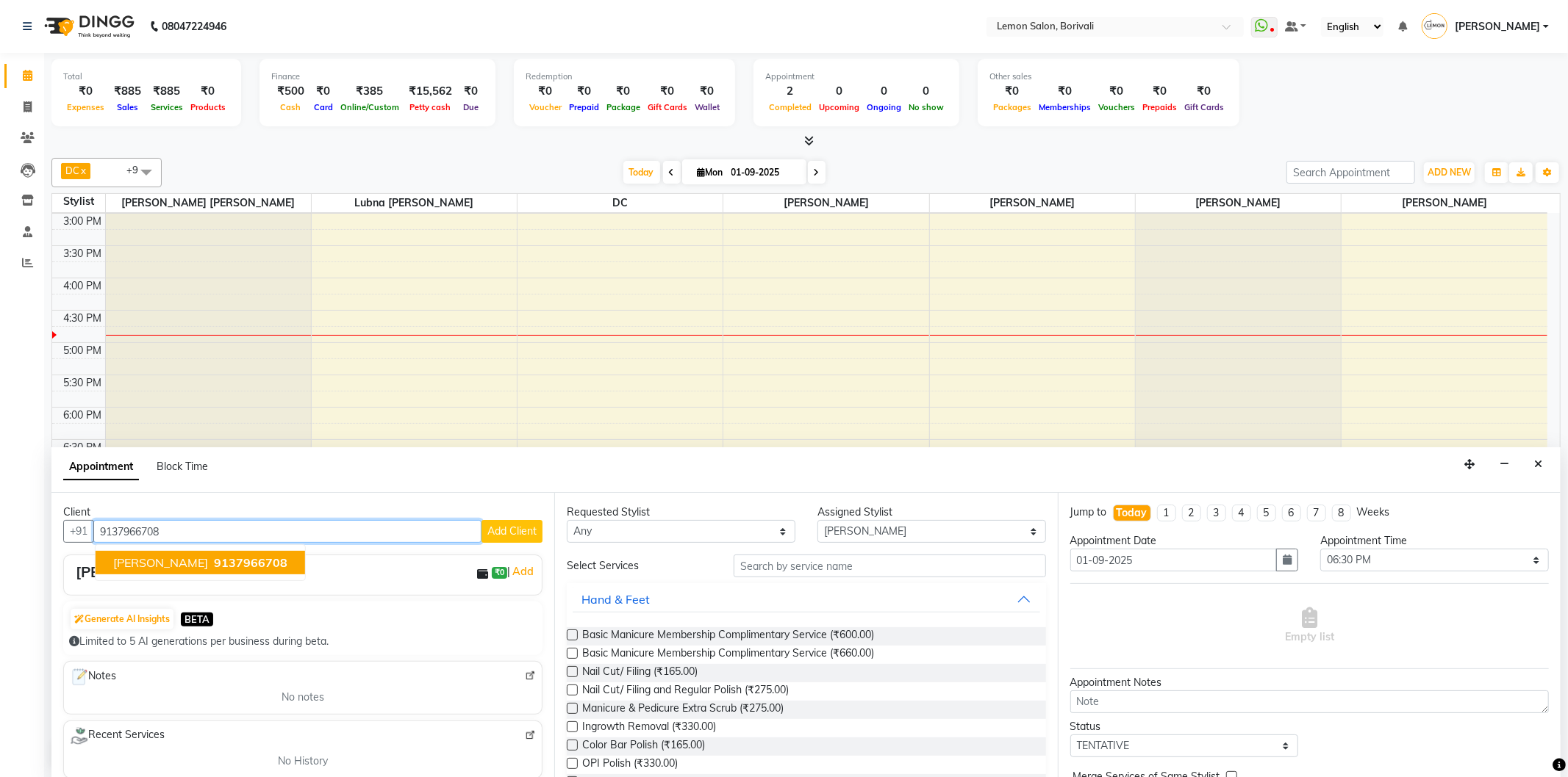
click at [196, 564] on span "[PERSON_NAME]" at bounding box center [160, 562] width 95 height 15
type input "9137966708"
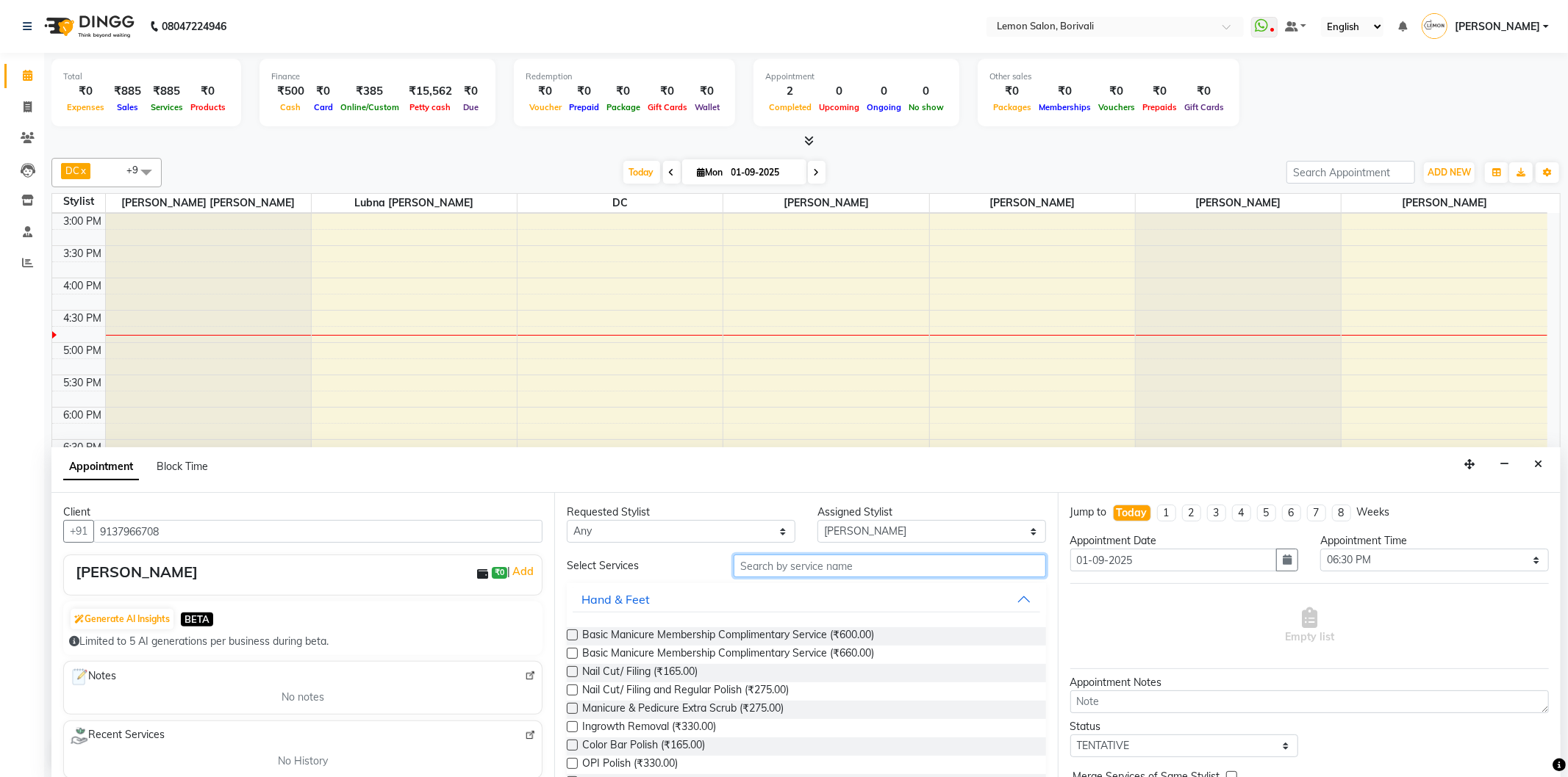
click at [838, 562] on input "text" at bounding box center [890, 565] width 312 height 23
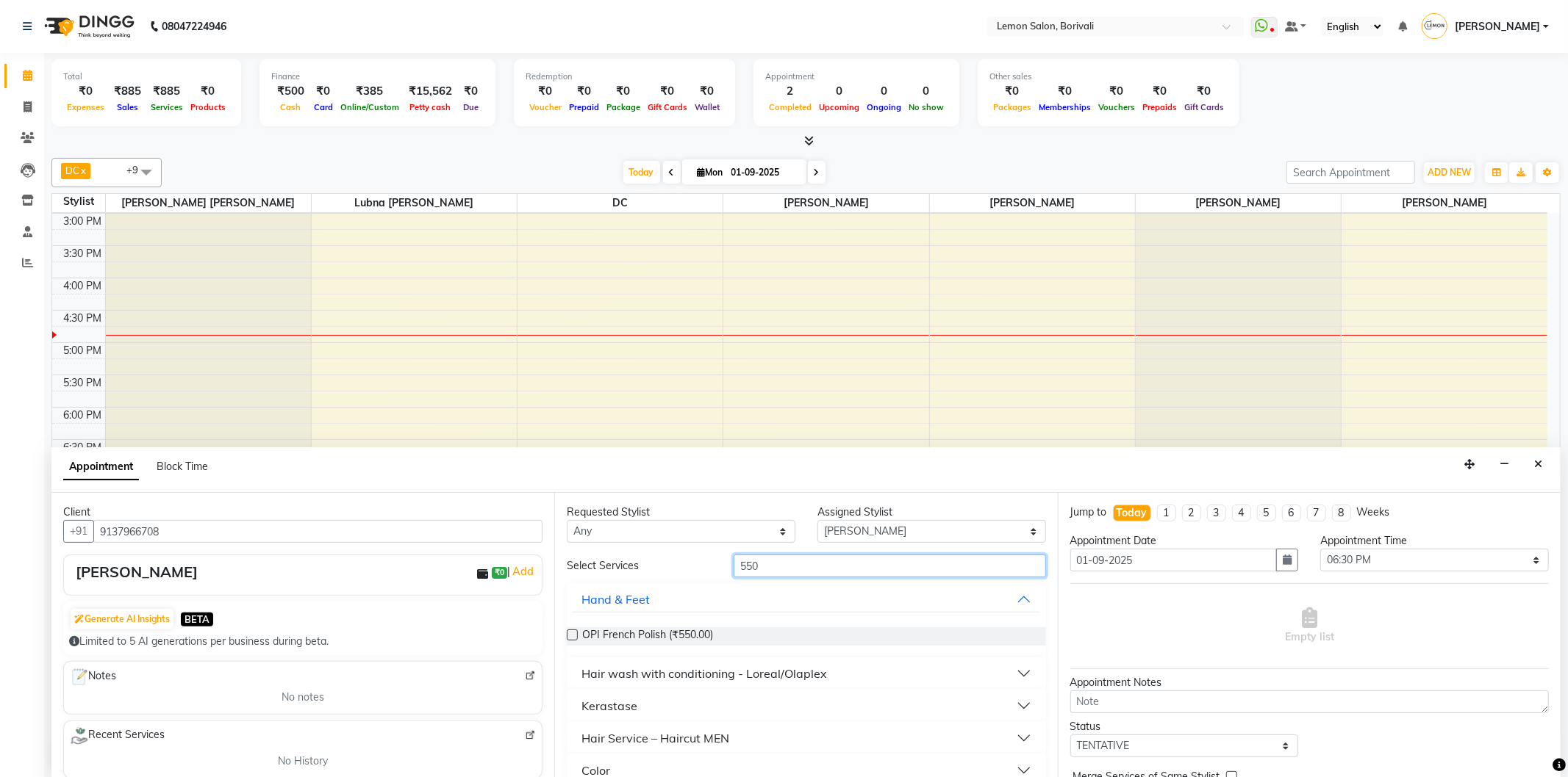
type input "550"
click at [776, 737] on button "Hair Service – Haircut MEN" at bounding box center [805, 738] width 467 height 26
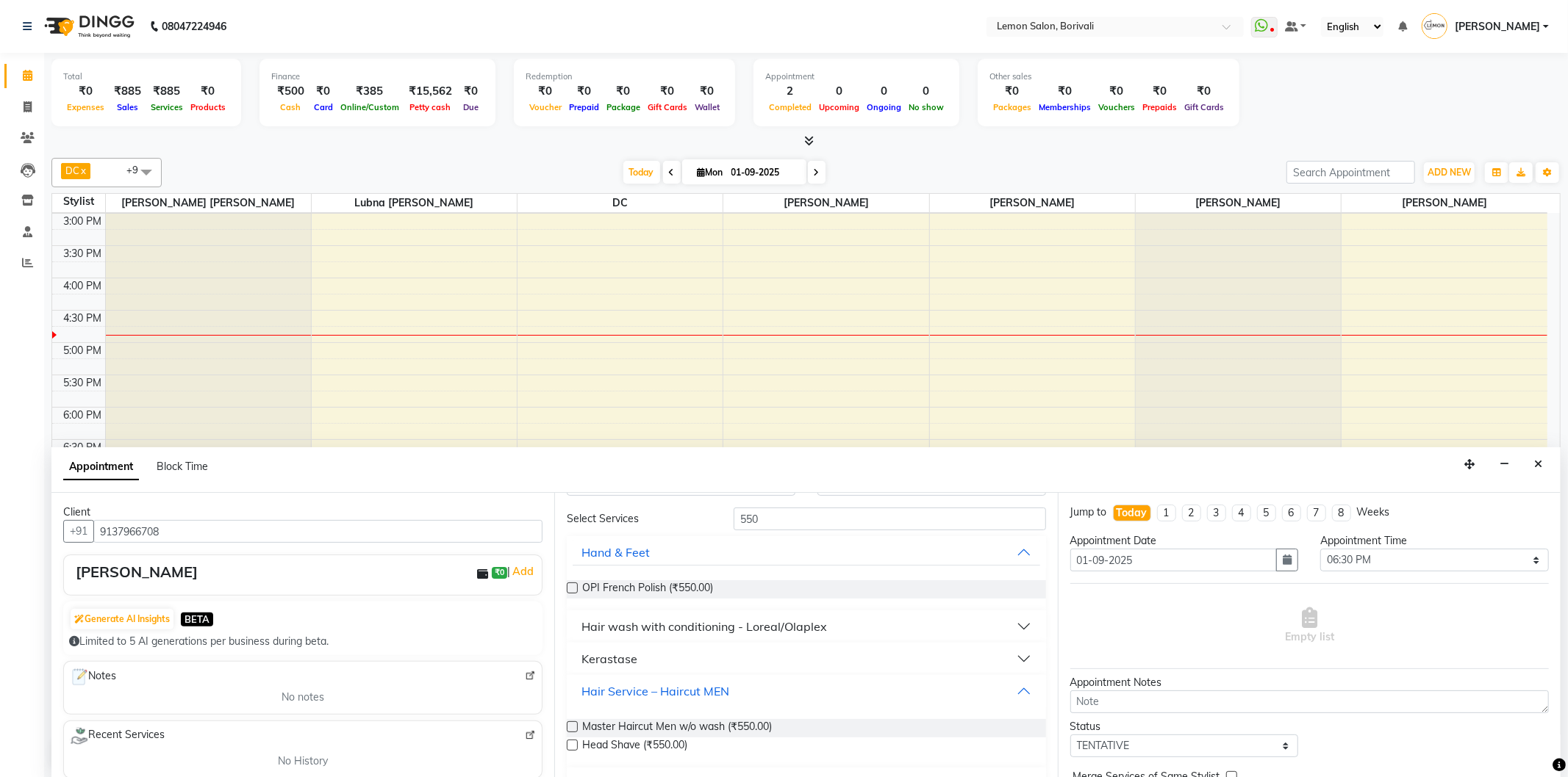
scroll to position [163, 0]
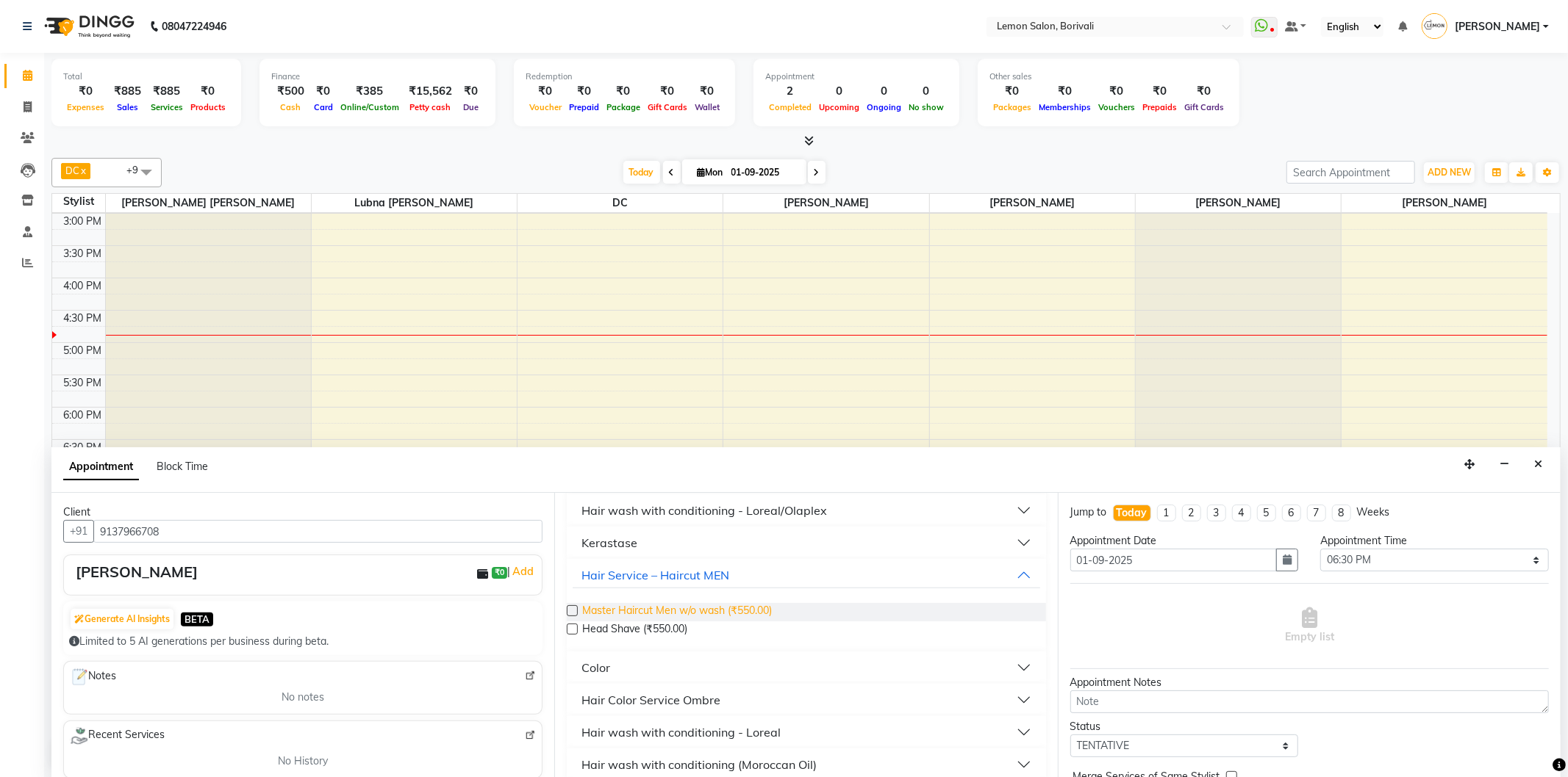
click at [752, 610] on span "Master Haircut Men w/o wash (₹550.00)" at bounding box center [676, 613] width 189 height 19
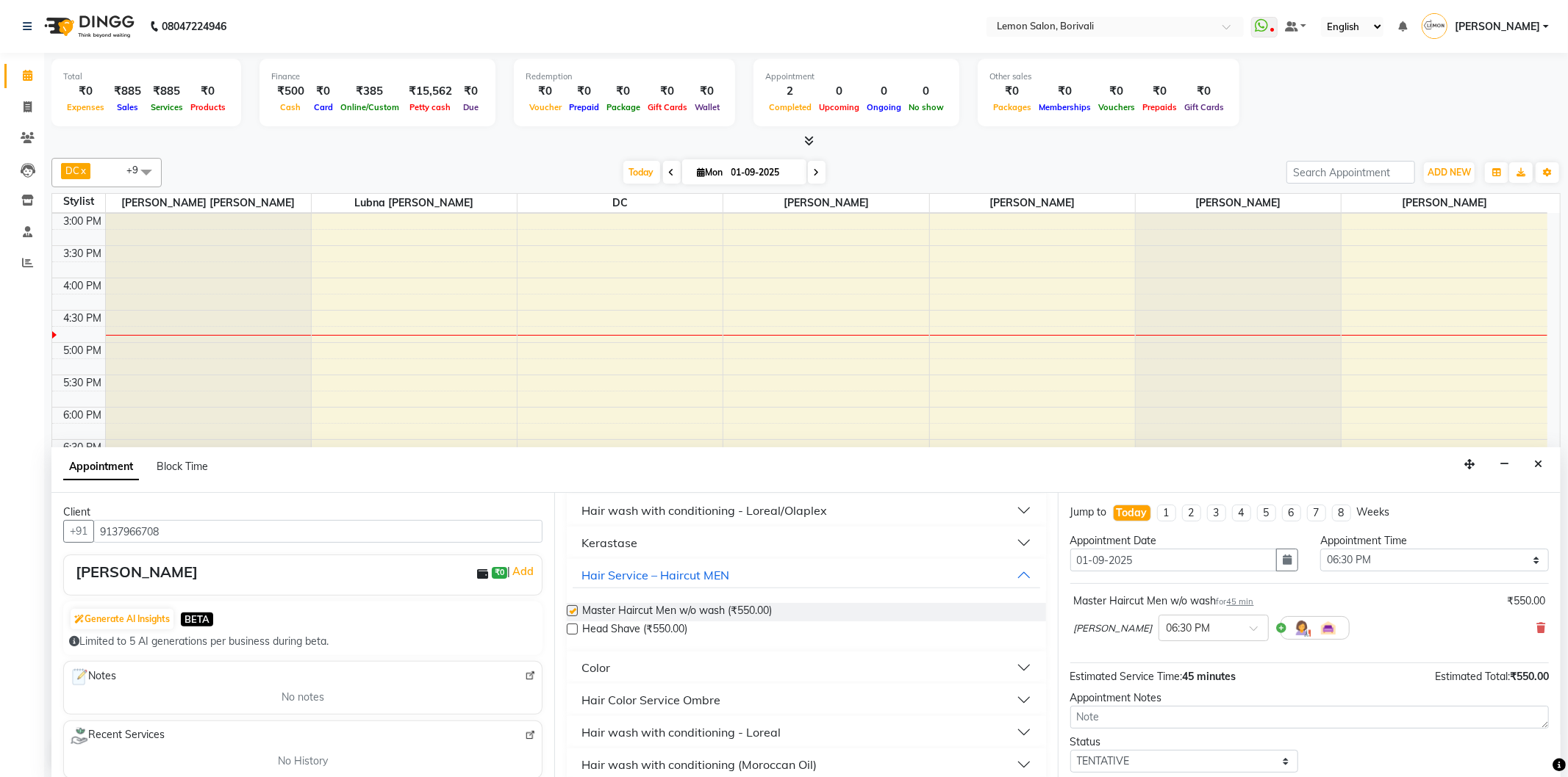
checkbox input "false"
click at [1186, 619] on div "× 06:30 PM" at bounding box center [1214, 628] width 111 height 26
click at [1179, 704] on div "06:15 PM" at bounding box center [1214, 710] width 109 height 27
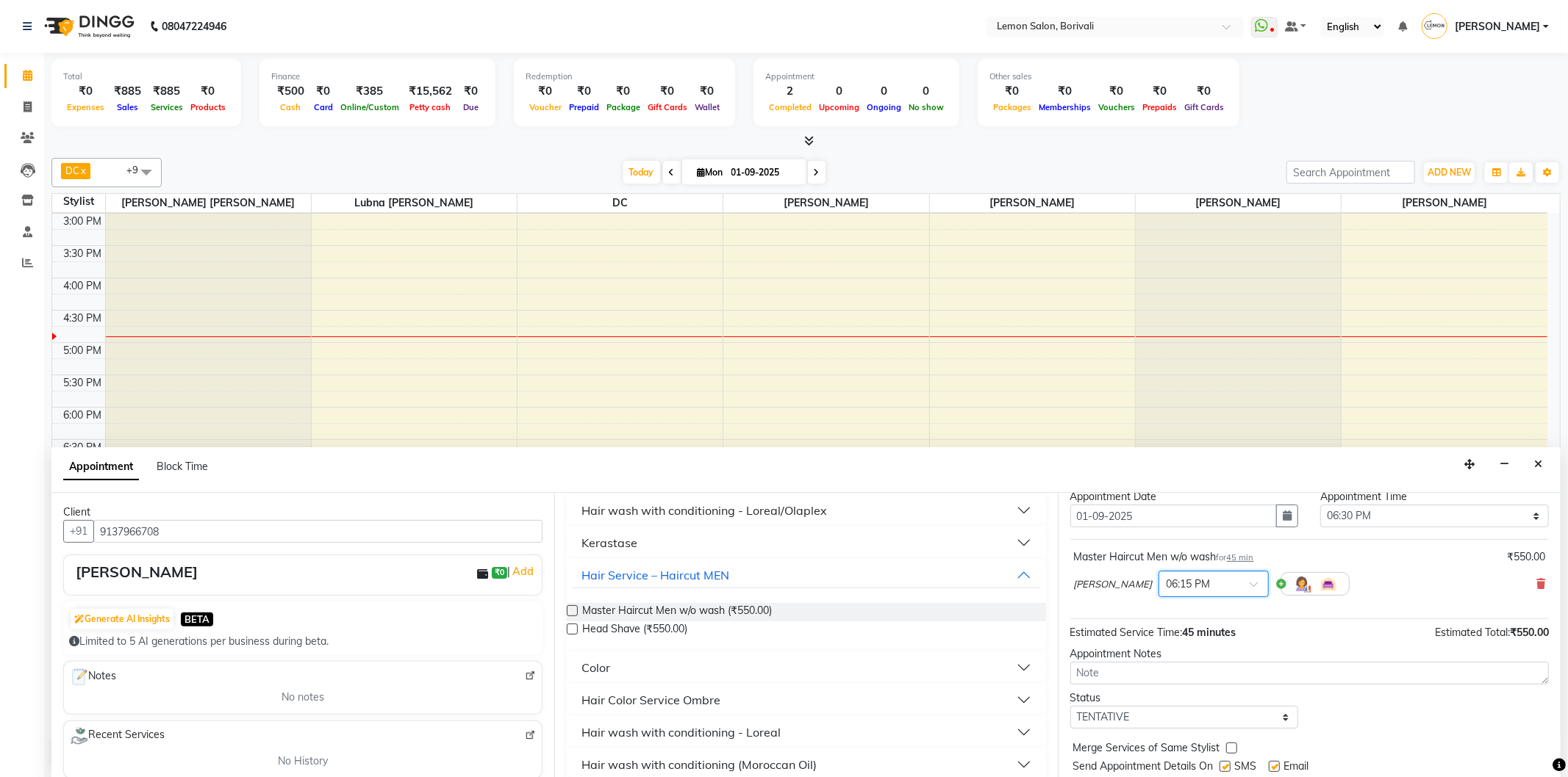
scroll to position [88, 0]
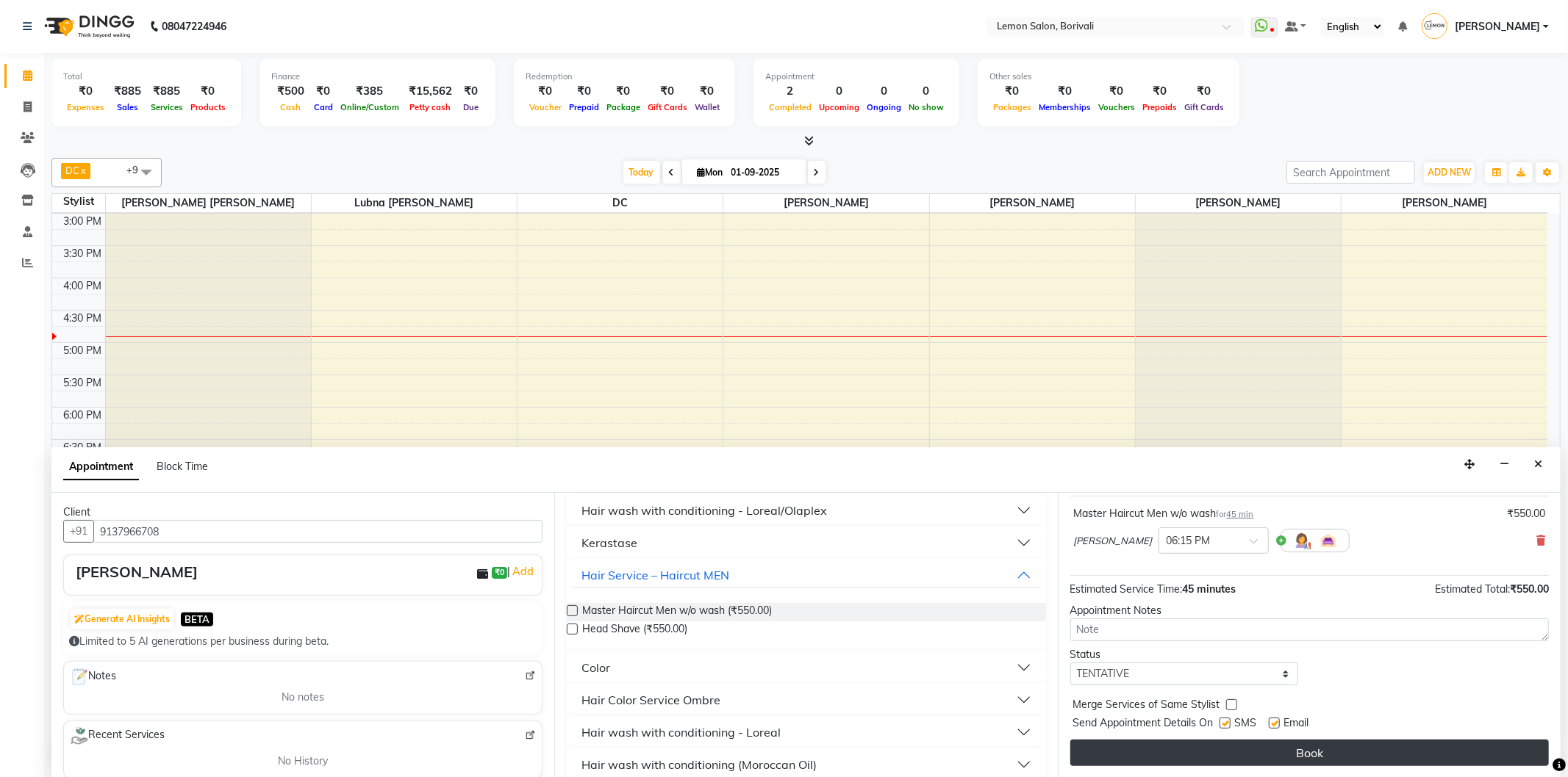
click at [1305, 750] on button "Book" at bounding box center [1309, 753] width 478 height 26
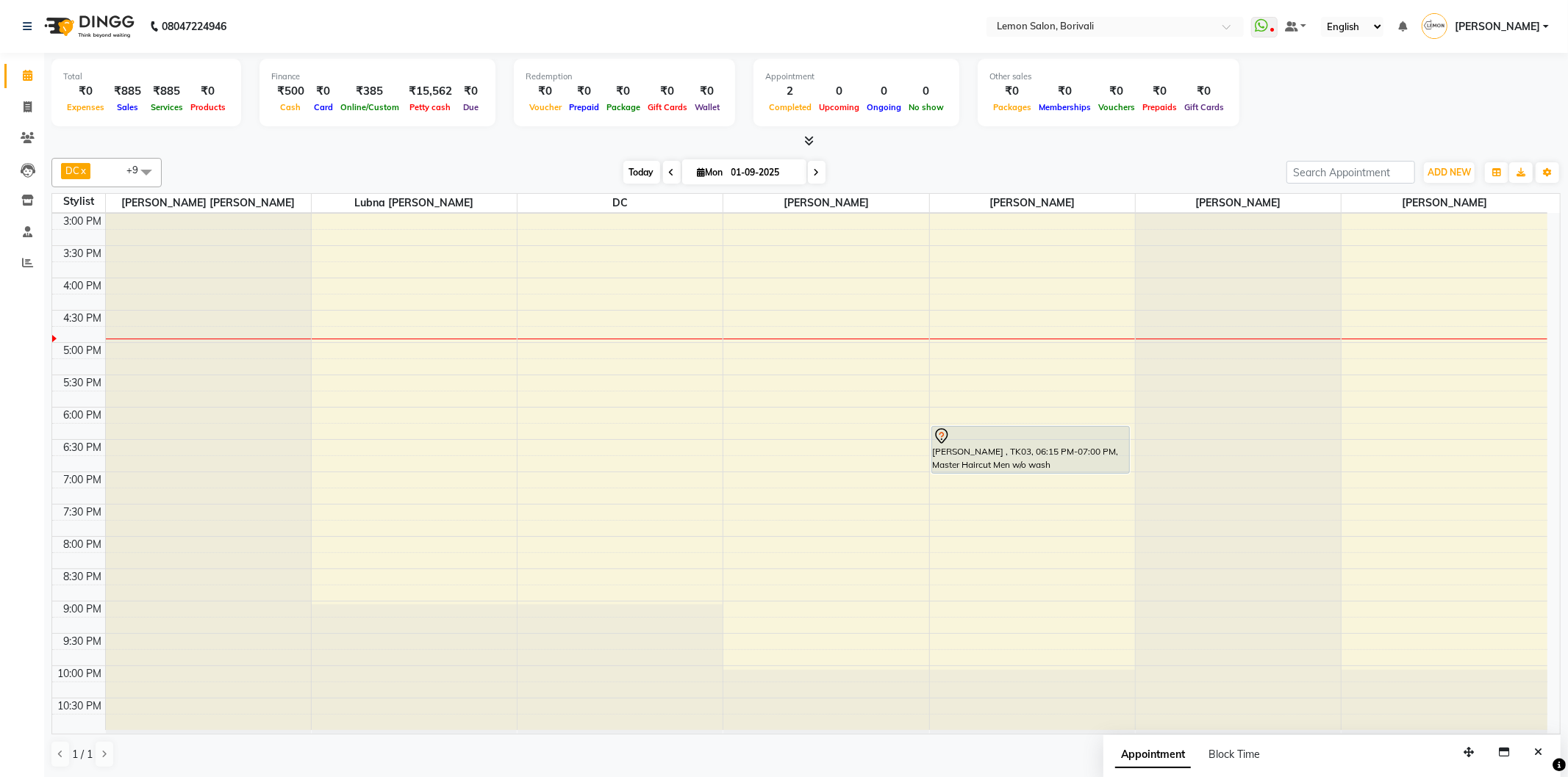
click at [642, 174] on span "Today" at bounding box center [641, 172] width 37 height 23
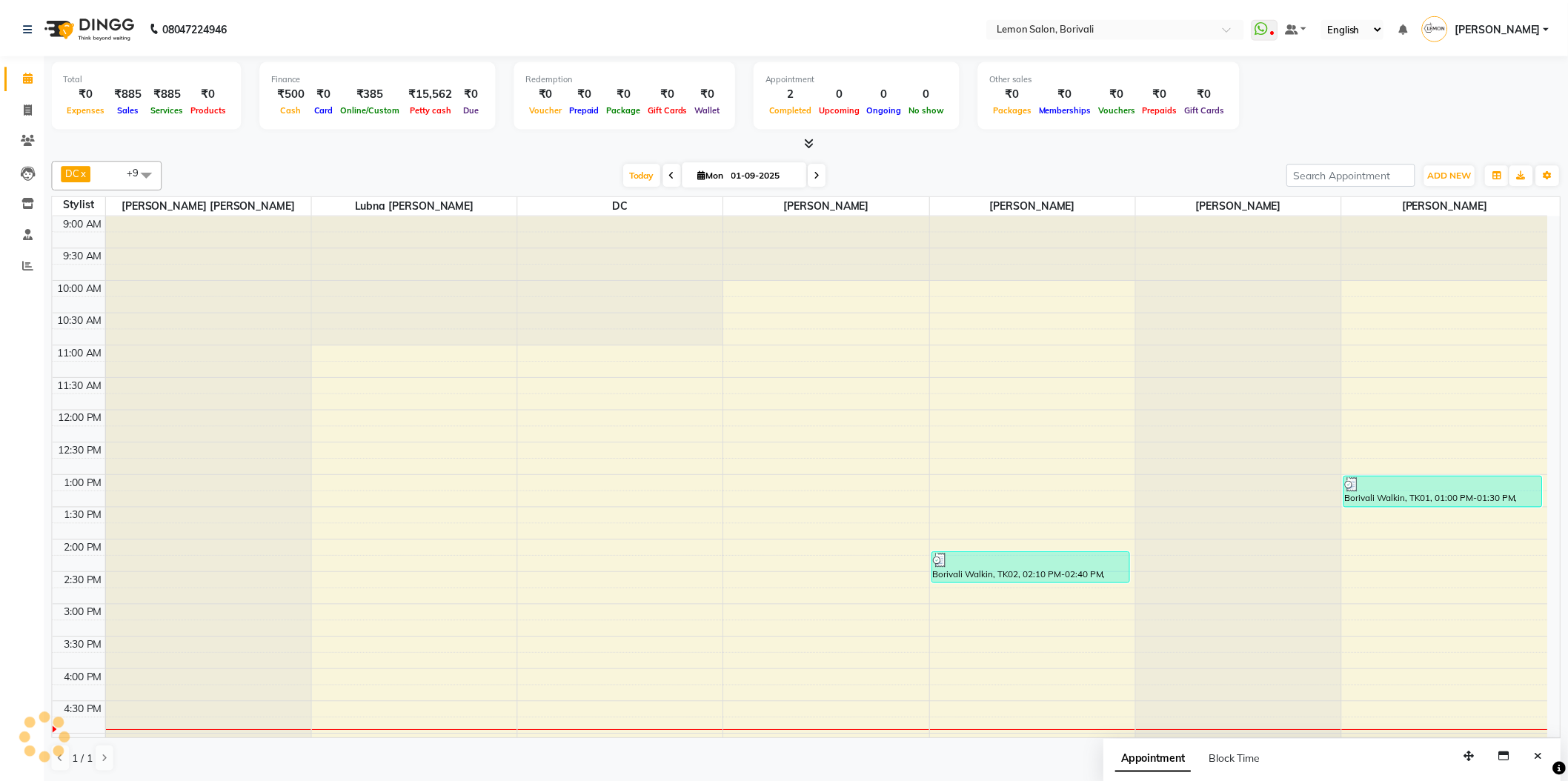
scroll to position [390, 0]
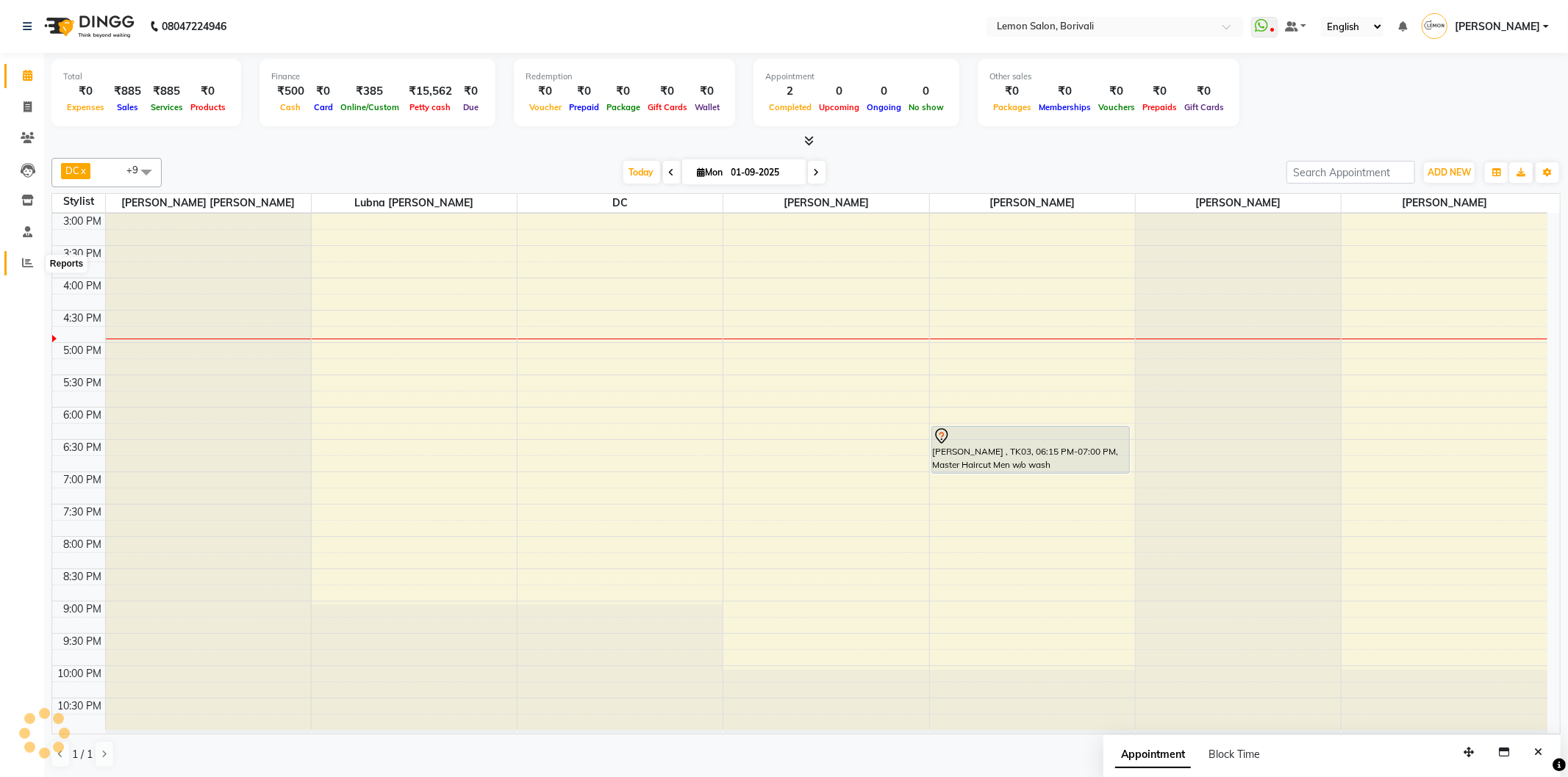
click at [16, 262] on span at bounding box center [27, 263] width 26 height 17
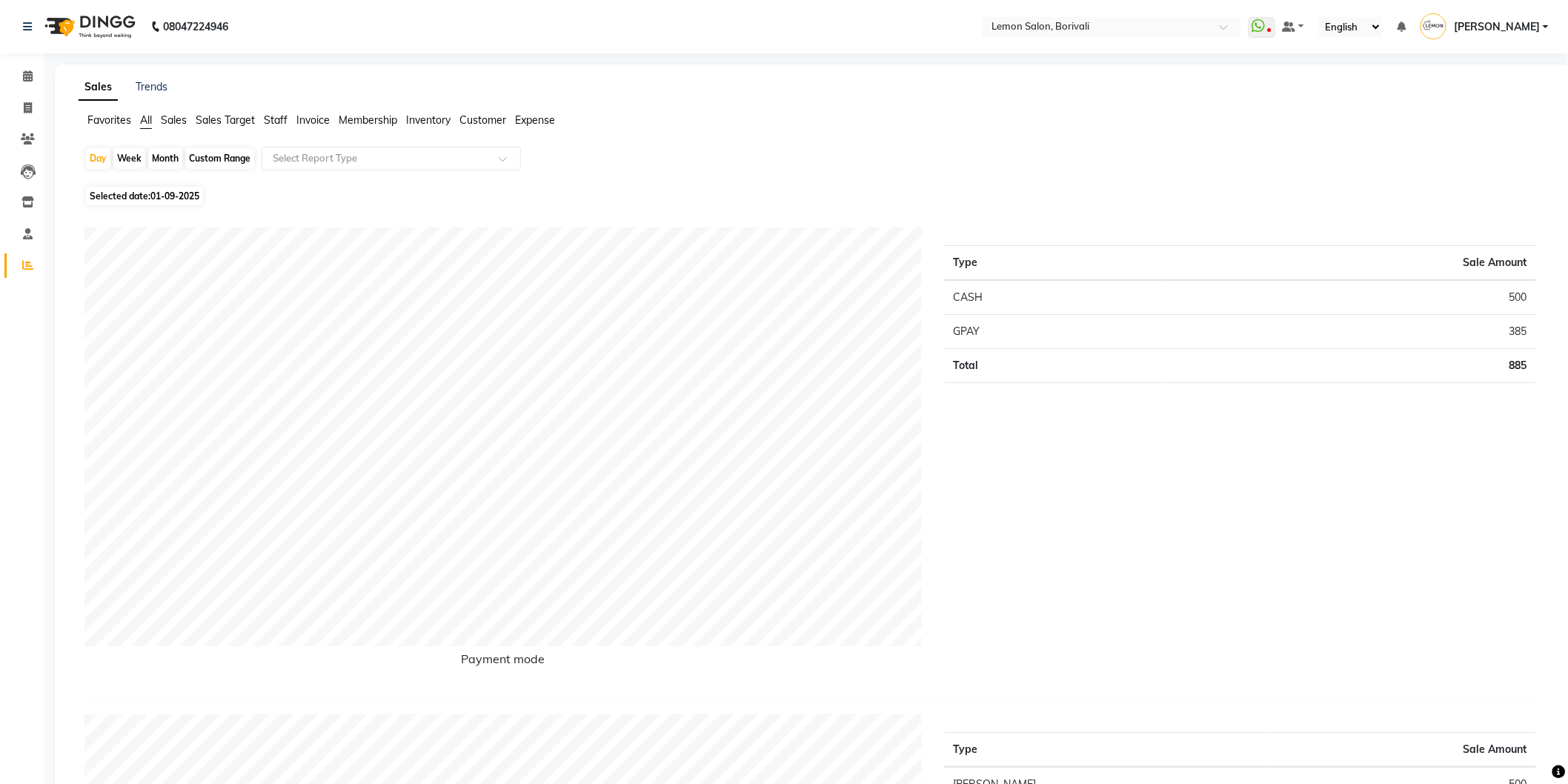
click at [216, 120] on span "Sales Target" at bounding box center [225, 119] width 59 height 13
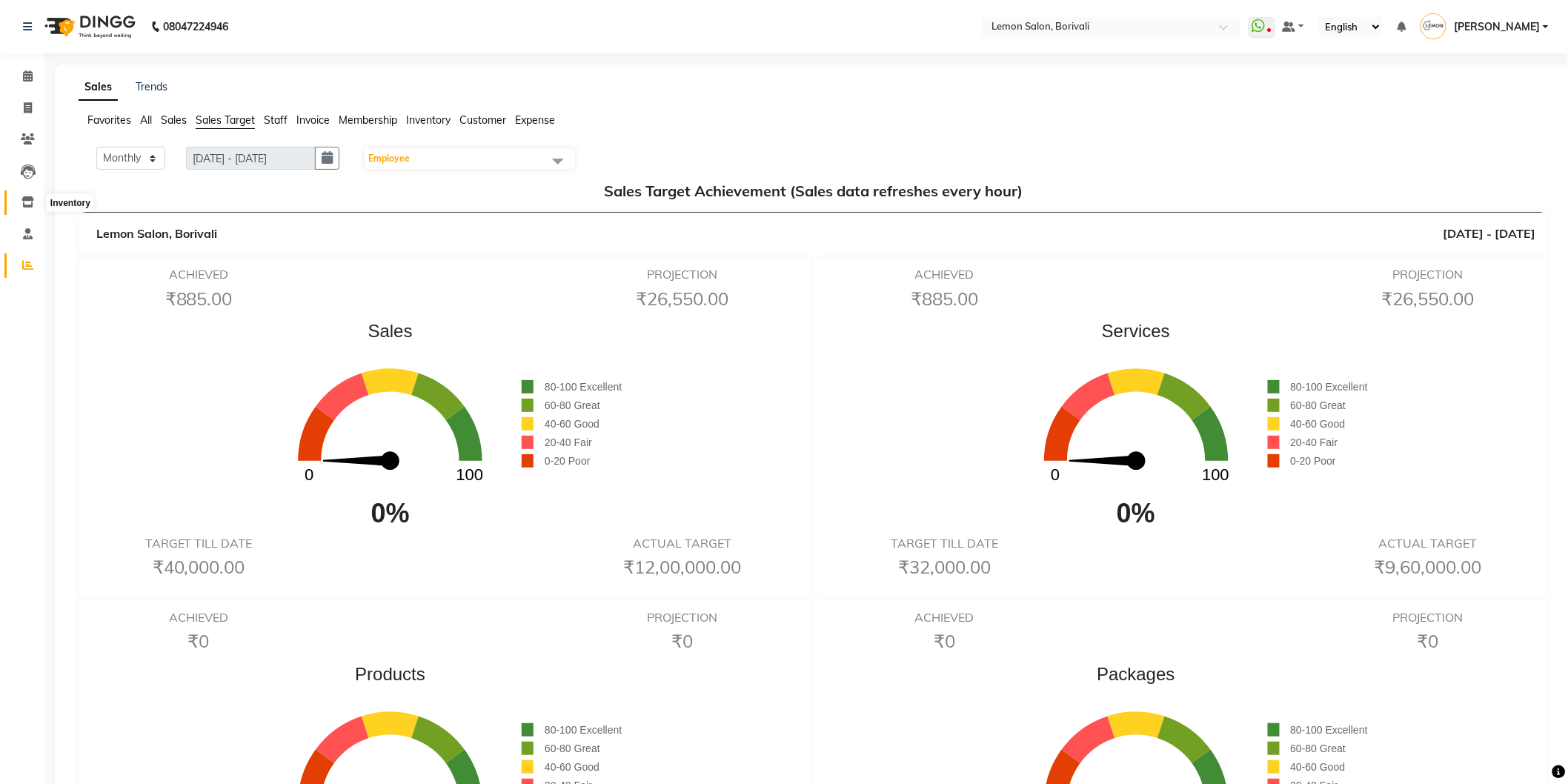
click at [24, 202] on icon at bounding box center [27, 202] width 13 height 11
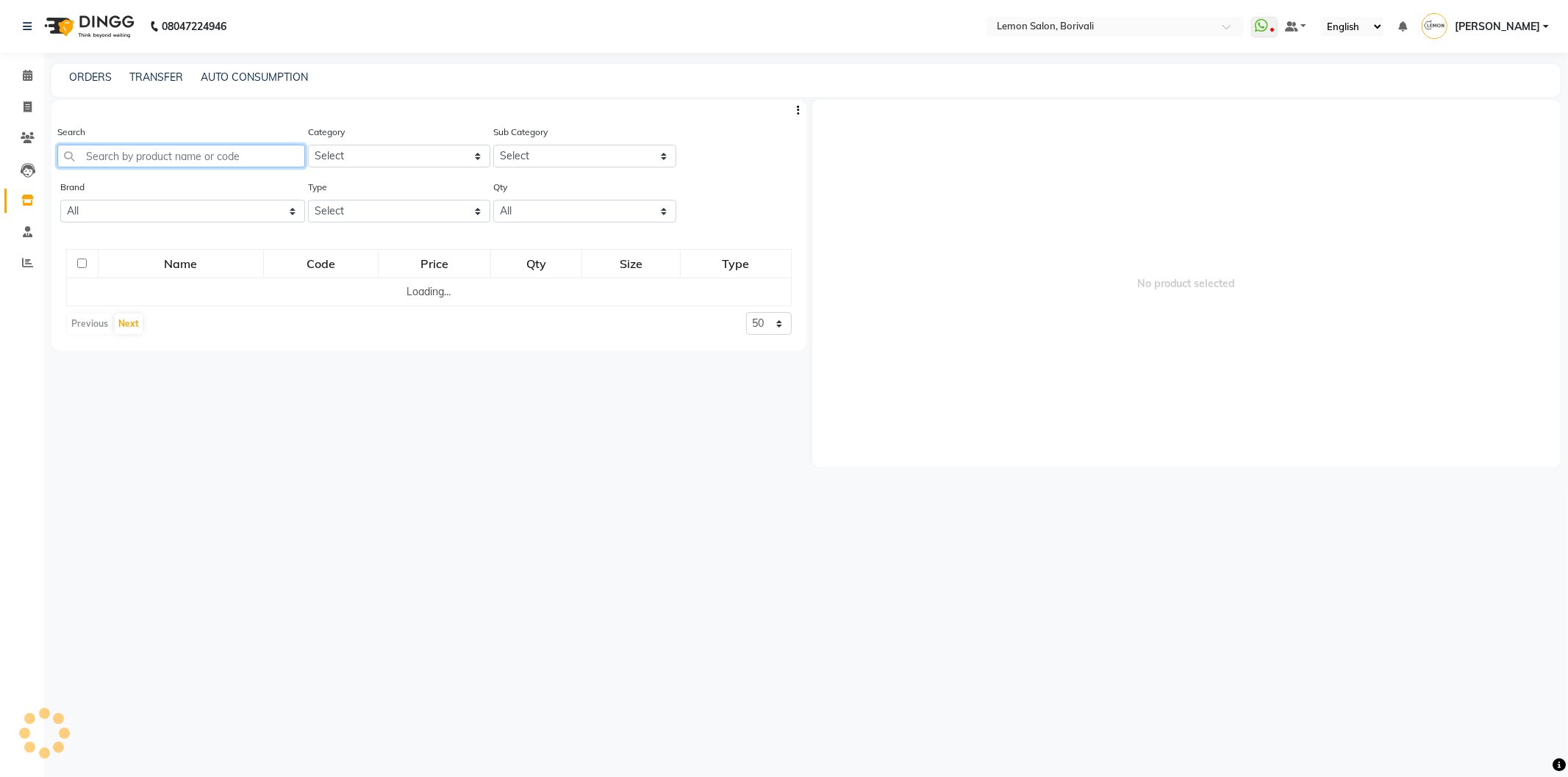
click at [130, 152] on input "text" at bounding box center [181, 156] width 248 height 23
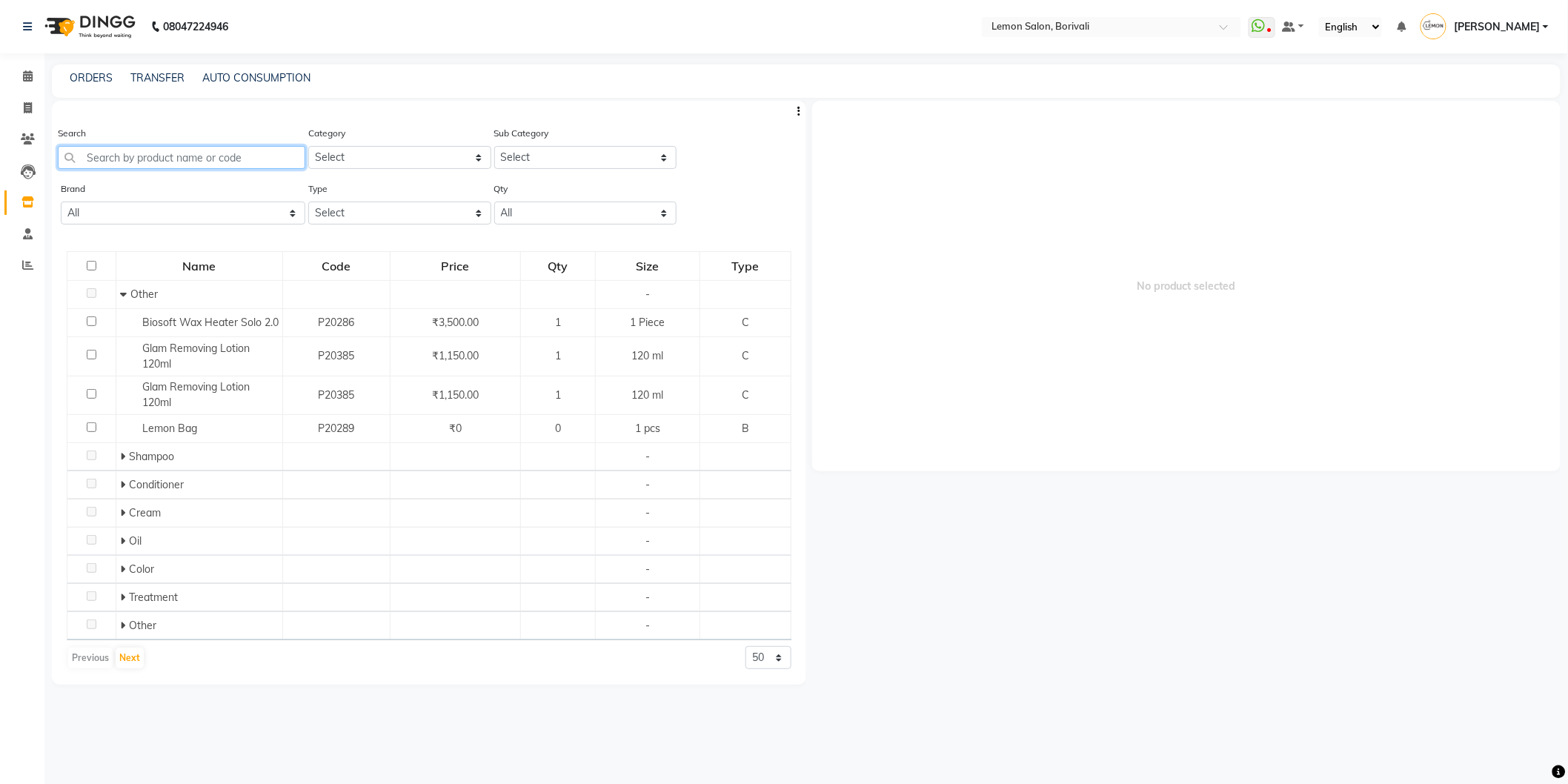
click at [184, 153] on input "text" at bounding box center [181, 157] width 247 height 23
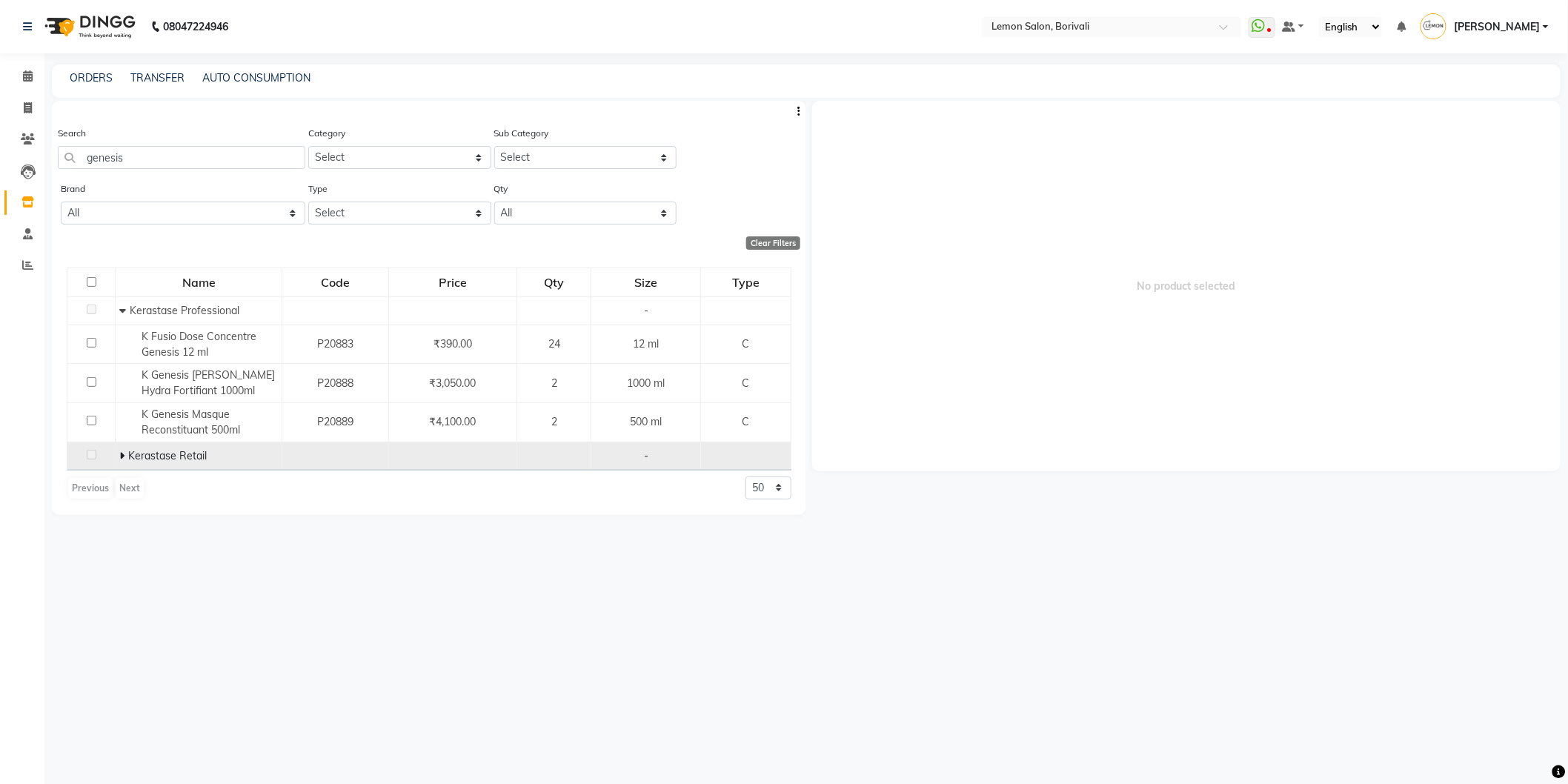
click at [122, 455] on icon at bounding box center [122, 456] width 5 height 10
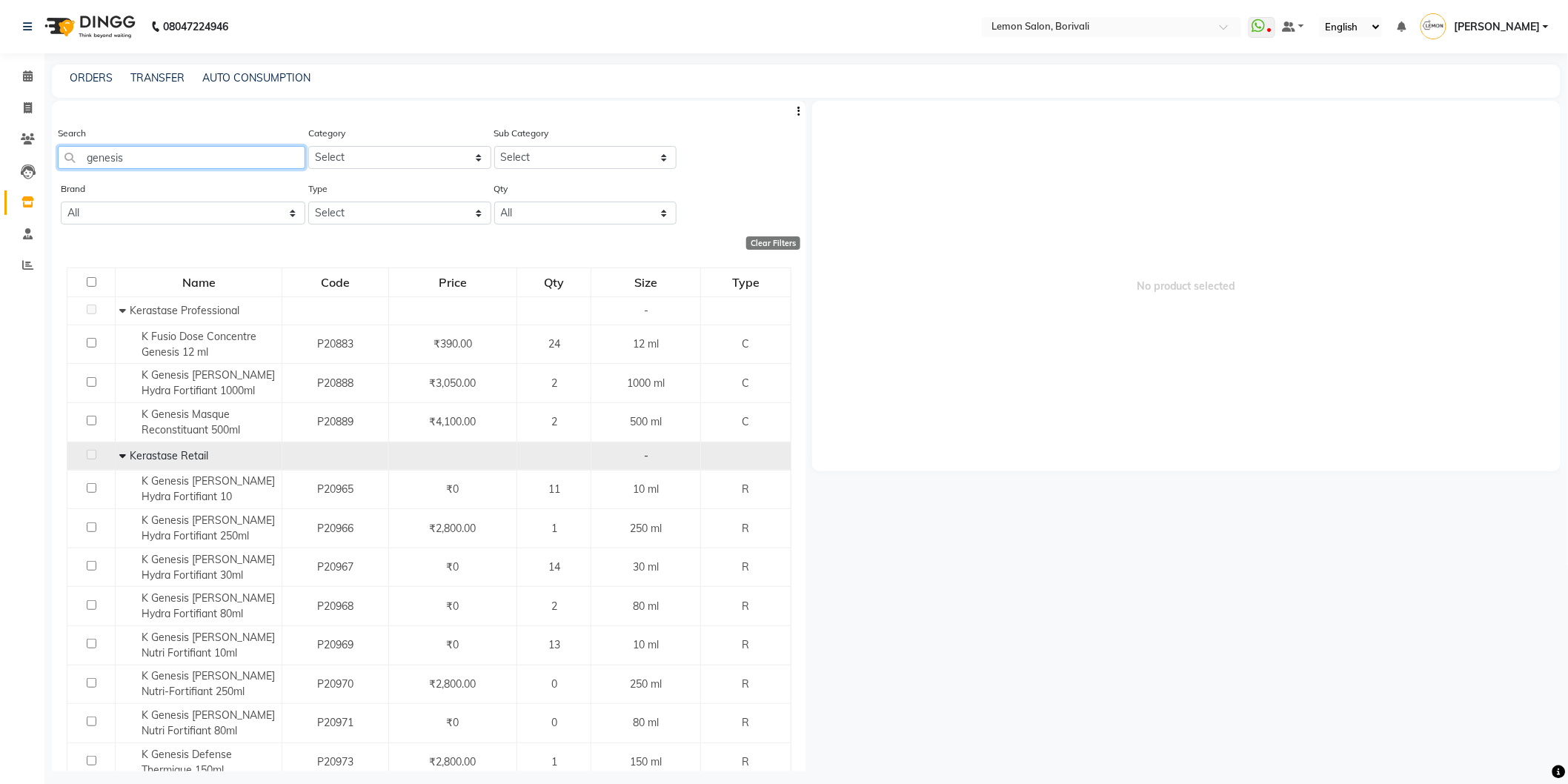
drag, startPoint x: 213, startPoint y: 156, endPoint x: 2, endPoint y: 164, distance: 211.2
click at [0, 156] on app-home "08047224946 Select Location × Lemon Salon, Borivali WhatsApp Status ✕ Status: D…" at bounding box center [784, 397] width 1568 height 794
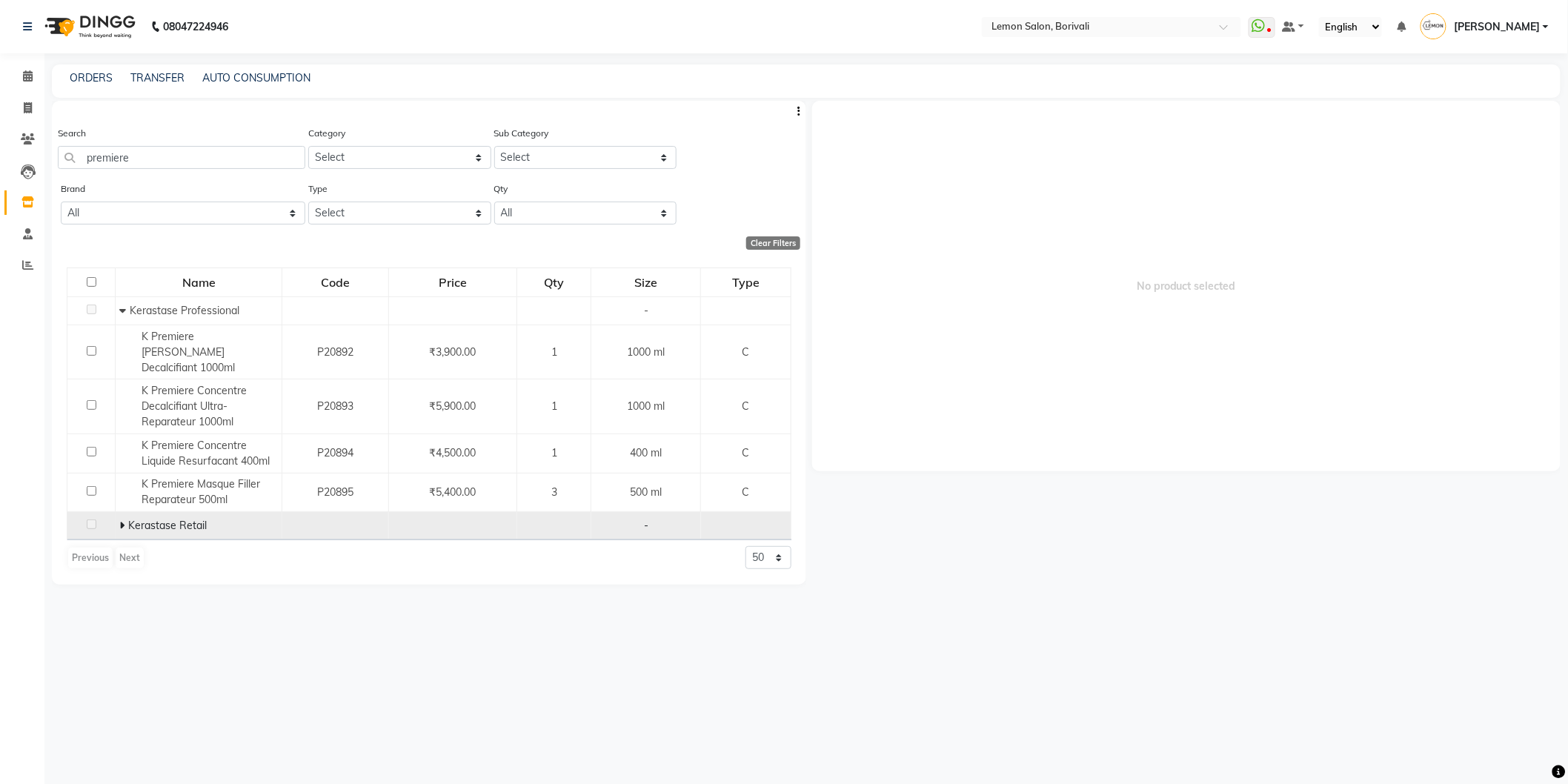
click at [122, 520] on icon at bounding box center [122, 525] width 5 height 10
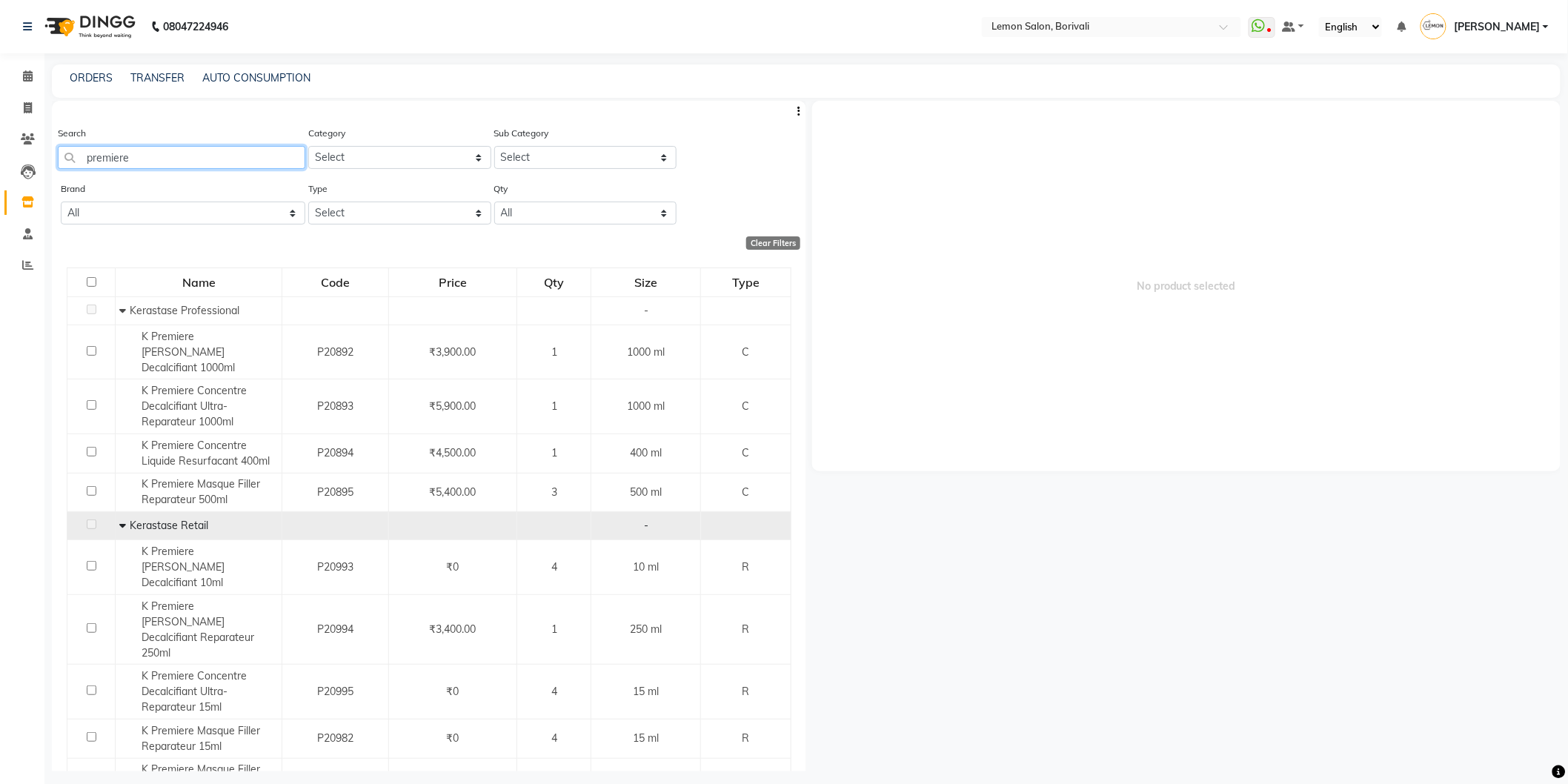
drag, startPoint x: 162, startPoint y: 164, endPoint x: 122, endPoint y: 226, distance: 73.8
click at [0, 227] on app-home "08047224946 Select Location × Lemon Salon, Borivali WhatsApp Status ✕ Status: D…" at bounding box center [784, 397] width 1568 height 794
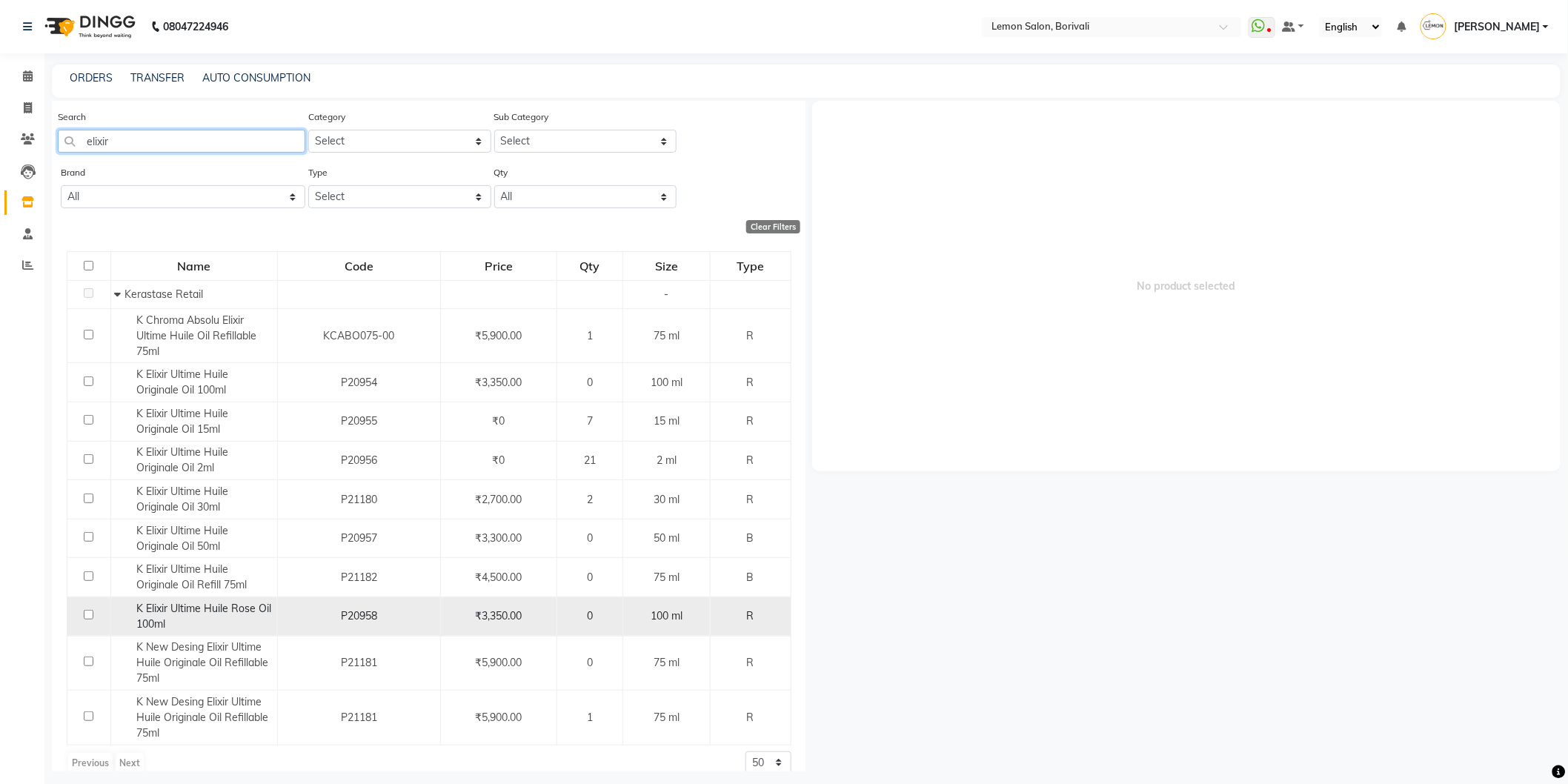
scroll to position [35, 0]
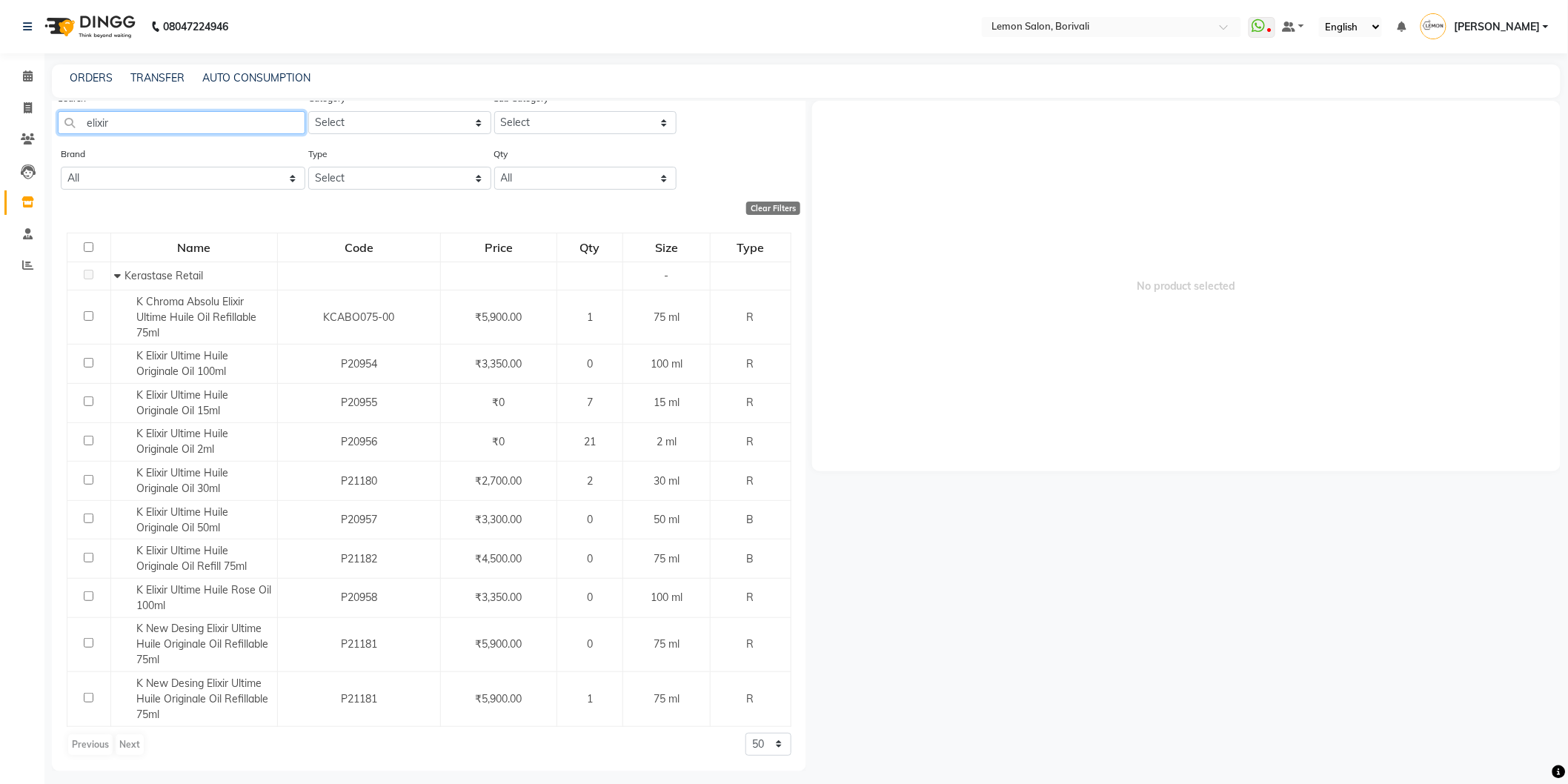
drag, startPoint x: 169, startPoint y: 120, endPoint x: 563, endPoint y: 123, distance: 394.0
click at [0, 126] on app-home "08047224946 Select Location × Lemon Salon, Borivali WhatsApp Status ✕ Status: D…" at bounding box center [784, 397] width 1568 height 794
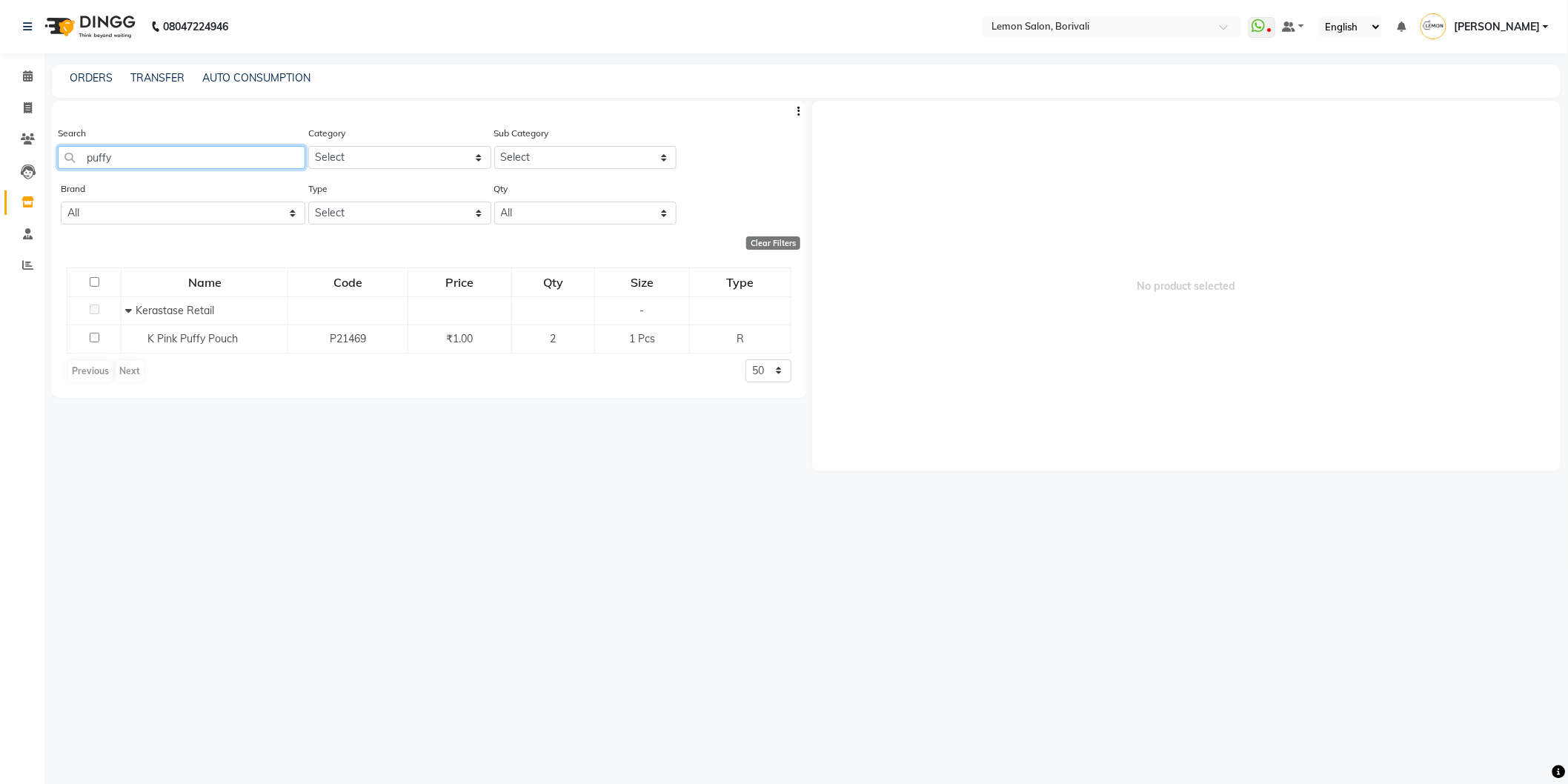
drag, startPoint x: 156, startPoint y: 156, endPoint x: 93, endPoint y: 134, distance: 66.7
click at [0, 141] on app-home "08047224946 Select Location × Lemon Salon, Borivali WhatsApp Status ✕ Status: D…" at bounding box center [784, 397] width 1568 height 794
click at [0, 156] on app-home "08047224946 Select Location × Lemon Salon, Borivali WhatsApp Status ✕ Status: D…" at bounding box center [784, 397] width 1568 height 794
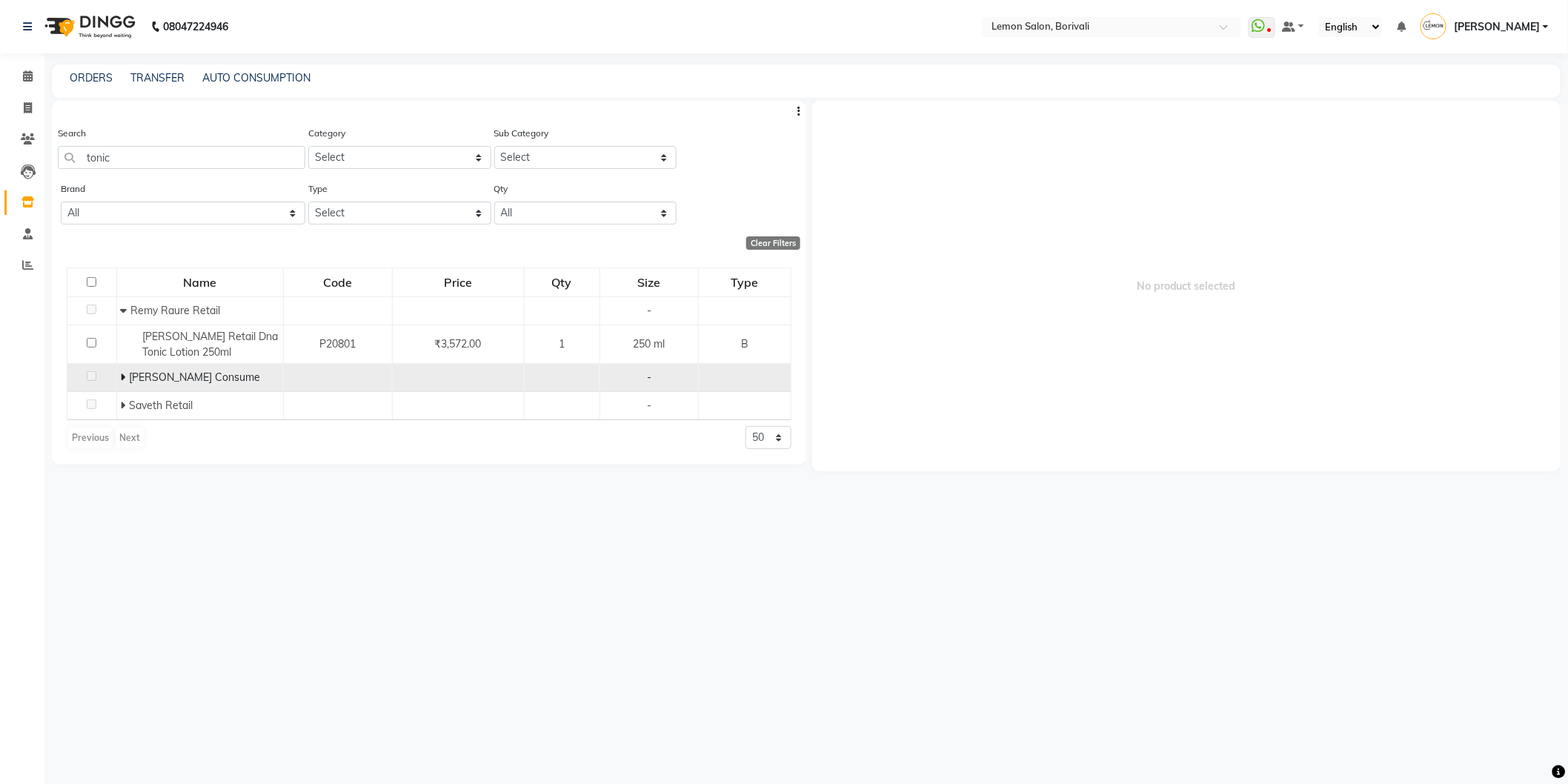
click at [121, 376] on icon at bounding box center [123, 377] width 5 height 10
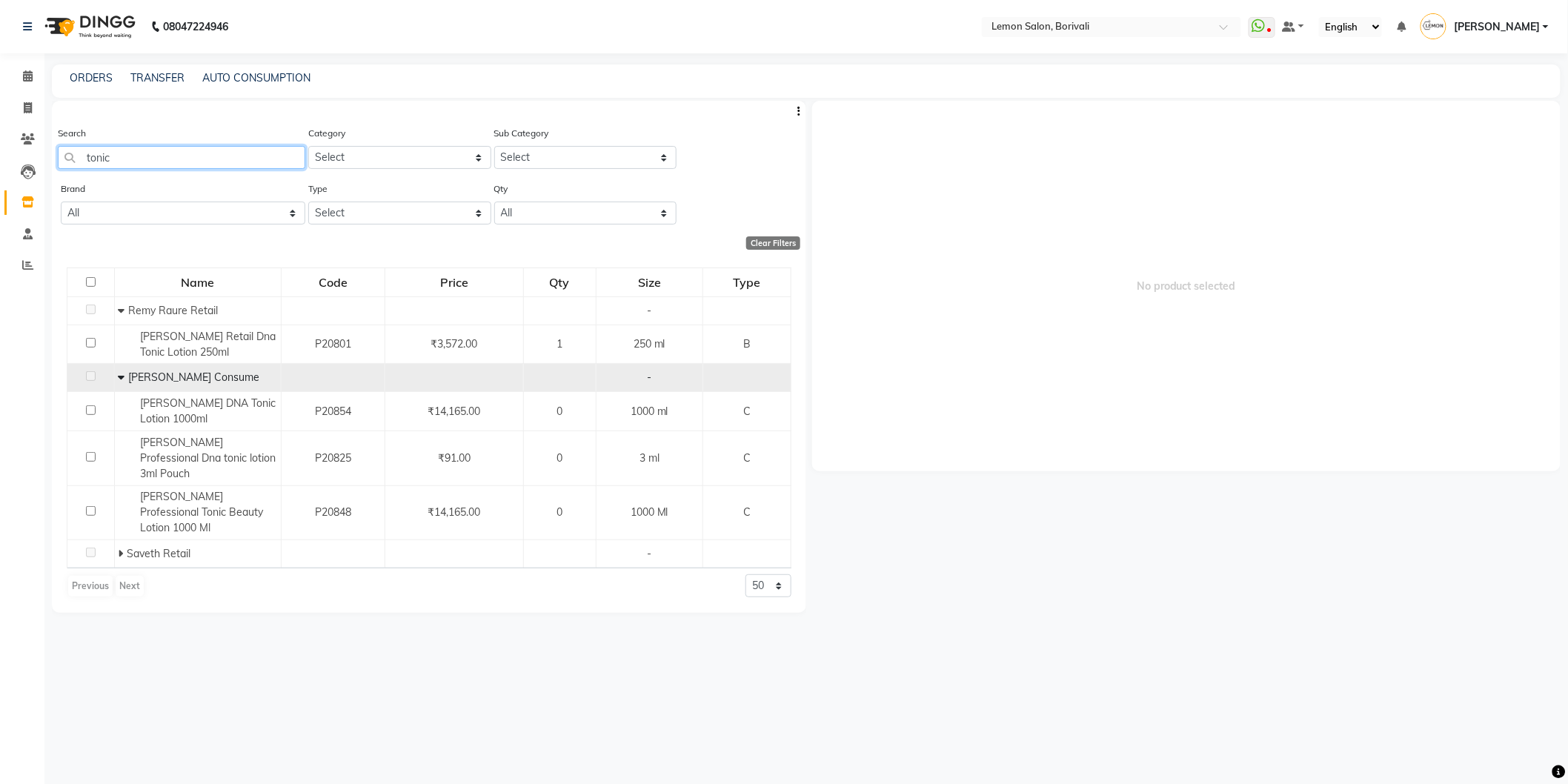
drag, startPoint x: 99, startPoint y: 158, endPoint x: 0, endPoint y: 138, distance: 101.0
click at [0, 138] on app-home "08047224946 Select Location × Lemon Salon, Borivali WhatsApp Status ✕ Status: D…" at bounding box center [784, 397] width 1568 height 794
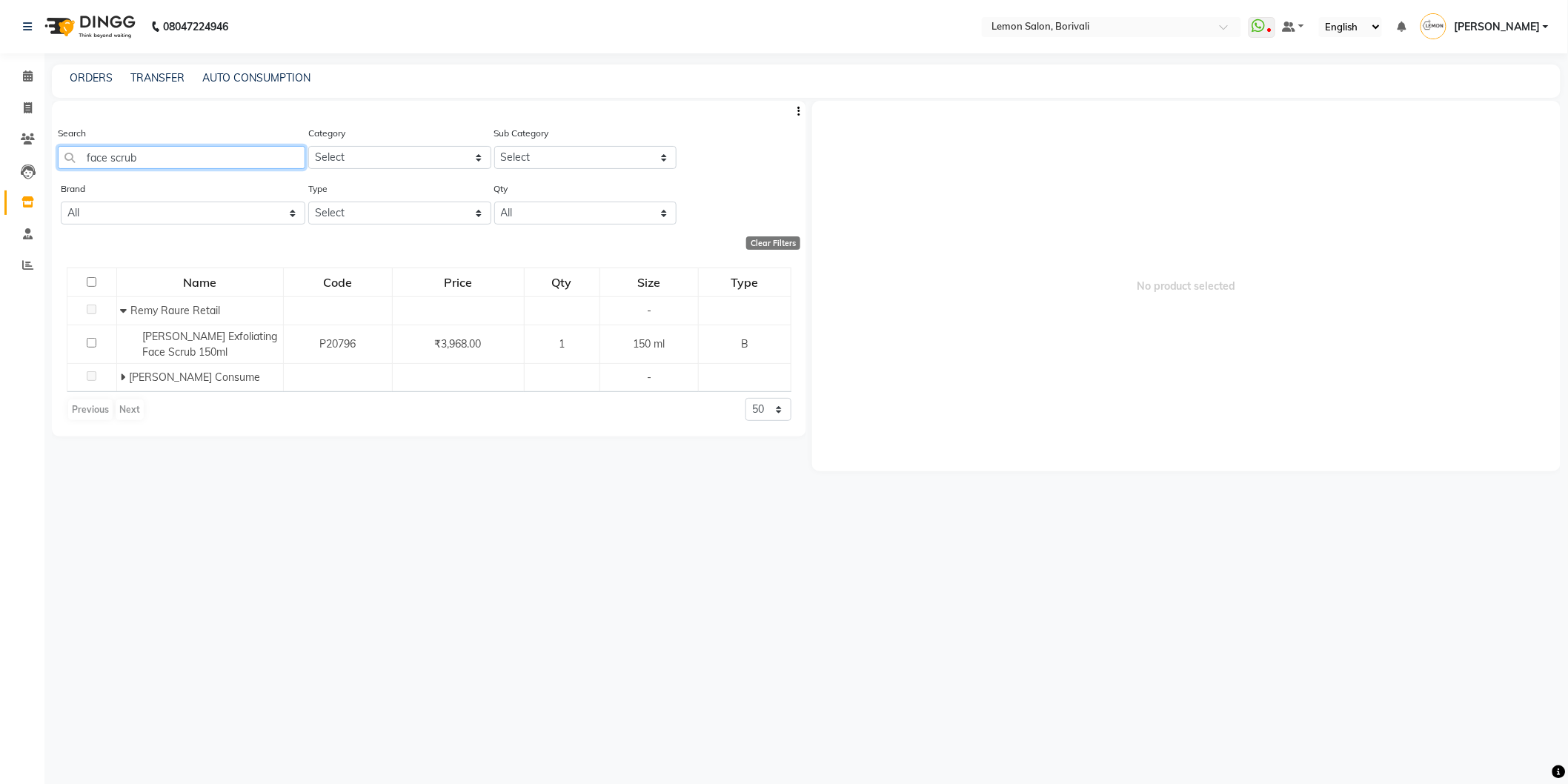
drag, startPoint x: 196, startPoint y: 152, endPoint x: 0, endPoint y: 218, distance: 206.8
click at [0, 218] on app-home "08047224946 Select Location × Lemon Salon, Borivali WhatsApp Status ✕ Status: D…" at bounding box center [784, 397] width 1568 height 794
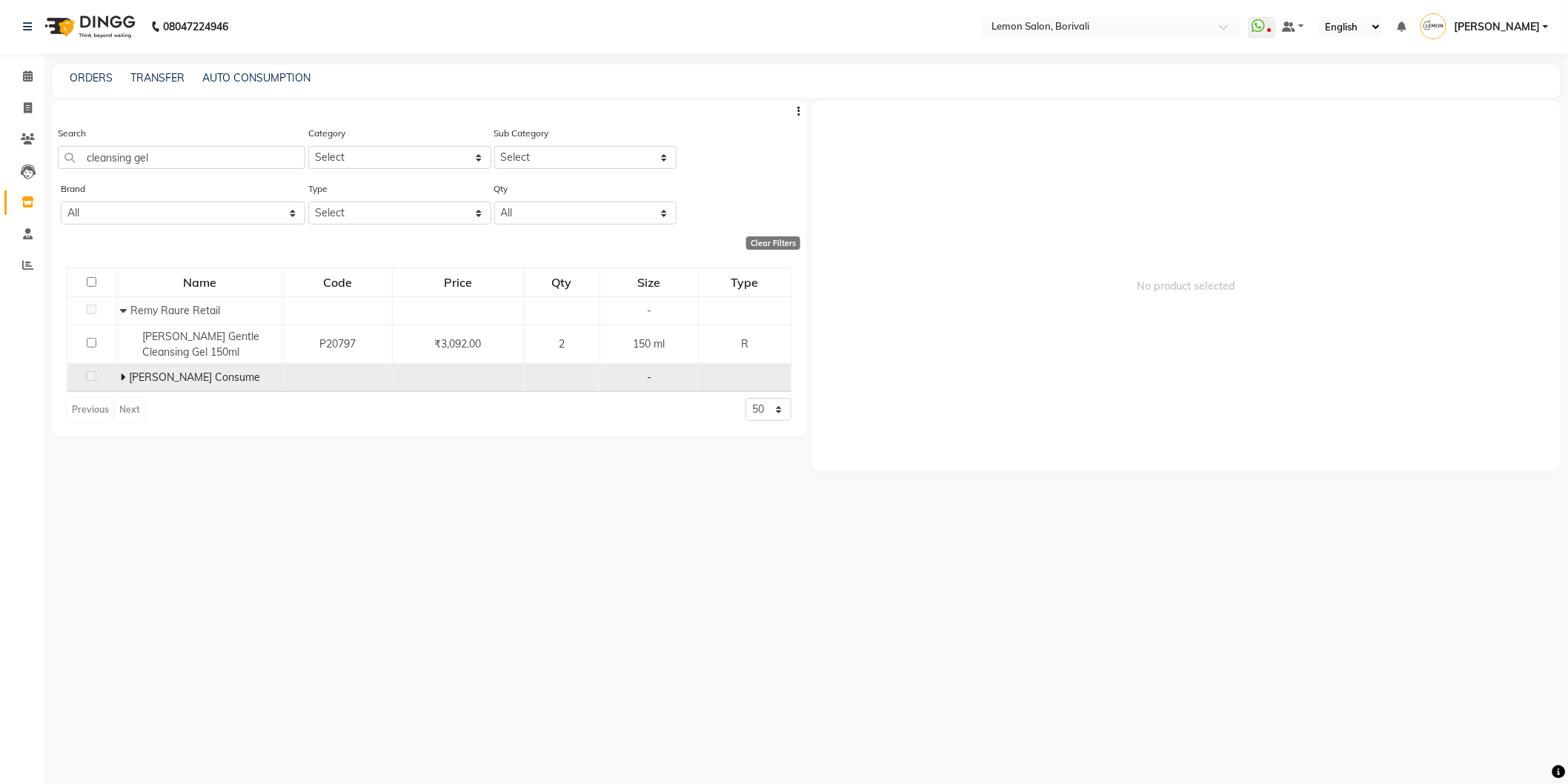
click at [119, 380] on td "Remy Laure Consume" at bounding box center [199, 378] width 166 height 28
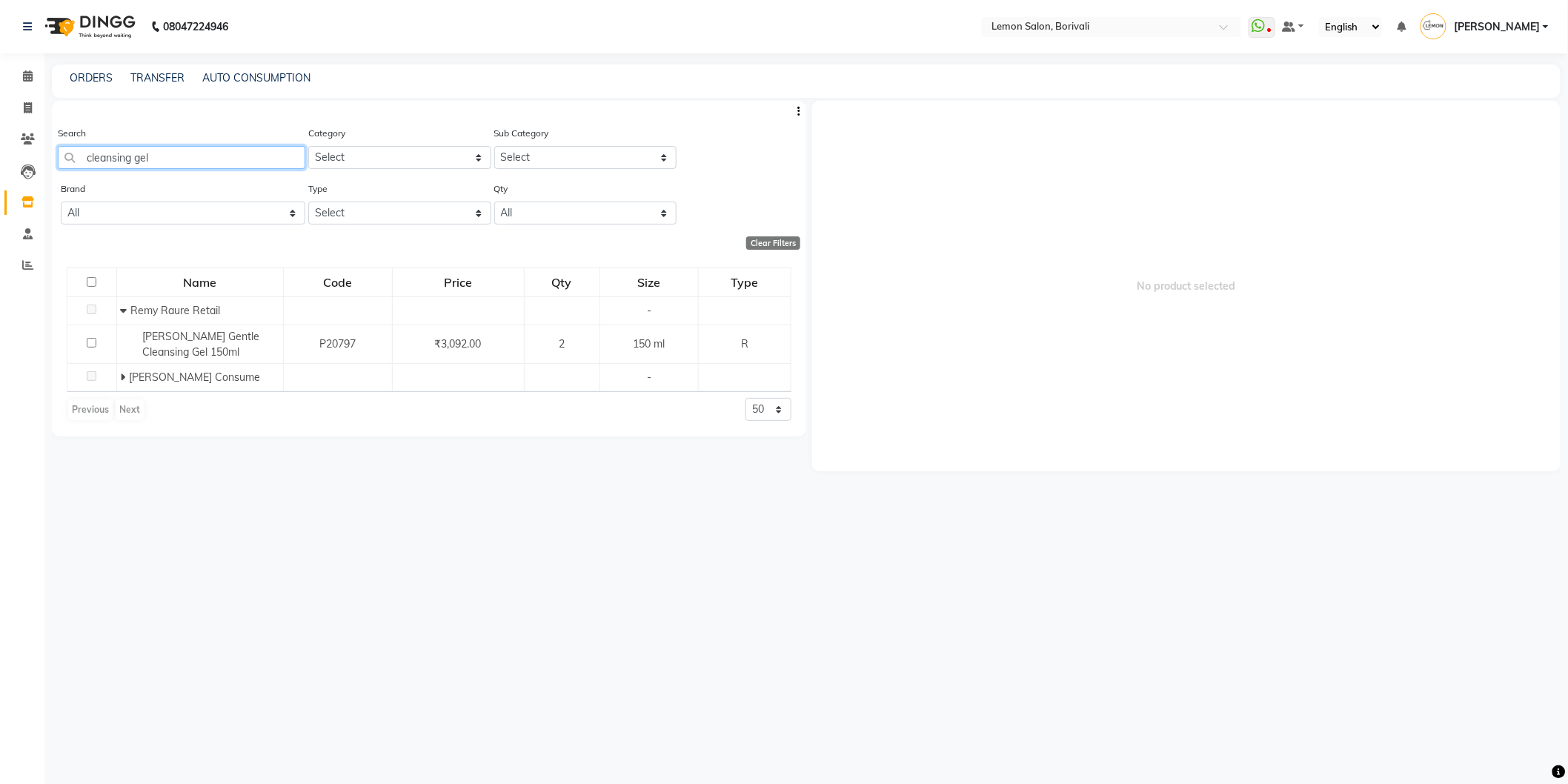
click at [0, 117] on app-home "08047224946 Select Location × Lemon Salon, Borivali WhatsApp Status ✕ Status: D…" at bounding box center [784, 397] width 1568 height 794
click at [144, 152] on input "brightening cream" at bounding box center [181, 157] width 247 height 23
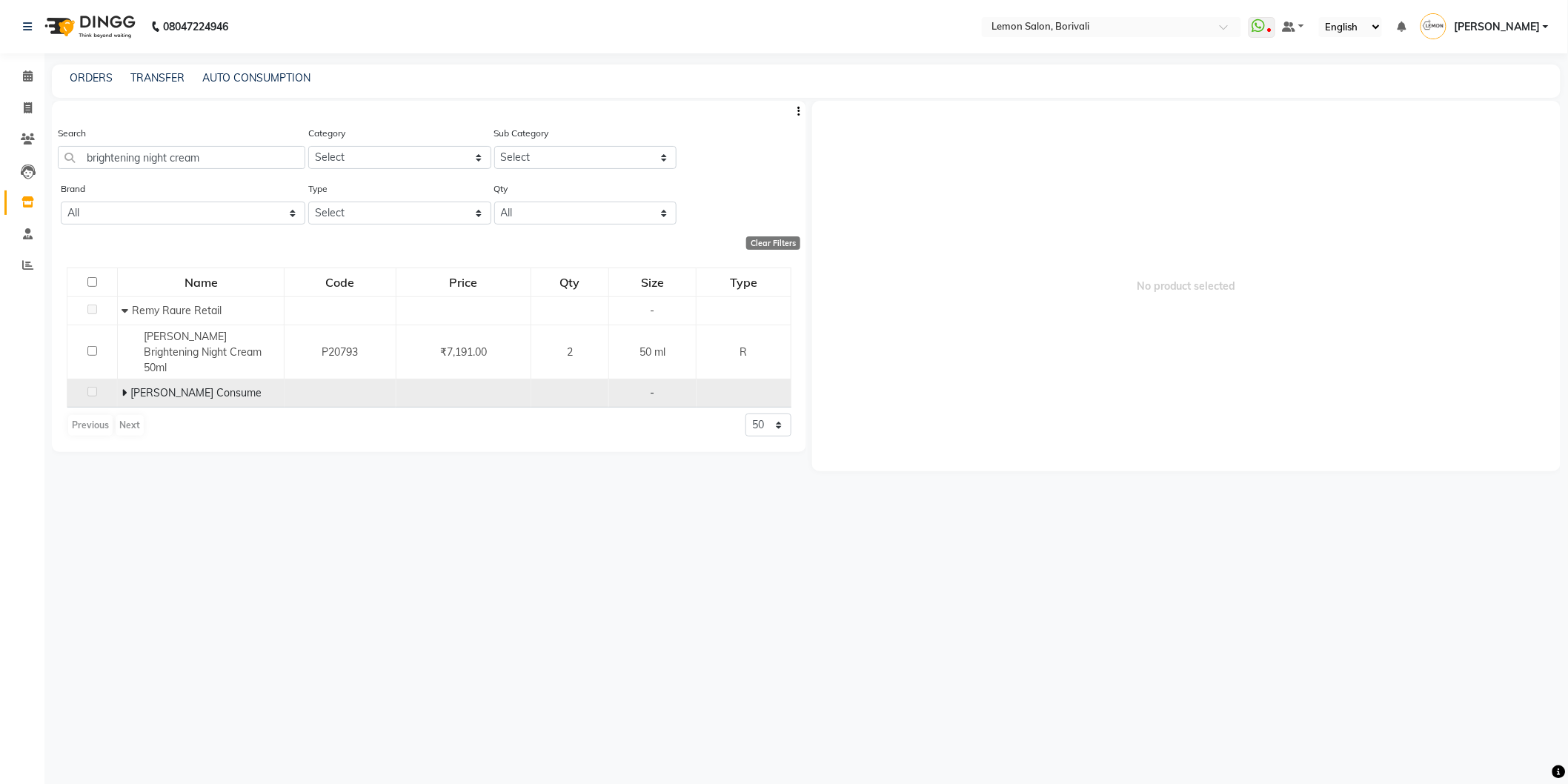
click at [124, 388] on icon at bounding box center [124, 393] width 5 height 10
drag, startPoint x: 224, startPoint y: 152, endPoint x: 0, endPoint y: 56, distance: 243.7
click at [0, 84] on app-home "08047224946 Select Location × Lemon Salon, Borivali WhatsApp Status ✕ Status: D…" at bounding box center [784, 397] width 1568 height 794
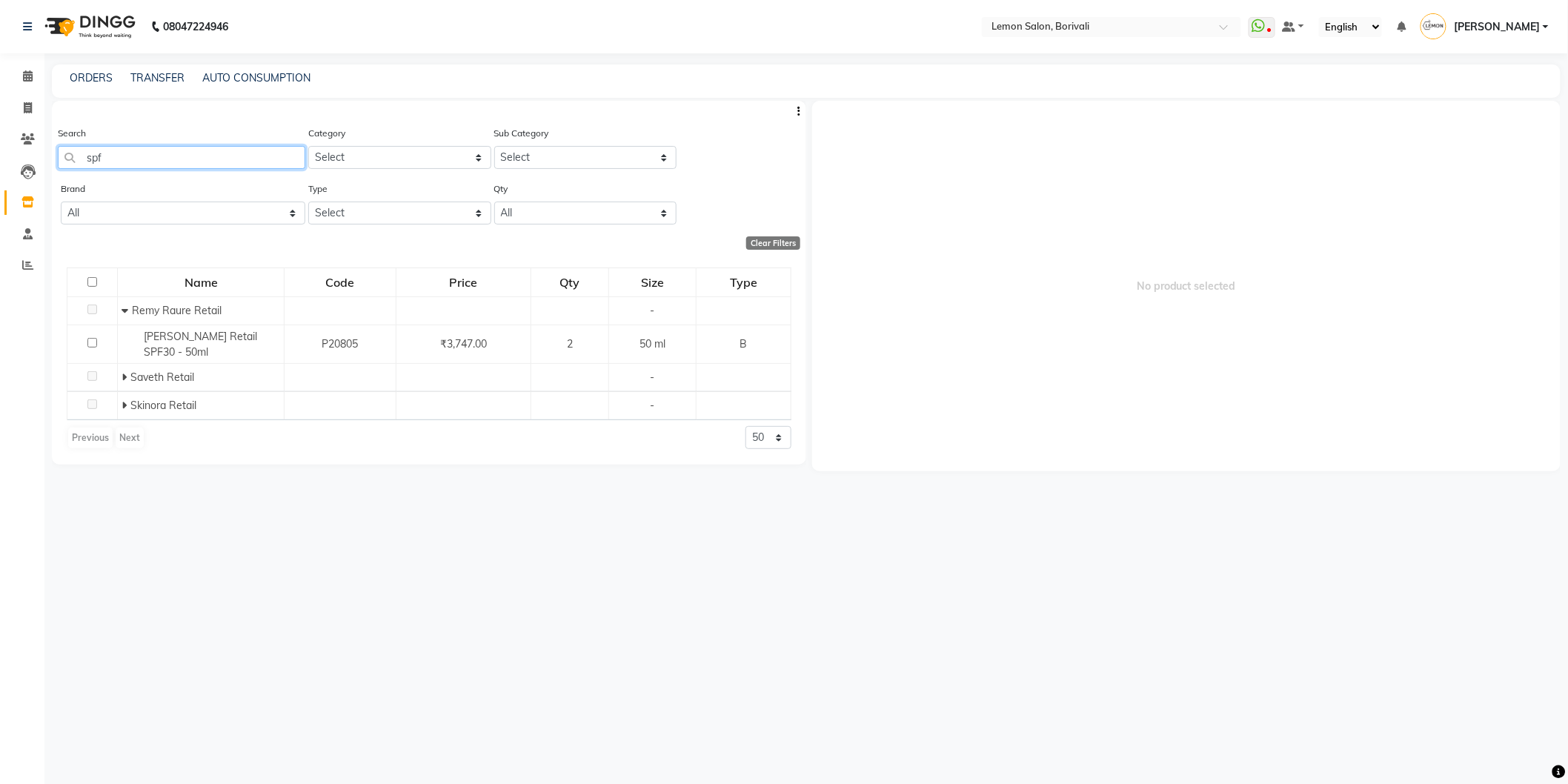
drag, startPoint x: 161, startPoint y: 153, endPoint x: 222, endPoint y: 137, distance: 63.1
click at [0, 148] on app-home "08047224946 Select Location × Lemon Salon, Borivali WhatsApp Status ✕ Status: D…" at bounding box center [784, 397] width 1568 height 794
drag, startPoint x: 208, startPoint y: 152, endPoint x: 25, endPoint y: 139, distance: 183.5
click at [0, 144] on app-home "08047224946 Select Location × Lemon Salon, Borivali WhatsApp Status ✕ Status: D…" at bounding box center [784, 397] width 1568 height 794
click at [0, 108] on app-home "08047224946 Select Location × Lemon Salon, Borivali WhatsApp Status ✕ Status: D…" at bounding box center [784, 397] width 1568 height 794
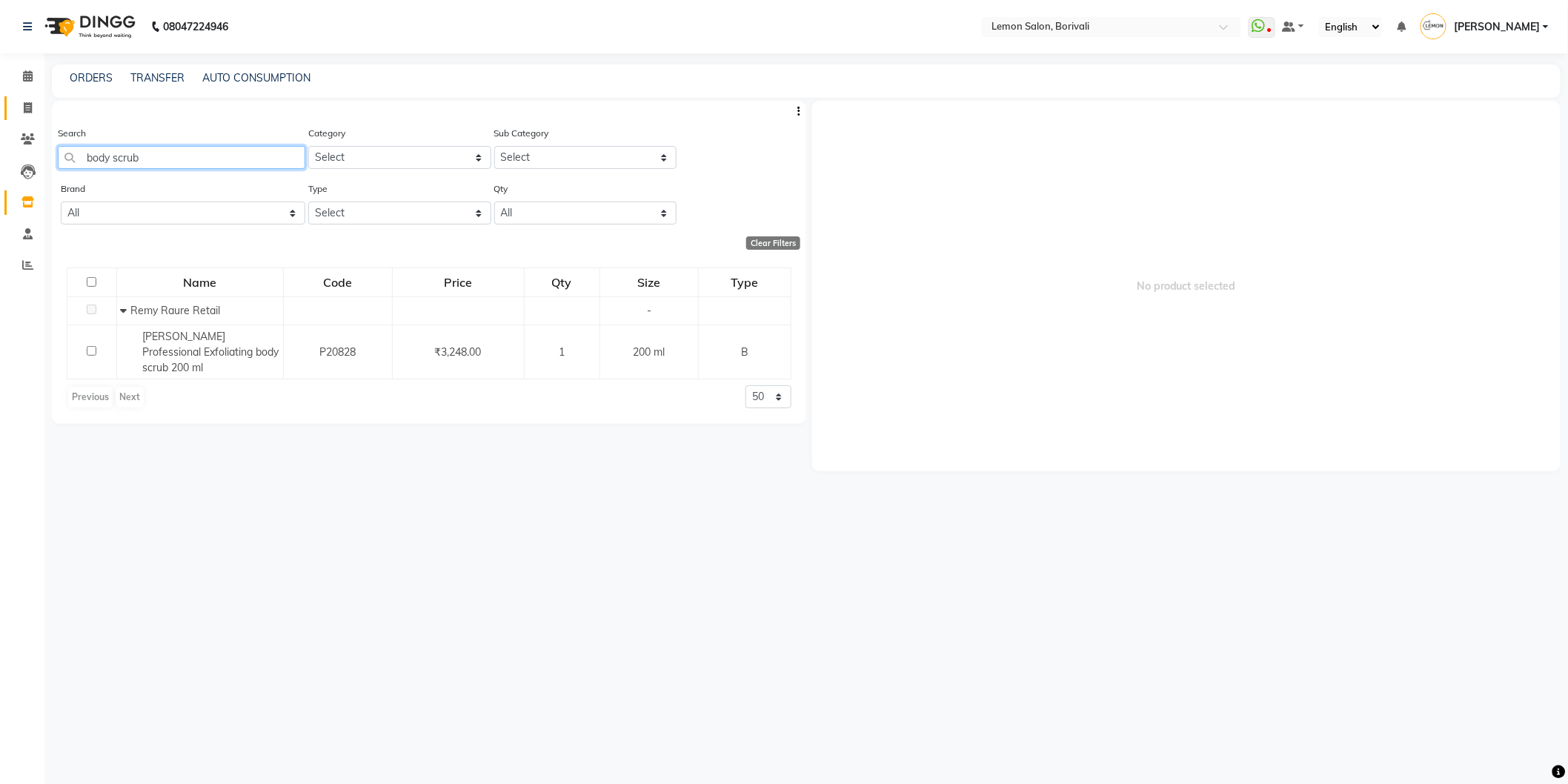
drag, startPoint x: 0, startPoint y: 120, endPoint x: 27, endPoint y: 108, distance: 29.5
click at [0, 112] on app-home "08047224946 Select Location × Lemon Salon, Borivali WhatsApp Status ✕ Status: D…" at bounding box center [784, 397] width 1568 height 794
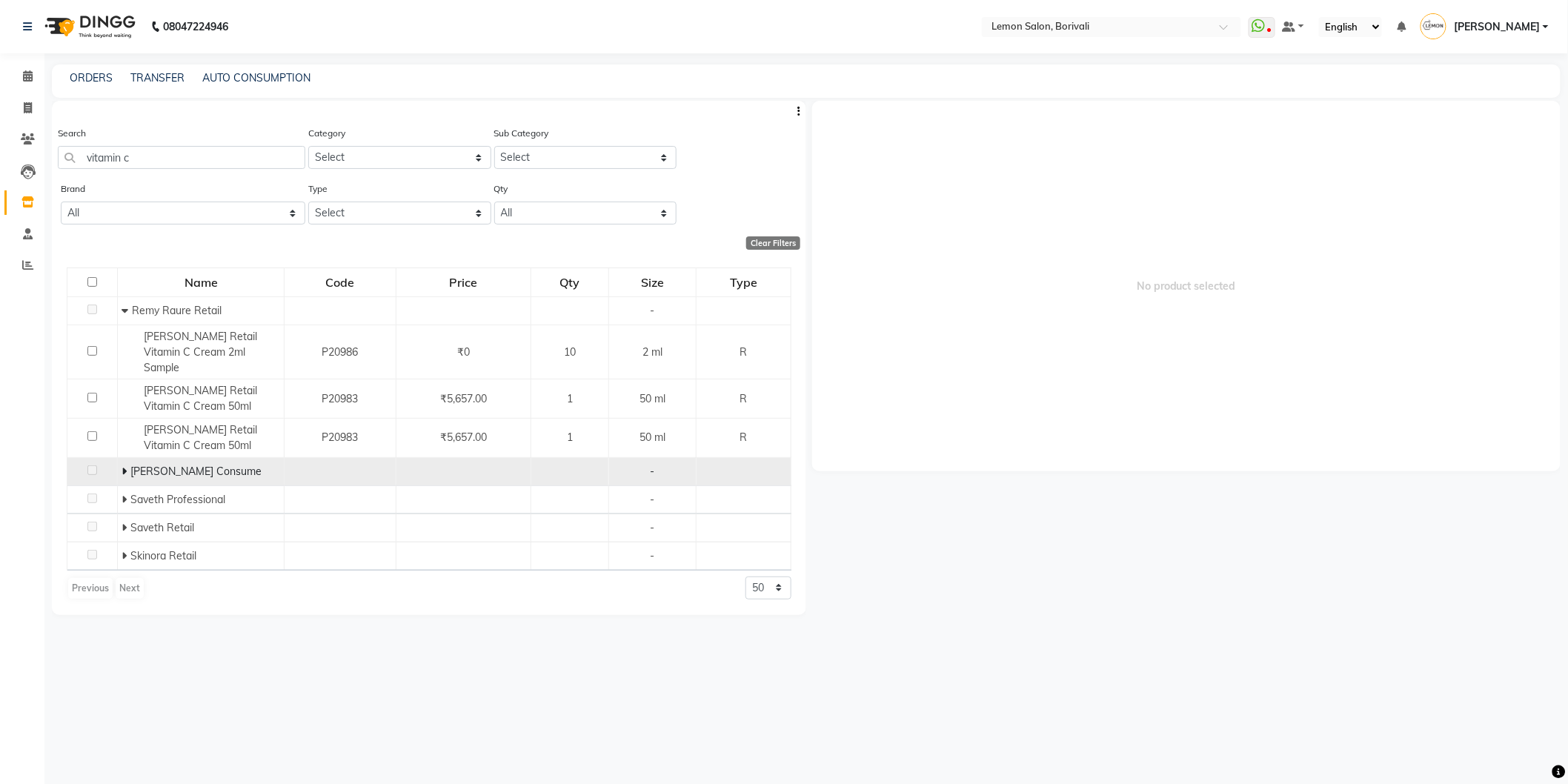
click at [127, 465] on span at bounding box center [126, 471] width 9 height 13
click at [126, 465] on span at bounding box center [124, 471] width 10 height 13
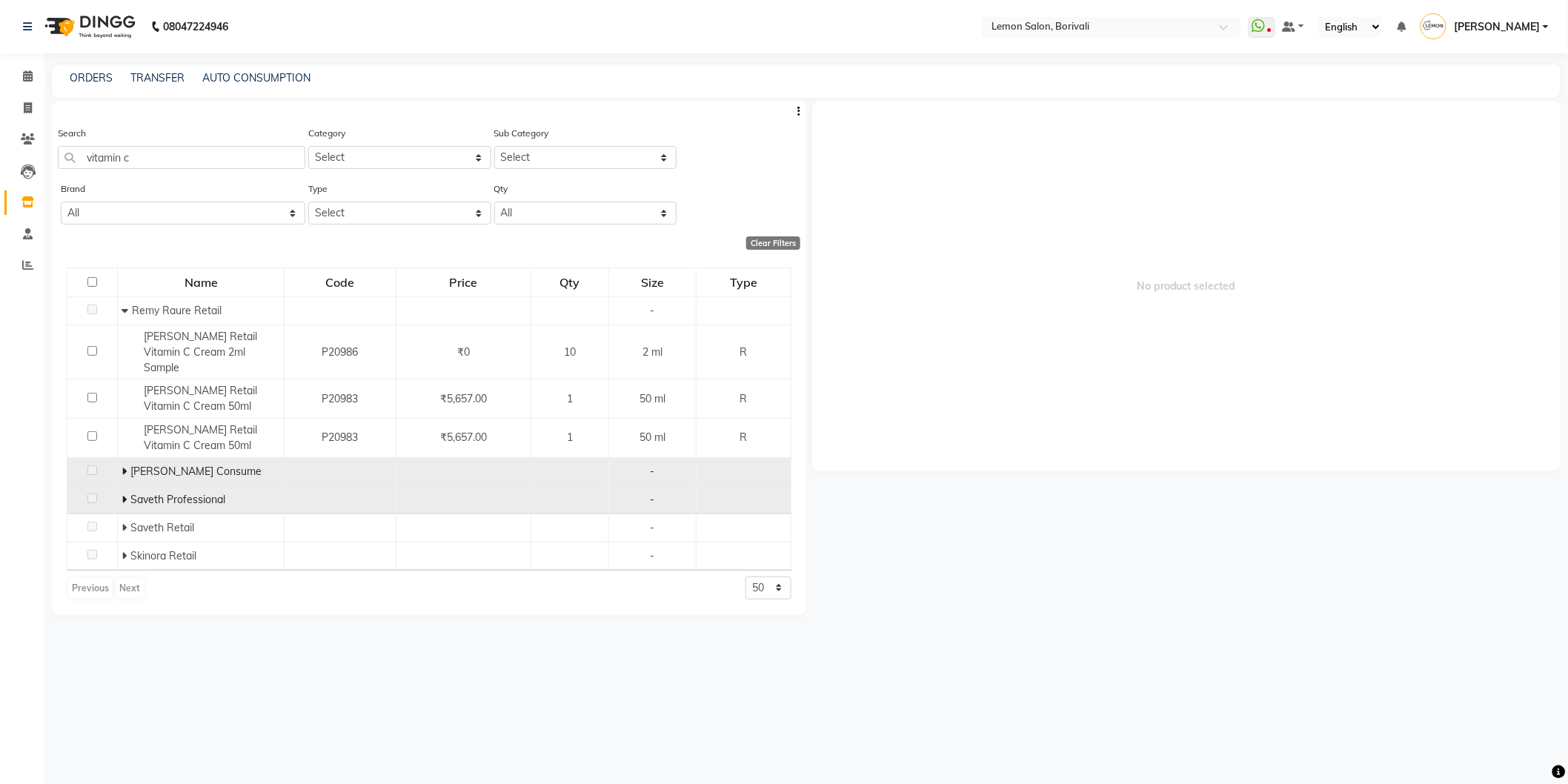
click at [125, 494] on icon at bounding box center [124, 499] width 5 height 10
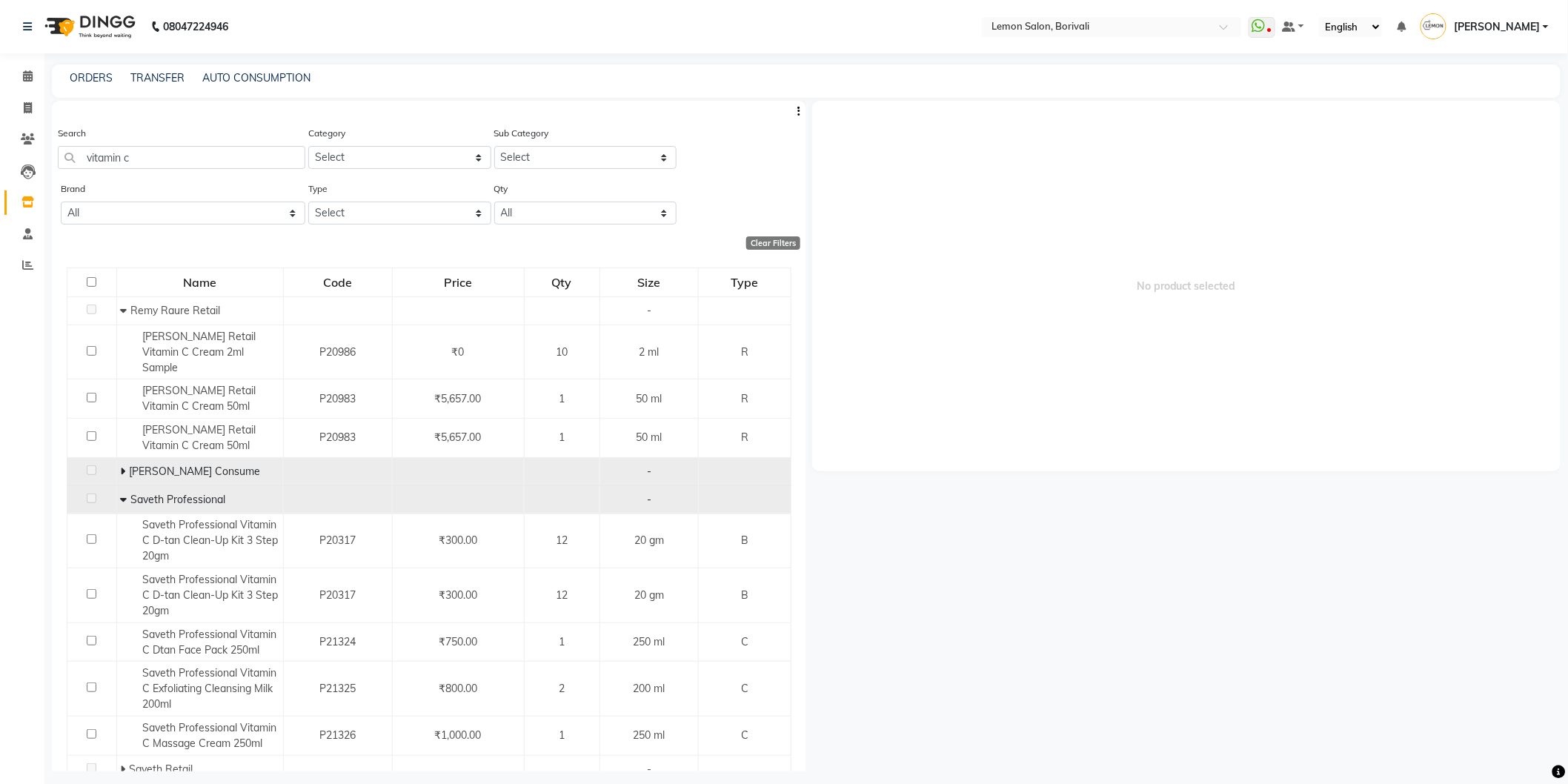
click at [122, 494] on icon at bounding box center [124, 499] width 6 height 10
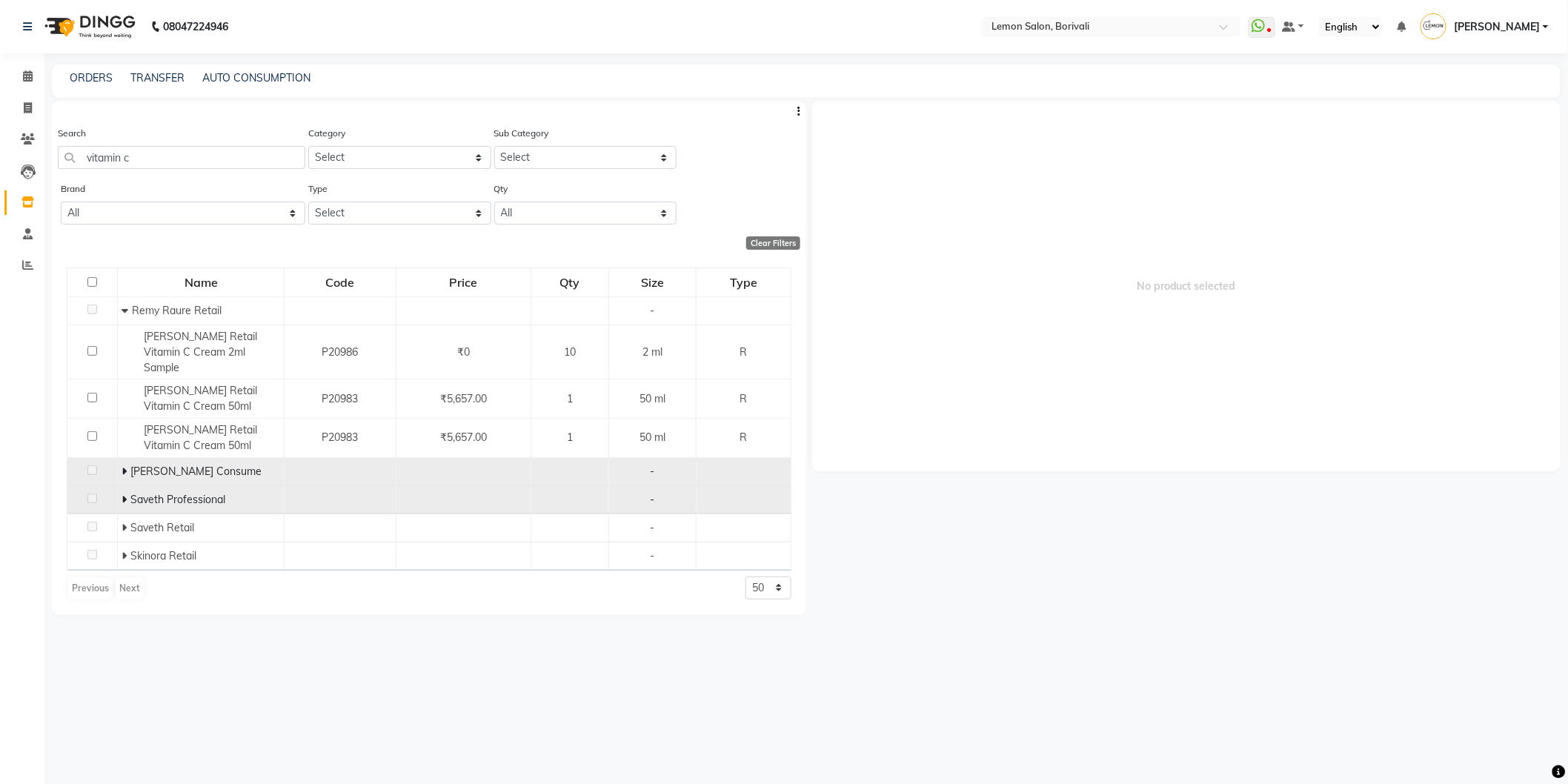
click at [123, 467] on icon at bounding box center [124, 471] width 5 height 10
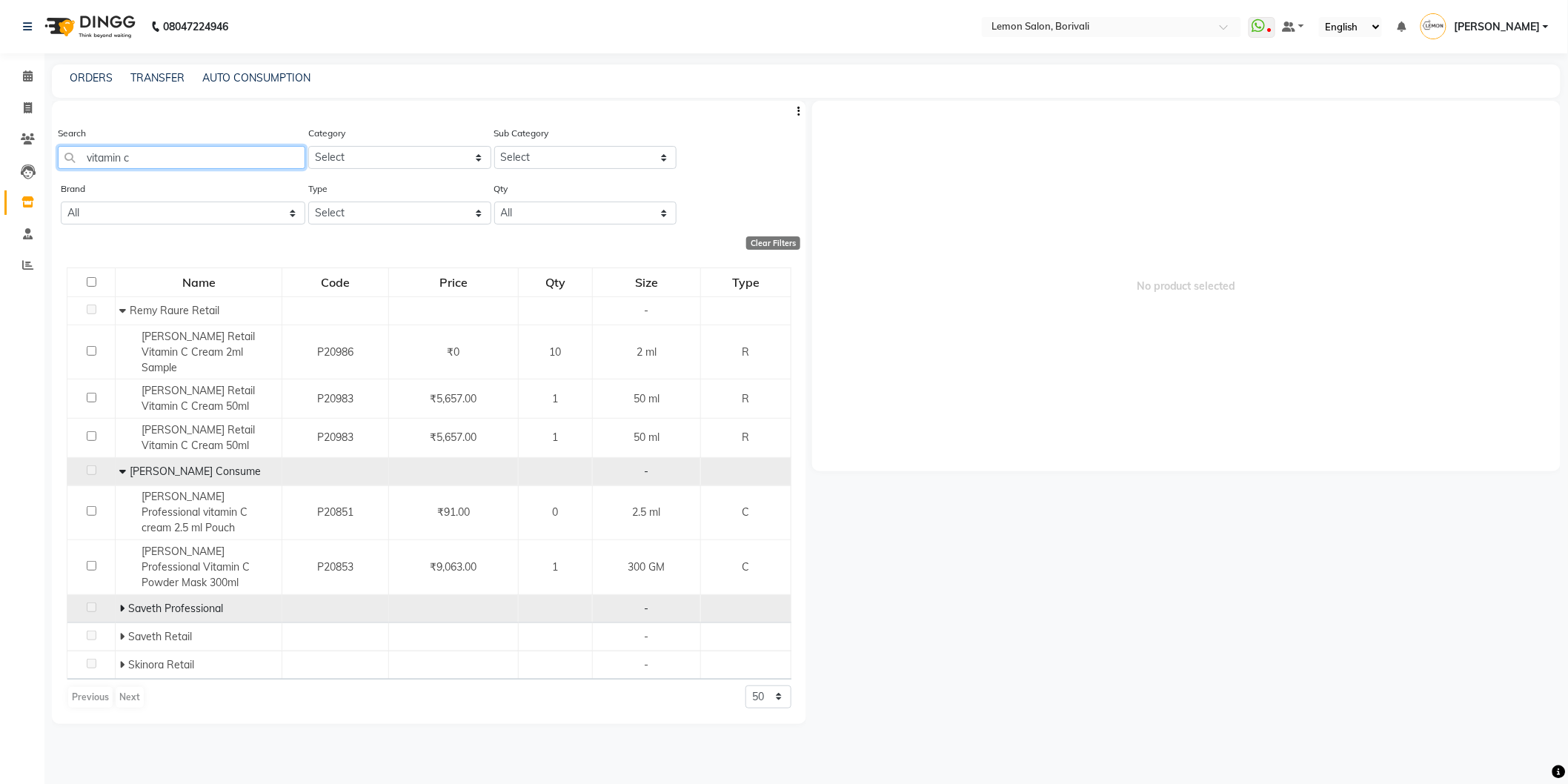
drag, startPoint x: 228, startPoint y: 160, endPoint x: 0, endPoint y: 72, distance: 244.4
click at [0, 72] on app-home "08047224946 Select Location × Lemon Salon, Borivali WhatsApp Status ✕ Status: D…" at bounding box center [784, 397] width 1568 height 794
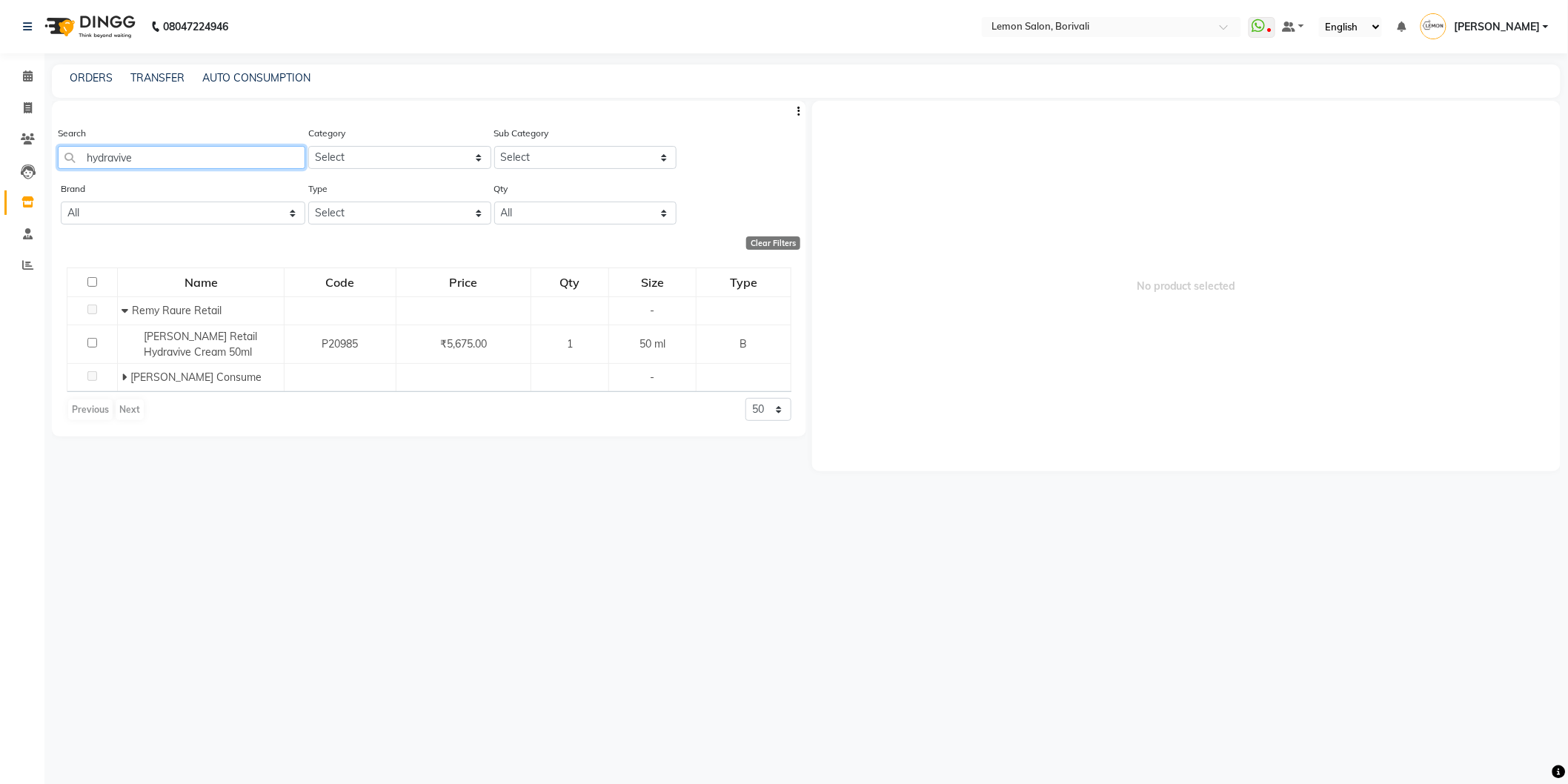
drag, startPoint x: 217, startPoint y: 161, endPoint x: 0, endPoint y: 98, distance: 226.0
click at [0, 97] on app-home "08047224946 Select Location × Lemon Salon, Borivali WhatsApp Status ✕ Status: D…" at bounding box center [784, 397] width 1568 height 794
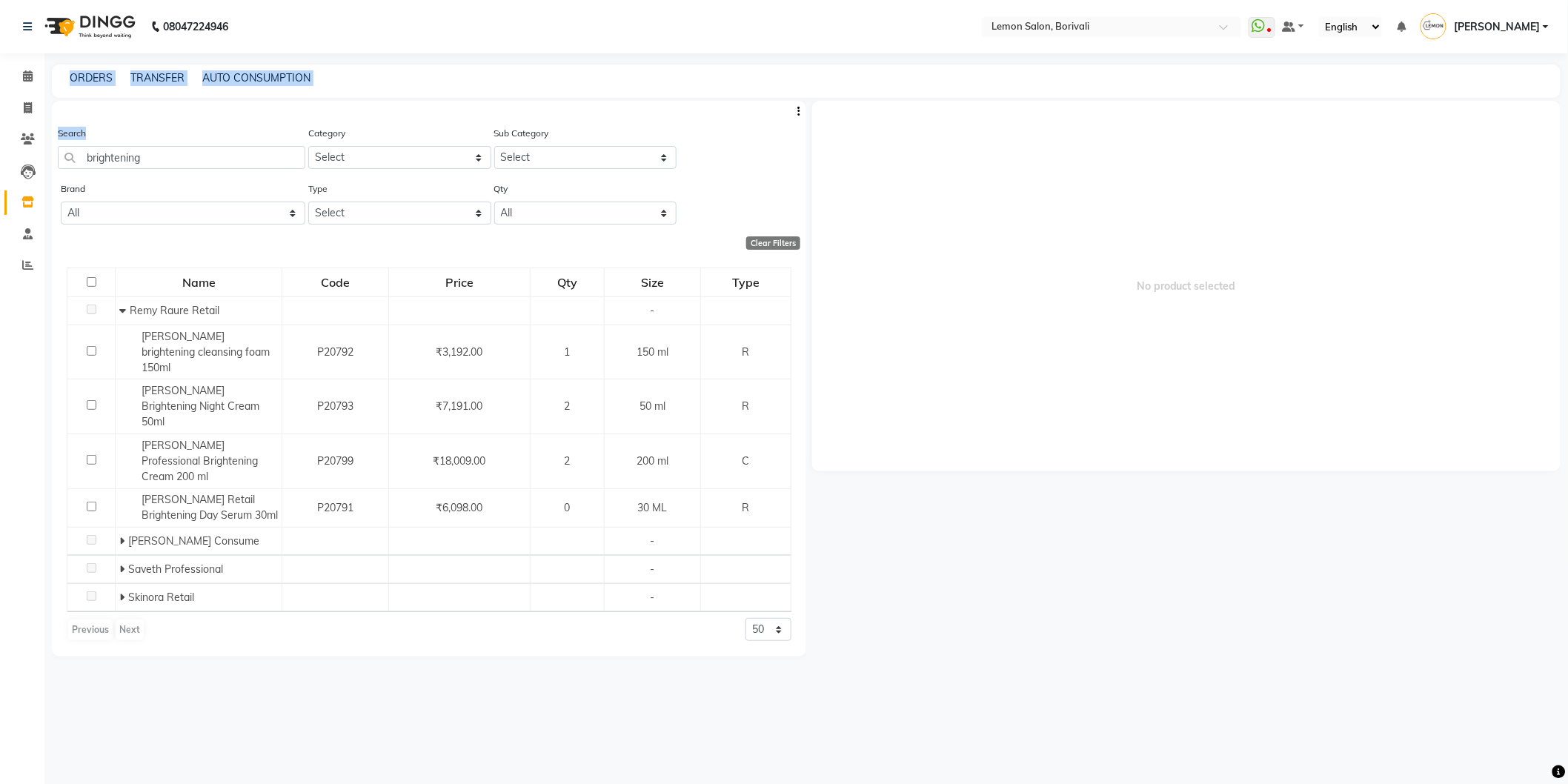
drag, startPoint x: 224, startPoint y: 172, endPoint x: 0, endPoint y: 143, distance: 225.9
click at [0, 143] on app-home "08047224946 Select Location × Lemon Salon, Borivali WhatsApp Status ✕ Status: D…" at bounding box center [784, 397] width 1568 height 794
click at [114, 159] on input "brightening" at bounding box center [181, 157] width 247 height 23
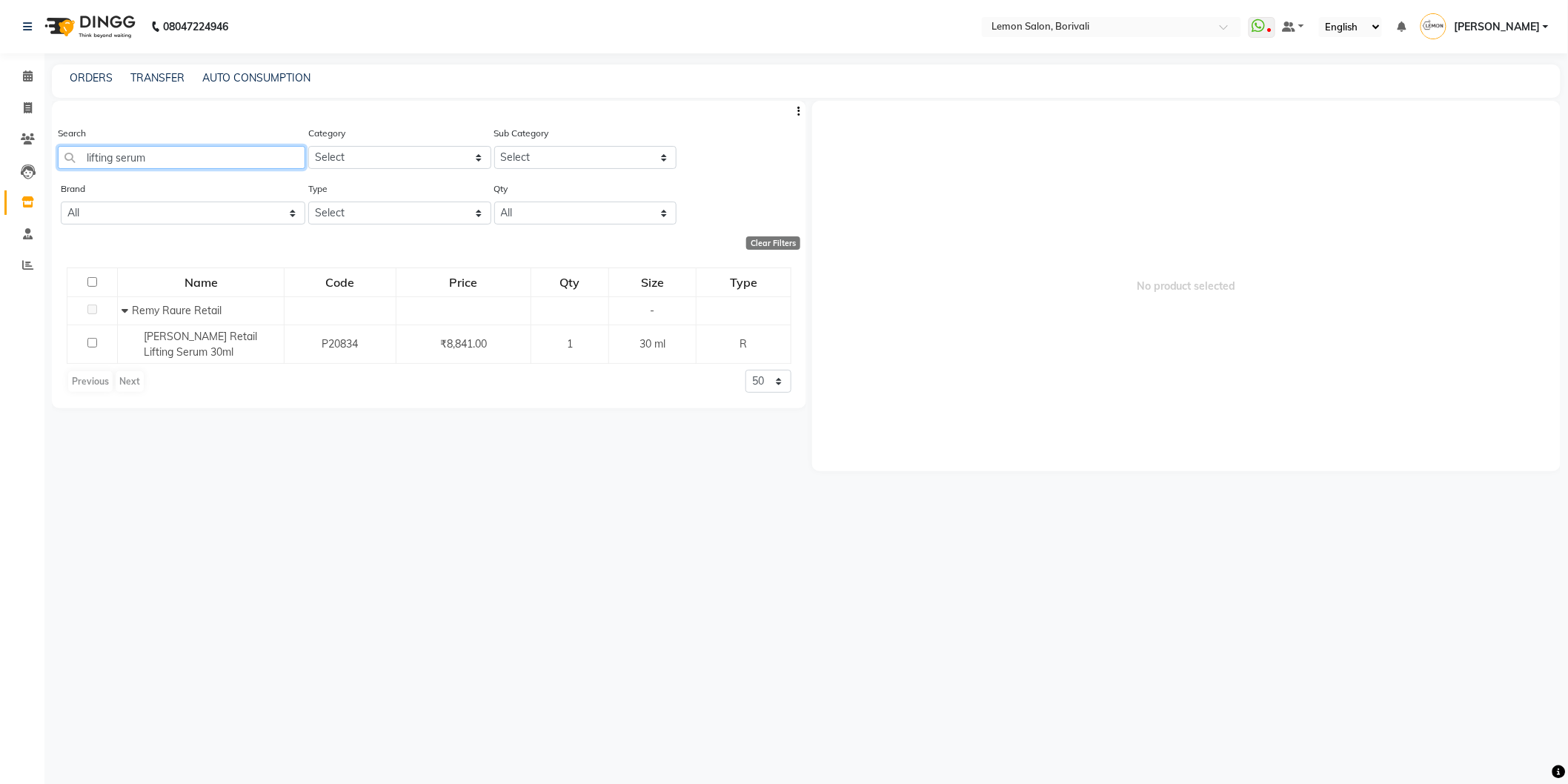
drag, startPoint x: 245, startPoint y: 158, endPoint x: 86, endPoint y: 131, distance: 161.3
click at [86, 131] on div "Search lifting serum" at bounding box center [181, 147] width 247 height 44
drag, startPoint x: 234, startPoint y: 151, endPoint x: 0, endPoint y: 170, distance: 234.8
click at [0, 168] on app-home "08047224946 Select Location × Lemon Salon, Borivali WhatsApp Status ✕ Status: D…" at bounding box center [784, 397] width 1568 height 794
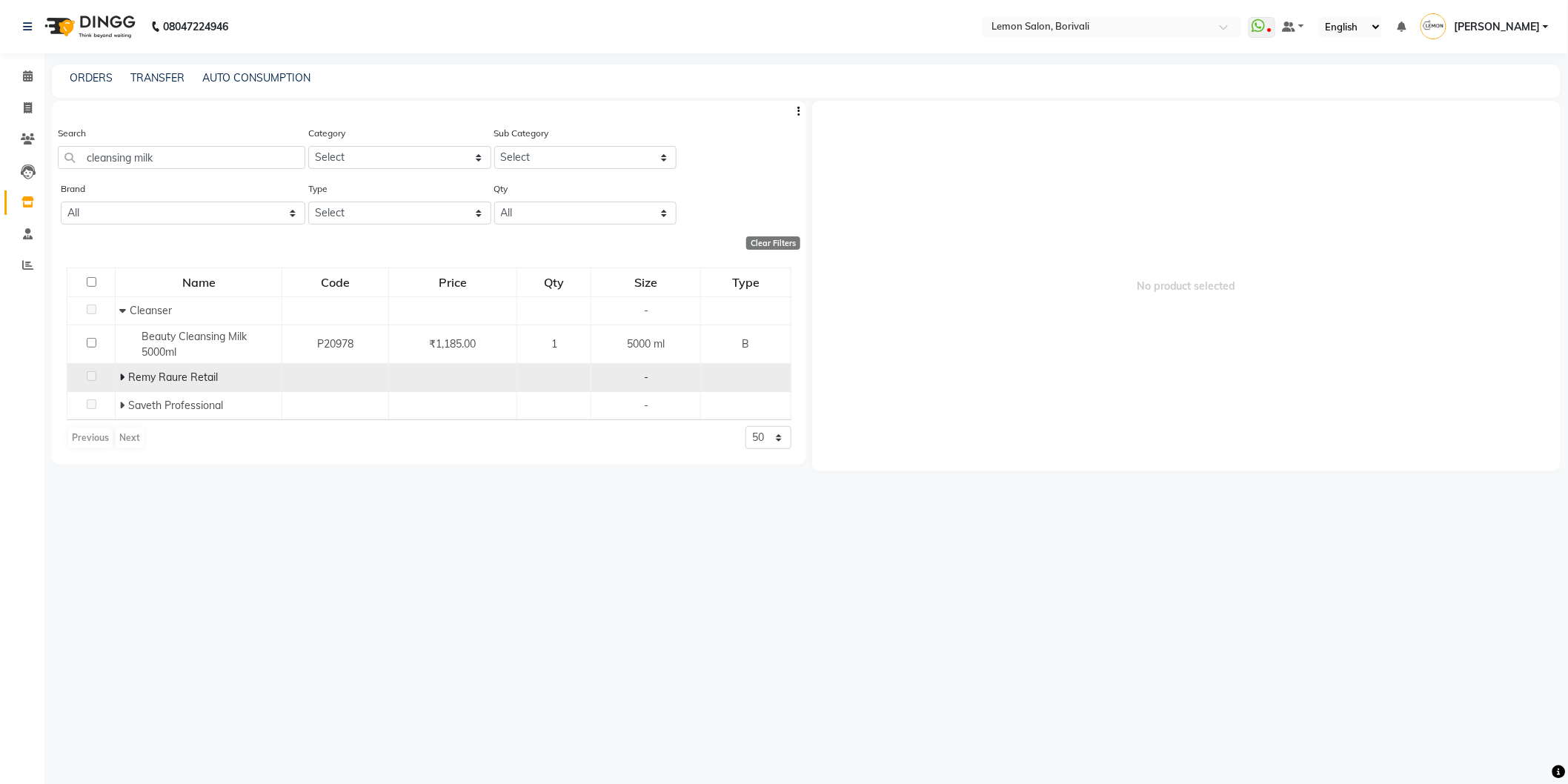
click at [121, 376] on icon at bounding box center [122, 377] width 5 height 10
click at [159, 153] on input "cleansing milk" at bounding box center [181, 157] width 247 height 23
click at [152, 154] on input "cleansing milk" at bounding box center [181, 157] width 247 height 23
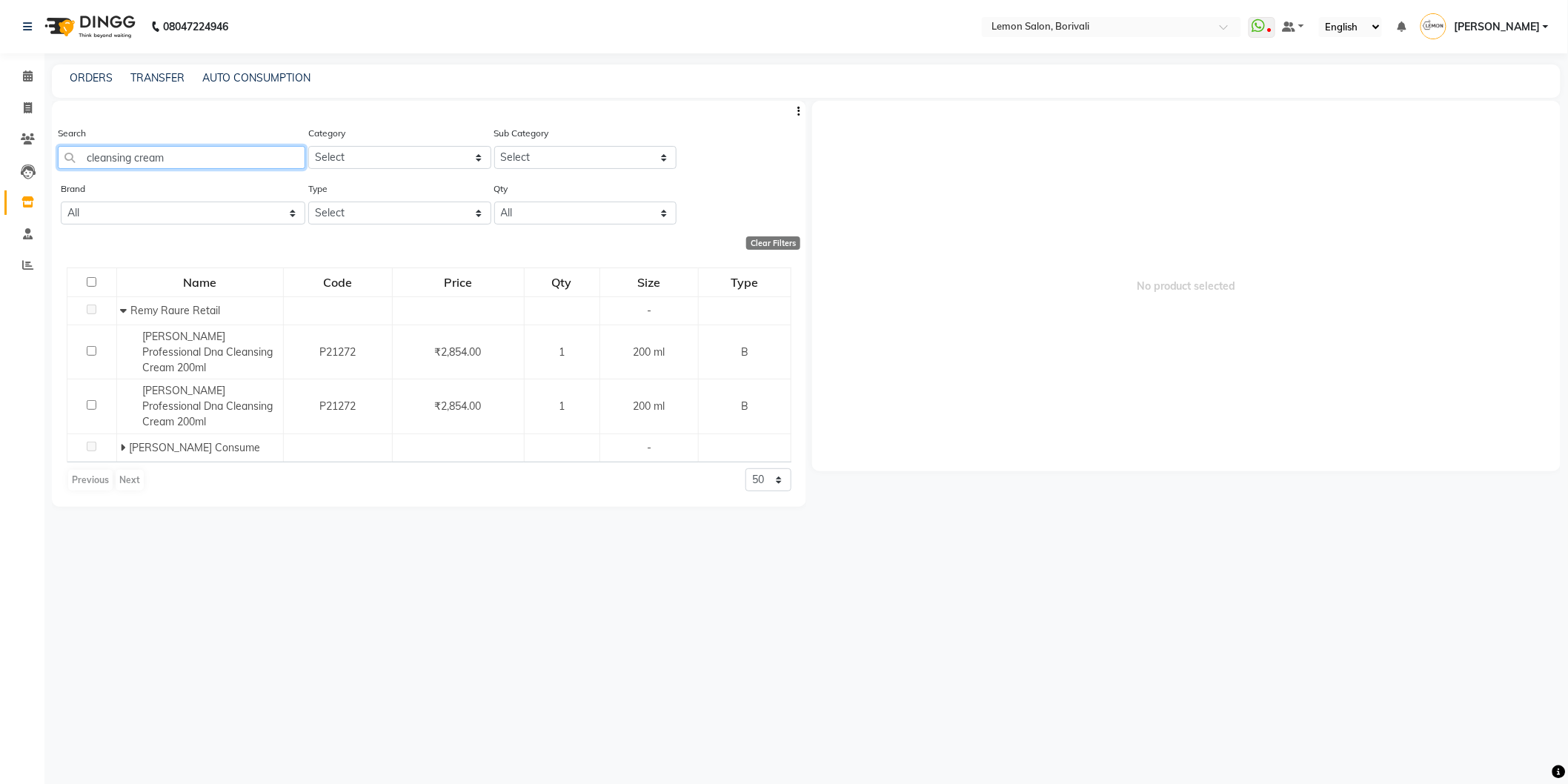
drag, startPoint x: 199, startPoint y: 164, endPoint x: 143, endPoint y: 135, distance: 63.1
click at [0, 110] on app-home "08047224946 Select Location × Lemon Salon, Borivali WhatsApp Status ✕ Status: D…" at bounding box center [784, 397] width 1568 height 794
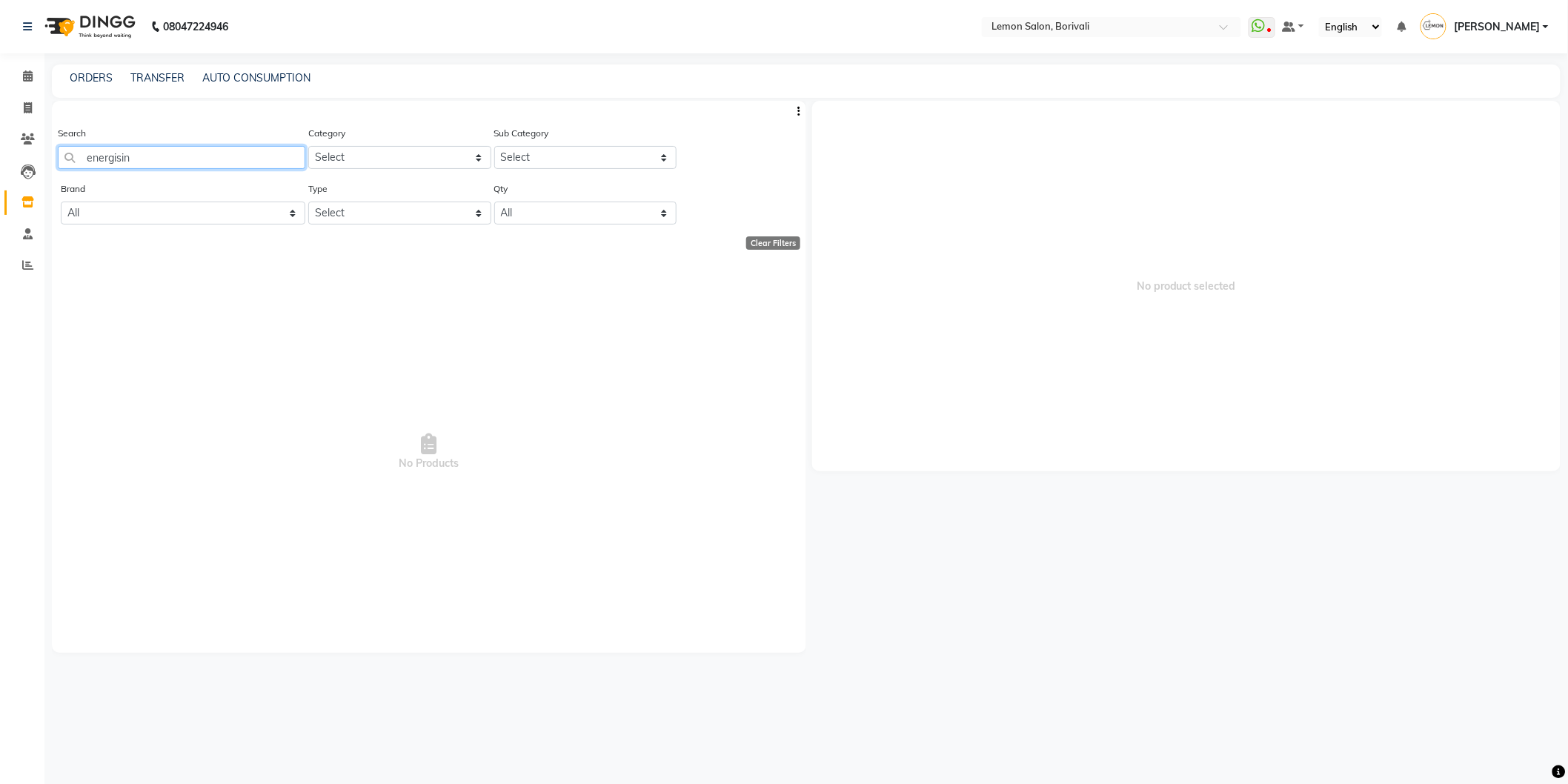
click at [107, 157] on input "energisin" at bounding box center [181, 157] width 247 height 23
drag, startPoint x: 191, startPoint y: 153, endPoint x: 0, endPoint y: 119, distance: 194.0
click at [0, 119] on app-home "08047224946 Select Location × Lemon Salon, Borivali WhatsApp Status ✕ Status: D…" at bounding box center [784, 397] width 1568 height 794
type input "energisi"
click at [780, 237] on div "Clear Filters" at bounding box center [773, 243] width 54 height 13
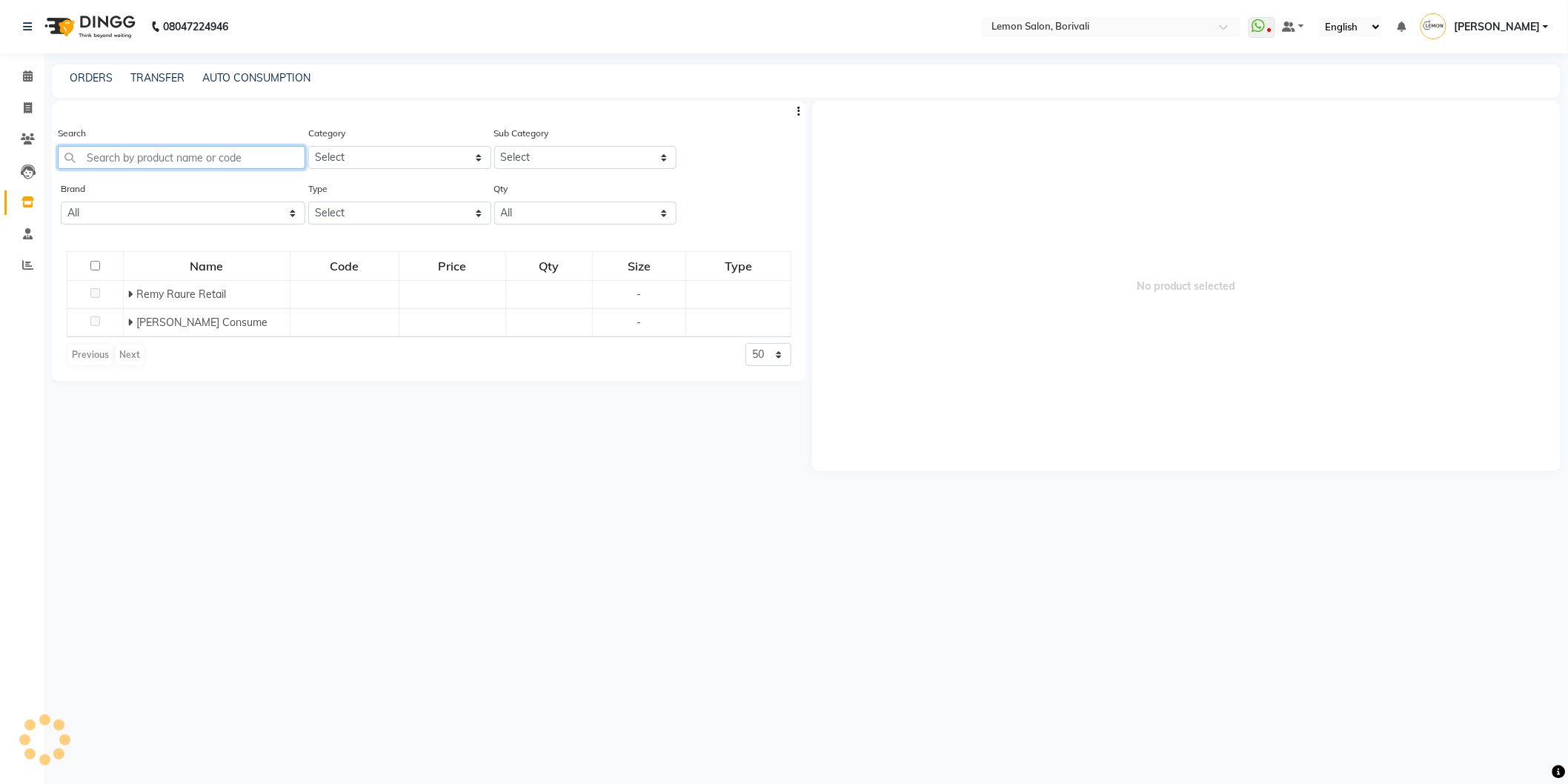
click at [222, 161] on input "text" at bounding box center [181, 157] width 247 height 23
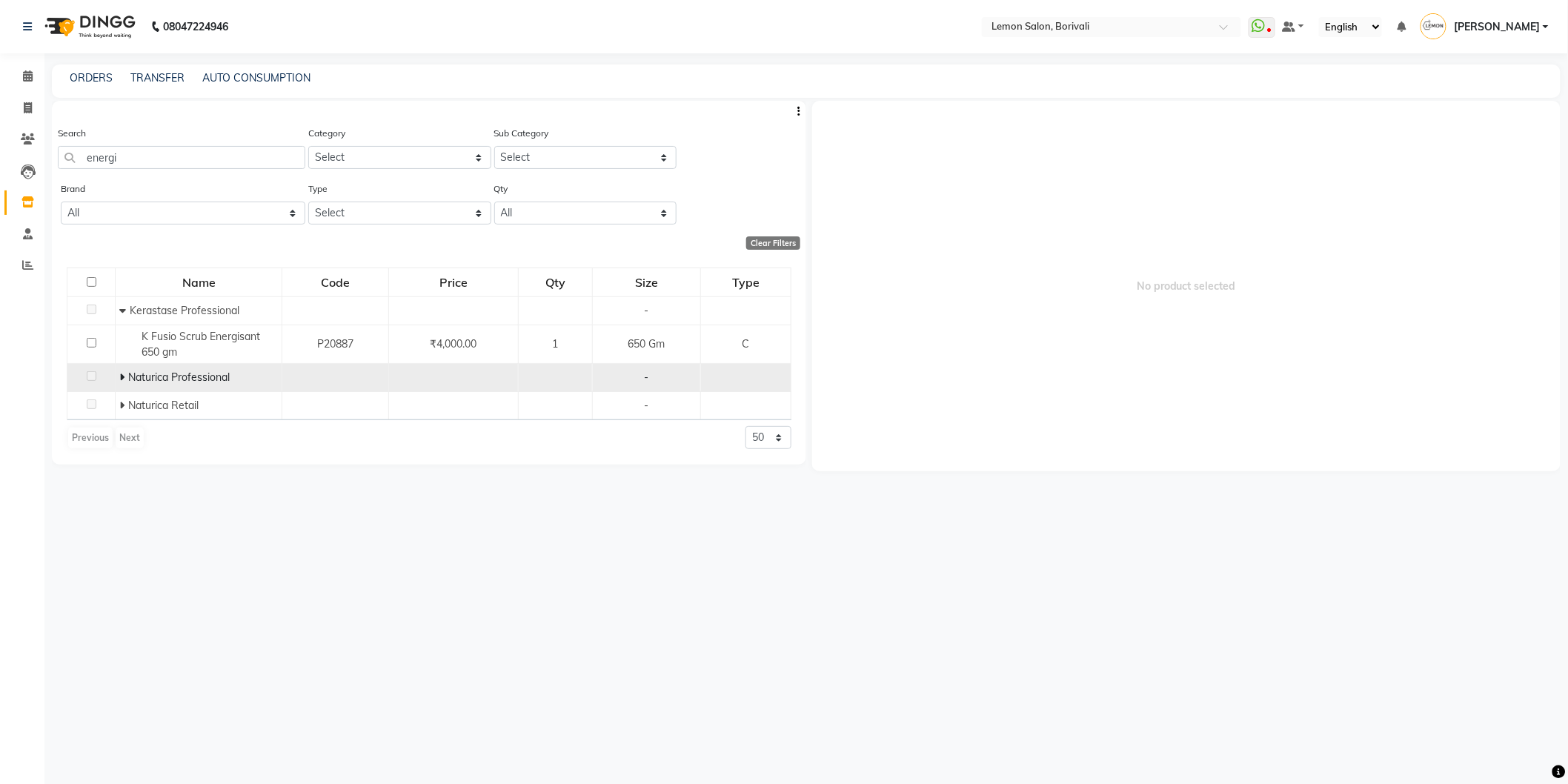
click at [122, 376] on icon at bounding box center [122, 377] width 5 height 10
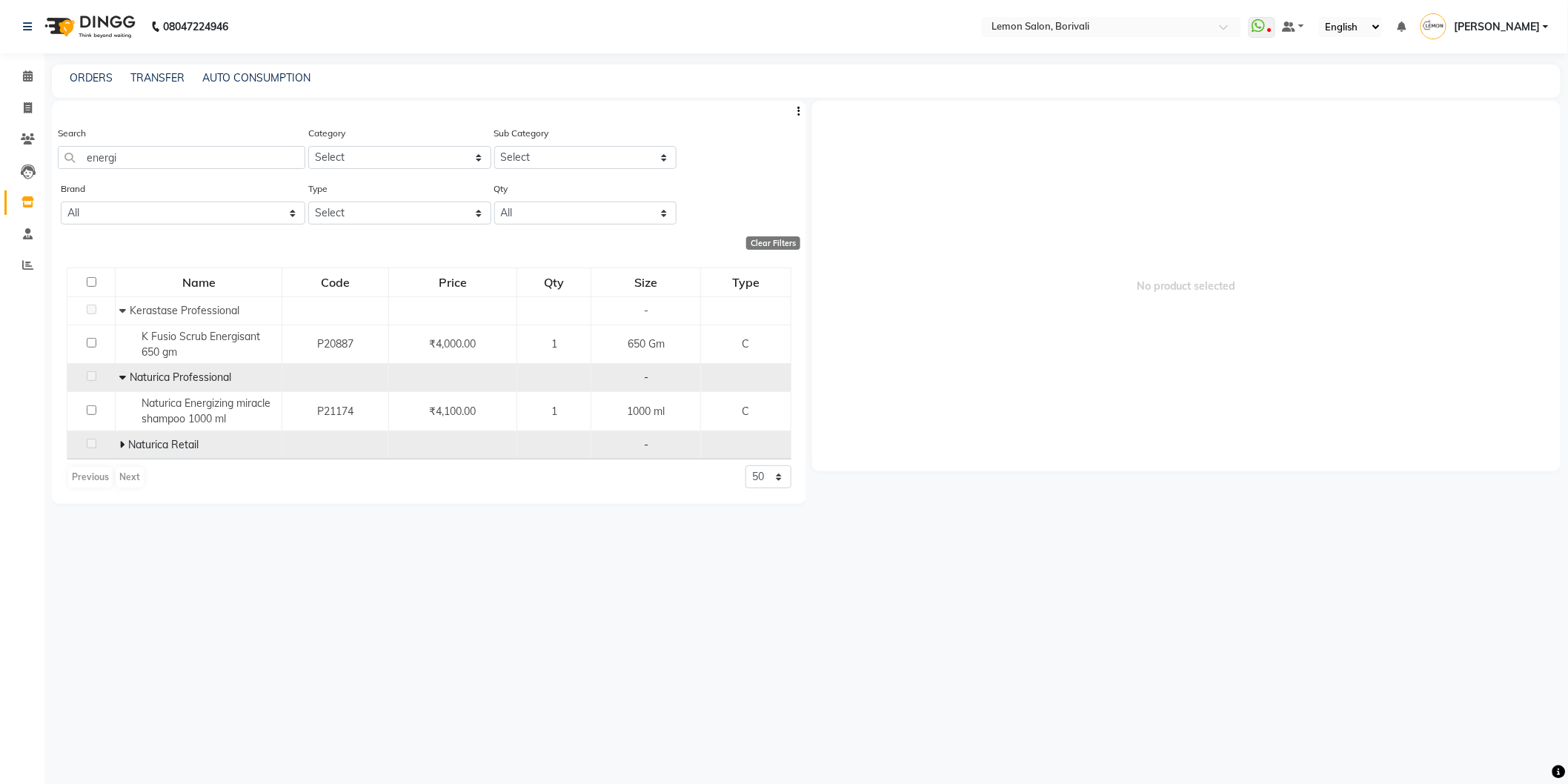
click at [120, 446] on icon at bounding box center [122, 445] width 5 height 10
drag, startPoint x: 184, startPoint y: 142, endPoint x: 164, endPoint y: 151, distance: 21.9
click at [164, 149] on div "Search energi" at bounding box center [181, 147] width 247 height 44
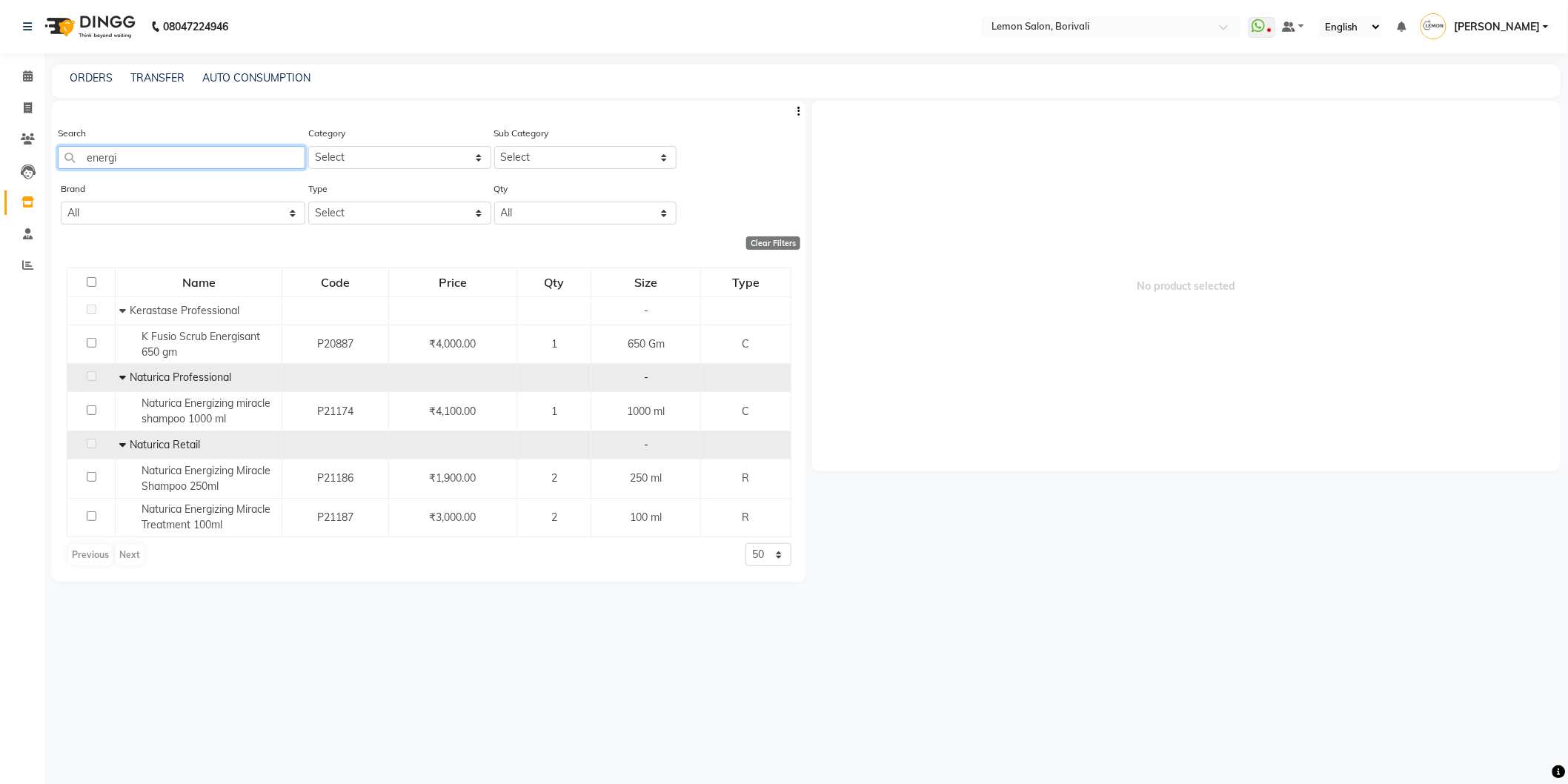
drag, startPoint x: 168, startPoint y: 161, endPoint x: 2, endPoint y: 115, distance: 172.3
click at [2, 115] on app-home "08047224946 Select Location × Lemon Salon, Borivali WhatsApp Status ✕ Status: D…" at bounding box center [784, 397] width 1568 height 794
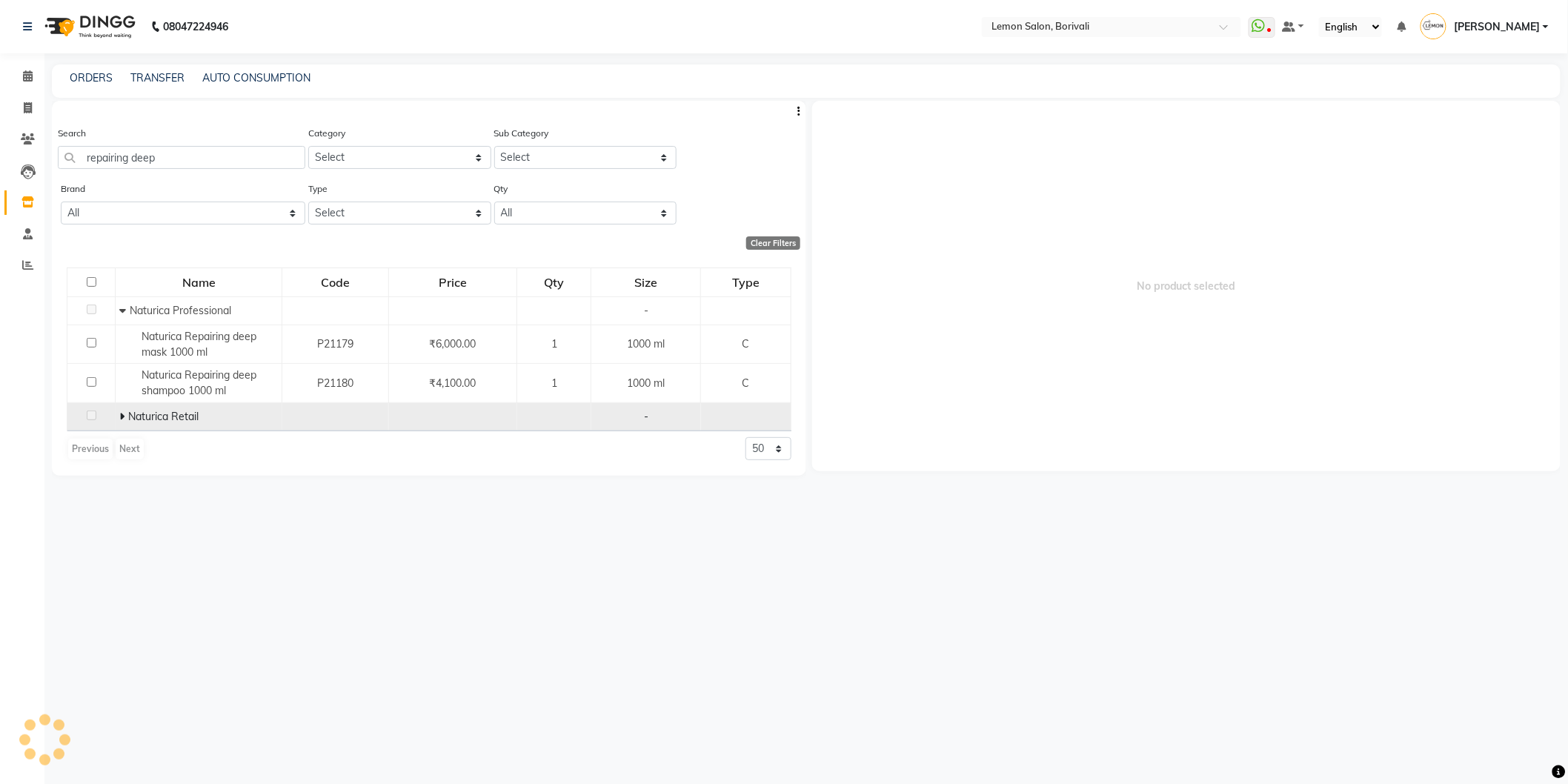
click at [119, 415] on icon at bounding box center [122, 416] width 5 height 10
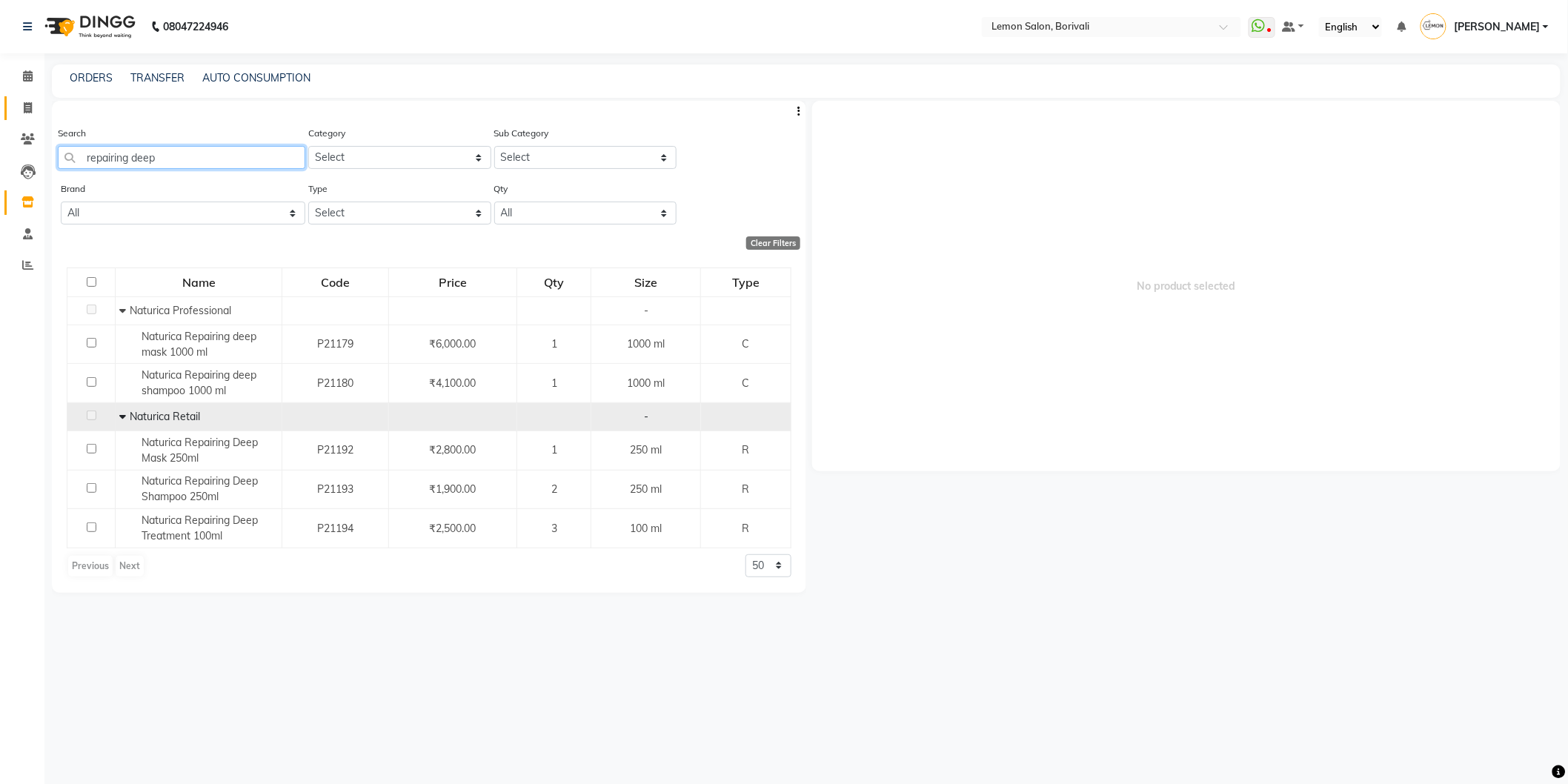
drag, startPoint x: 199, startPoint y: 151, endPoint x: 8, endPoint y: 109, distance: 195.6
click at [0, 98] on app-home "08047224946 Select Location × Lemon Salon, Borivali WhatsApp Status ✕ Status: D…" at bounding box center [784, 397] width 1568 height 794
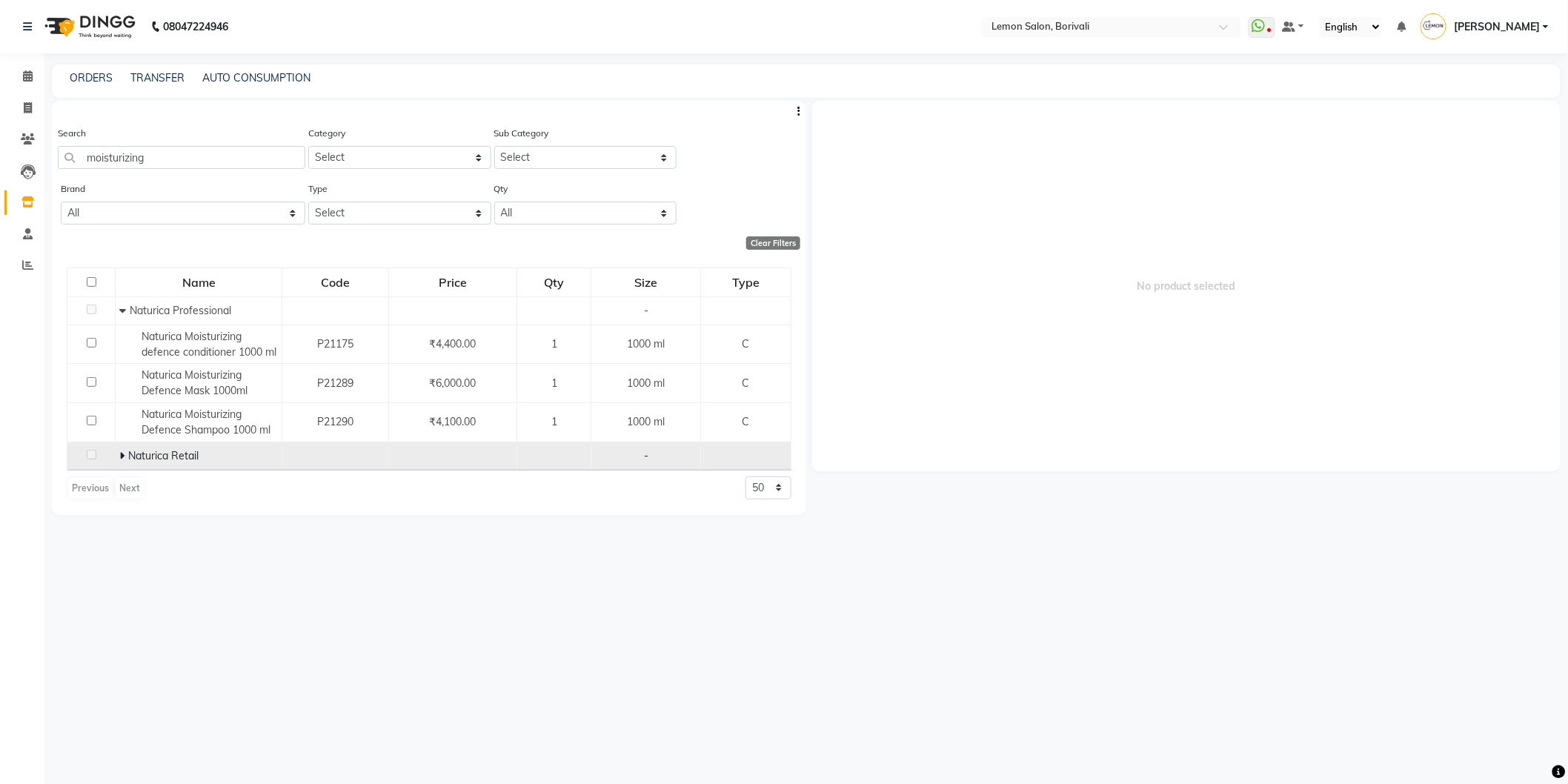
click at [122, 457] on icon at bounding box center [122, 456] width 5 height 10
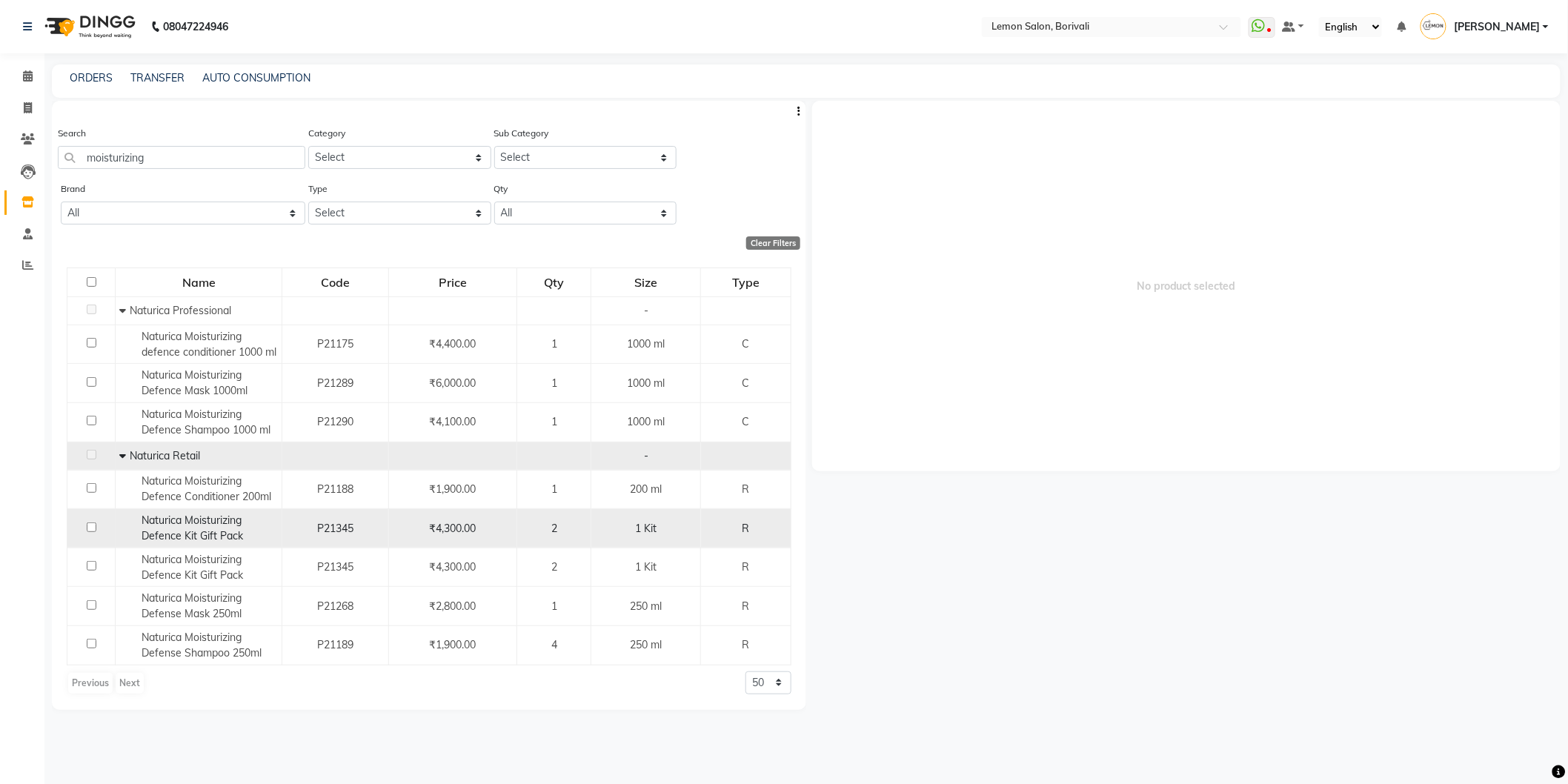
scroll to position [9, 0]
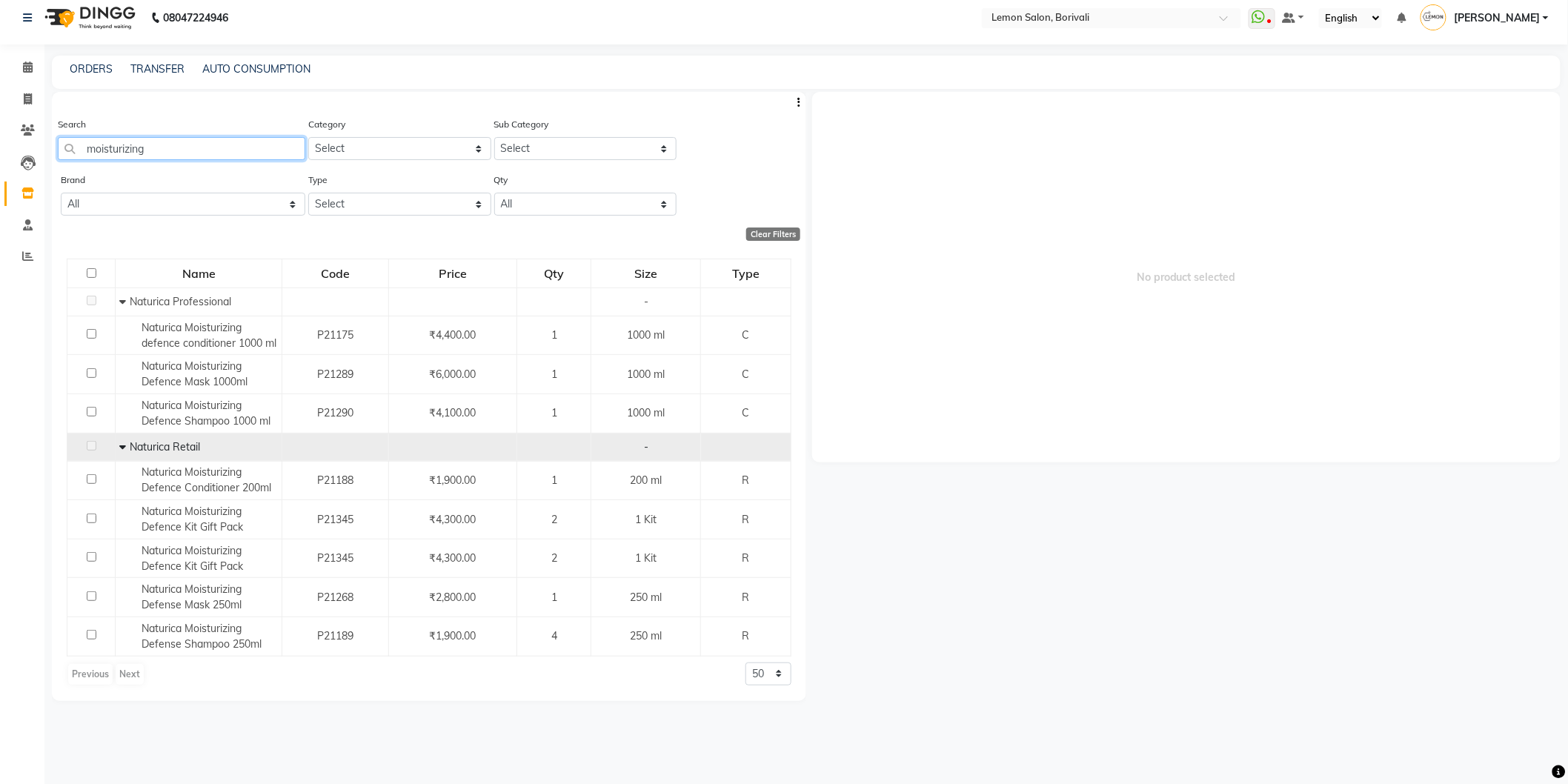
drag, startPoint x: 208, startPoint y: 142, endPoint x: 0, endPoint y: 134, distance: 208.2
click at [0, 130] on app-home "08047224946 Select Location × Lemon Salon, Borivali WhatsApp Status ✕ Status: D…" at bounding box center [784, 388] width 1568 height 794
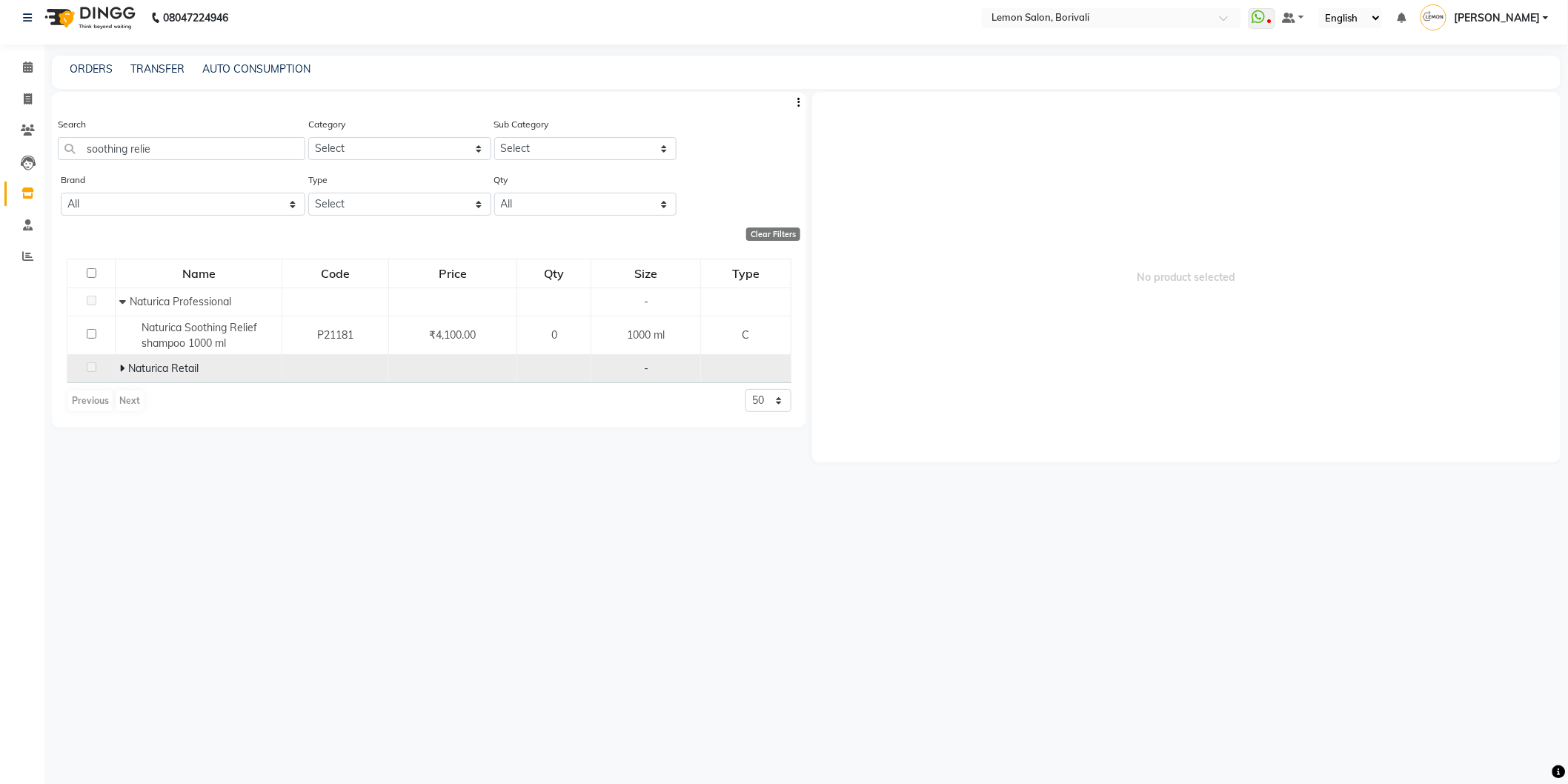
click at [122, 368] on icon at bounding box center [122, 368] width 5 height 10
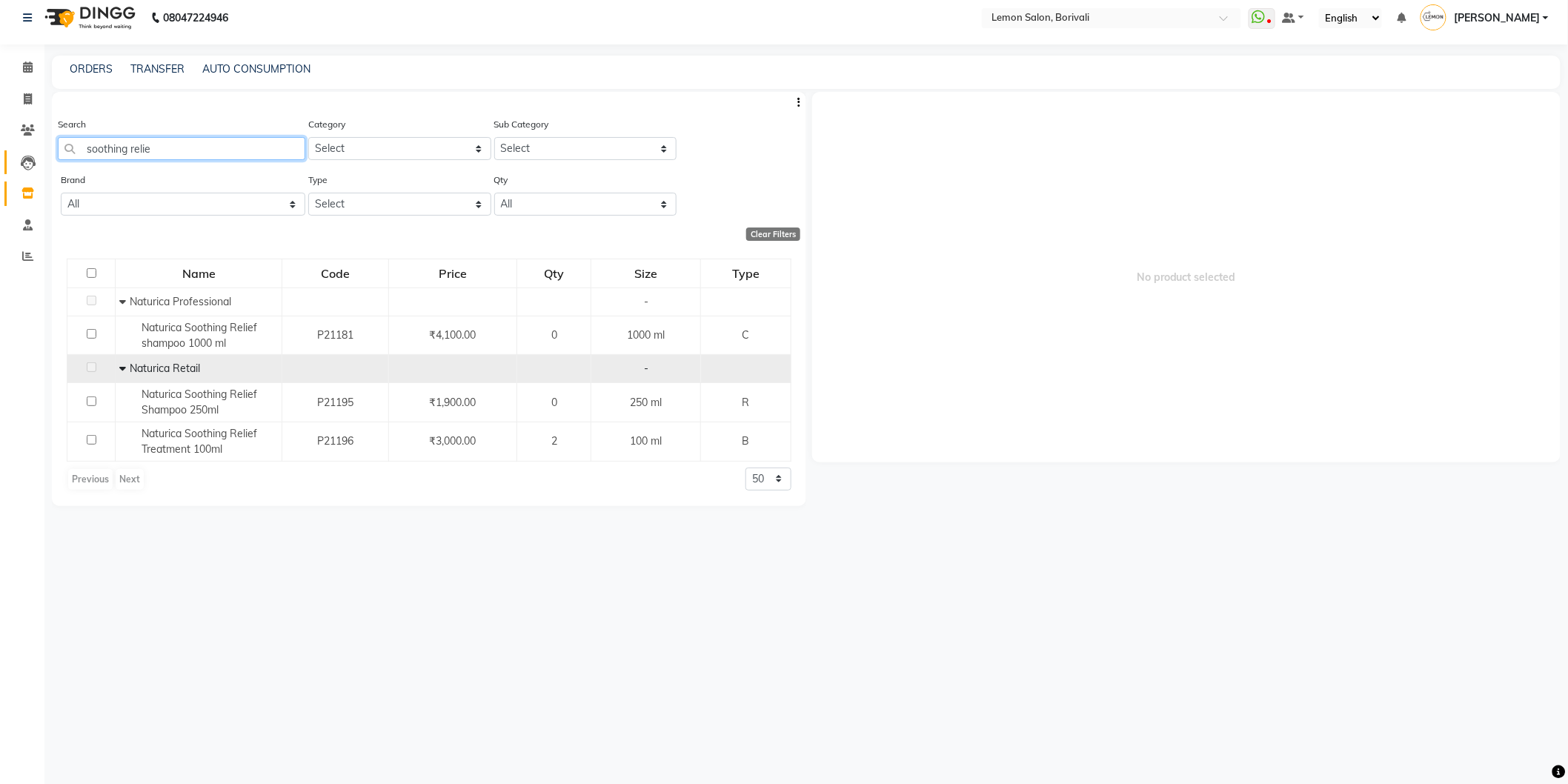
drag, startPoint x: 221, startPoint y: 141, endPoint x: 27, endPoint y: 156, distance: 194.6
click at [0, 132] on app-home "08047224946 Select Location × Lemon Salon, Borivali WhatsApp Status ✕ Status: D…" at bounding box center [784, 388] width 1568 height 794
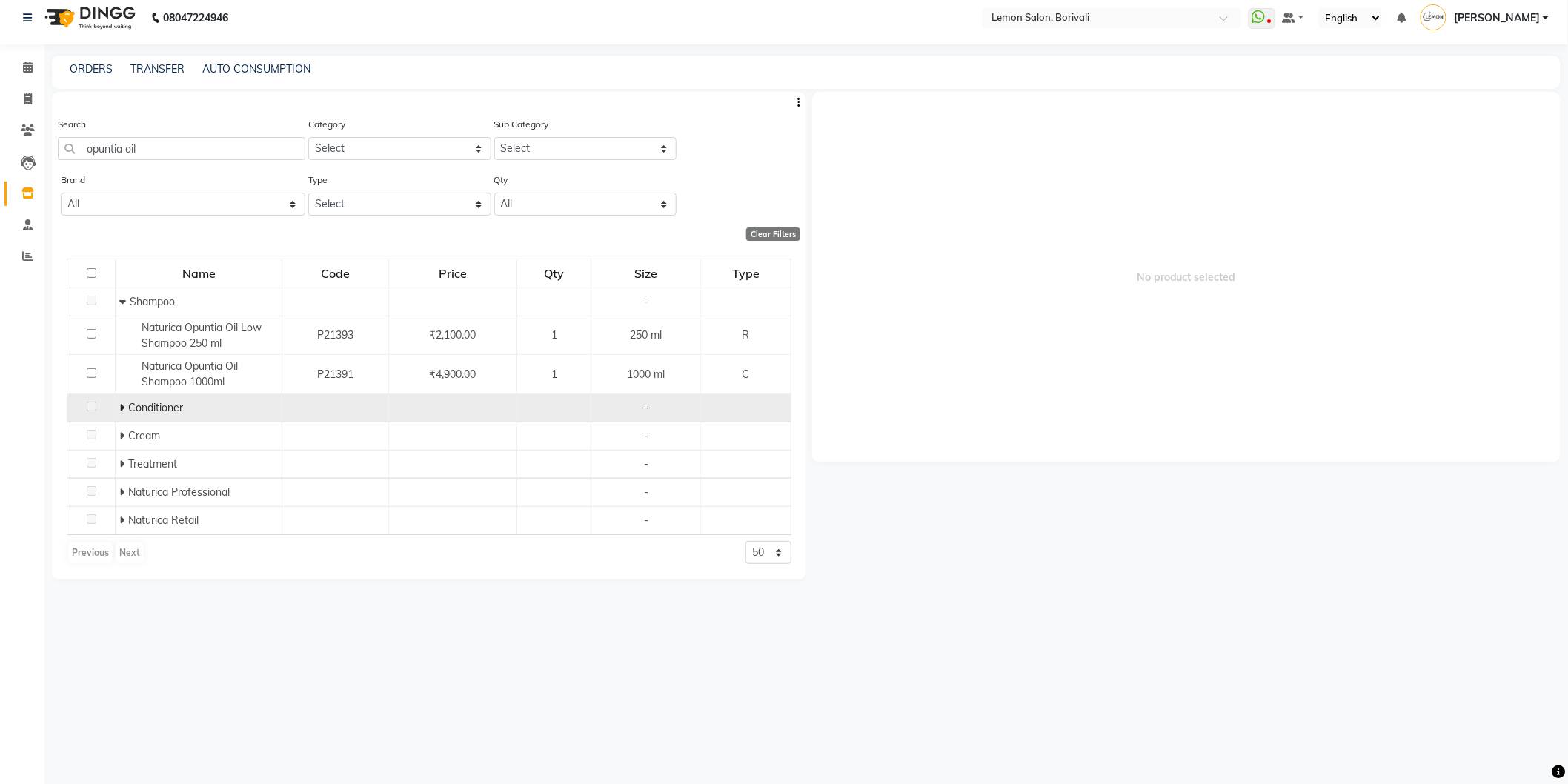
click at [119, 410] on icon at bounding box center [122, 407] width 5 height 10
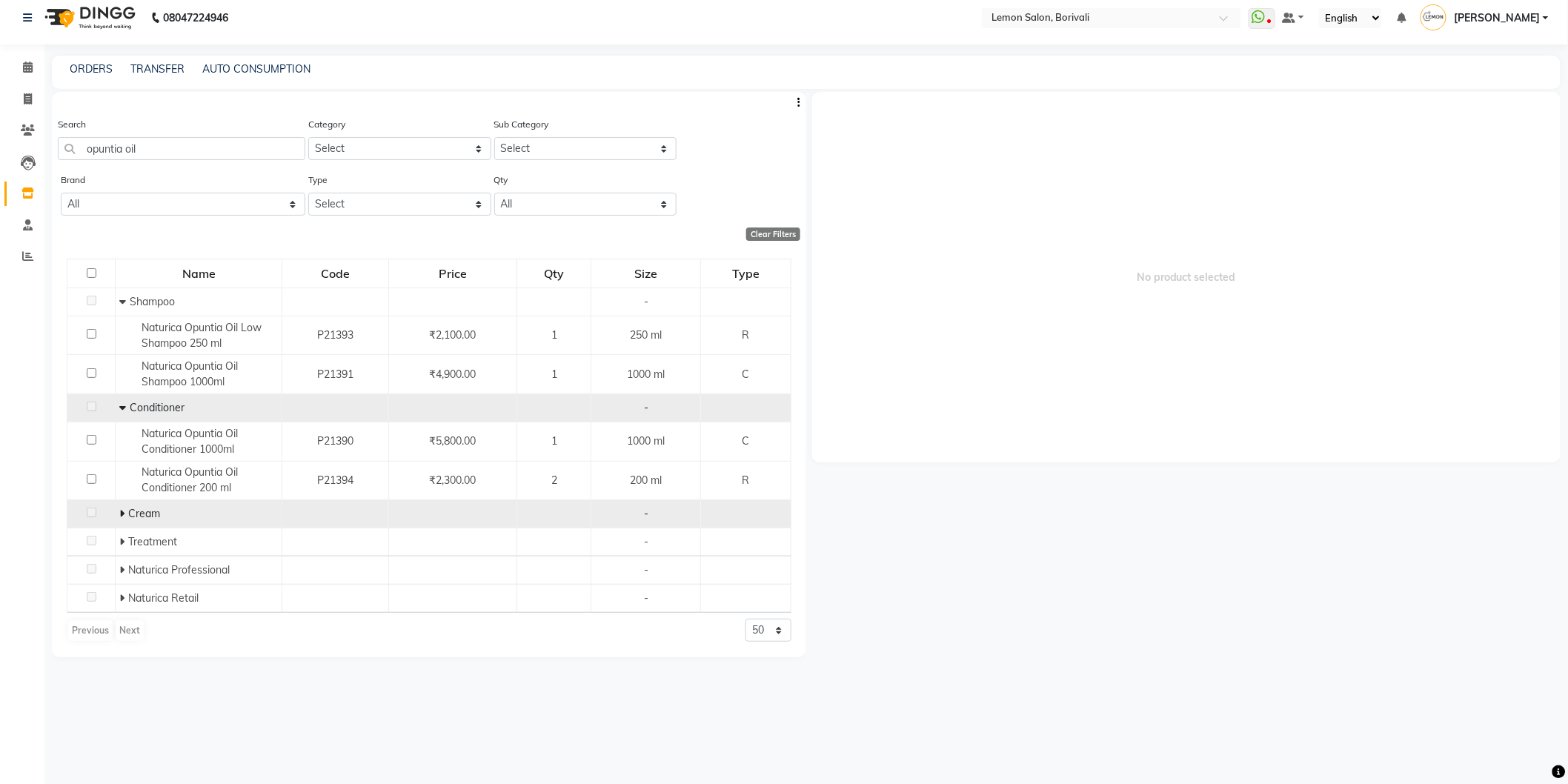
click at [122, 513] on icon at bounding box center [122, 513] width 5 height 10
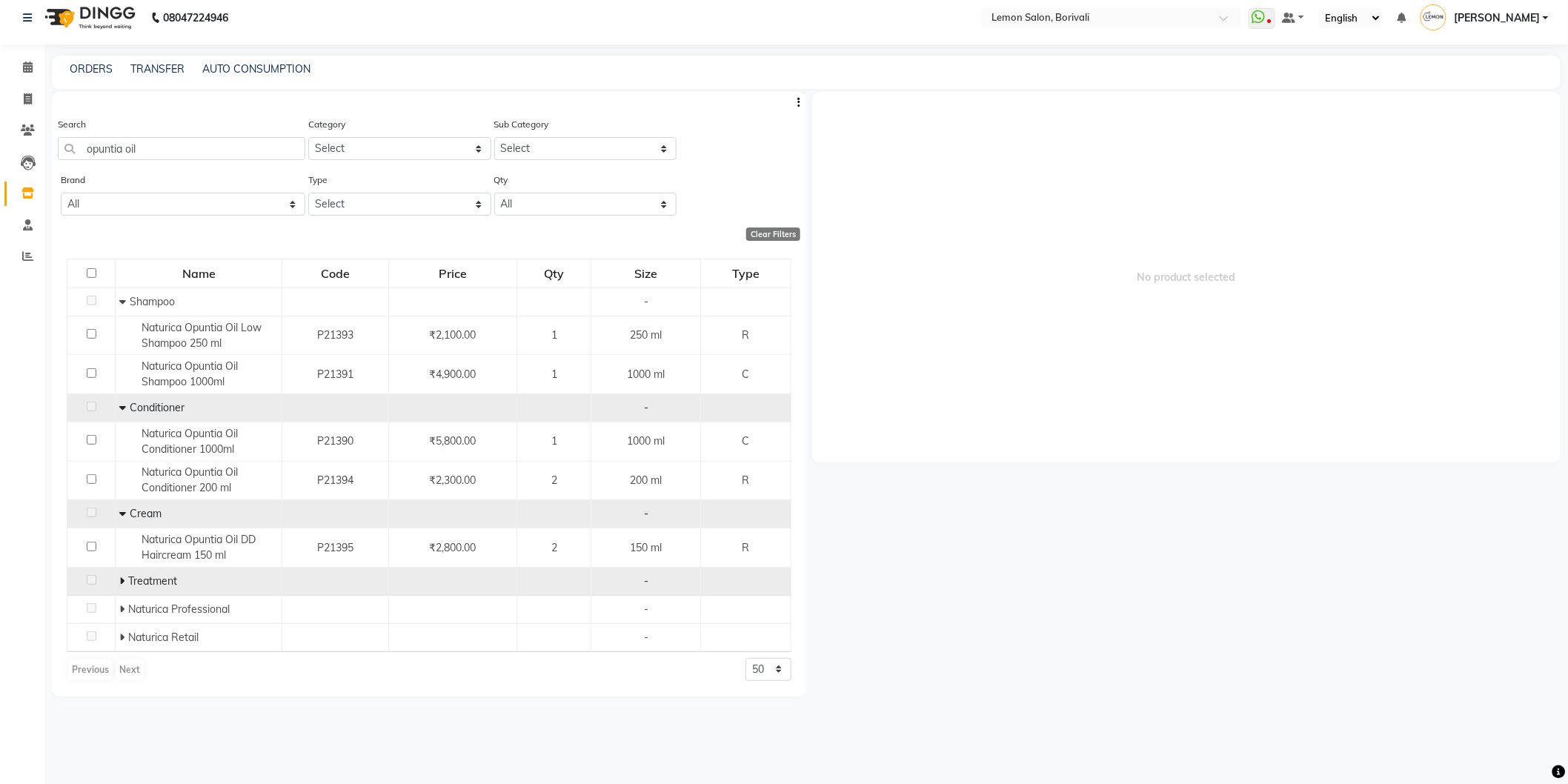
click at [122, 583] on icon at bounding box center [122, 581] width 5 height 10
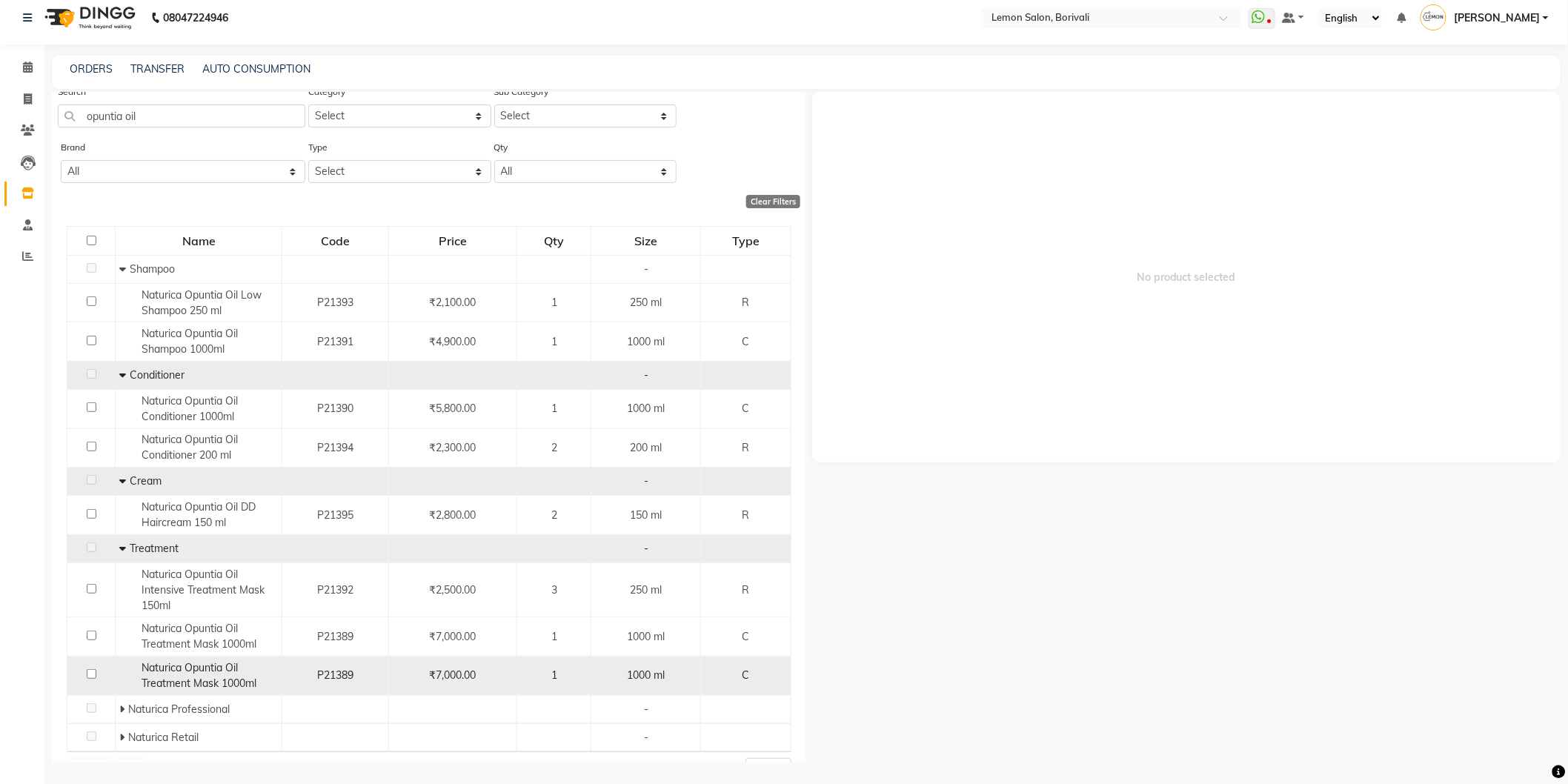
scroll to position [68, 0]
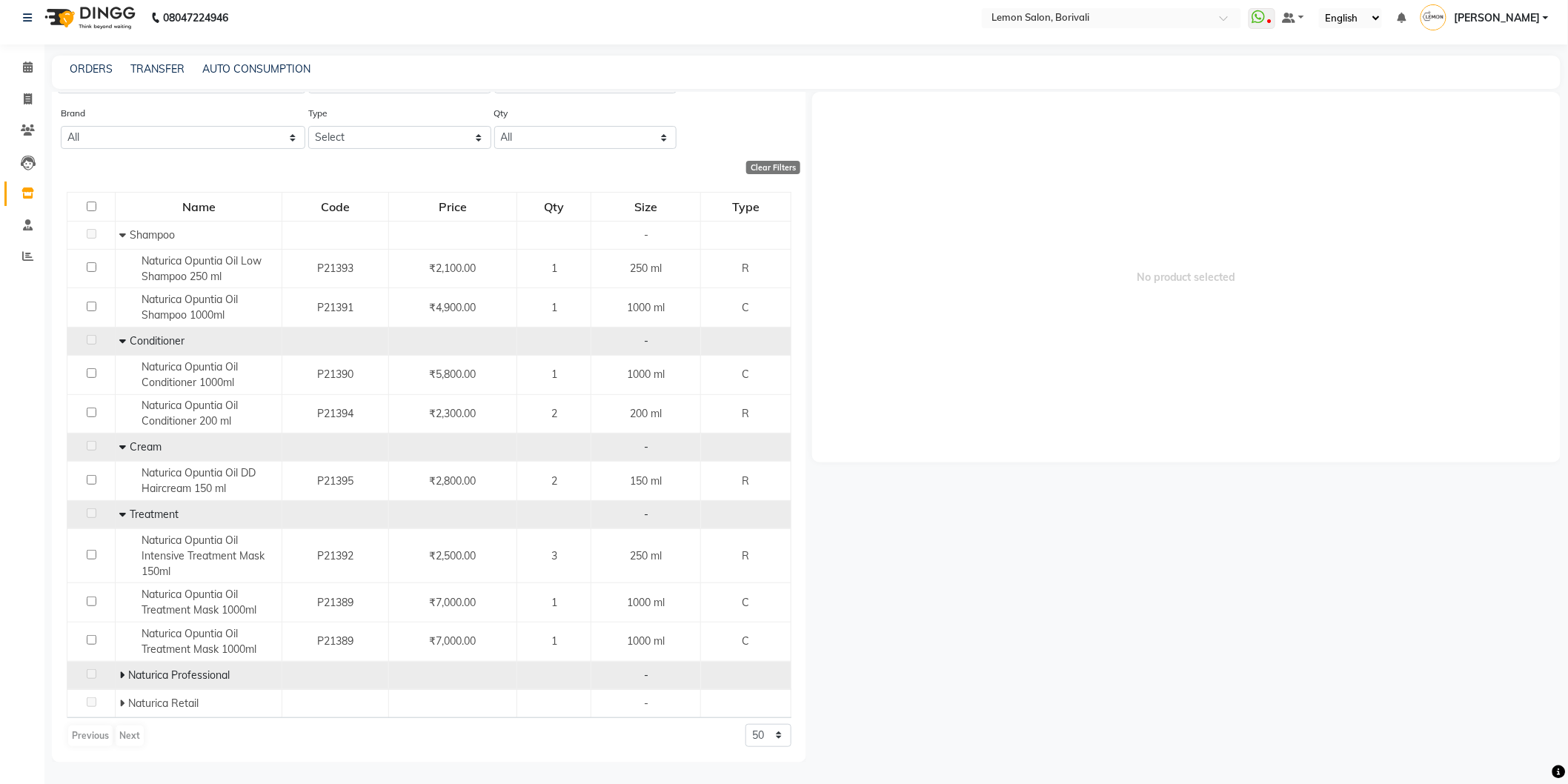
click at [122, 676] on icon at bounding box center [122, 675] width 5 height 10
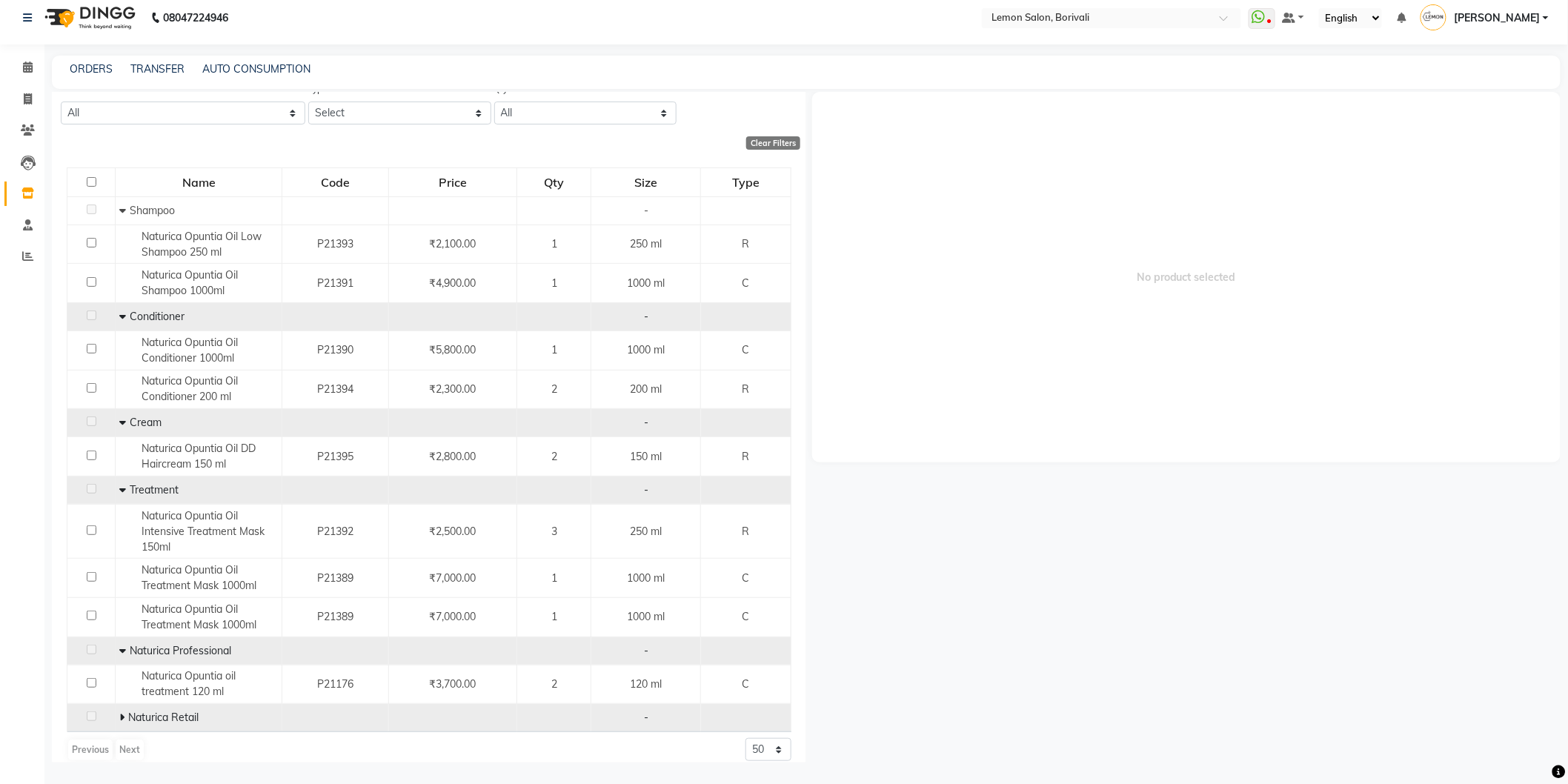
scroll to position [106, 0]
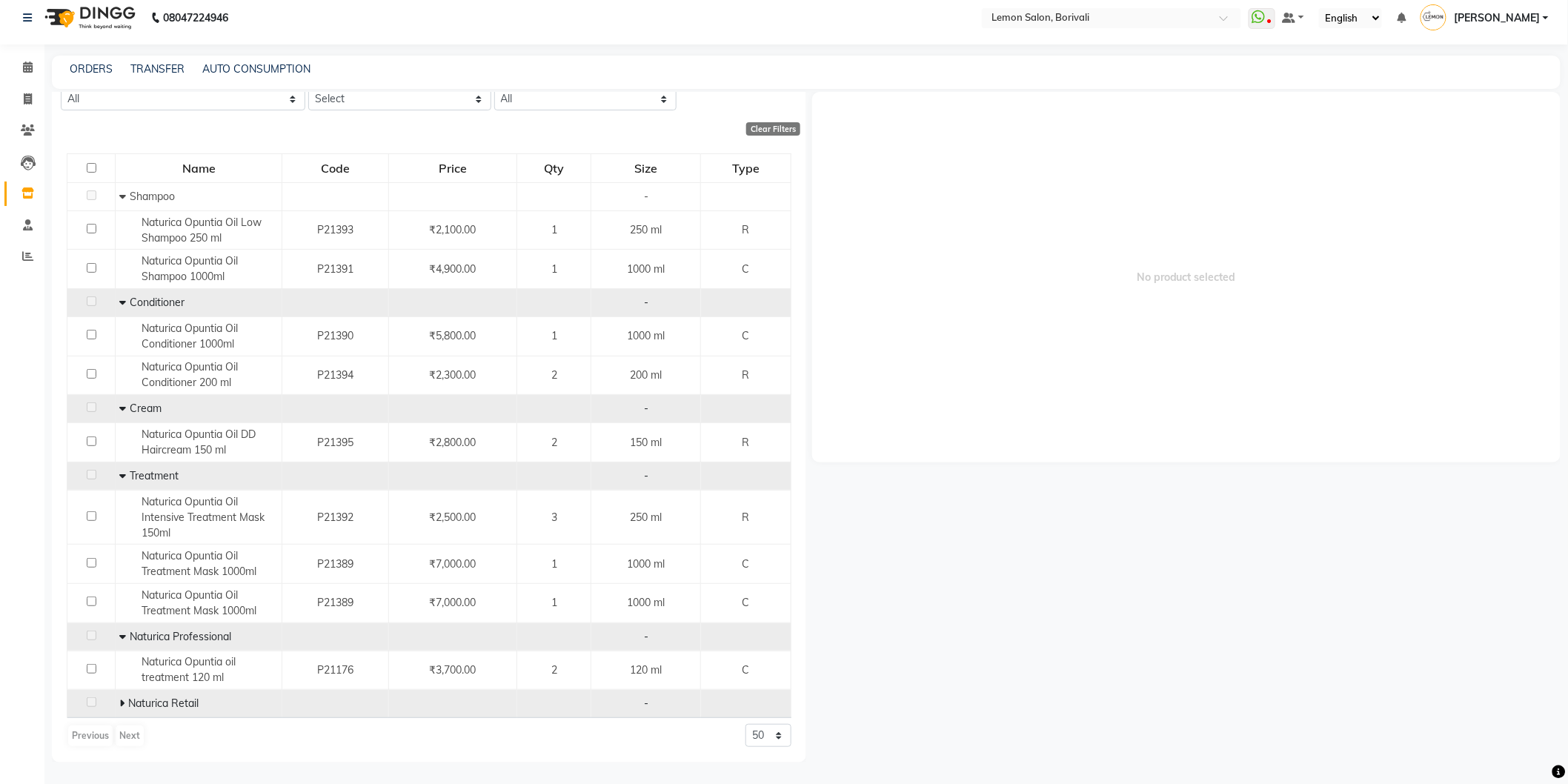
click at [119, 702] on icon at bounding box center [122, 703] width 5 height 10
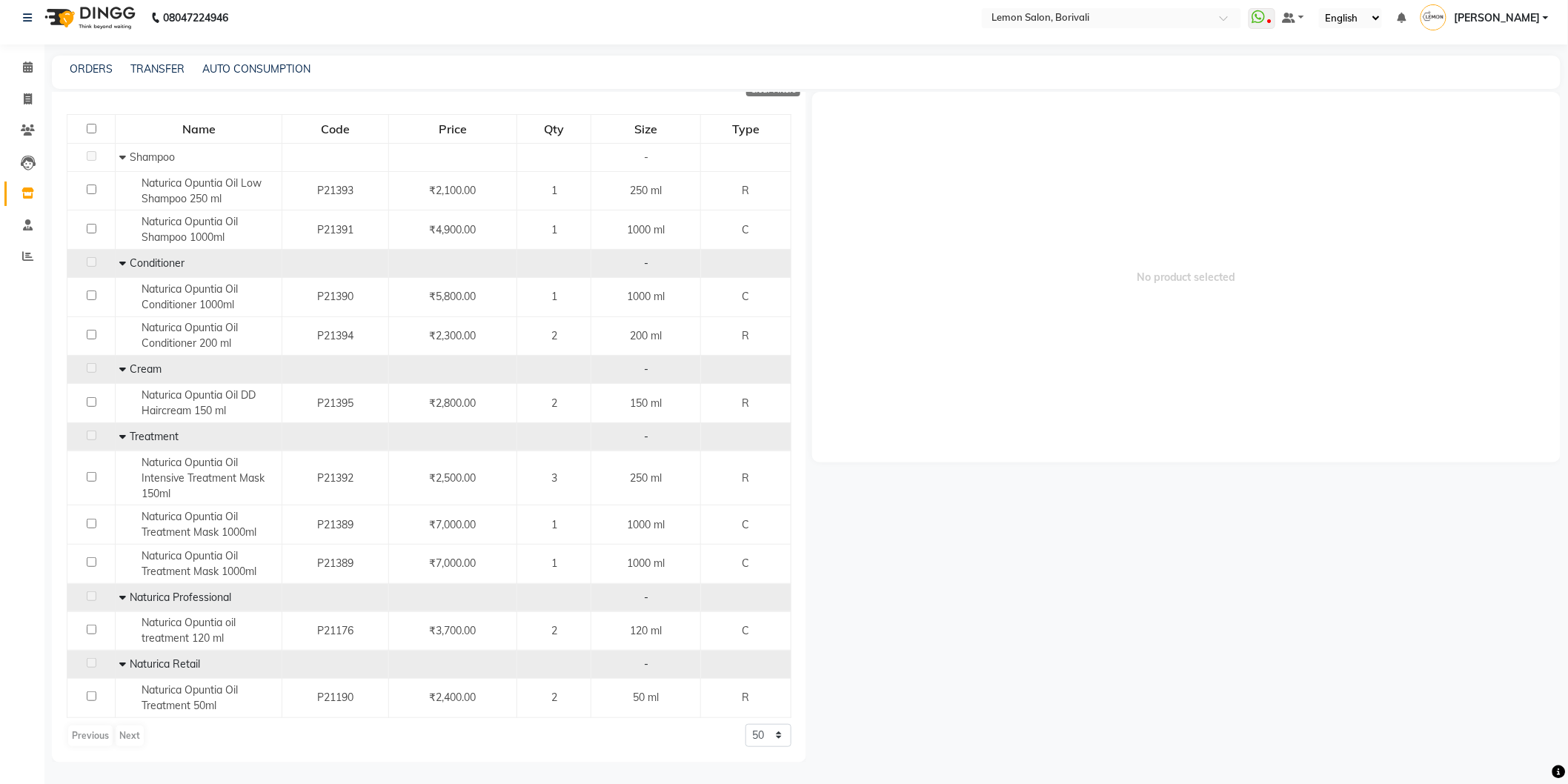
scroll to position [0, 0]
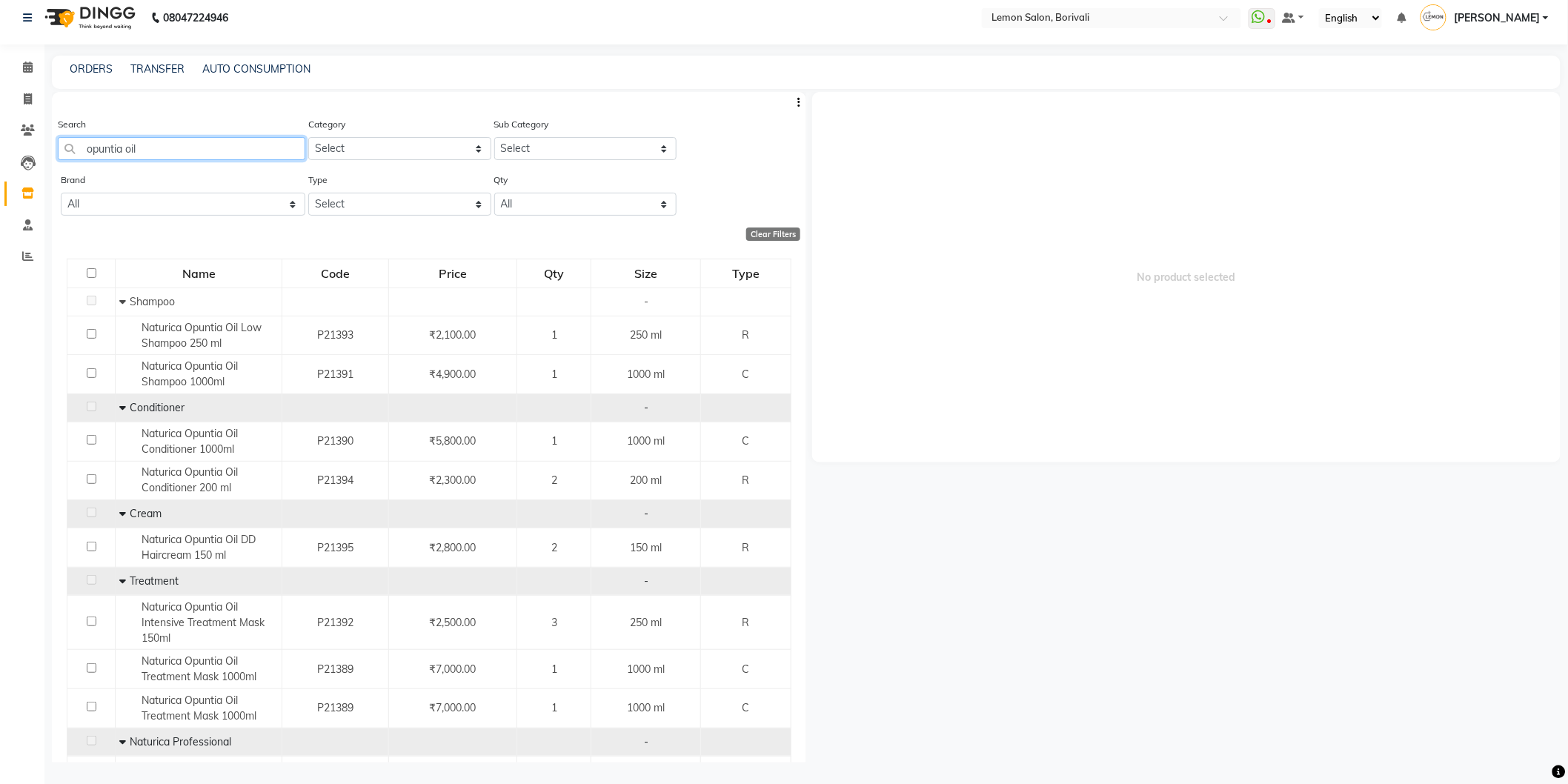
drag, startPoint x: 49, startPoint y: 137, endPoint x: 127, endPoint y: 144, distance: 78.3
click at [0, 127] on app-home "08047224946 Select Location × Lemon Salon, Borivali WhatsApp Status ✕ Status: D…" at bounding box center [784, 388] width 1568 height 794
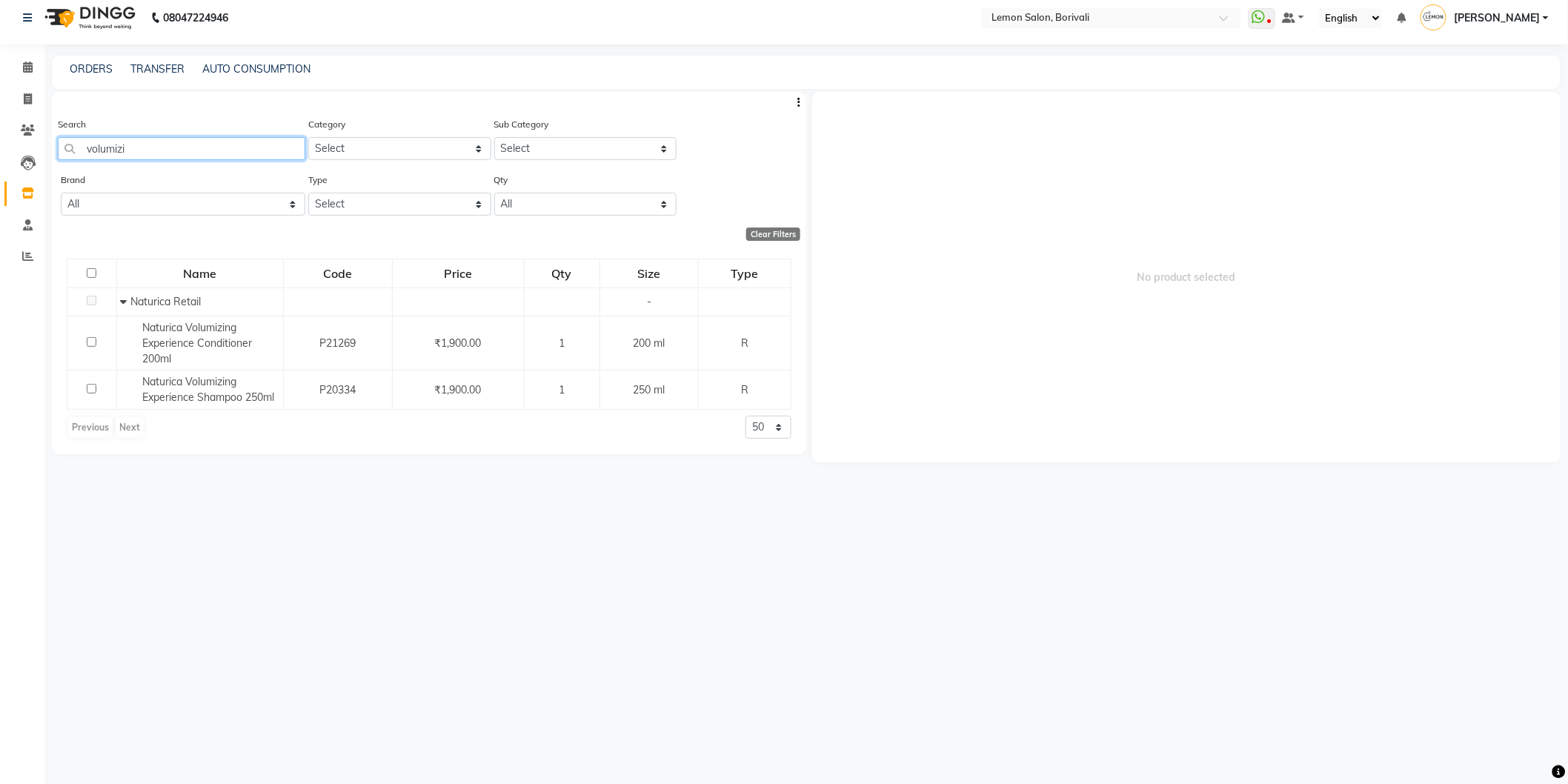
drag, startPoint x: 226, startPoint y: 147, endPoint x: 0, endPoint y: 86, distance: 234.1
click at [0, 92] on app-home "08047224946 Select Location × Lemon Salon, Borivali WhatsApp Status ✕ Status: D…" at bounding box center [784, 388] width 1568 height 794
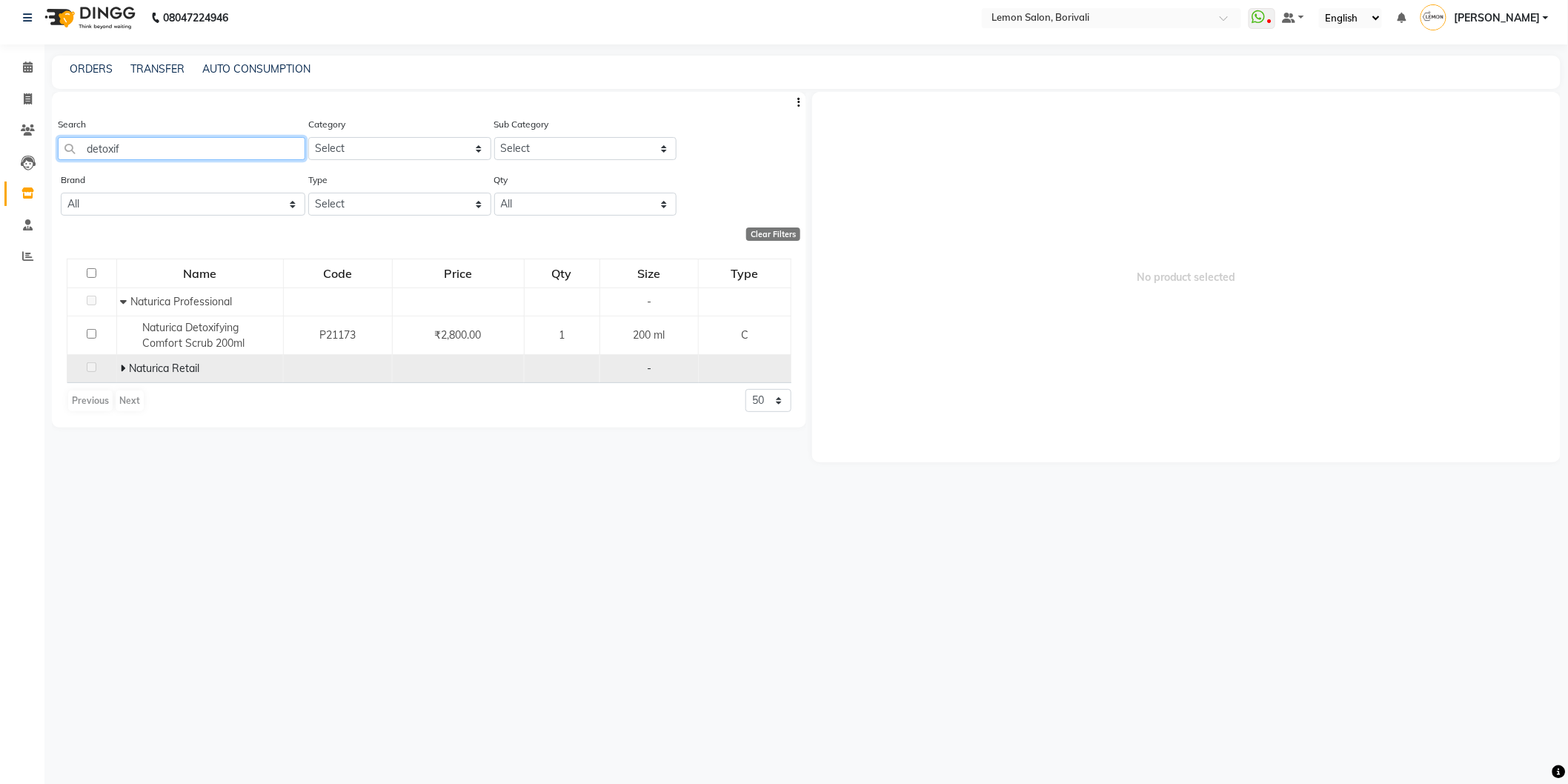
type input "detoxif"
click at [121, 368] on icon at bounding box center [123, 368] width 5 height 10
click at [32, 67] on span at bounding box center [27, 68] width 26 height 17
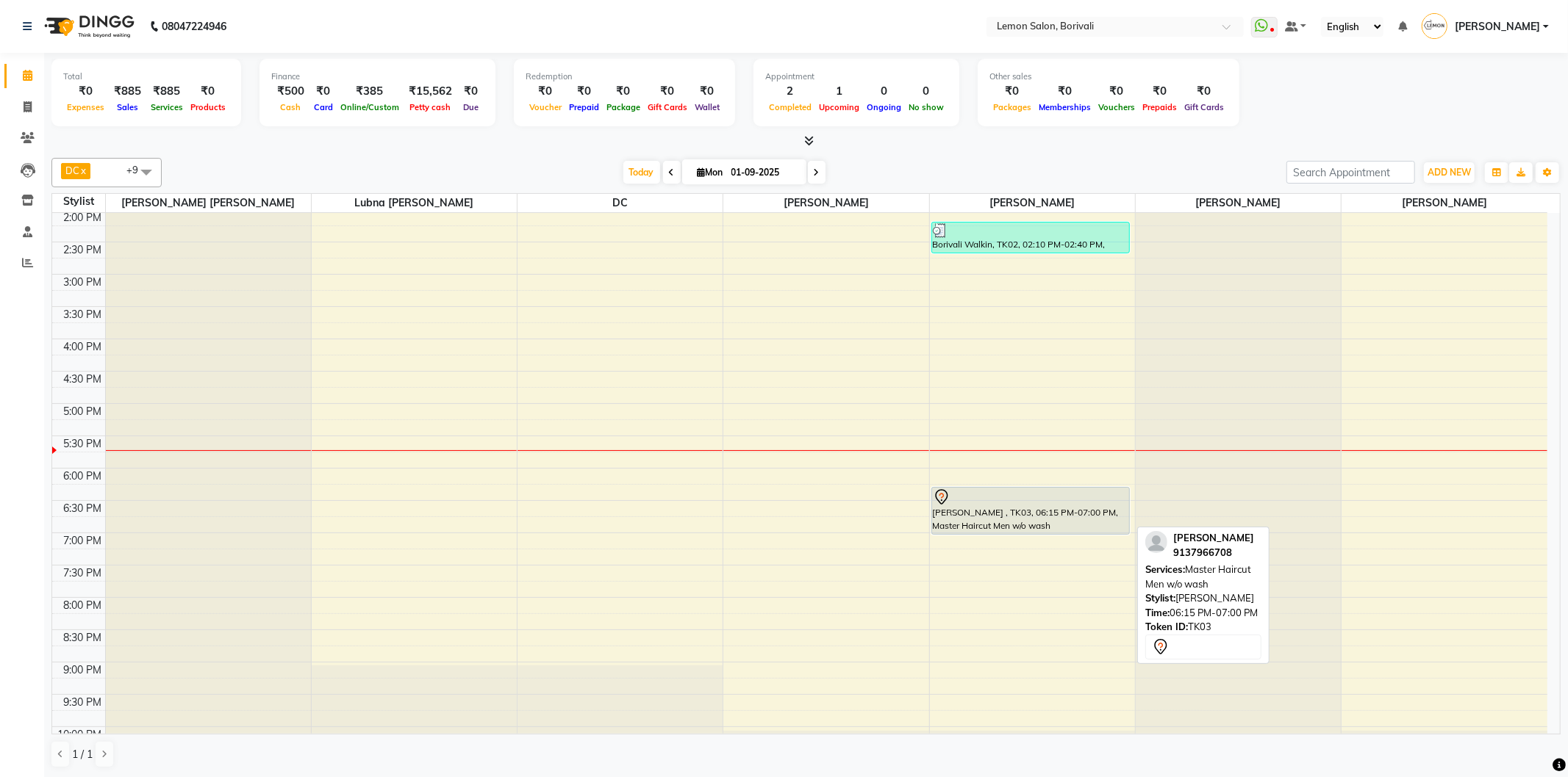
scroll to position [163, 0]
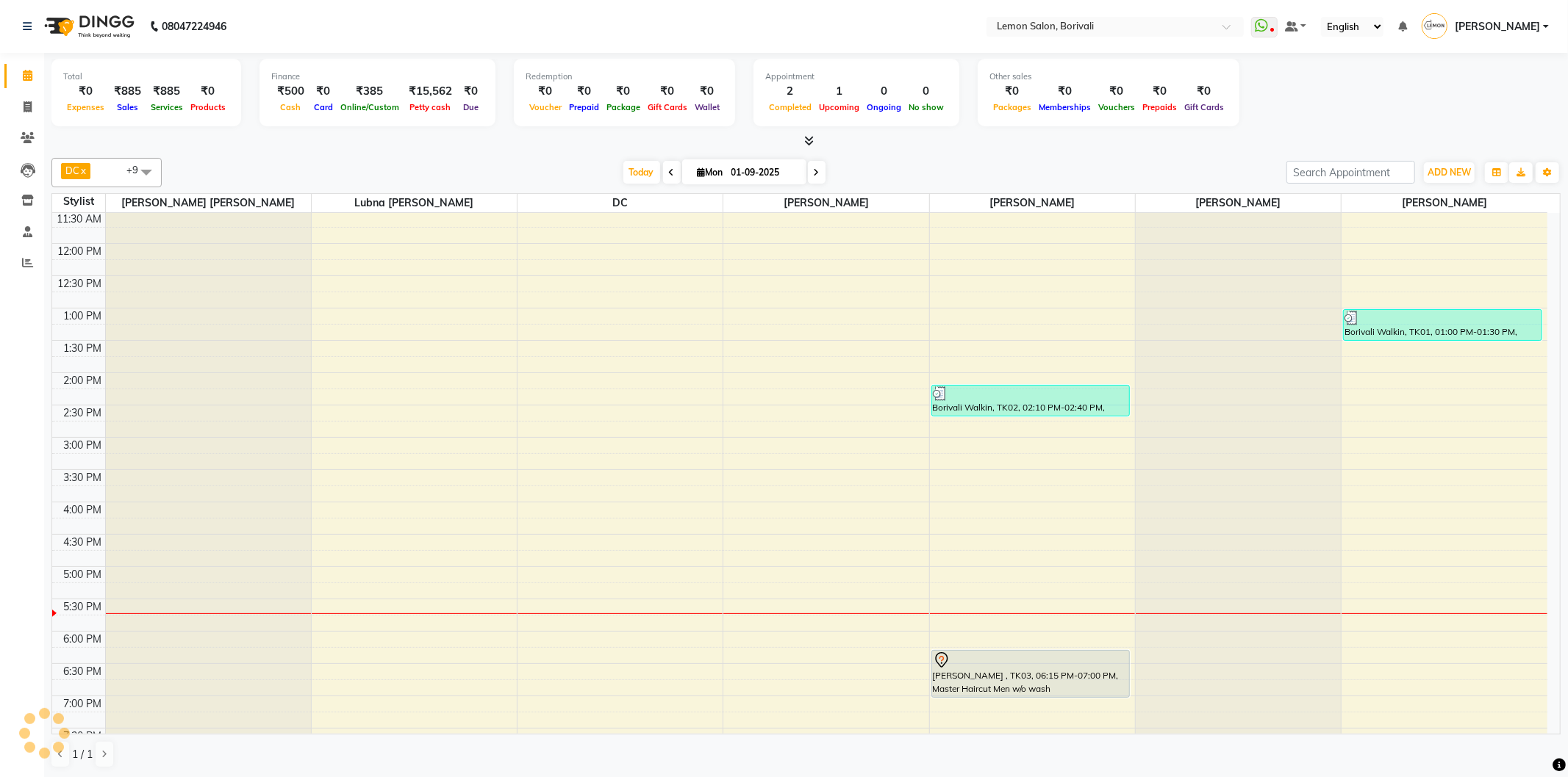
click at [814, 171] on icon at bounding box center [817, 172] width 6 height 9
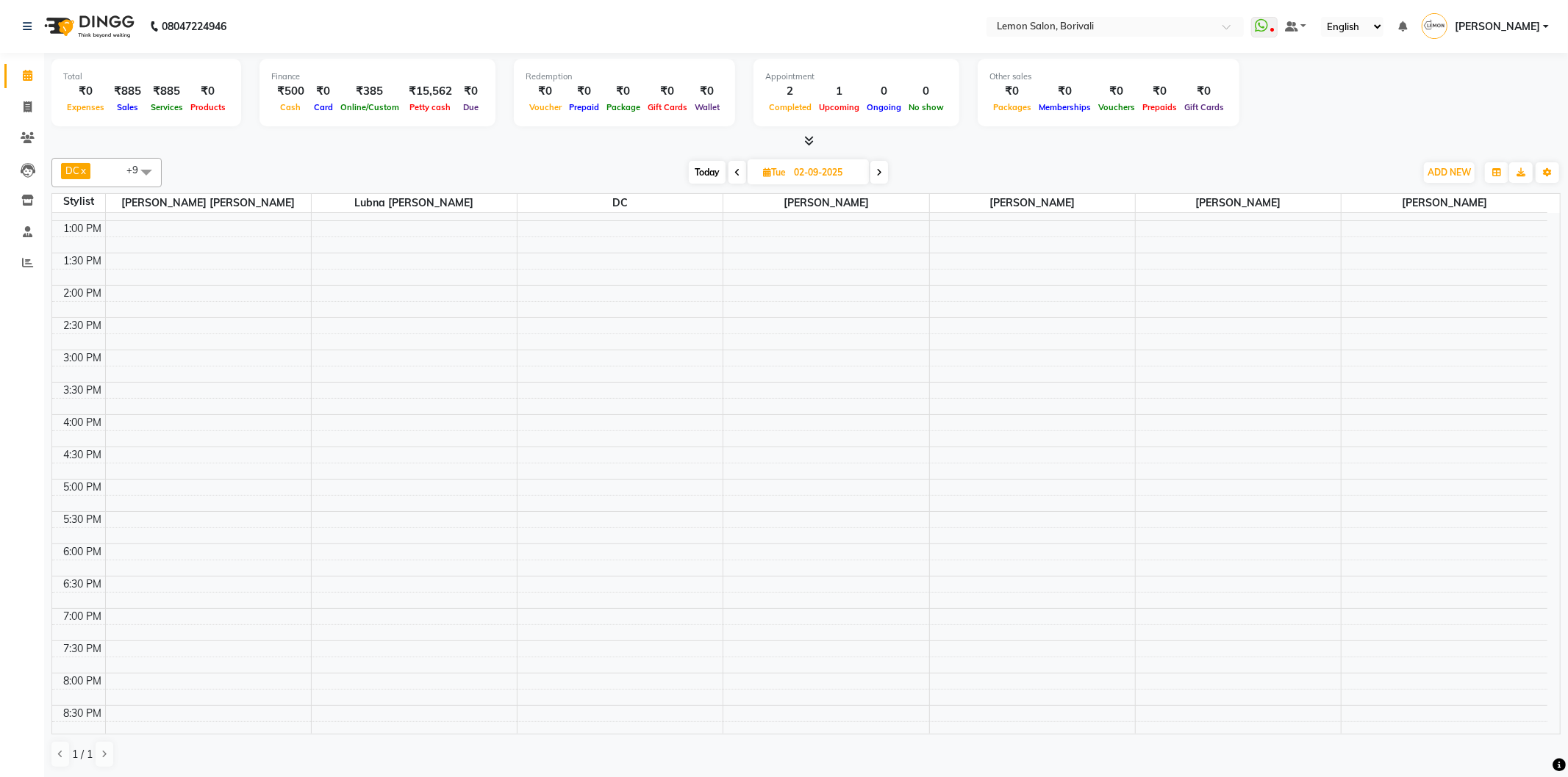
scroll to position [0, 0]
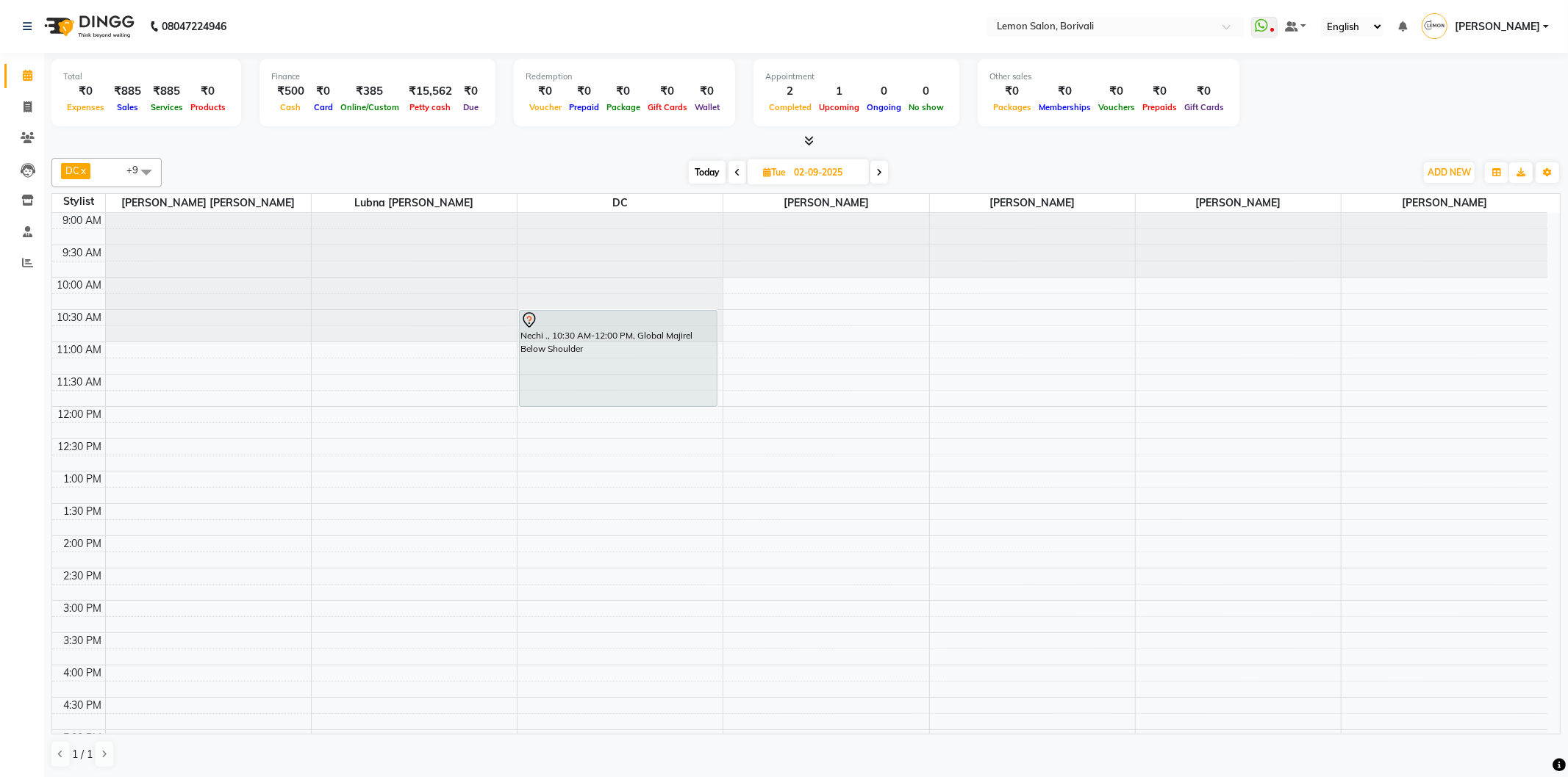
click at [877, 174] on icon at bounding box center [879, 172] width 6 height 9
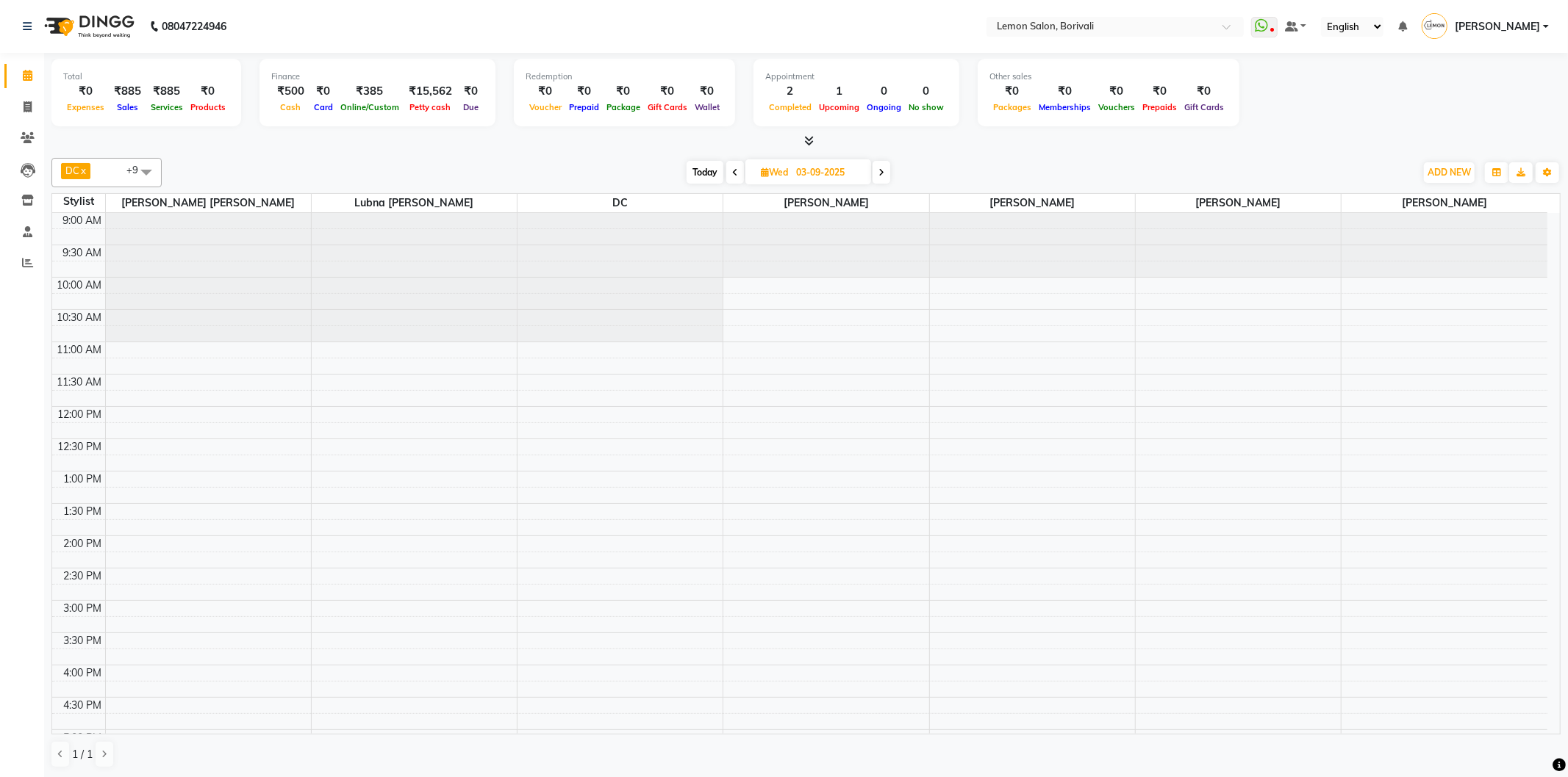
click at [872, 175] on div "Today Wed 03-09-2025" at bounding box center [788, 173] width 206 height 22
click at [886, 171] on span at bounding box center [881, 172] width 18 height 23
click at [879, 164] on span at bounding box center [879, 172] width 18 height 23
click at [710, 171] on span "Today" at bounding box center [709, 172] width 37 height 23
type input "01-09-2025"
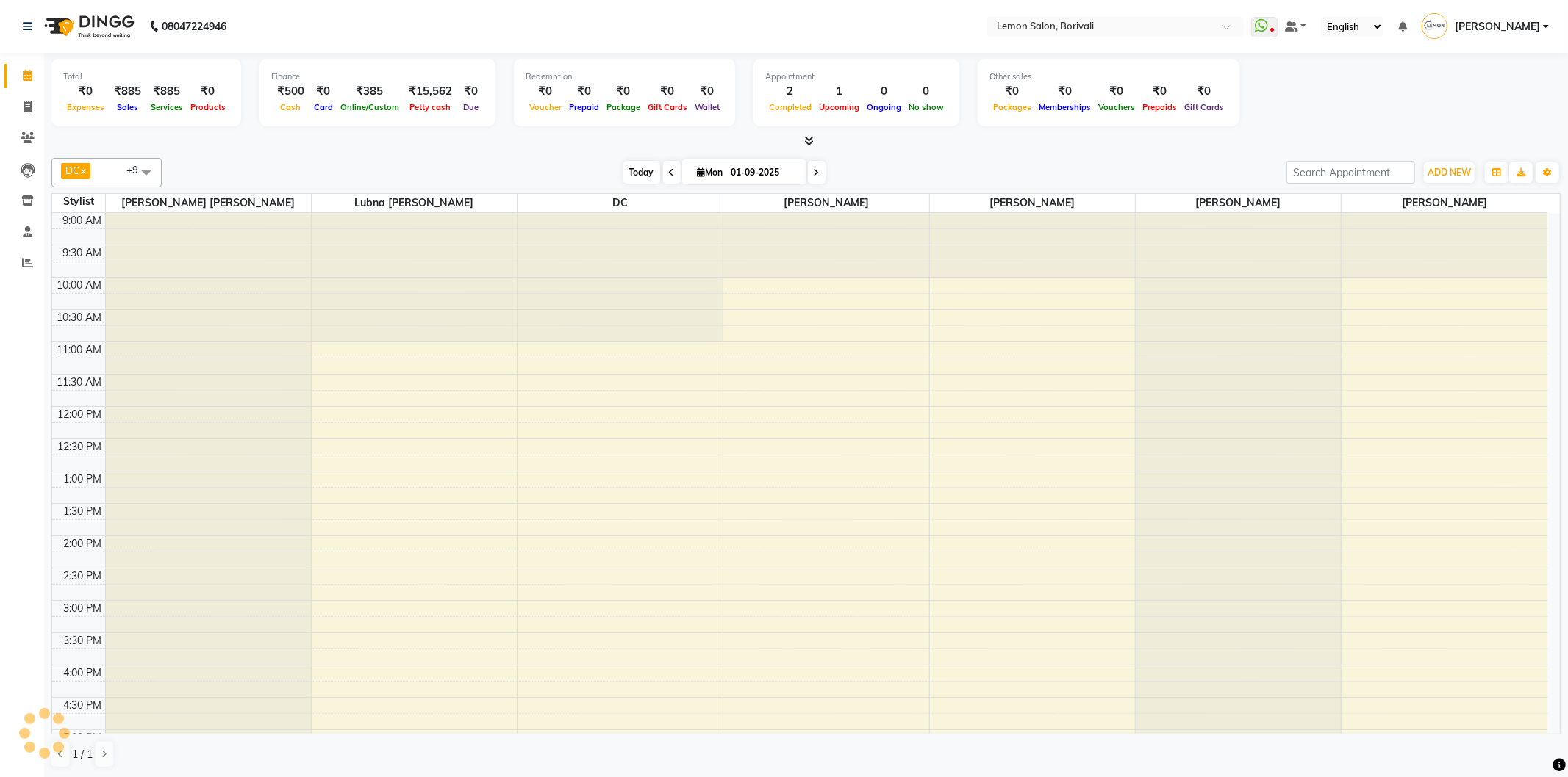
scroll to position [387, 0]
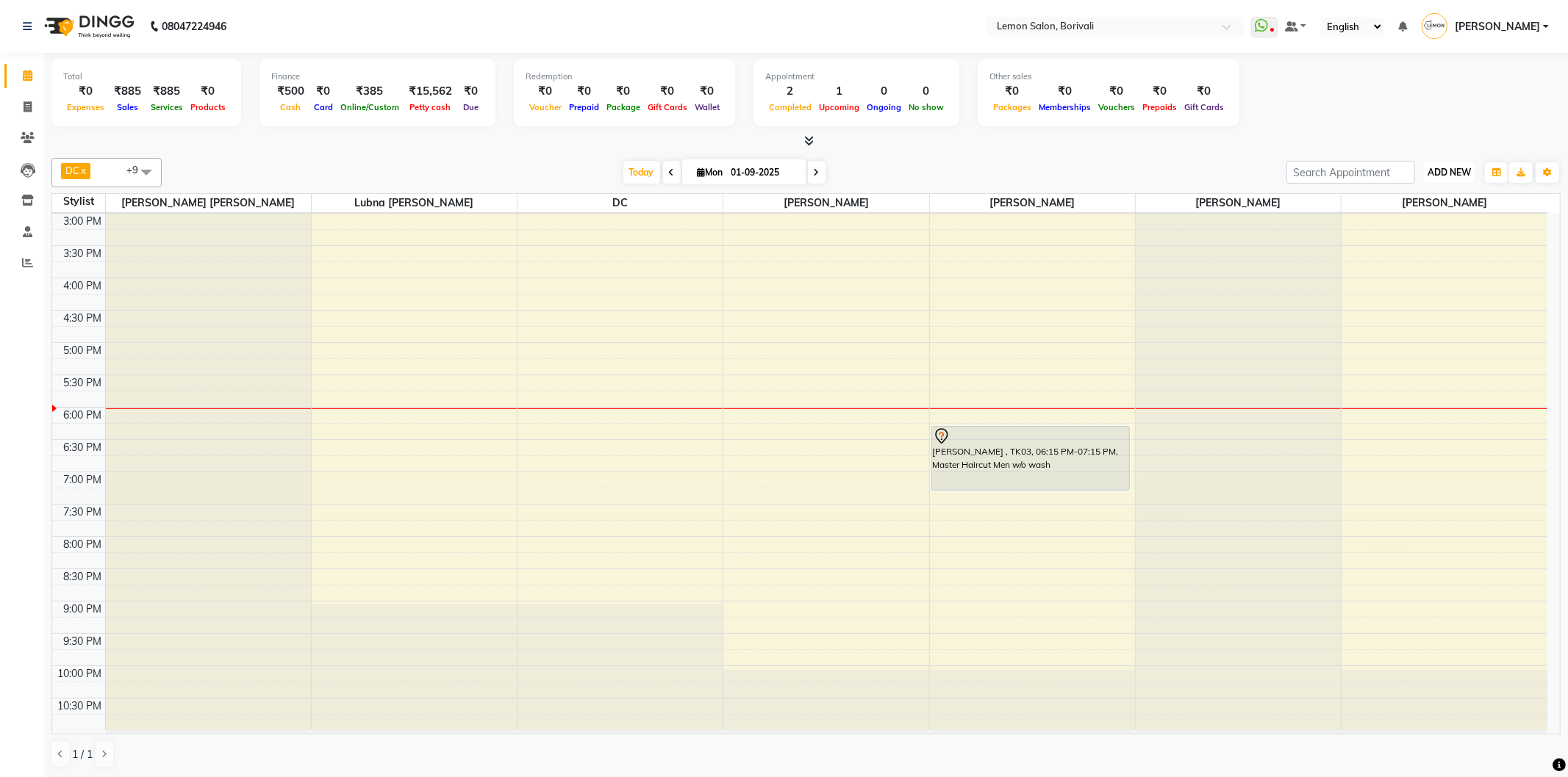
click at [1442, 174] on span "ADD NEW" at bounding box center [1450, 172] width 44 height 11
click at [1436, 237] on link "Add Expense" at bounding box center [1415, 237] width 116 height 19
select select "670"
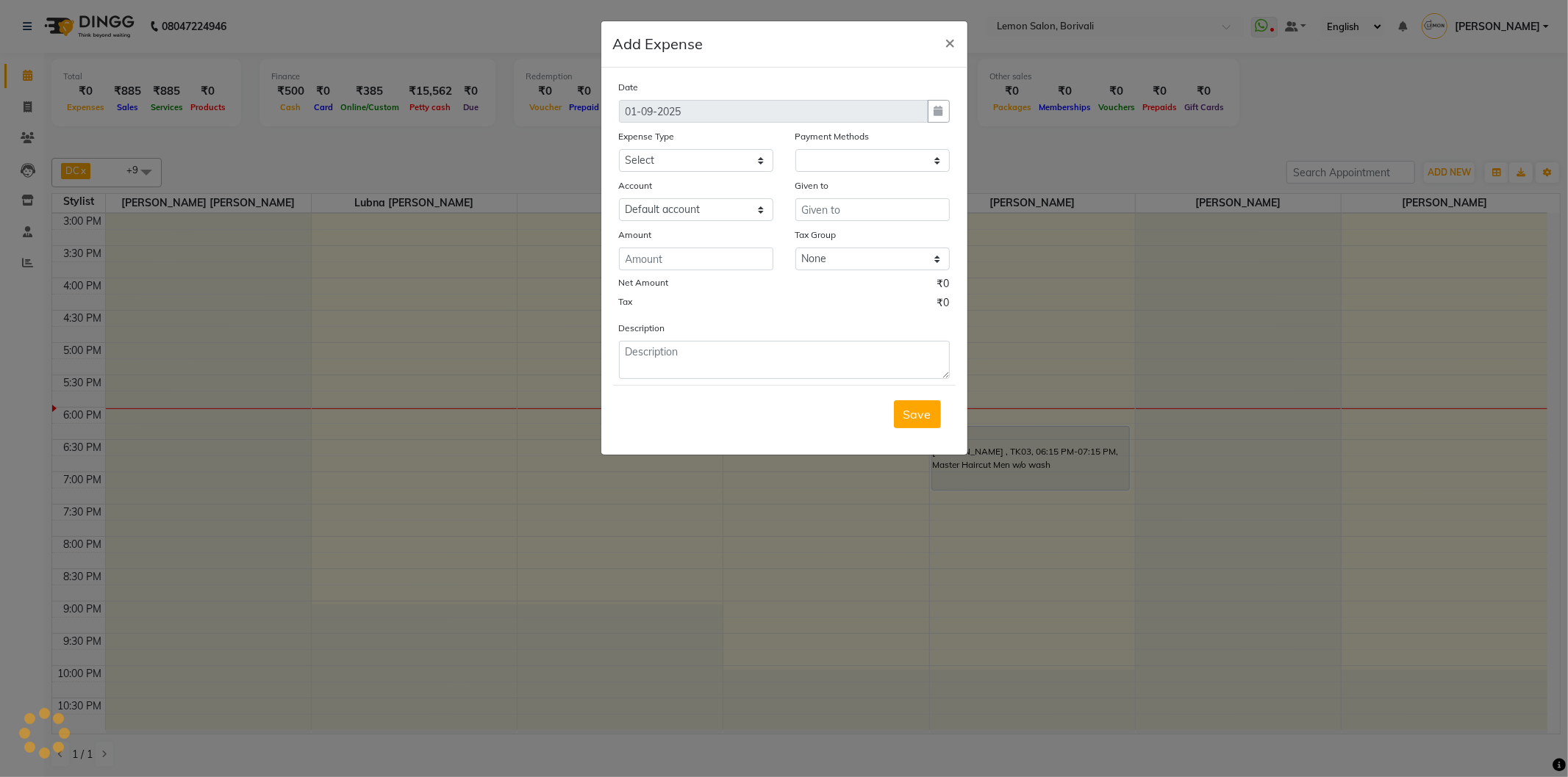
select select "1"
select select "2324"
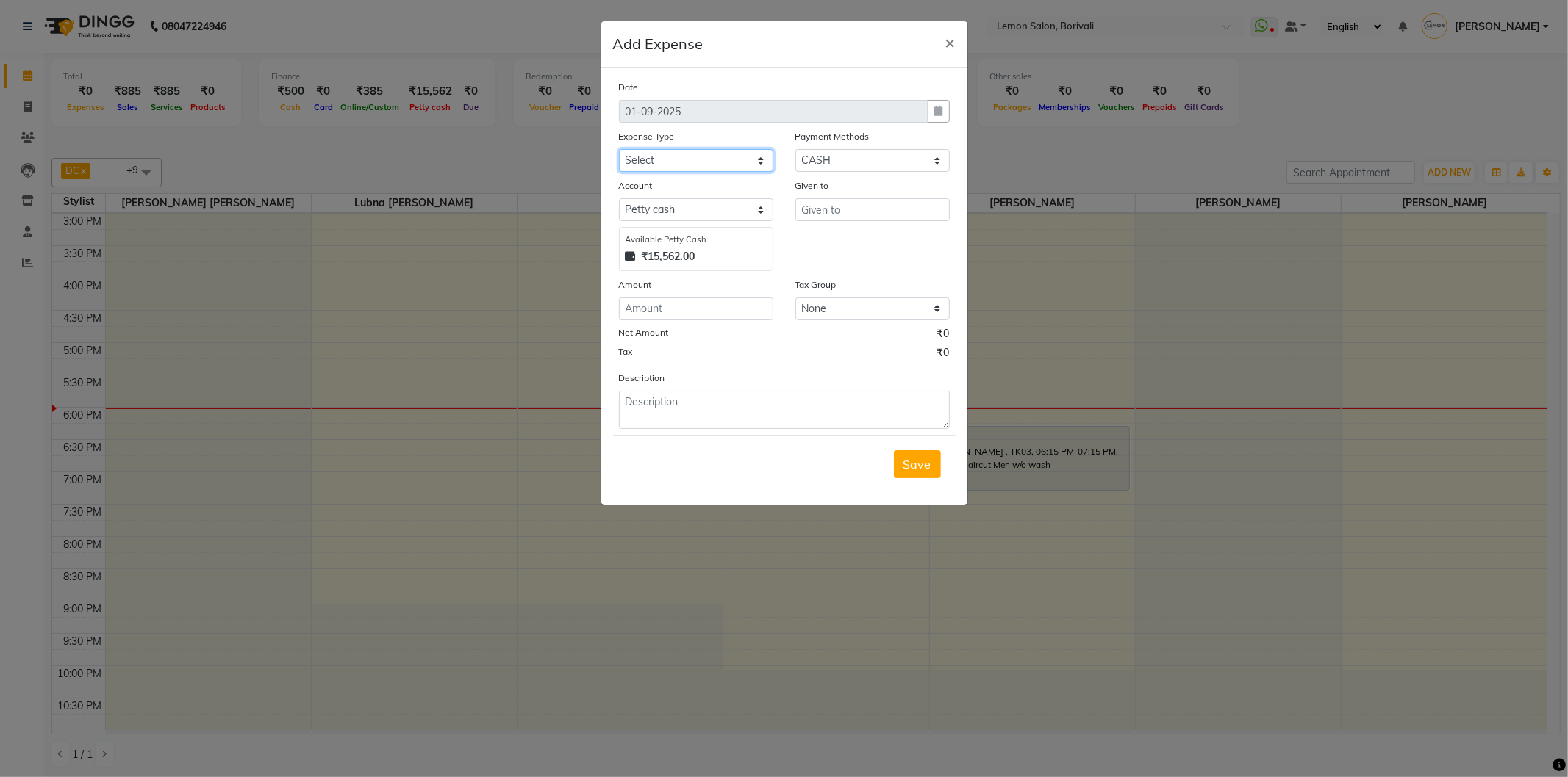
click at [680, 154] on select "Select Advance Cash transfer to hub Laundry Loan Membership Milk Miscellaneous …" at bounding box center [696, 160] width 154 height 23
select select "5359"
click at [619, 149] on select "Select Advance Cash transfer to hub Laundry Loan Membership Milk Miscellaneous …" at bounding box center [696, 160] width 154 height 23
click at [689, 405] on textarea at bounding box center [784, 410] width 331 height 38
type textarea "136"
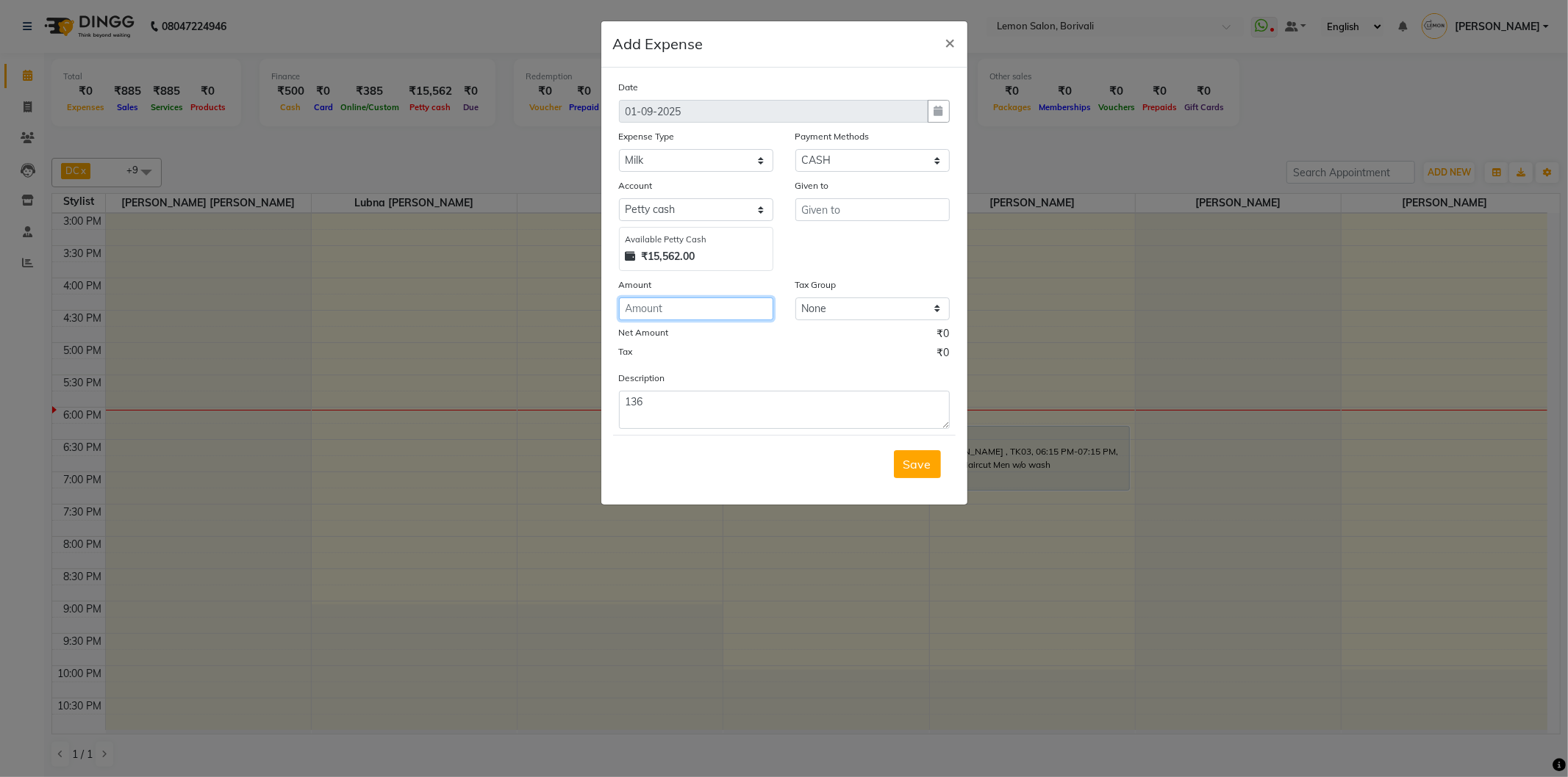
click at [698, 301] on input "number" at bounding box center [696, 308] width 154 height 23
type input "136"
drag, startPoint x: 734, startPoint y: 414, endPoint x: 250, endPoint y: 322, distance: 492.7
click at [333, 350] on ngb-modal-window "Add Expense × Date 01-09-2025 Expense Type Select Advance Cash transfer to hub …" at bounding box center [784, 388] width 1568 height 777
type textarea "Milk"
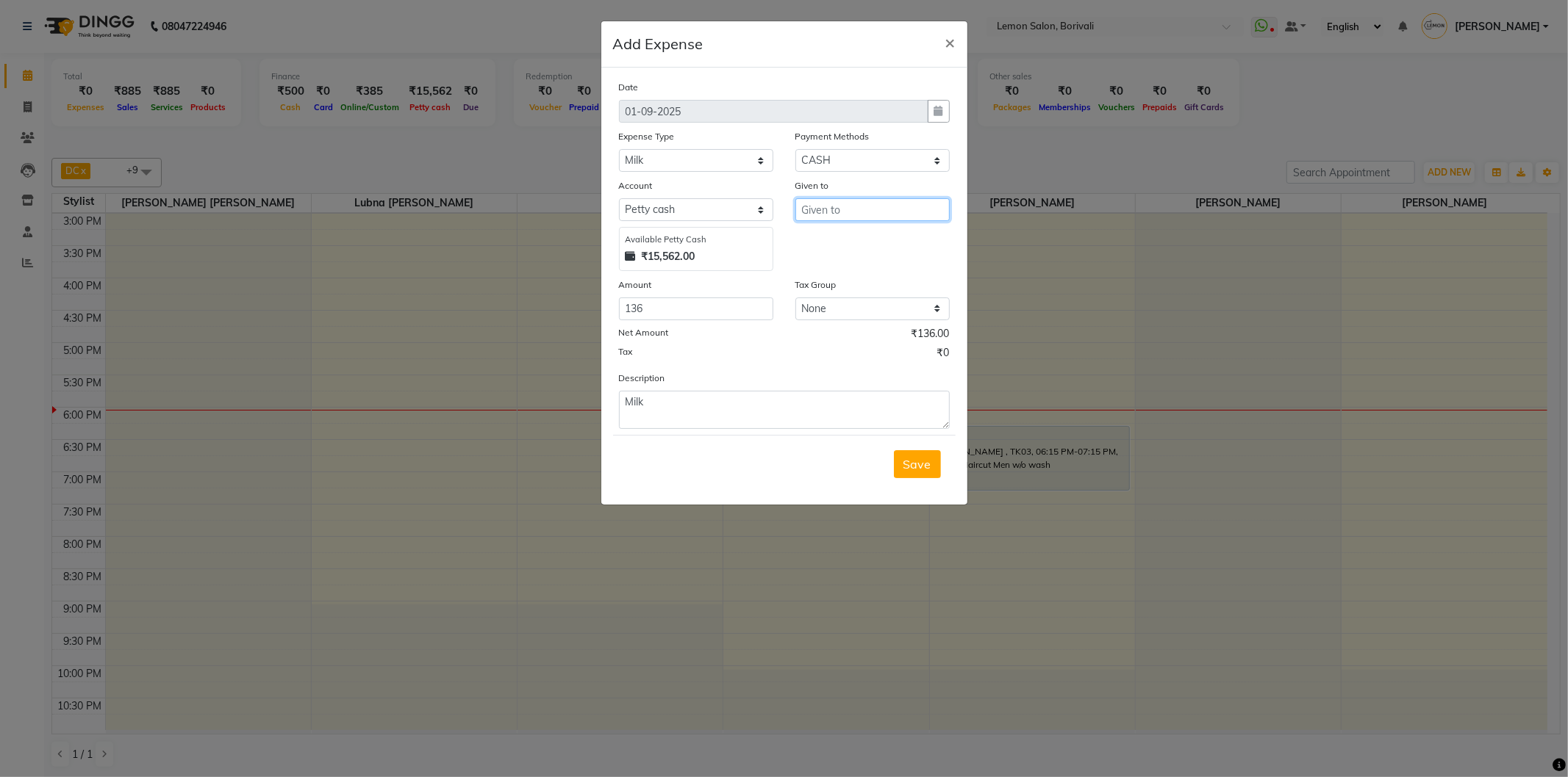
click at [821, 215] on input "text" at bounding box center [872, 209] width 154 height 23
click at [819, 239] on span "DC" at bounding box center [822, 241] width 17 height 15
type input "DC"
click at [921, 454] on button "Save" at bounding box center [917, 464] width 47 height 28
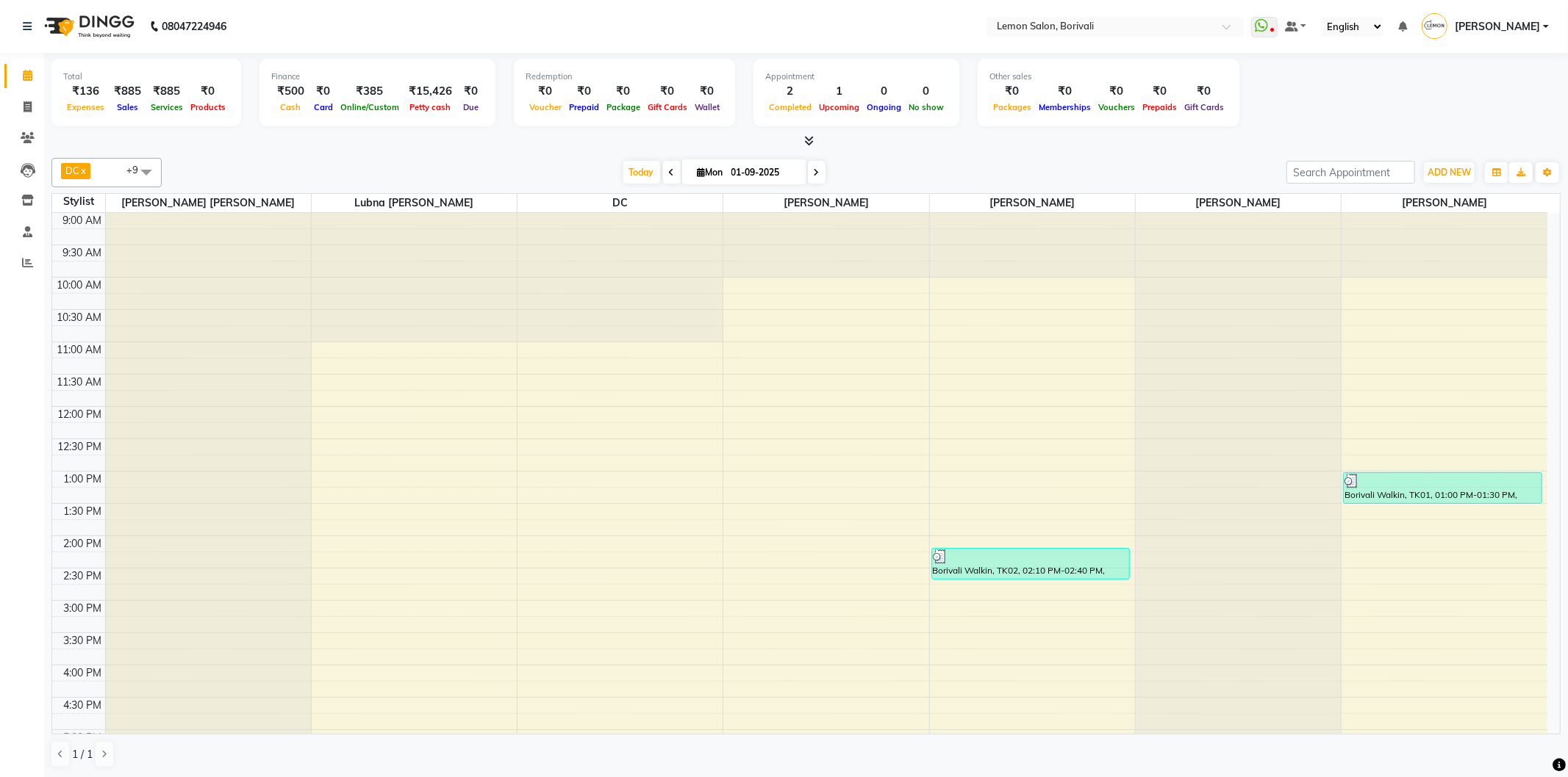
click at [1115, 163] on div "[DATE] [DATE]" at bounding box center [724, 173] width 1110 height 22
click at [15, 107] on span at bounding box center [27, 107] width 26 height 17
select select "service"
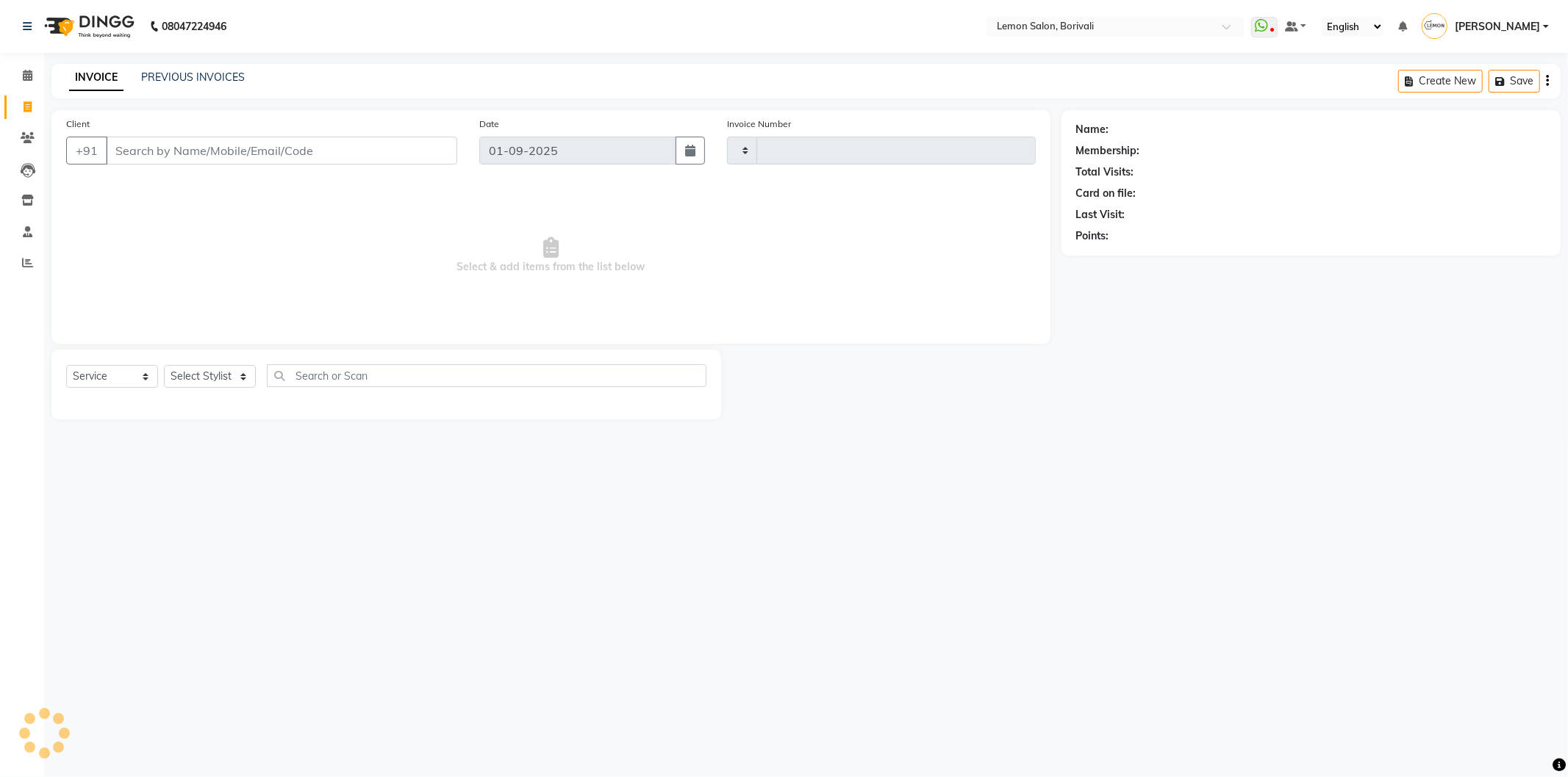
type input "2547"
select select "567"
click at [201, 371] on select "Select Stylist" at bounding box center [210, 376] width 92 height 23
drag, startPoint x: 25, startPoint y: 67, endPoint x: 25, endPoint y: 75, distance: 8.0
click at [24, 68] on span at bounding box center [27, 76] width 26 height 17
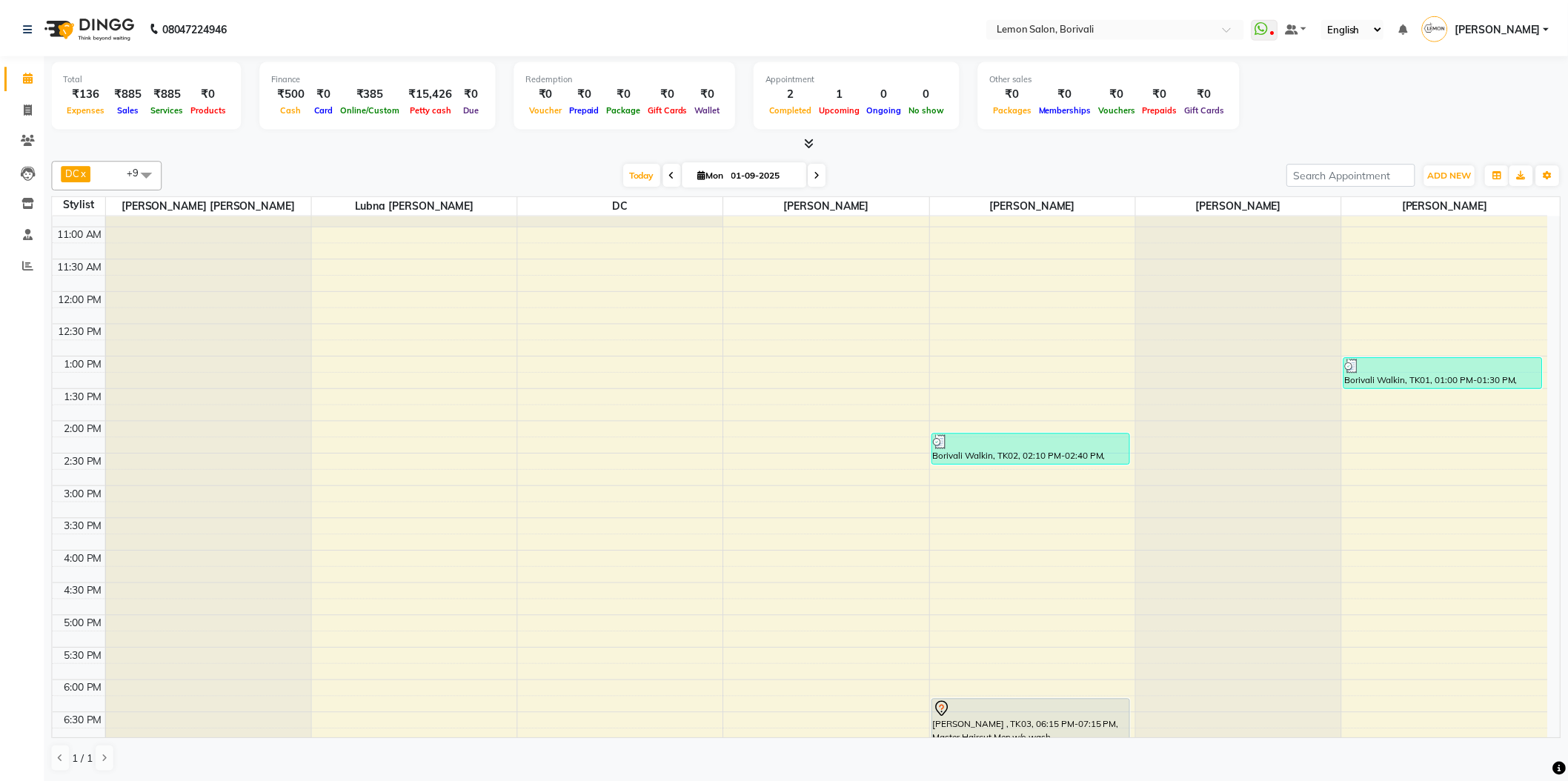
scroll to position [247, 0]
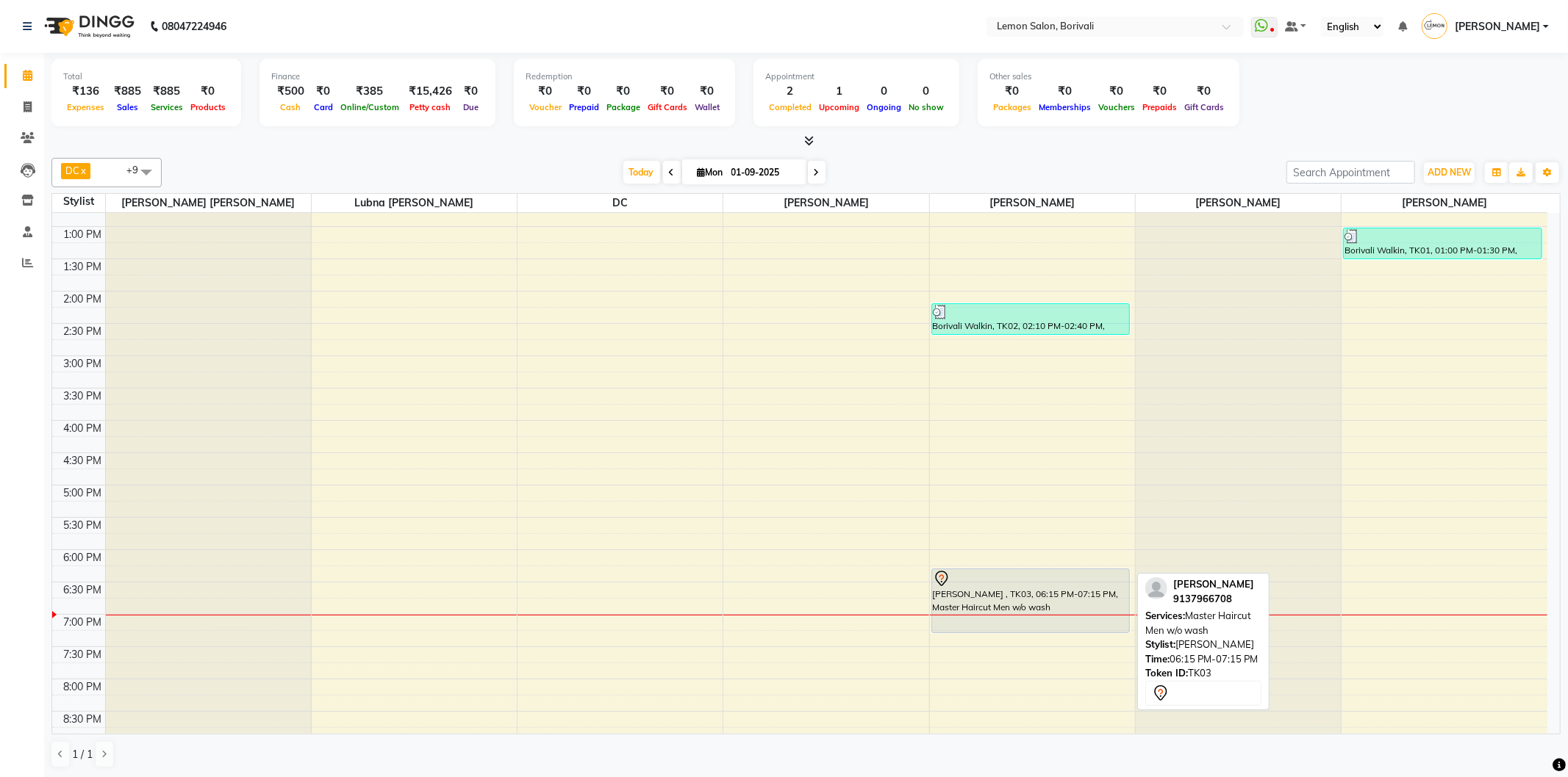
click at [1004, 603] on div "[PERSON_NAME] , TK03, 06:15 PM-07:15 PM, Master Haircut Men w/o wash" at bounding box center [1031, 600] width 197 height 63
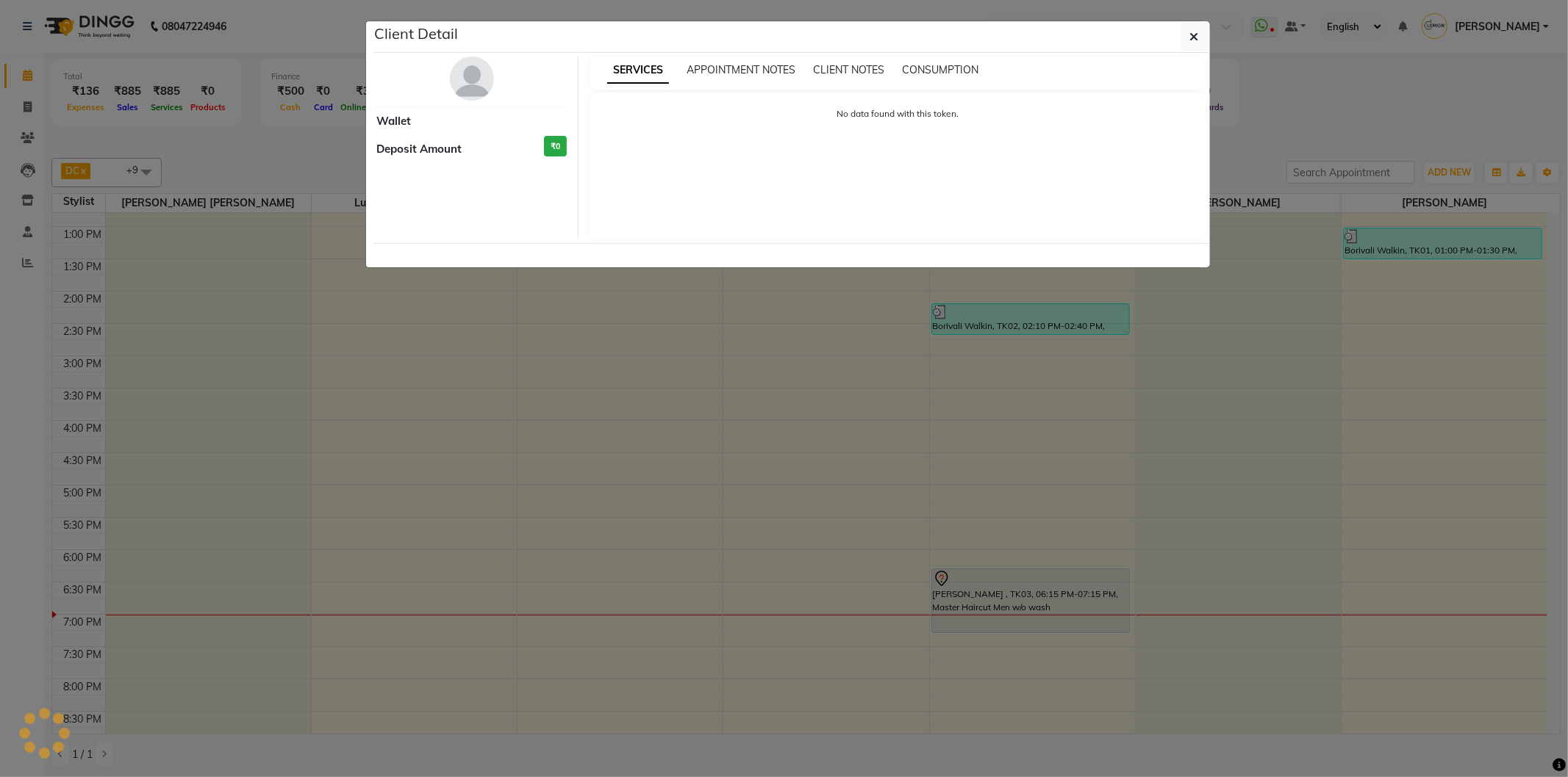
select select "7"
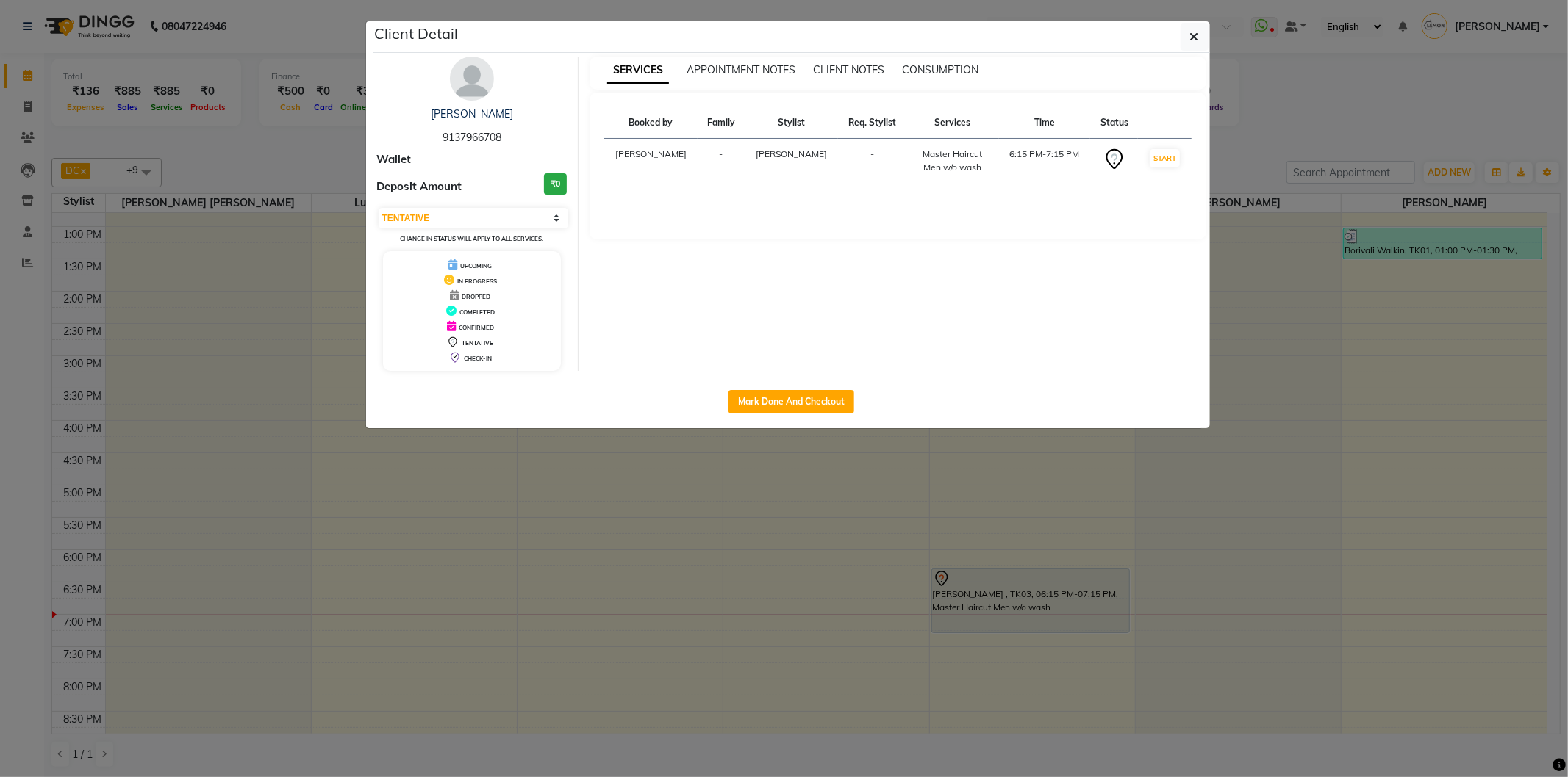
click at [474, 97] on img at bounding box center [472, 79] width 44 height 44
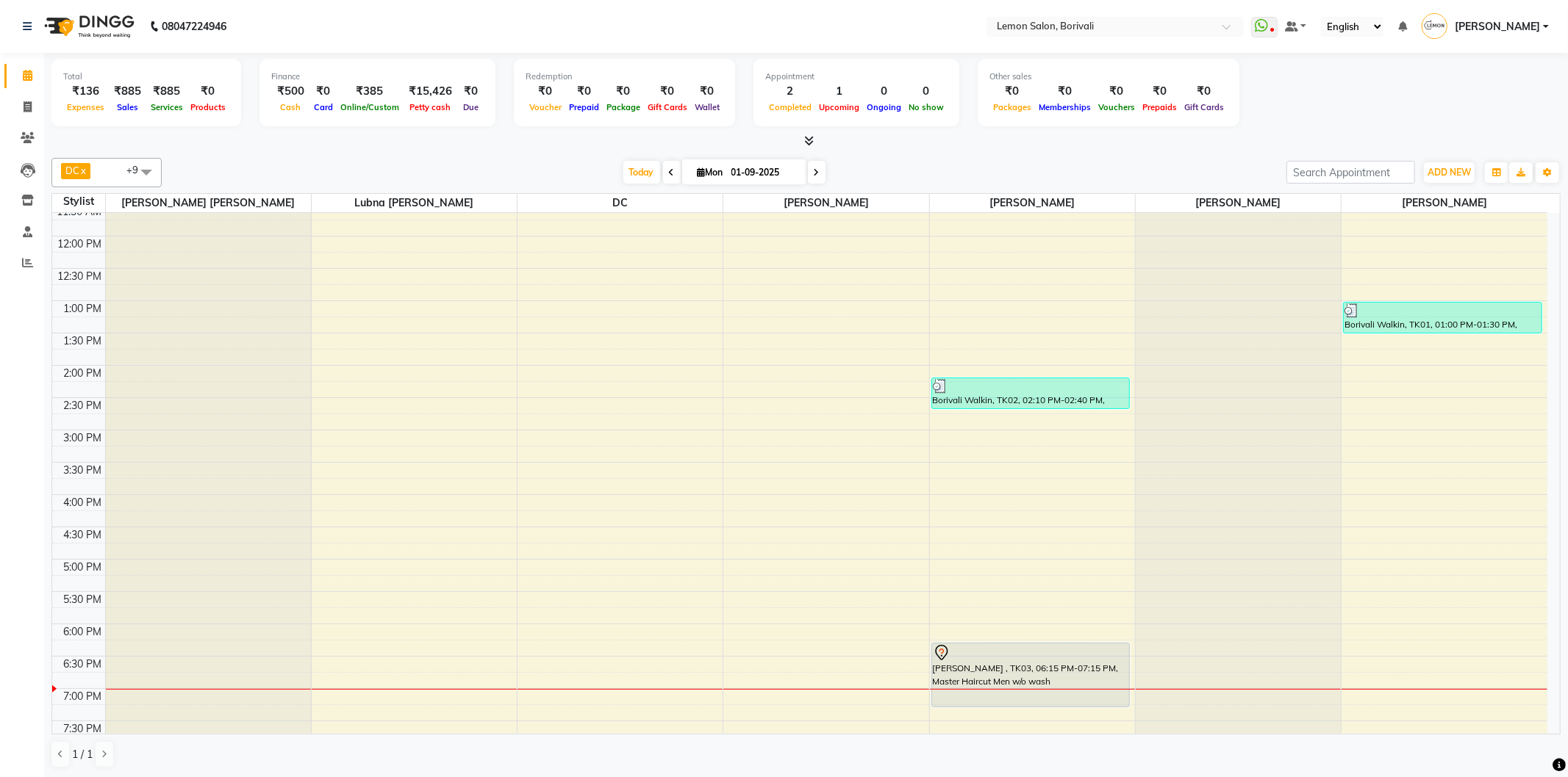
scroll to position [326, 0]
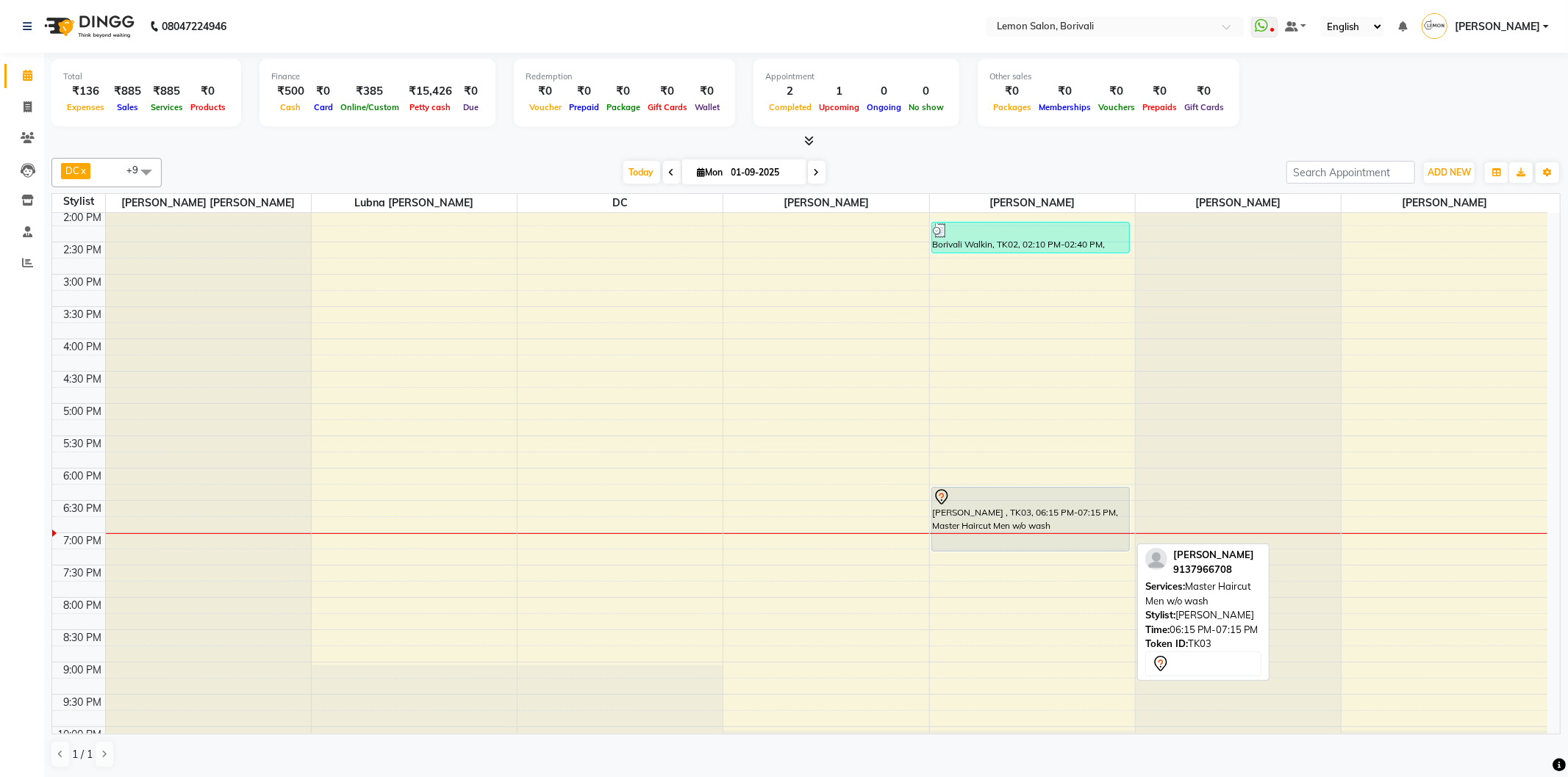
click at [1010, 517] on div "[PERSON_NAME] , TK03, 06:15 PM-07:15 PM, Master Haircut Men w/o wash" at bounding box center [1031, 519] width 197 height 63
select select "7"
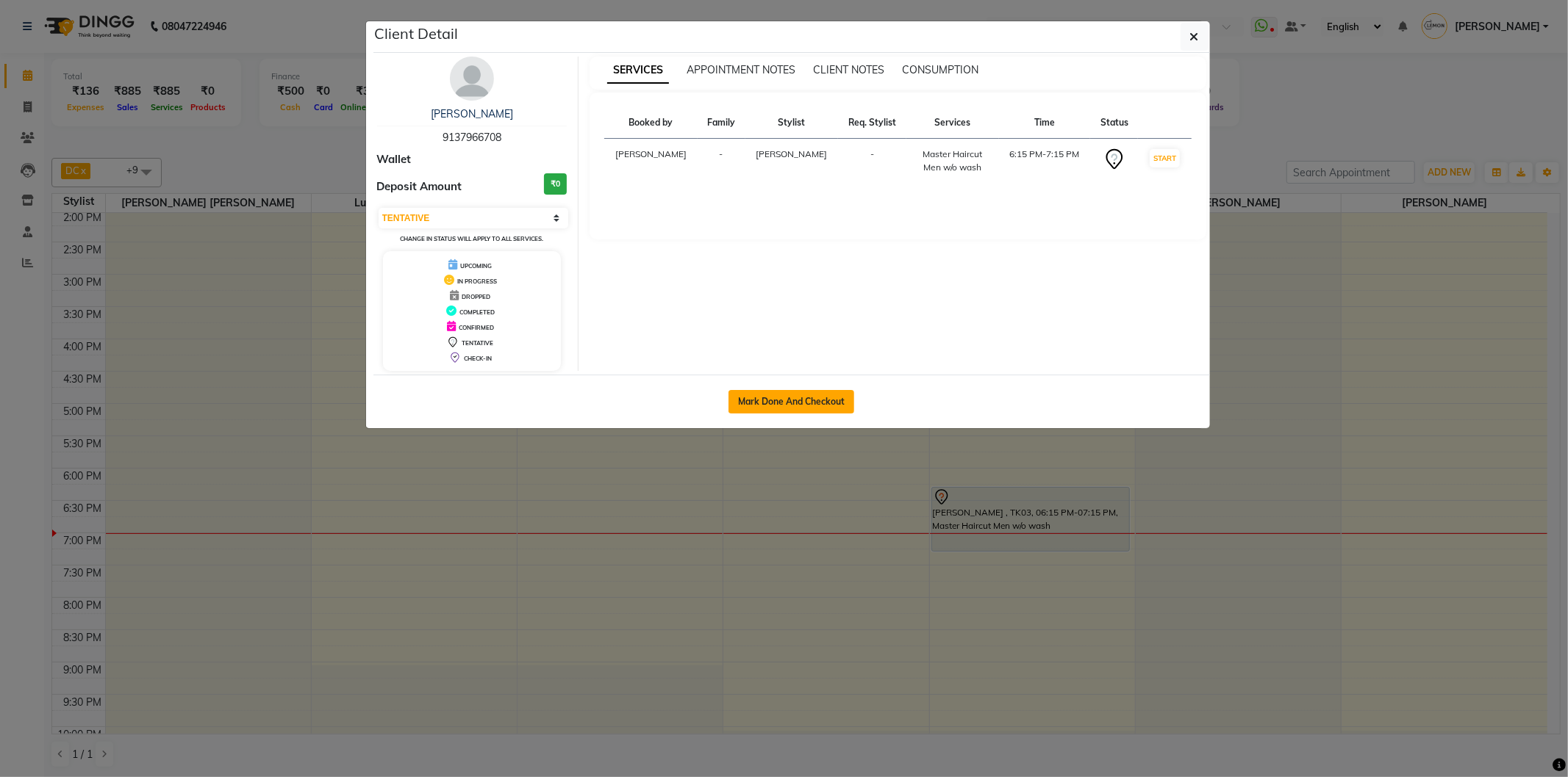
click at [807, 411] on button "Mark Done And Checkout" at bounding box center [791, 402] width 125 height 23
select select "567"
select select "service"
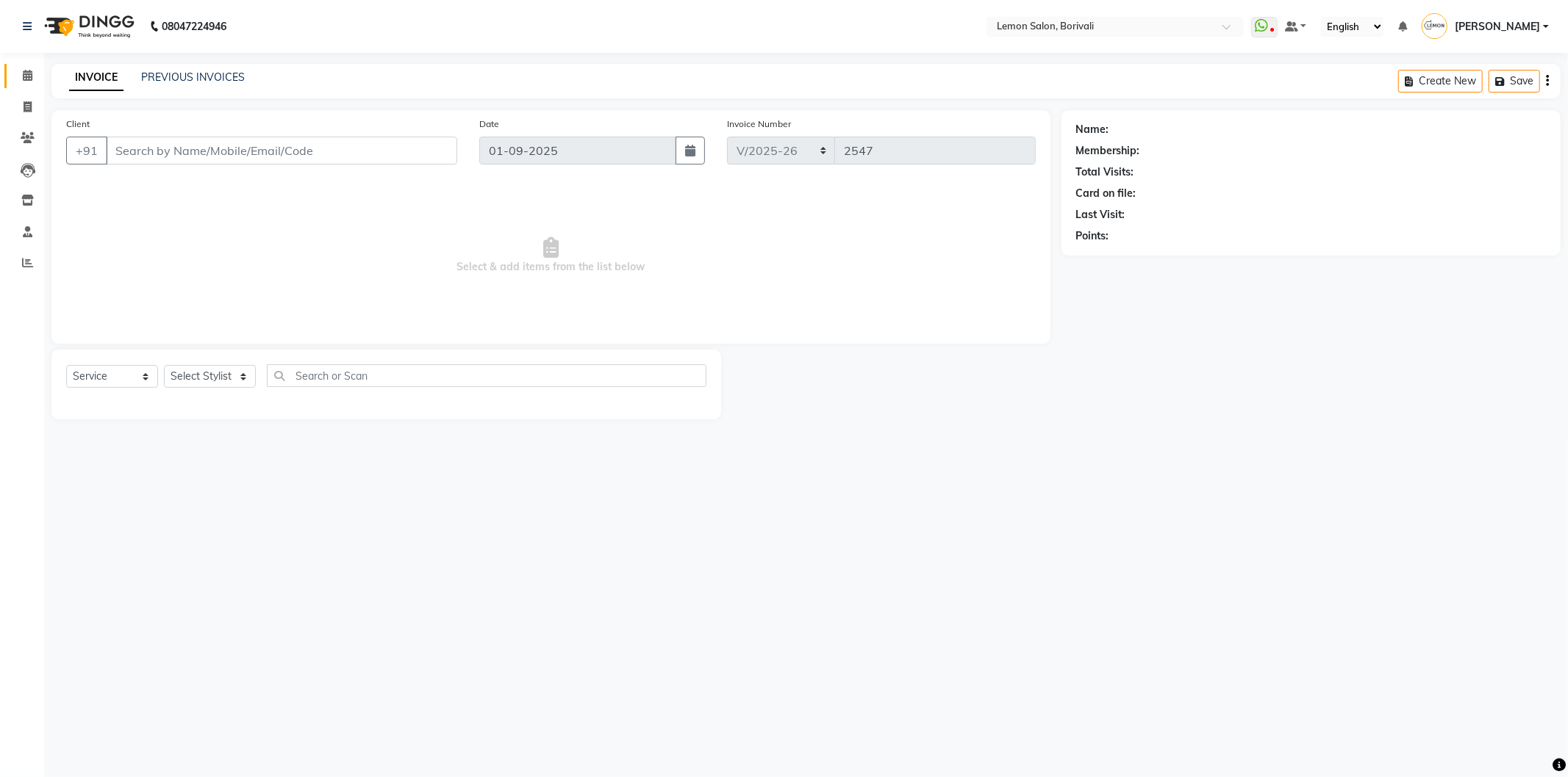
select select "3"
type input "9137966708"
select select "16941"
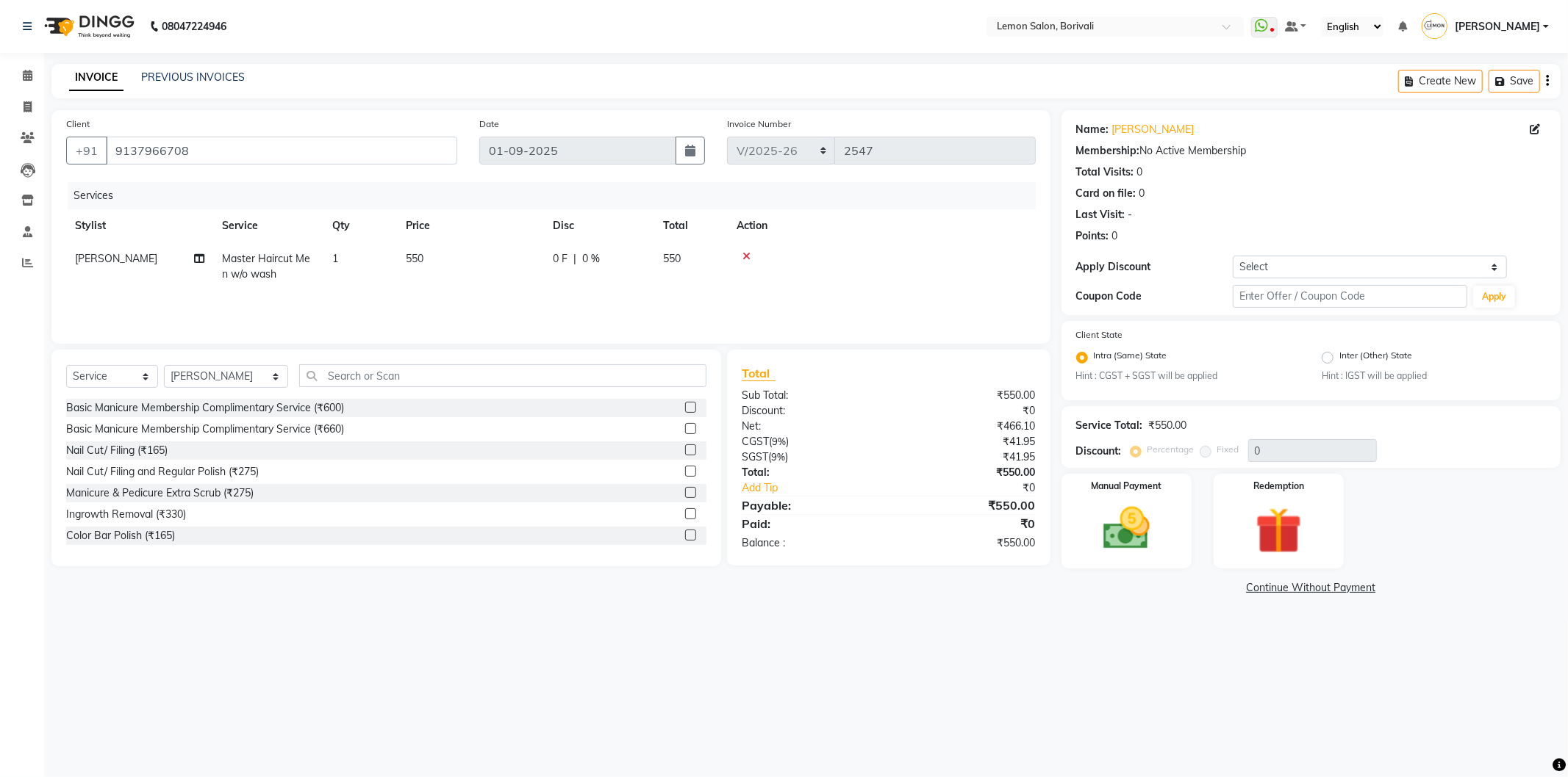
click at [748, 253] on icon at bounding box center [746, 256] width 8 height 10
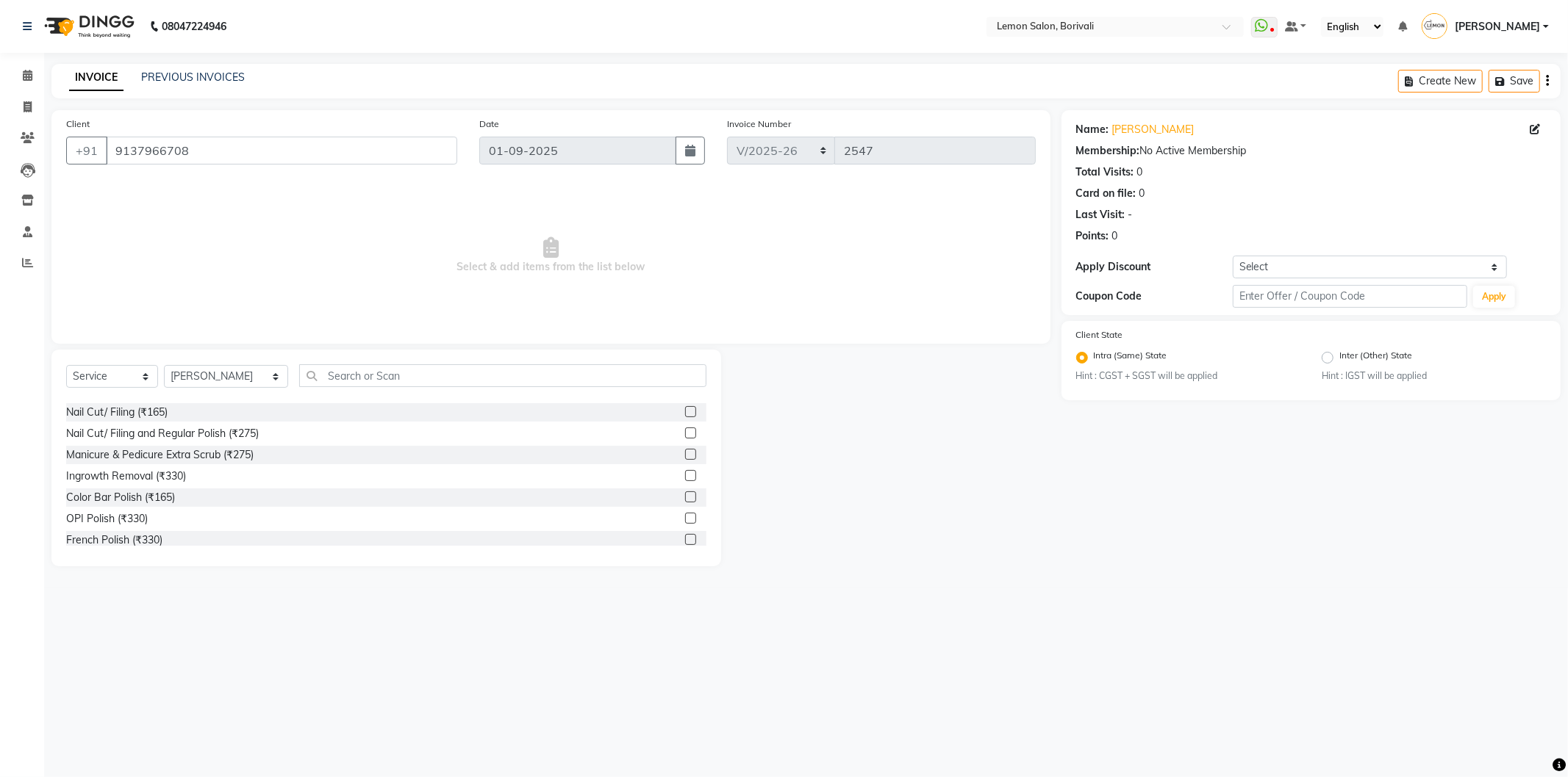
scroll to position [82, 0]
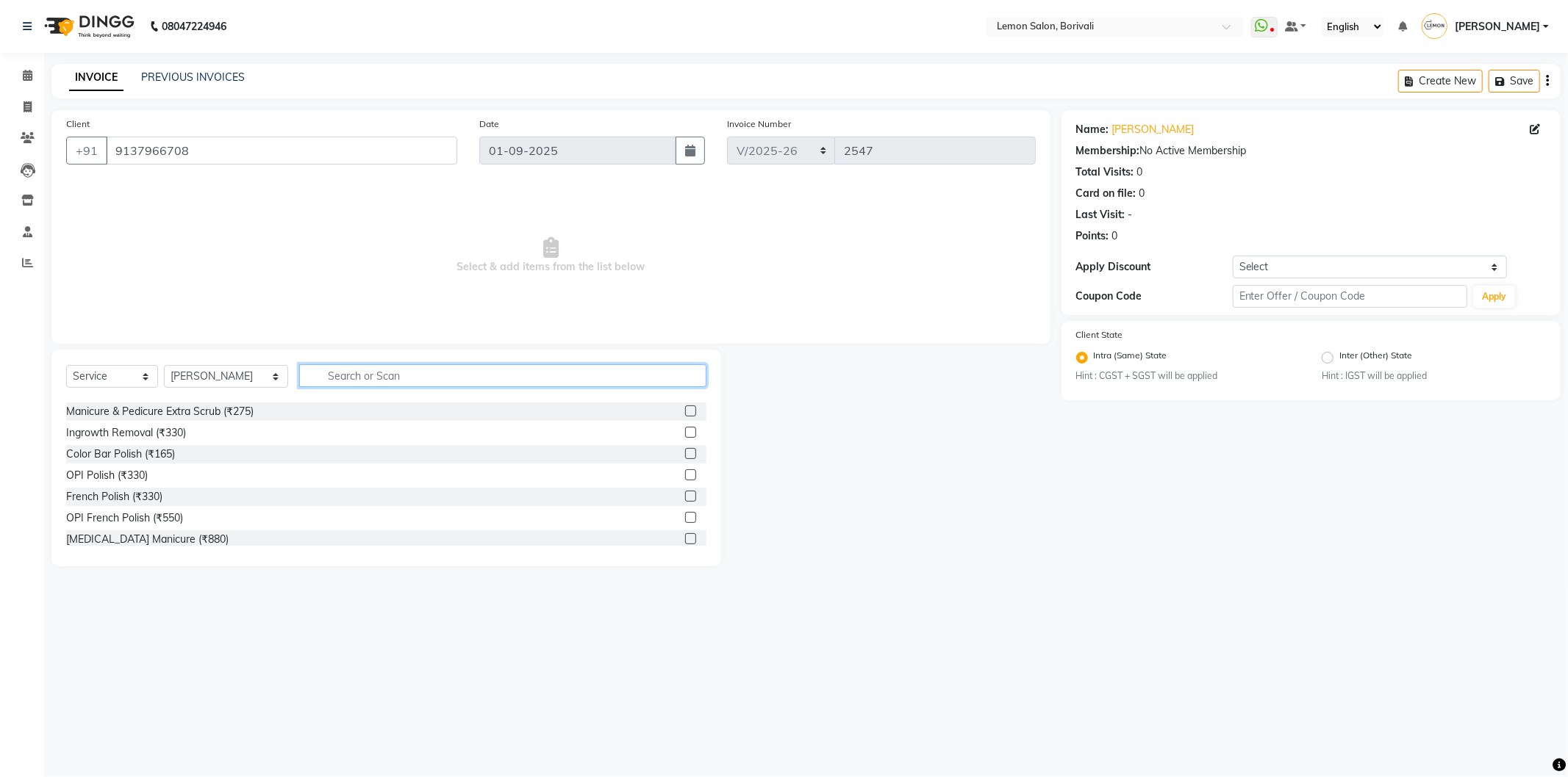
click at [529, 372] on input "text" at bounding box center [502, 375] width 407 height 23
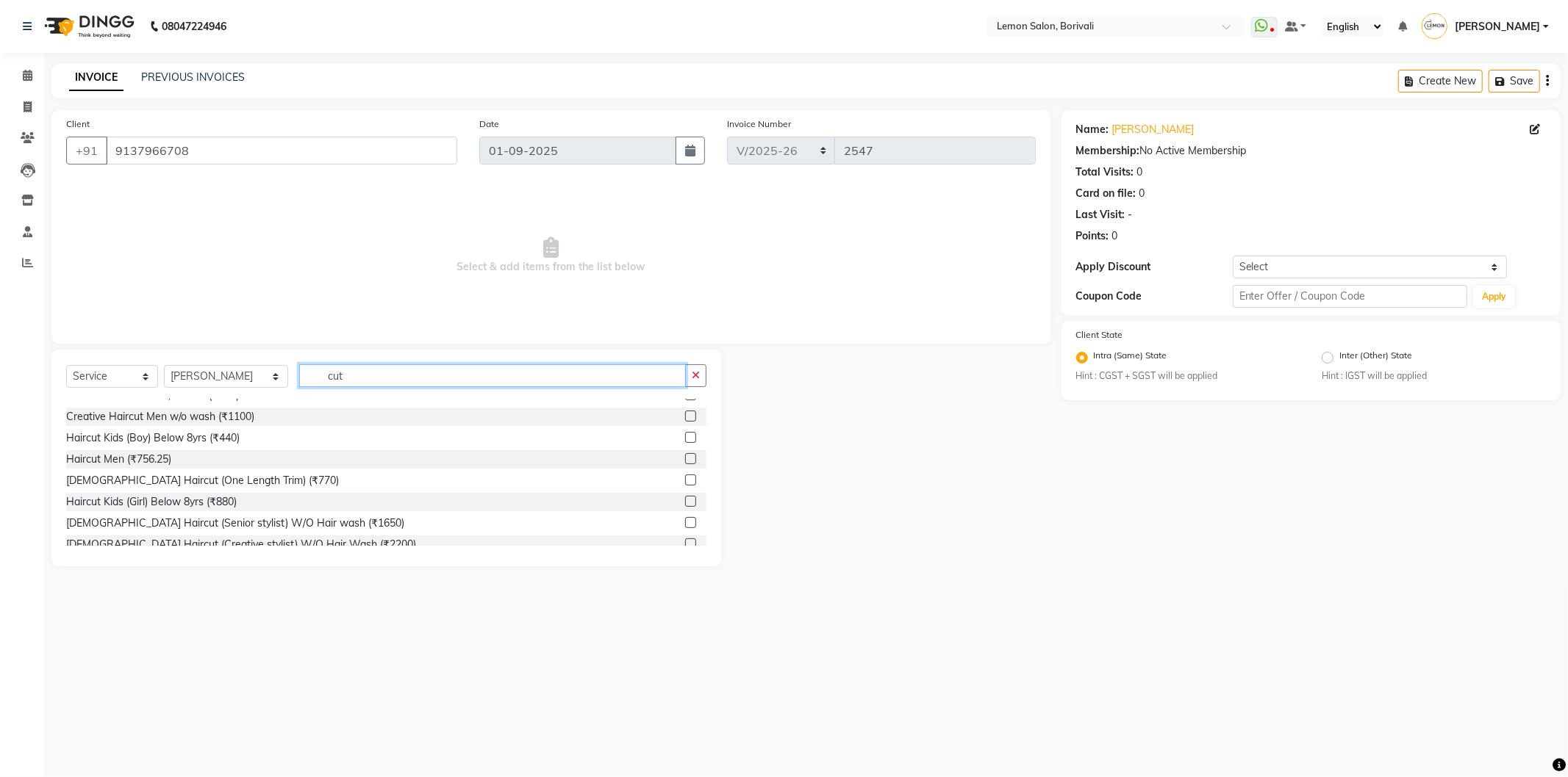
scroll to position [121, 0]
type input "cut"
click at [685, 500] on label at bounding box center [690, 500] width 11 height 11
click at [685, 500] on input "checkbox" at bounding box center [689, 501] width 9 height 9
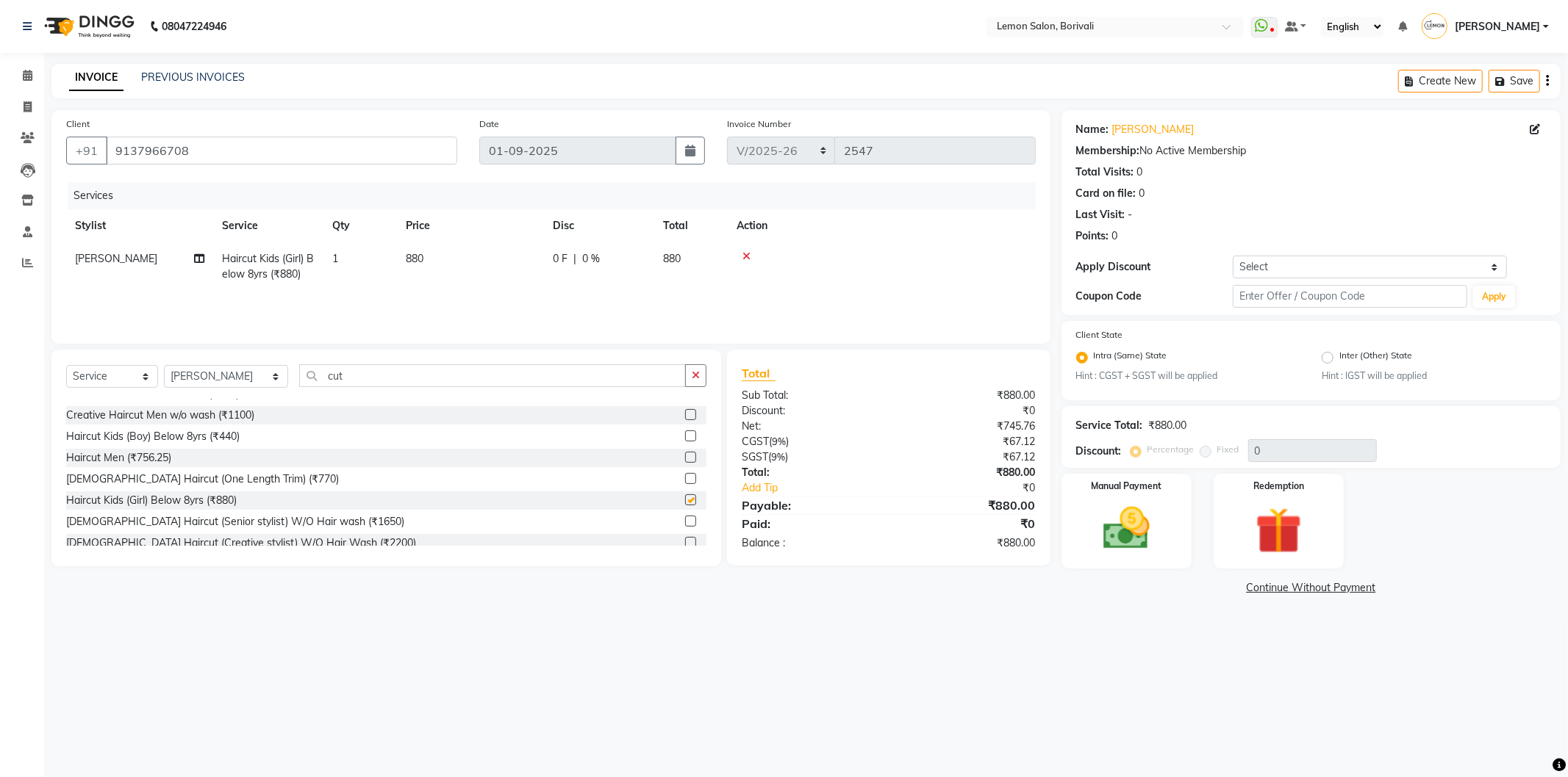
checkbox input "false"
drag, startPoint x: 1389, startPoint y: 262, endPoint x: 1384, endPoint y: 277, distance: 15.8
click at [1388, 262] on select "Select Coupon → Abc" at bounding box center [1370, 266] width 274 height 23
select select "1: Object"
click at [1233, 255] on select "Select Coupon → Abc" at bounding box center [1370, 266] width 274 height 23
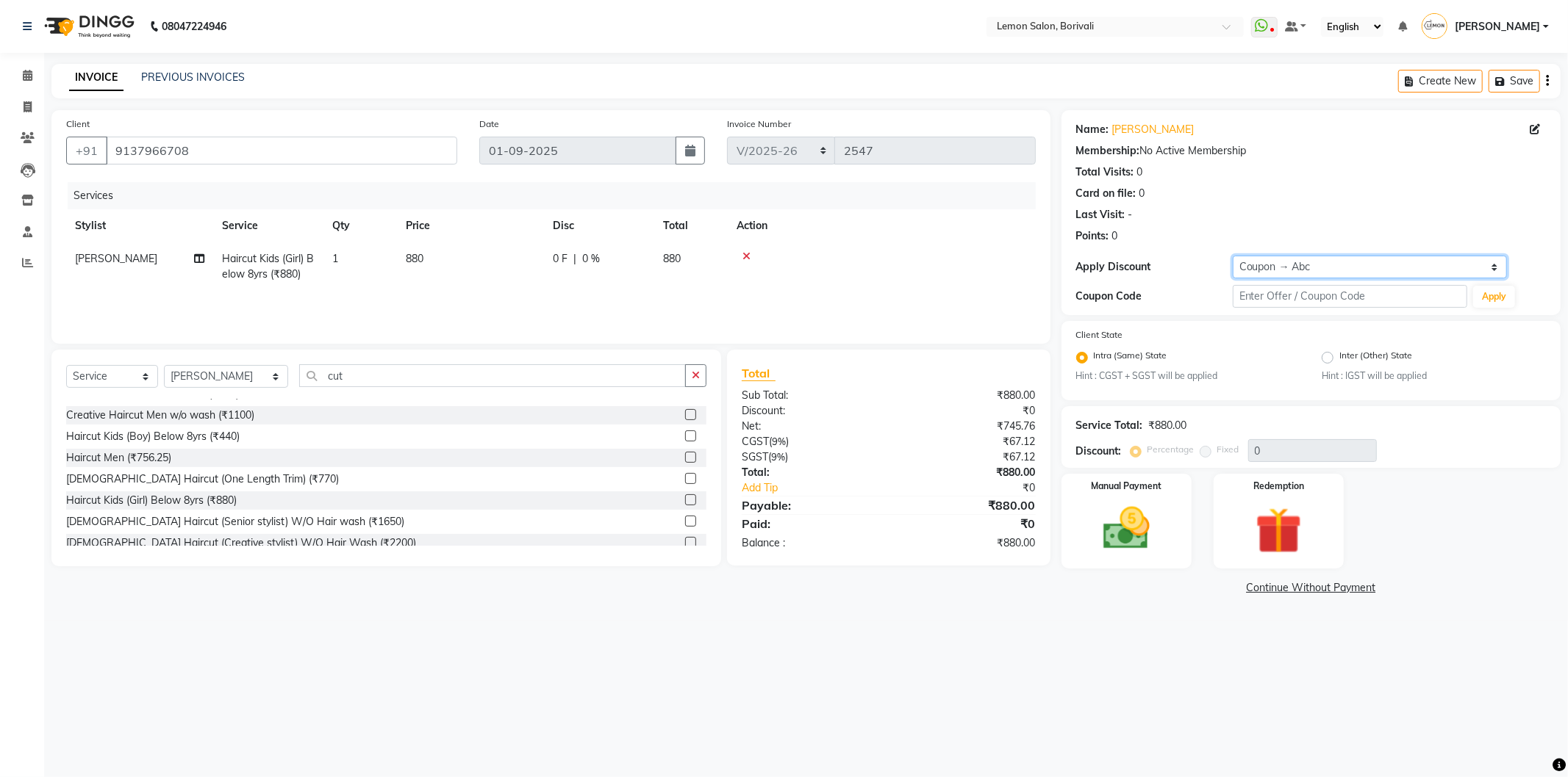
type input "20"
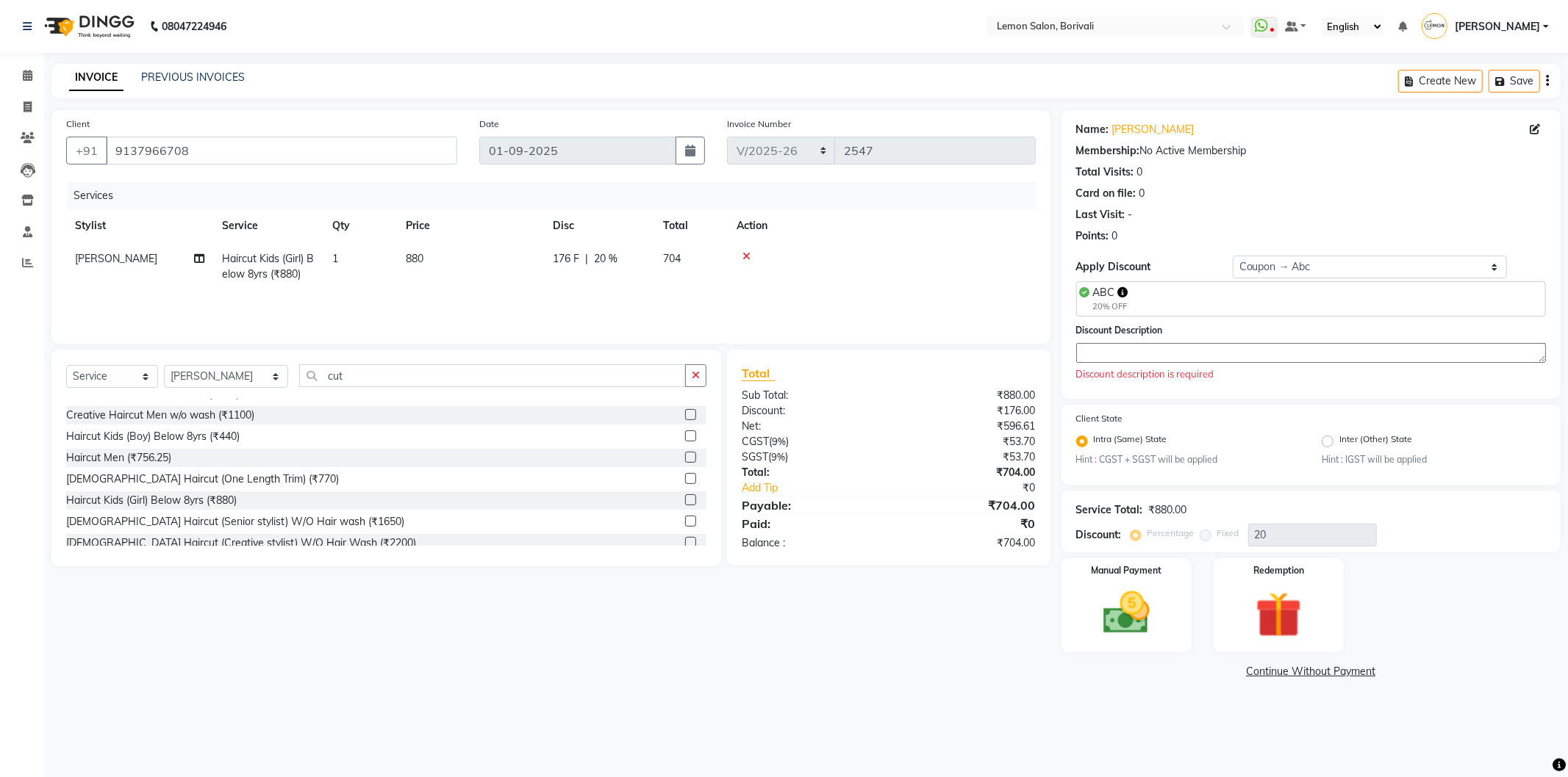
click at [1333, 362] on textarea at bounding box center [1311, 353] width 470 height 19
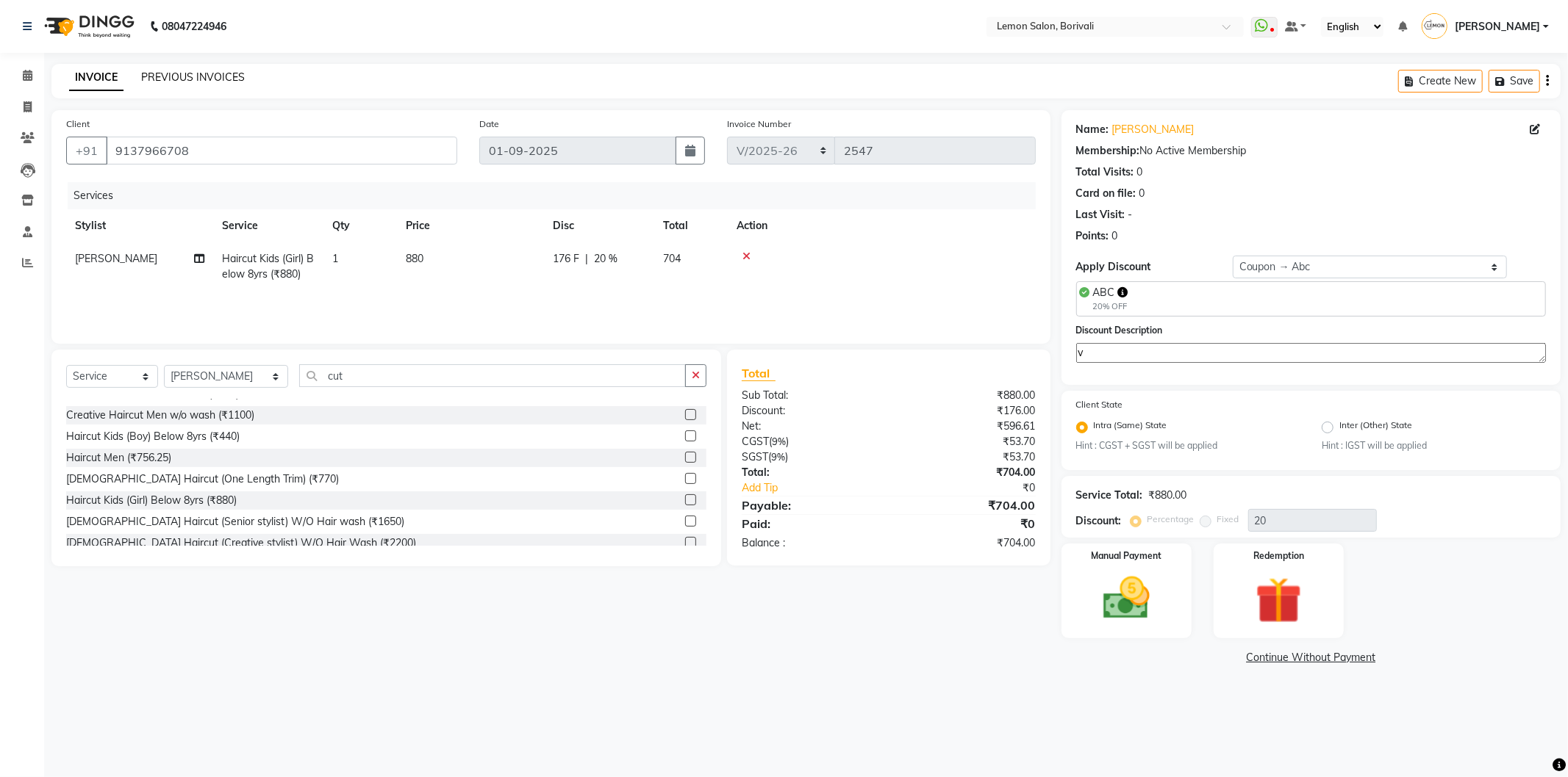
type textarea "v"
click at [745, 255] on icon at bounding box center [746, 256] width 8 height 10
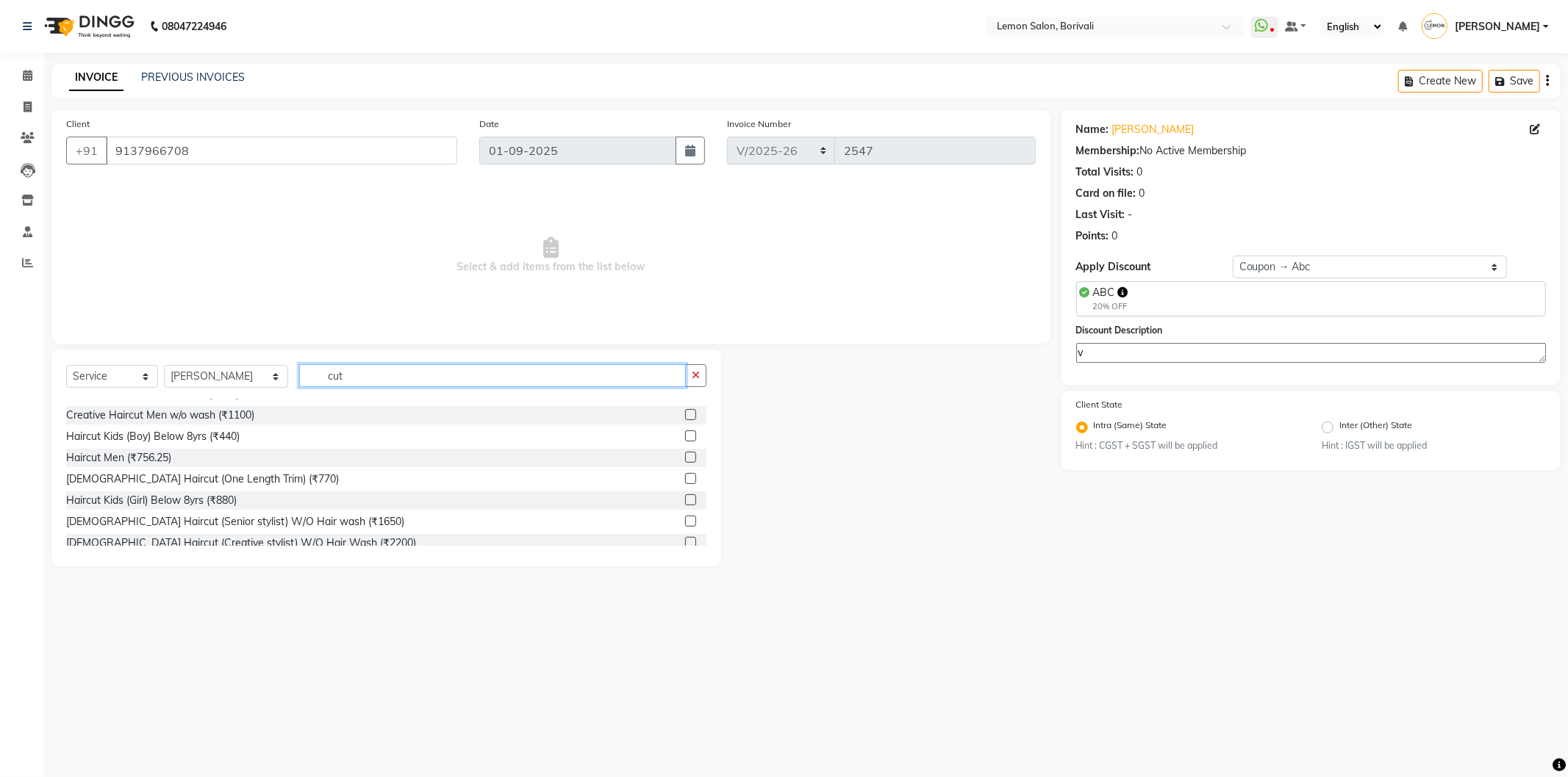
click at [502, 378] on input "cut" at bounding box center [492, 375] width 386 height 23
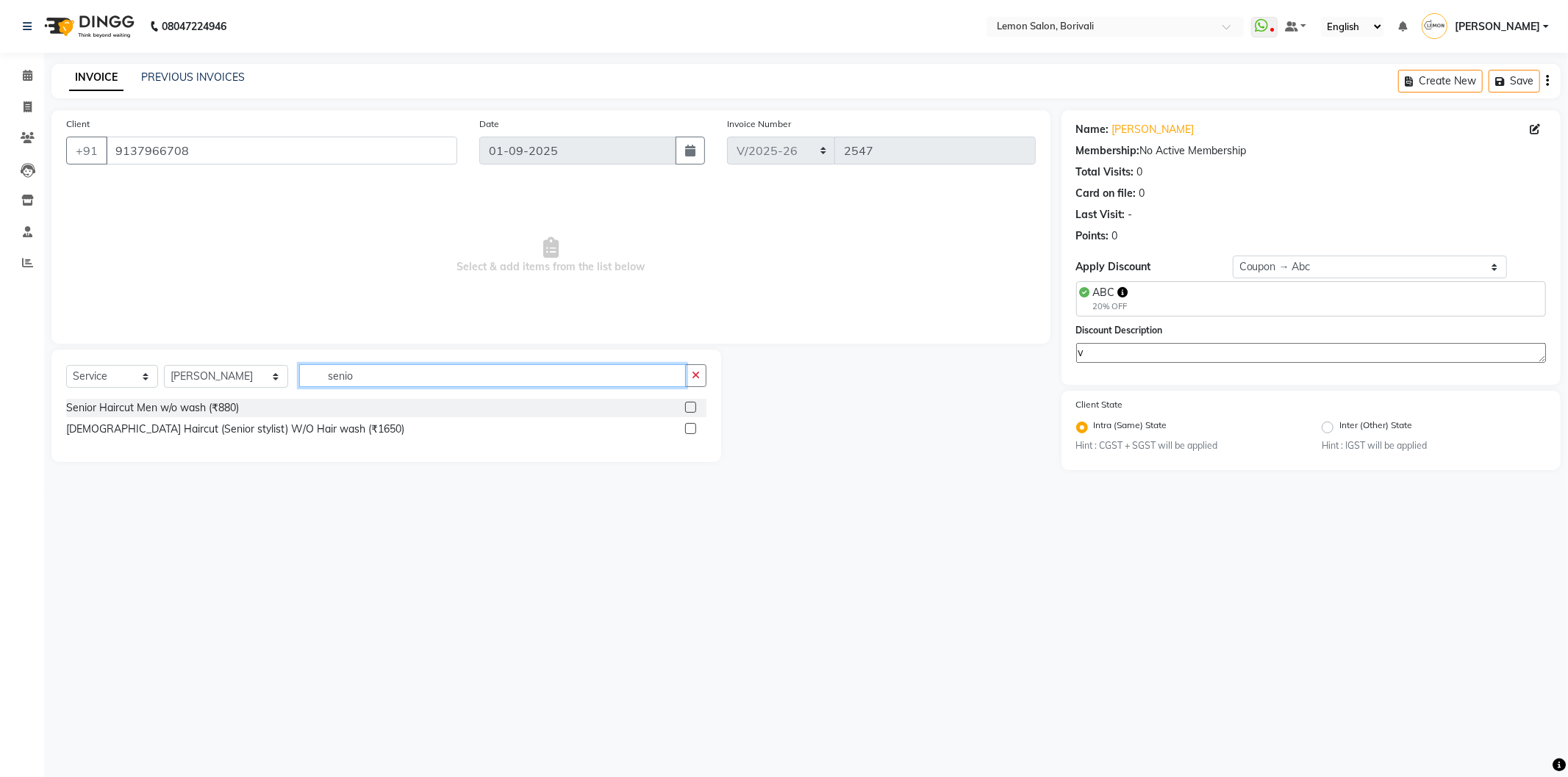
type input "senio"
click at [685, 409] on label at bounding box center [690, 407] width 11 height 11
click at [685, 409] on input "checkbox" at bounding box center [689, 408] width 9 height 9
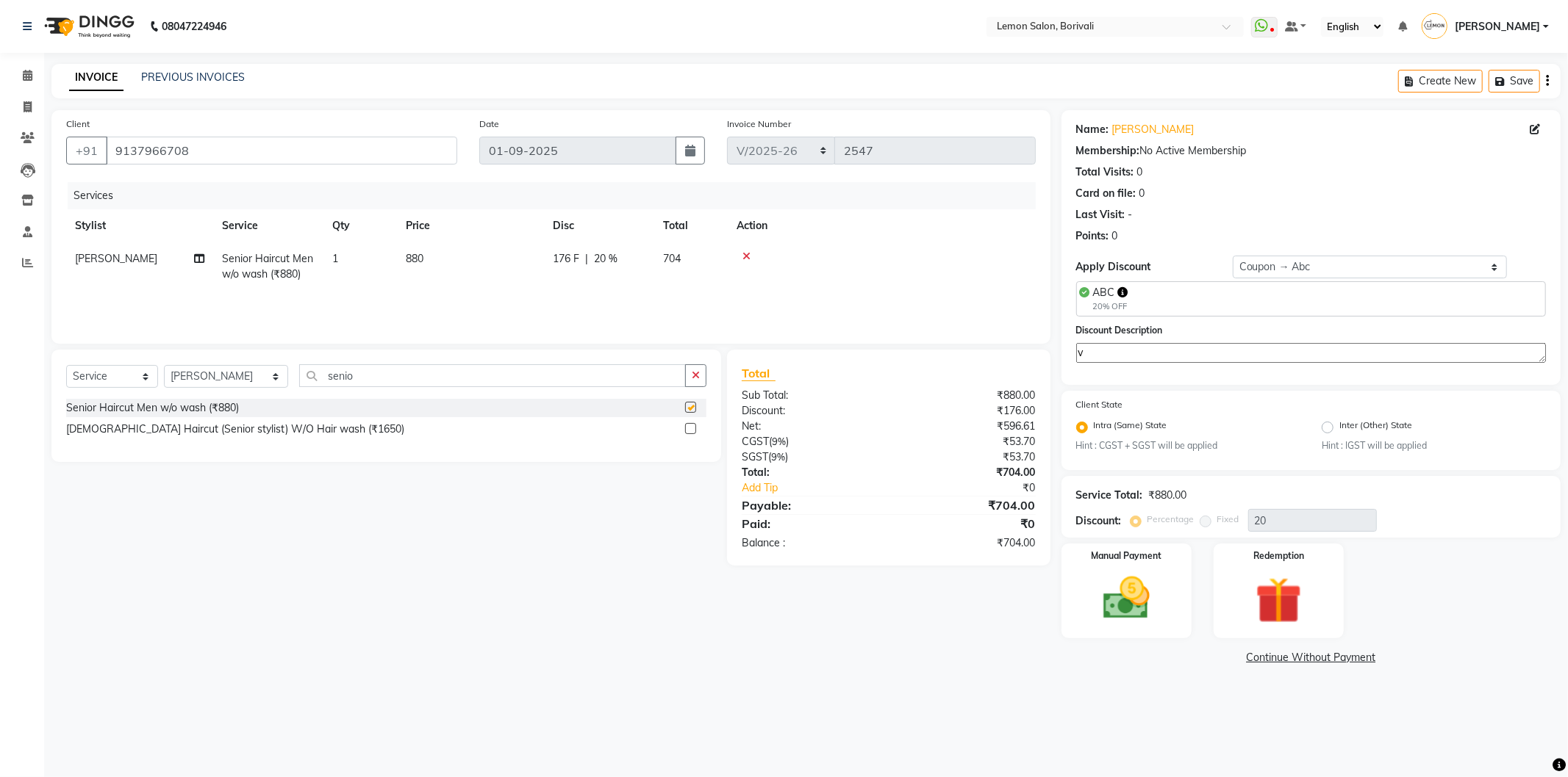
checkbox input "false"
click at [1122, 571] on img at bounding box center [1126, 599] width 79 height 56
click at [1183, 657] on span "CASH" at bounding box center [1175, 658] width 32 height 17
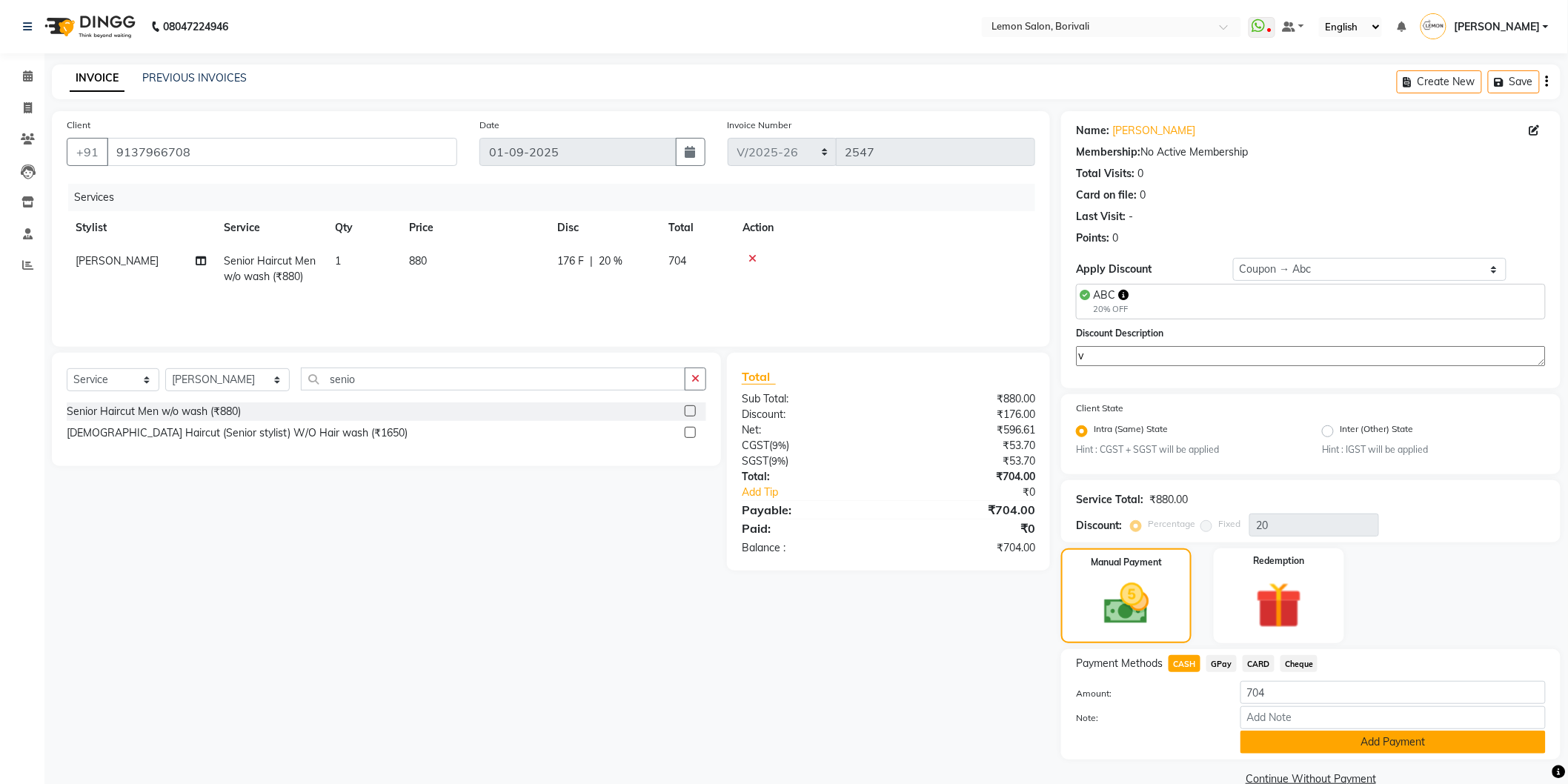
click at [1287, 749] on button "Add Payment" at bounding box center [1393, 742] width 305 height 23
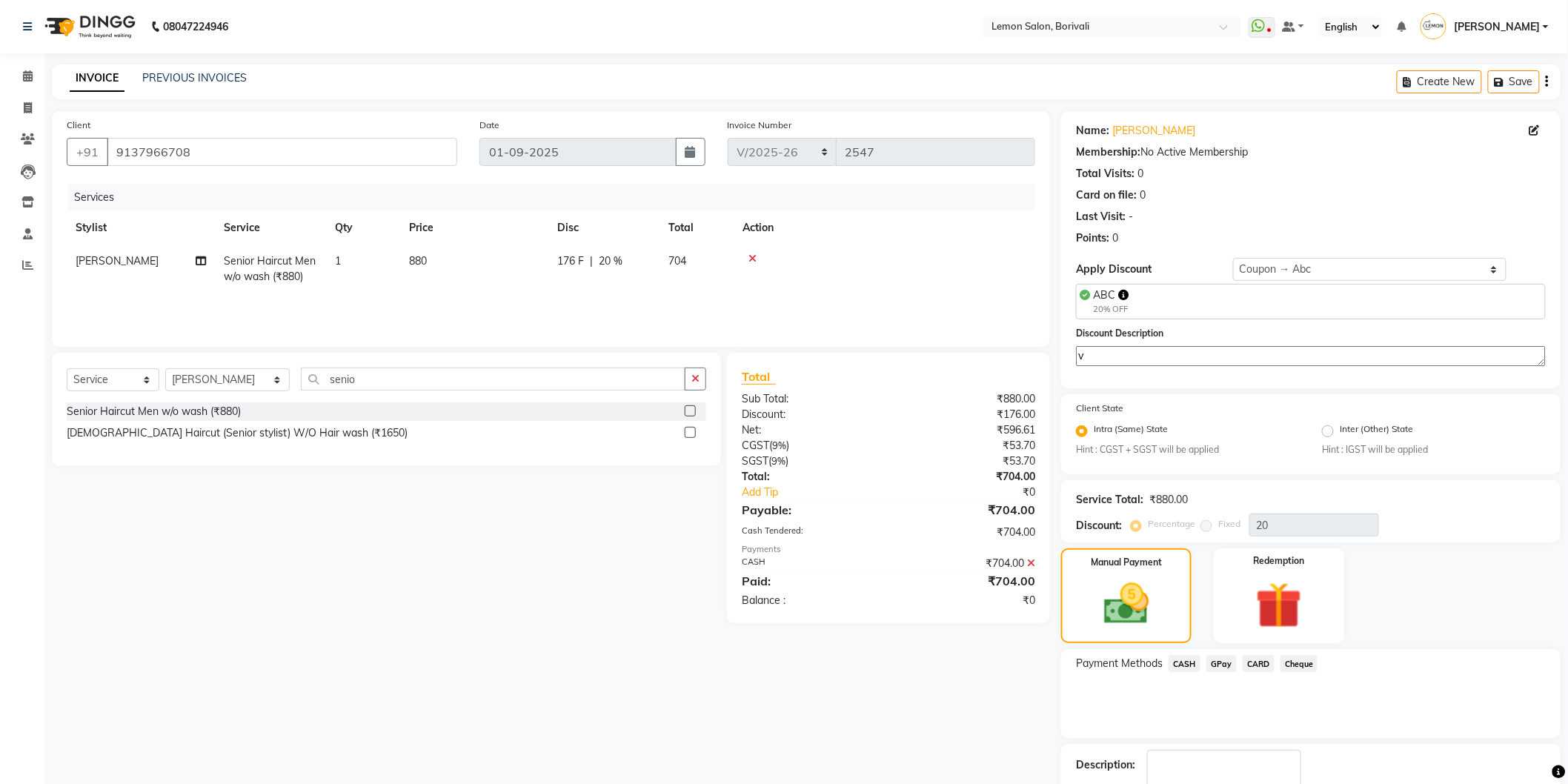
scroll to position [90, 0]
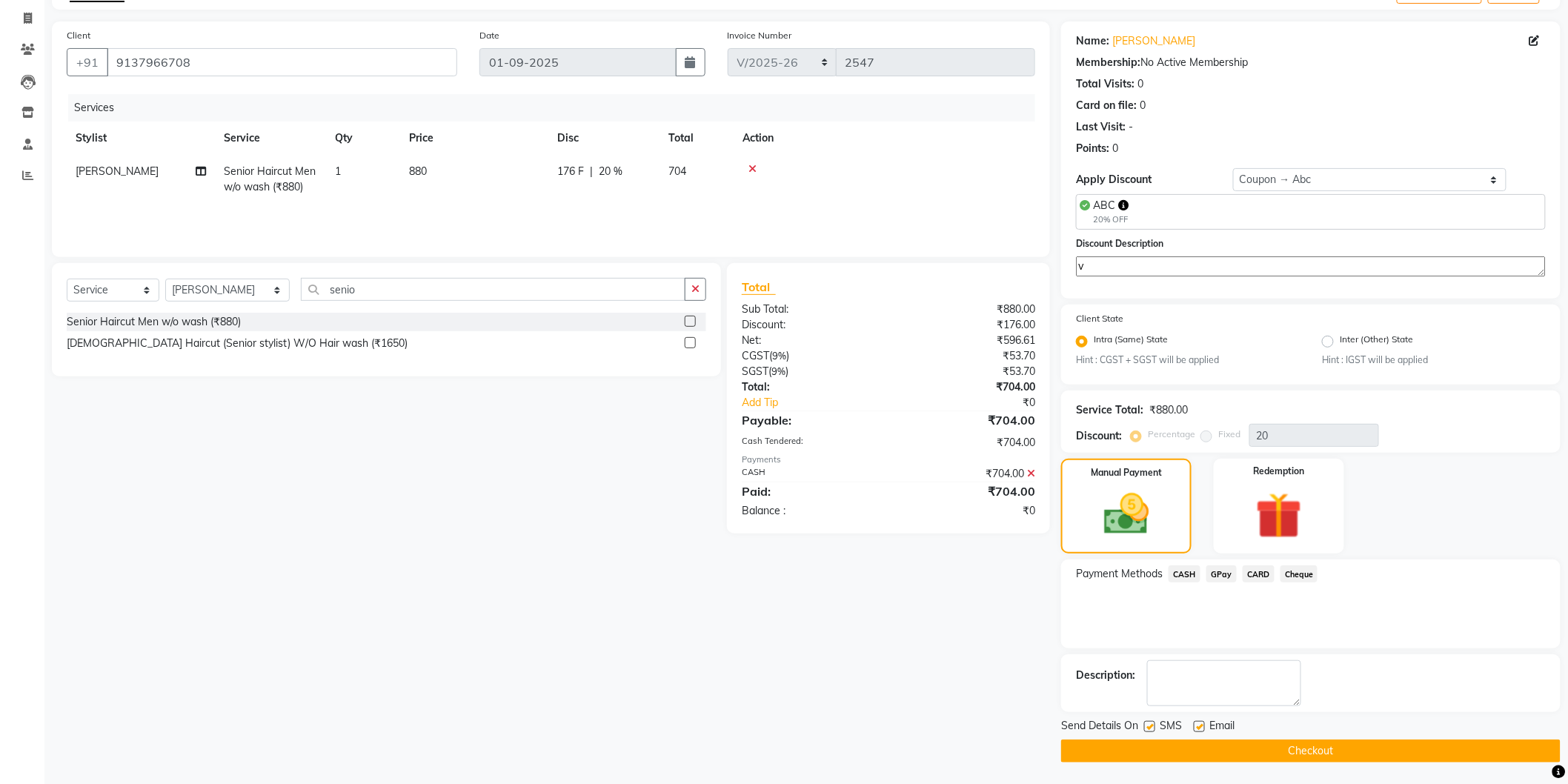
click at [1153, 724] on label at bounding box center [1150, 727] width 11 height 11
click at [1153, 724] on input "checkbox" at bounding box center [1149, 727] width 9 height 9
checkbox input "false"
click at [1204, 724] on label at bounding box center [1199, 727] width 11 height 11
click at [1203, 724] on input "checkbox" at bounding box center [1198, 727] width 9 height 9
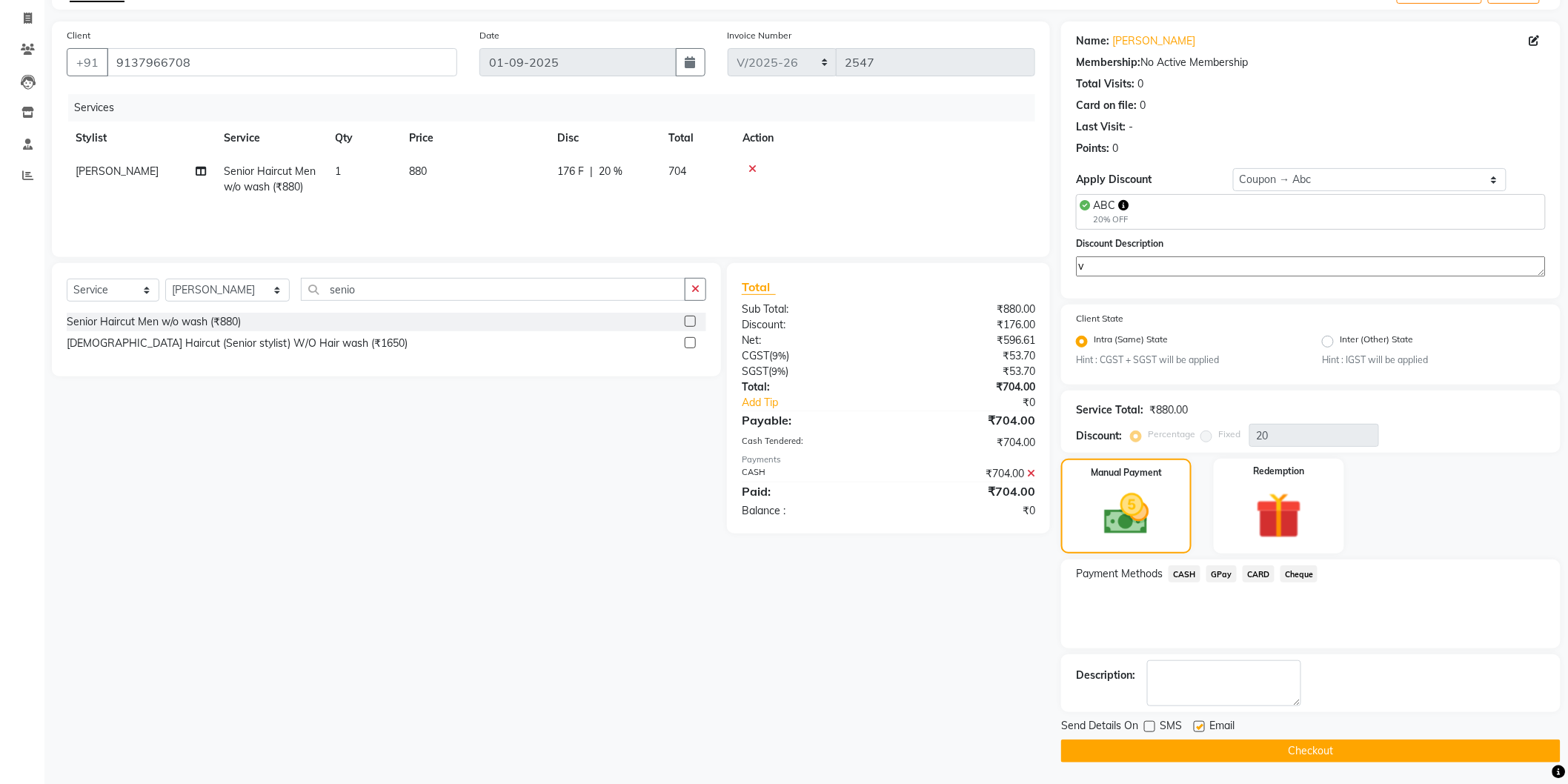
checkbox input "false"
click at [1203, 757] on button "Checkout" at bounding box center [1310, 751] width 499 height 23
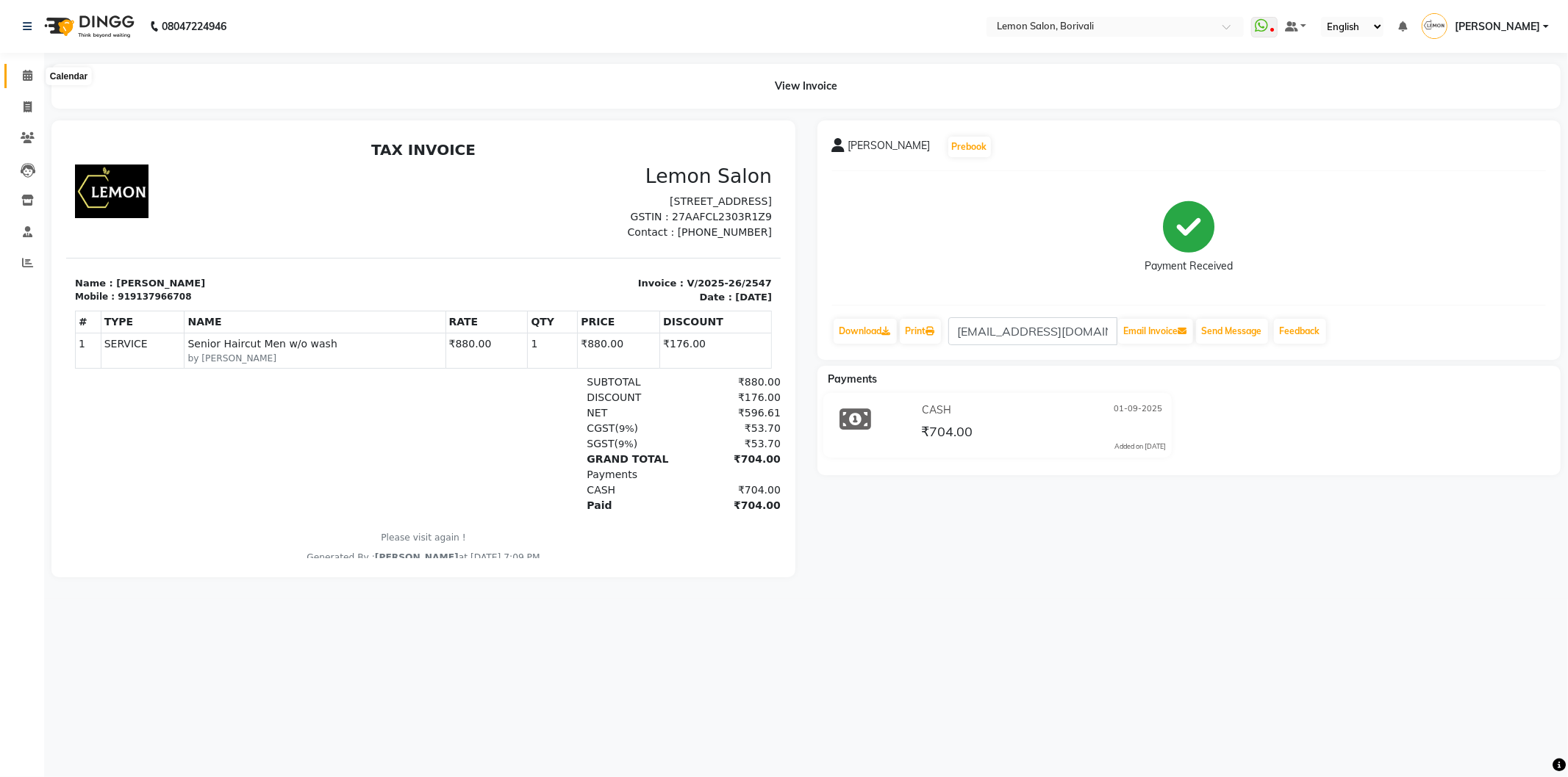
click at [32, 76] on span at bounding box center [27, 76] width 26 height 17
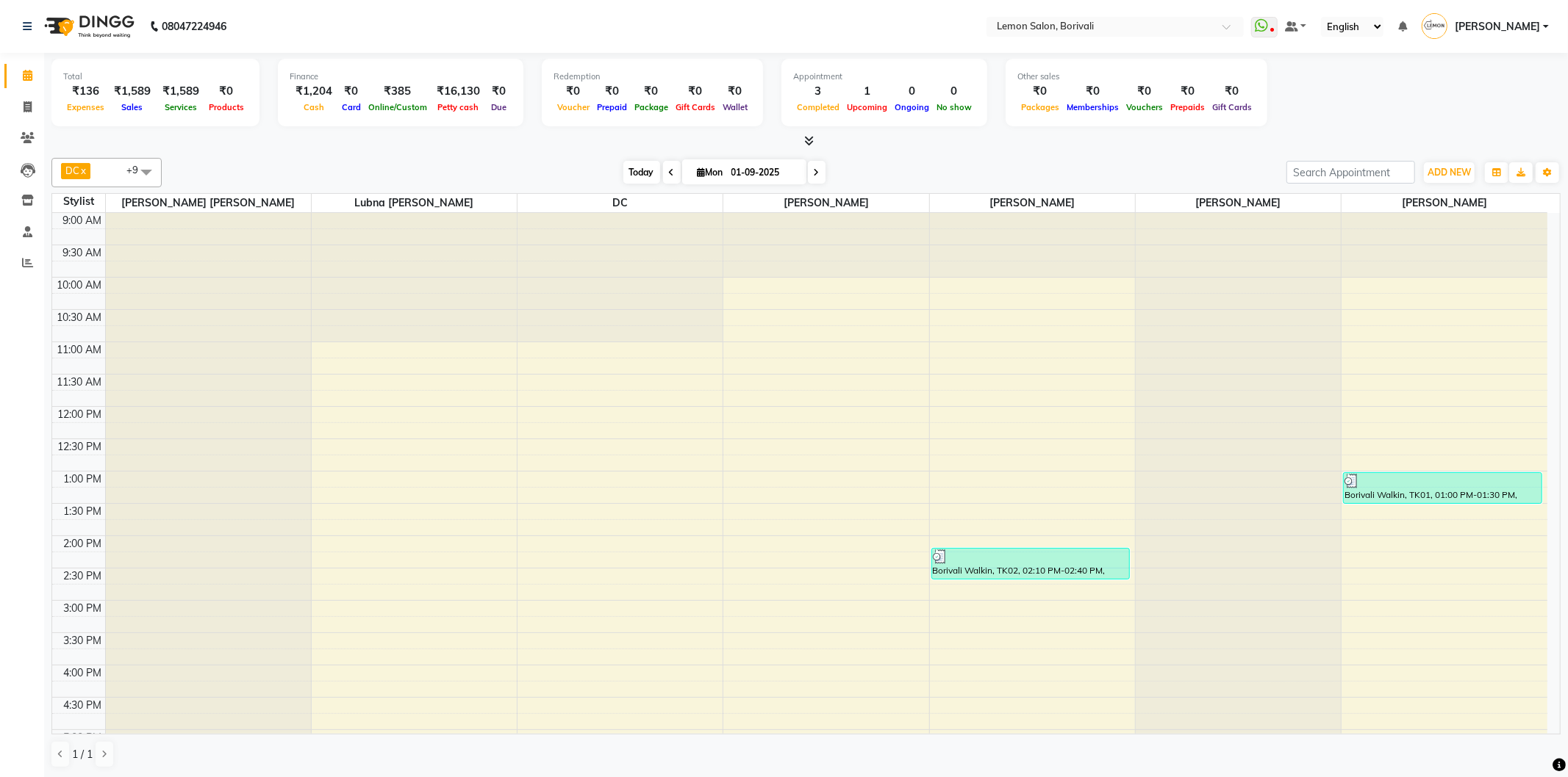
click at [632, 171] on span "Today" at bounding box center [641, 172] width 37 height 23
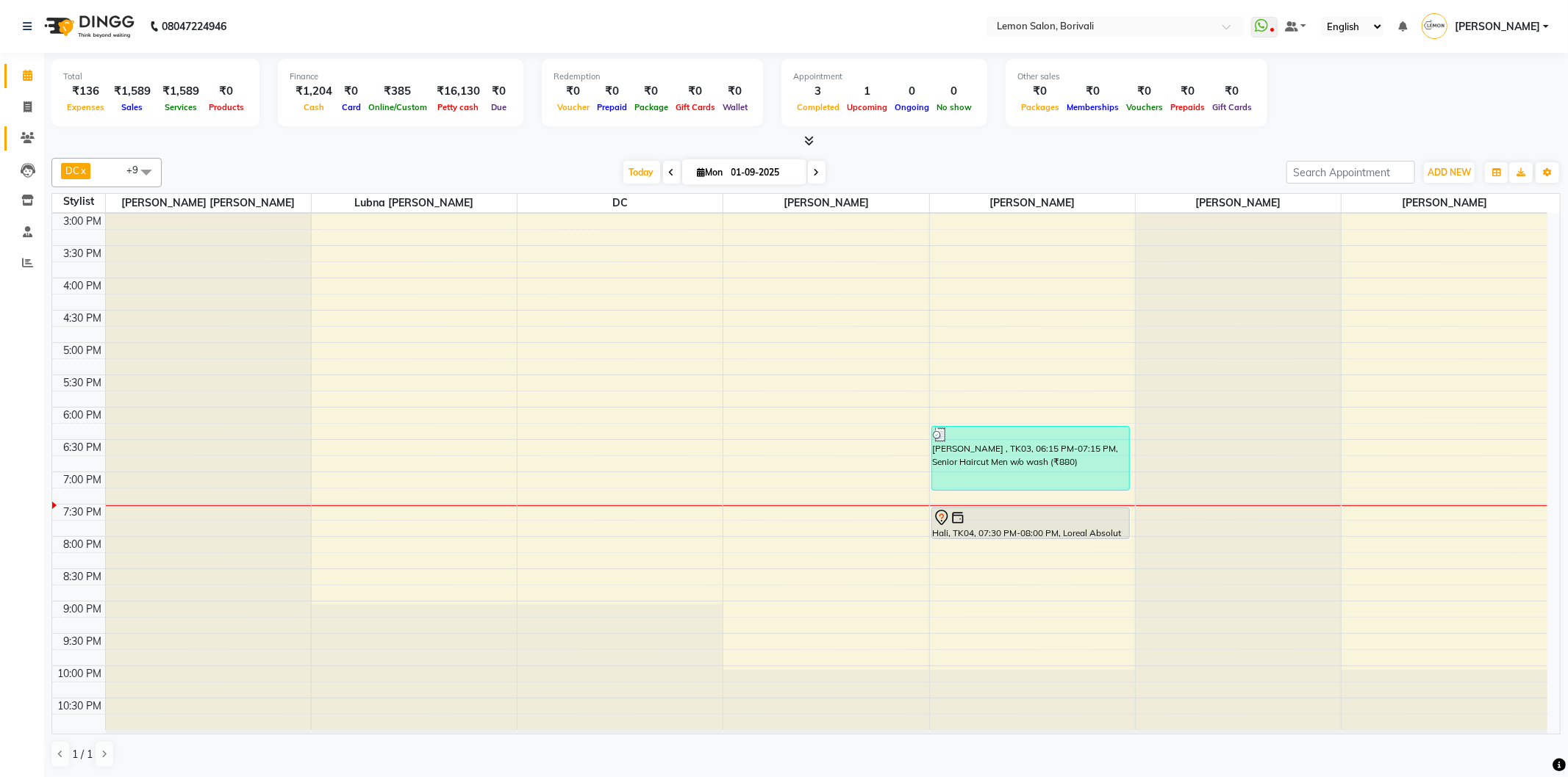
click at [33, 148] on link "Clients" at bounding box center [22, 138] width 35 height 24
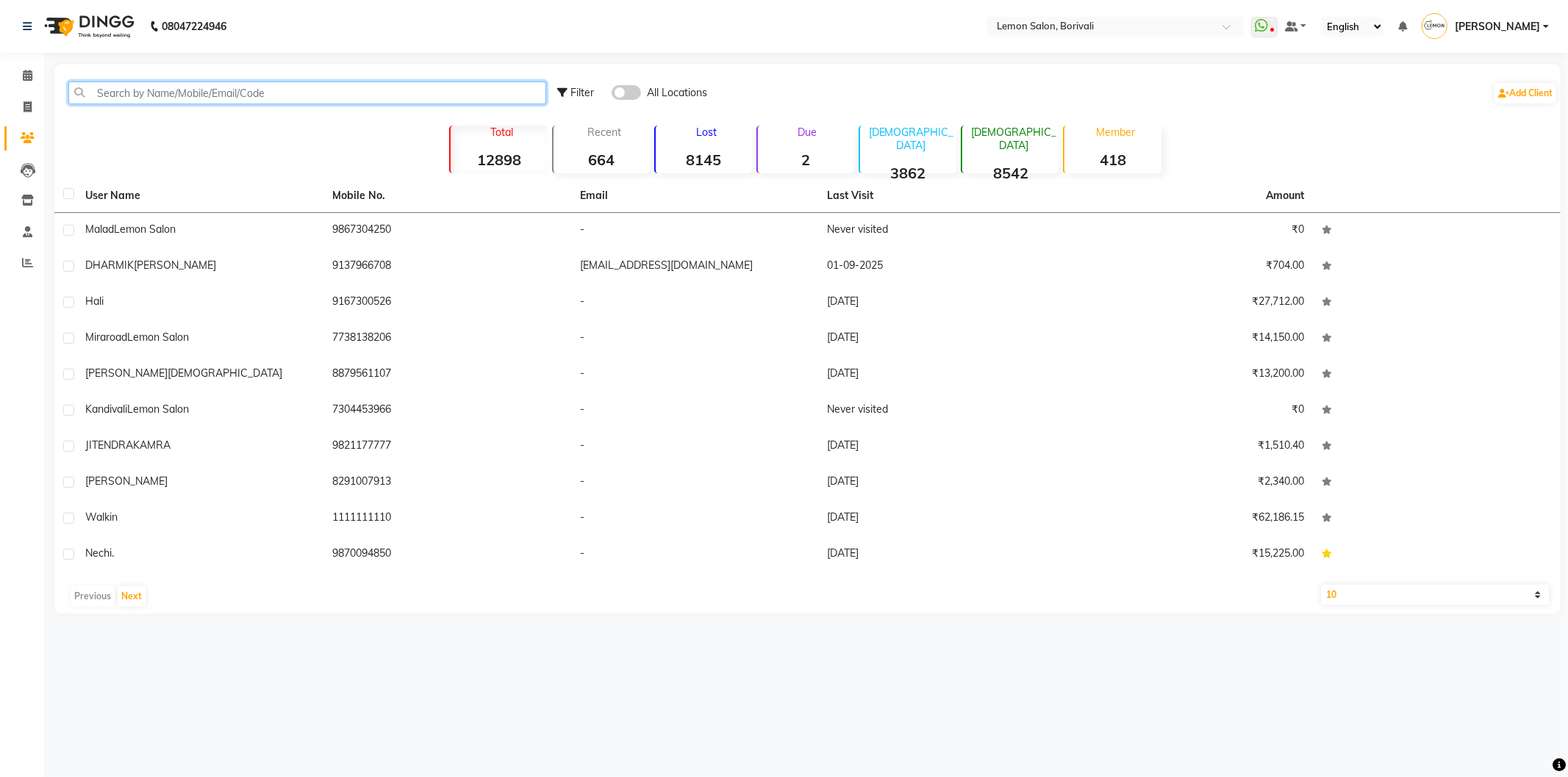
click at [173, 93] on input "text" at bounding box center [307, 93] width 477 height 23
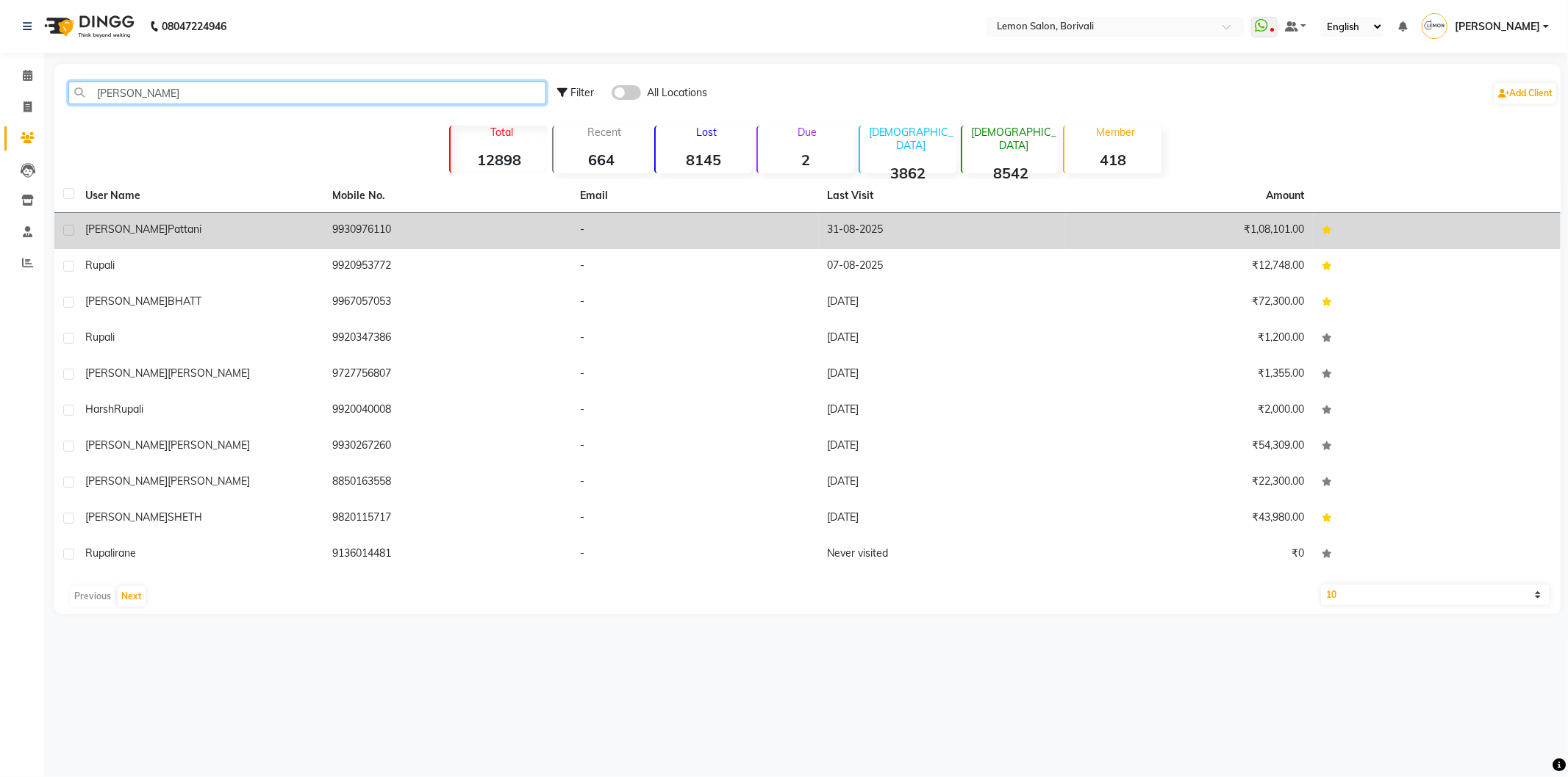
type input "[PERSON_NAME]"
click at [220, 222] on div "[PERSON_NAME]" at bounding box center [199, 230] width 230 height 16
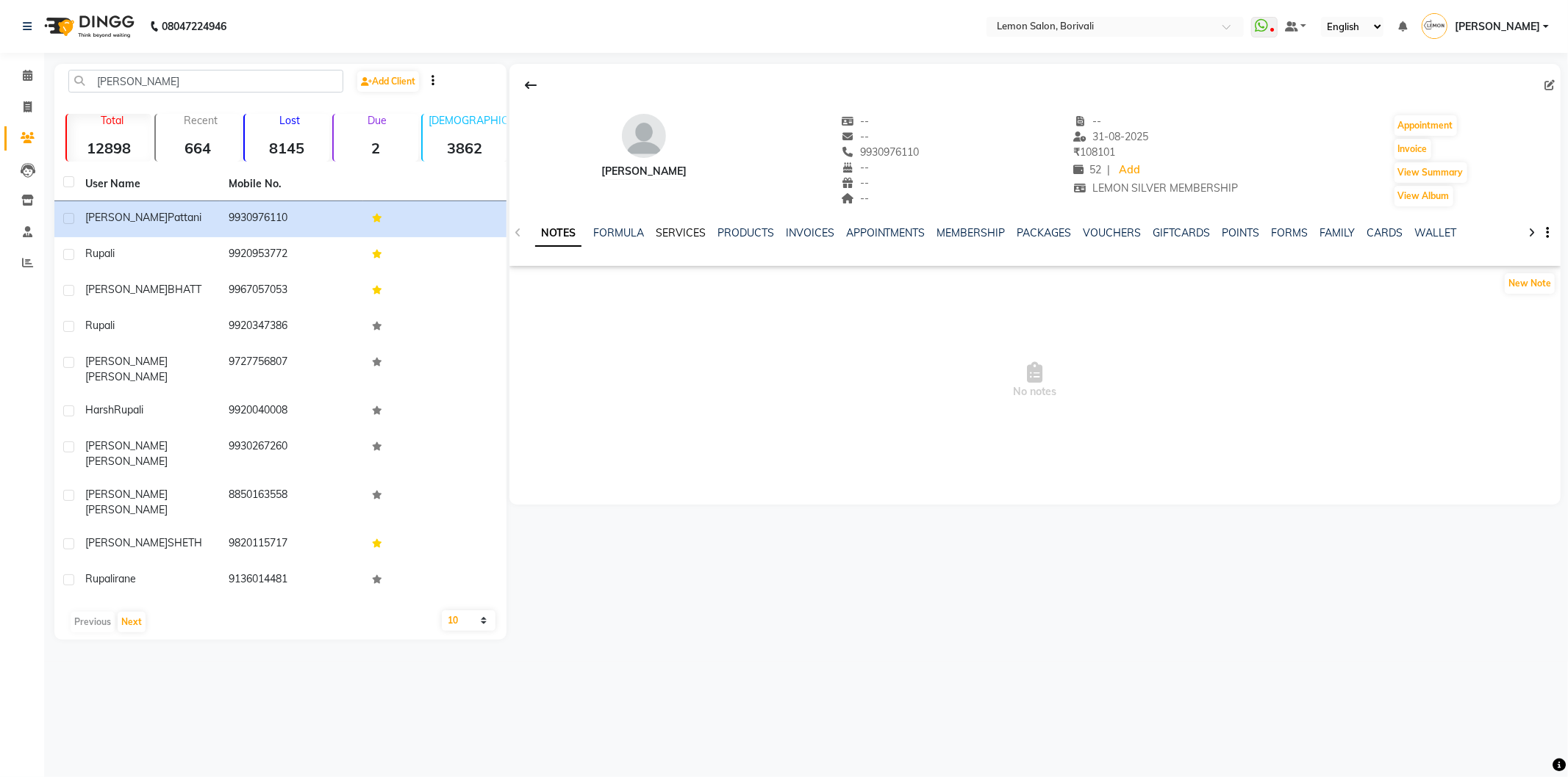
click at [678, 234] on link "SERVICES" at bounding box center [681, 233] width 50 height 13
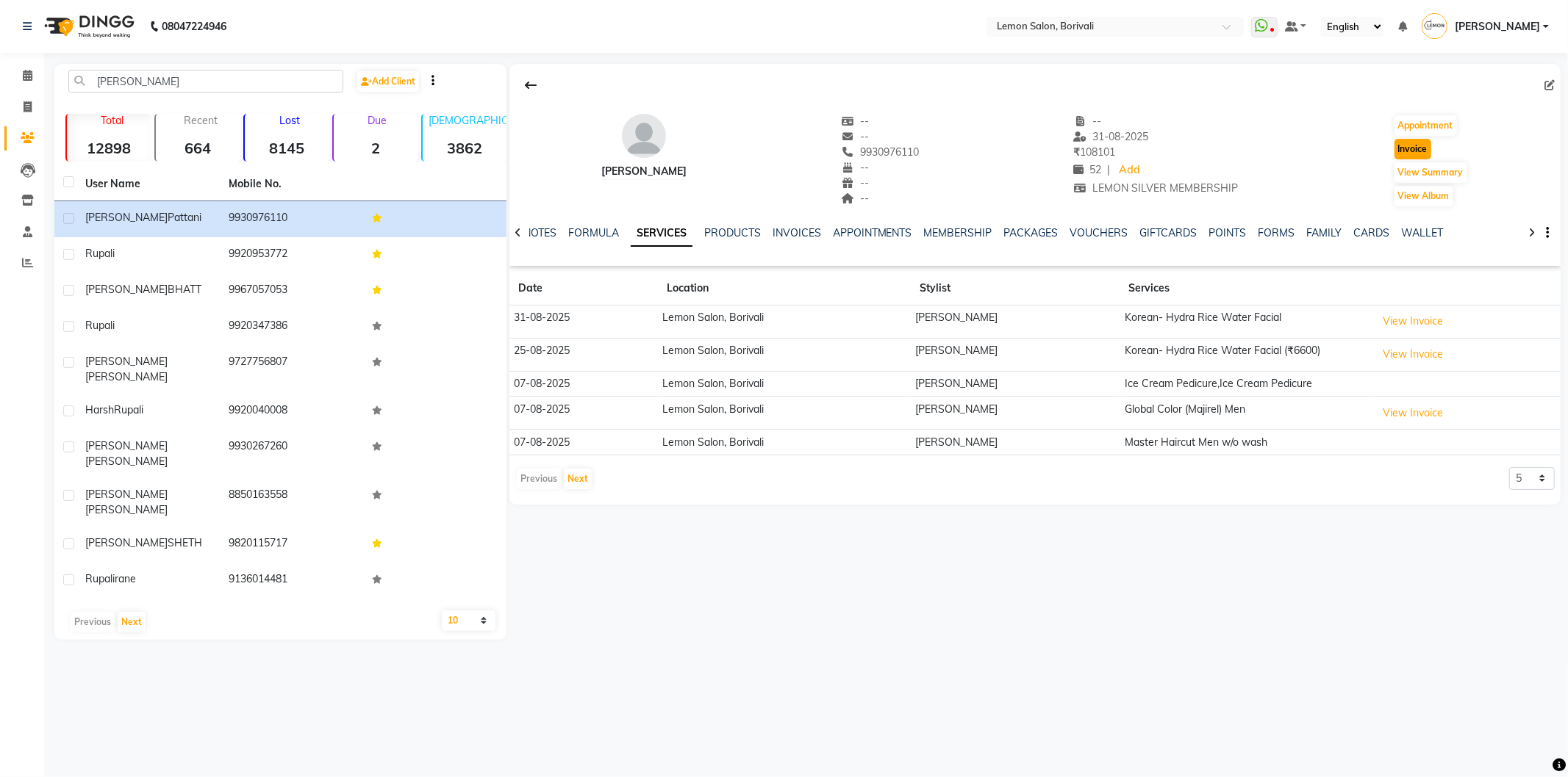
click at [1421, 150] on button "Invoice" at bounding box center [1412, 149] width 37 height 20
select select "567"
select select "service"
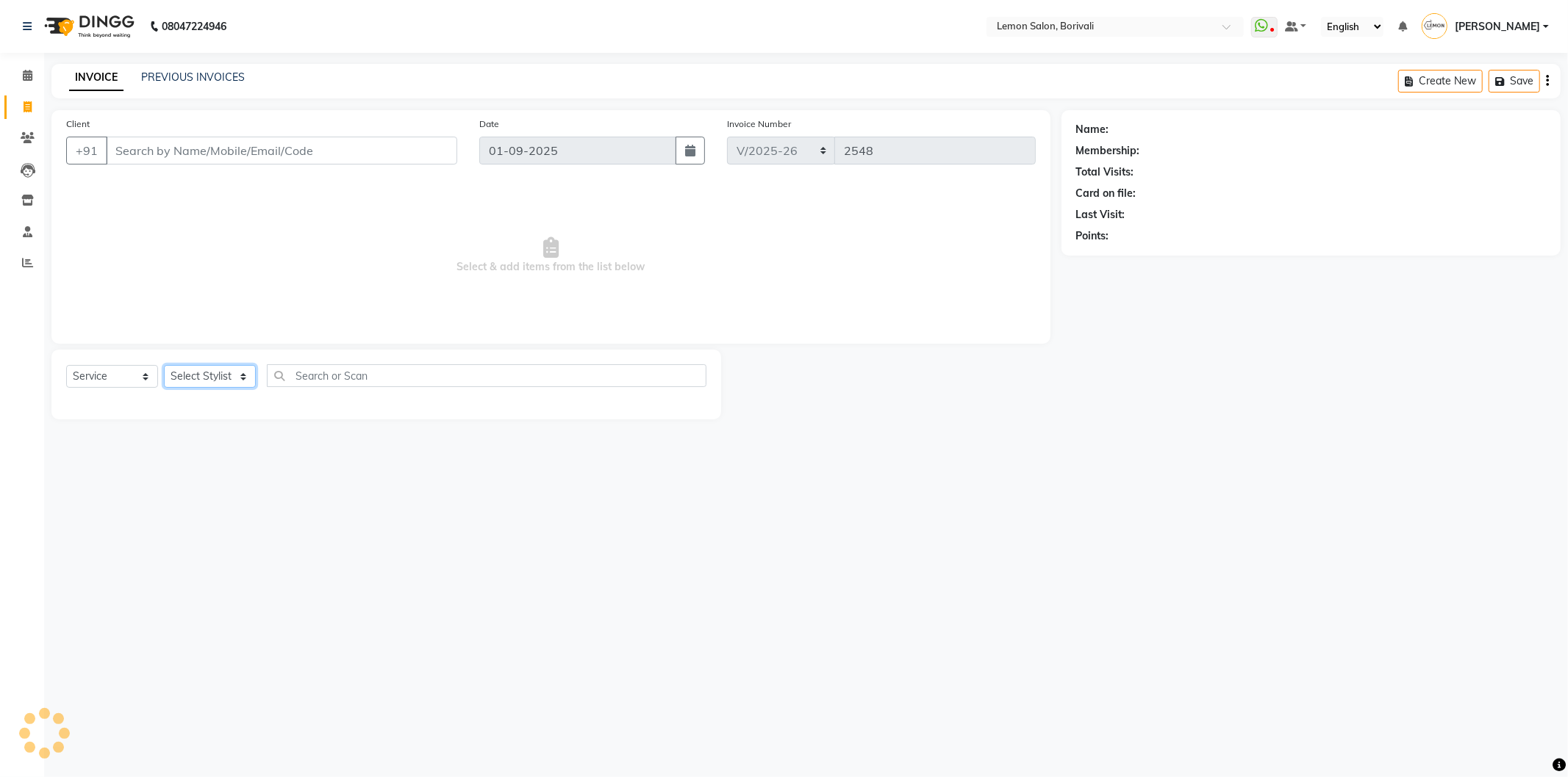
click at [210, 382] on select "Select Stylist" at bounding box center [210, 376] width 92 height 23
type input "9930976110"
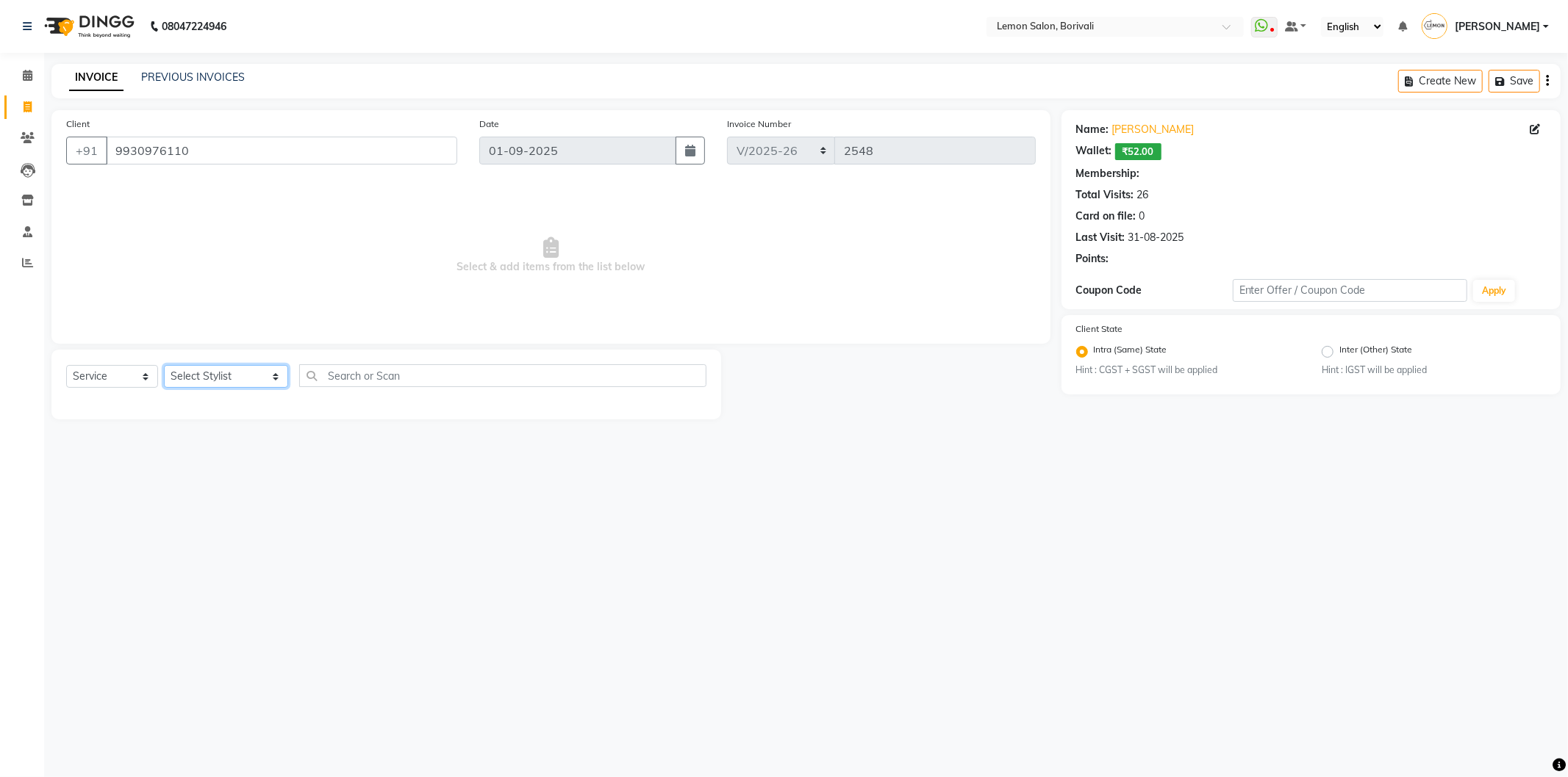
select select "1: Object"
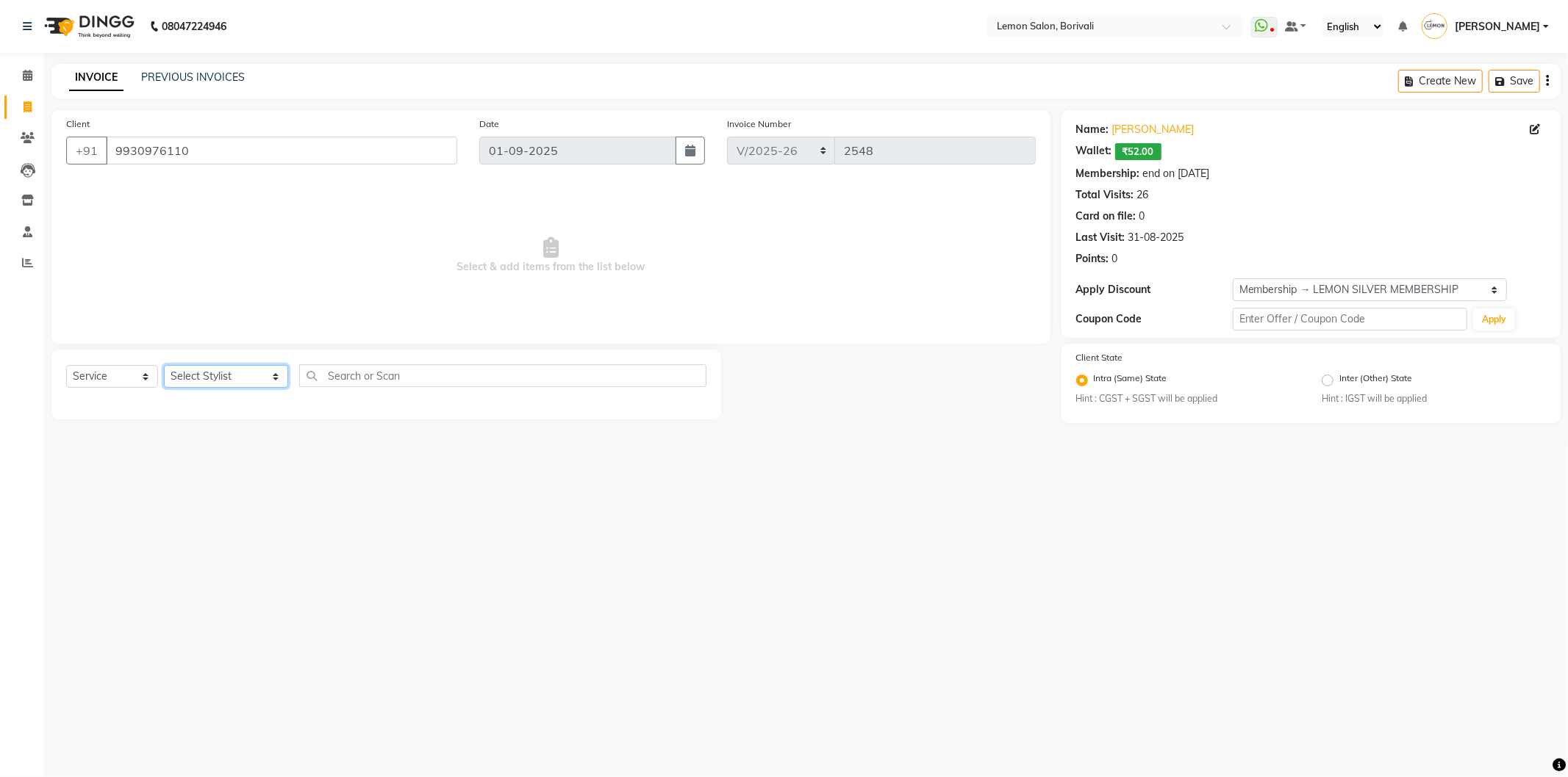
select select "15808"
click at [164, 366] on select "Select Stylist DC [PERSON_NAME] [PERSON_NAME] [PERSON_NAME] [PERSON_NAME] [PERS…" at bounding box center [225, 376] width 124 height 23
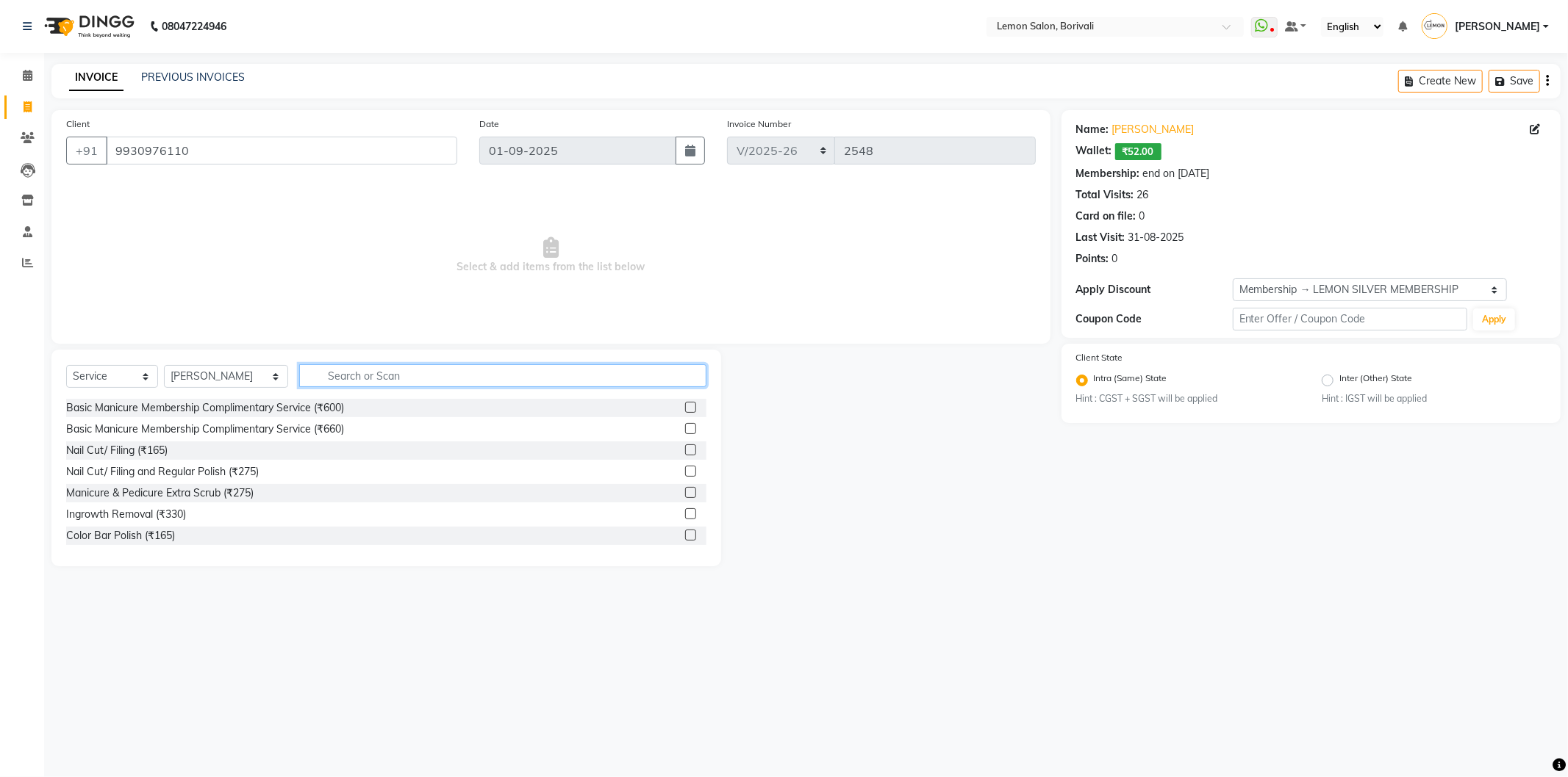
click at [520, 379] on input "text" at bounding box center [502, 375] width 407 height 23
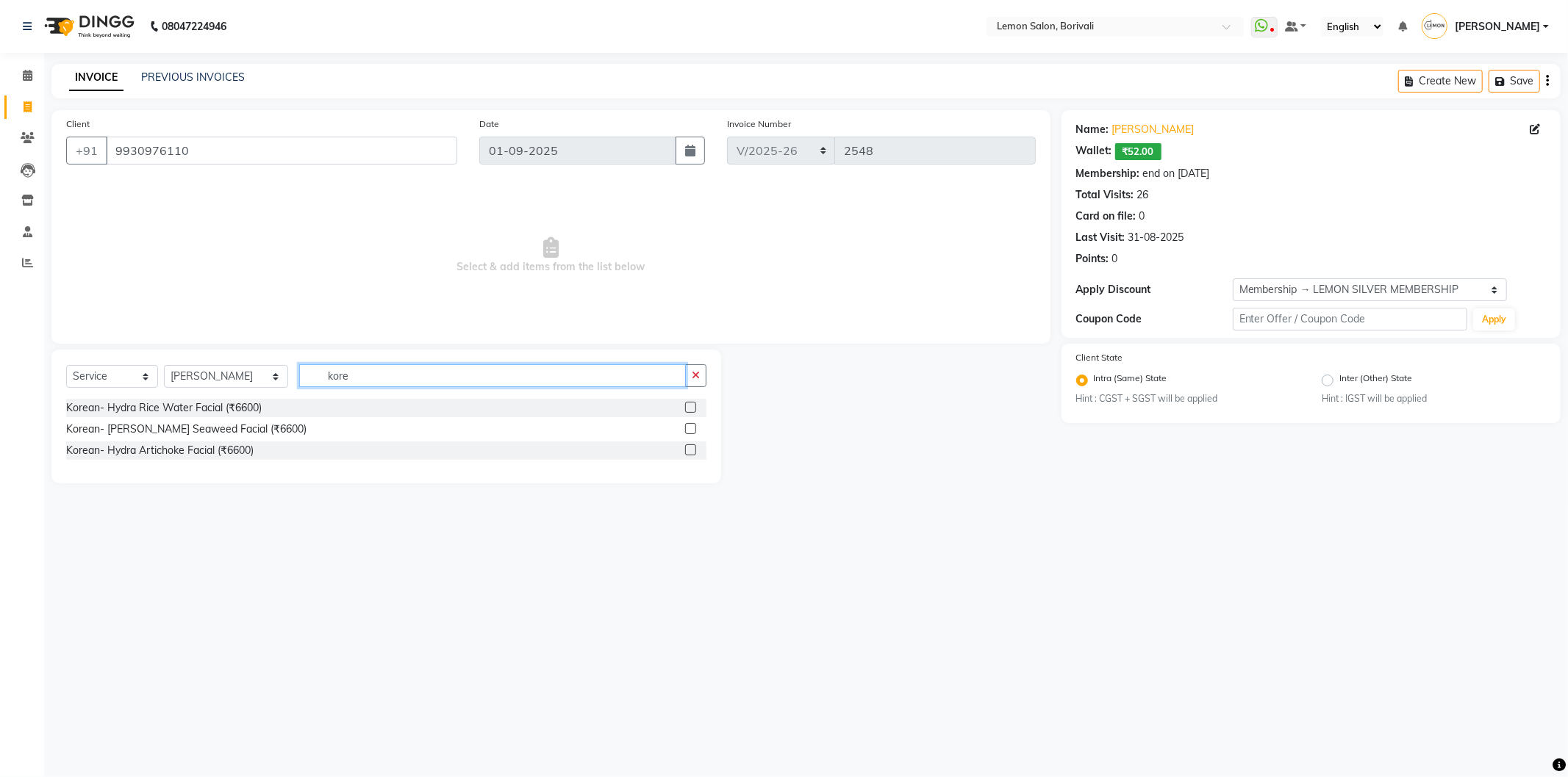
type input "kore"
click at [687, 405] on label at bounding box center [690, 407] width 11 height 11
click at [687, 405] on input "checkbox" at bounding box center [689, 408] width 9 height 9
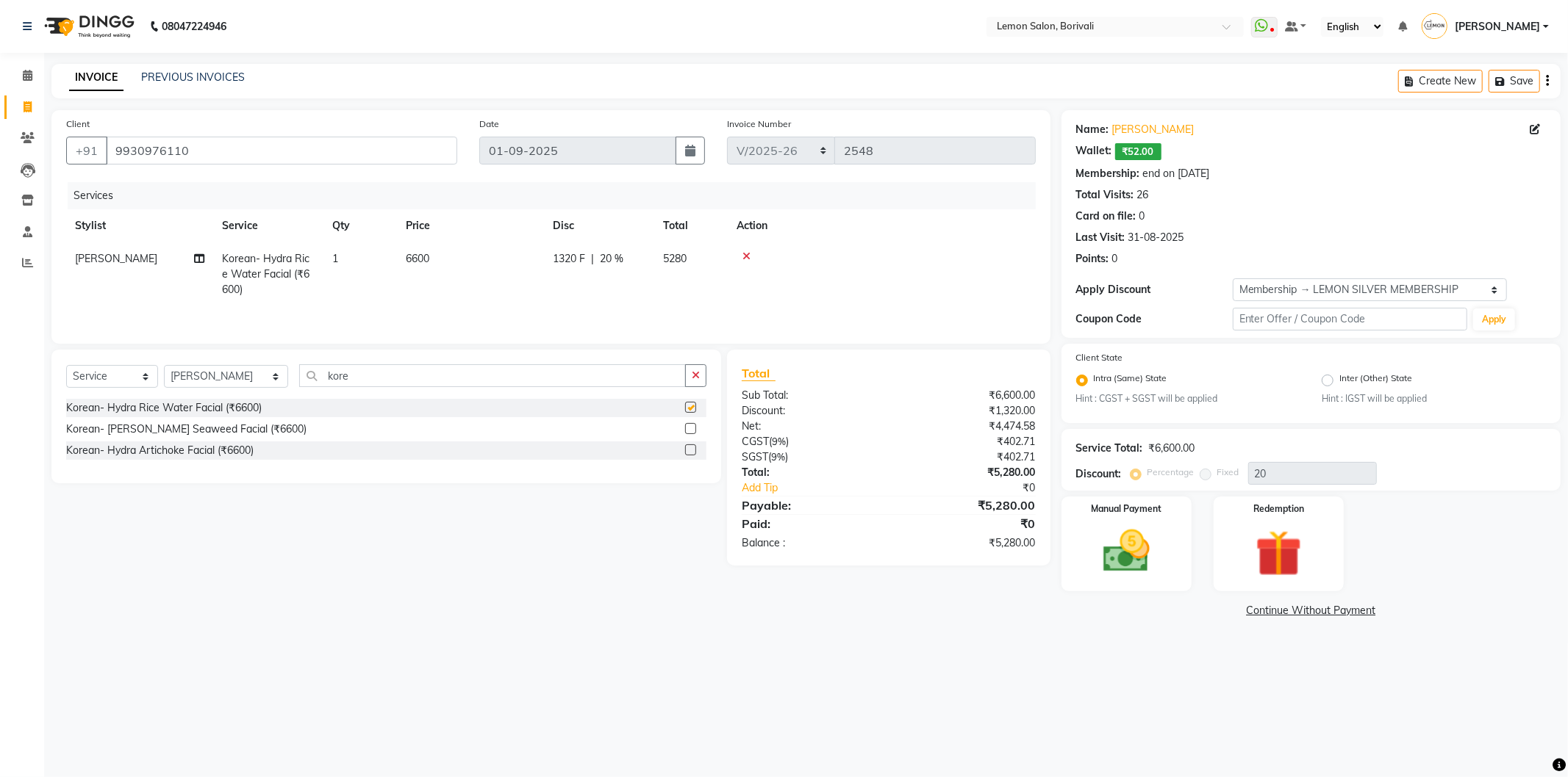
checkbox input "false"
click at [1318, 288] on select "Select Membership → LEMON SILVER MEMBERSHIP Coupon → Abc" at bounding box center [1370, 290] width 274 height 23
select select "0:"
click at [1233, 279] on select "Select Membership → LEMON SILVER MEMBERSHIP Coupon → Abc" at bounding box center [1370, 290] width 274 height 23
type input "0"
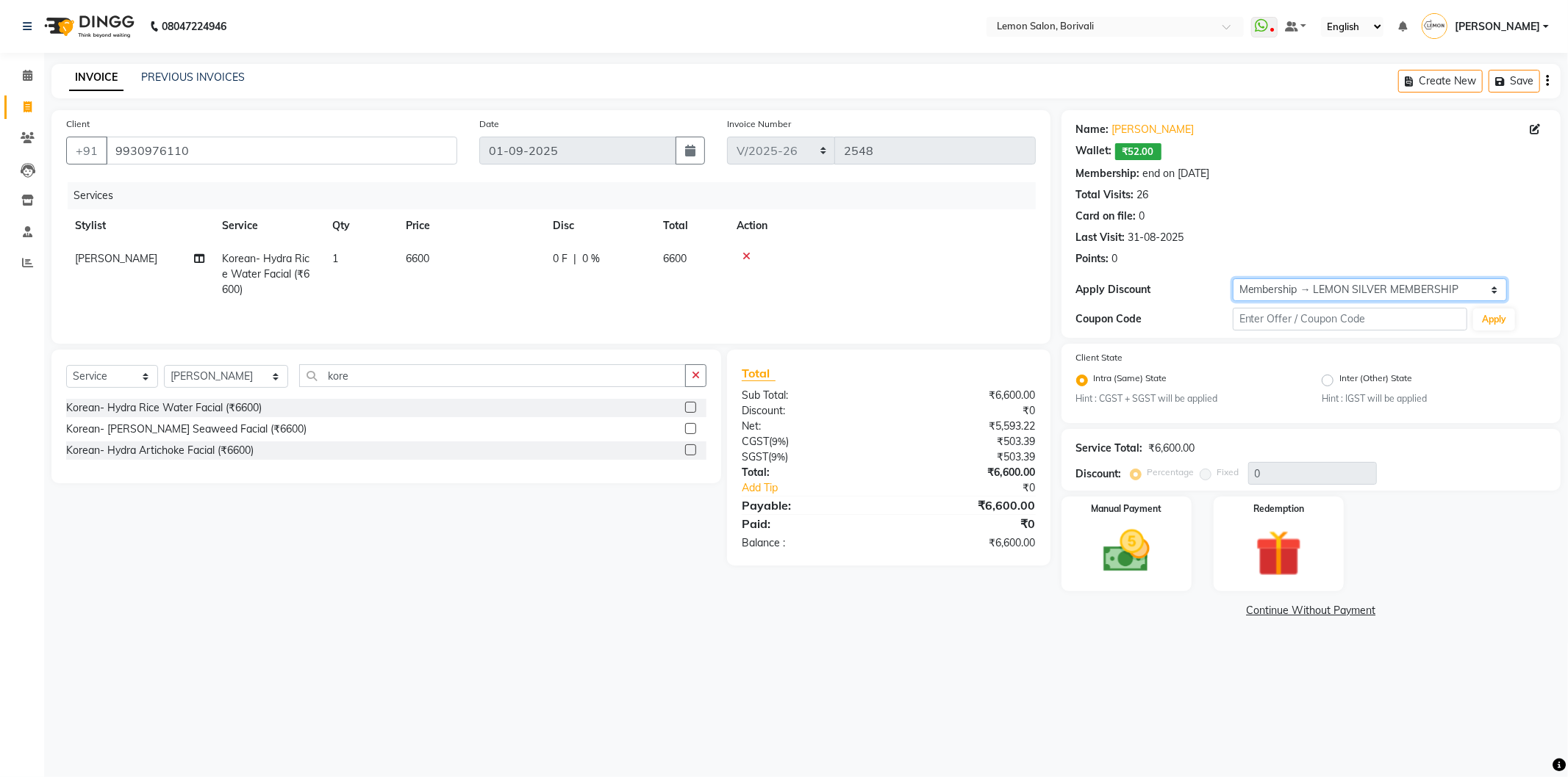
scroll to position [0, 10]
click at [1497, 69] on div "Create New Save" at bounding box center [1479, 81] width 163 height 34
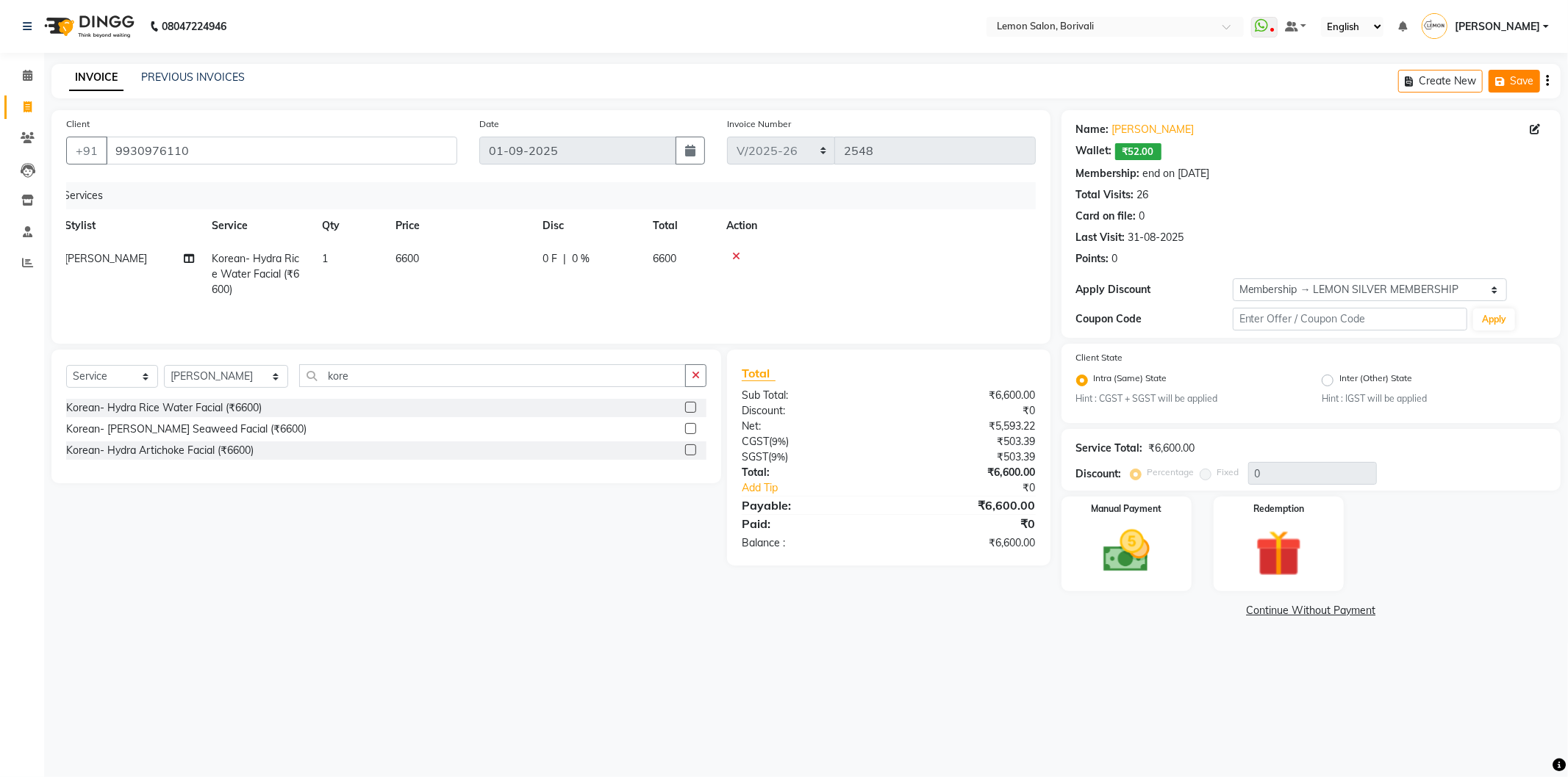
click at [1504, 78] on icon "button" at bounding box center [1502, 81] width 15 height 10
click at [1406, 76] on button "Save" at bounding box center [1411, 81] width 51 height 23
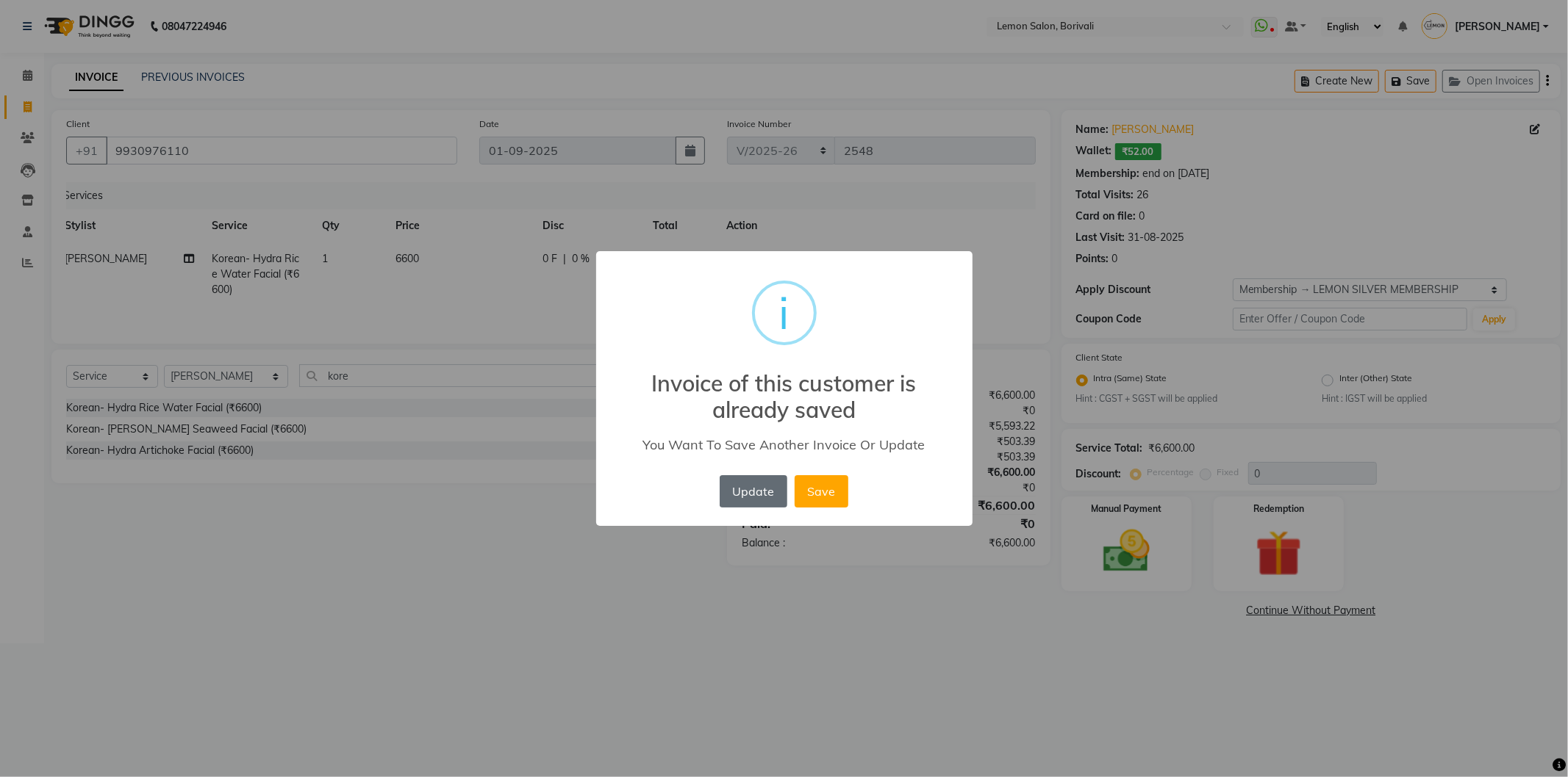
click at [768, 483] on button "Update" at bounding box center [753, 492] width 68 height 33
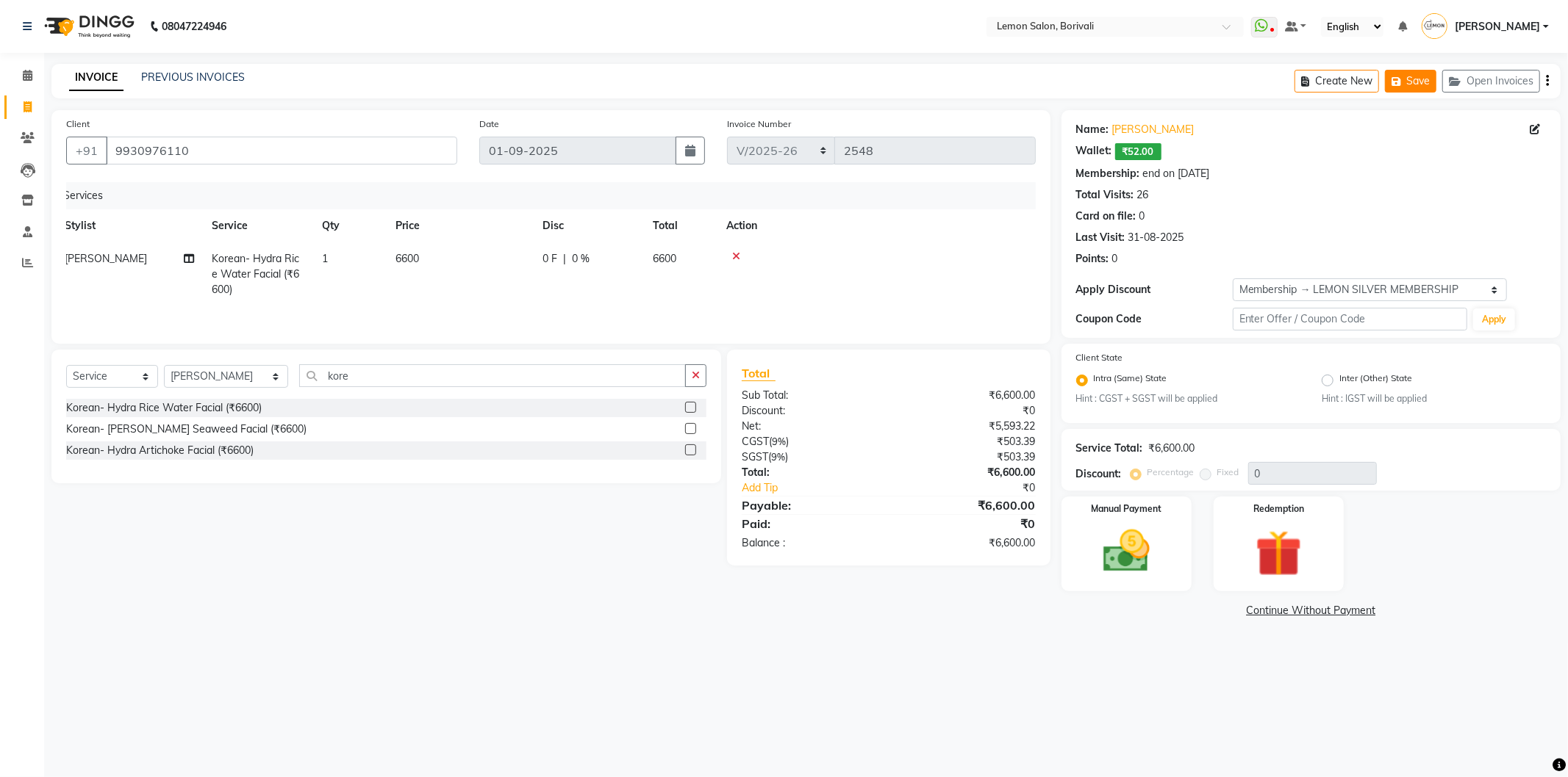
click at [1399, 82] on icon "button" at bounding box center [1398, 81] width 15 height 10
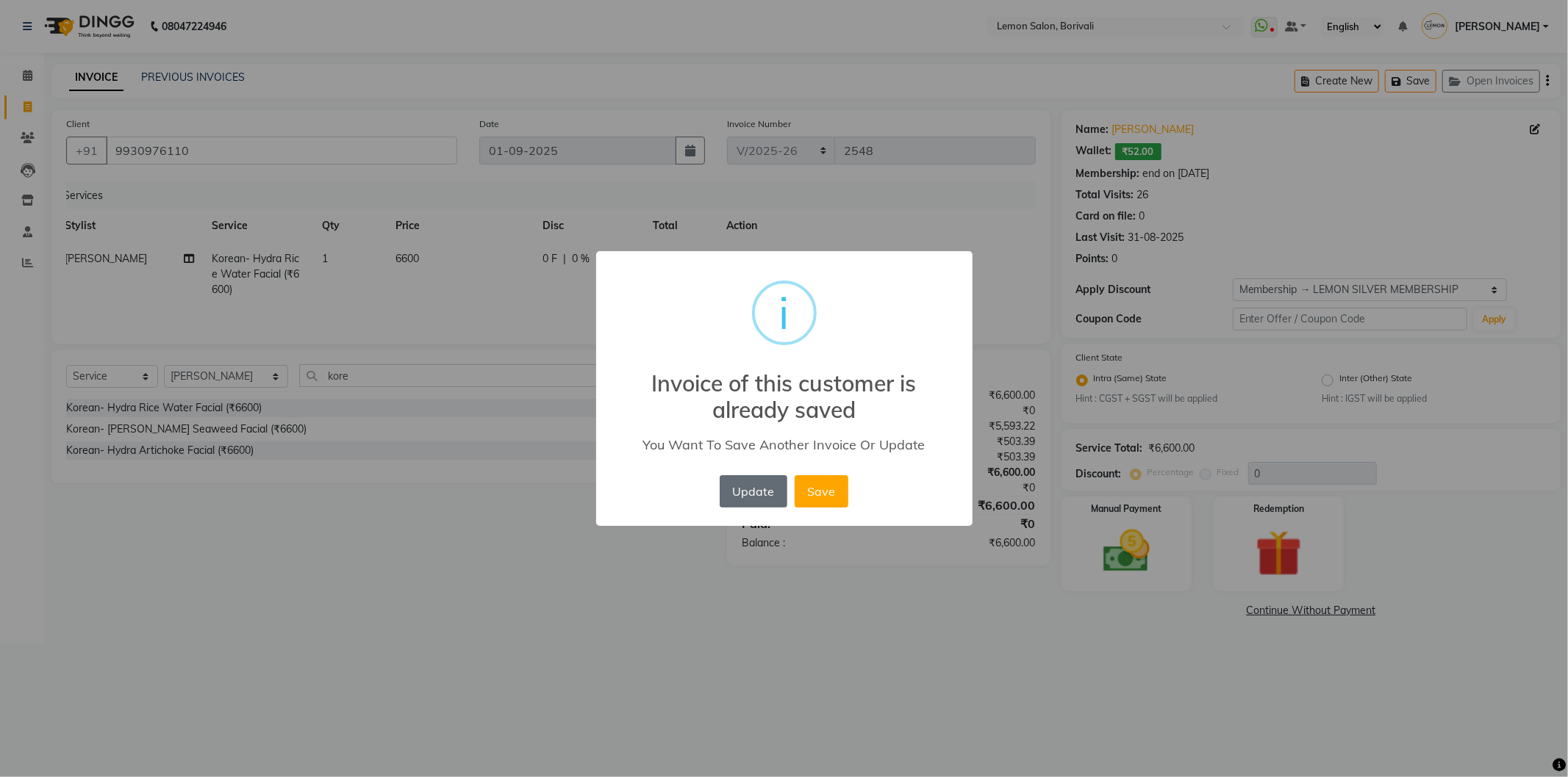
click at [774, 489] on button "Update" at bounding box center [753, 492] width 68 height 33
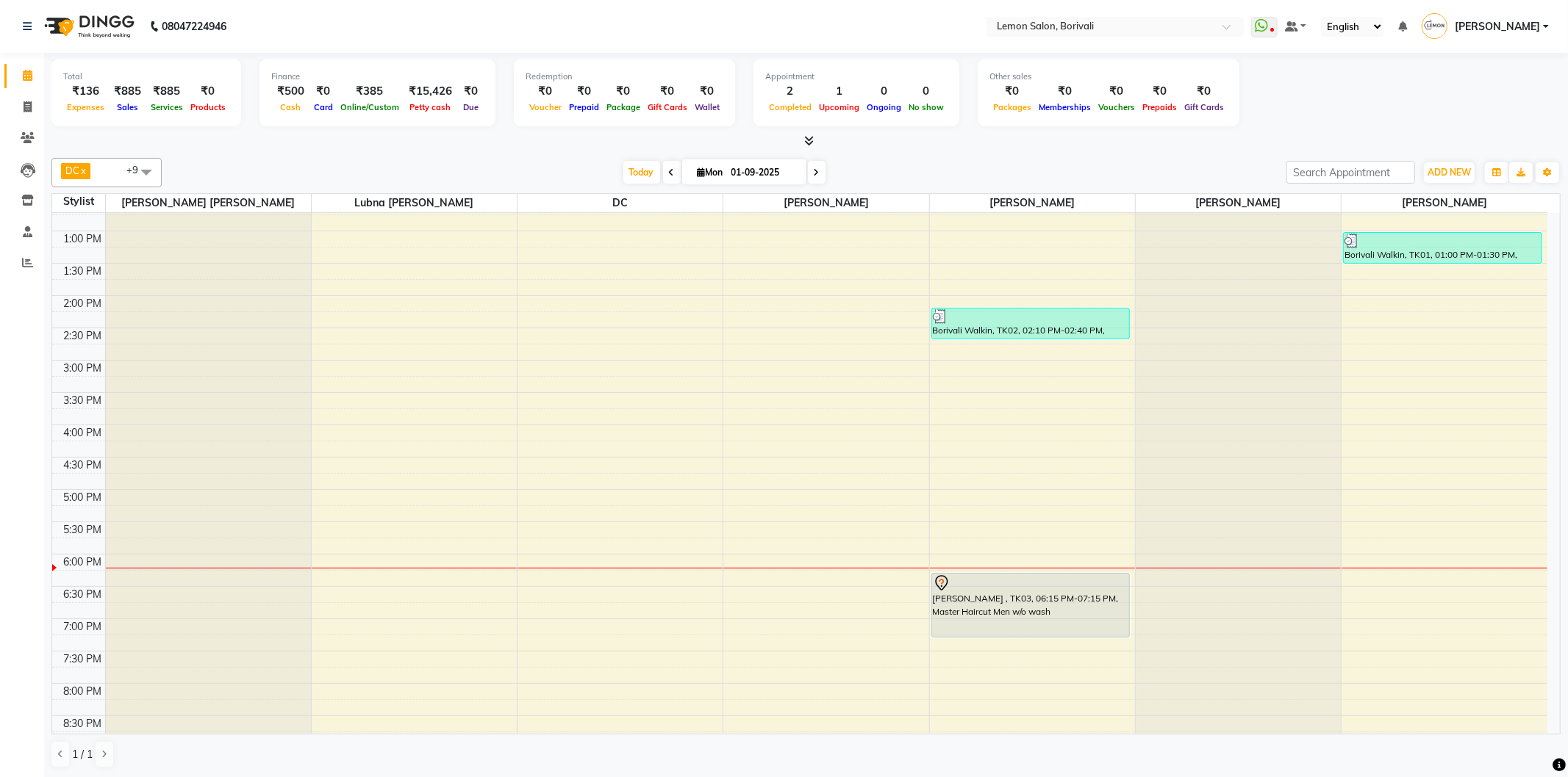
scroll to position [244, 0]
click at [30, 99] on span at bounding box center [27, 107] width 26 height 17
select select "service"
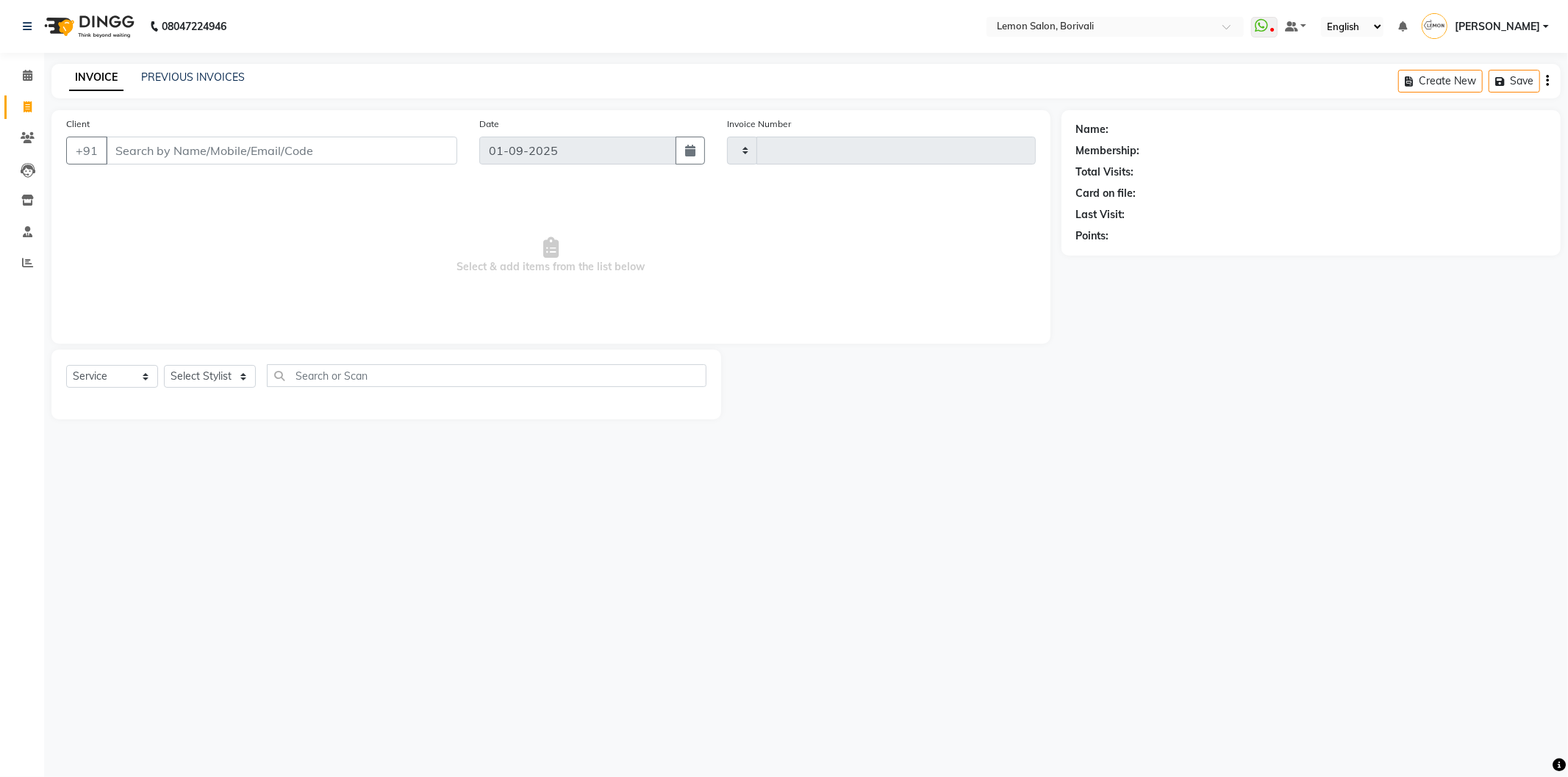
type input "2547"
select select "567"
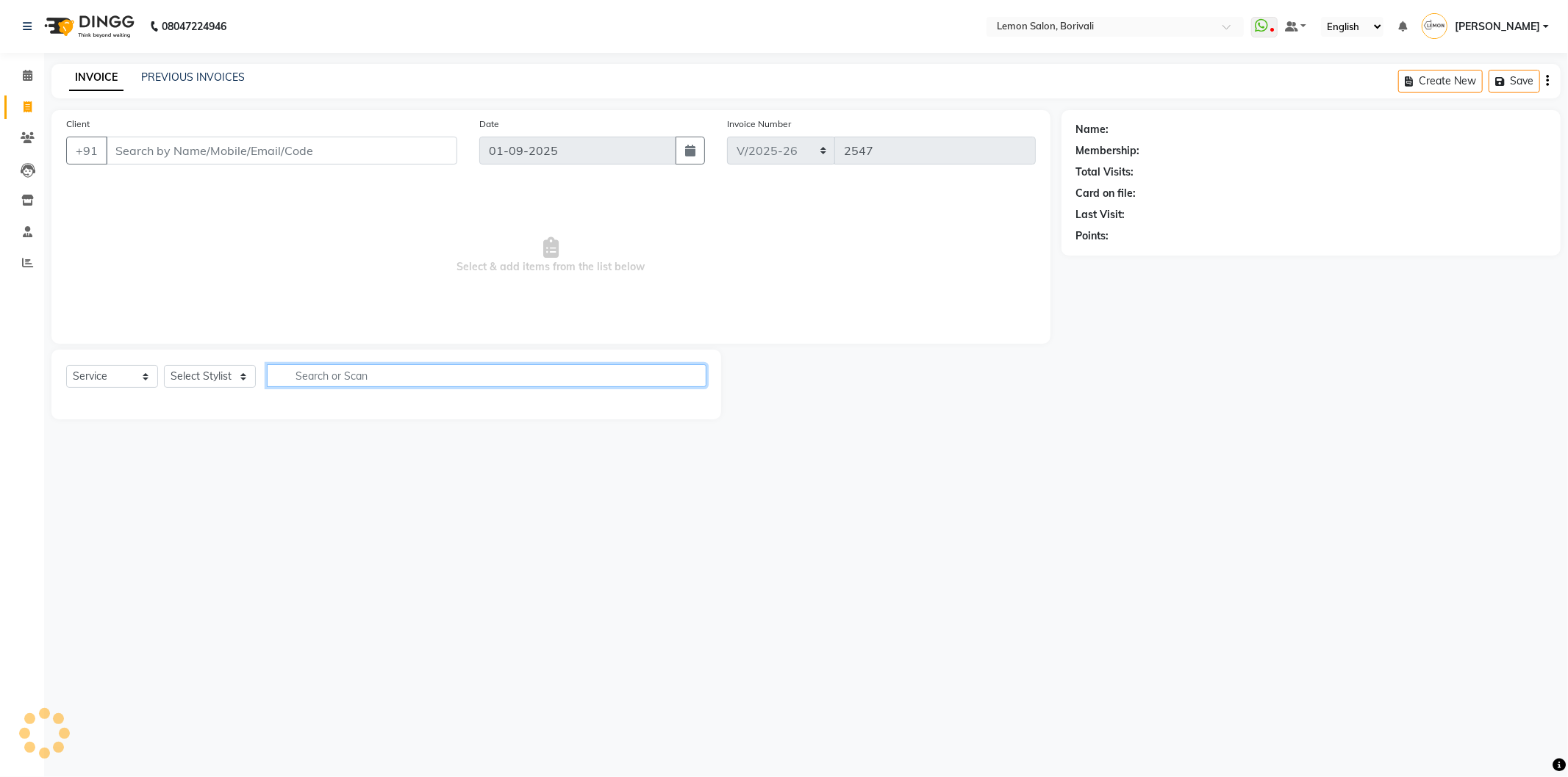
click at [319, 371] on input "text" at bounding box center [487, 375] width 439 height 23
click at [323, 373] on input "rtong" at bounding box center [492, 375] width 386 height 23
type input "tongs"
click at [185, 381] on select "Select Stylist DC [PERSON_NAME] [PERSON_NAME] [PERSON_NAME] [PERSON_NAME] [PERS…" at bounding box center [225, 376] width 124 height 23
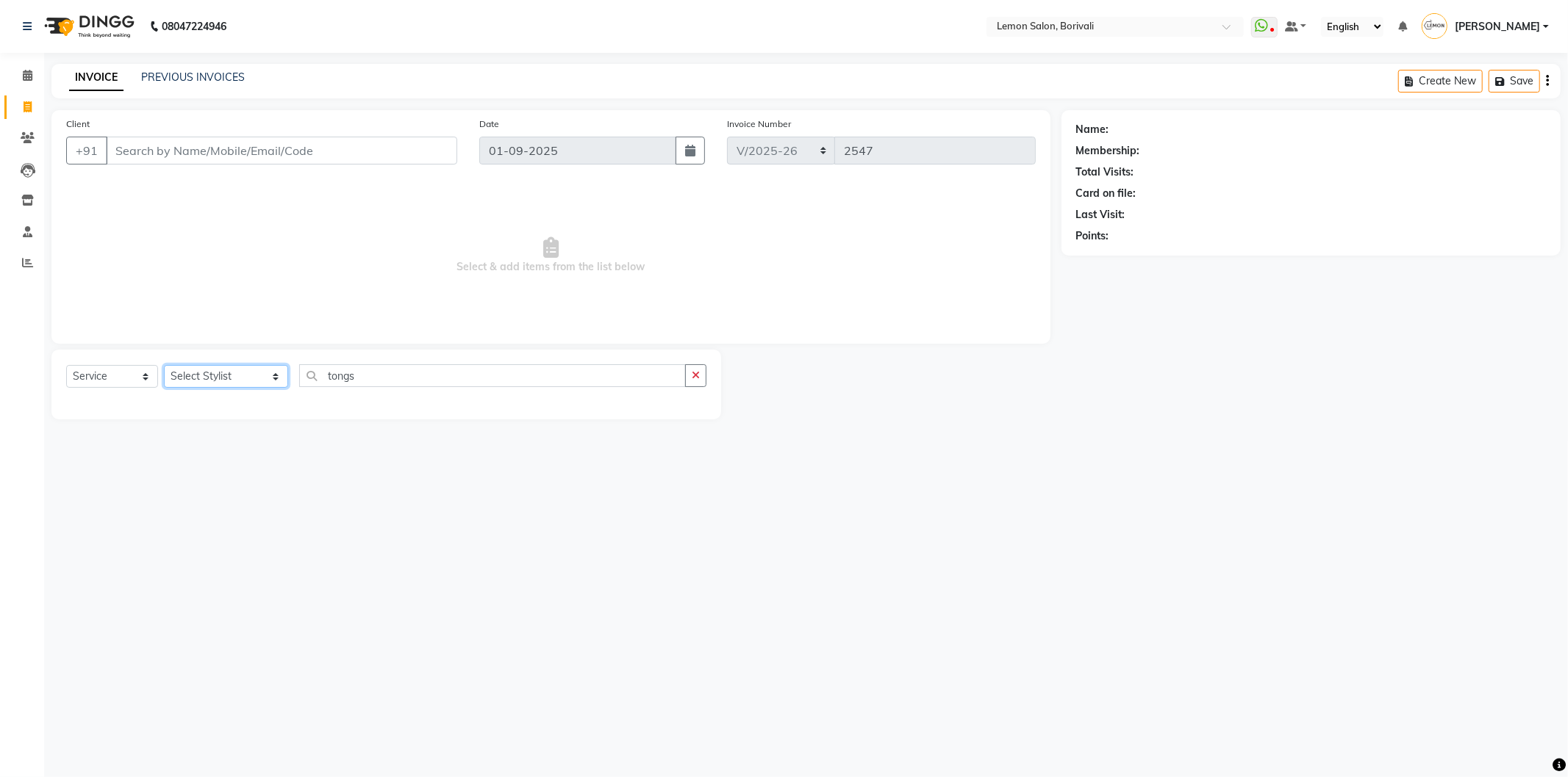
select select "7885"
click at [164, 366] on select "Select Stylist DC [PERSON_NAME] [PERSON_NAME] [PERSON_NAME] [PERSON_NAME] [PERS…" at bounding box center [225, 376] width 124 height 23
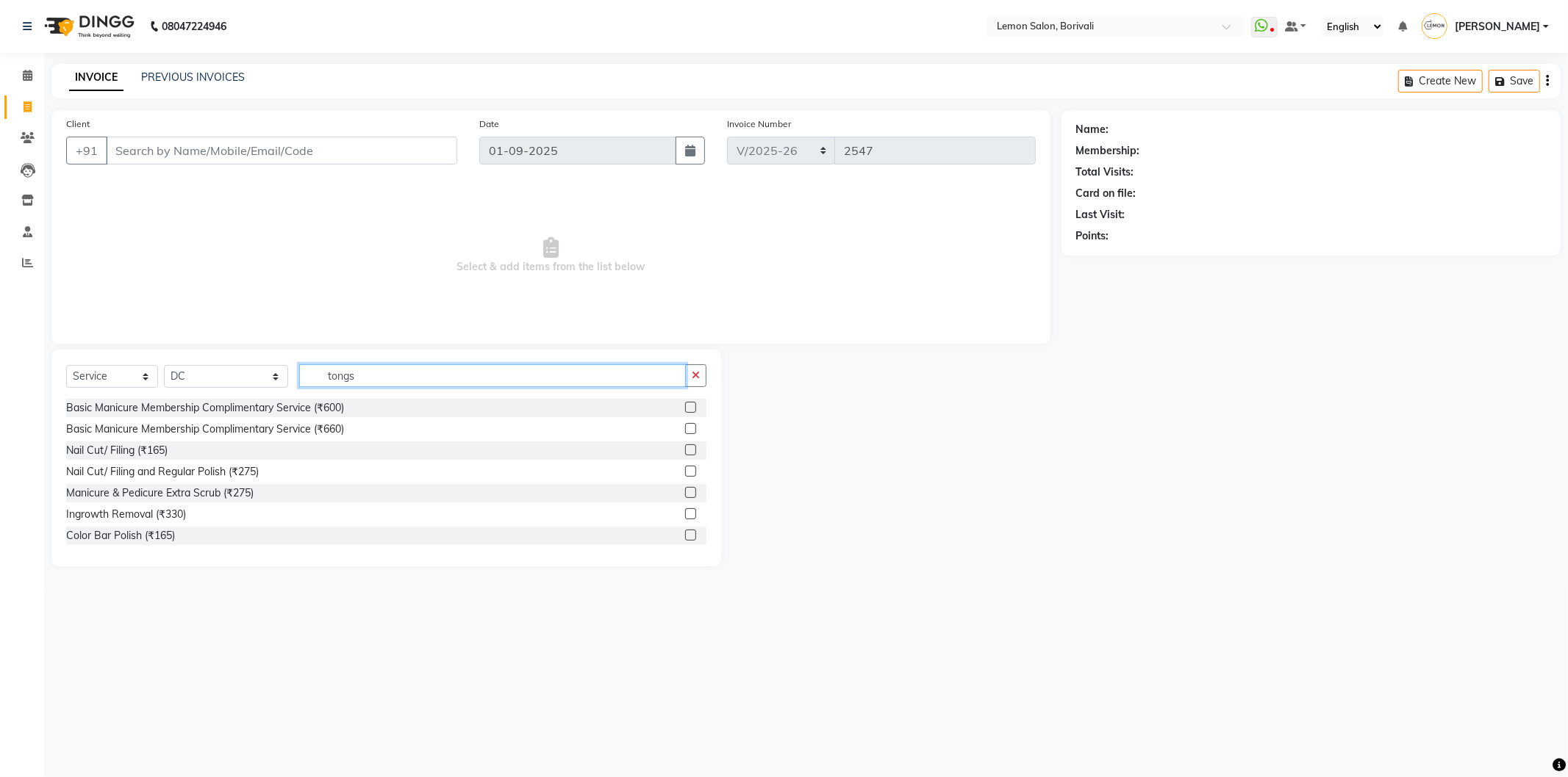
click at [372, 378] on input "tongs" at bounding box center [492, 375] width 386 height 23
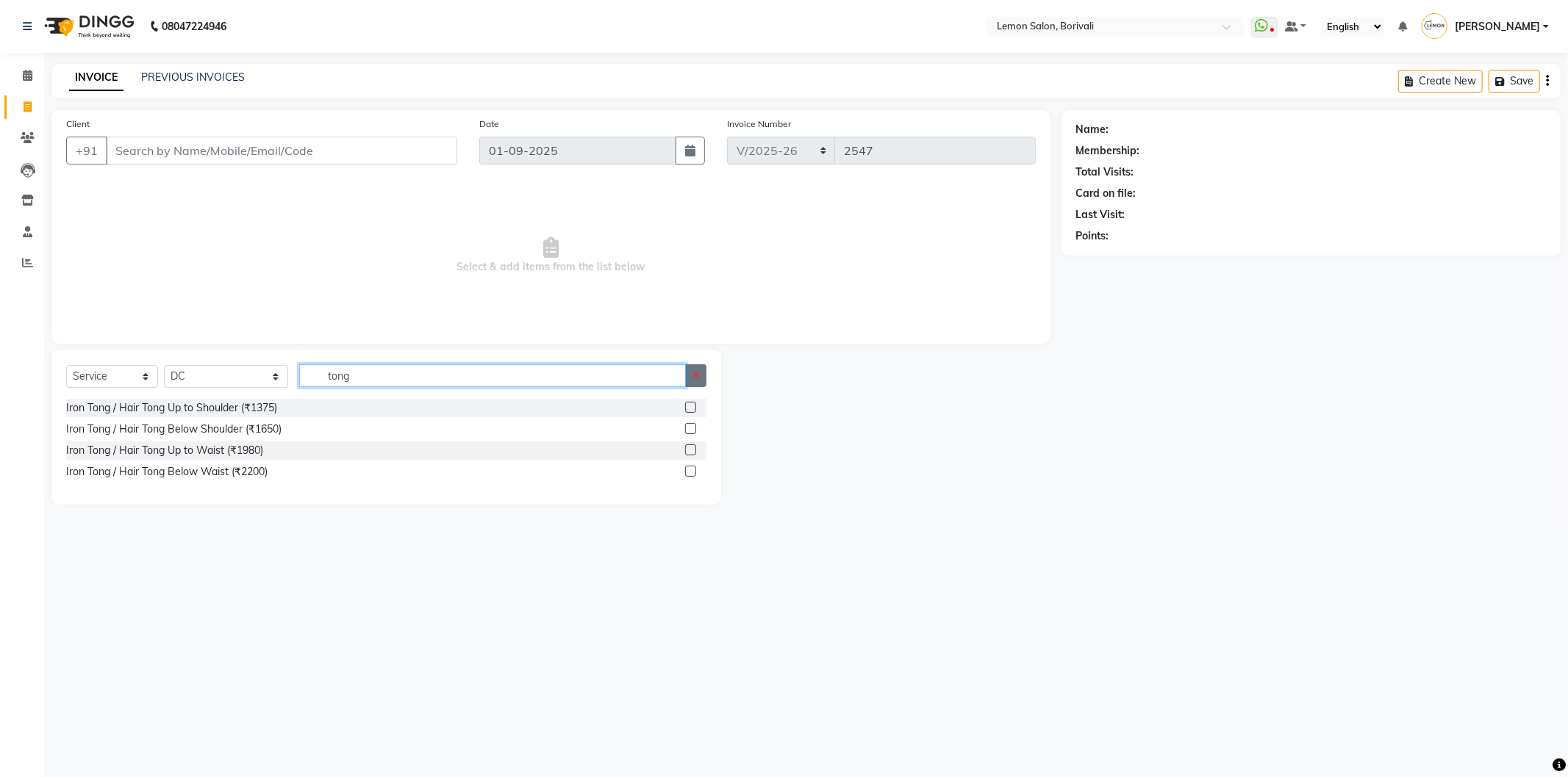
type input "tong"
click at [694, 372] on icon "button" at bounding box center [696, 375] width 8 height 10
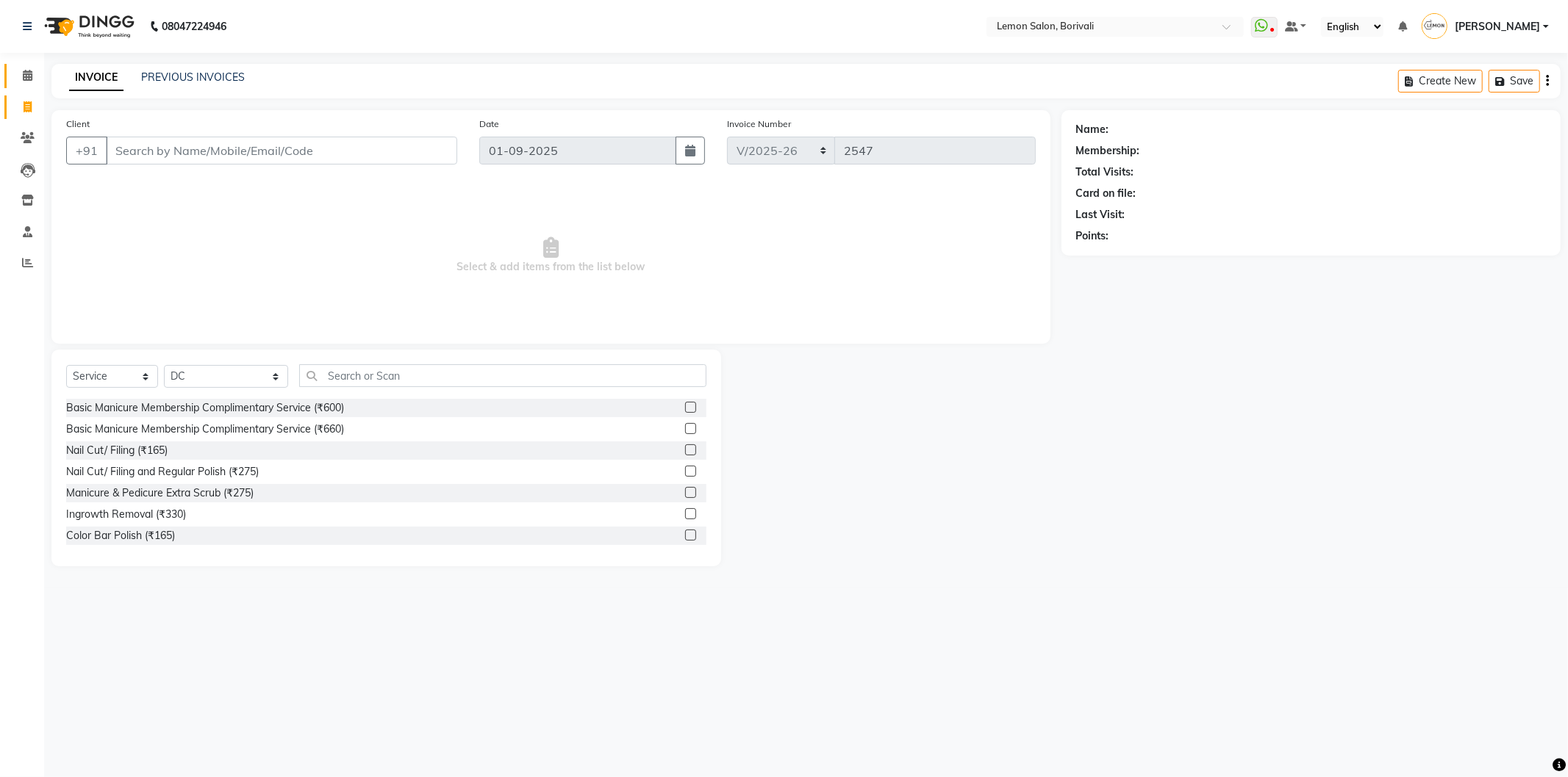
click at [26, 85] on link "Calendar" at bounding box center [22, 76] width 35 height 24
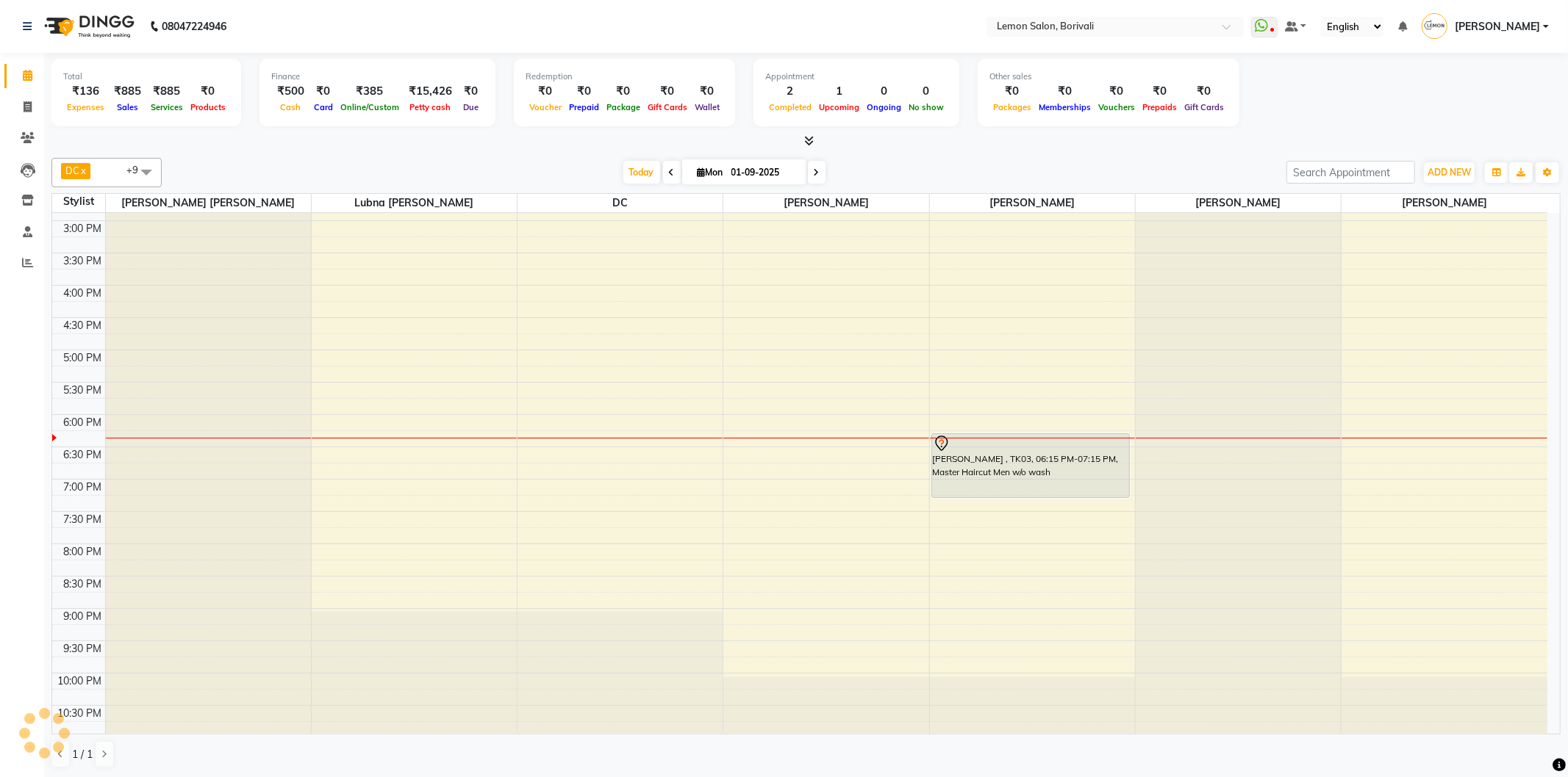
scroll to position [387, 0]
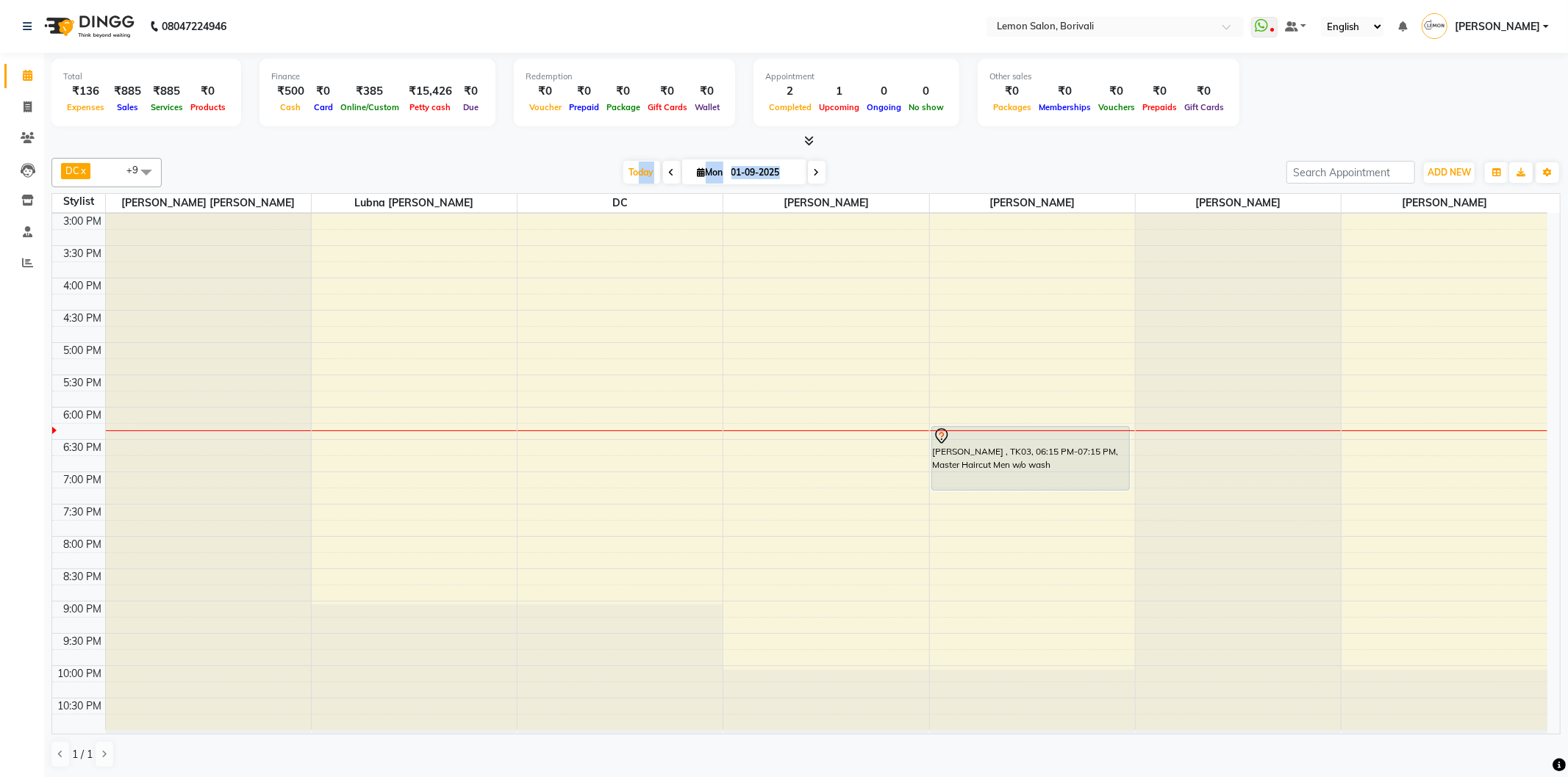
drag, startPoint x: 632, startPoint y: 174, endPoint x: 854, endPoint y: 154, distance: 222.9
click at [830, 155] on div "DC x [PERSON_NAME] x [PERSON_NAME] x Danish Salmani x [PERSON_NAME] x [PERSON_N…" at bounding box center [805, 462] width 1509 height 622
click at [907, 154] on div "DC x [PERSON_NAME] x [PERSON_NAME] x Danish Salmani x [PERSON_NAME] x [PERSON_N…" at bounding box center [805, 462] width 1509 height 622
click at [1454, 173] on span "ADD NEW" at bounding box center [1450, 172] width 44 height 11
click at [1429, 261] on link "Add Attendance" at bounding box center [1415, 257] width 116 height 19
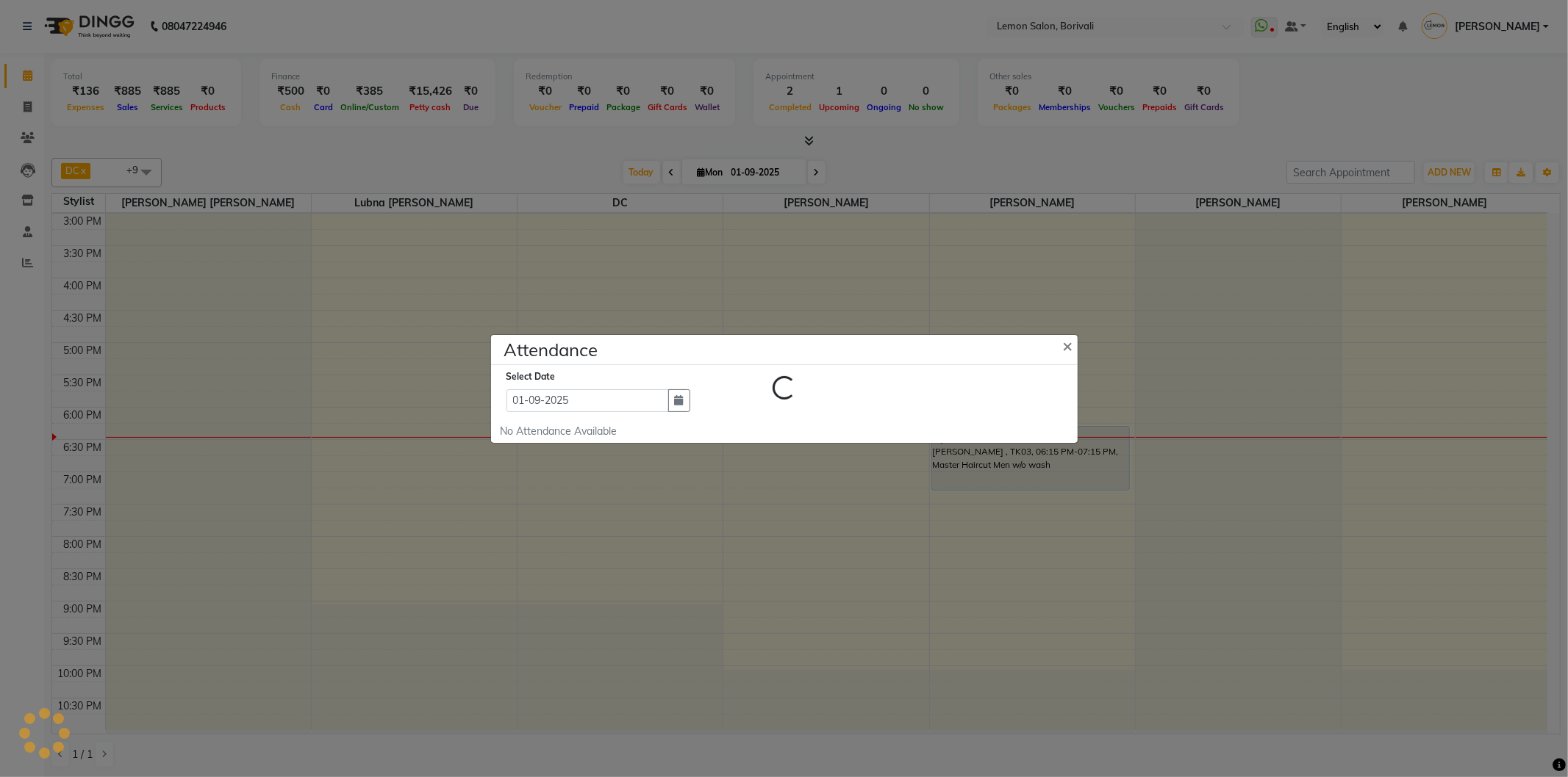
select select "A"
select select "W"
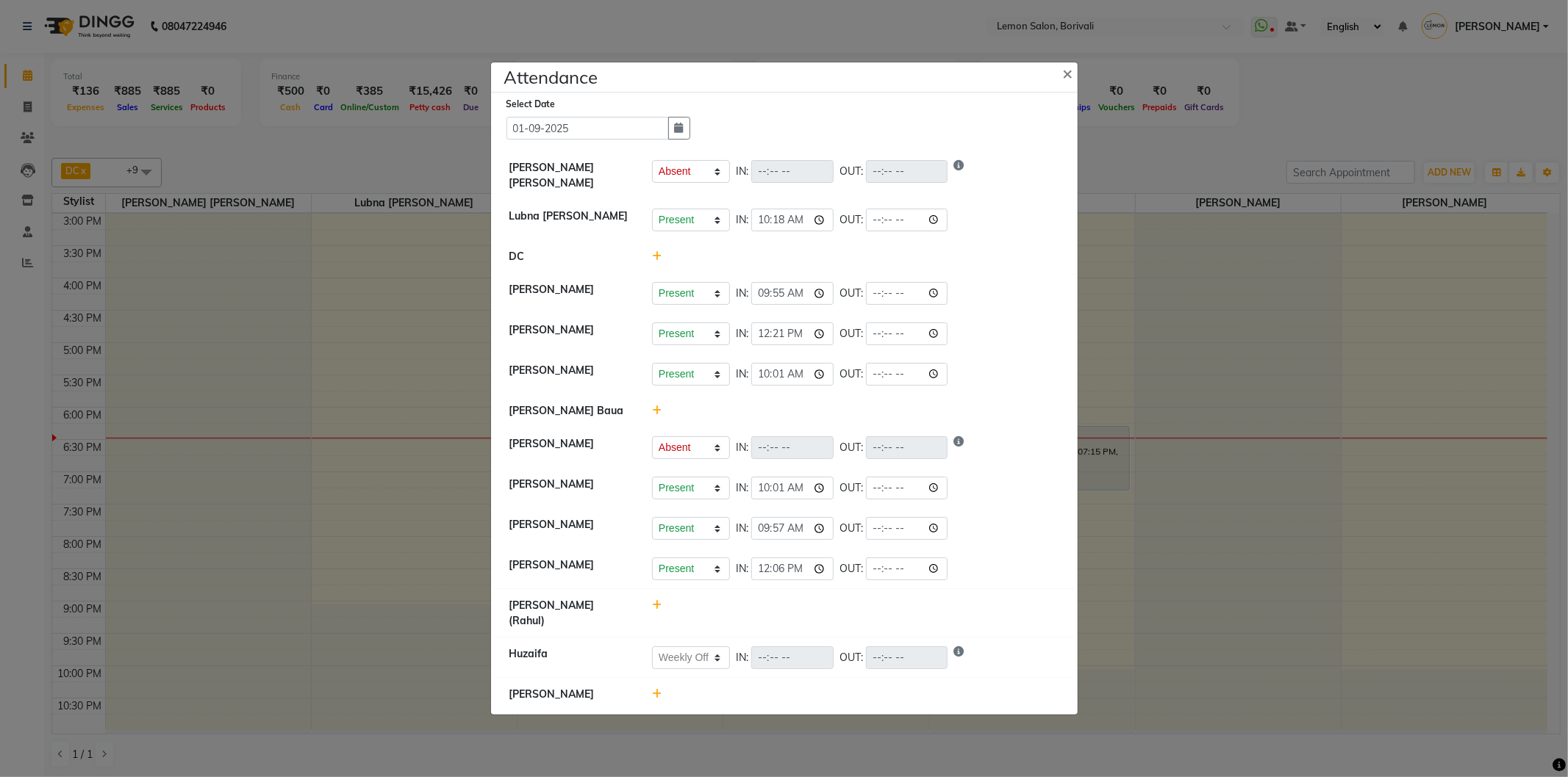
click at [657, 416] on icon at bounding box center [657, 410] width 9 height 10
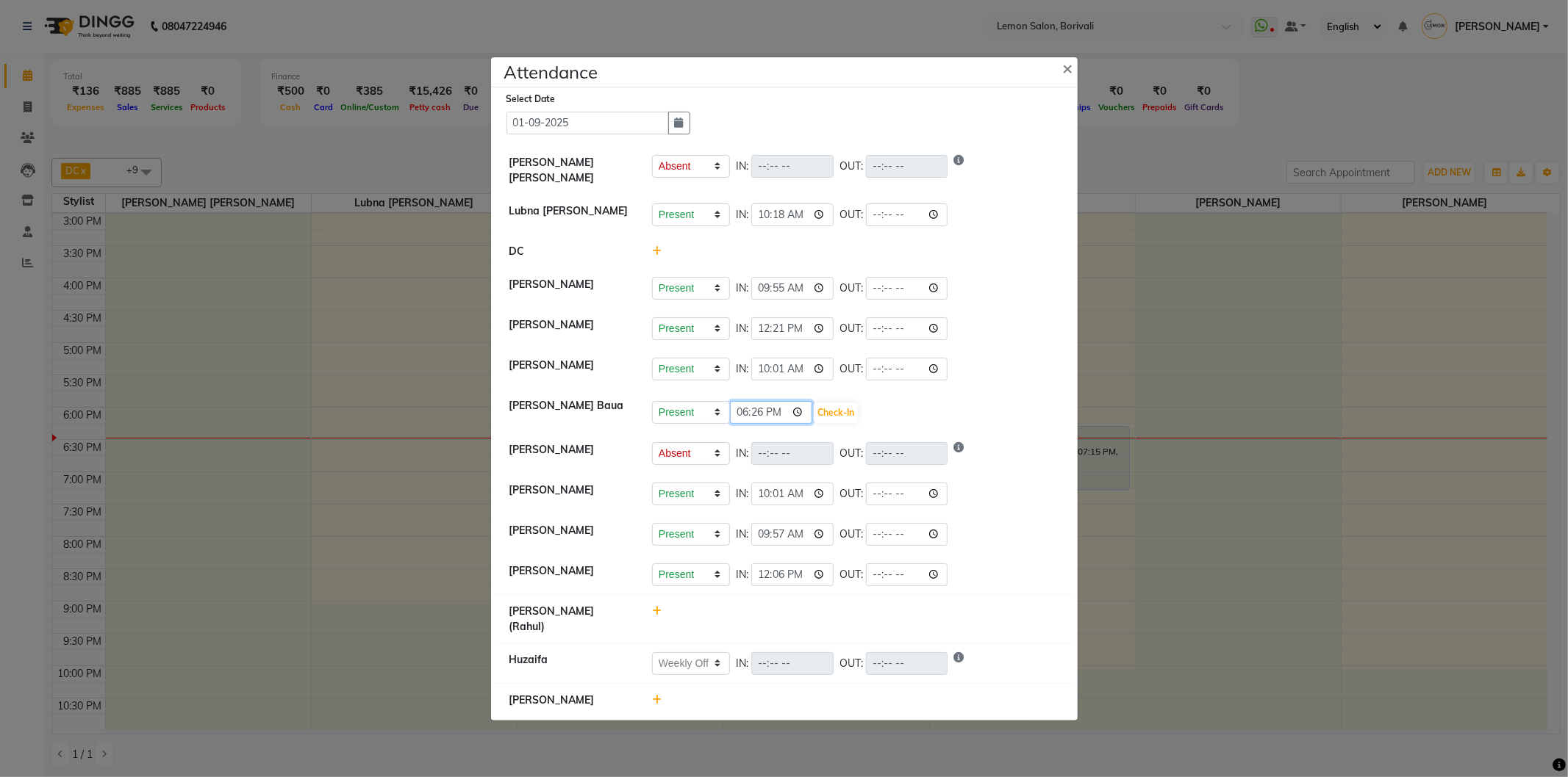
click at [795, 414] on input "18:26" at bounding box center [771, 412] width 83 height 23
type input "16:15"
click at [851, 422] on button "Check-In" at bounding box center [836, 413] width 44 height 20
select select "A"
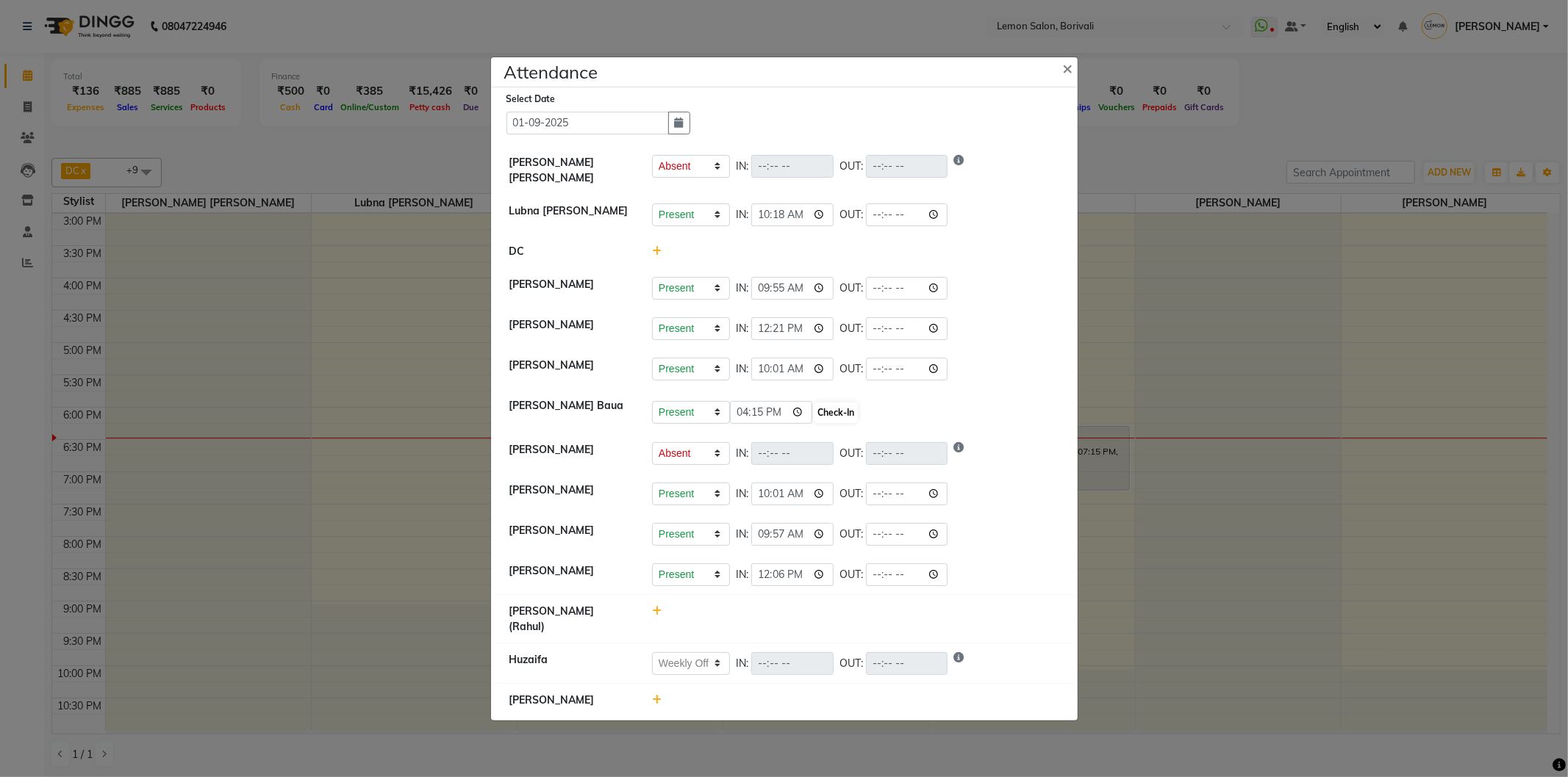
select select "W"
click at [1088, 78] on ngb-modal-window "Attendance × Select Date 01-09-2025 Nirmala jeevan marthe Present Absent Late H…" at bounding box center [784, 388] width 1568 height 777
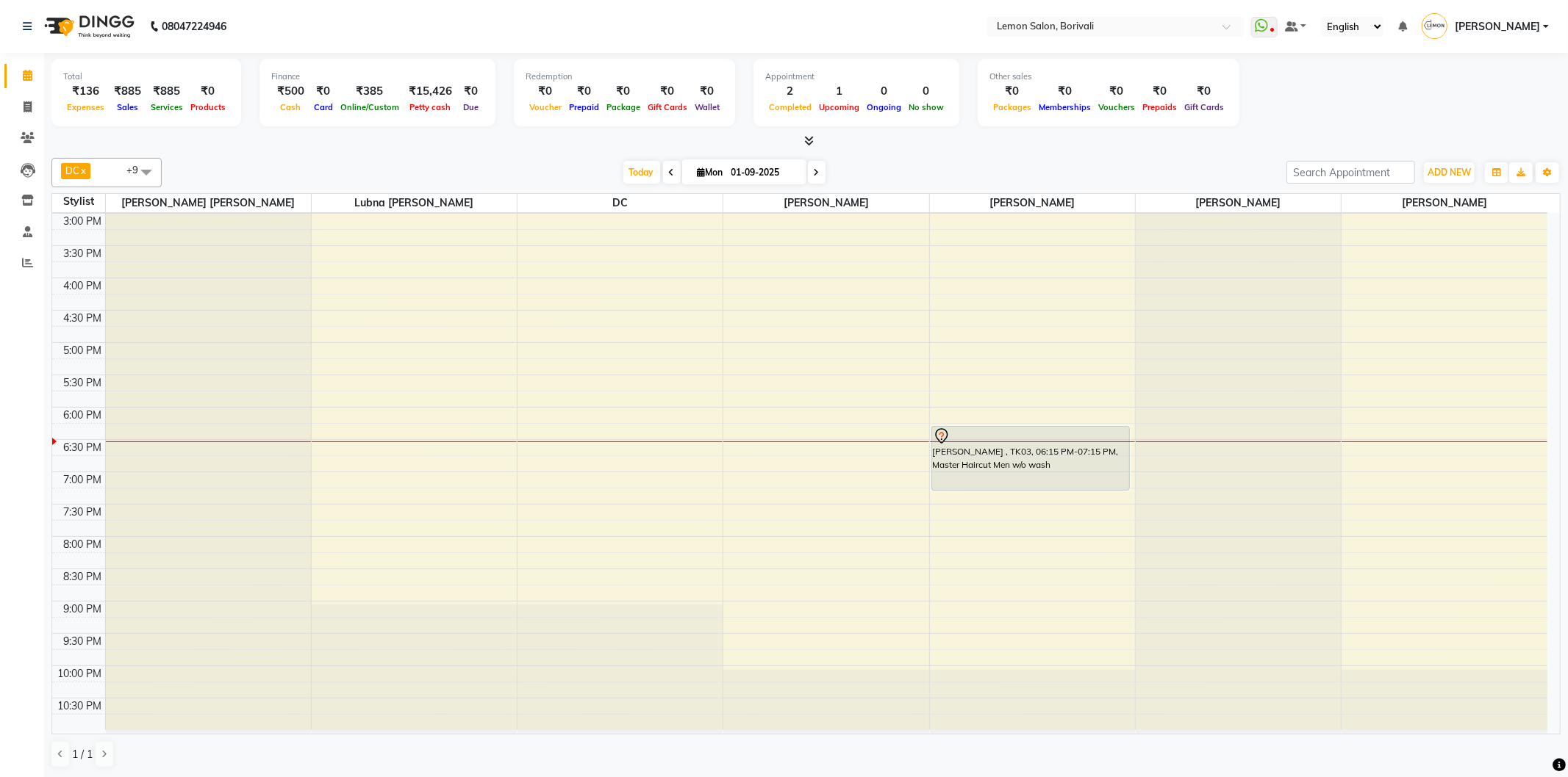
click at [984, 146] on div at bounding box center [805, 142] width 1509 height 16
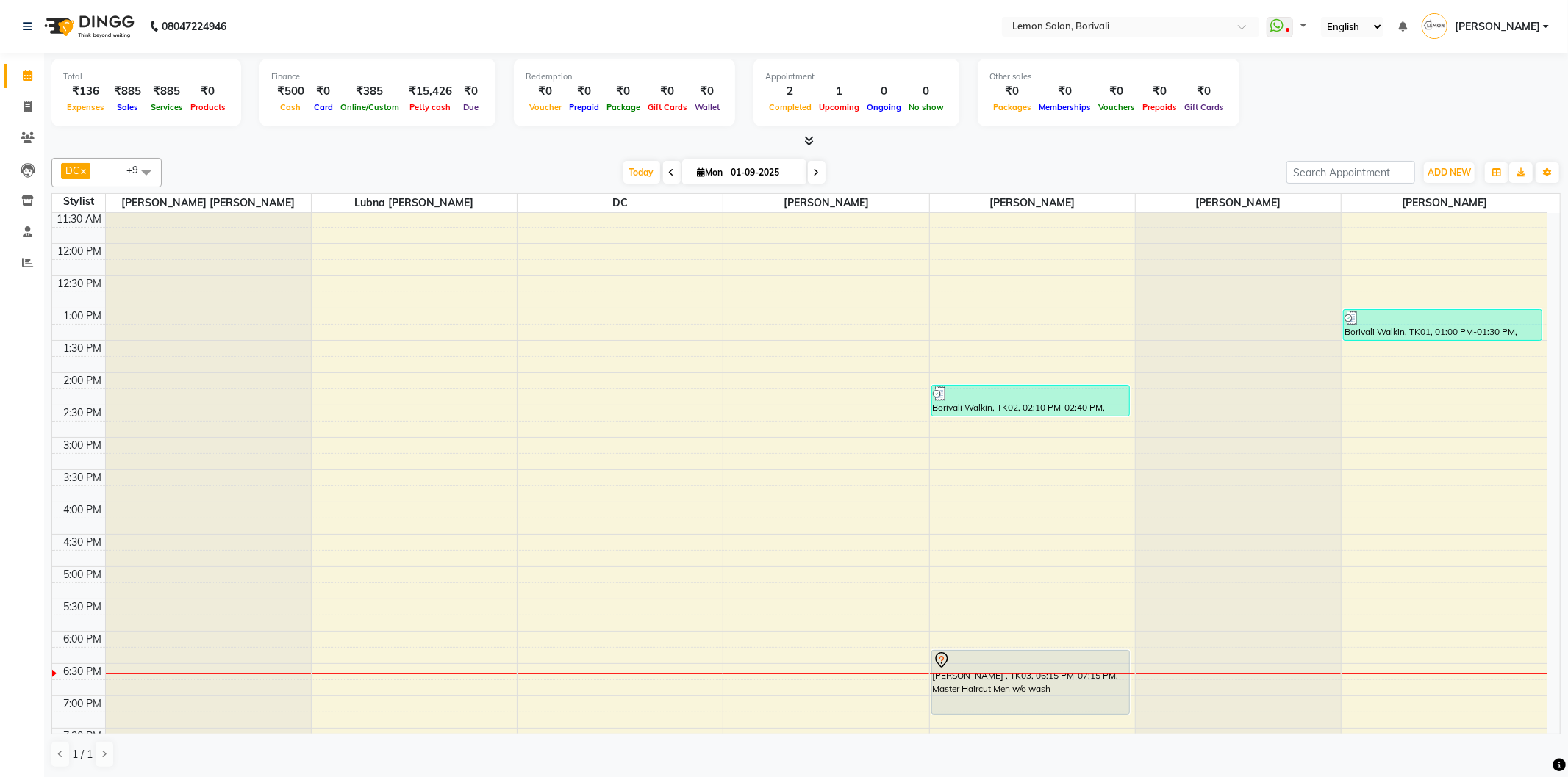
scroll to position [387, 0]
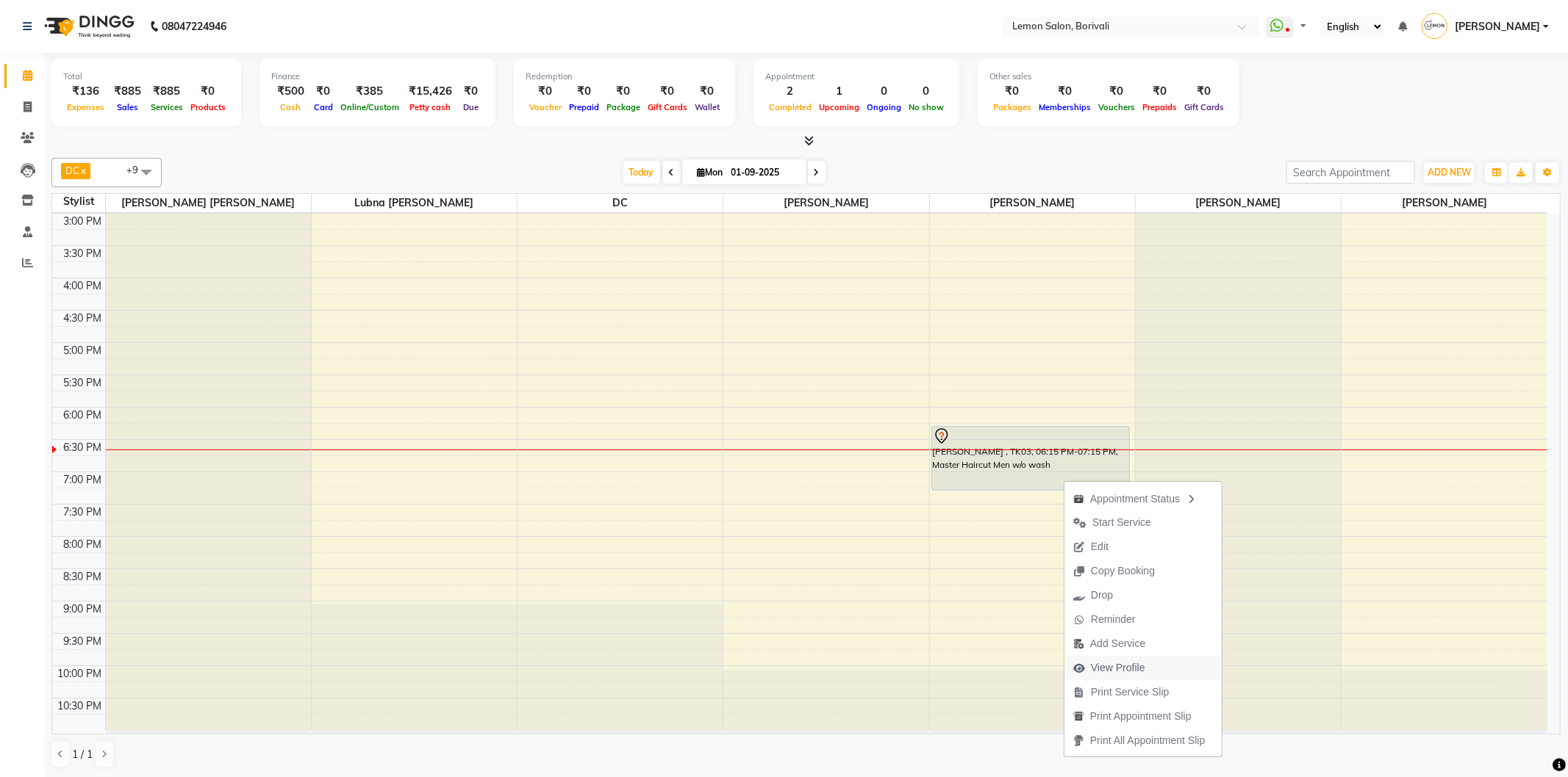
click at [1155, 665] on button "View Profile" at bounding box center [1143, 668] width 157 height 24
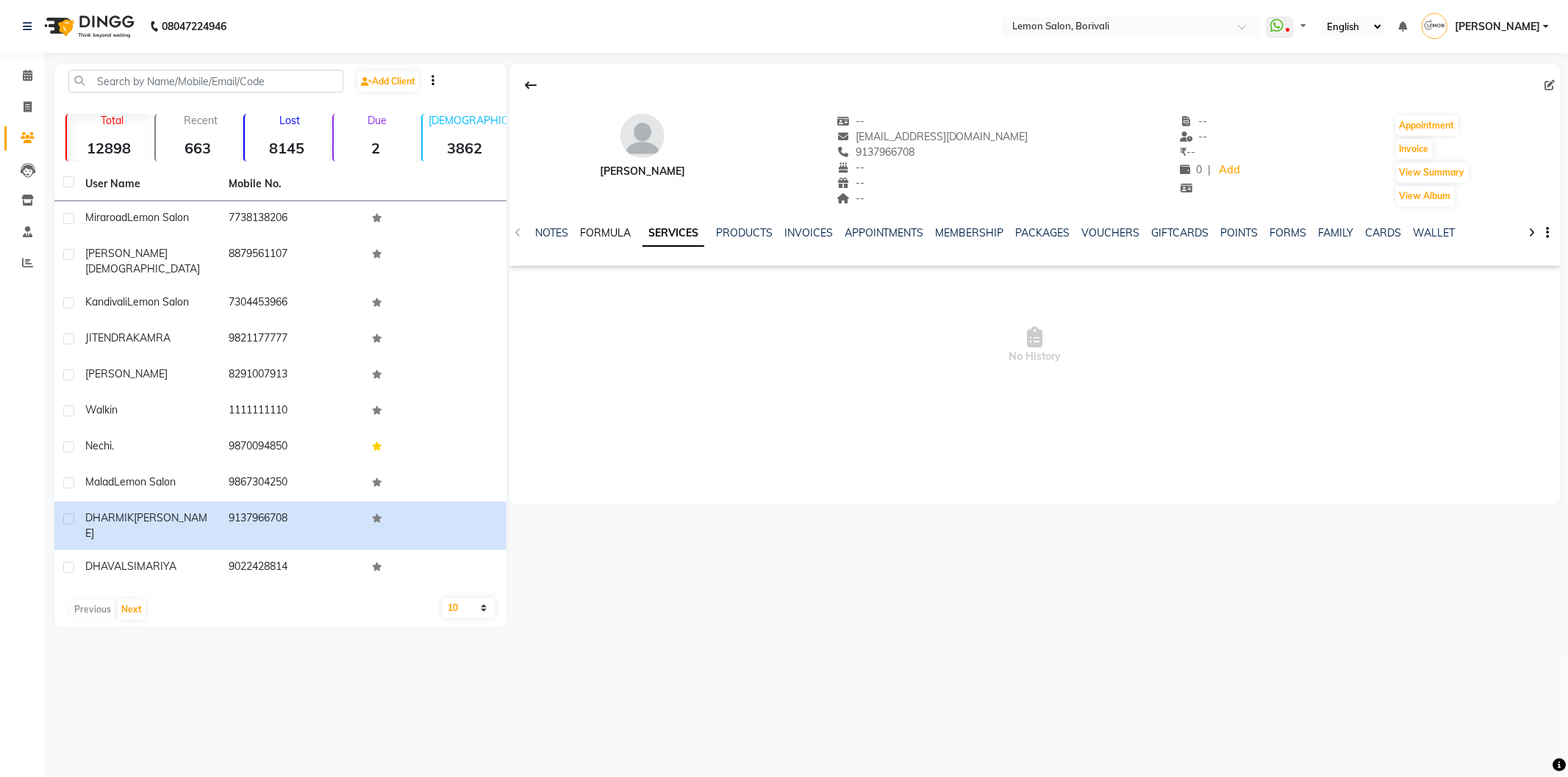
click at [612, 230] on link "FORMULA" at bounding box center [605, 233] width 51 height 13
click at [672, 230] on link "SERVICES" at bounding box center [679, 233] width 50 height 13
click at [30, 71] on icon at bounding box center [27, 76] width 9 height 11
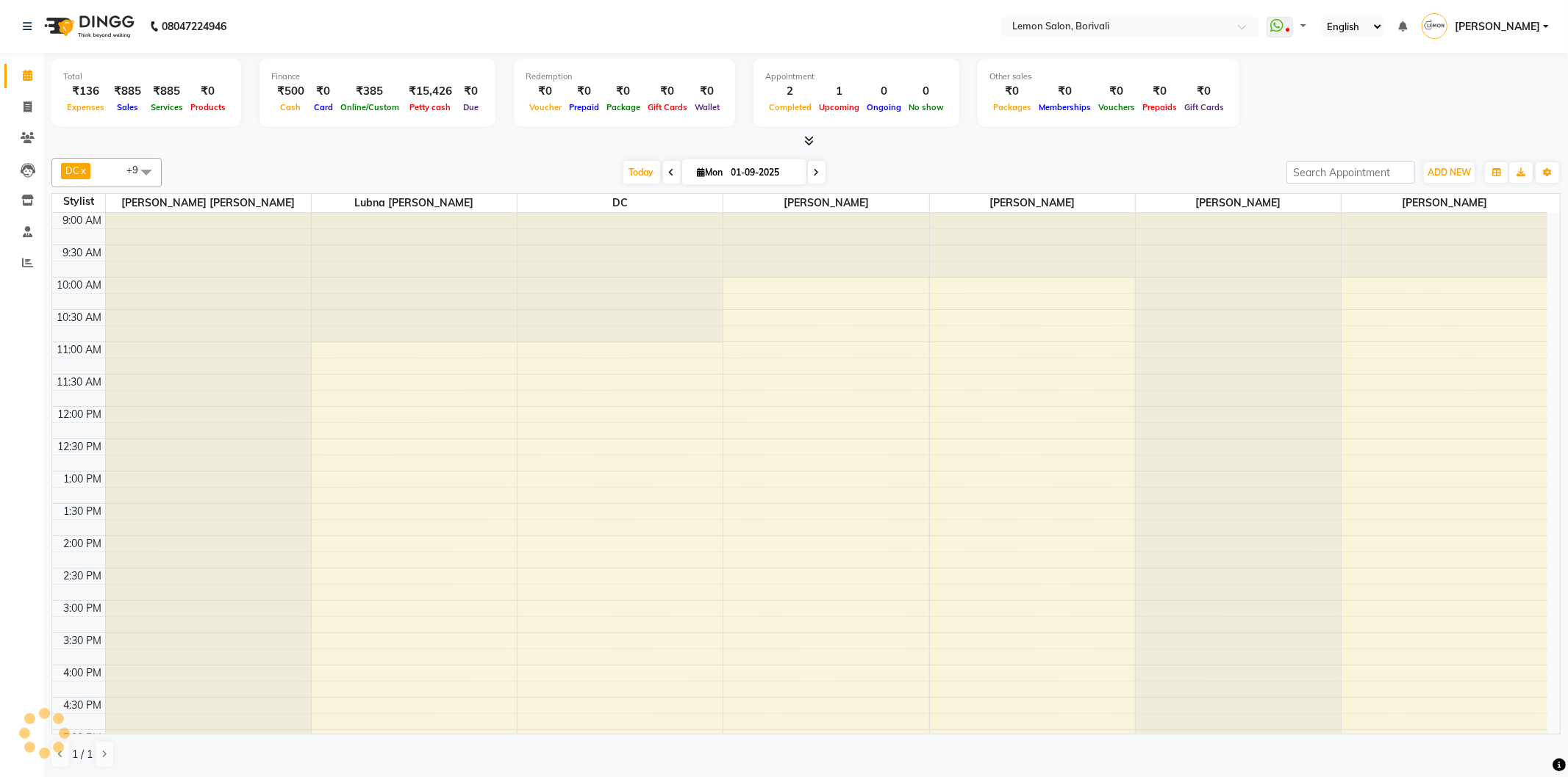
scroll to position [360, 0]
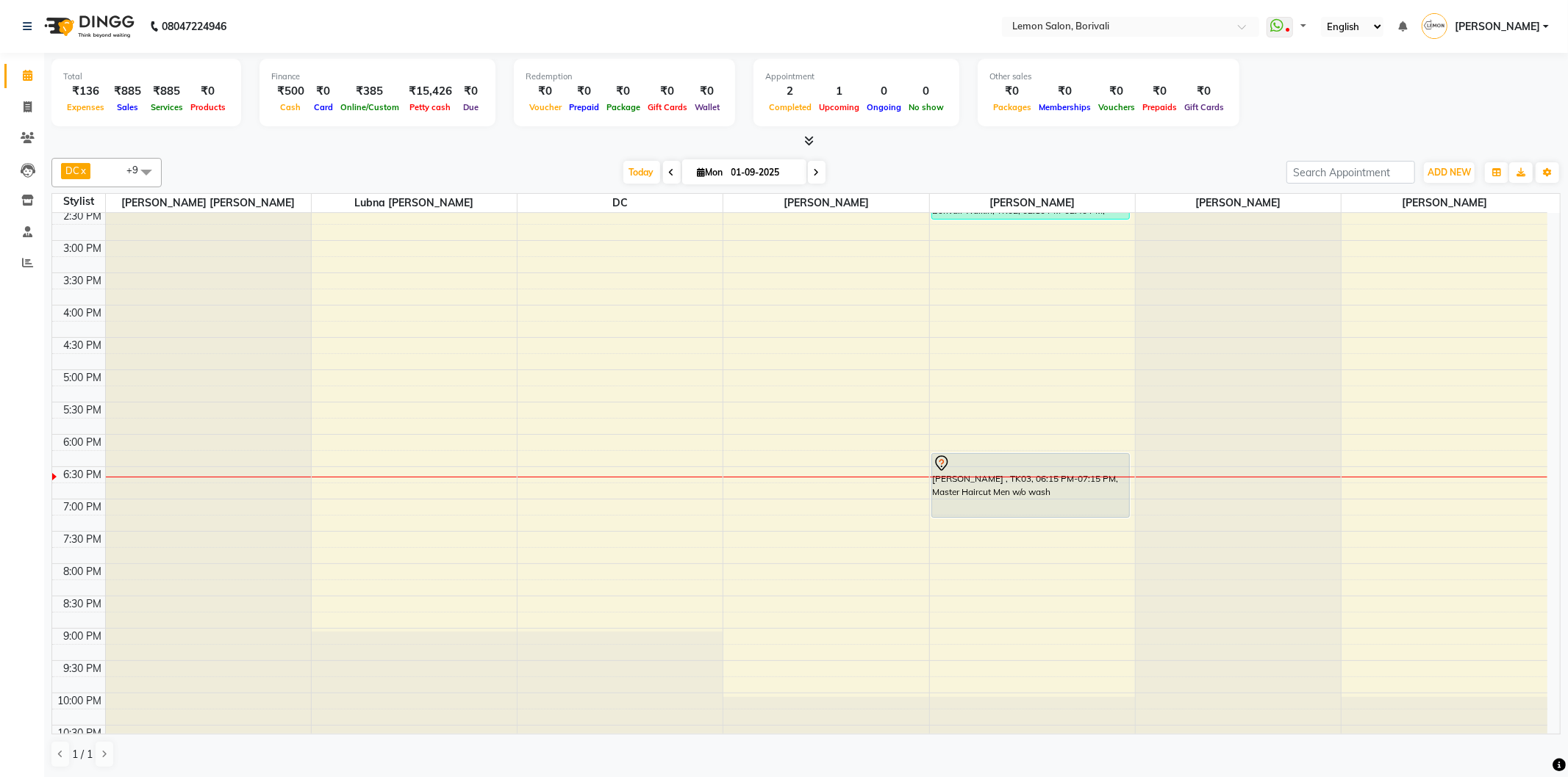
click at [1054, 154] on div "DC x Prashant Chavan x Ayesha Khan x Danish Salmani x Mo Adnan x Lubna mushahid…" at bounding box center [805, 462] width 1509 height 622
click at [640, 176] on span "Today" at bounding box center [641, 172] width 37 height 23
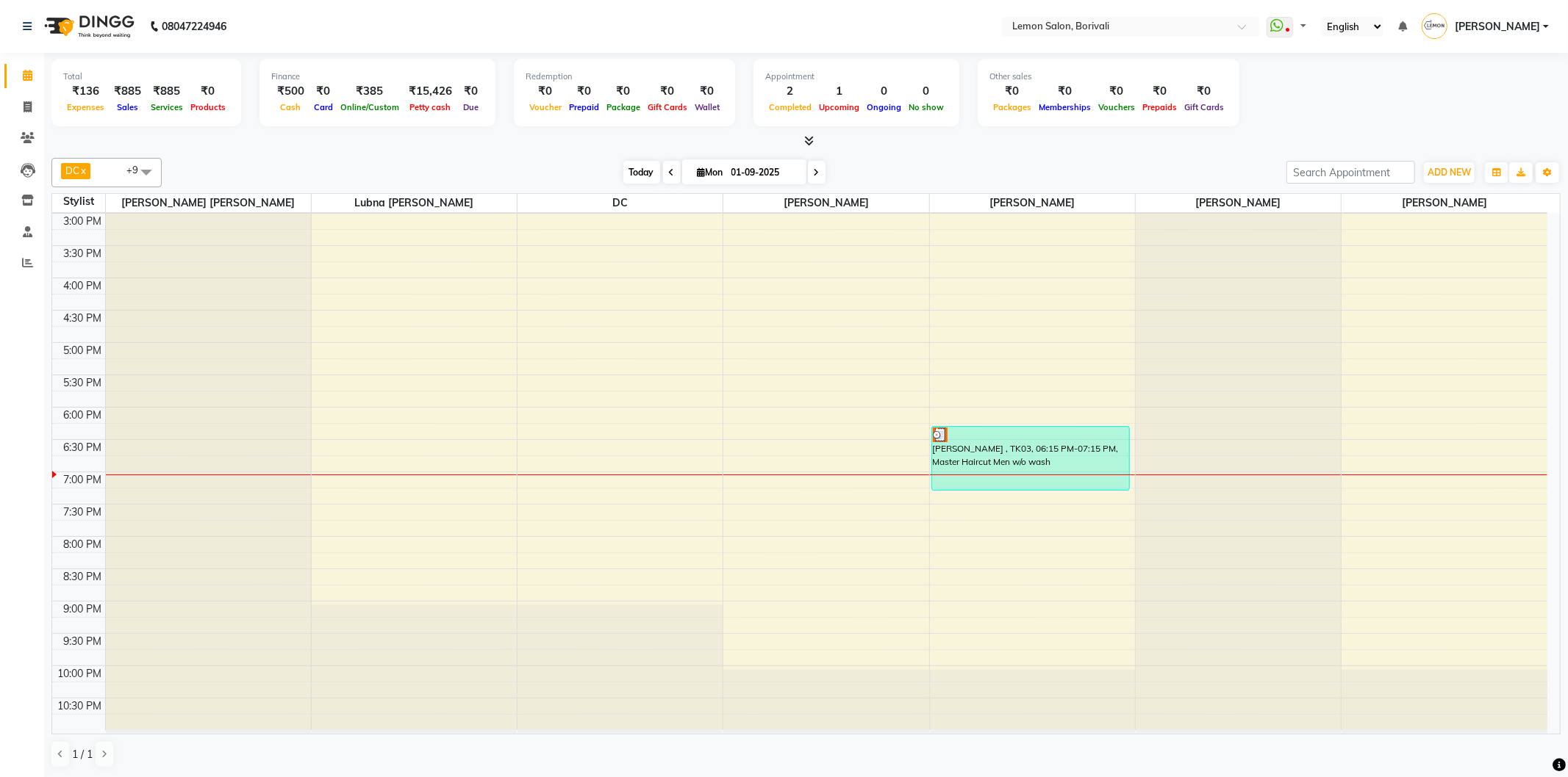
click at [631, 170] on span "Today" at bounding box center [641, 172] width 37 height 23
click at [632, 174] on span "Today" at bounding box center [641, 172] width 37 height 23
click at [1169, 164] on div "Today Mon 01-09-2025" at bounding box center [724, 173] width 1110 height 22
click at [630, 171] on span "Today" at bounding box center [641, 172] width 37 height 23
click at [996, 516] on div "9:00 AM 9:30 AM 10:00 AM 10:30 AM 11:00 AM 11:30 AM 12:00 PM 12:30 PM 1:00 PM 1…" at bounding box center [799, 278] width 1495 height 905
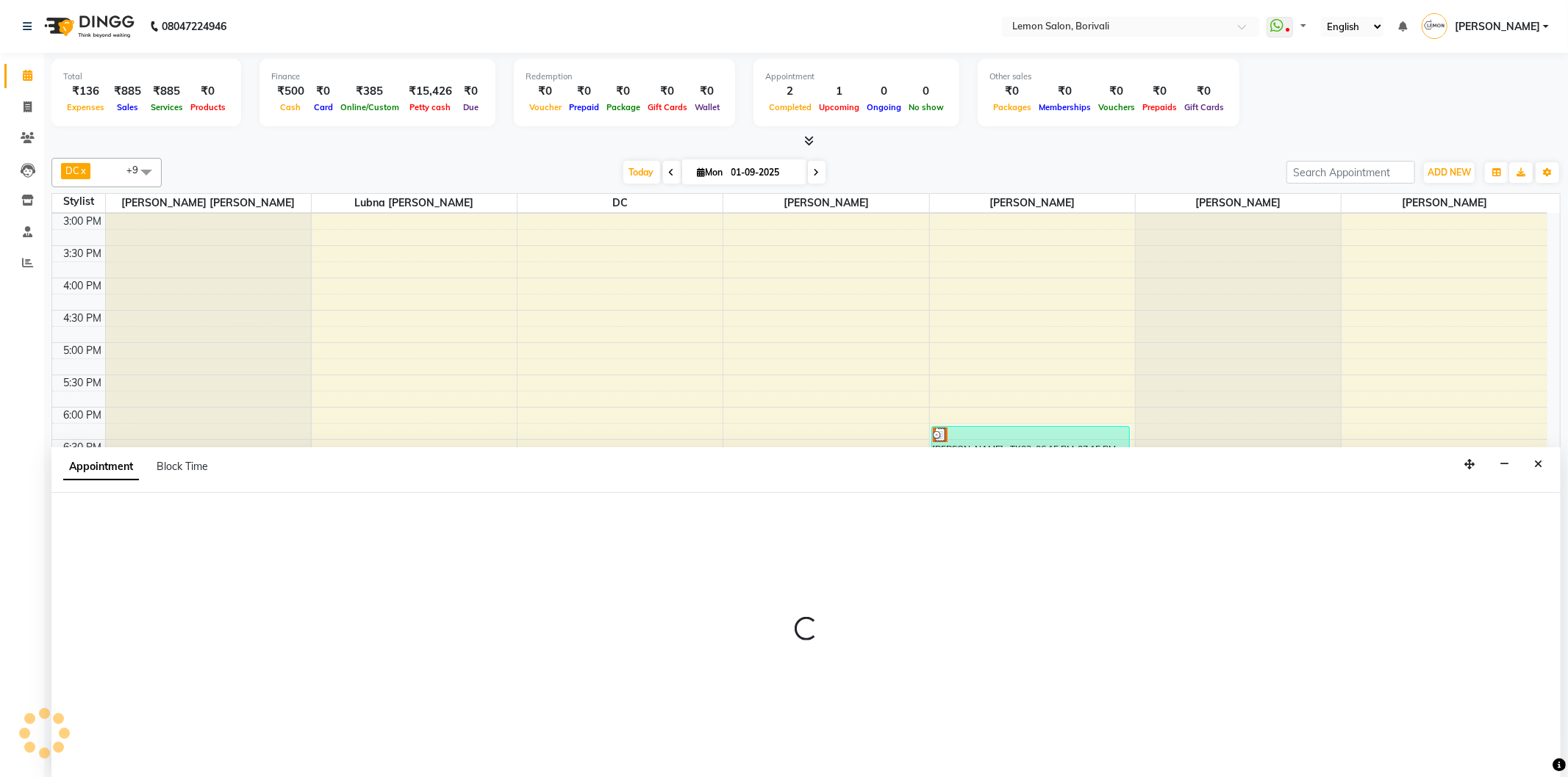
select select "16941"
select select "1170"
select select "tentative"
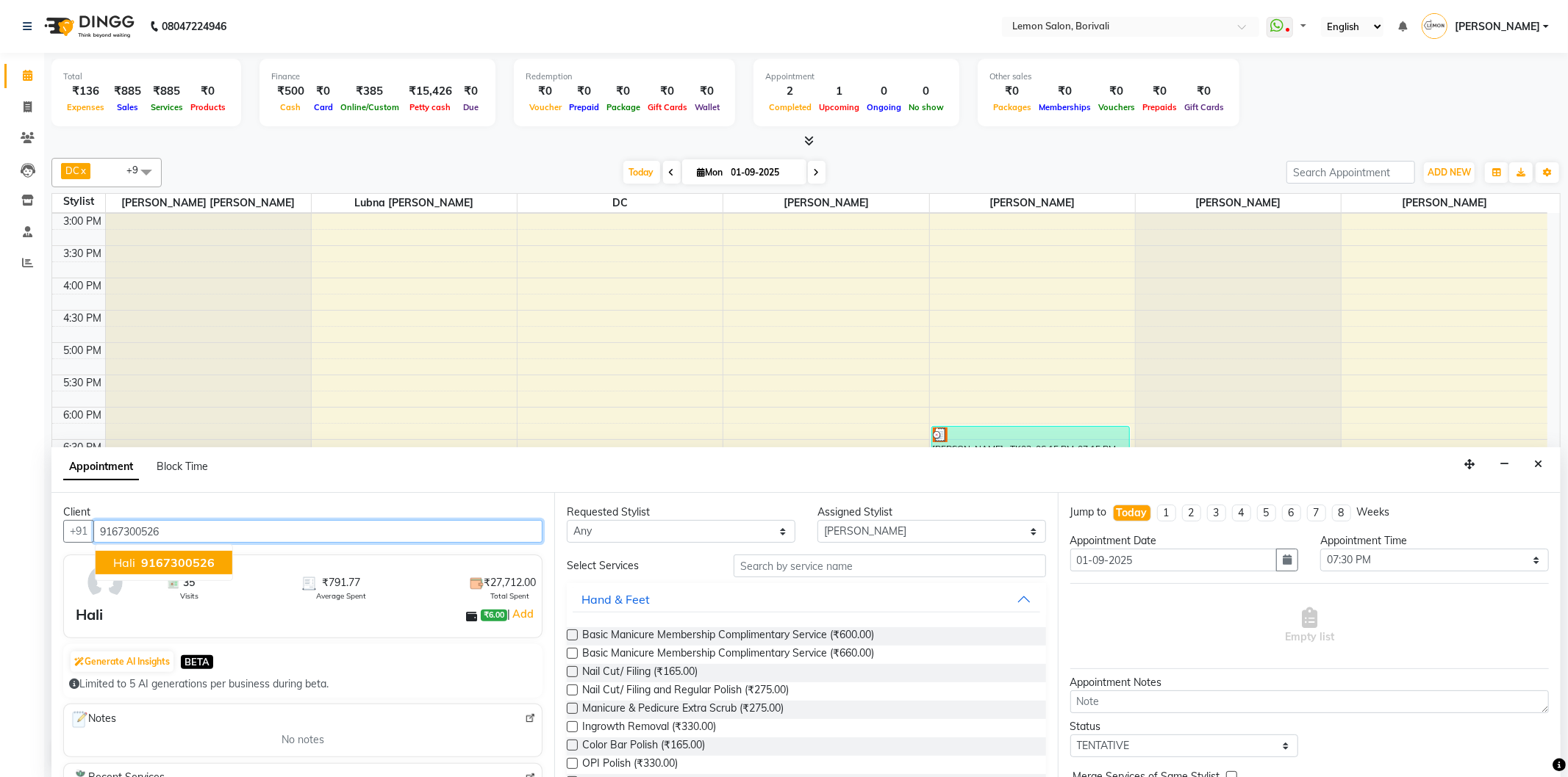
click at [157, 562] on span "9167300526" at bounding box center [178, 562] width 73 height 15
type input "9167300526"
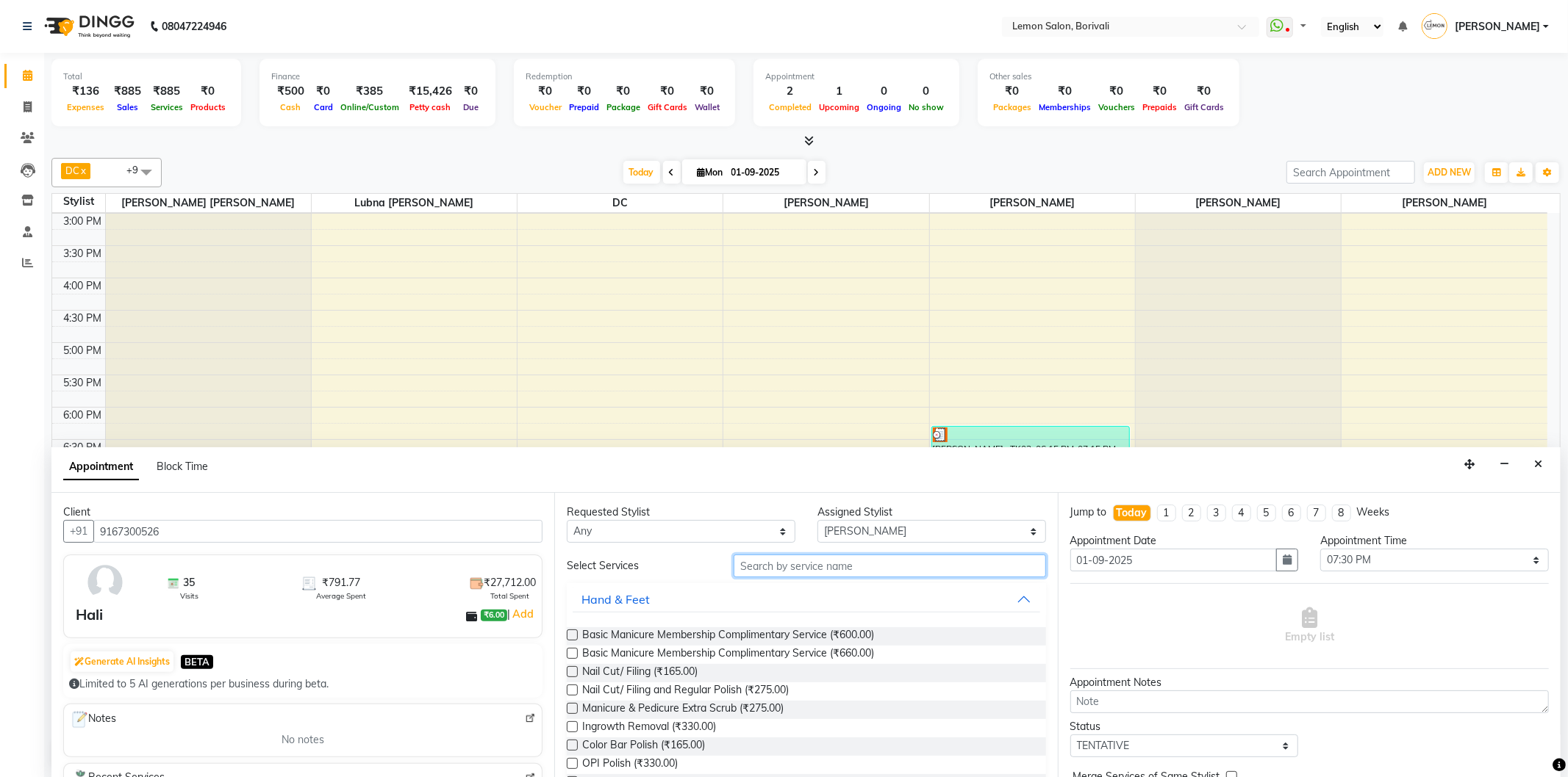
click at [802, 558] on input "text" at bounding box center [890, 565] width 312 height 23
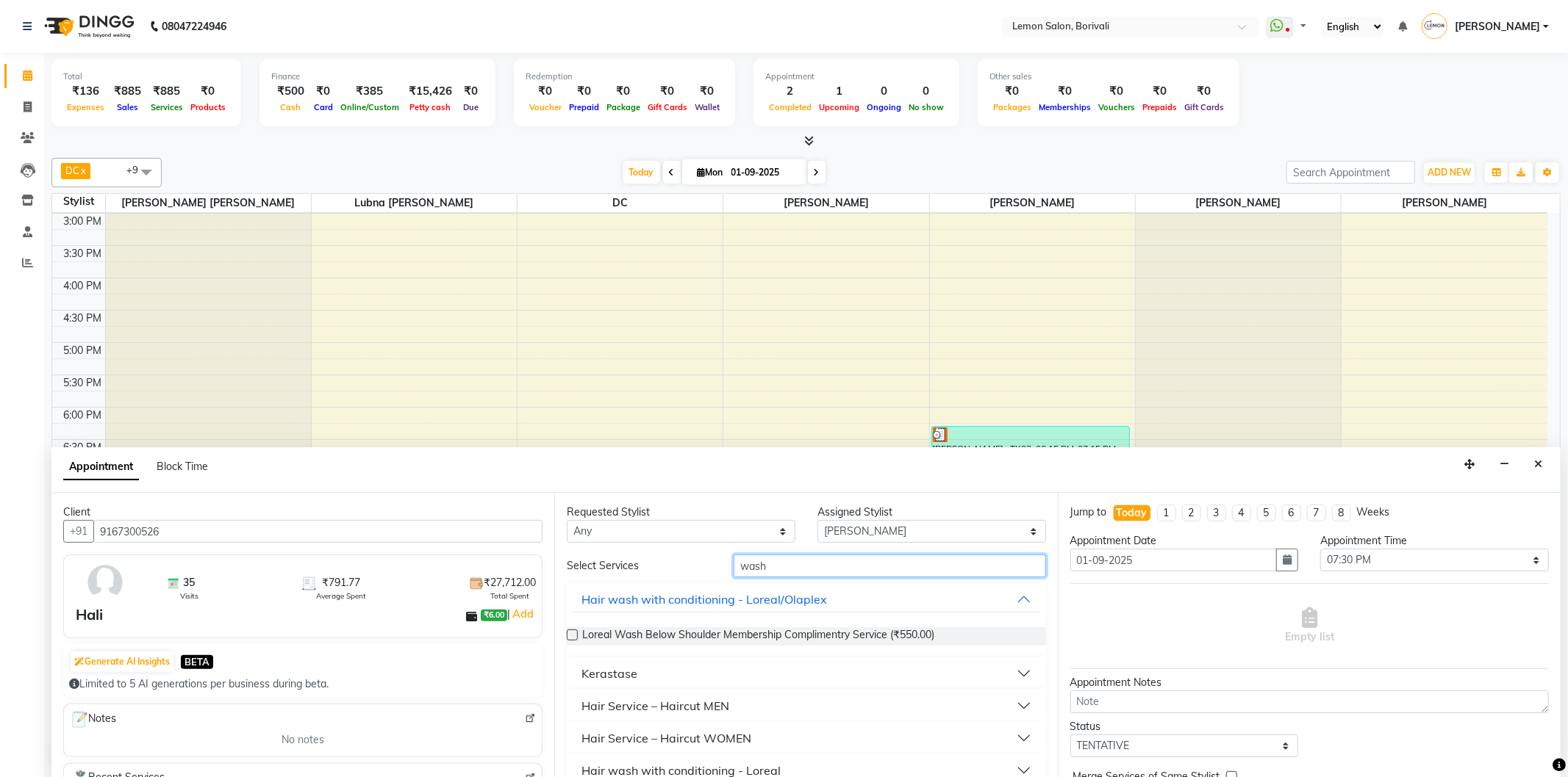
type input "wash"
click at [1017, 736] on button "Hair Service – Haircut WOMEN" at bounding box center [805, 738] width 467 height 26
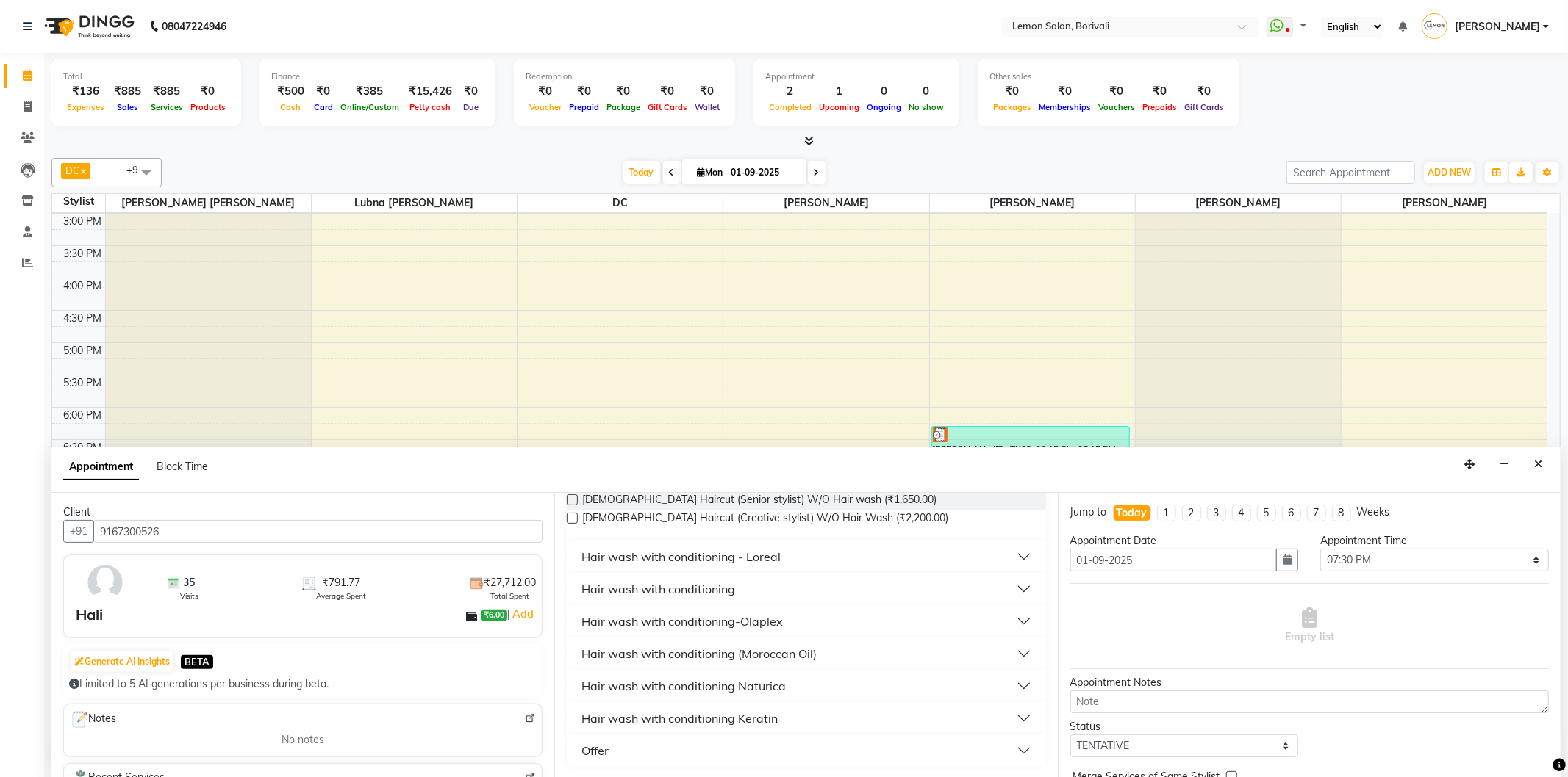
scroll to position [192, 0]
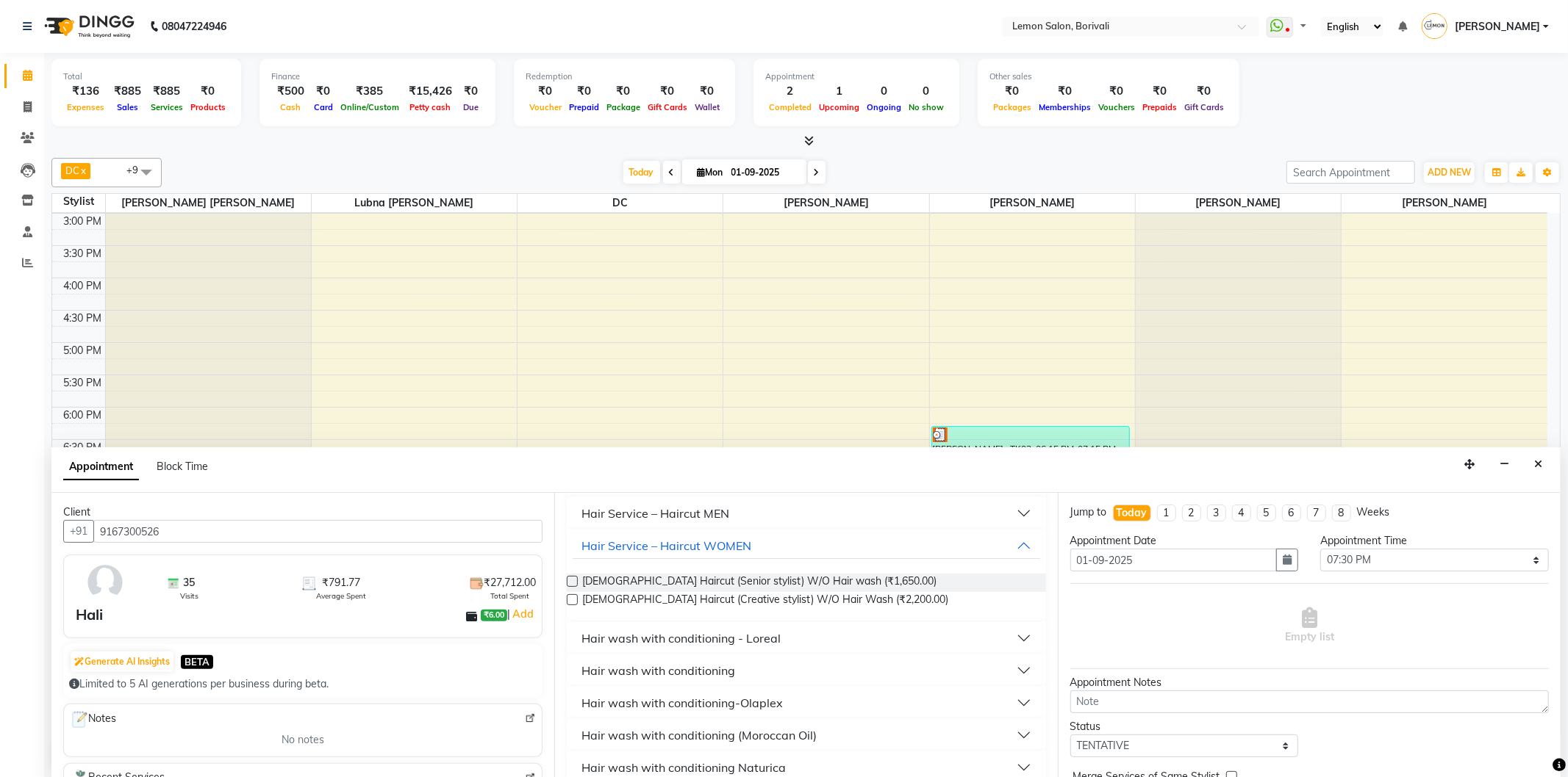
click at [1010, 642] on button "Hair wash with conditioning - Loreal" at bounding box center [805, 638] width 467 height 26
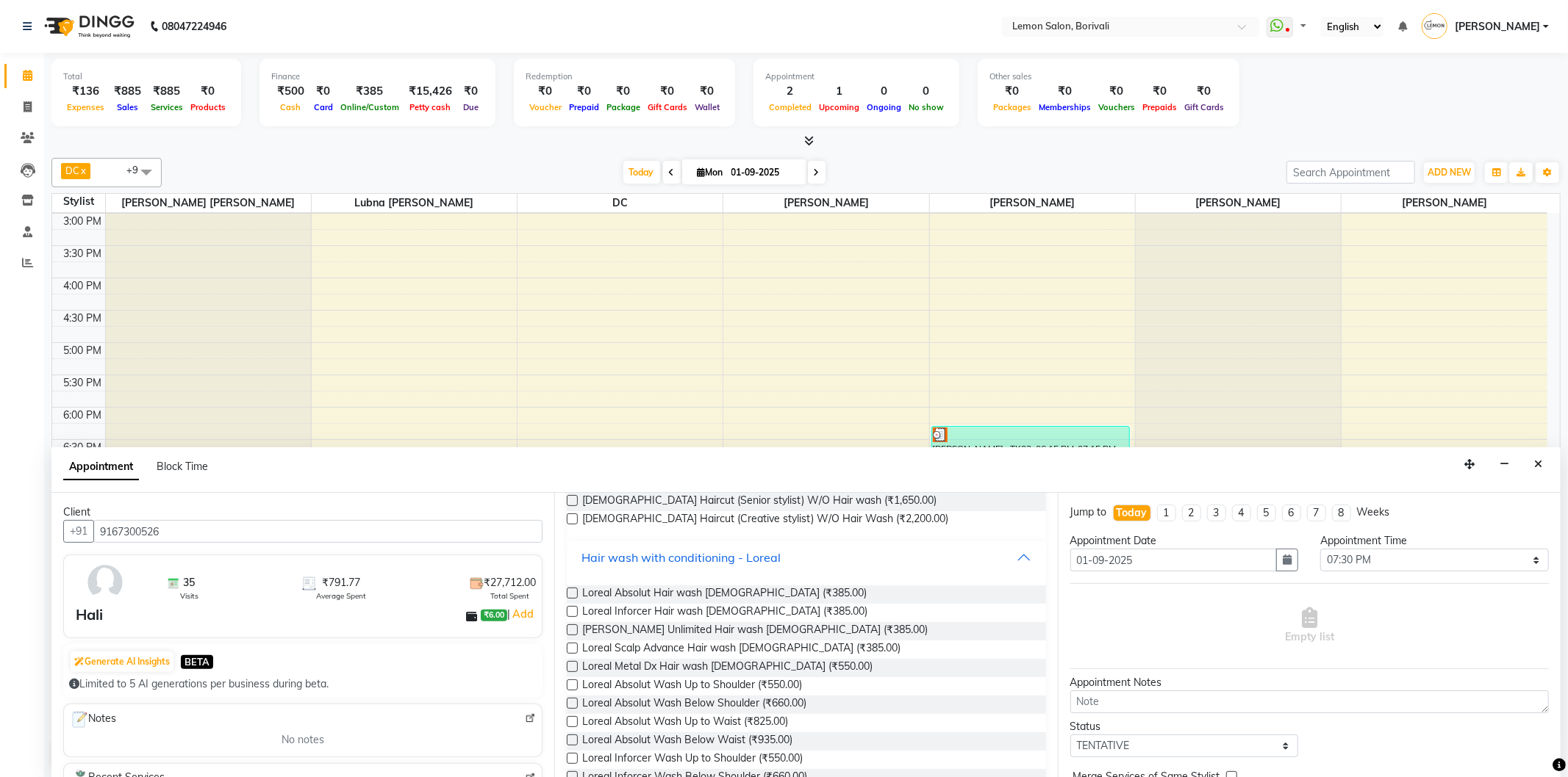
scroll to position [274, 0]
click at [569, 684] on label at bounding box center [573, 684] width 11 height 11
click at [569, 684] on input "checkbox" at bounding box center [572, 686] width 9 height 9
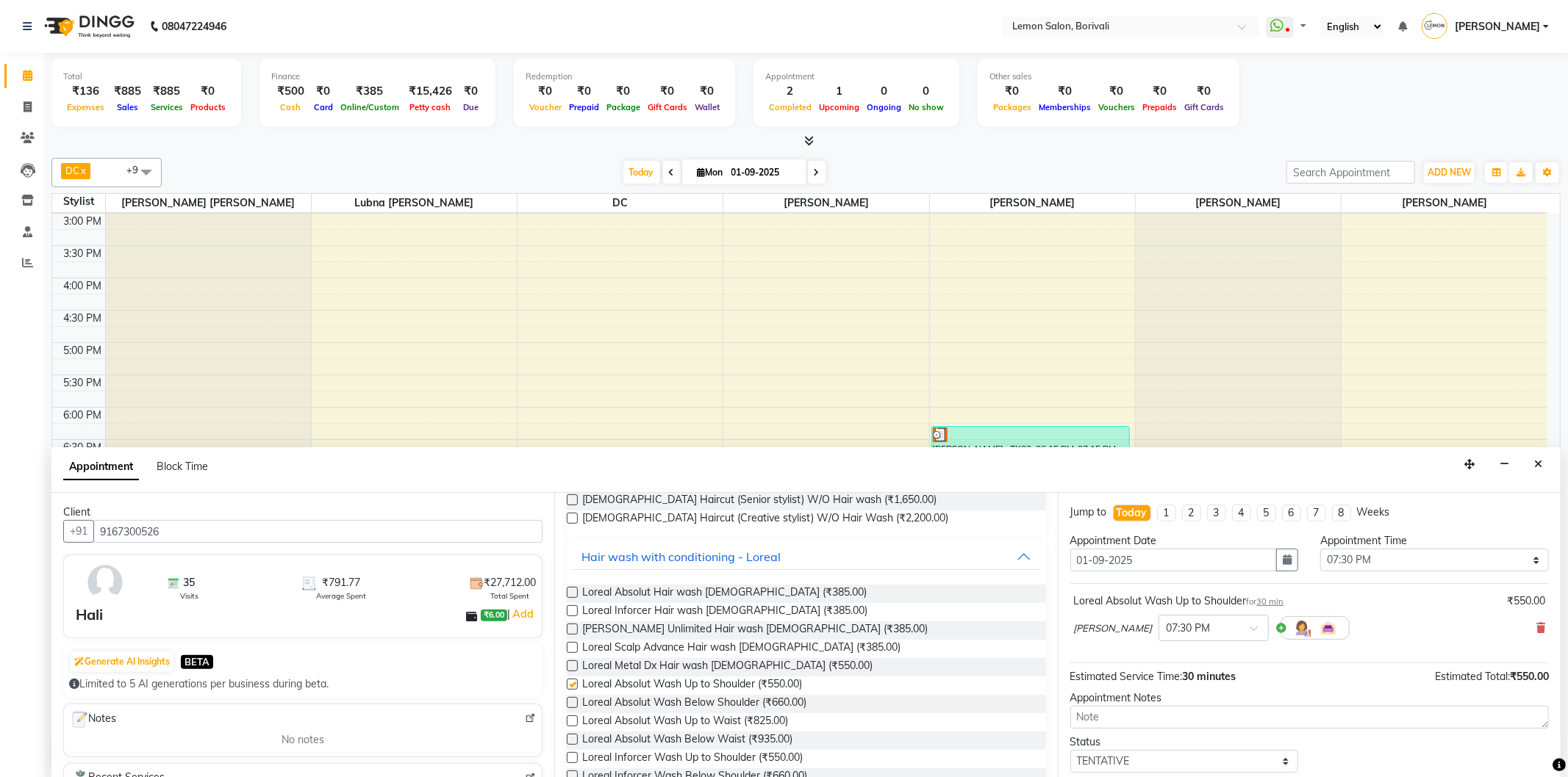
checkbox input "false"
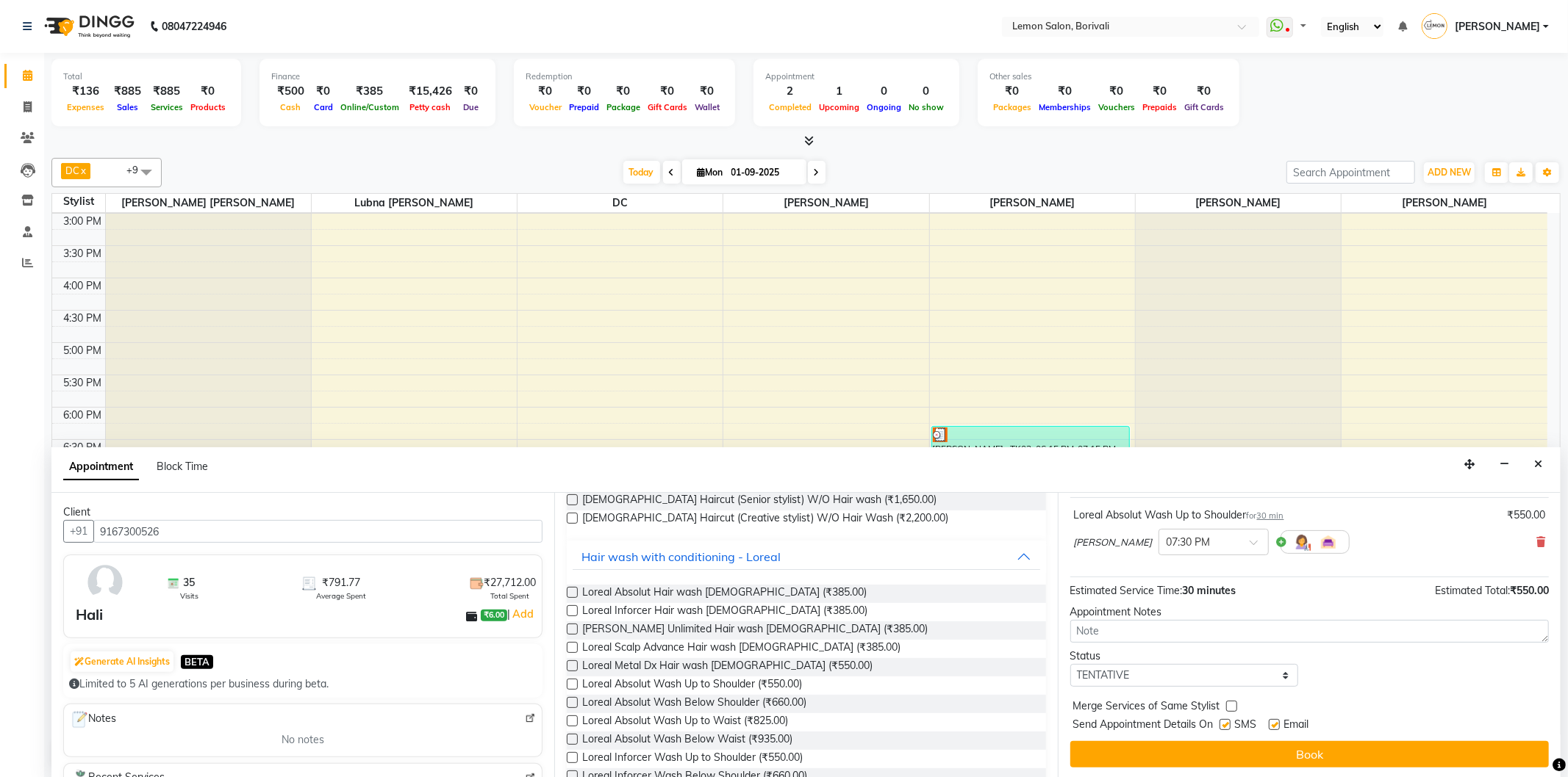
scroll to position [88, 0]
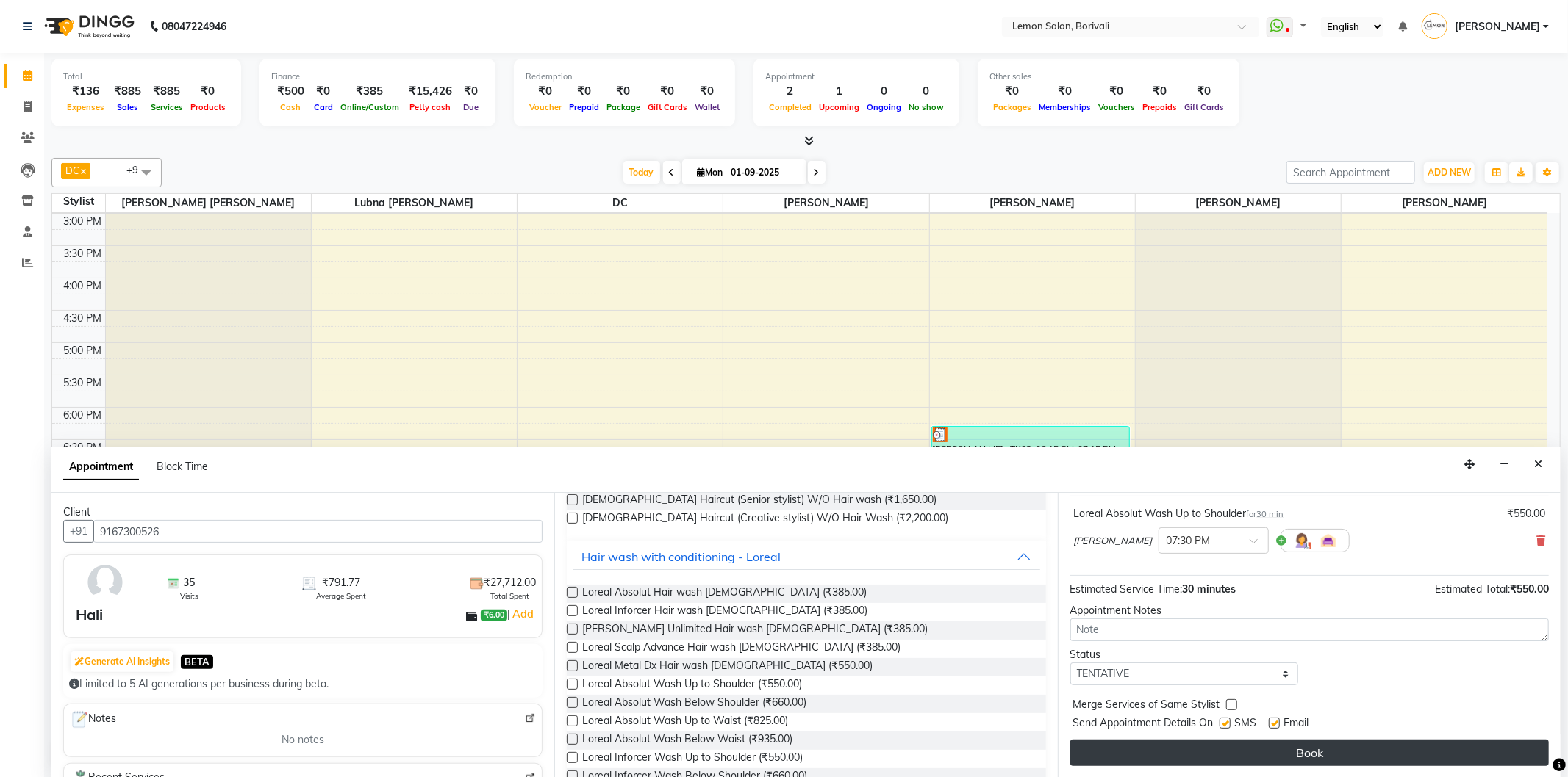
click at [1233, 753] on button "Book" at bounding box center [1309, 753] width 478 height 26
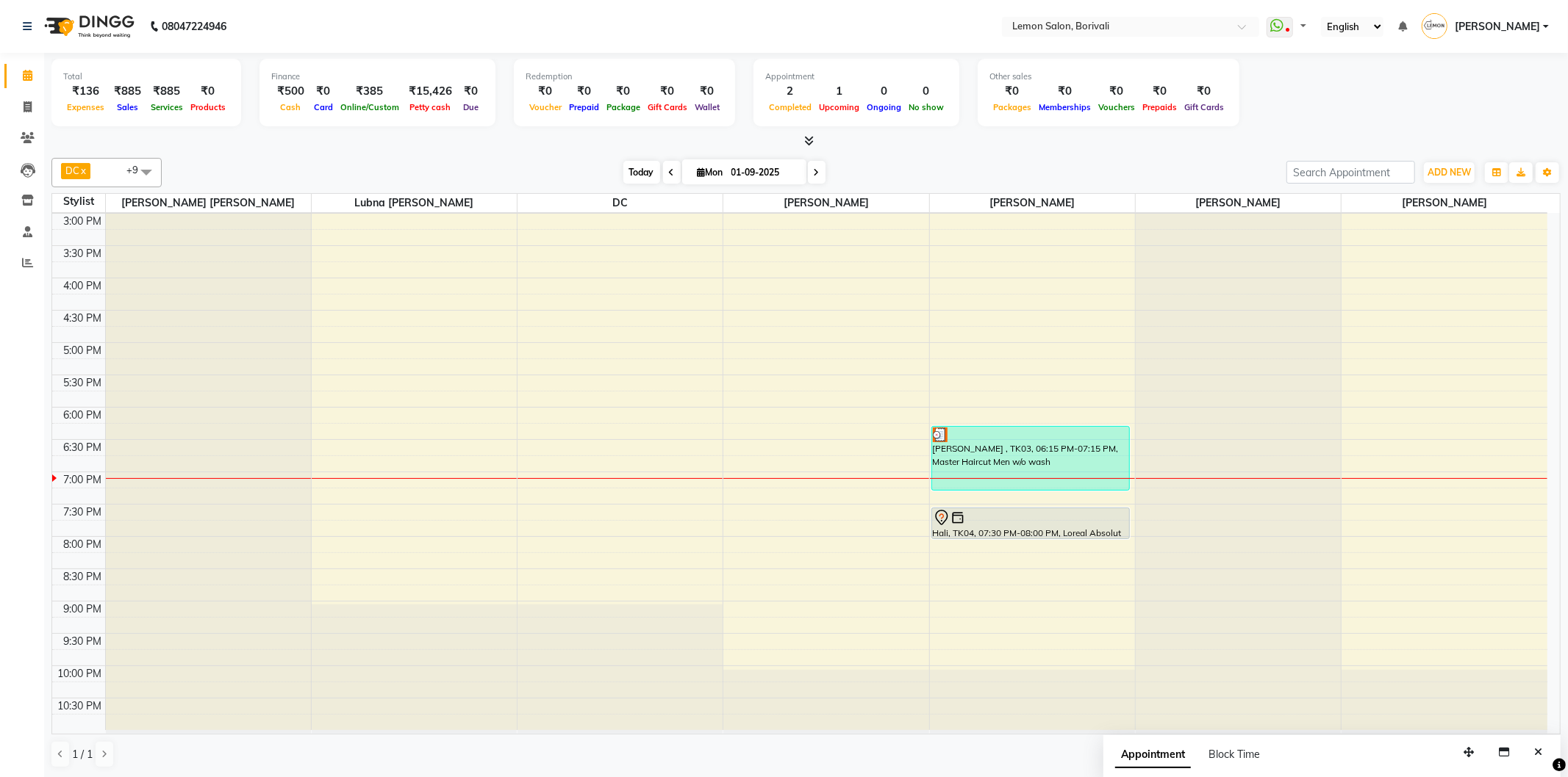
click at [646, 170] on span "Today" at bounding box center [641, 172] width 37 height 23
click at [636, 171] on span "Today" at bounding box center [641, 172] width 37 height 23
click at [30, 208] on span at bounding box center [27, 201] width 26 height 17
select select
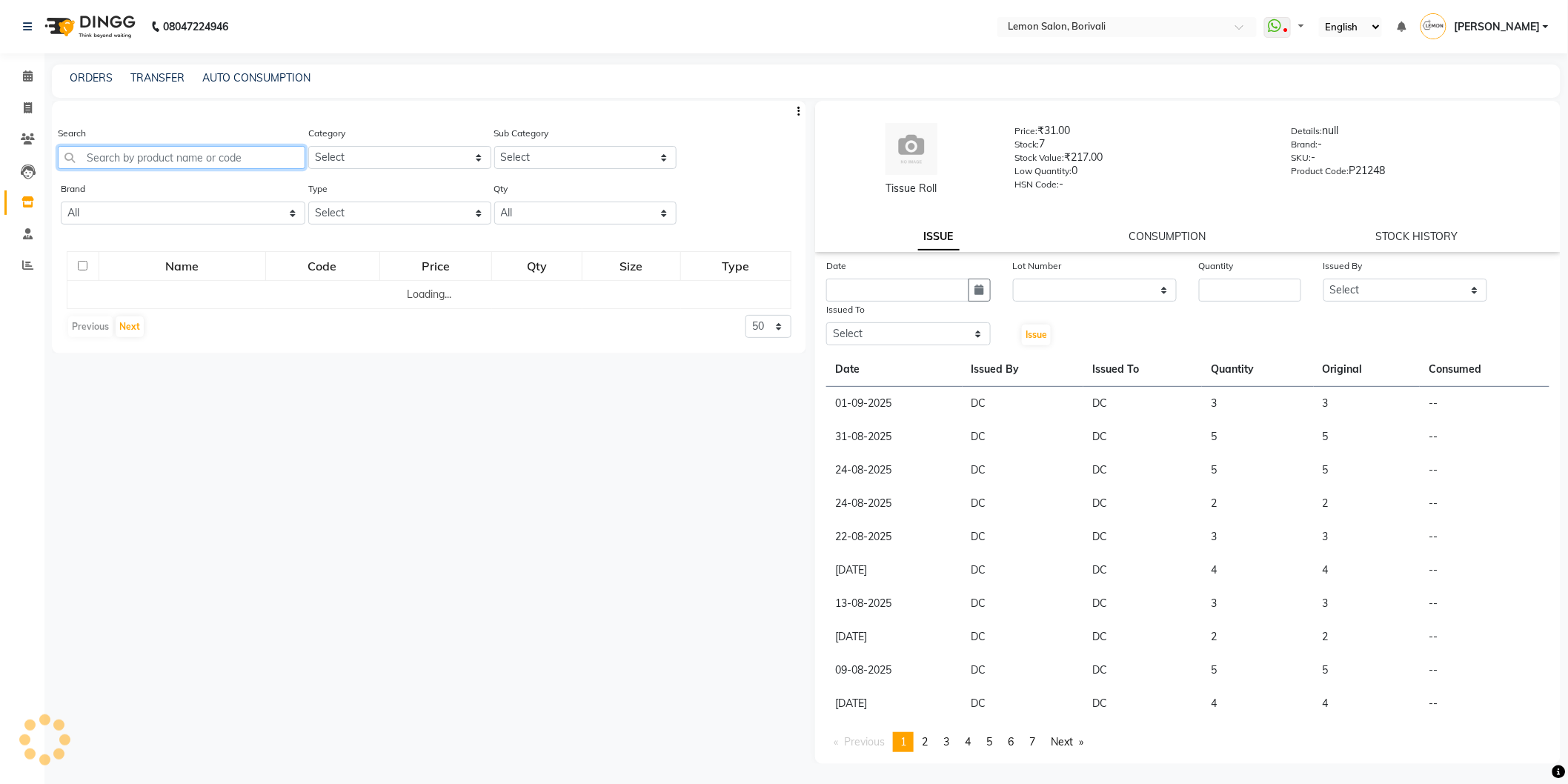
click at [148, 154] on input "text" at bounding box center [181, 157] width 247 height 23
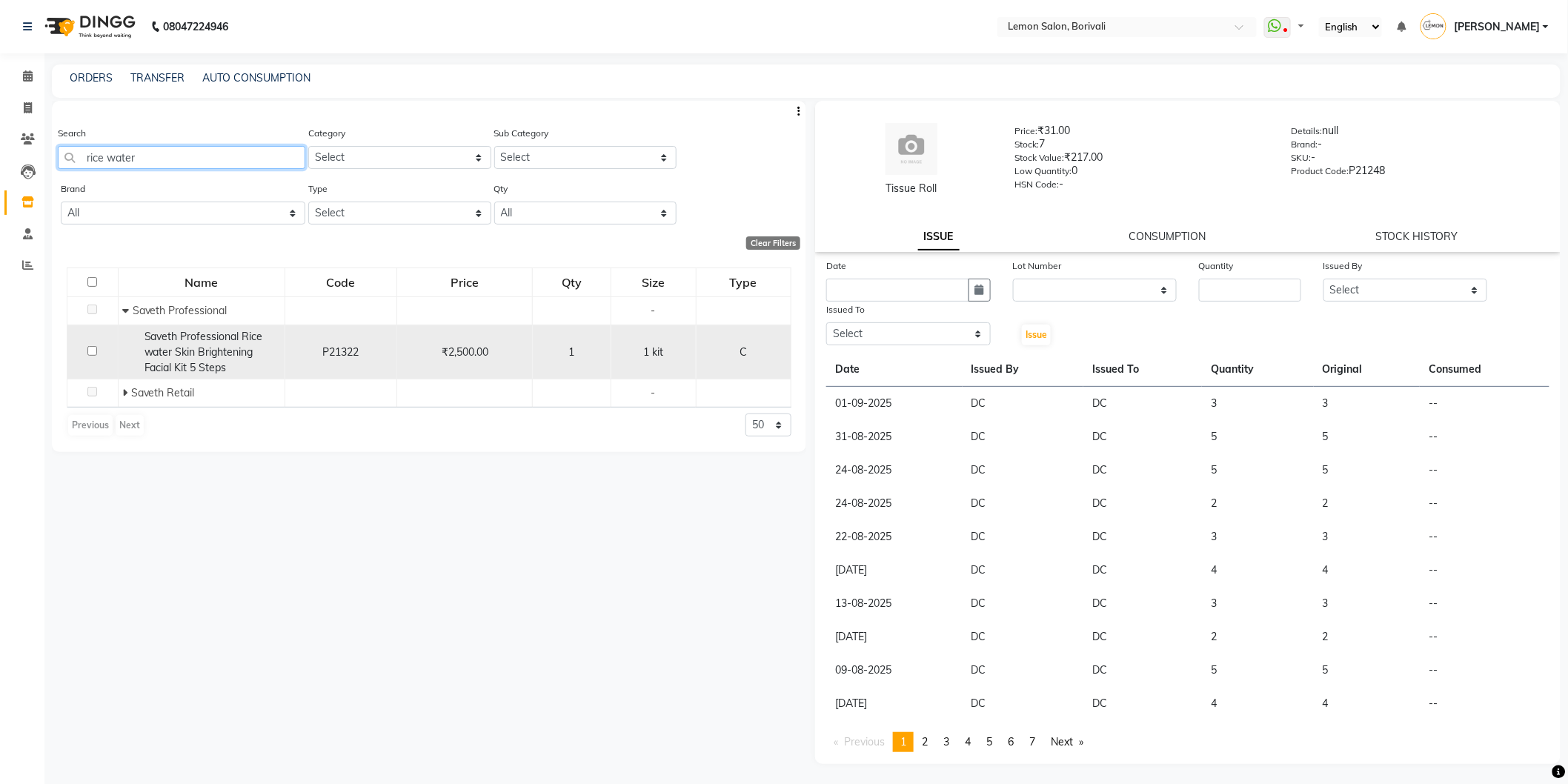
type input "rice water"
click at [94, 351] on input "checkbox" at bounding box center [92, 351] width 9 height 9
checkbox input "true"
select select
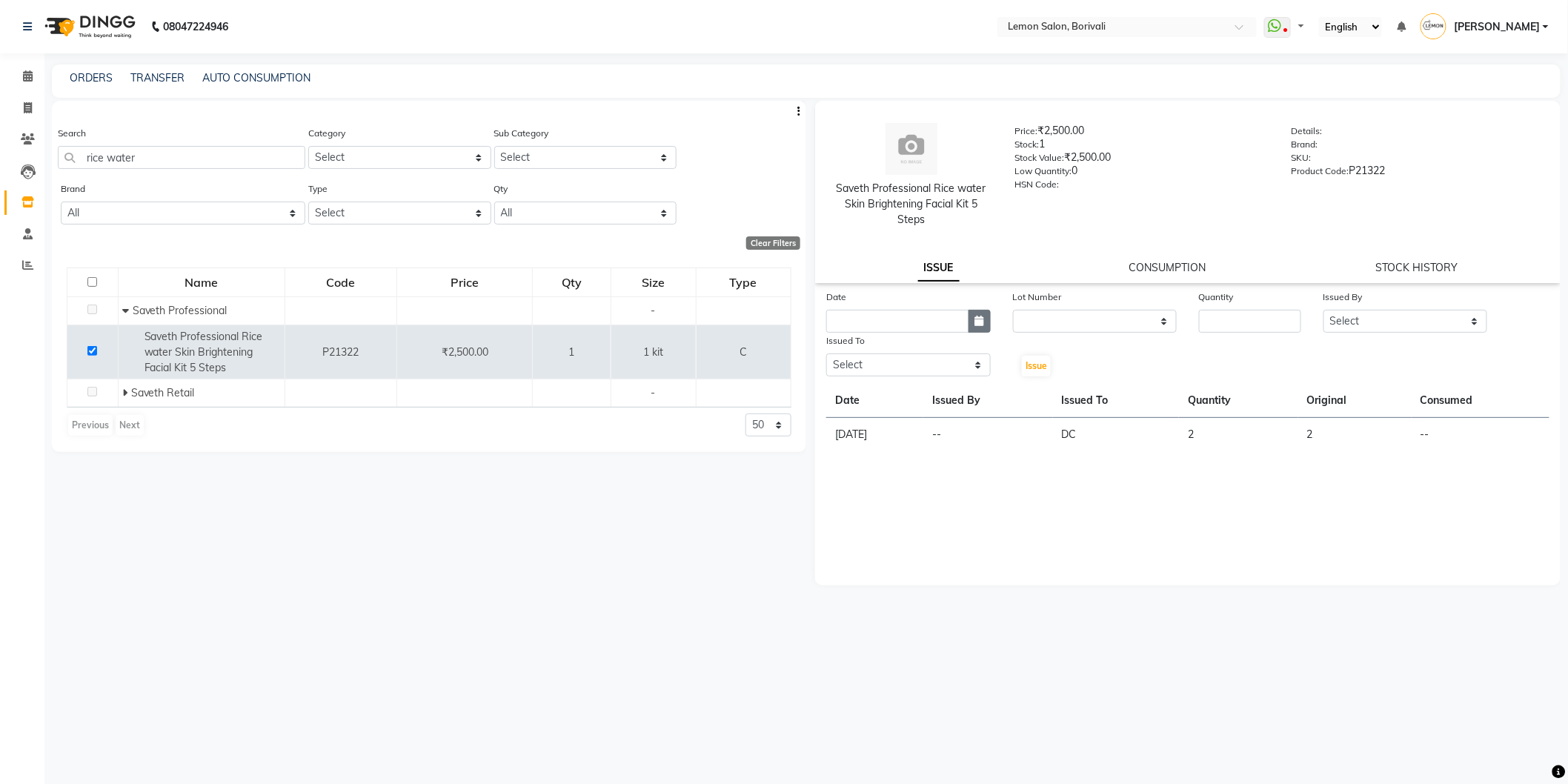
click at [977, 328] on button "button" at bounding box center [979, 321] width 22 height 23
select select "9"
select select "2025"
click at [843, 401] on div "1" at bounding box center [842, 398] width 24 height 24
type input "01-09-2025"
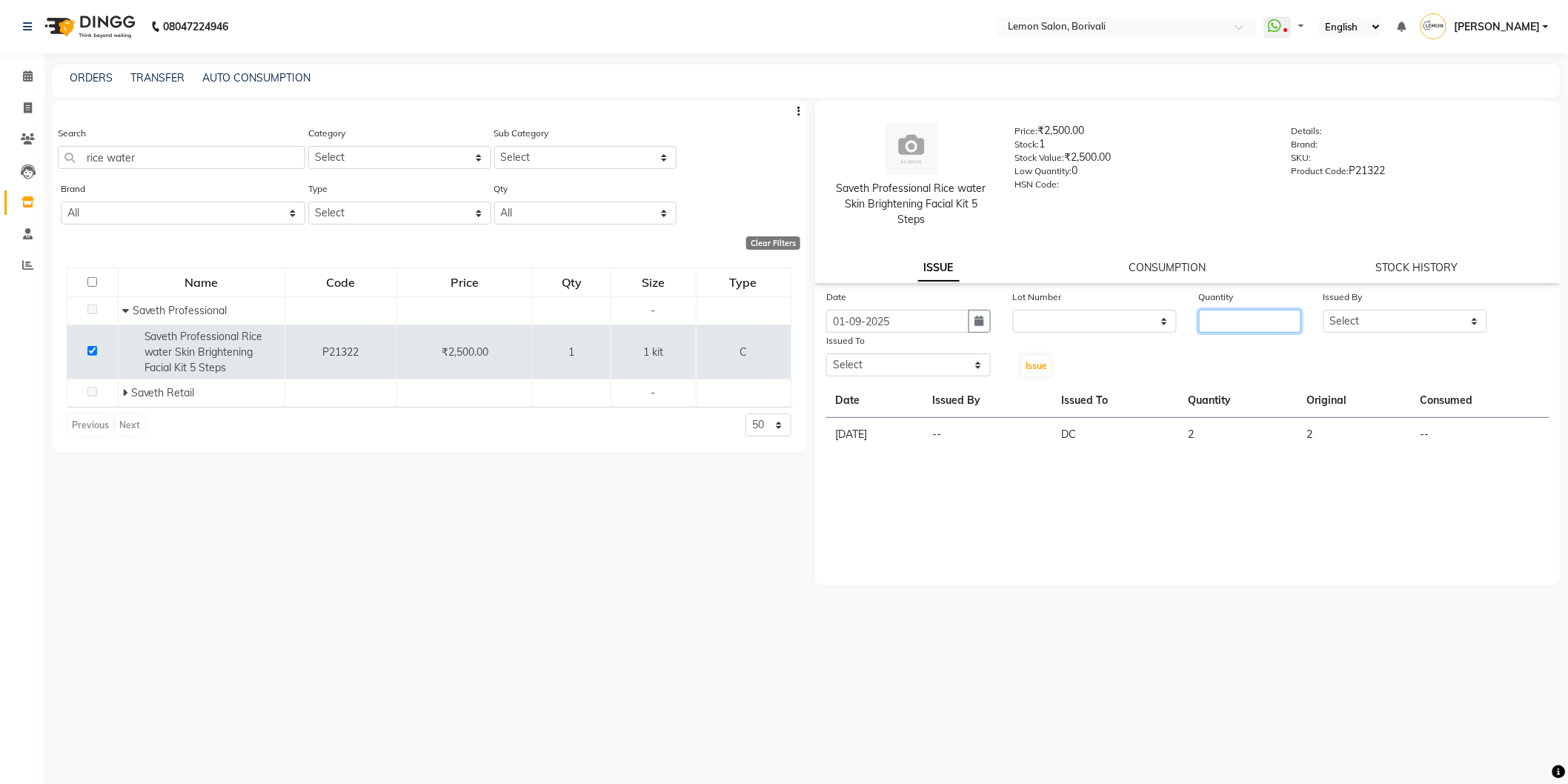
click at [1246, 321] on input "number" at bounding box center [1250, 321] width 102 height 23
type input "1"
click at [1365, 328] on select "Select DC Faiz Khan Huzaifa Jiral Baua Jyoti Vyas Lubna mushahid siddique Mo Ad…" at bounding box center [1405, 321] width 164 height 23
select select "7885"
click at [1323, 310] on select "Select DC Faiz Khan Huzaifa Jiral Baua Jyoti Vyas Lubna mushahid siddique Mo Ad…" at bounding box center [1405, 321] width 164 height 23
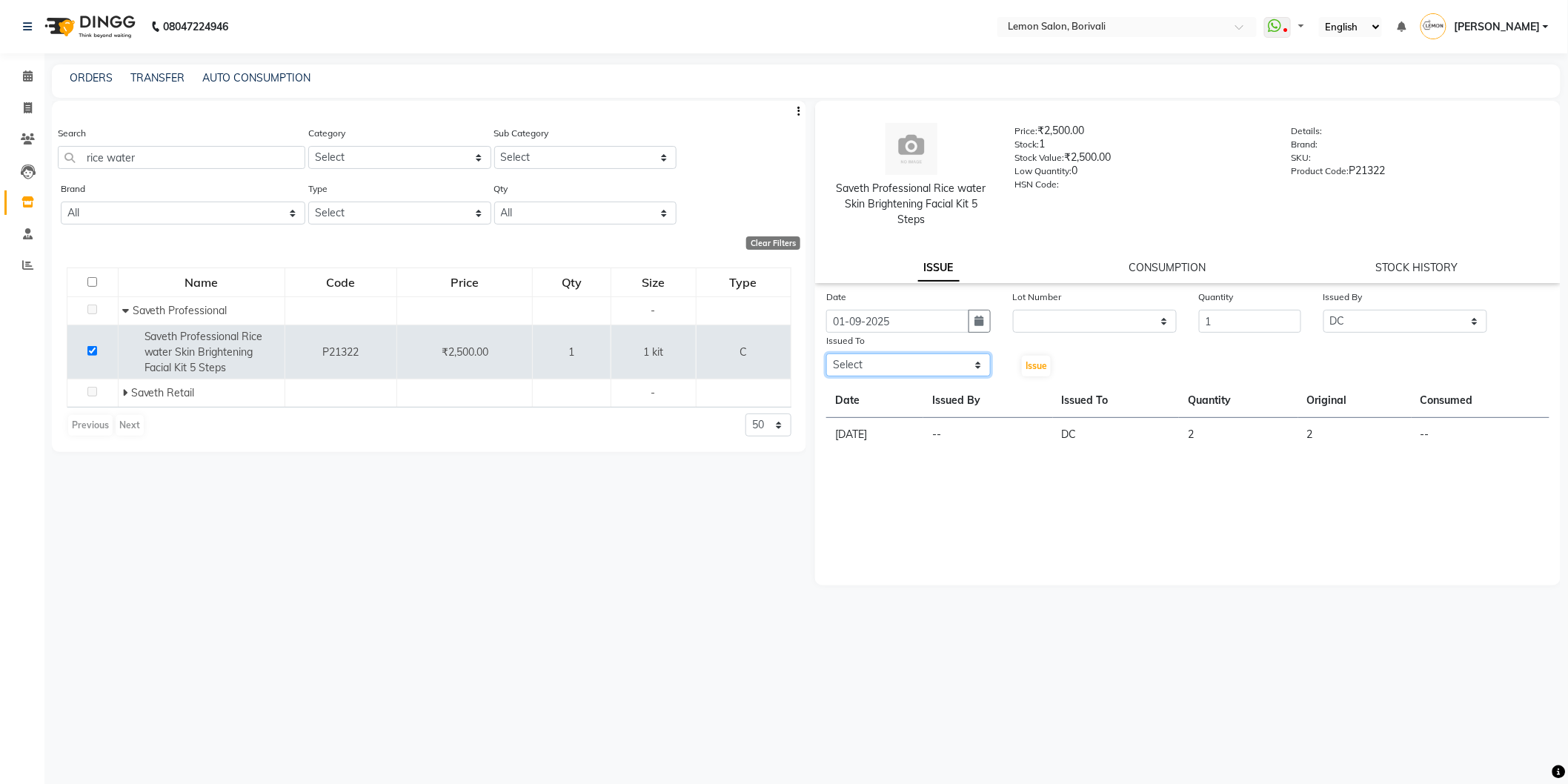
click at [941, 359] on select "Select DC Faiz Khan Huzaifa Jiral Baua Jyoti Vyas Lubna mushahid siddique Mo Ad…" at bounding box center [908, 365] width 164 height 23
select select "7885"
click at [826, 354] on select "Select DC Faiz Khan Huzaifa Jiral Baua Jyoti Vyas Lubna mushahid siddique Mo Ad…" at bounding box center [908, 365] width 164 height 23
click at [1027, 373] on button "Issue" at bounding box center [1036, 366] width 29 height 20
select select
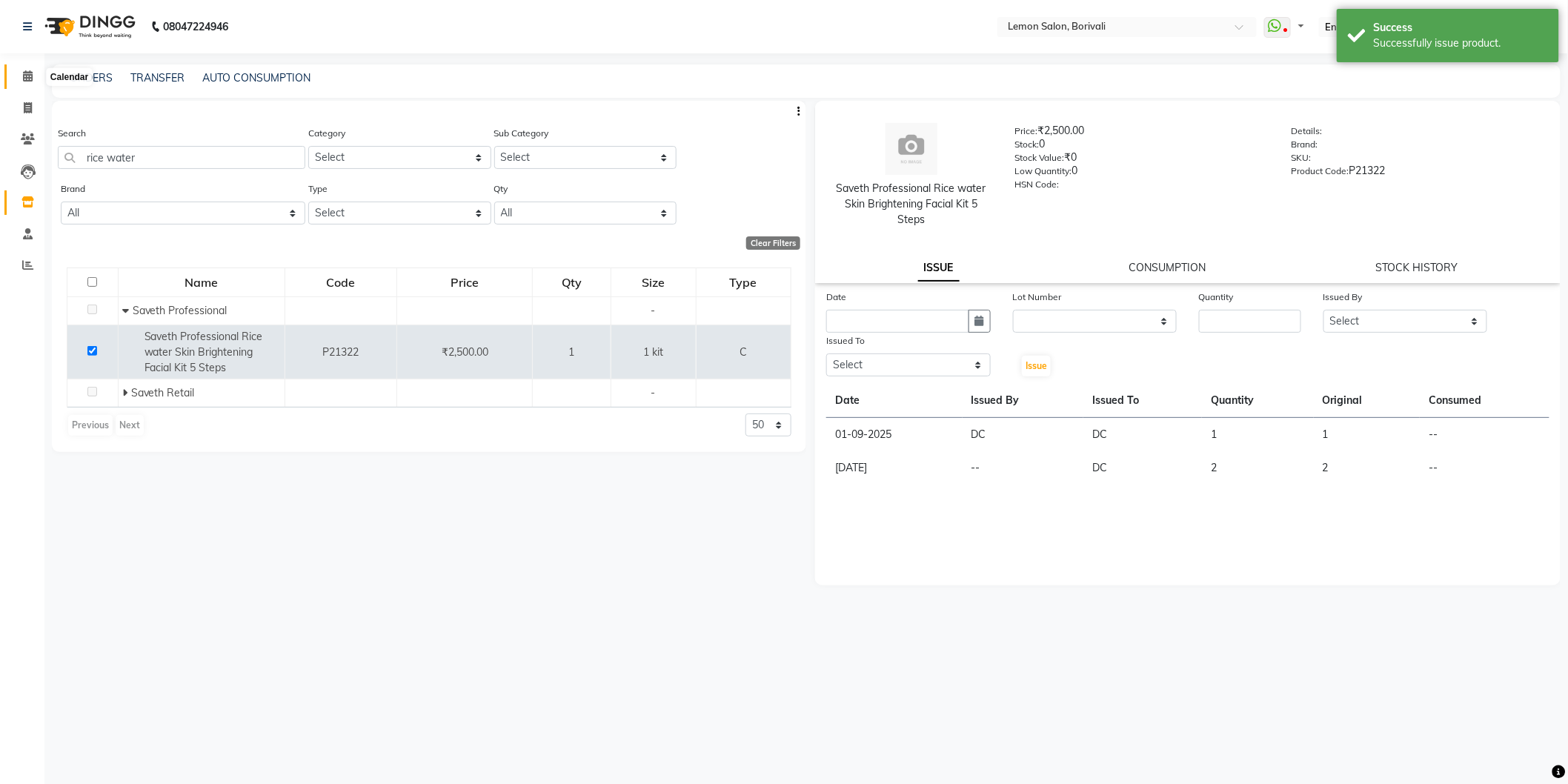
click at [20, 79] on span at bounding box center [27, 77] width 26 height 17
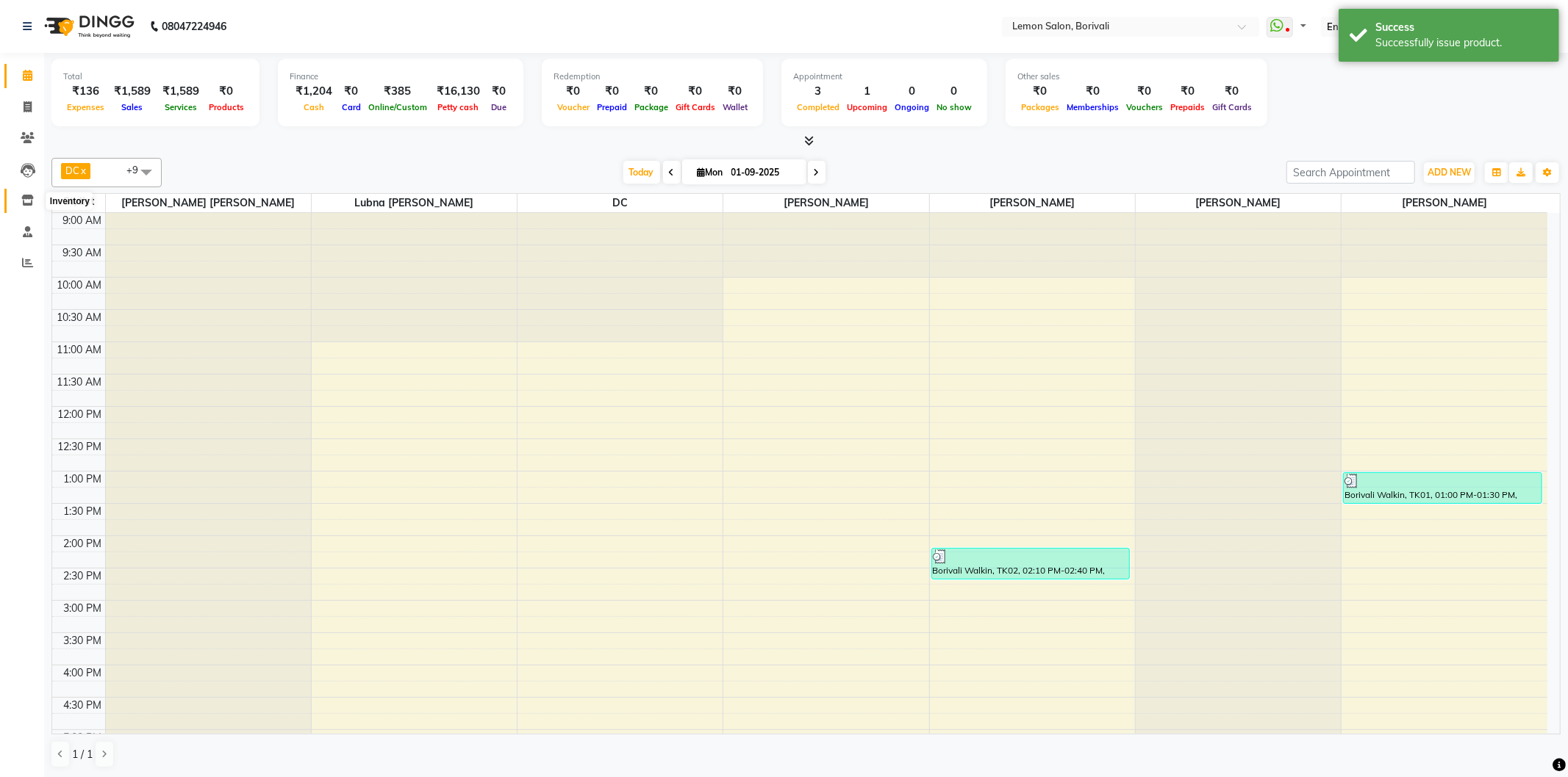
click at [16, 202] on span at bounding box center [27, 201] width 26 height 17
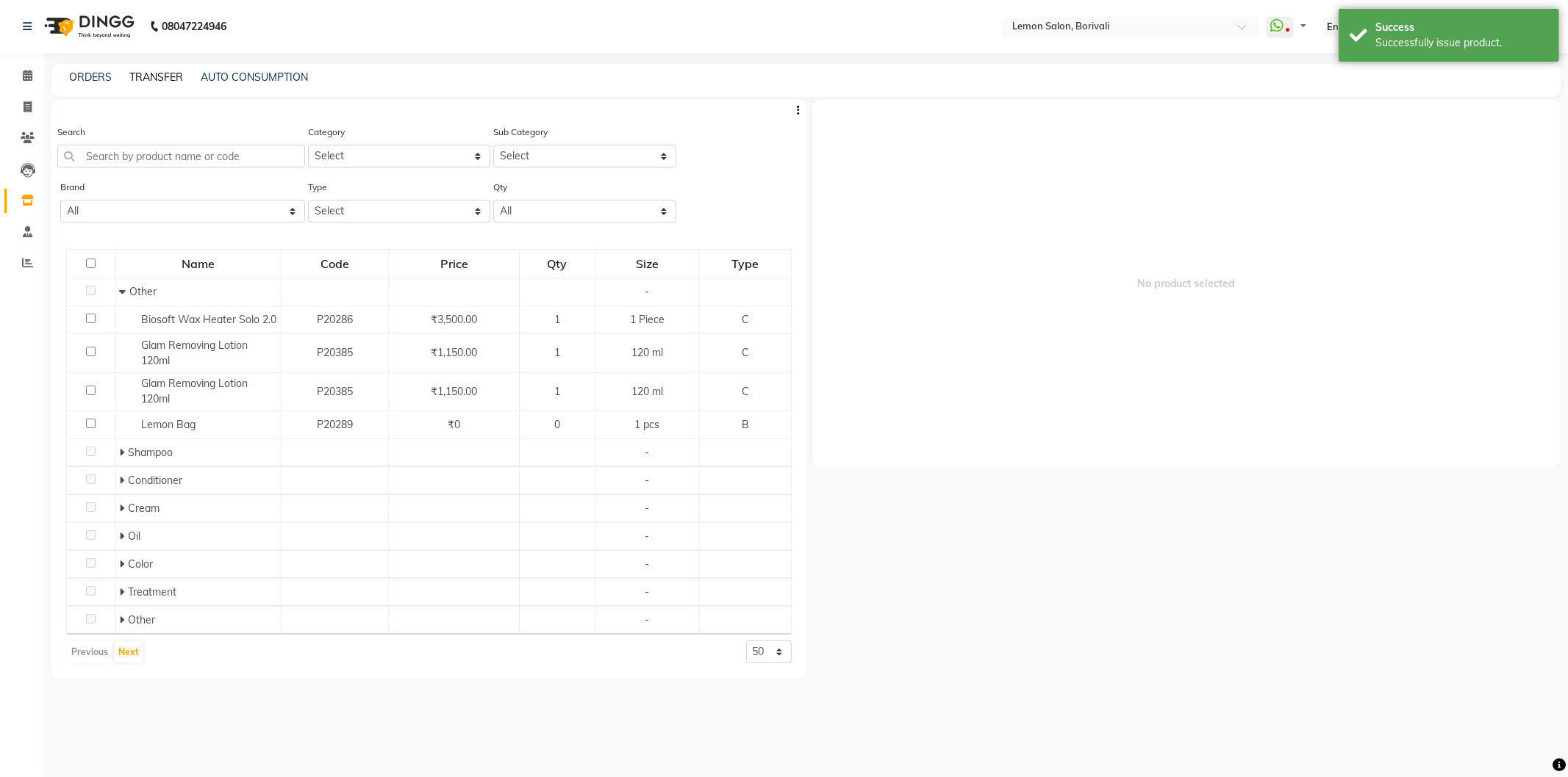
click at [136, 74] on link "TRANSFER" at bounding box center [156, 77] width 54 height 13
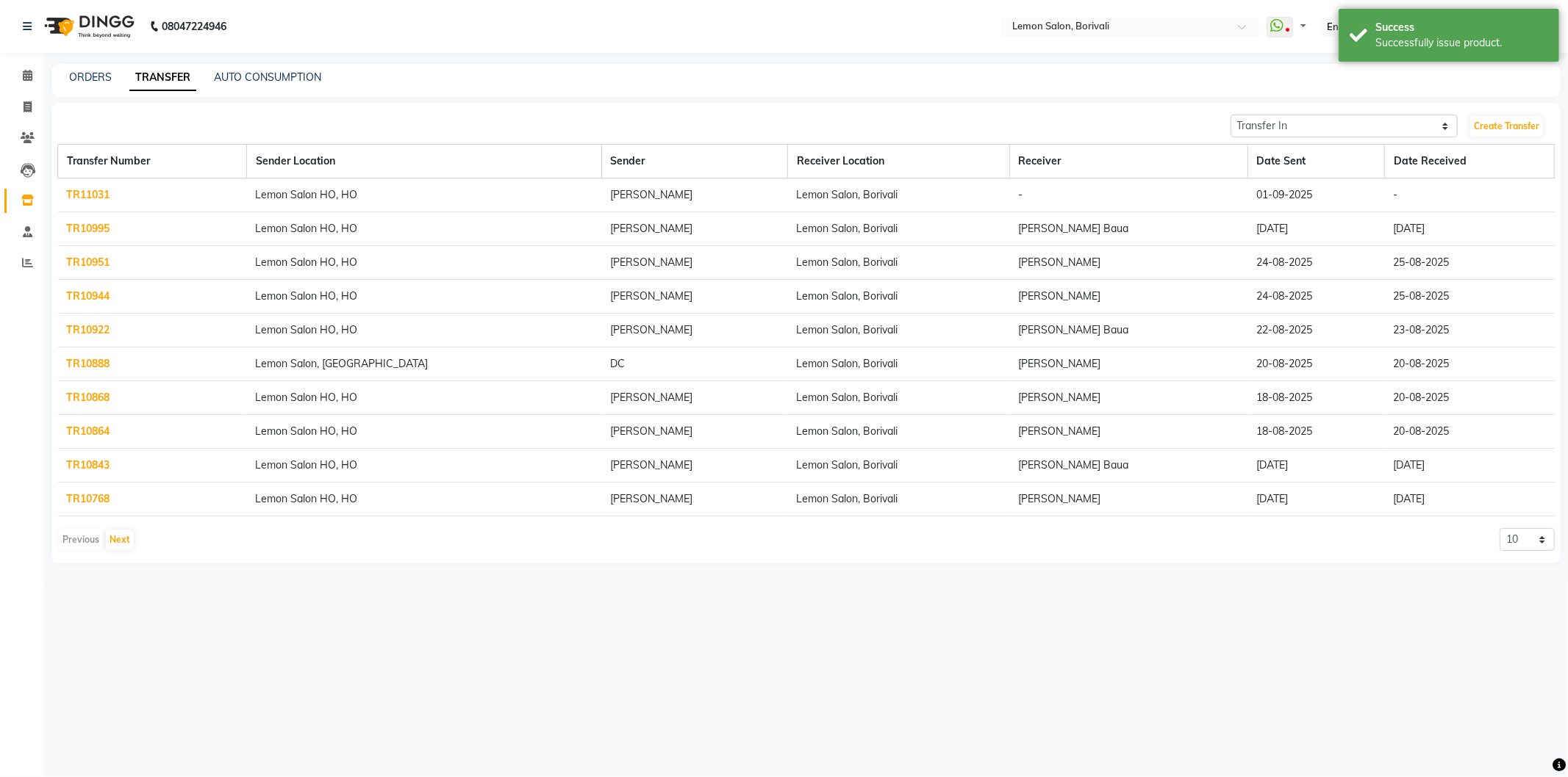
click at [91, 200] on link "TR11031" at bounding box center [89, 195] width 44 height 13
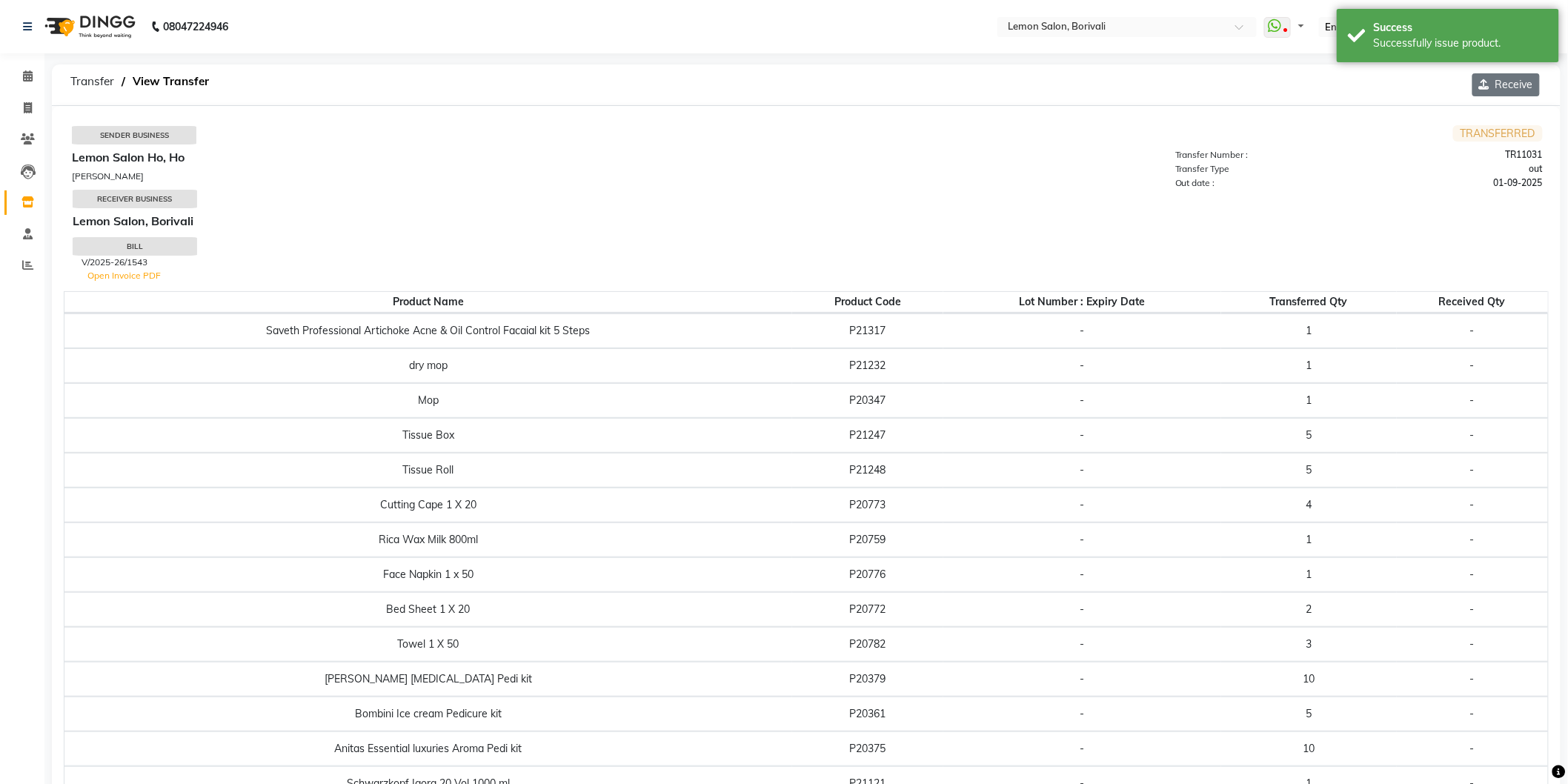
click at [1500, 82] on button "Receive" at bounding box center [1506, 84] width 68 height 23
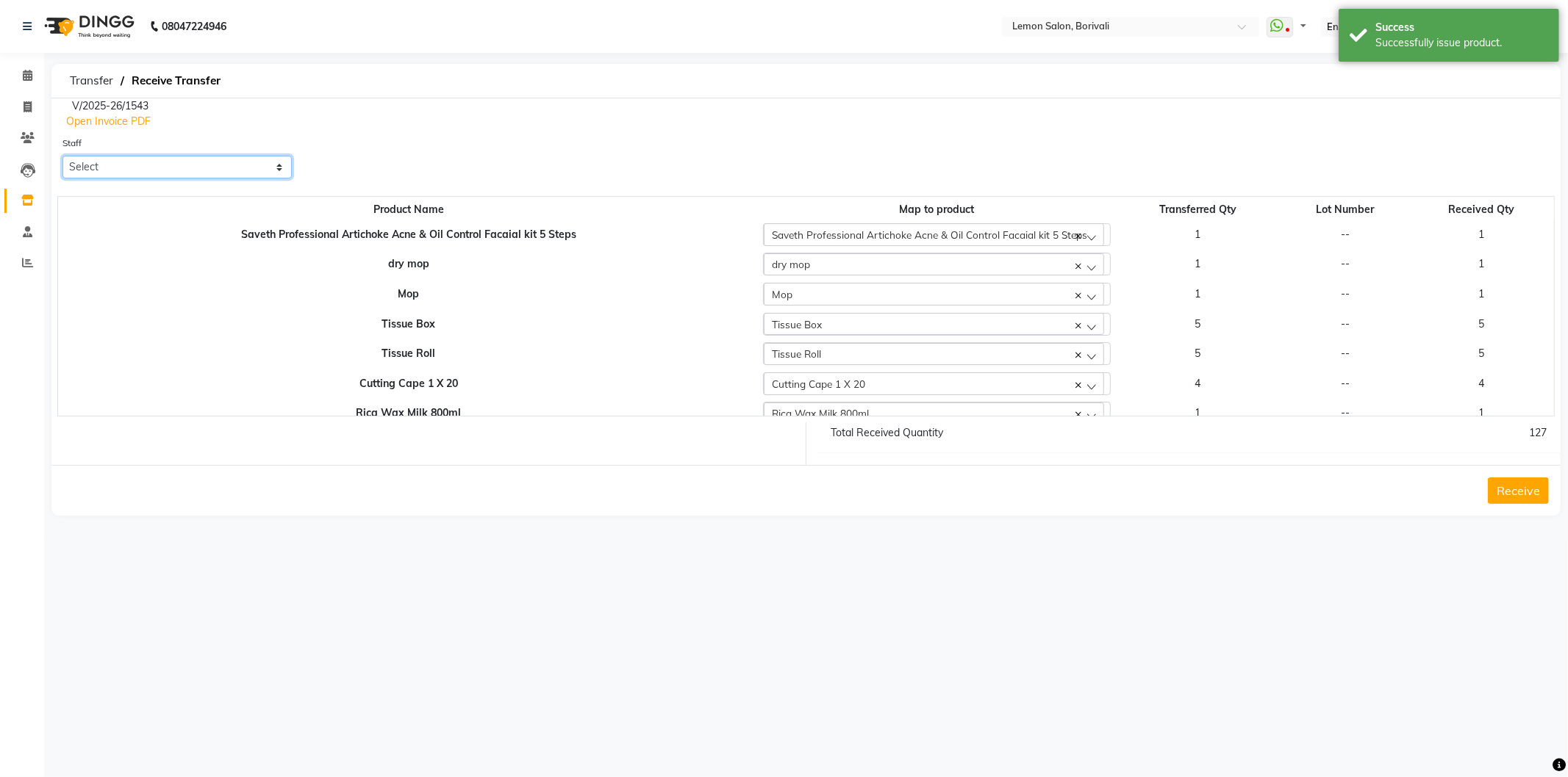
click at [165, 173] on select "Select Adnan Shaikh Apoorva Ssankar DC Faiz Khan Huzaifa Jiral Baua Jyoti Vyas …" at bounding box center [177, 167] width 229 height 23
select select "60404"
click at [62, 156] on select "Select Adnan Shaikh Apoorva Ssankar DC Faiz Khan Huzaifa Jiral Baua Jyoti Vyas …" at bounding box center [177, 167] width 229 height 23
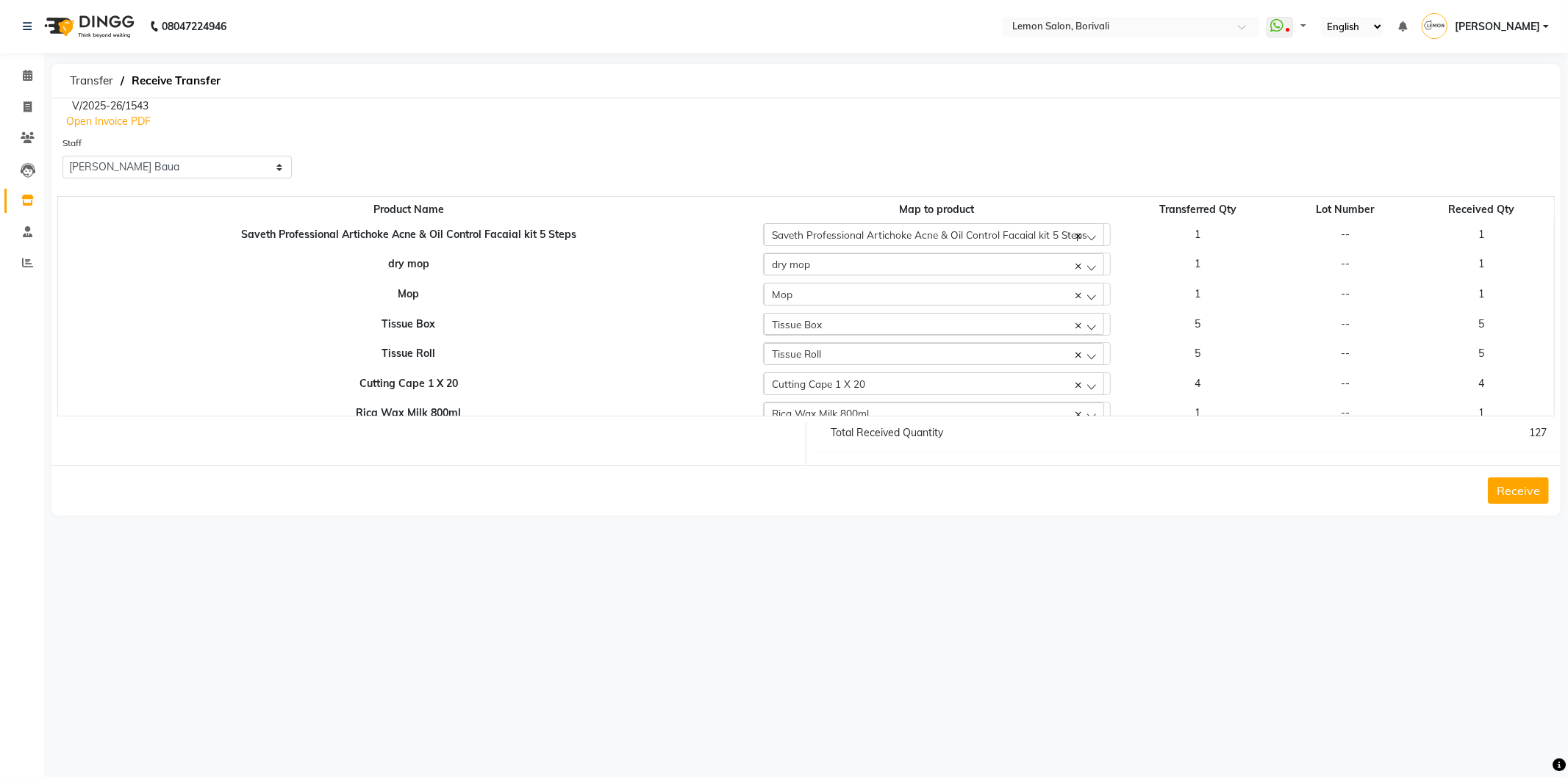
click at [1513, 497] on button "Receive" at bounding box center [1518, 490] width 61 height 26
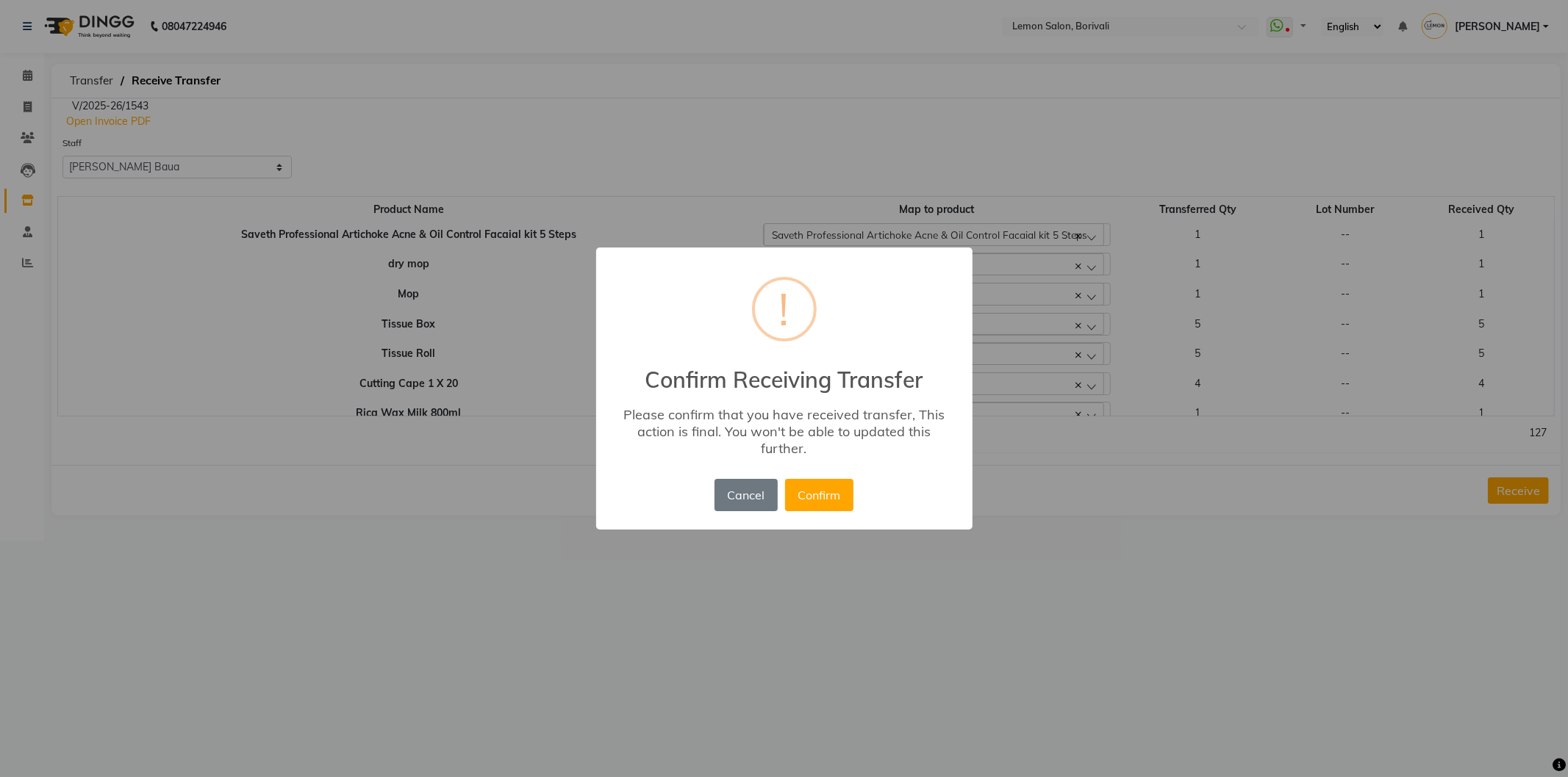
click at [858, 487] on div "× ! Confirm Receiving Transfer Please confirm that you have received transfer, …" at bounding box center [784, 388] width 376 height 282
click at [846, 493] on button "Confirm" at bounding box center [819, 495] width 69 height 33
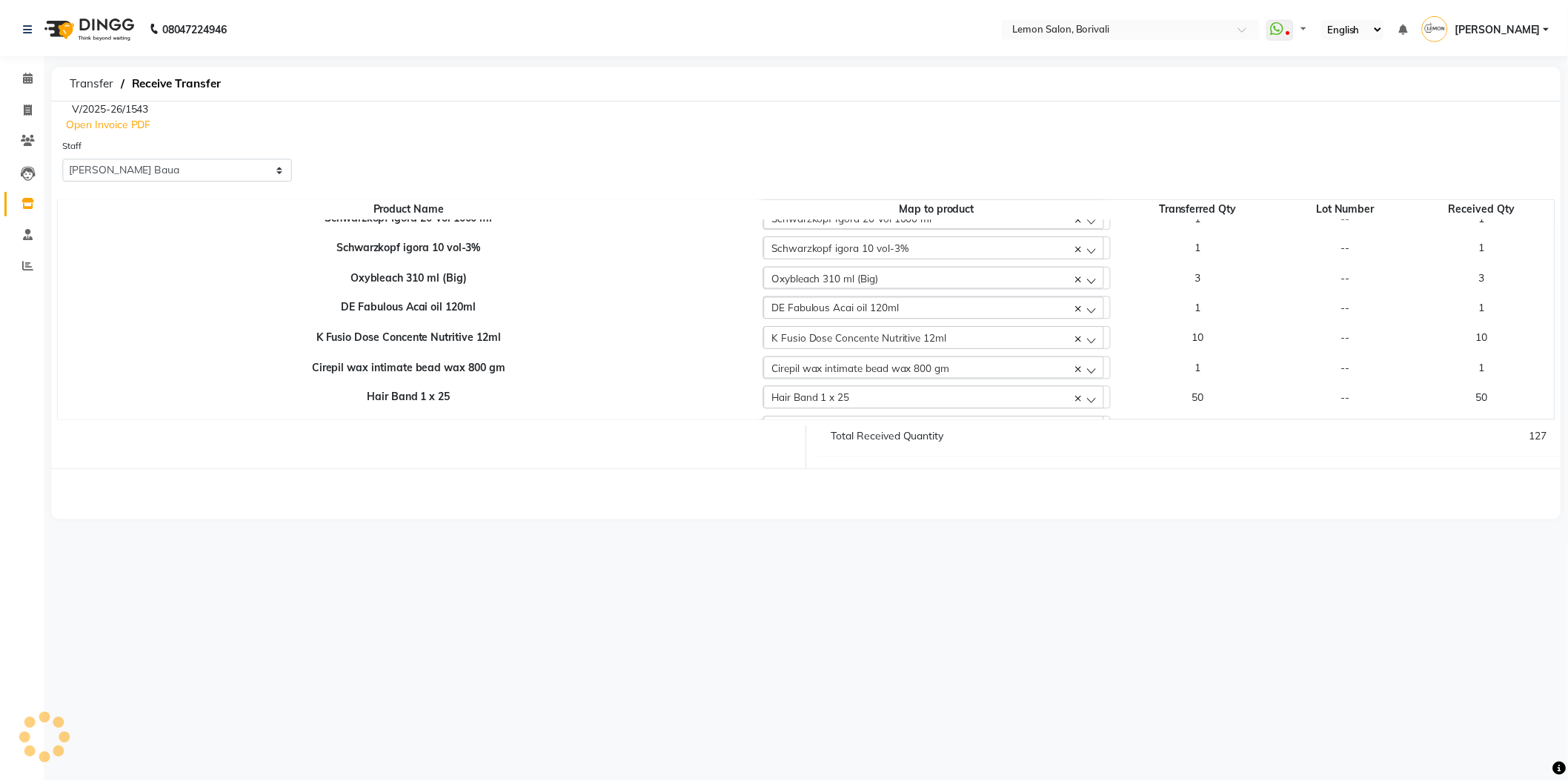
scroll to position [554, 0]
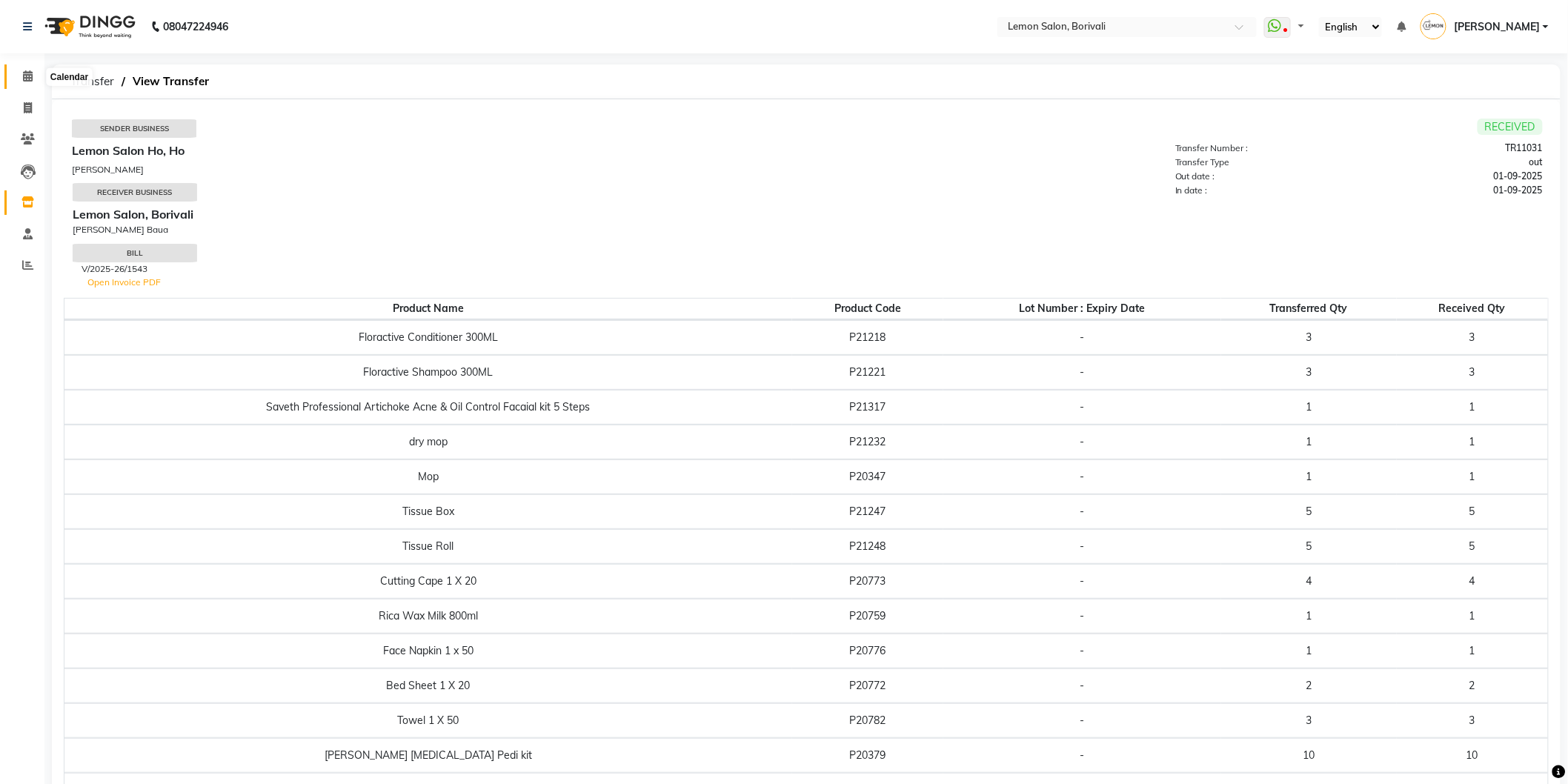
click at [26, 74] on icon at bounding box center [27, 76] width 9 height 11
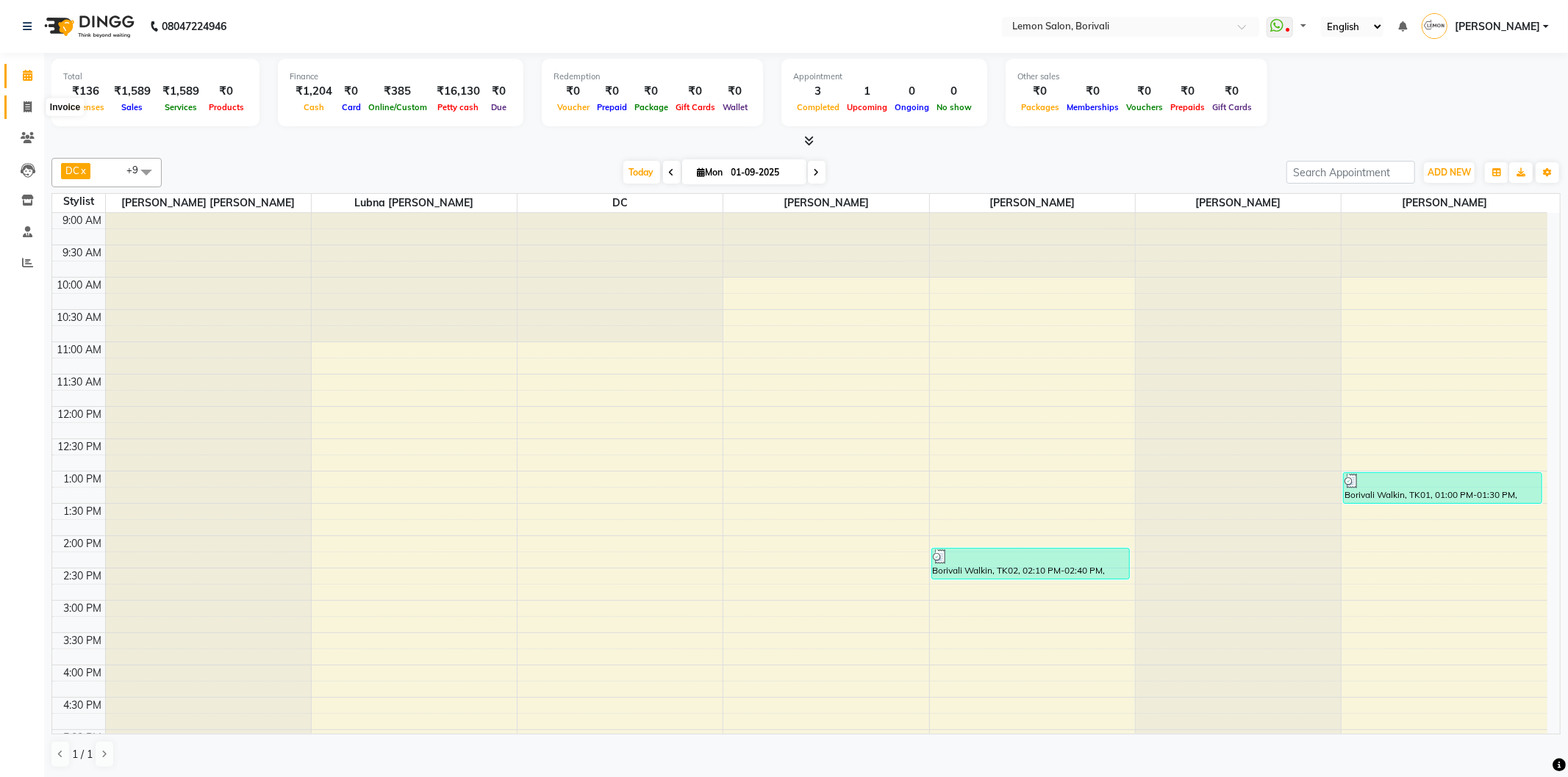
click at [32, 107] on span at bounding box center [27, 107] width 26 height 17
select select "567"
select select "service"
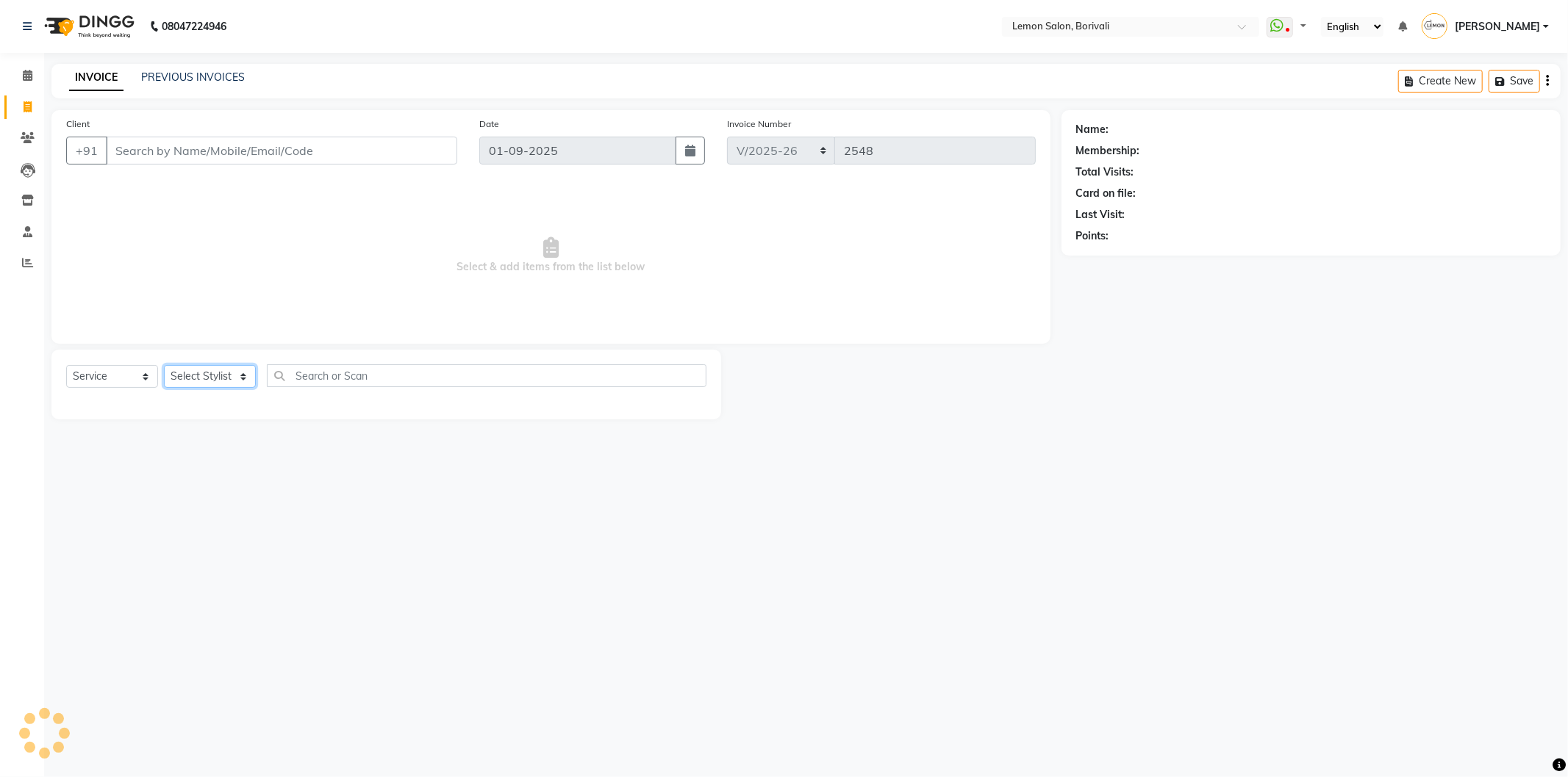
click at [218, 371] on select "Select Stylist" at bounding box center [210, 376] width 92 height 23
select select "16941"
click at [164, 366] on select "Select Stylist DC Faiz Khan Huzaifa Jiral Baua Jyoti Vyas Lubna mushahid siddiq…" at bounding box center [225, 376] width 124 height 23
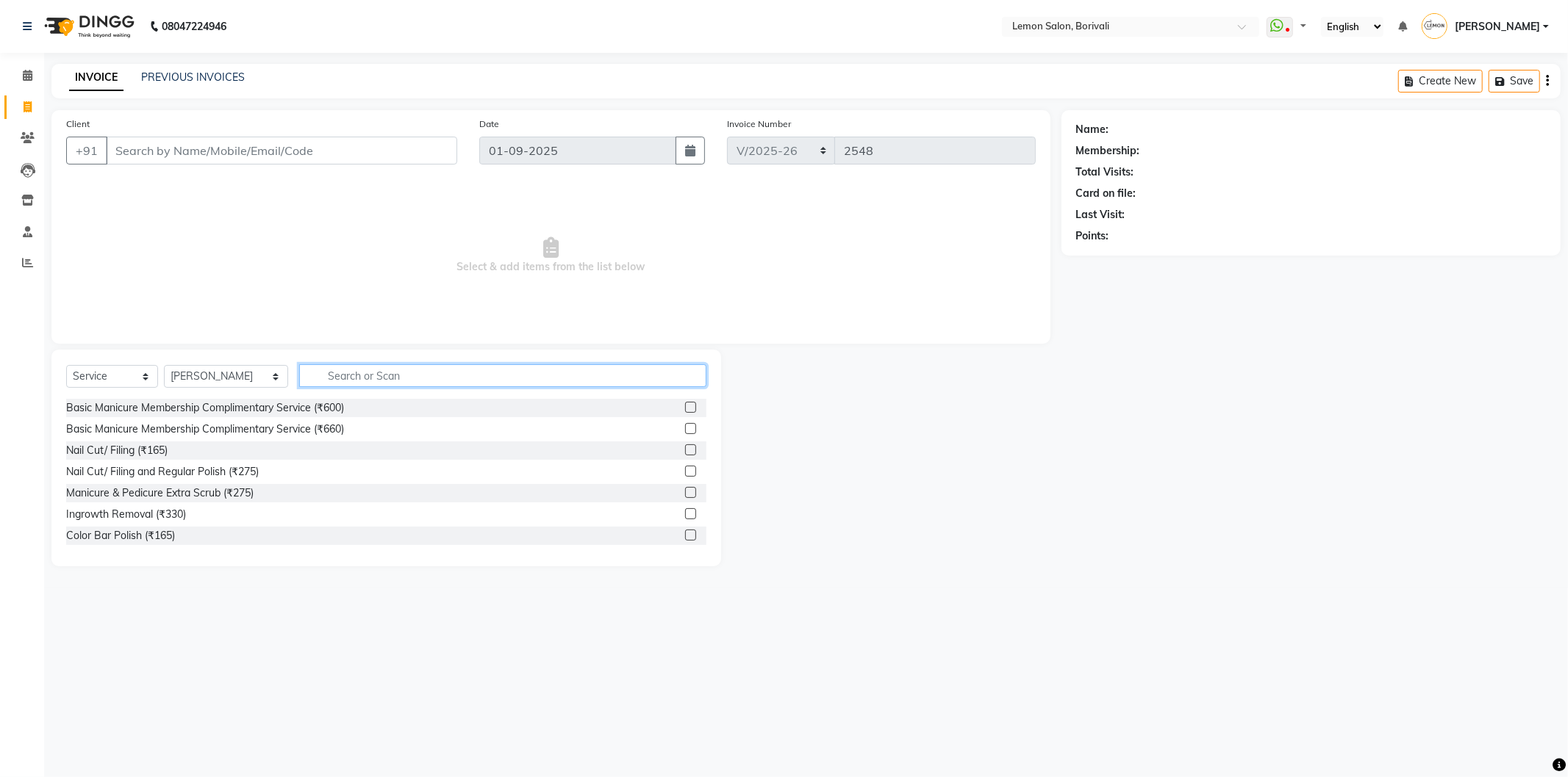
click at [361, 375] on input "text" at bounding box center [502, 375] width 407 height 23
type input "cut"
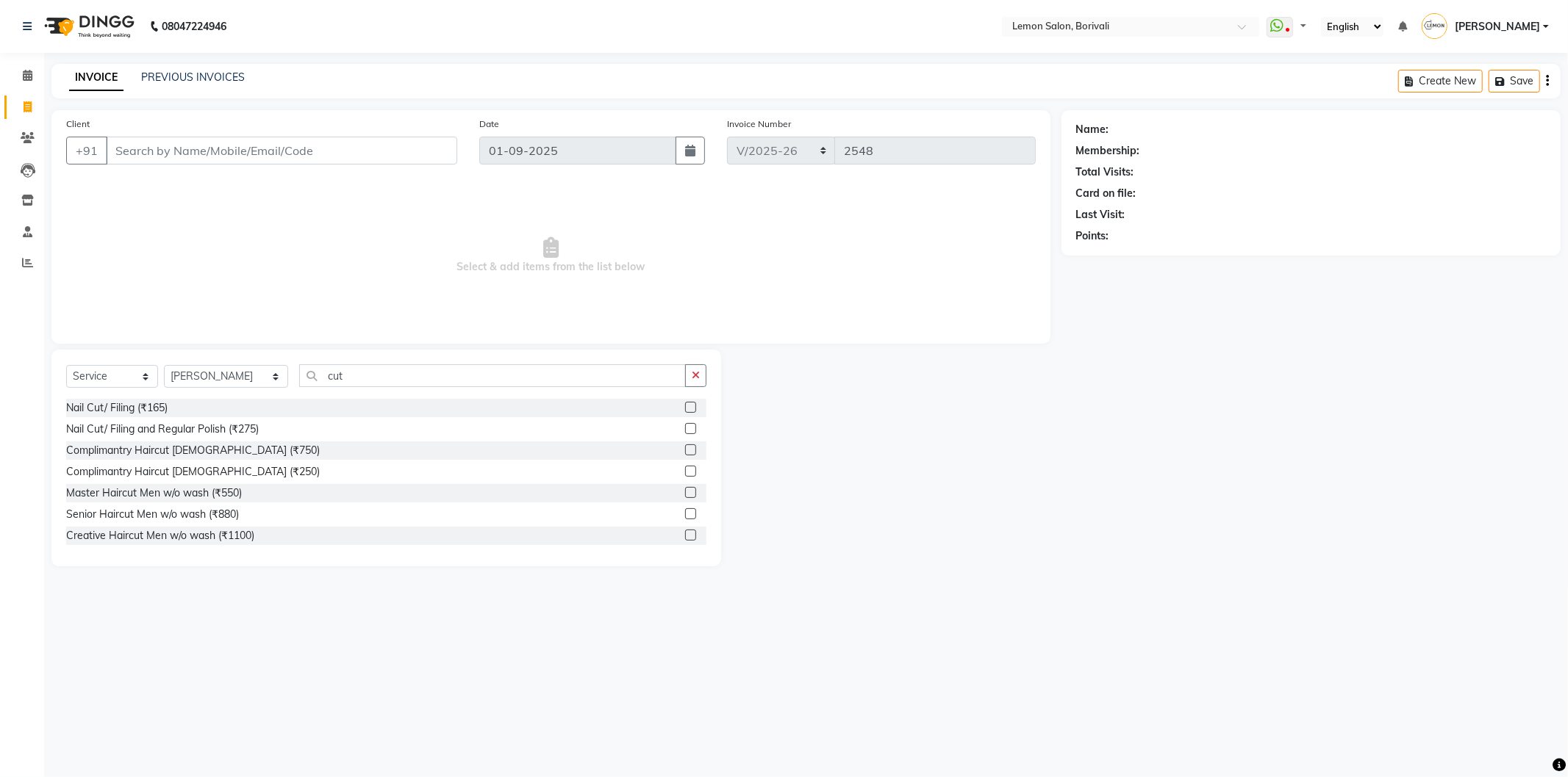
click at [685, 492] on label at bounding box center [690, 493] width 11 height 11
click at [685, 492] on input "checkbox" at bounding box center [689, 494] width 9 height 9
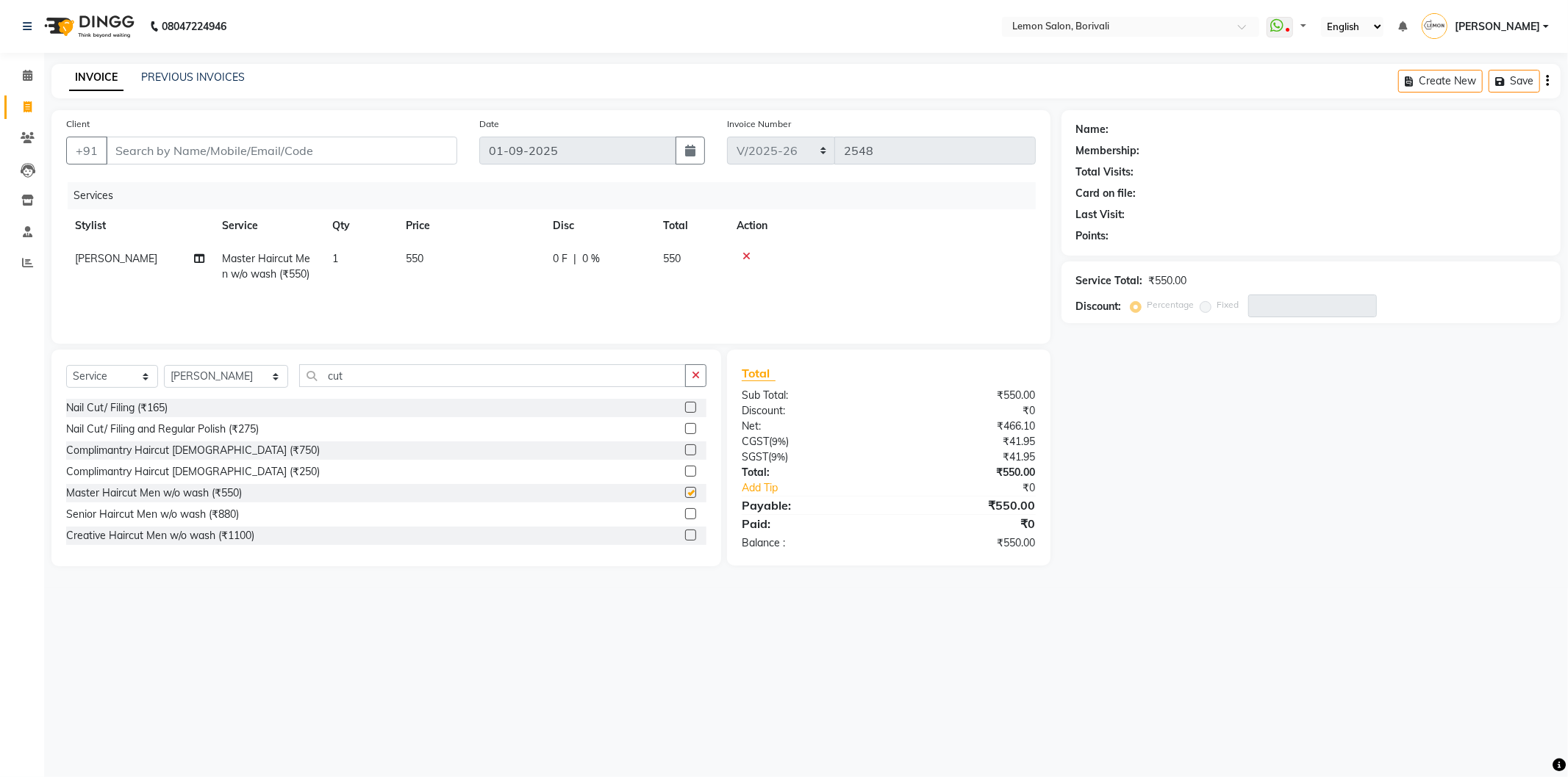
checkbox input "false"
click at [398, 140] on input "Client" at bounding box center [281, 151] width 351 height 28
type input "9"
type input "0"
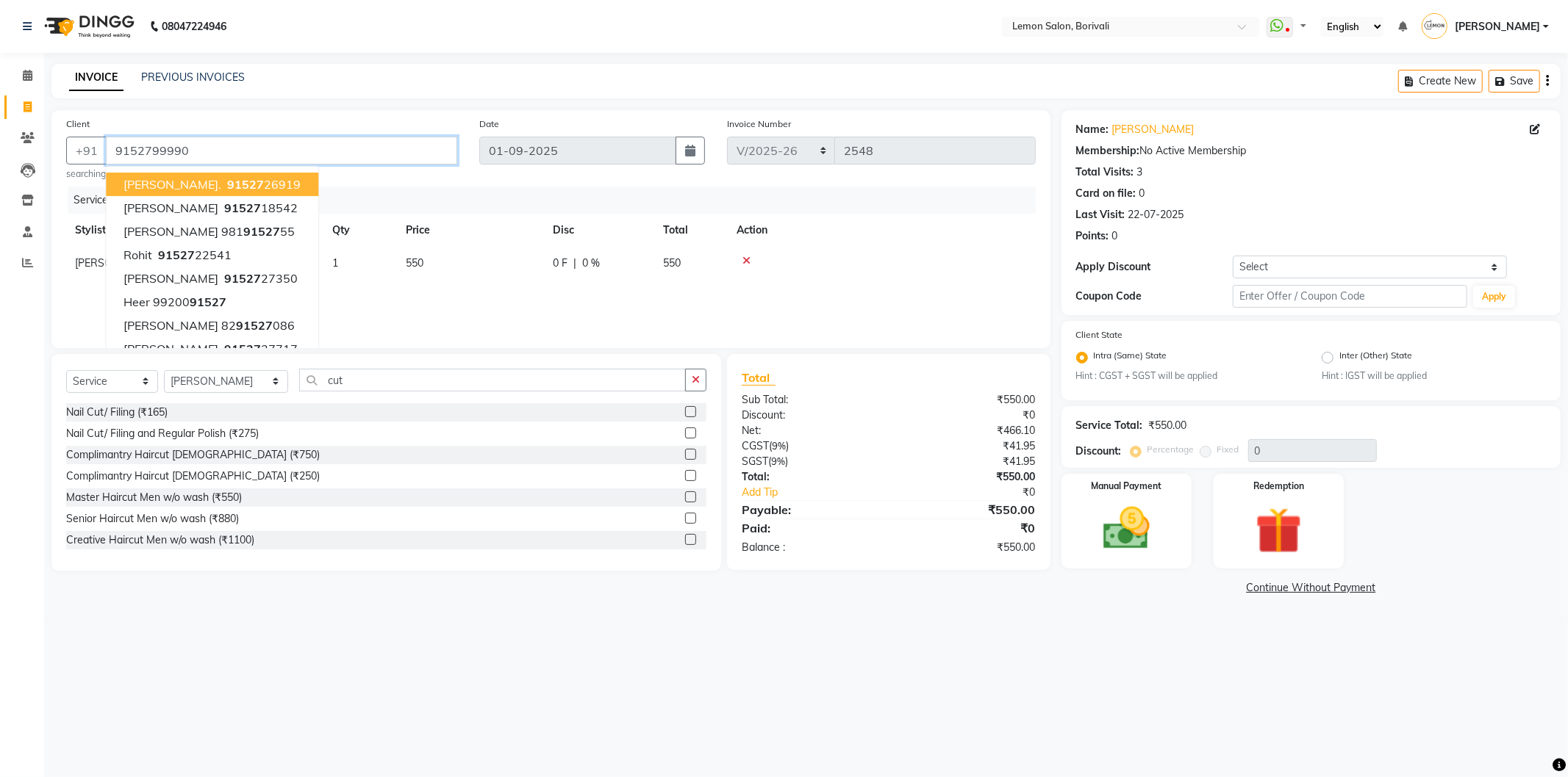
click at [283, 147] on input "9152799990" at bounding box center [281, 151] width 351 height 28
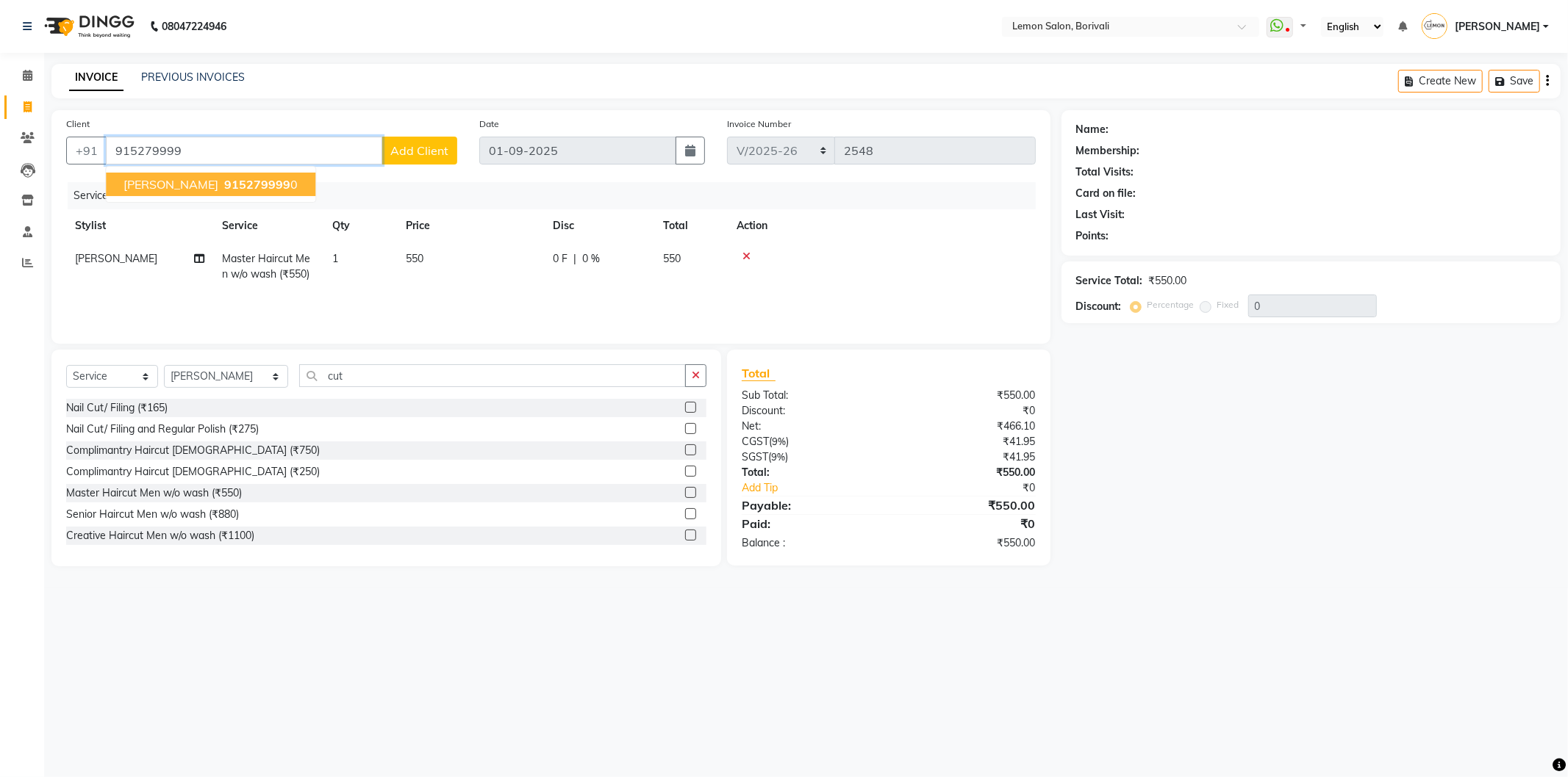
click at [224, 191] on span "915279999" at bounding box center [257, 184] width 66 height 15
type input "9152799990"
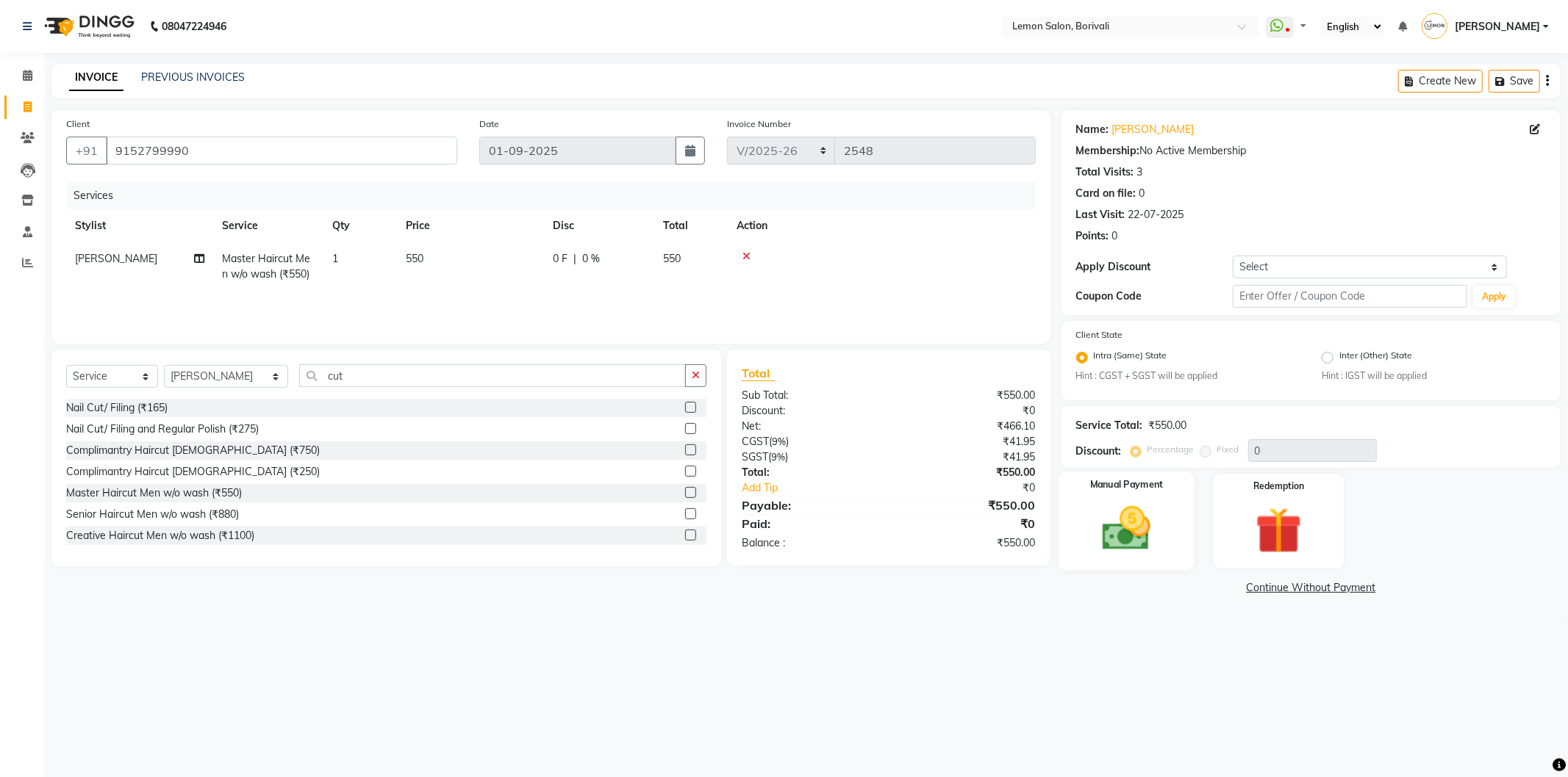
click at [1125, 528] on img at bounding box center [1126, 529] width 79 height 56
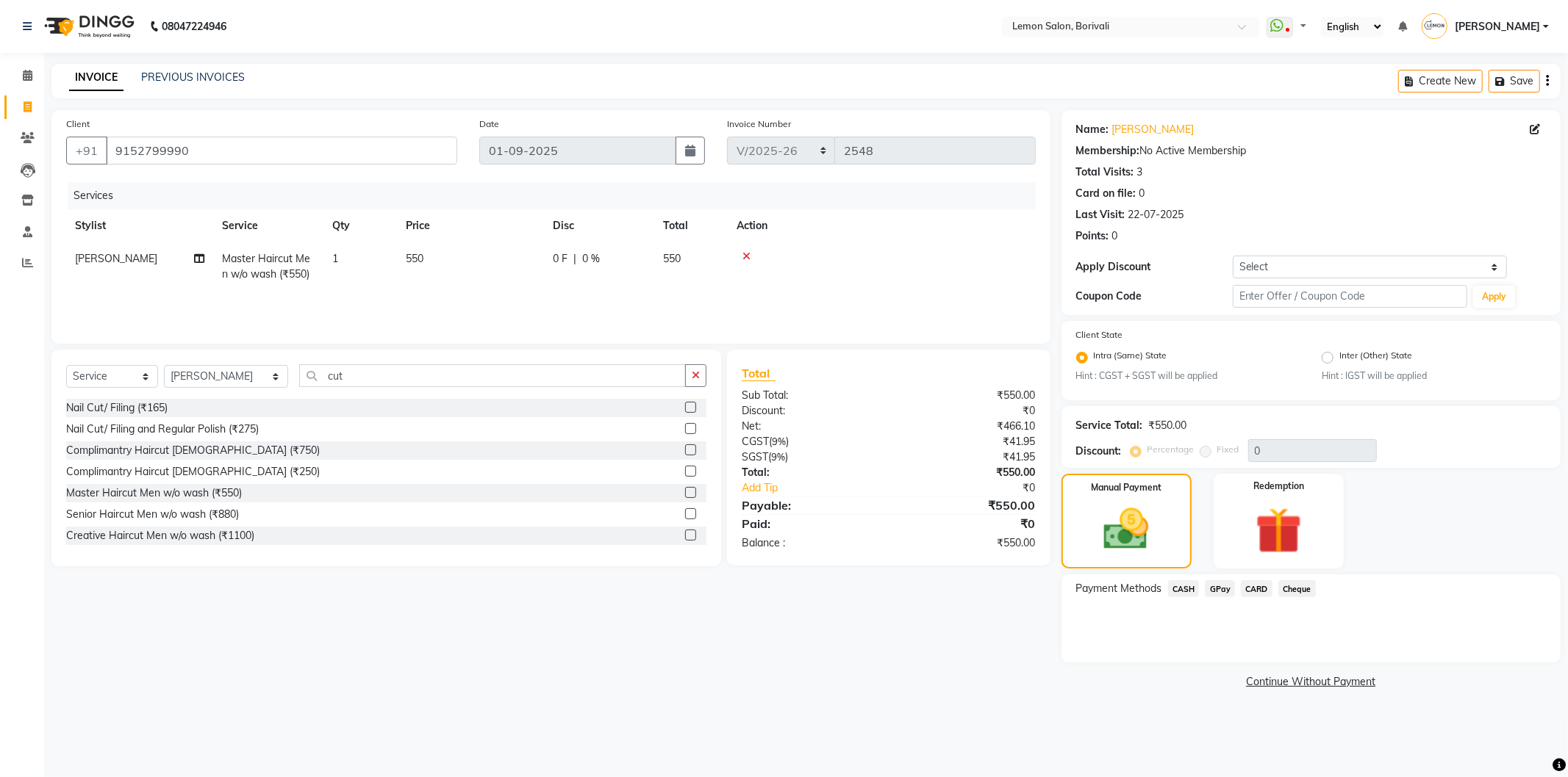
click at [1178, 593] on span "CASH" at bounding box center [1183, 589] width 32 height 17
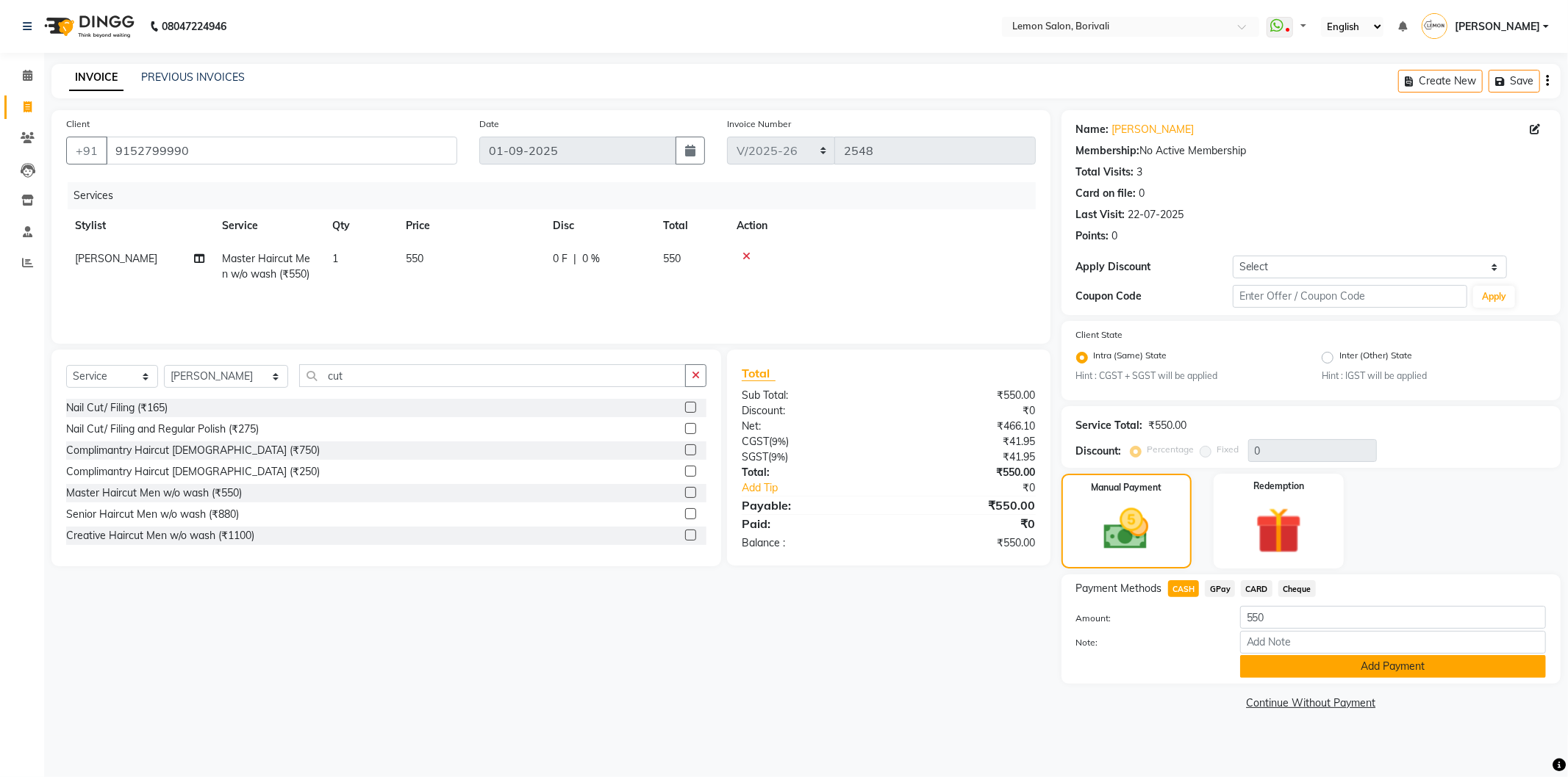
click at [1341, 674] on button "Add Payment" at bounding box center [1393, 666] width 306 height 23
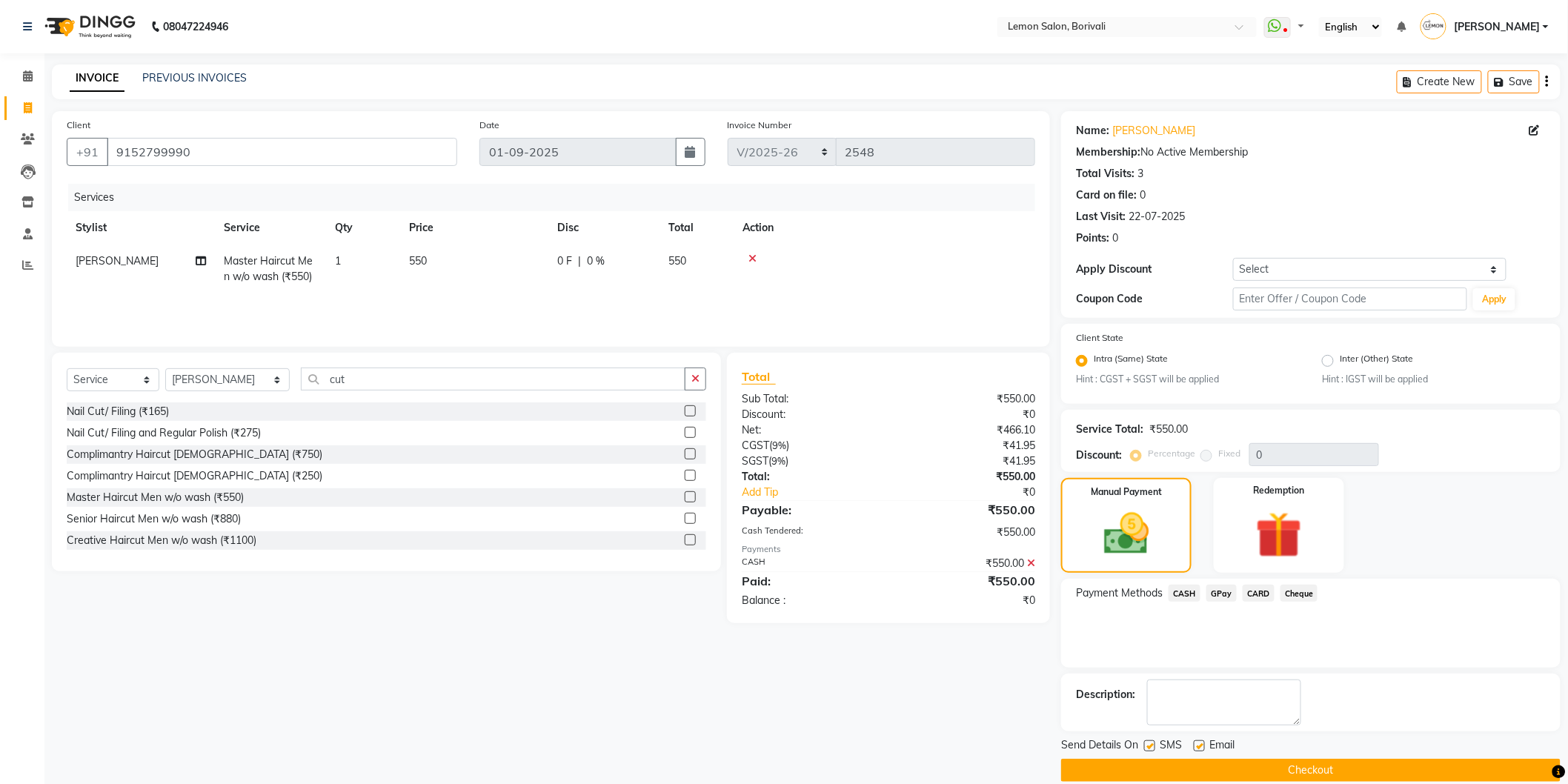
scroll to position [20, 0]
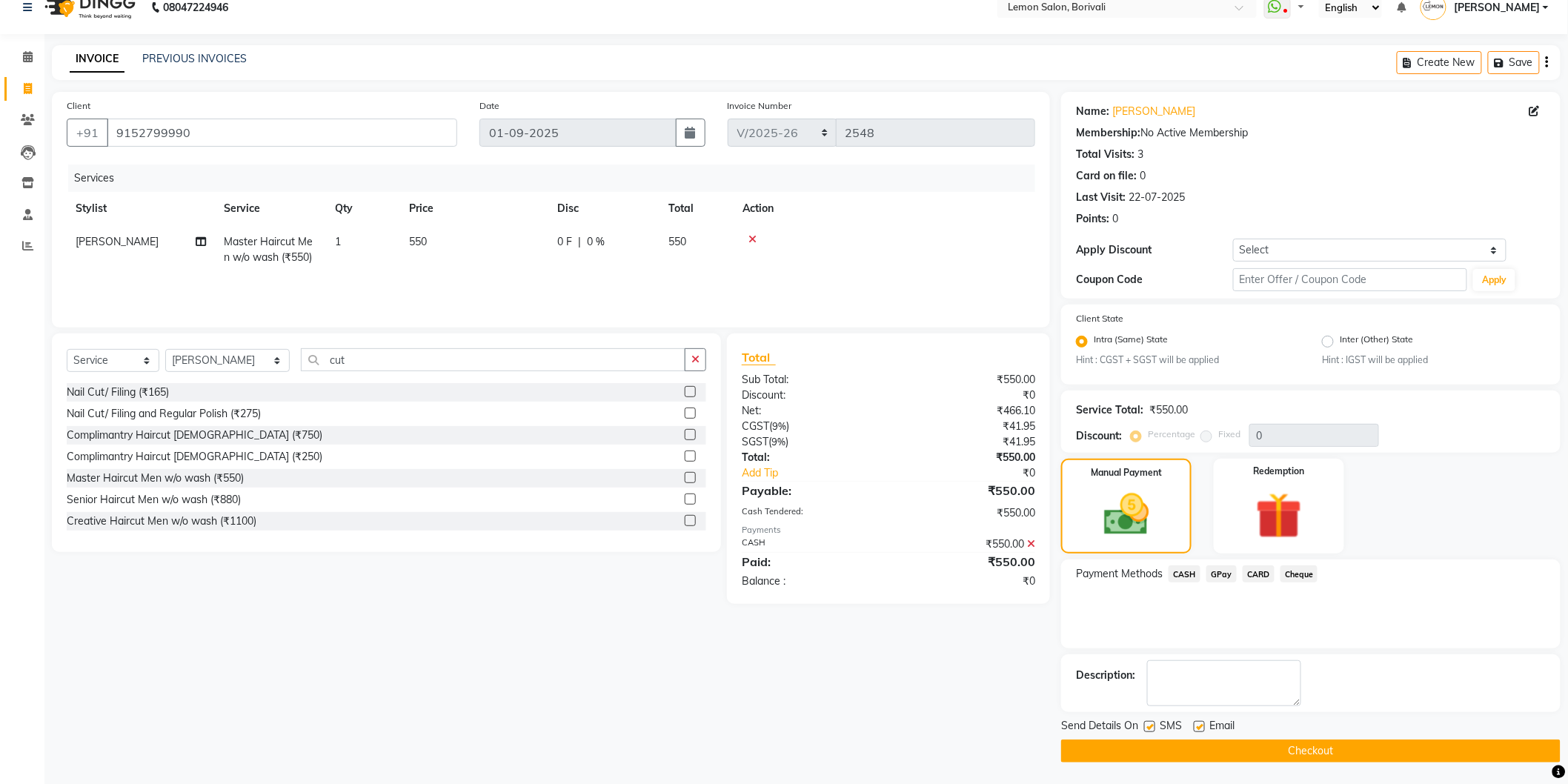
click at [1282, 749] on button "Checkout" at bounding box center [1310, 751] width 499 height 23
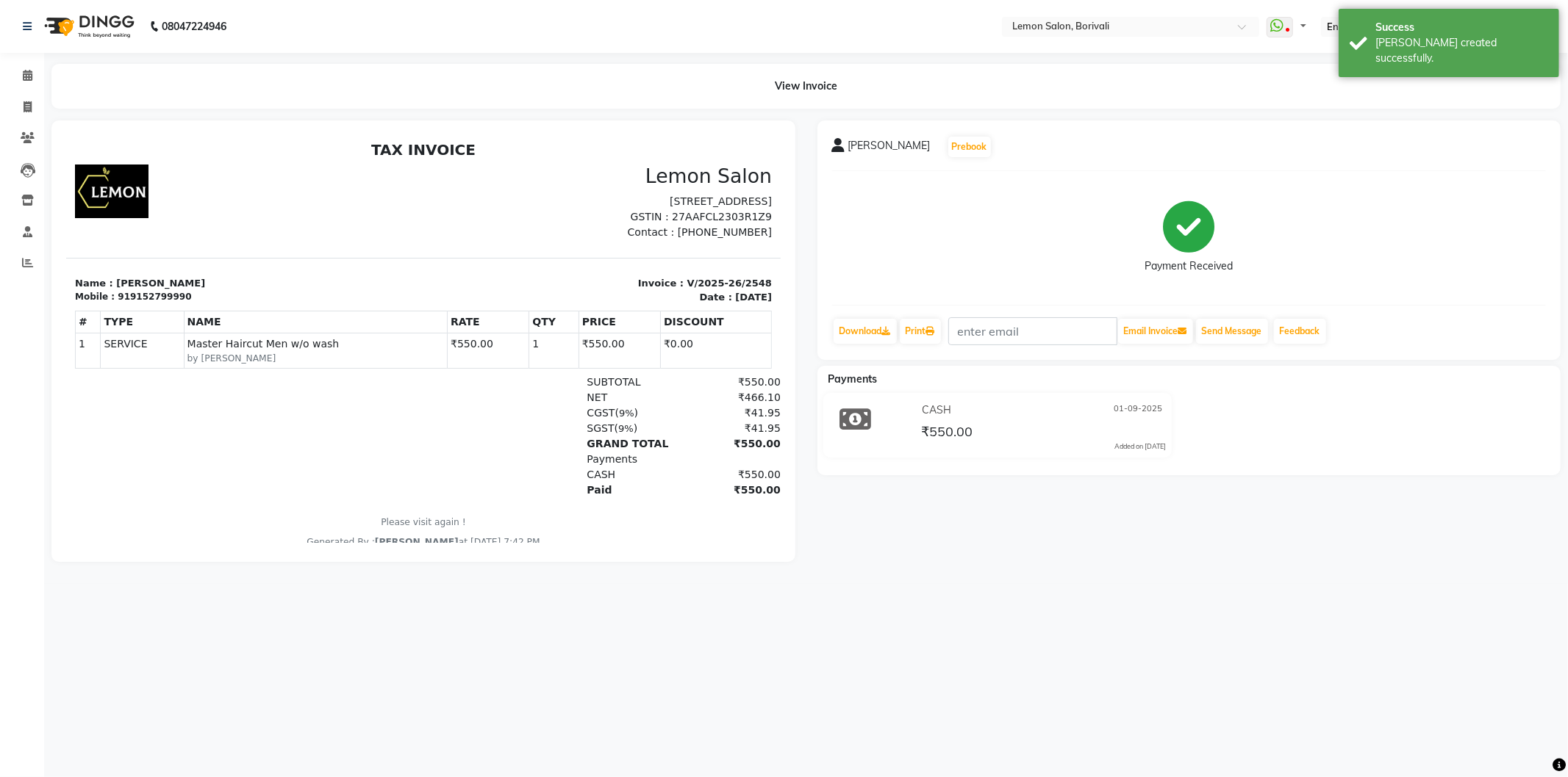
click at [18, 89] on li "Calendar" at bounding box center [22, 76] width 44 height 32
click at [19, 83] on span at bounding box center [27, 76] width 26 height 17
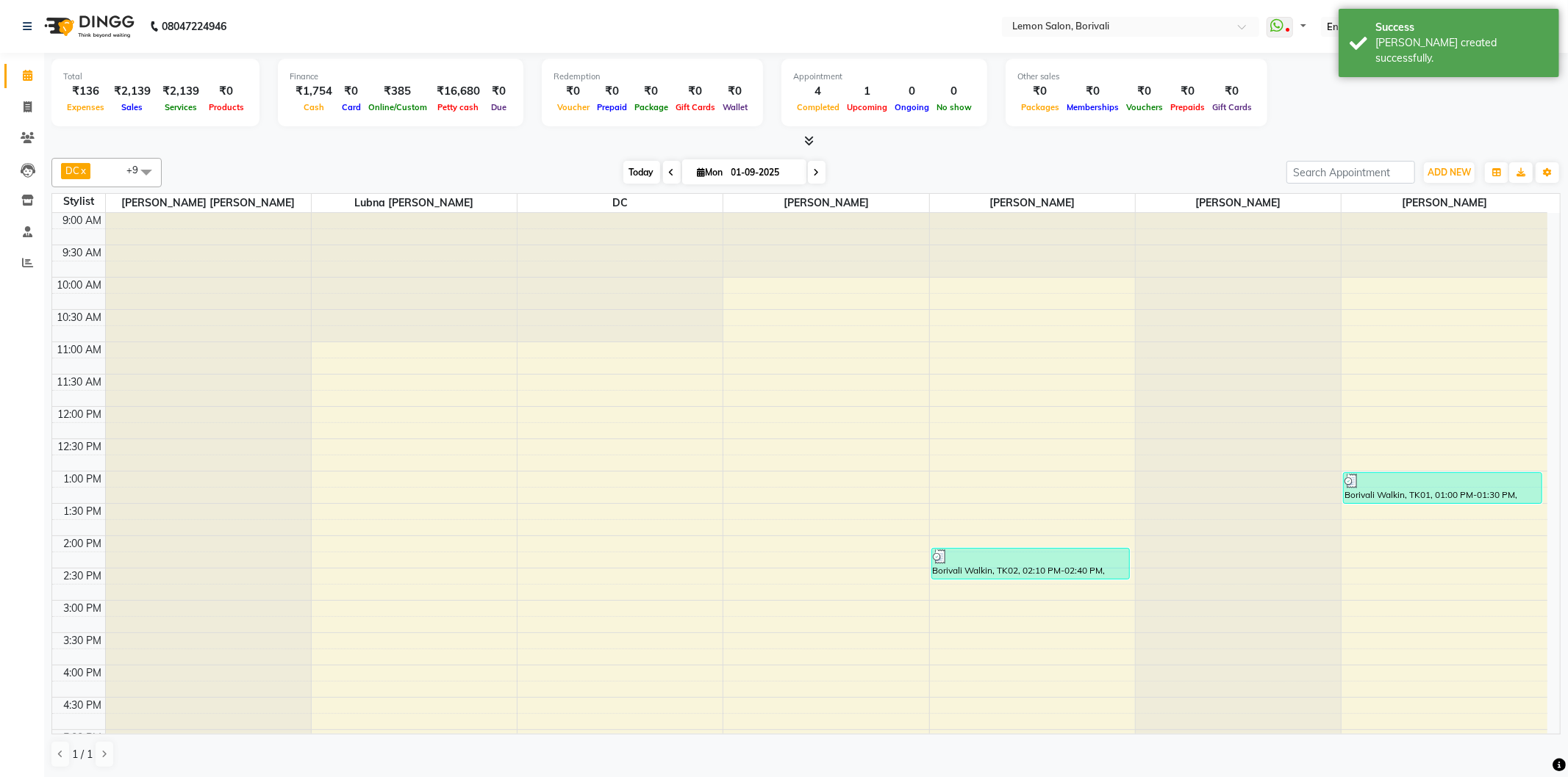
click at [641, 173] on span "Today" at bounding box center [641, 172] width 37 height 23
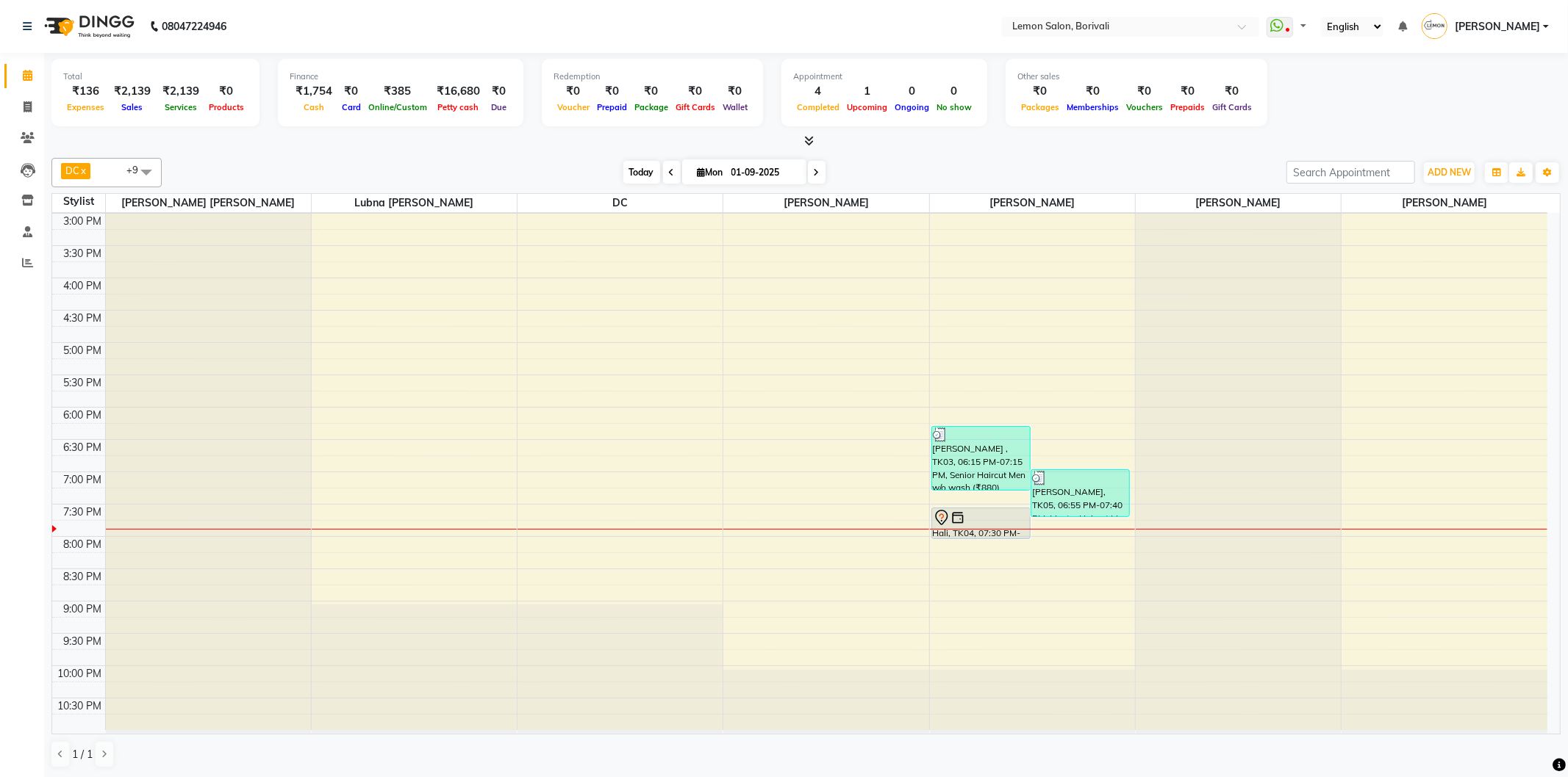
click at [647, 175] on span "Today" at bounding box center [641, 172] width 37 height 23
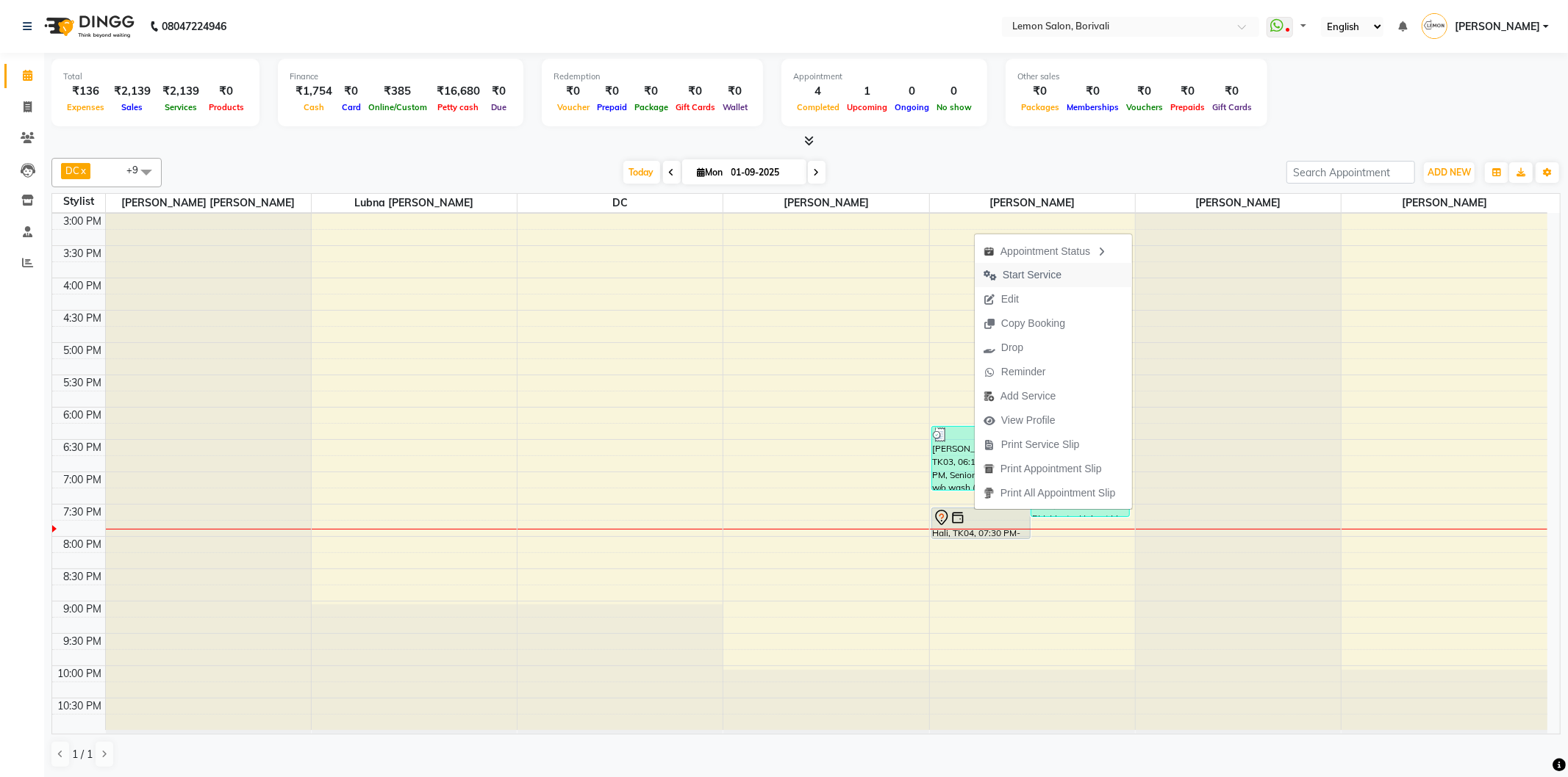
click at [1027, 275] on span "Start Service" at bounding box center [1031, 275] width 58 height 16
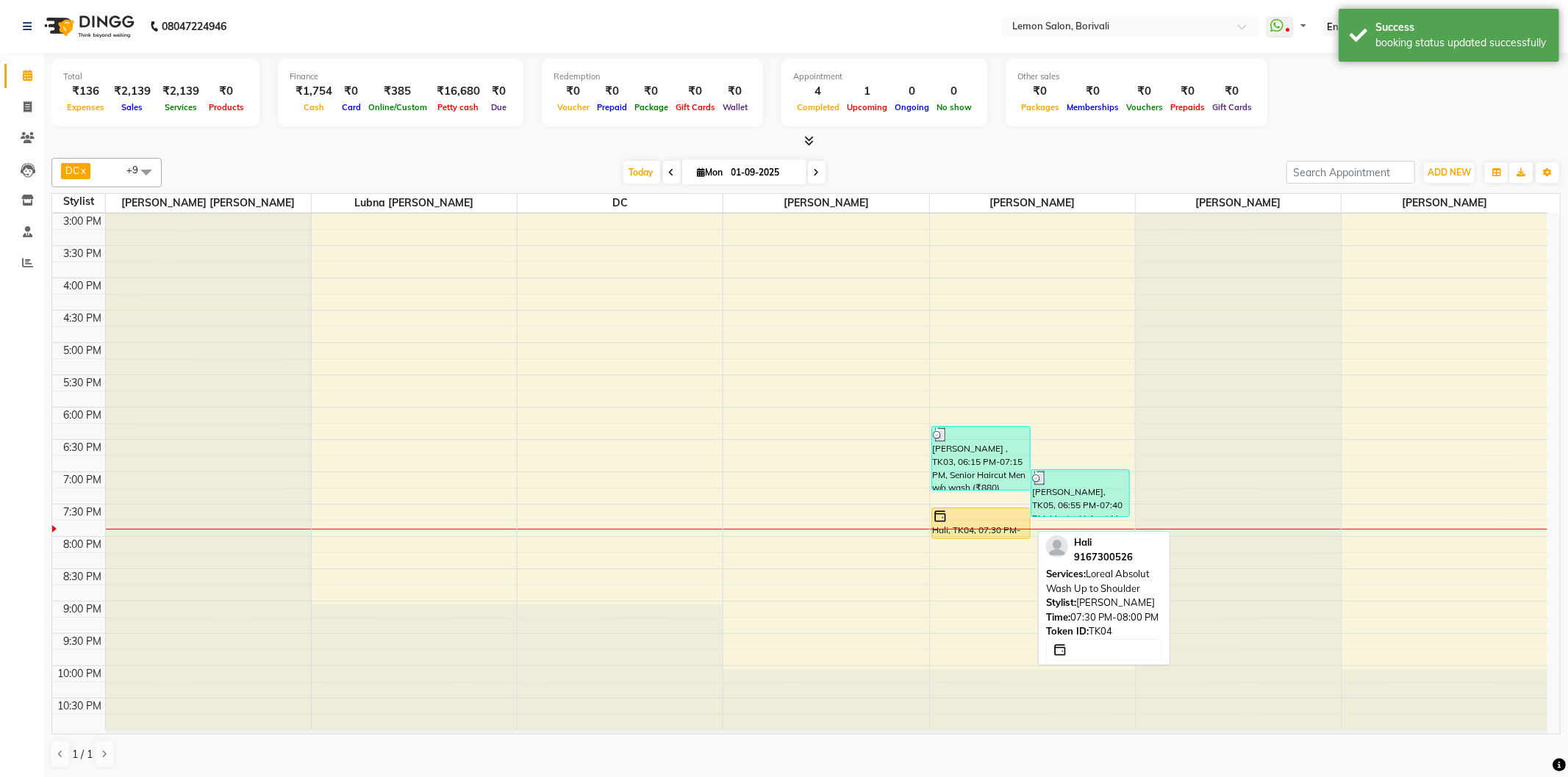
click at [973, 517] on div at bounding box center [981, 516] width 97 height 15
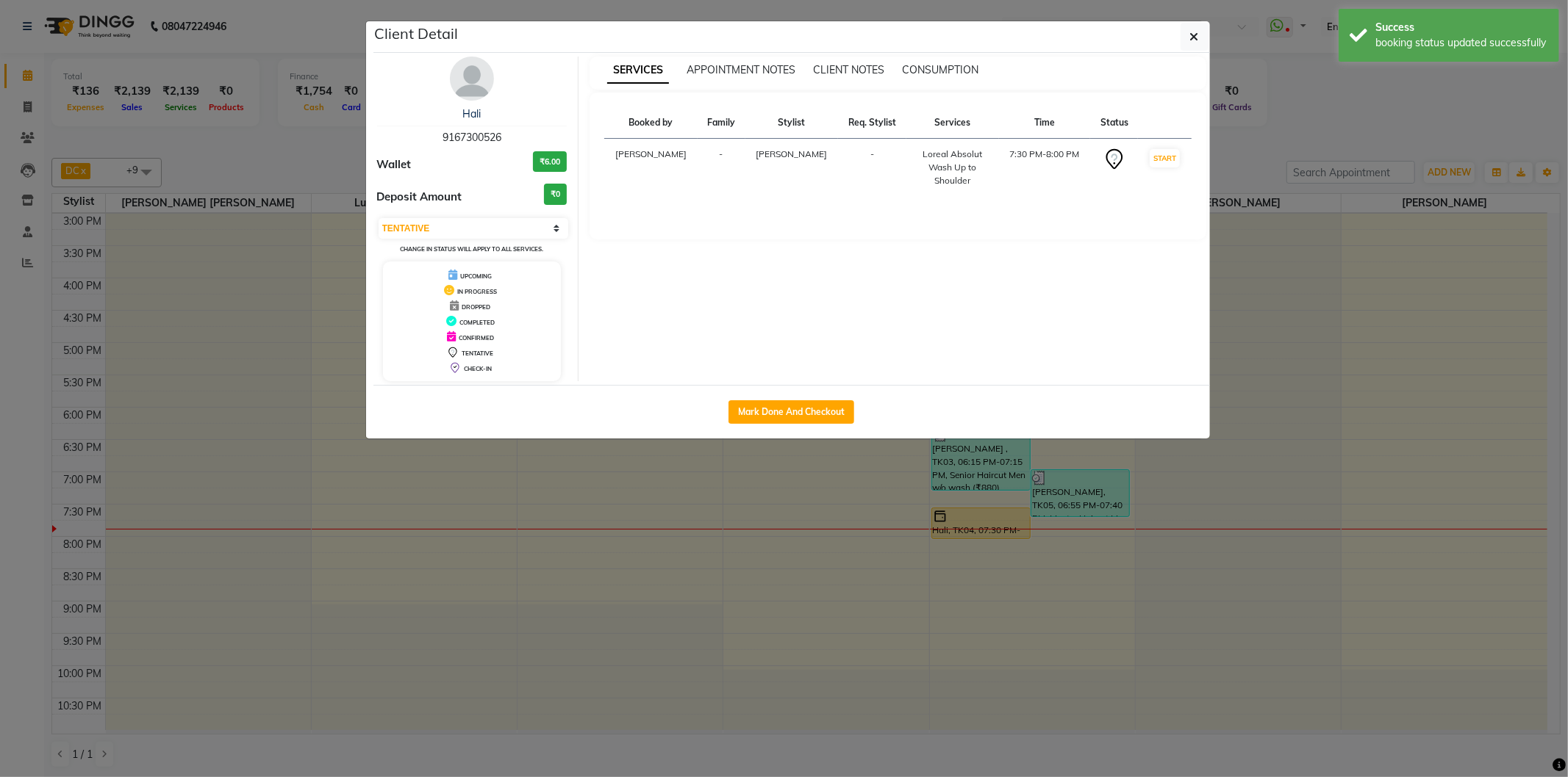
select select "1"
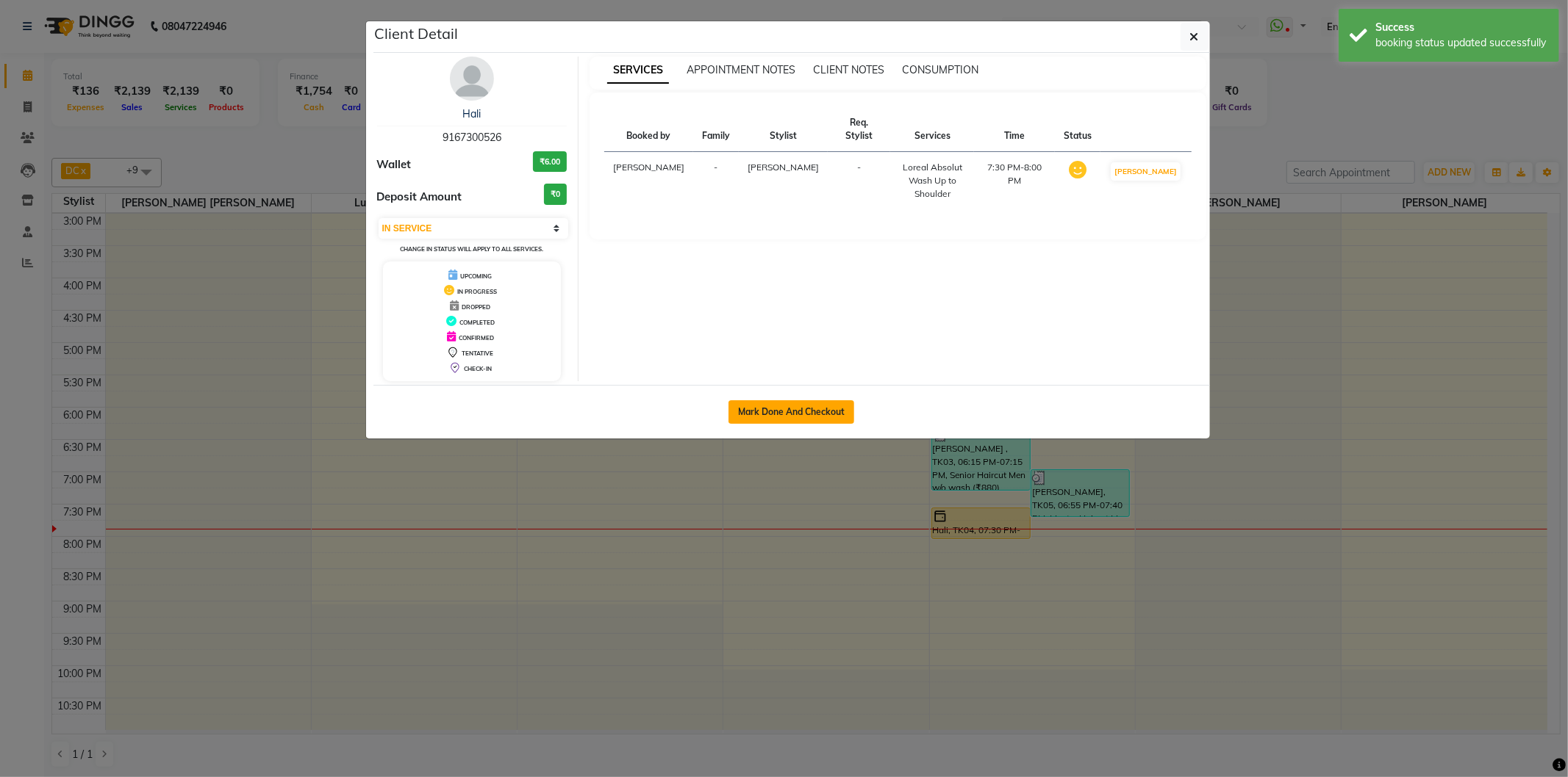
click at [841, 417] on button "Mark Done And Checkout" at bounding box center [791, 412] width 125 height 23
select select "service"
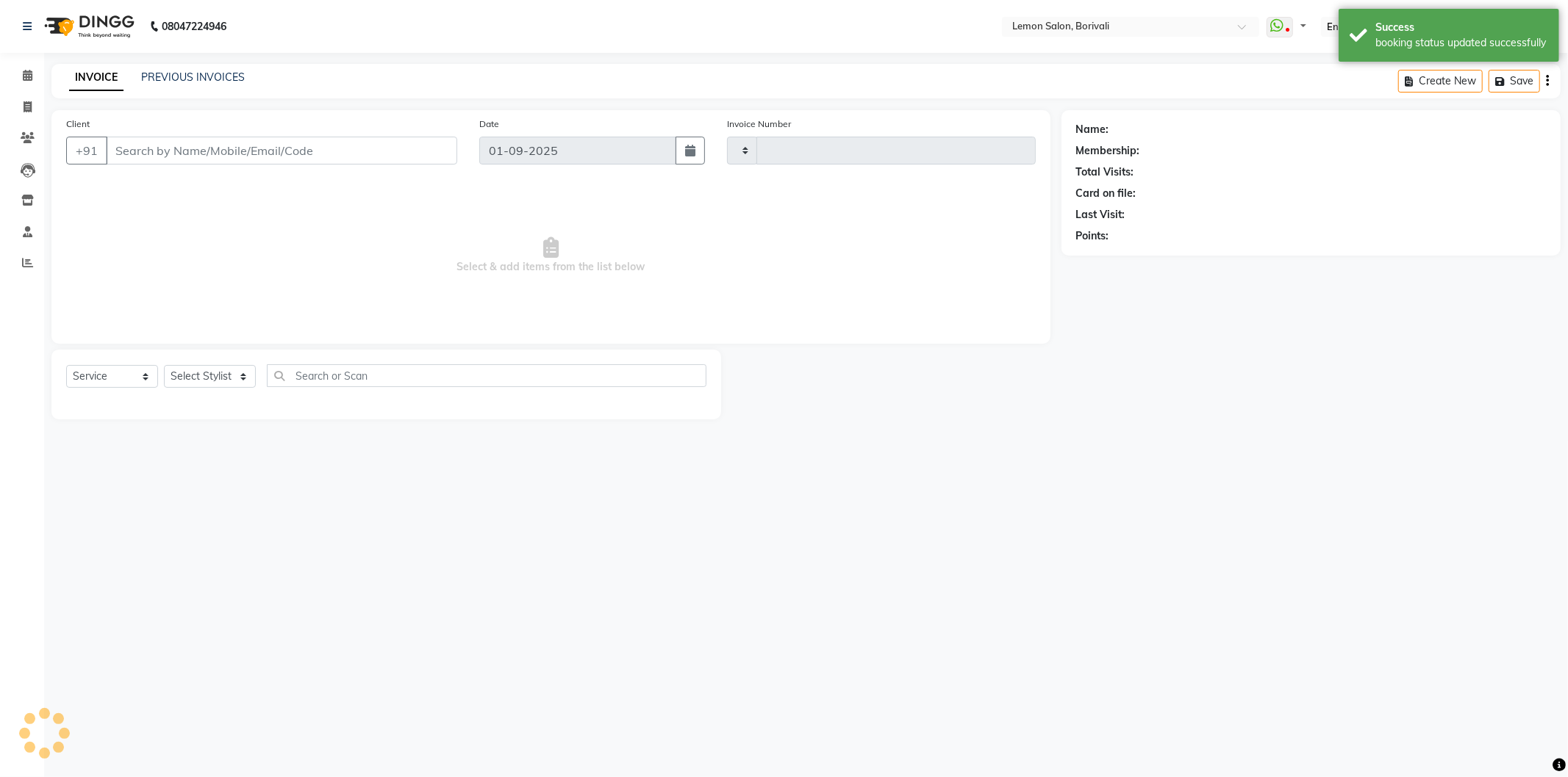
type input "2549"
select select "567"
type input "9167300526"
select select "16941"
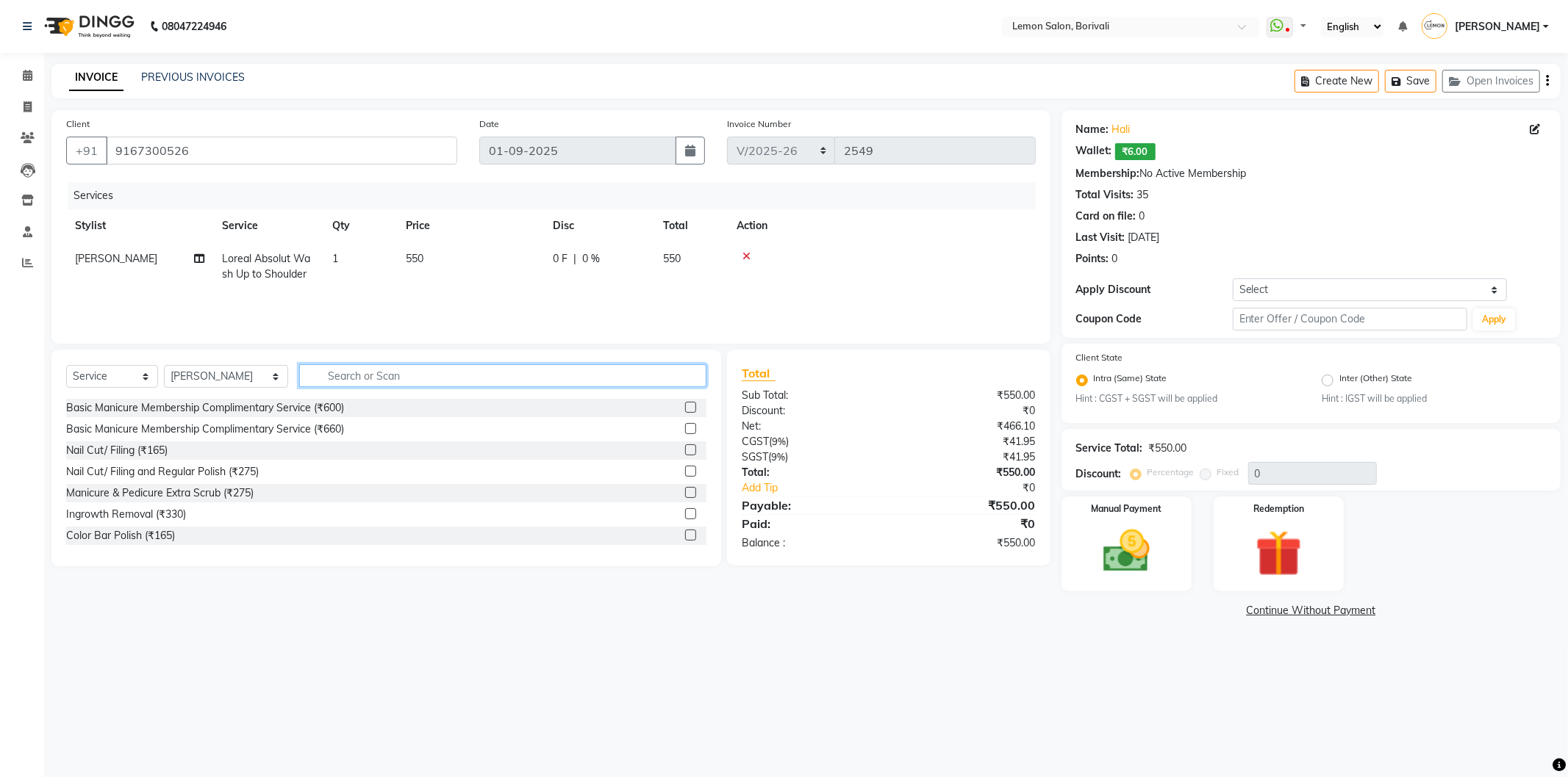
click at [368, 373] on input "text" at bounding box center [502, 375] width 407 height 23
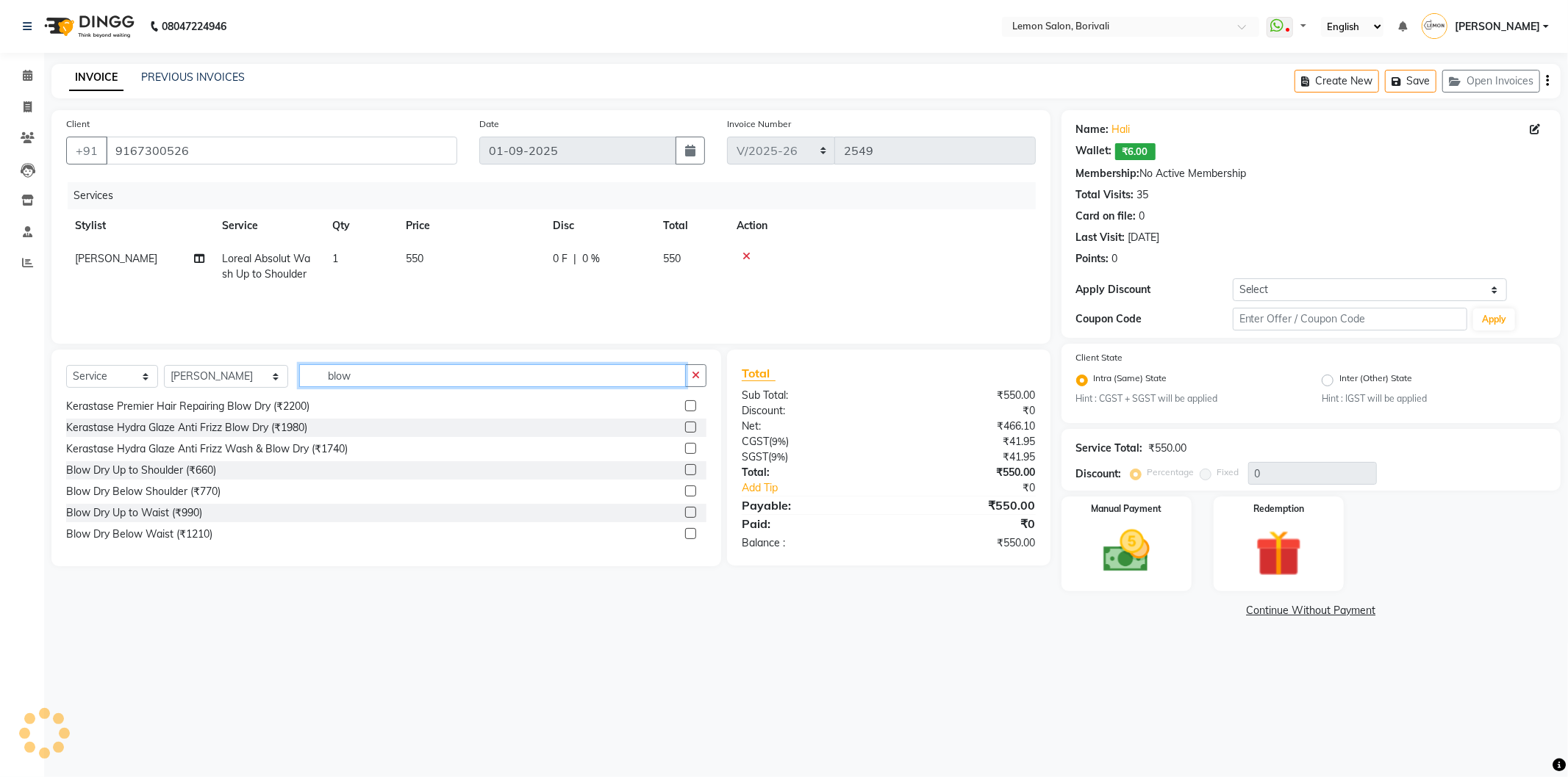
type input "blow"
click at [685, 492] on label at bounding box center [690, 491] width 11 height 11
click at [685, 492] on input "checkbox" at bounding box center [689, 492] width 9 height 9
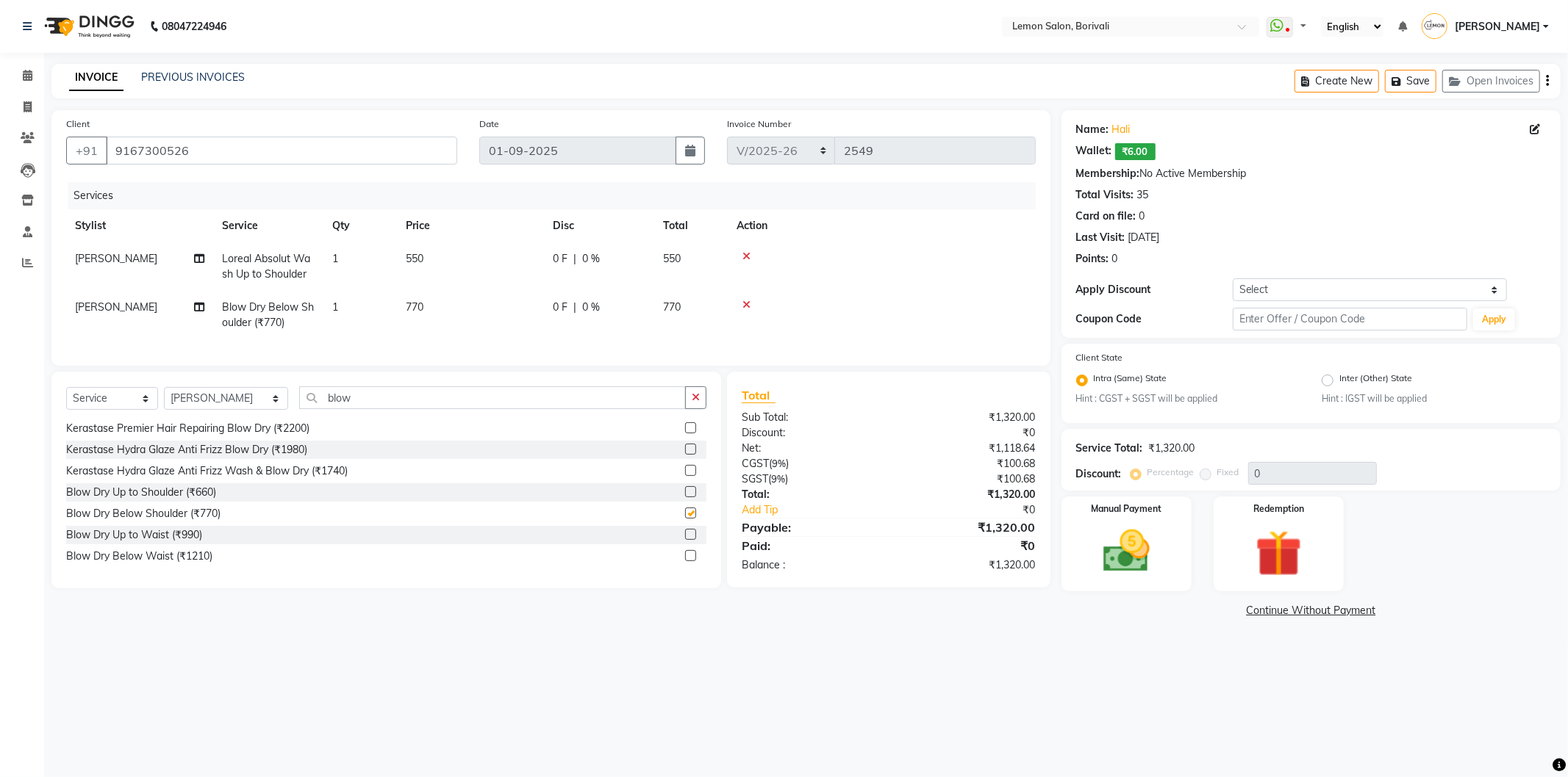
checkbox input "false"
click at [1113, 123] on link "Hali" at bounding box center [1122, 130] width 19 height 16
click at [1317, 297] on select "Select Coupon → Abc" at bounding box center [1370, 290] width 274 height 23
select select "1: Object"
click at [1233, 279] on select "Select Coupon → Abc" at bounding box center [1370, 290] width 274 height 23
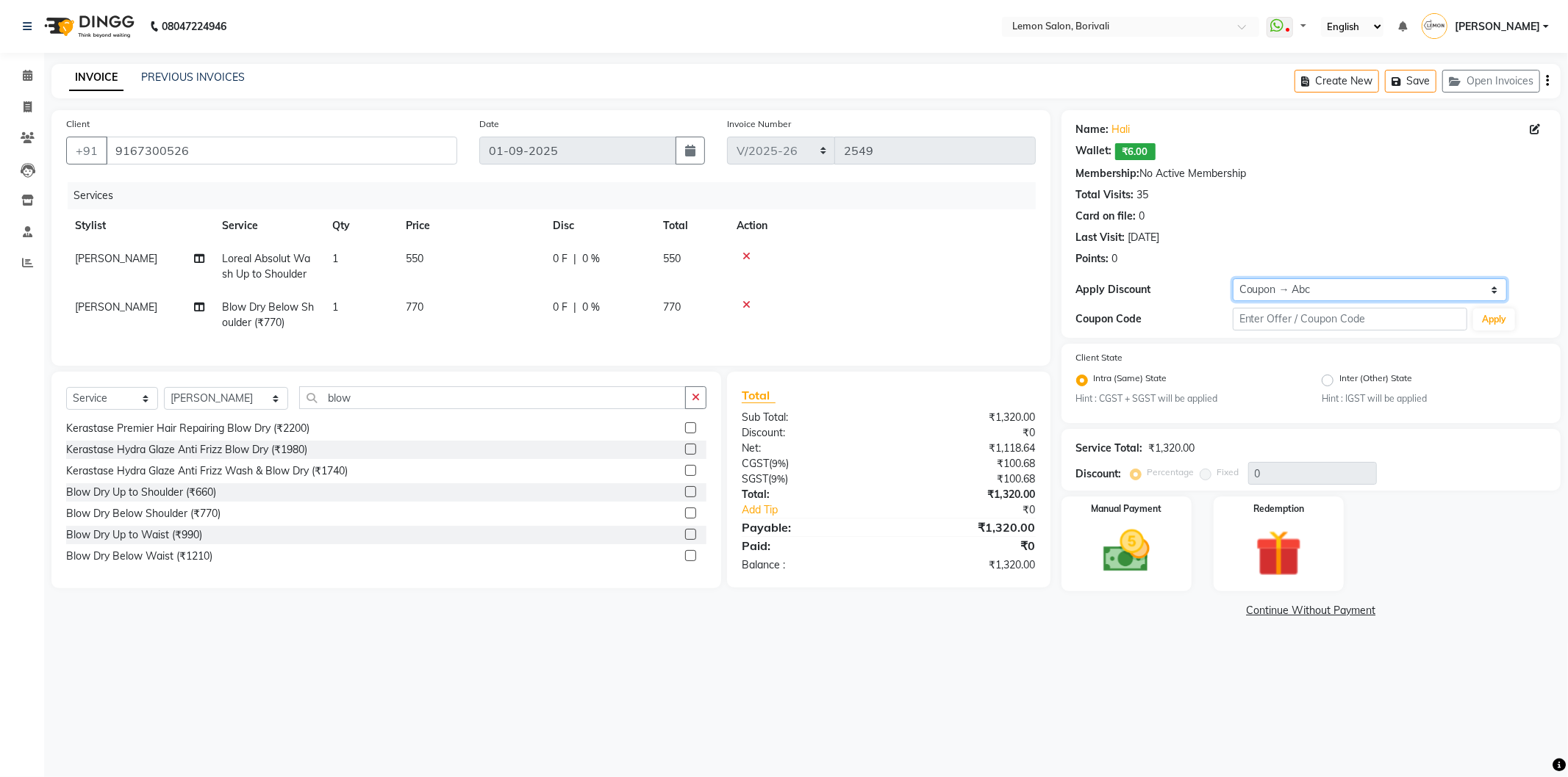
type input "20"
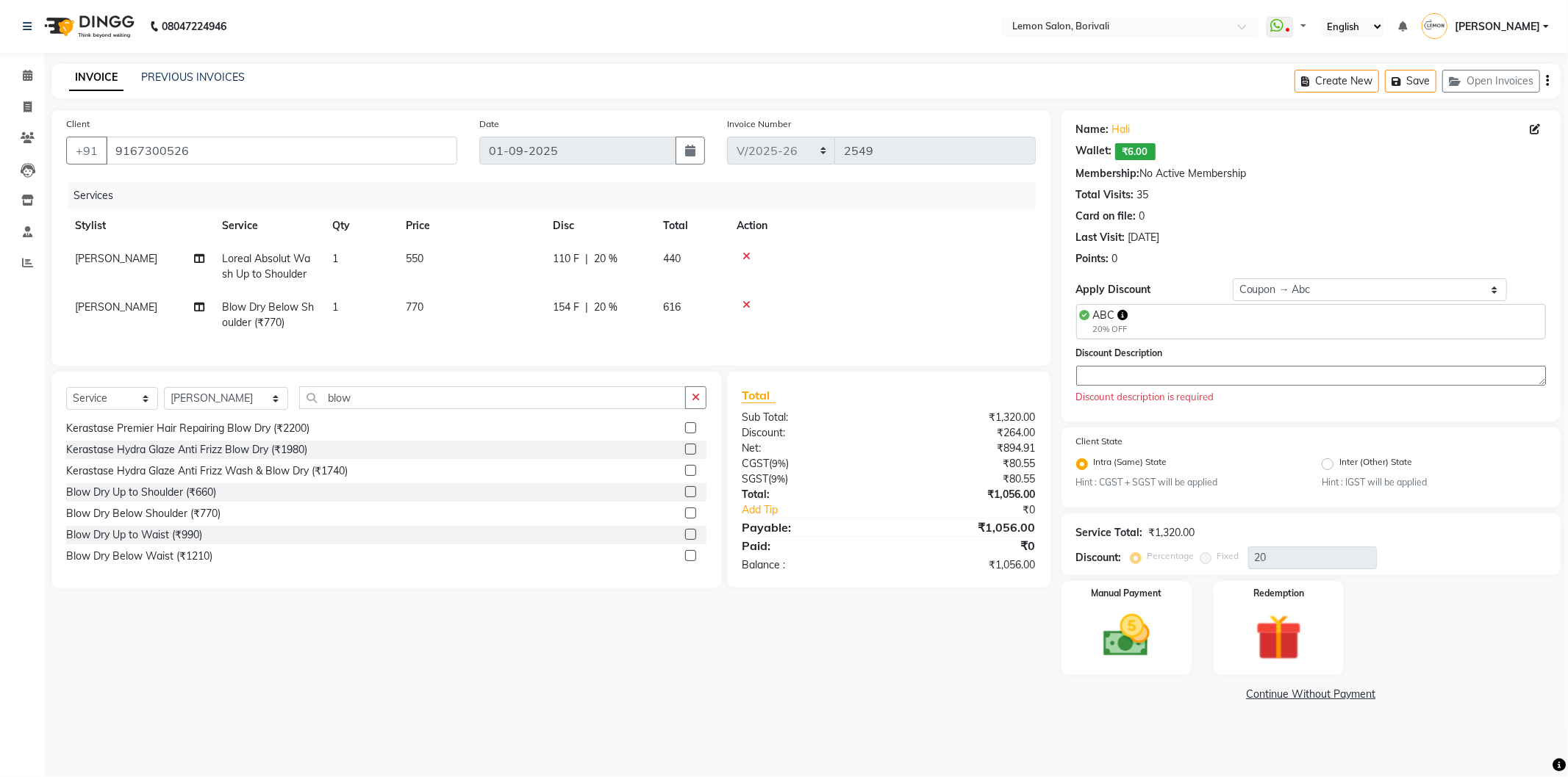
click at [747, 254] on icon at bounding box center [746, 256] width 8 height 10
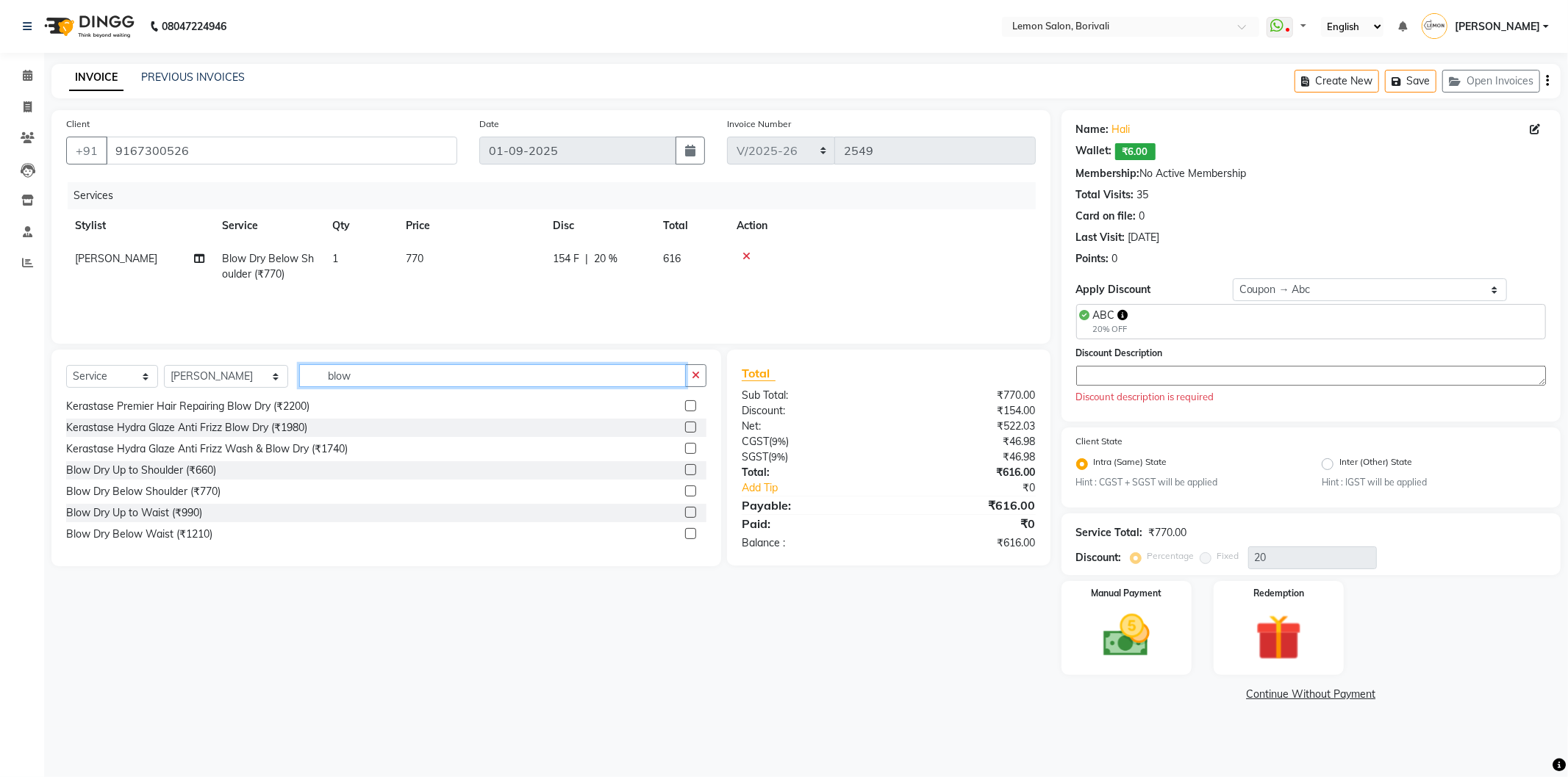
click at [393, 379] on input "blow" at bounding box center [492, 375] width 386 height 23
type input "wash"
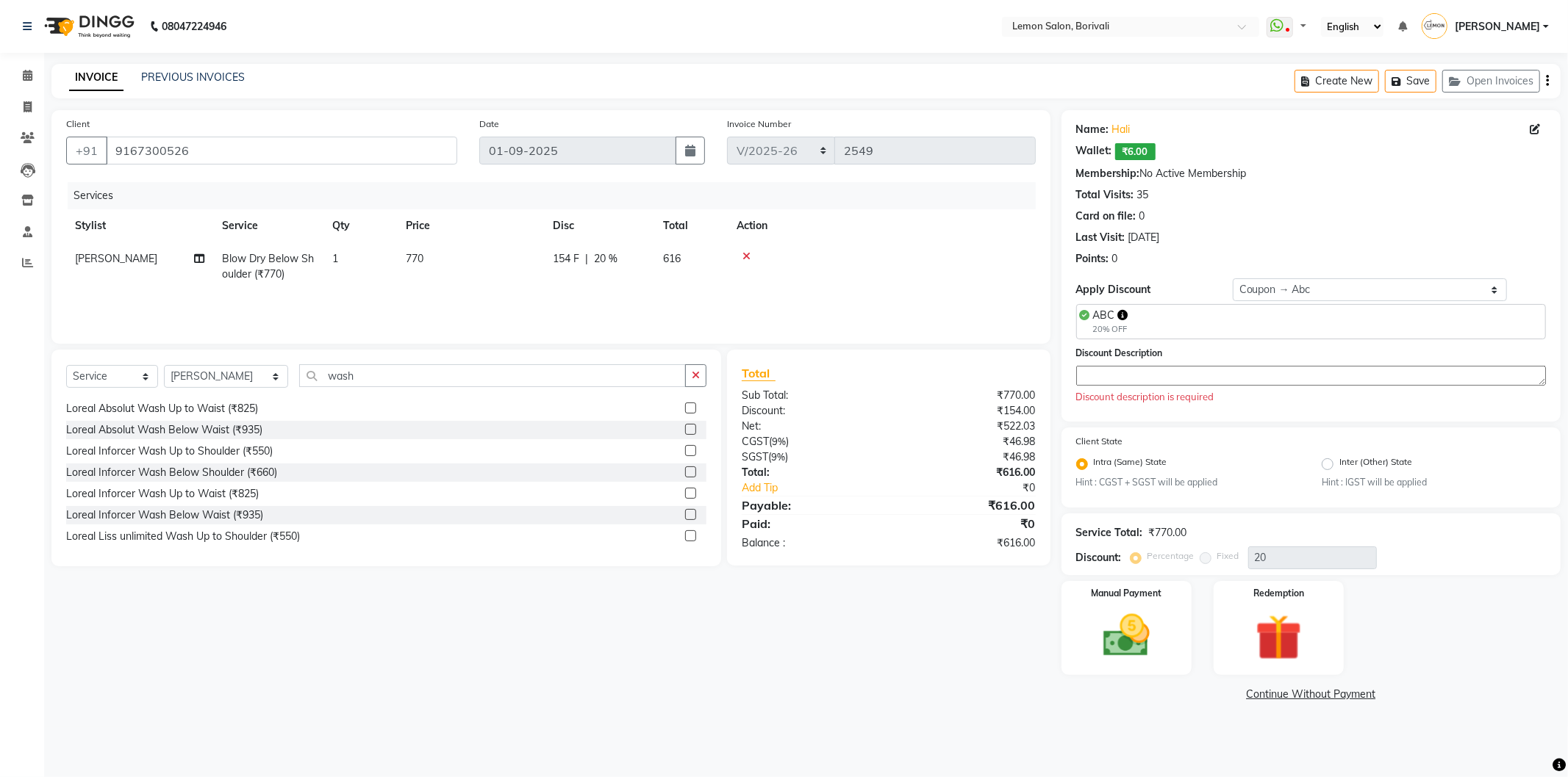
click at [685, 468] on label at bounding box center [690, 472] width 11 height 11
click at [685, 468] on input "checkbox" at bounding box center [689, 473] width 9 height 9
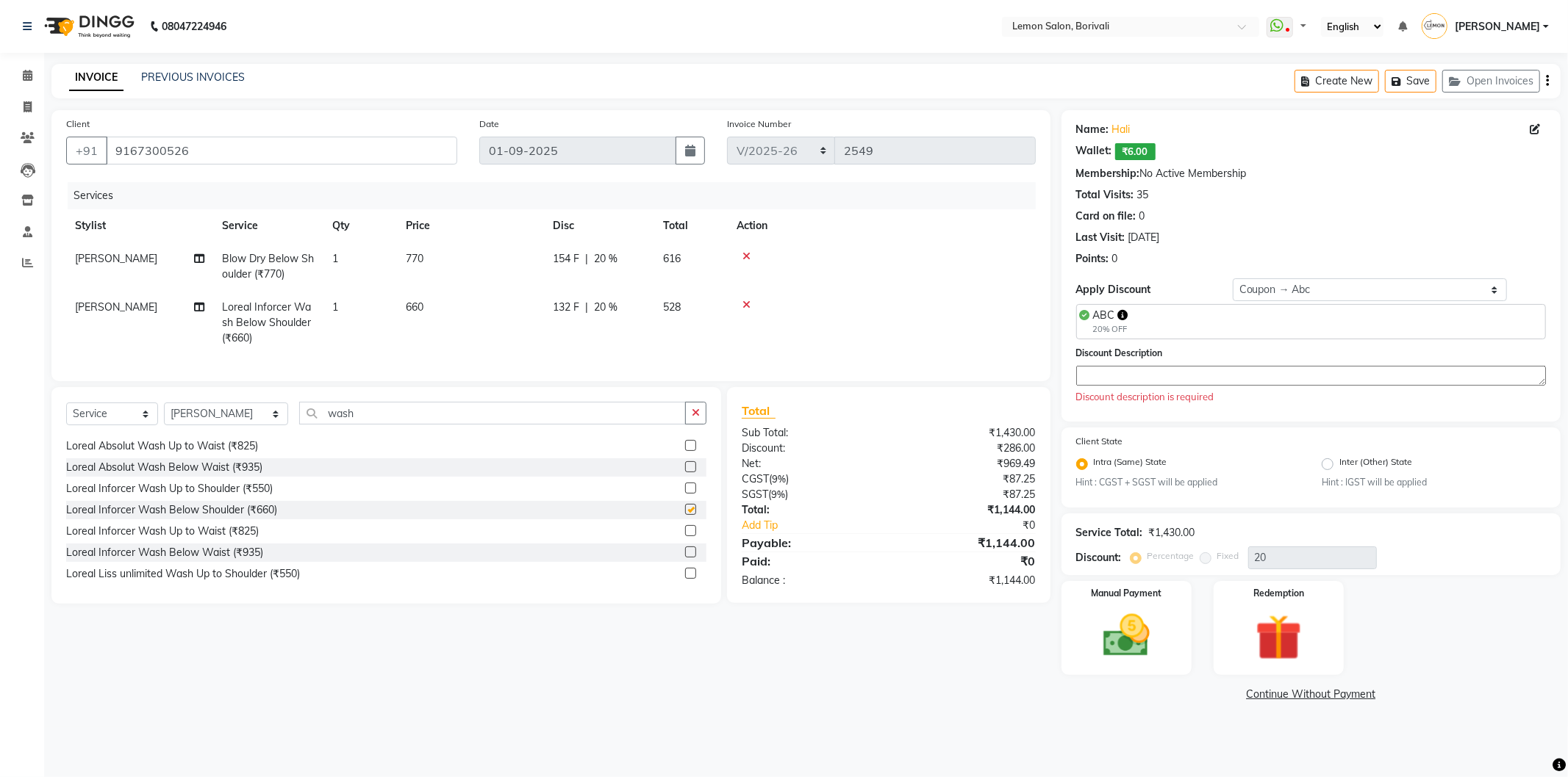
checkbox input "false"
click at [1169, 351] on div "Discount Description Discount description is required" at bounding box center [1311, 375] width 470 height 59
click at [1172, 373] on textarea at bounding box center [1311, 375] width 470 height 19
click at [745, 257] on icon at bounding box center [746, 256] width 8 height 10
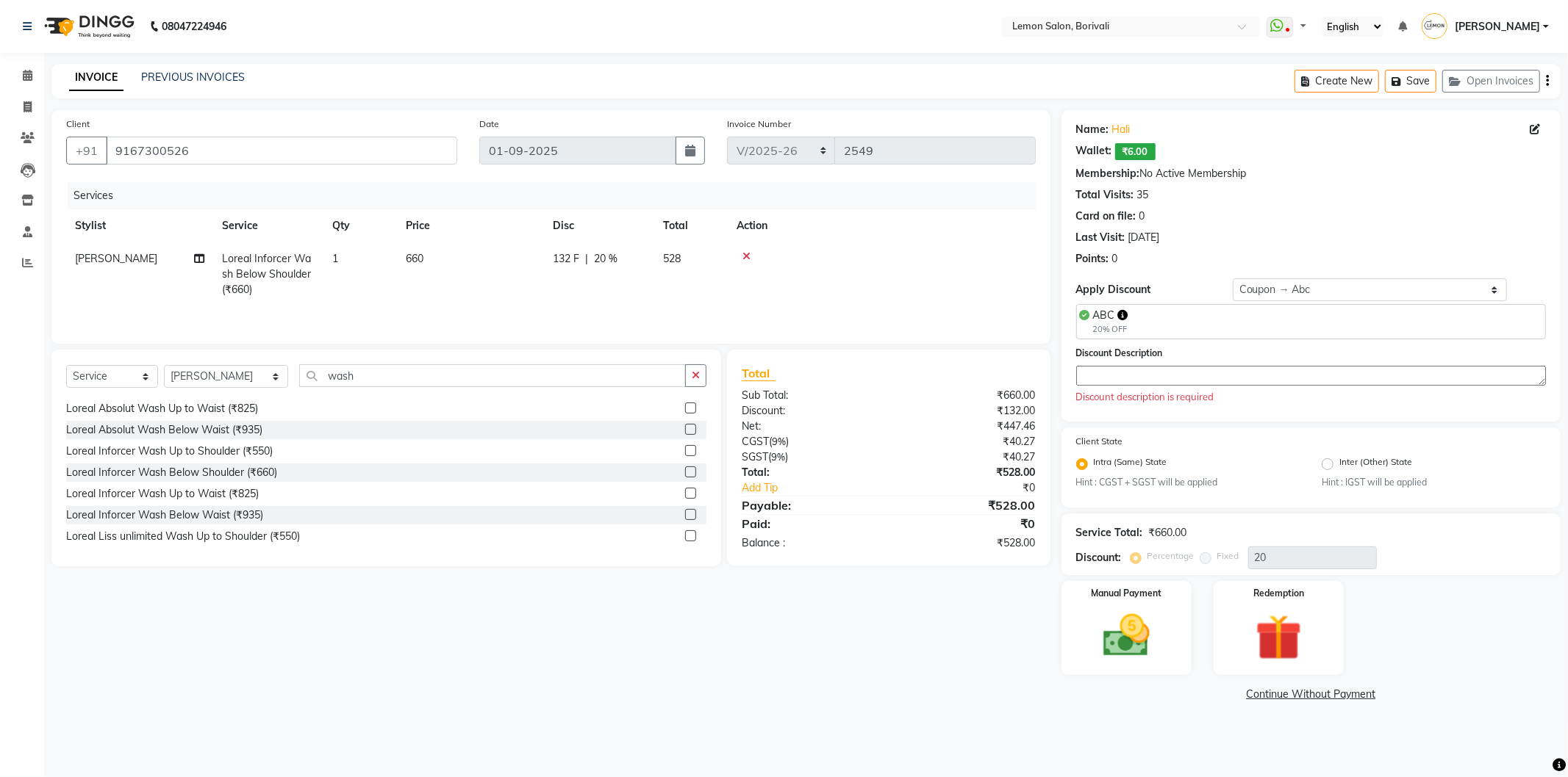
scroll to position [0, 10]
click at [735, 255] on icon at bounding box center [736, 256] width 8 height 10
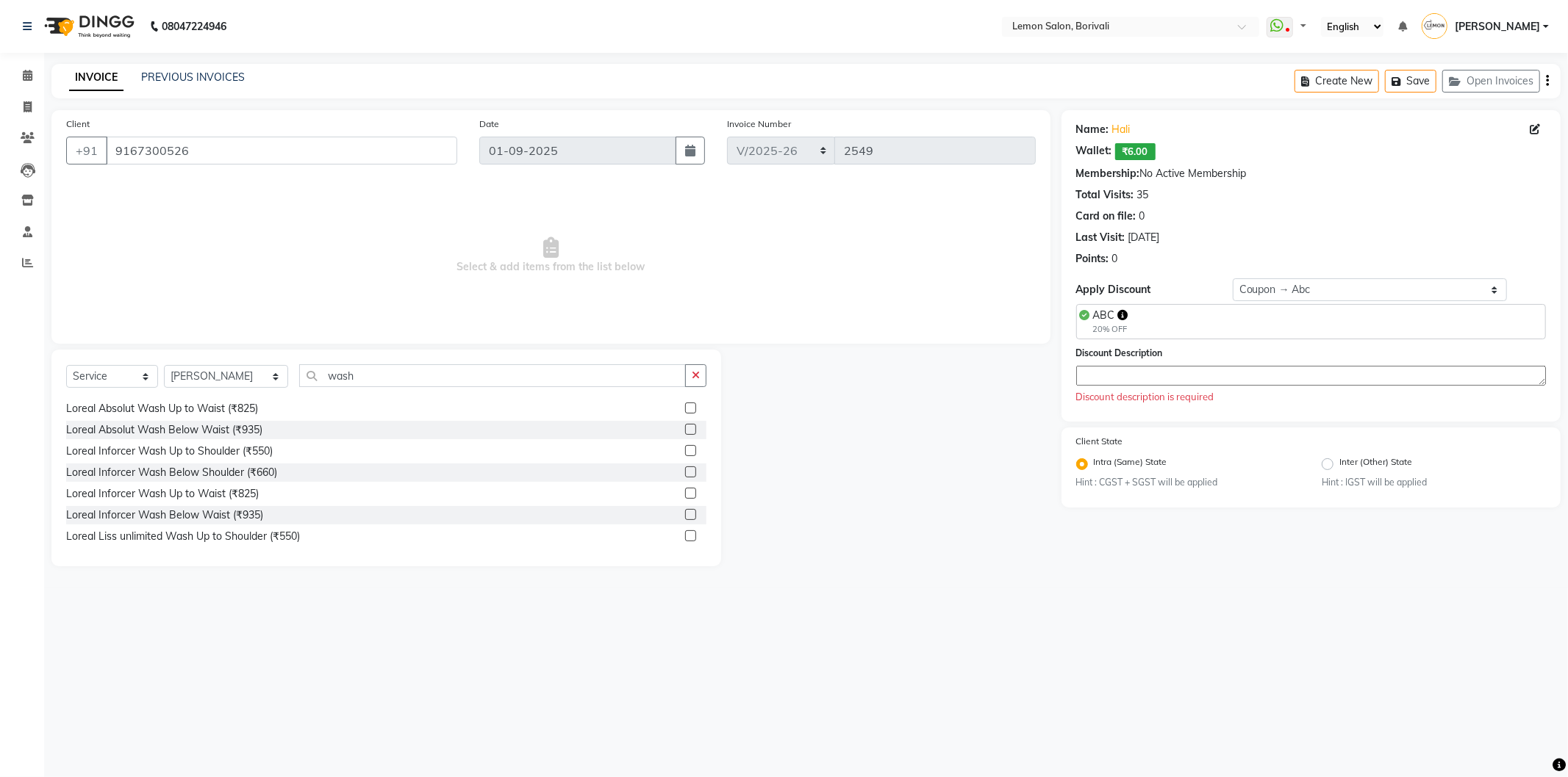
scroll to position [0, 0]
click at [513, 385] on input "wash" at bounding box center [492, 375] width 386 height 23
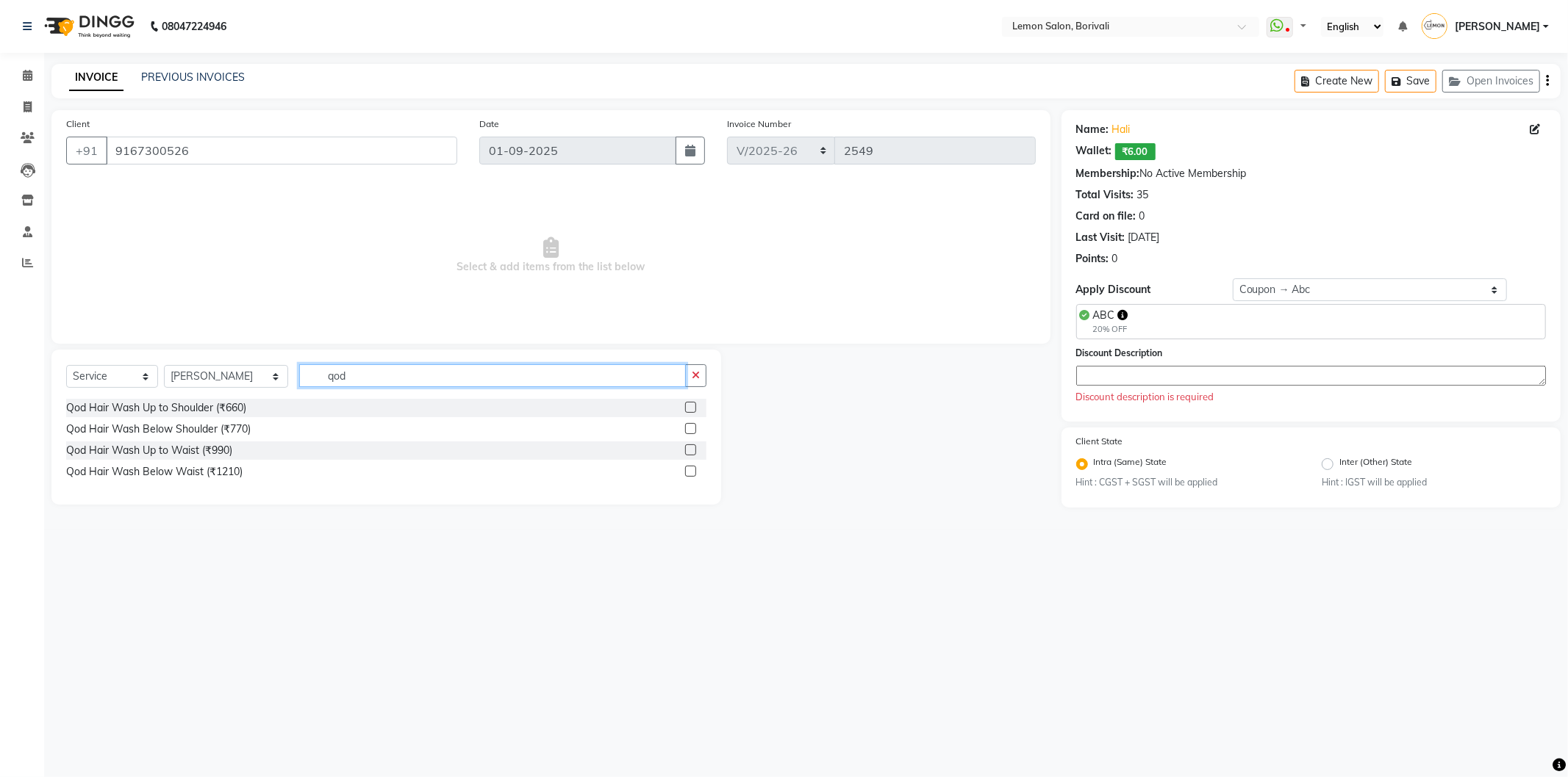
type input "qod"
click at [692, 430] on label at bounding box center [690, 429] width 11 height 11
click at [692, 430] on input "checkbox" at bounding box center [689, 429] width 9 height 9
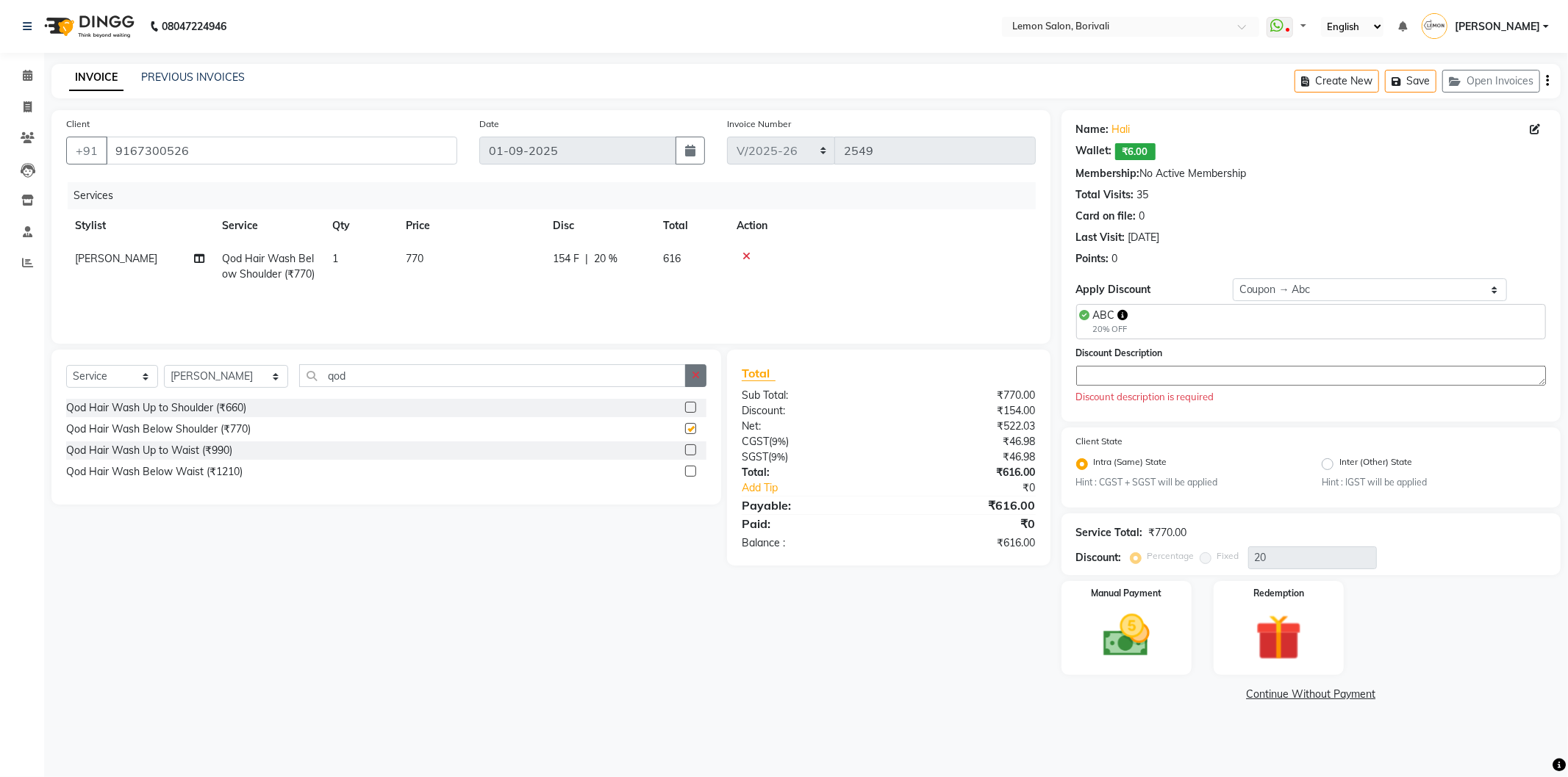
checkbox input "false"
click at [1091, 385] on textarea at bounding box center [1311, 375] width 470 height 19
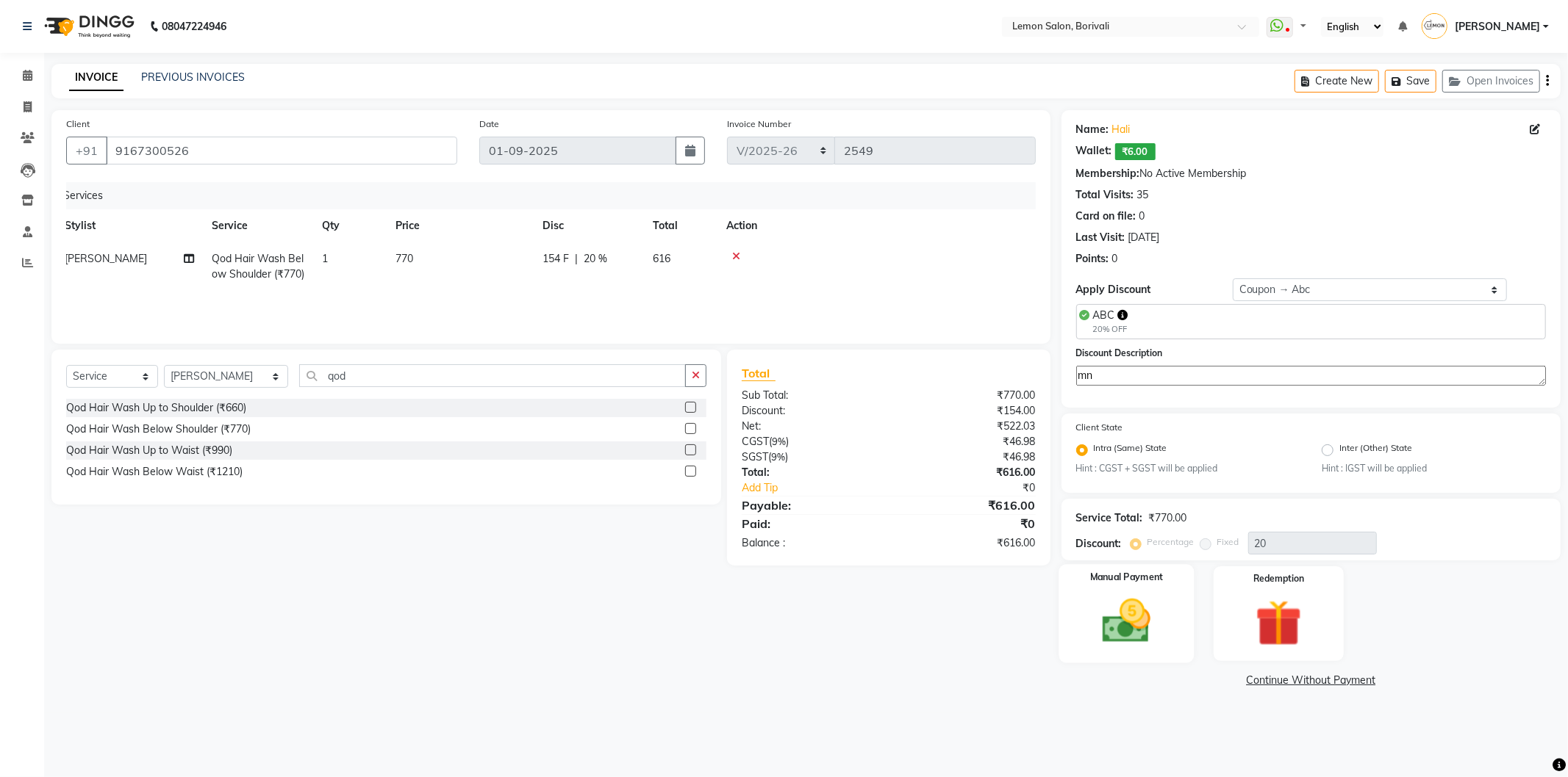
type textarea "mn"
click at [1147, 599] on img at bounding box center [1126, 621] width 79 height 56
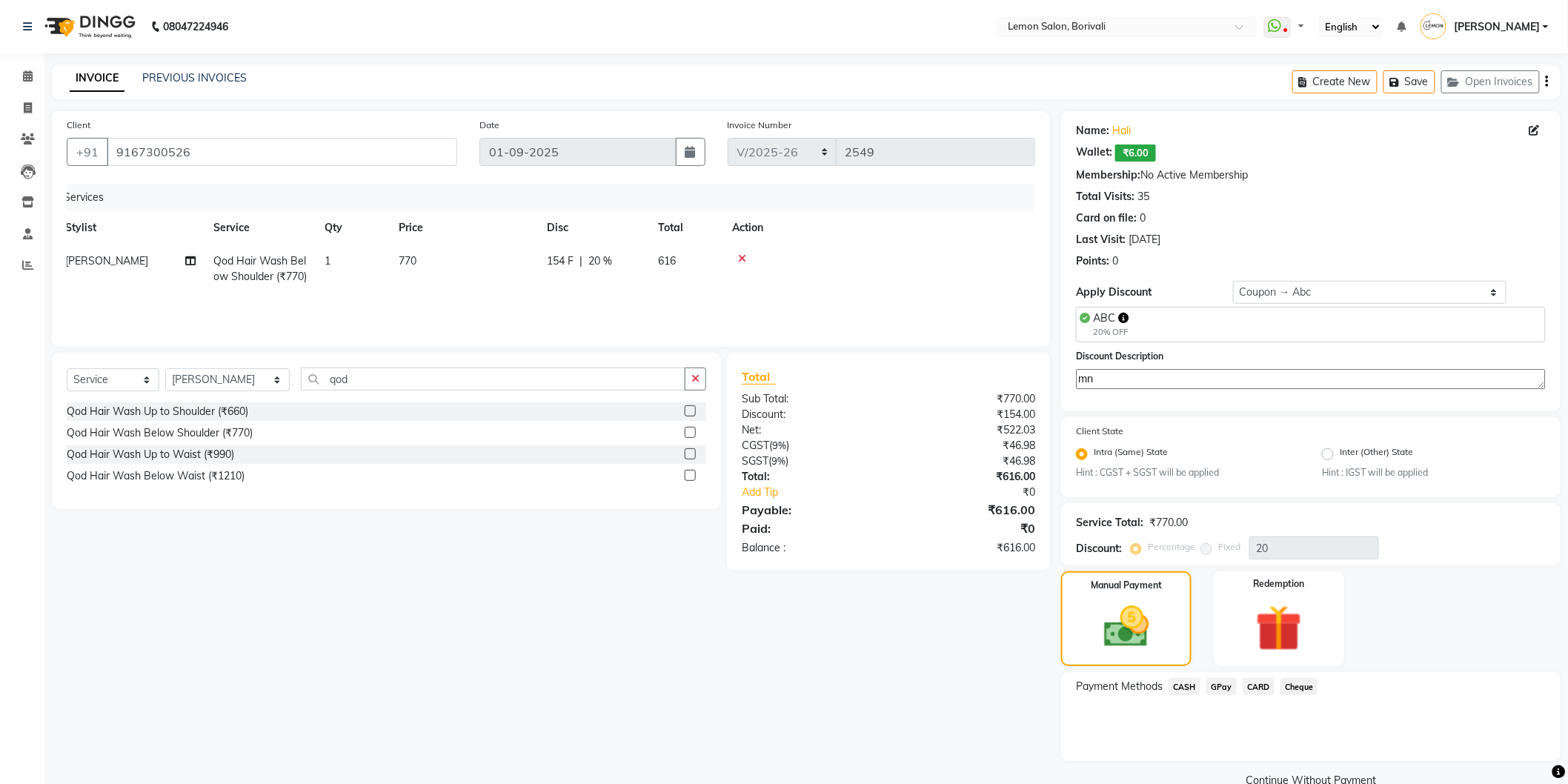
click at [1177, 686] on span "CASH" at bounding box center [1184, 687] width 32 height 17
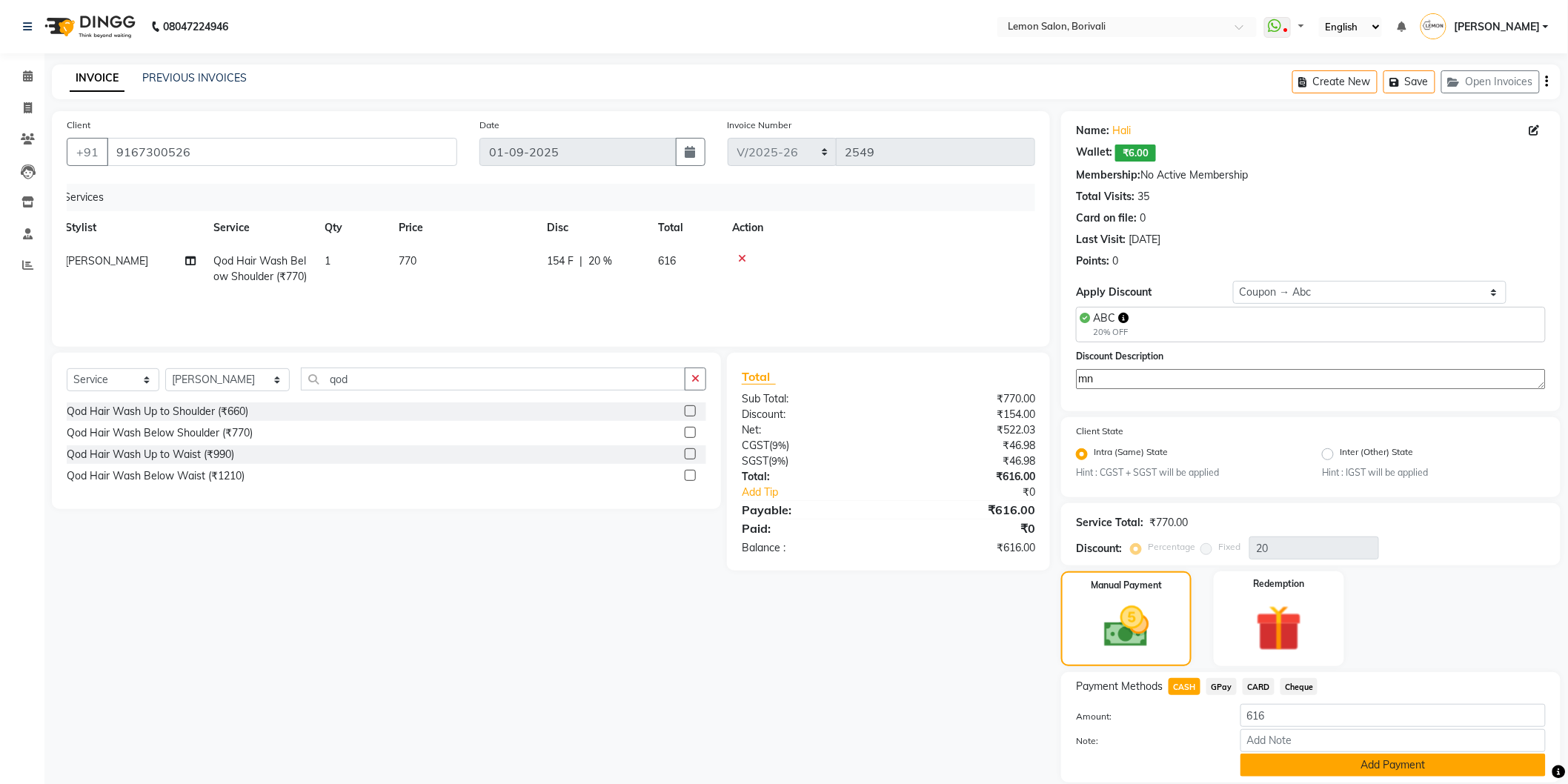
click at [1248, 757] on button "Add Payment" at bounding box center [1393, 765] width 305 height 23
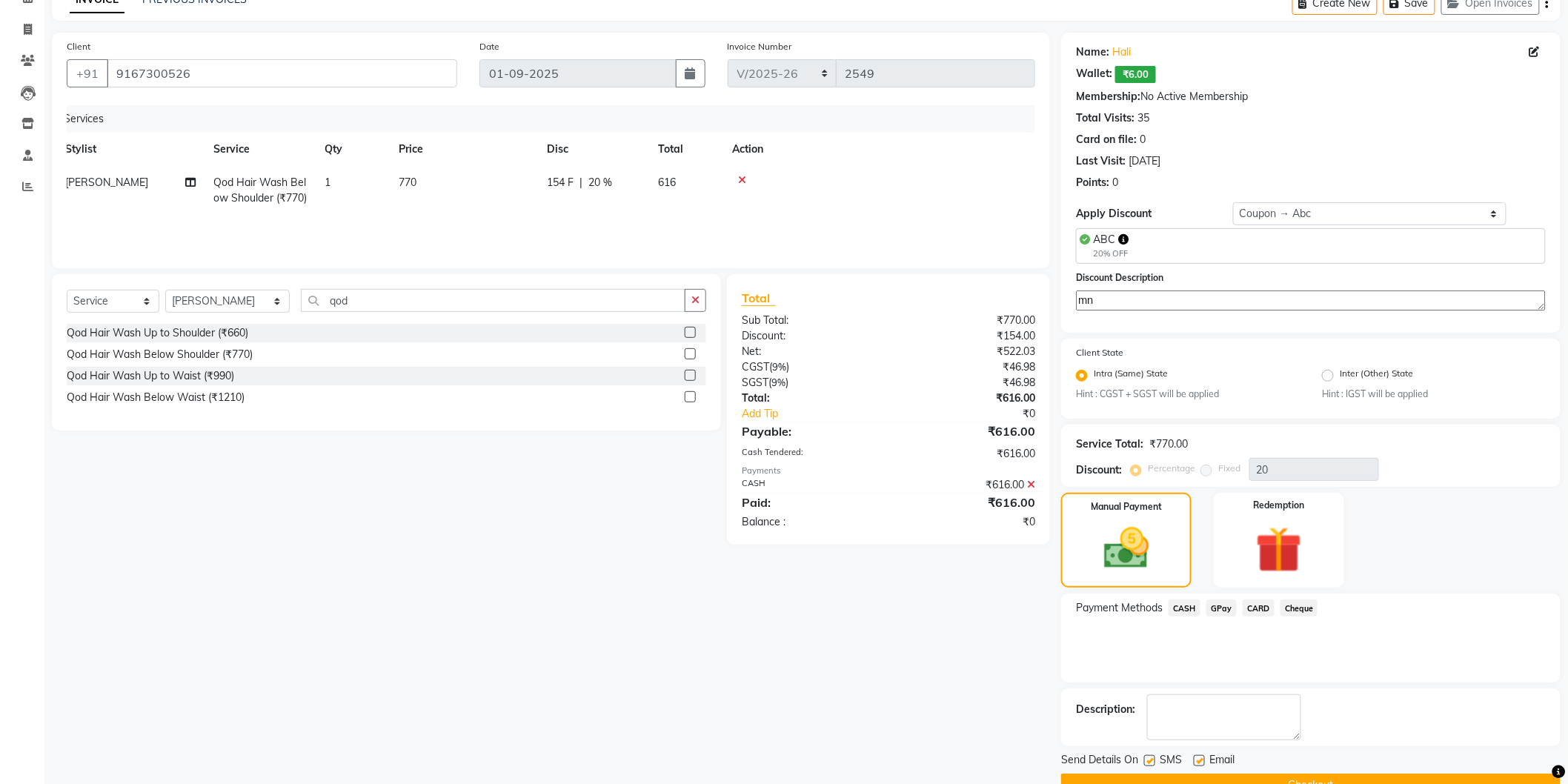
scroll to position [112, 0]
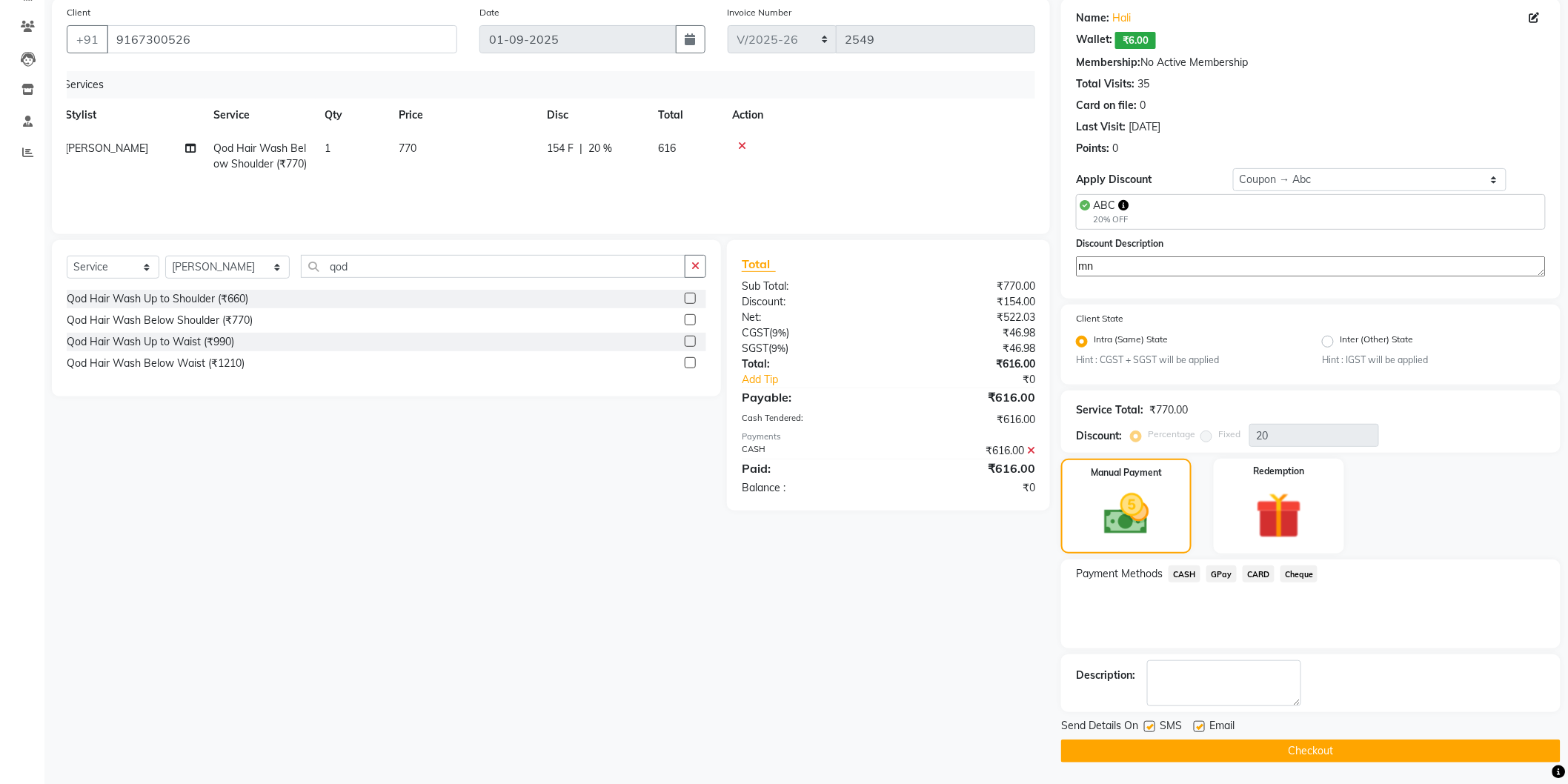
drag, startPoint x: 1150, startPoint y: 719, endPoint x: 1158, endPoint y: 721, distance: 8.2
click at [1151, 719] on div "SMS" at bounding box center [1168, 727] width 49 height 19
click at [1199, 730] on label at bounding box center [1199, 727] width 11 height 11
click at [1199, 730] on input "checkbox" at bounding box center [1198, 727] width 9 height 9
checkbox input "false"
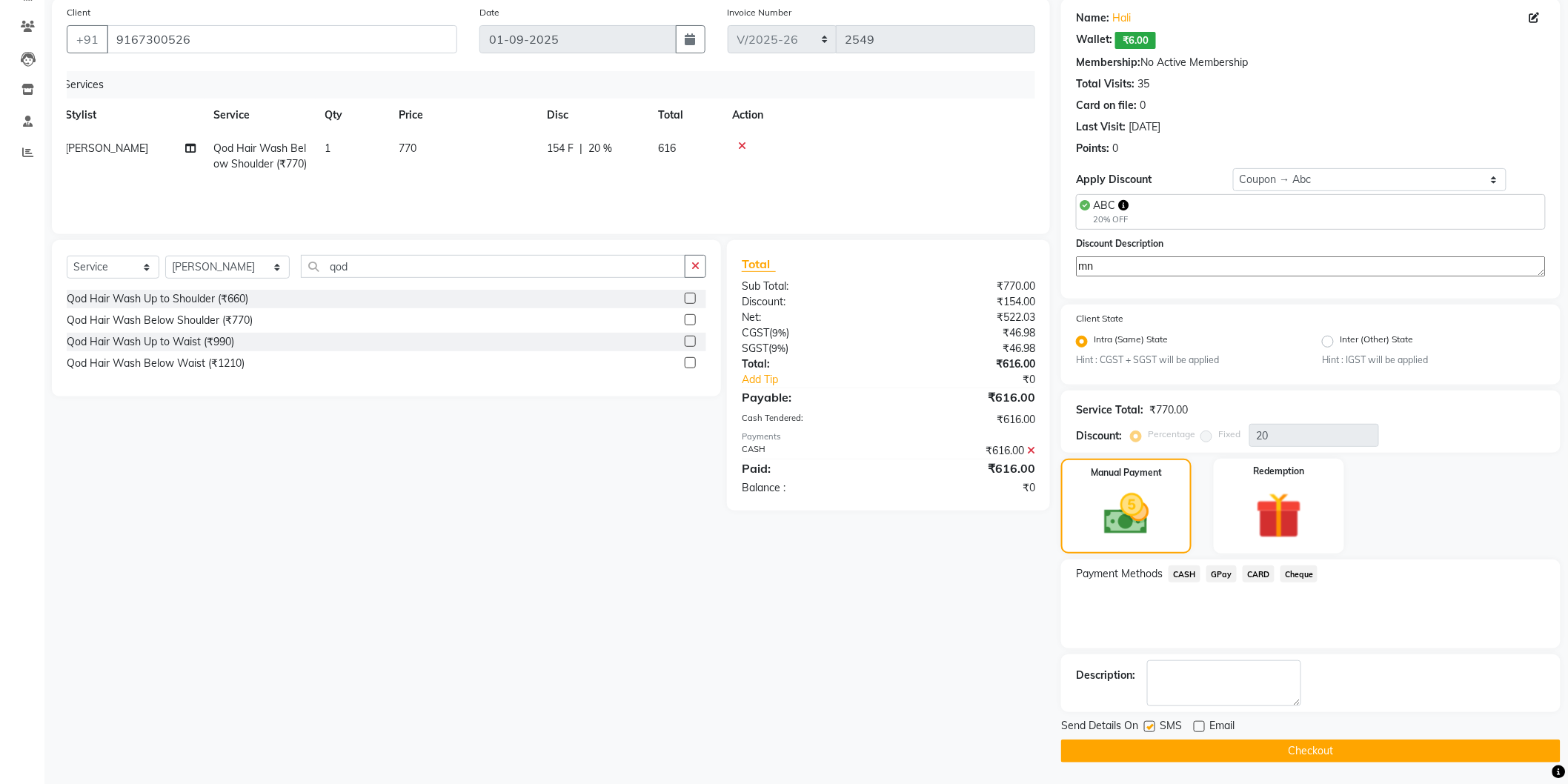
click at [1146, 727] on label at bounding box center [1150, 727] width 11 height 11
click at [1146, 727] on input "checkbox" at bounding box center [1149, 727] width 9 height 9
checkbox input "false"
click at [1164, 757] on button "Checkout" at bounding box center [1310, 751] width 499 height 23
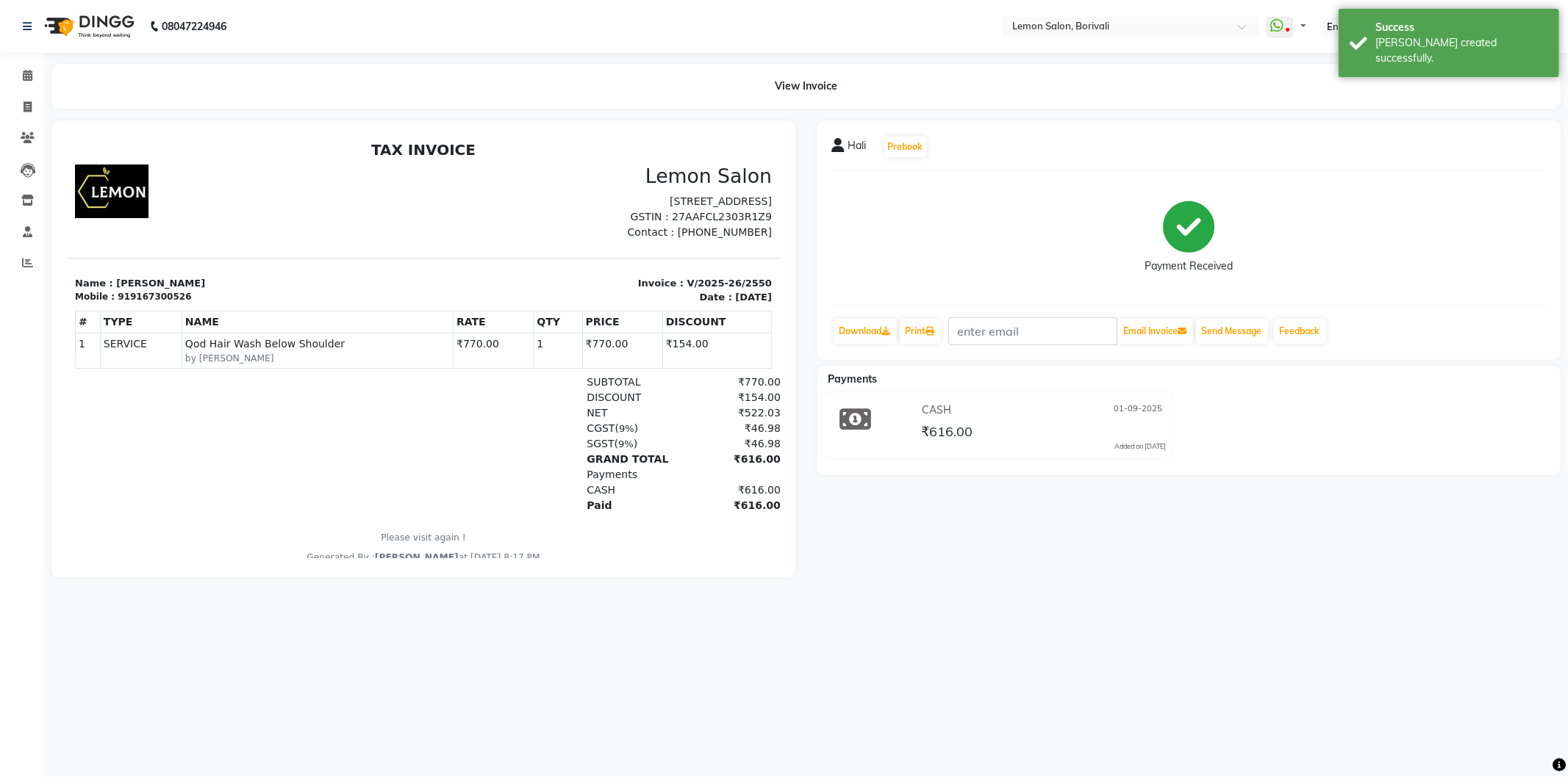
click at [139, 294] on div "919167300526" at bounding box center [153, 296] width 73 height 13
copy div "919167300526"
click at [16, 138] on span at bounding box center [27, 139] width 26 height 17
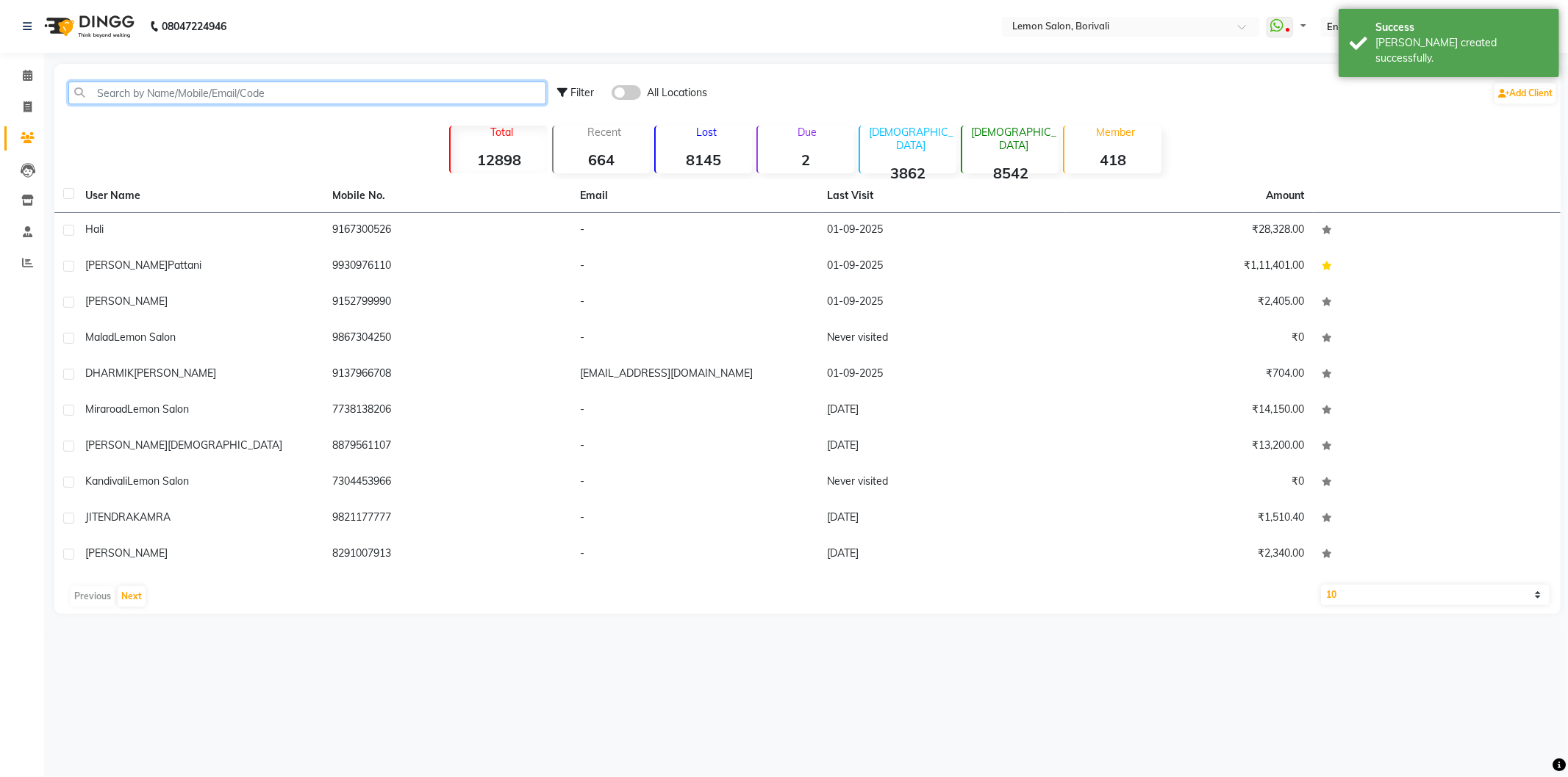
paste input "919167300526"
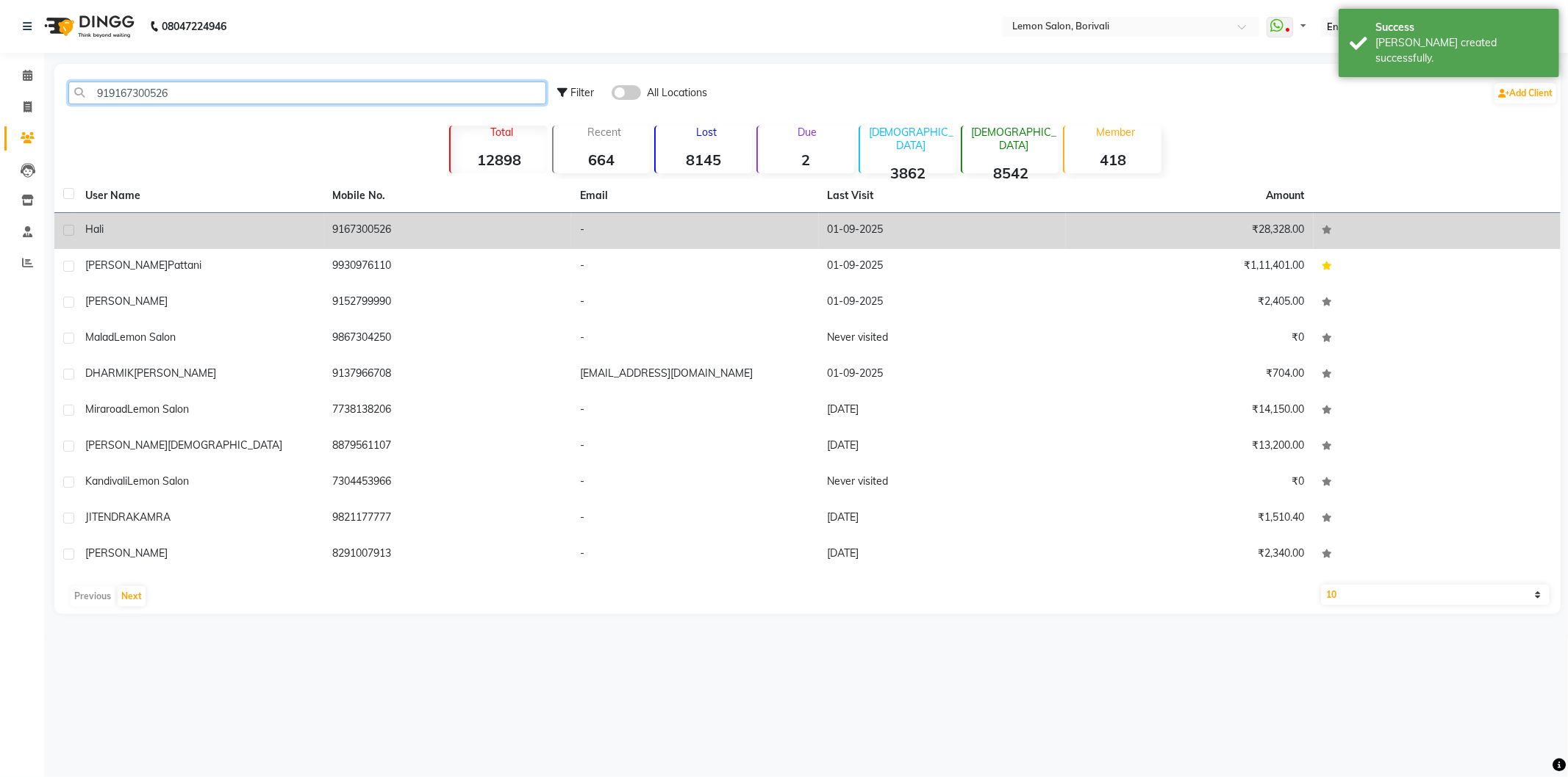
type input "919167300526"
click at [141, 228] on div "Hali" at bounding box center [199, 230] width 230 height 16
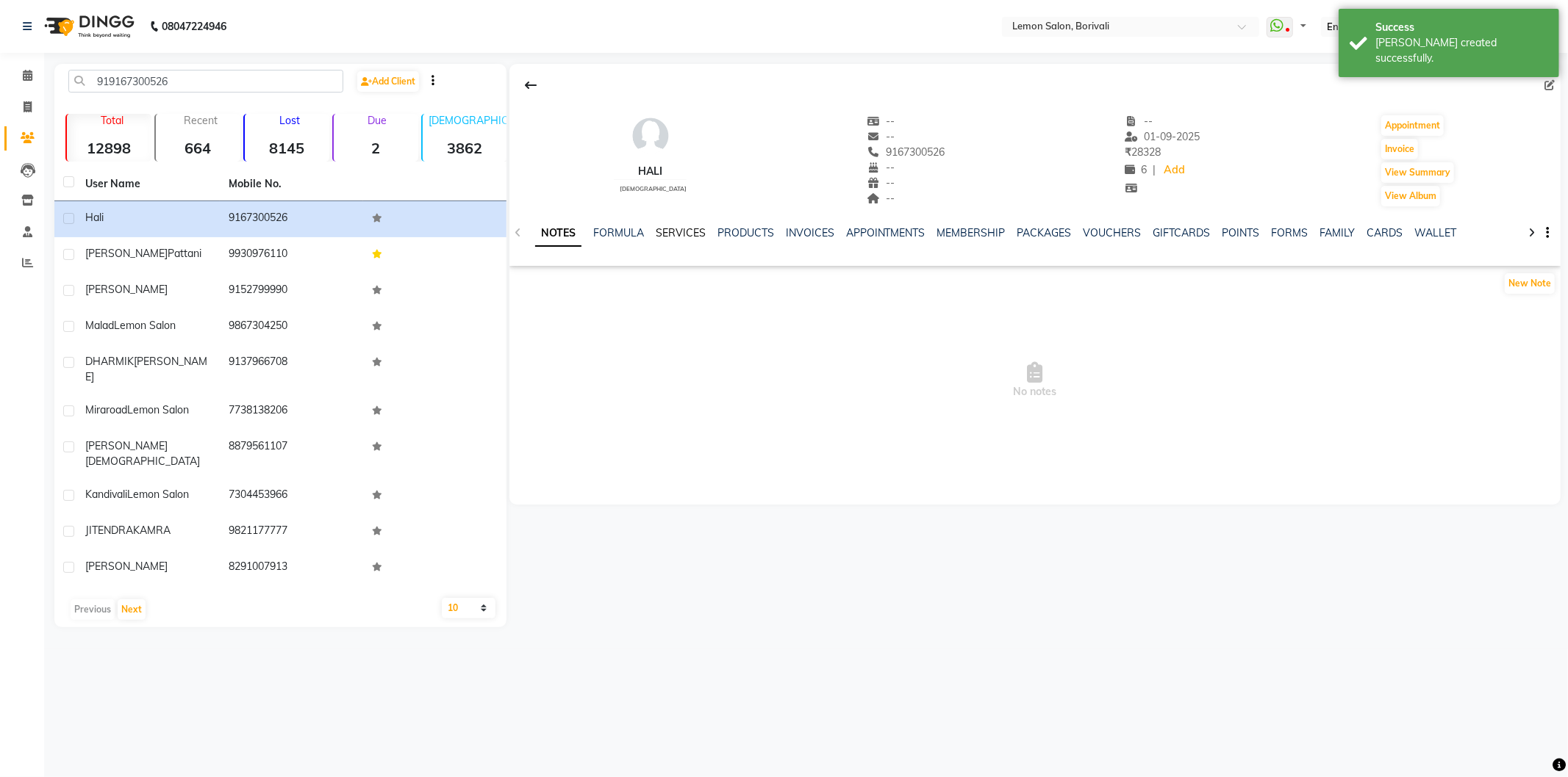
click at [688, 237] on link "SERVICES" at bounding box center [681, 233] width 50 height 13
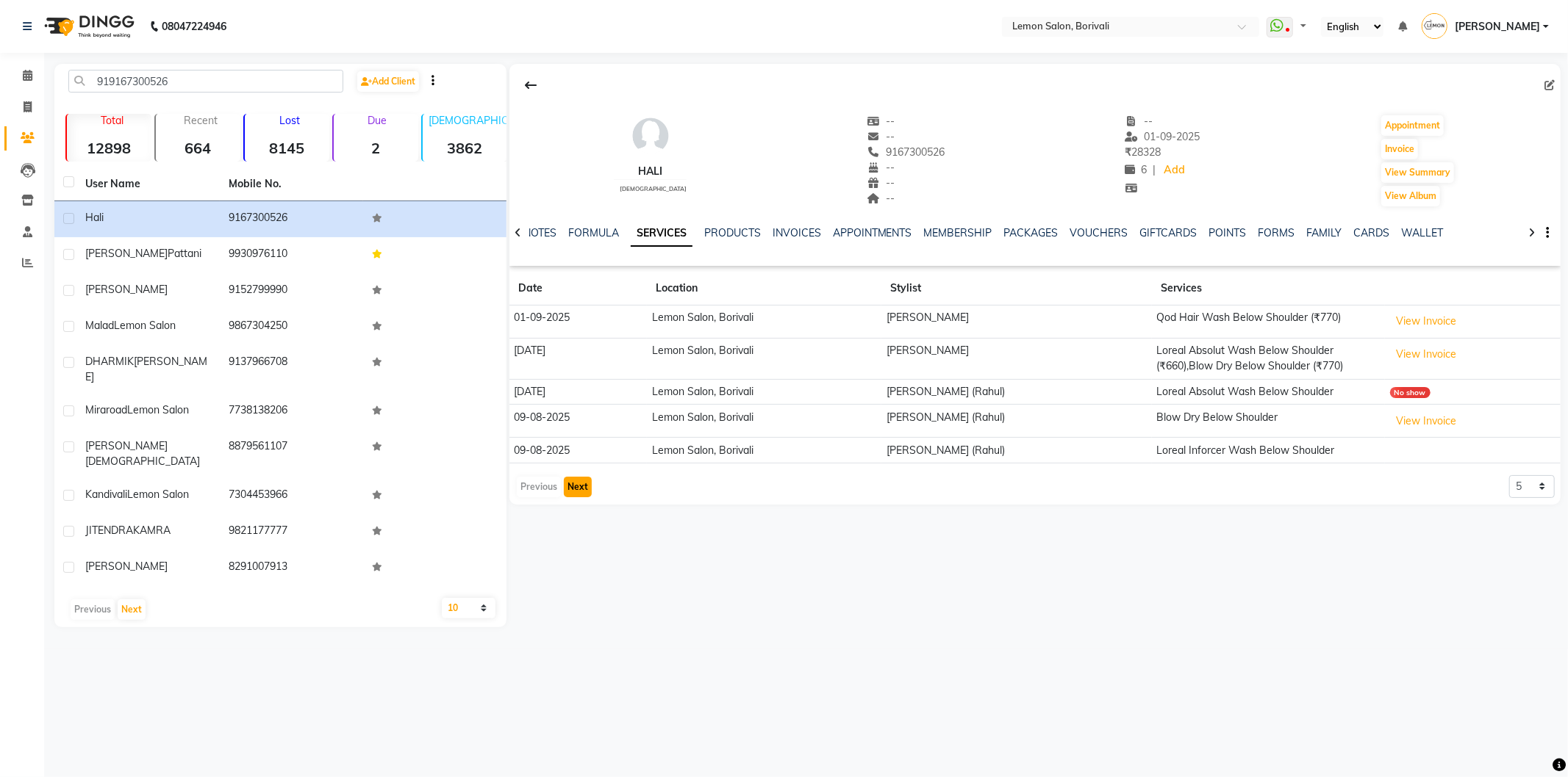
click at [585, 490] on button "Next" at bounding box center [578, 487] width 28 height 20
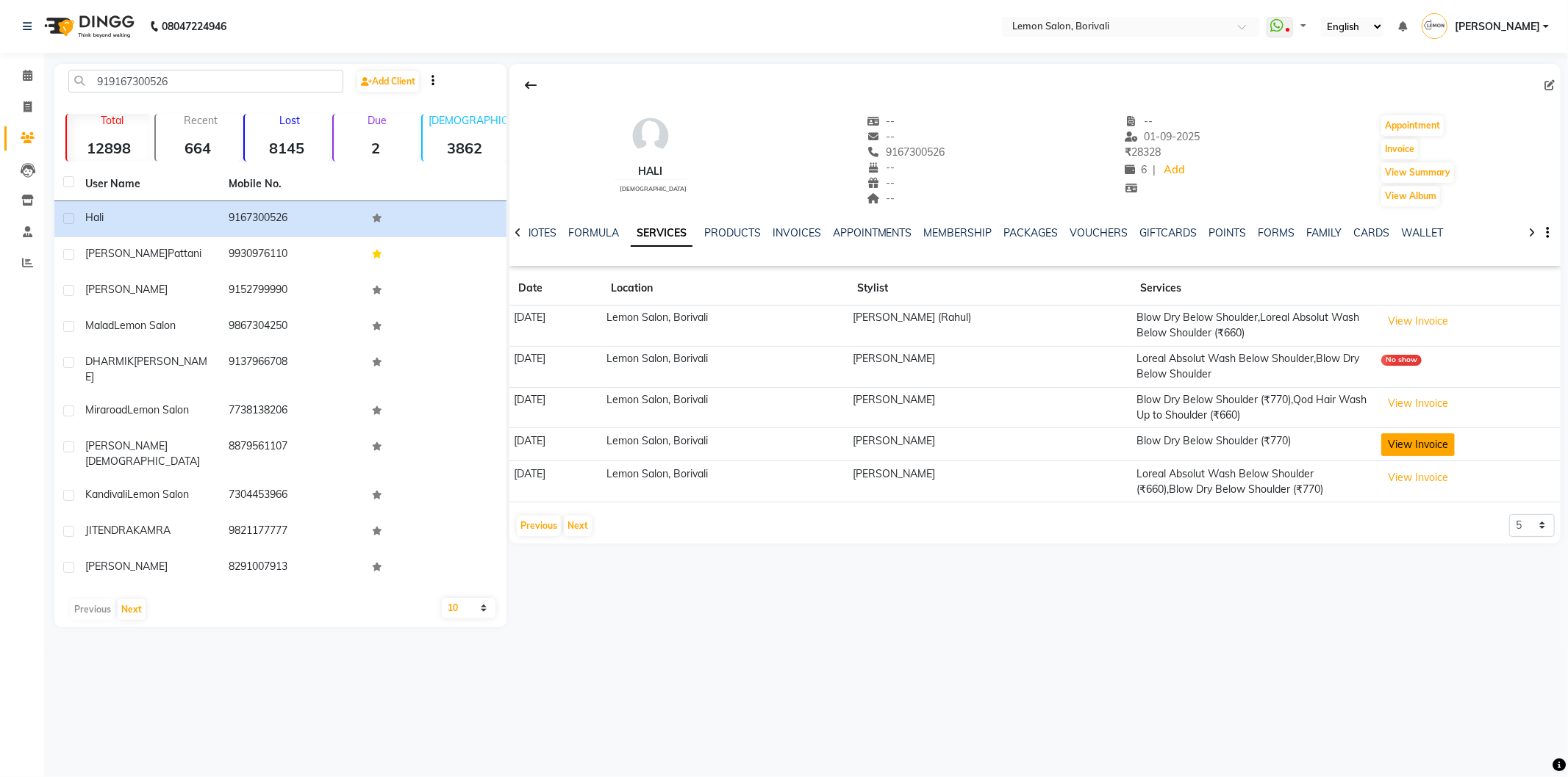
click at [1420, 441] on button "View Invoice" at bounding box center [1418, 445] width 73 height 23
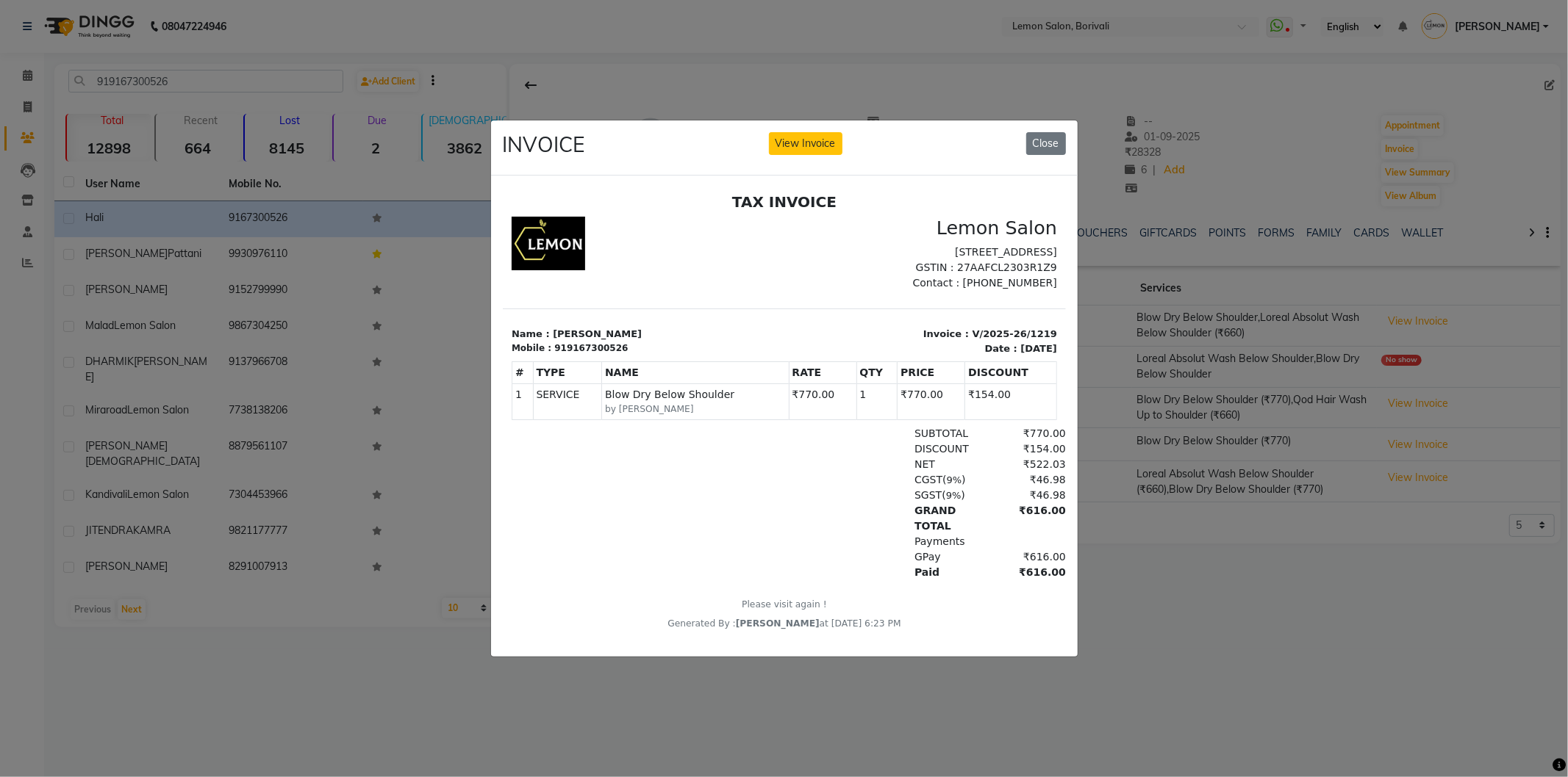
scroll to position [11, 0]
click at [1032, 140] on button "Close" at bounding box center [1045, 143] width 40 height 23
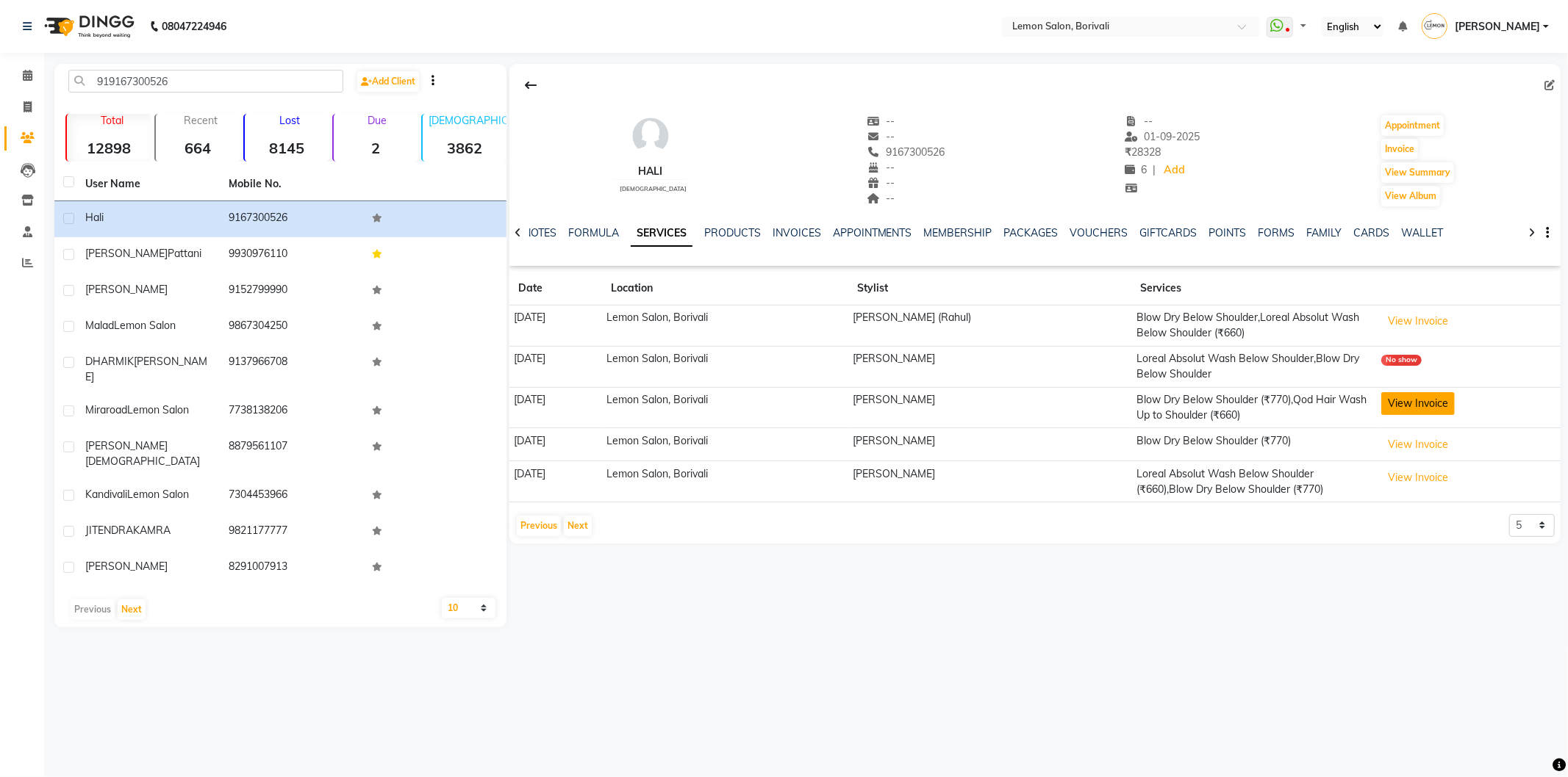
click at [1448, 406] on button "View Invoice" at bounding box center [1418, 403] width 73 height 23
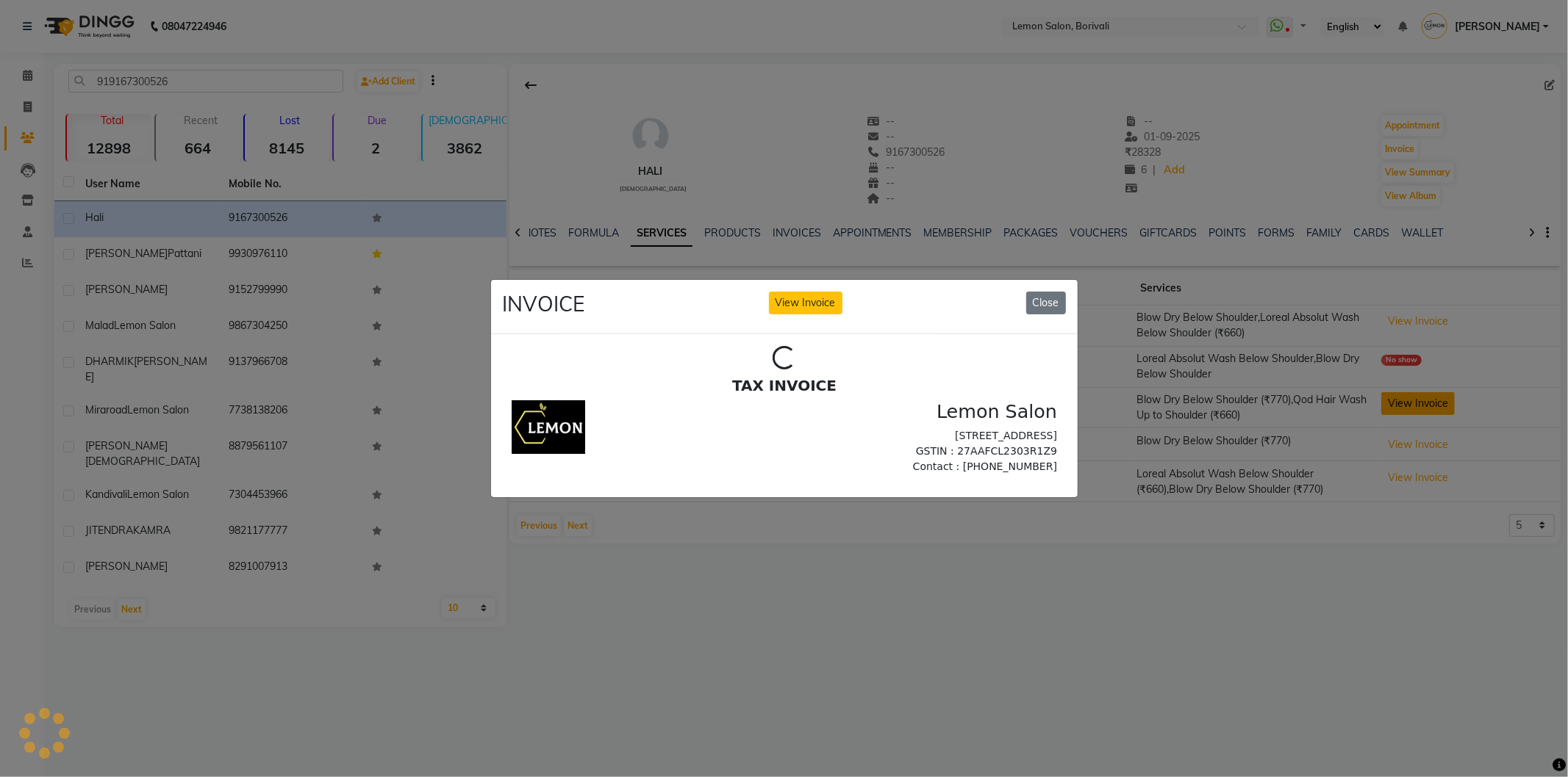
scroll to position [0, 0]
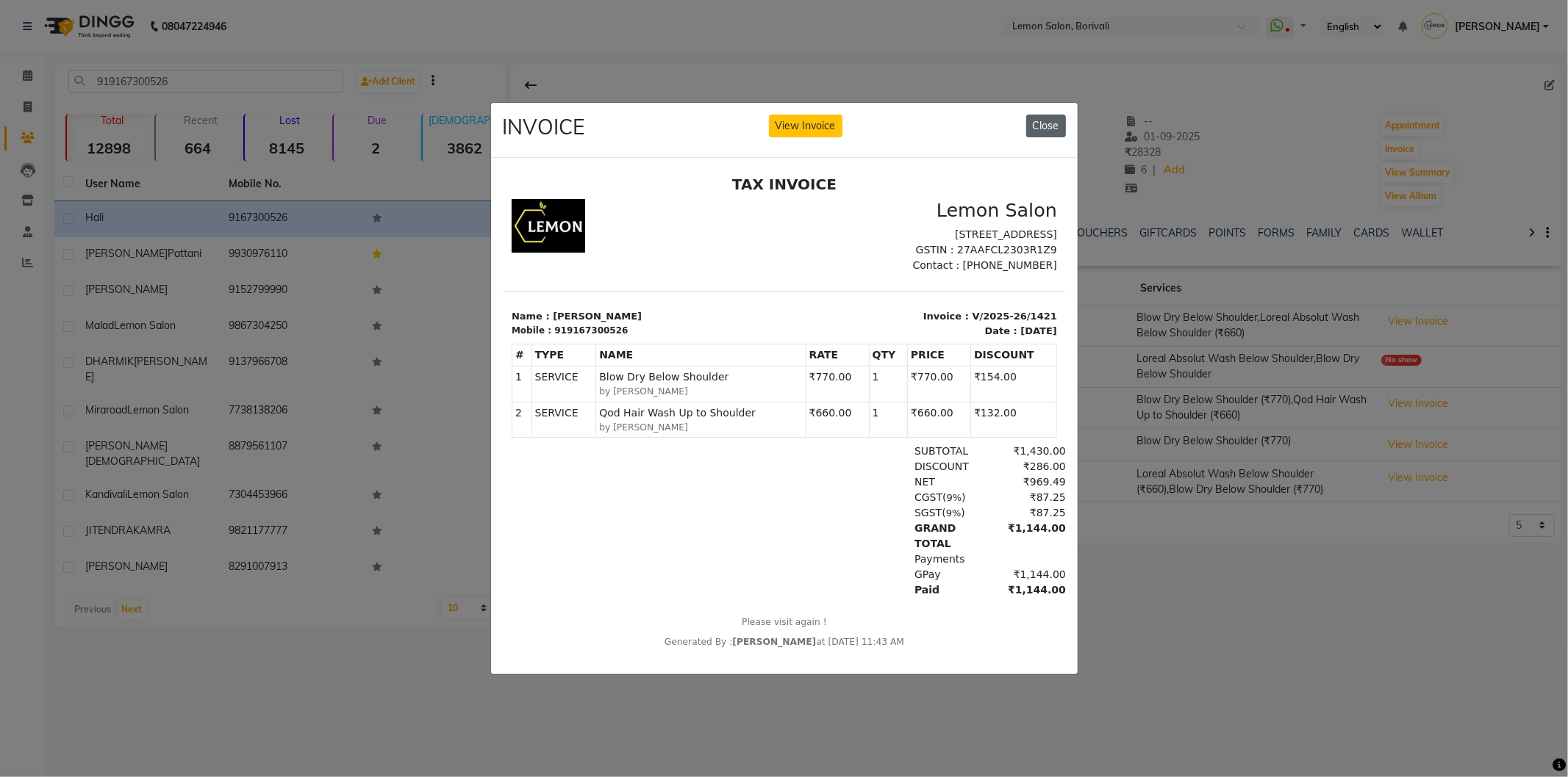
click at [1040, 121] on button "Close" at bounding box center [1045, 125] width 40 height 23
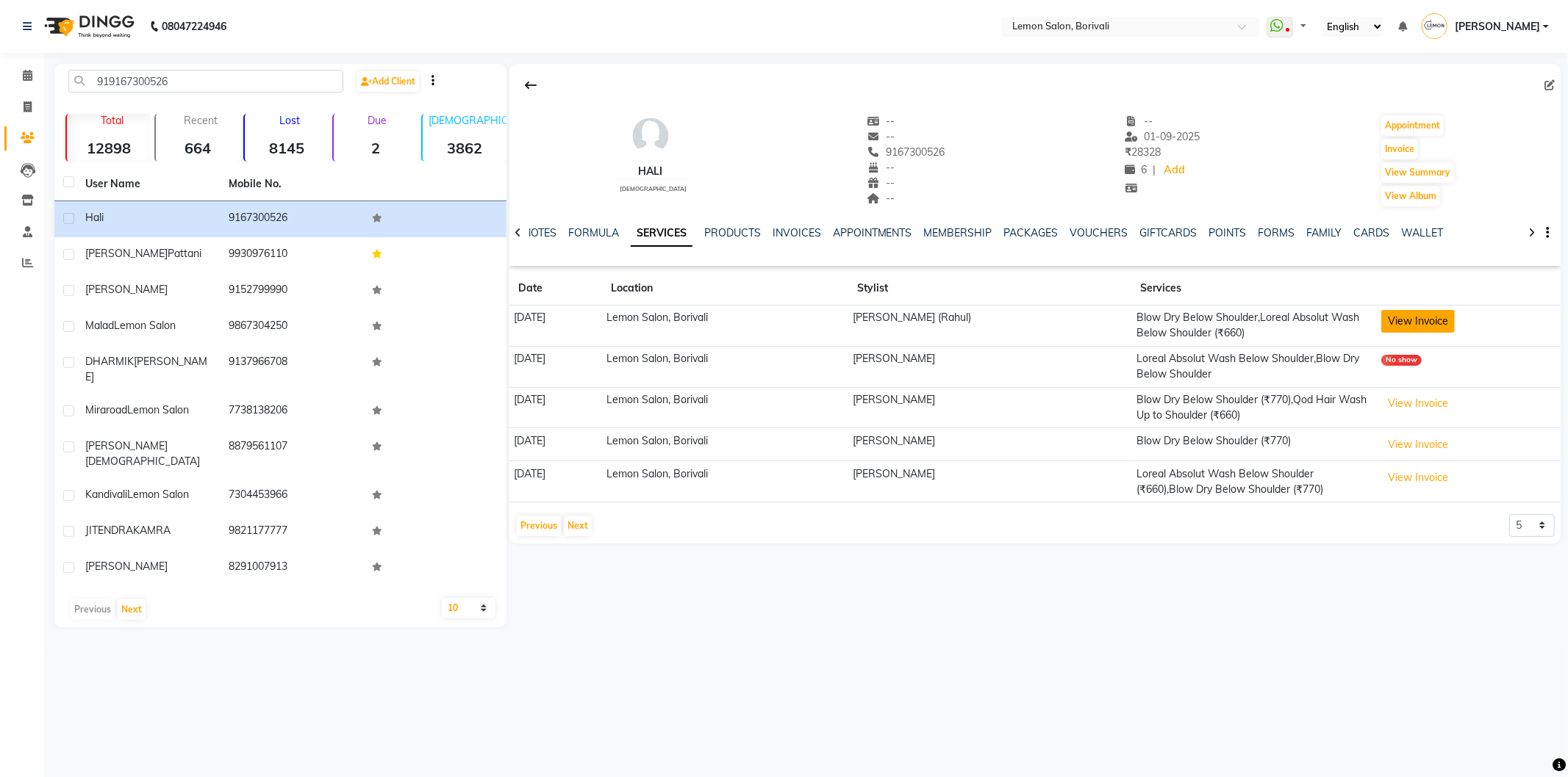
click at [1402, 321] on button "View Invoice" at bounding box center [1418, 321] width 73 height 23
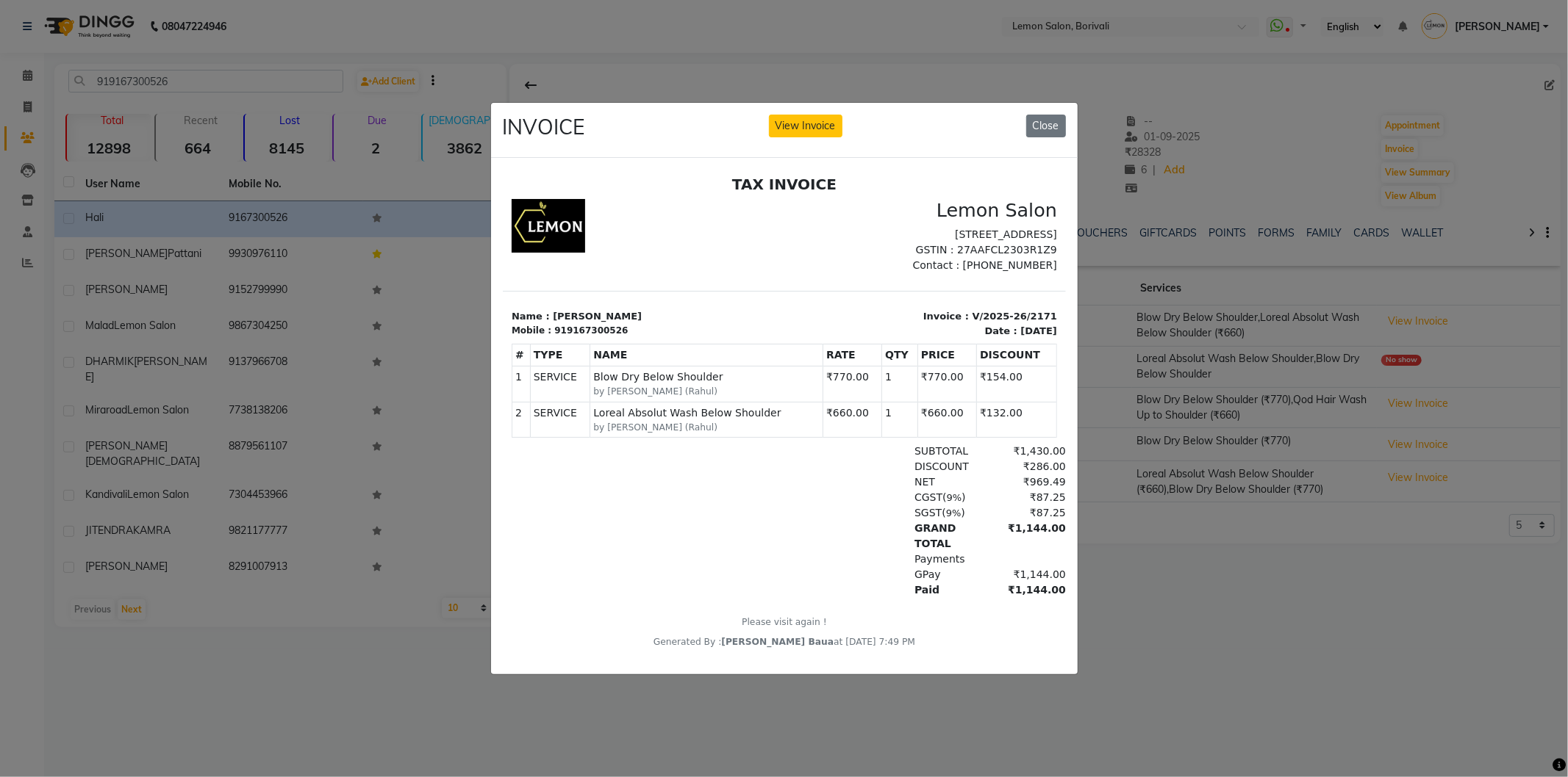
scroll to position [11, 0]
drag, startPoint x: 1539, startPoint y: 297, endPoint x: 975, endPoint y: 258, distance: 565.3
click at [1048, 121] on button "Close" at bounding box center [1045, 125] width 40 height 23
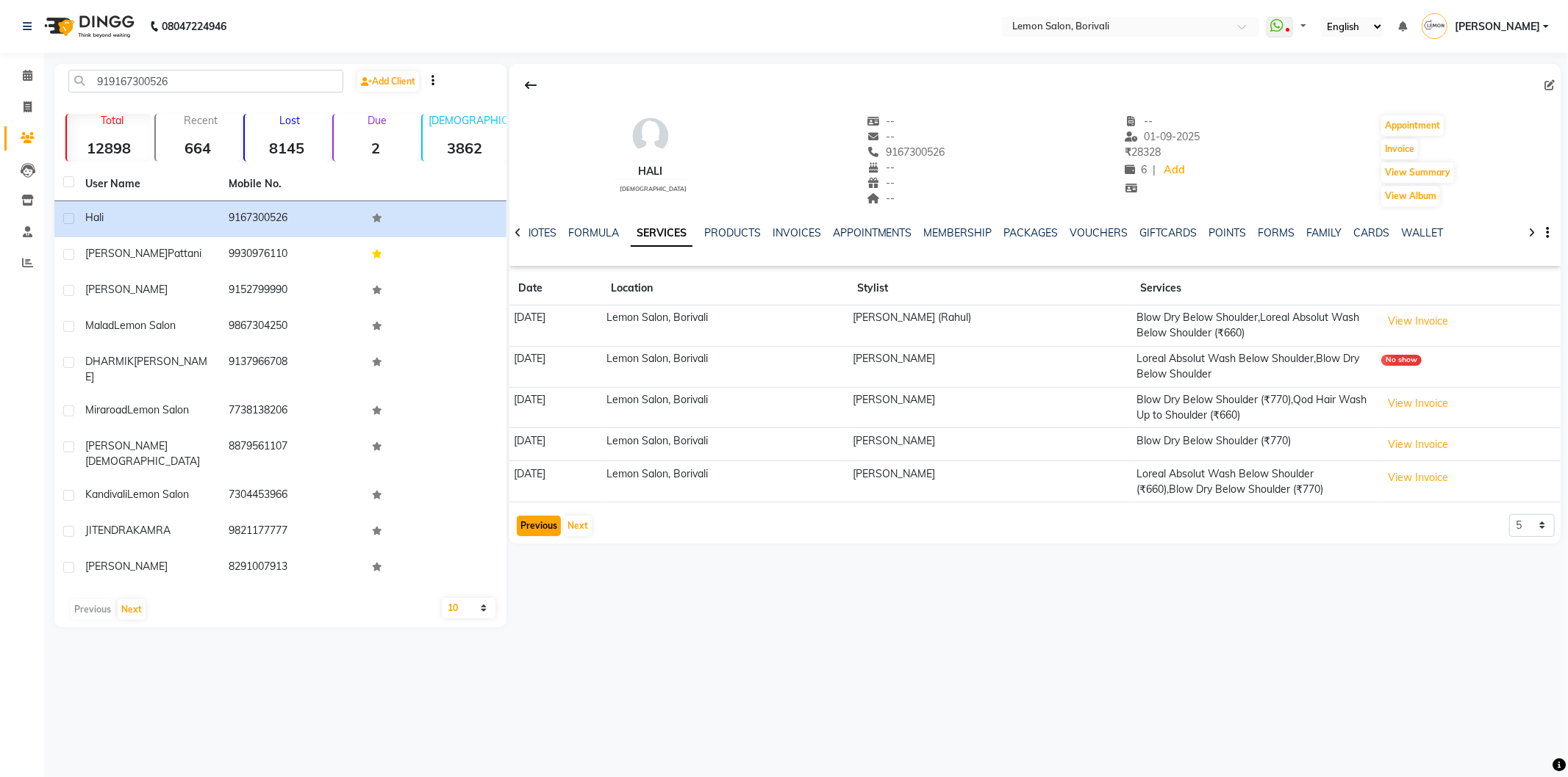
click at [523, 527] on button "Previous" at bounding box center [538, 526] width 44 height 20
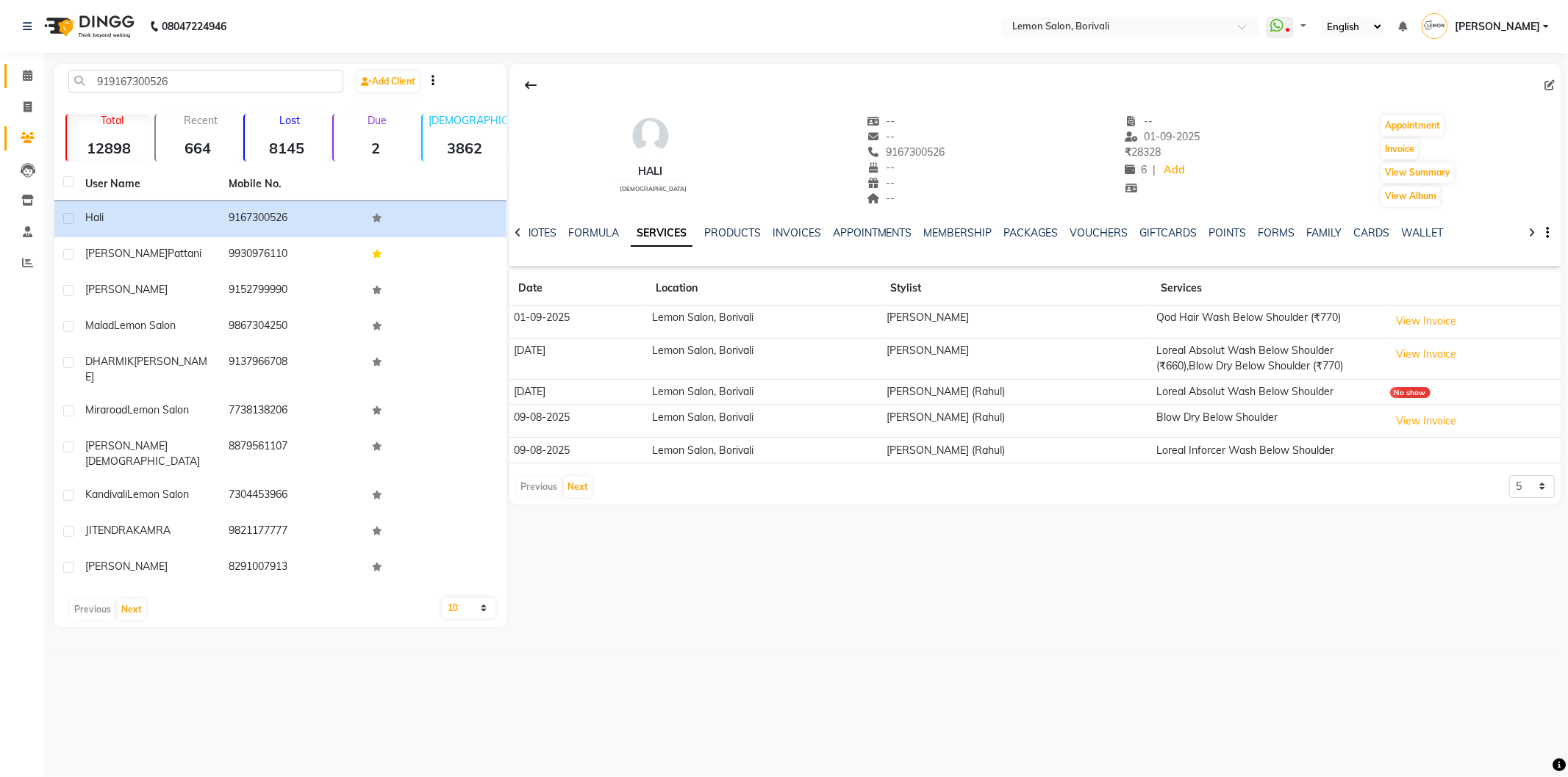
click at [23, 74] on icon at bounding box center [27, 76] width 9 height 11
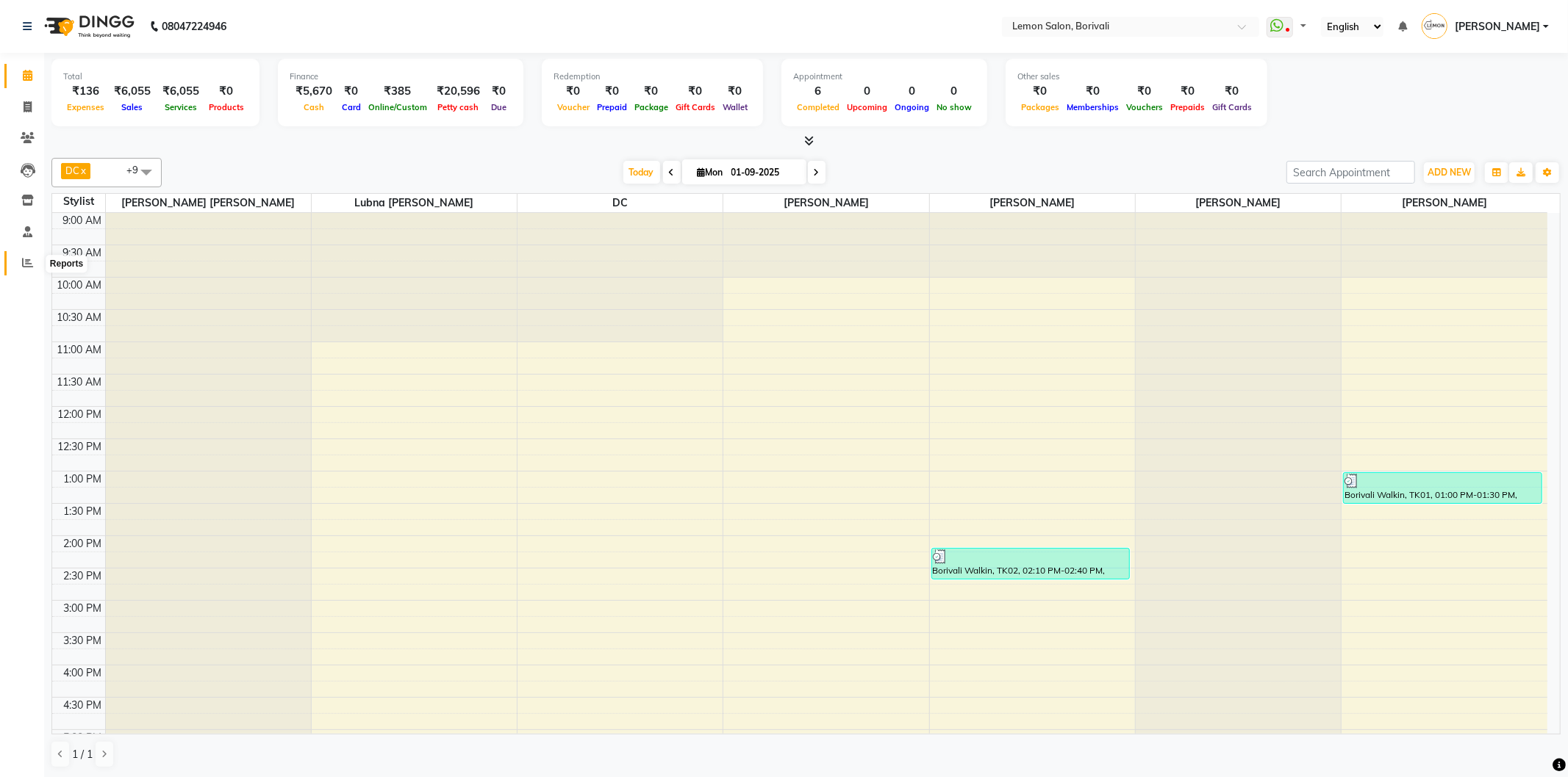
click at [16, 265] on span at bounding box center [27, 263] width 26 height 17
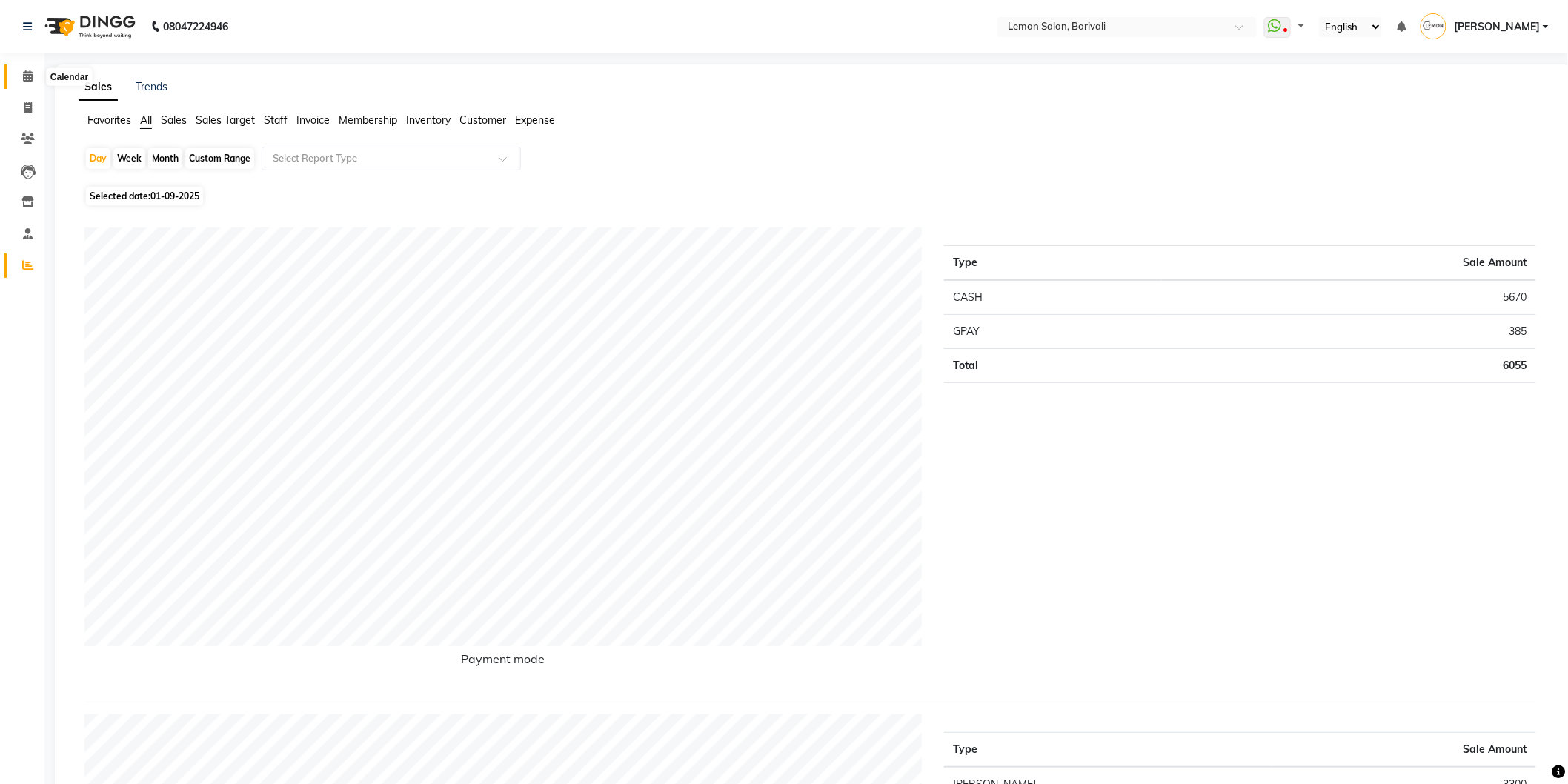
click at [17, 74] on span at bounding box center [27, 77] width 26 height 17
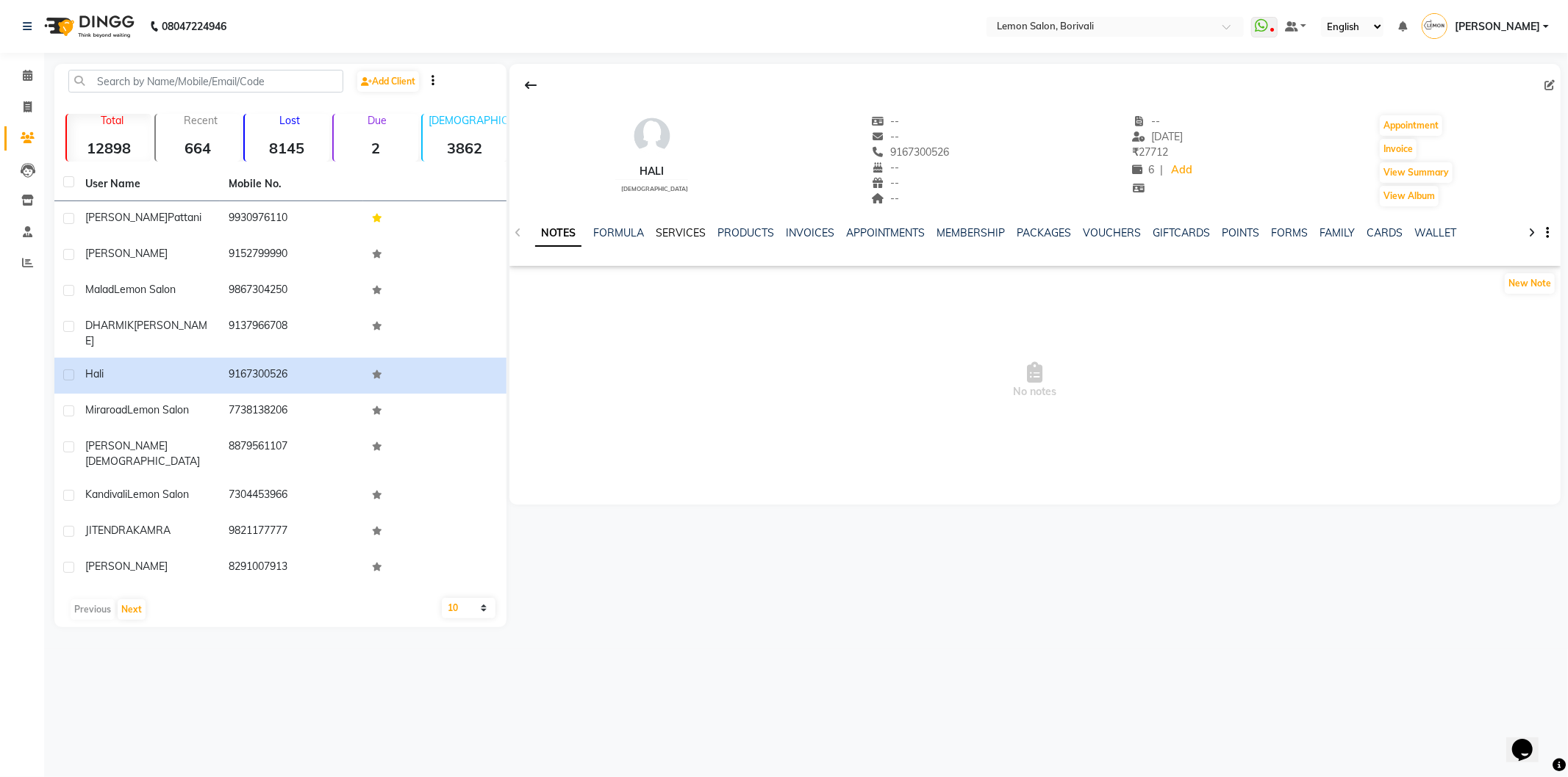
click at [682, 234] on link "SERVICES" at bounding box center [681, 233] width 50 height 13
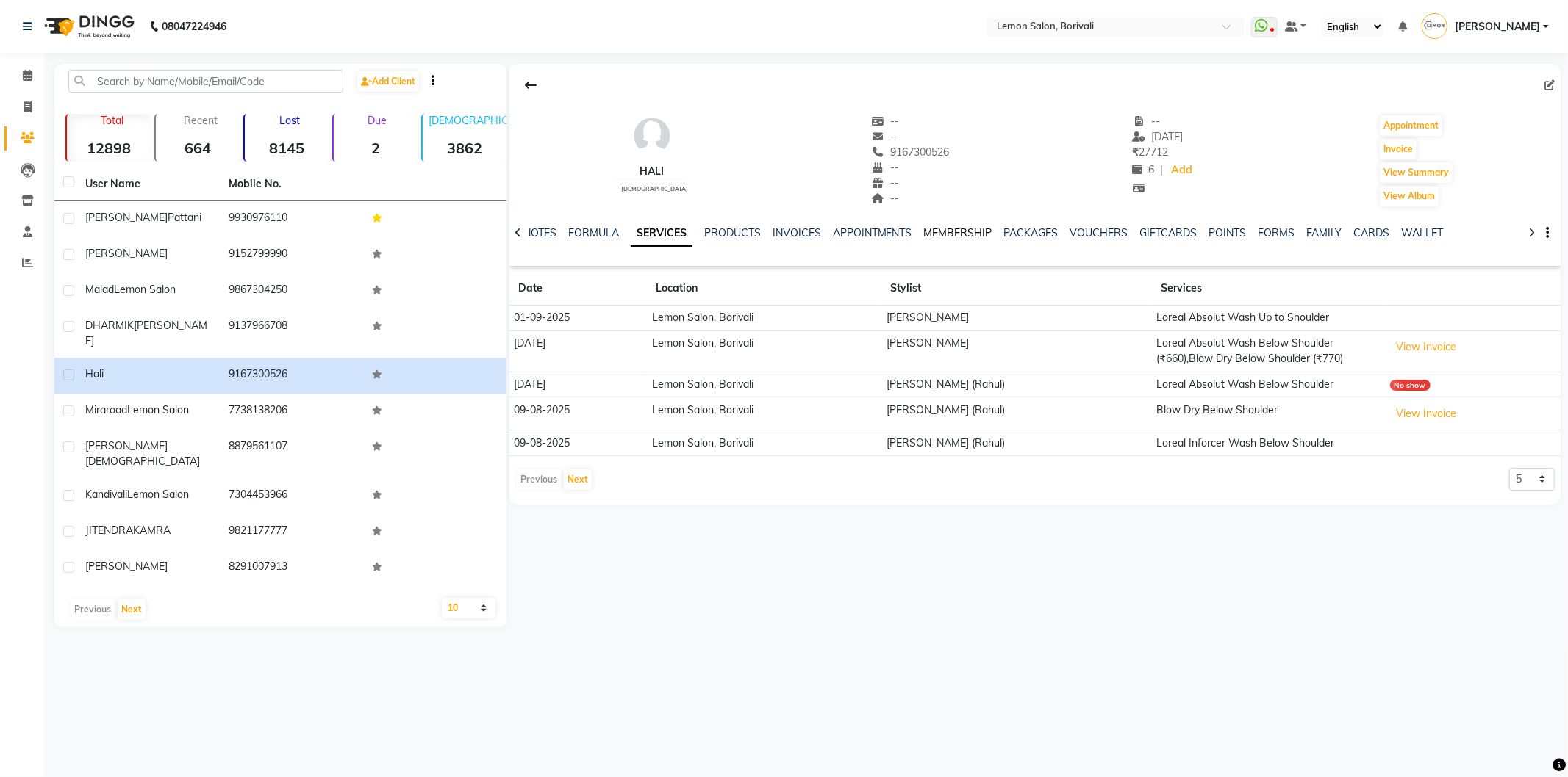
click at [950, 232] on link "MEMBERSHIP" at bounding box center [958, 233] width 69 height 13
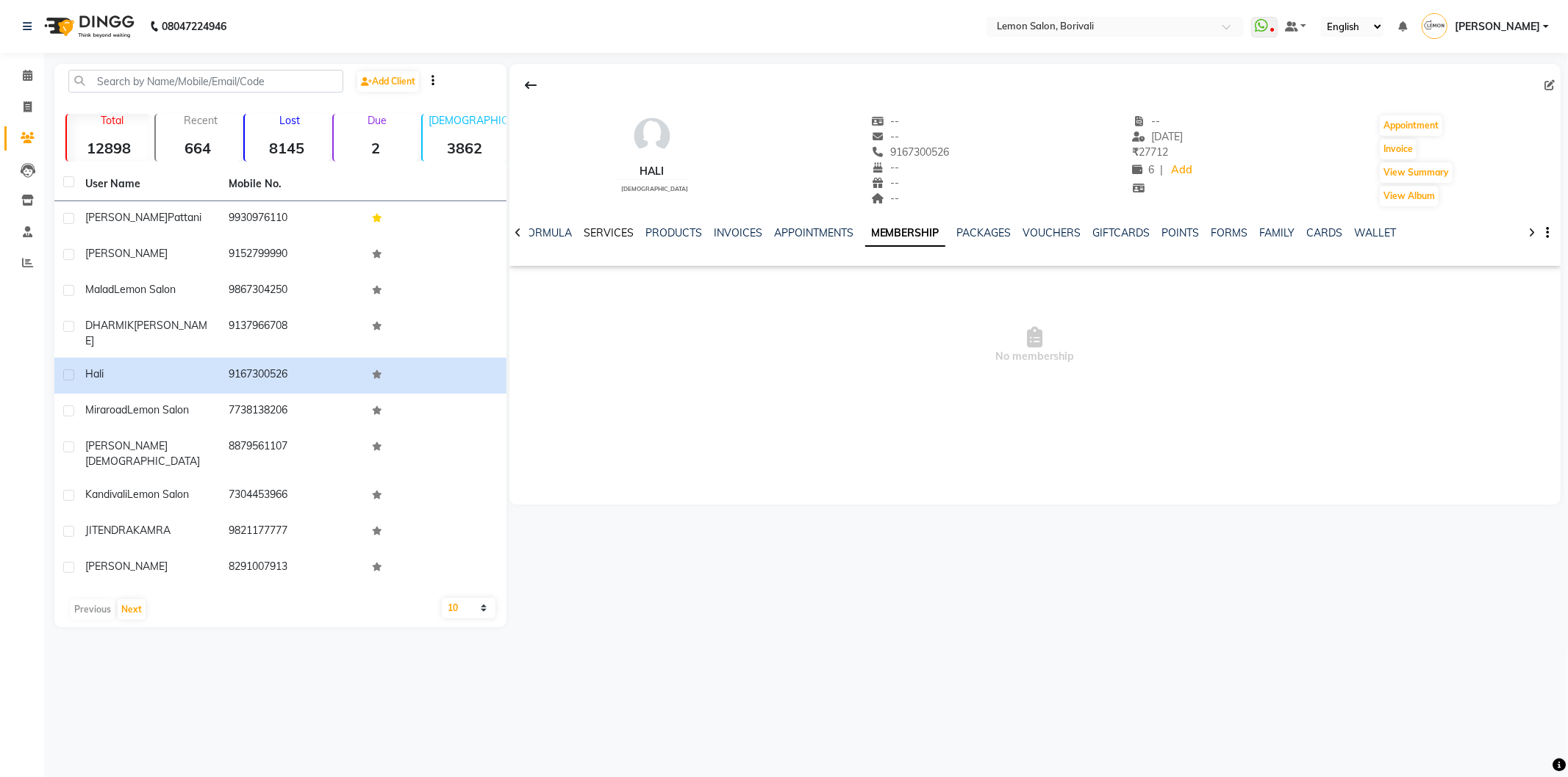
click at [616, 233] on link "SERVICES" at bounding box center [608, 233] width 50 height 13
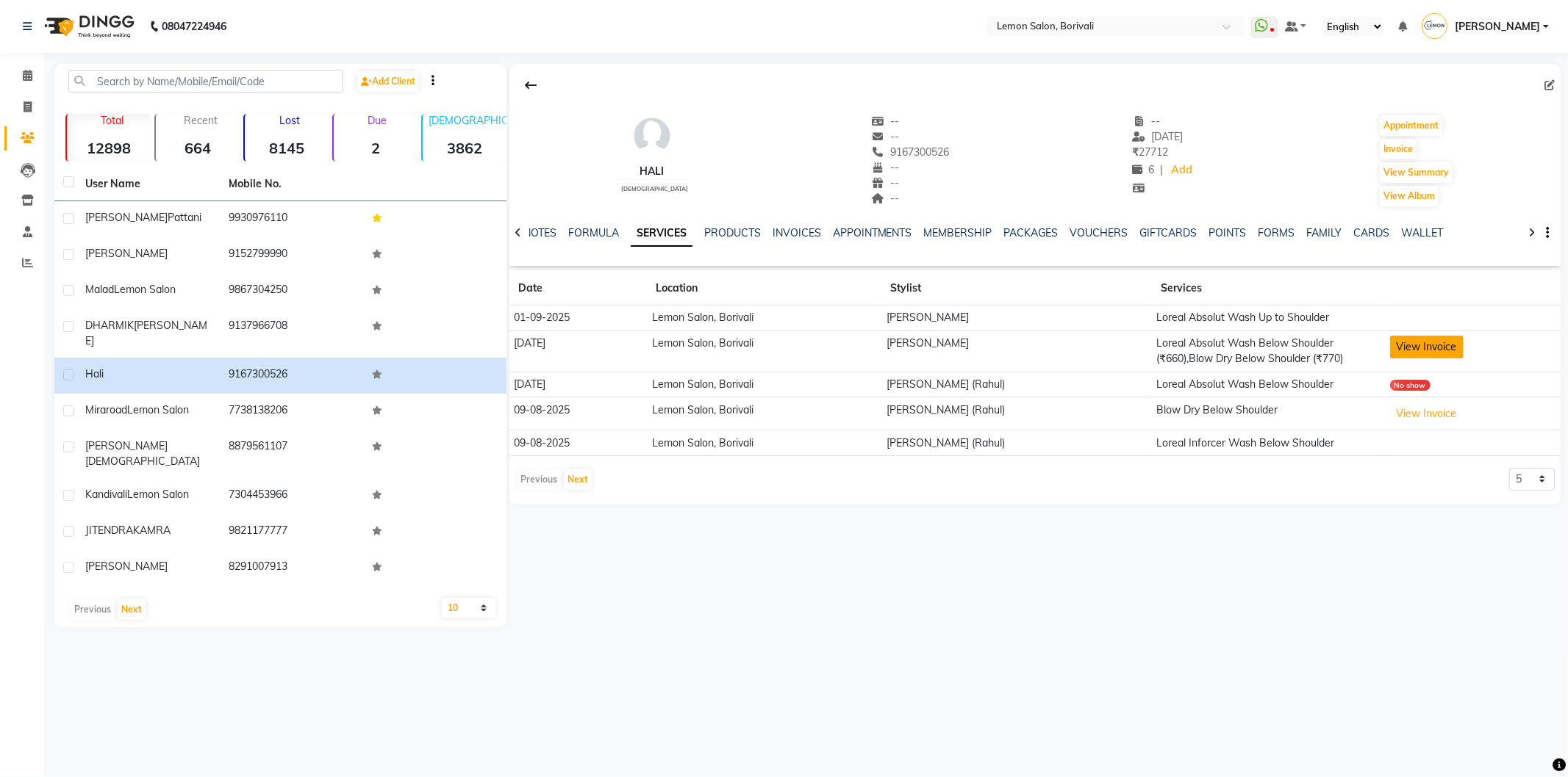
click at [1411, 342] on button "View Invoice" at bounding box center [1426, 346] width 73 height 23
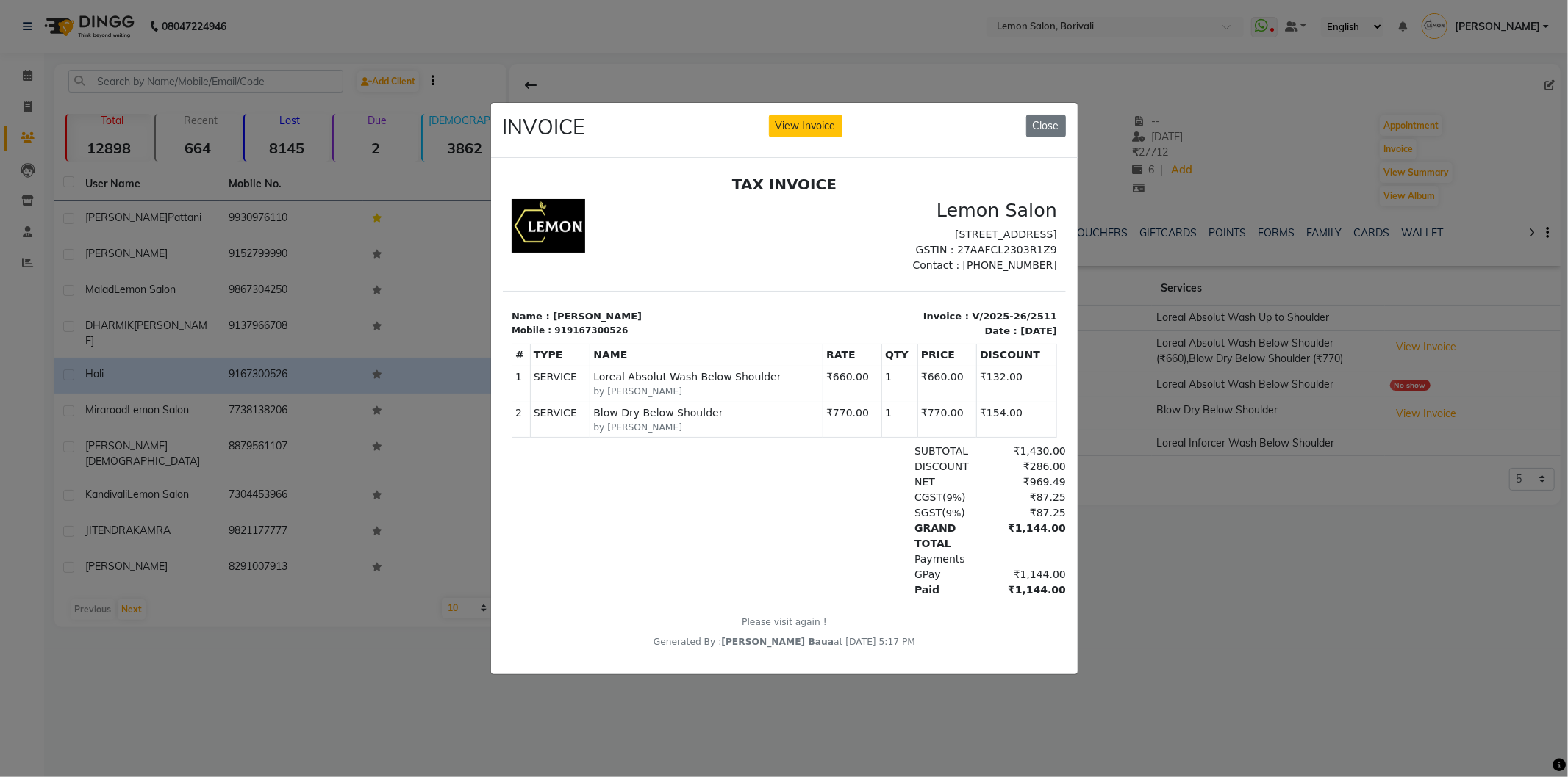
scroll to position [11, 0]
click at [1035, 116] on button "Close" at bounding box center [1045, 125] width 40 height 23
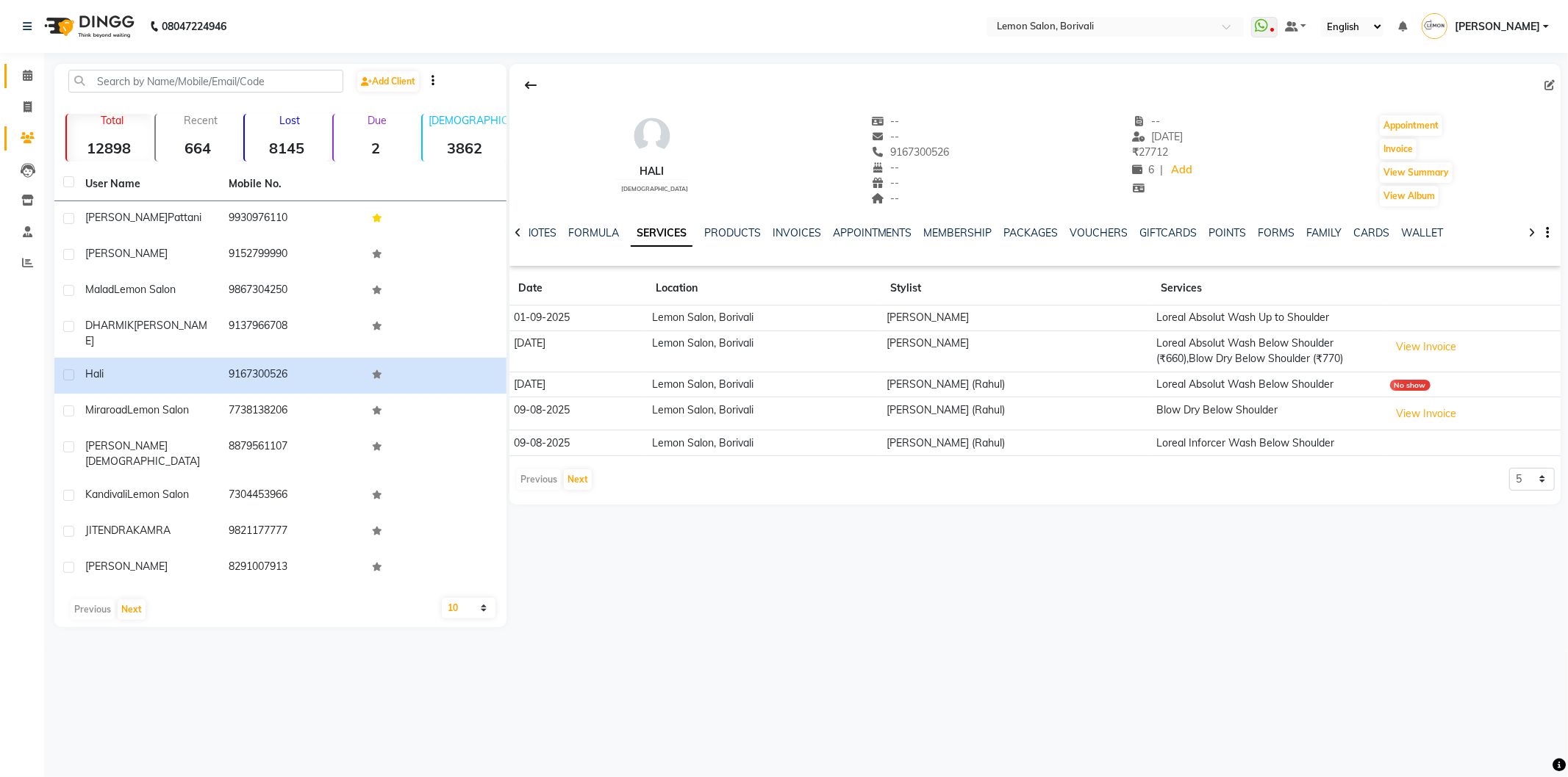
click at [11, 77] on link "Calendar" at bounding box center [22, 76] width 35 height 24
